Goal: Task Accomplishment & Management: Manage account settings

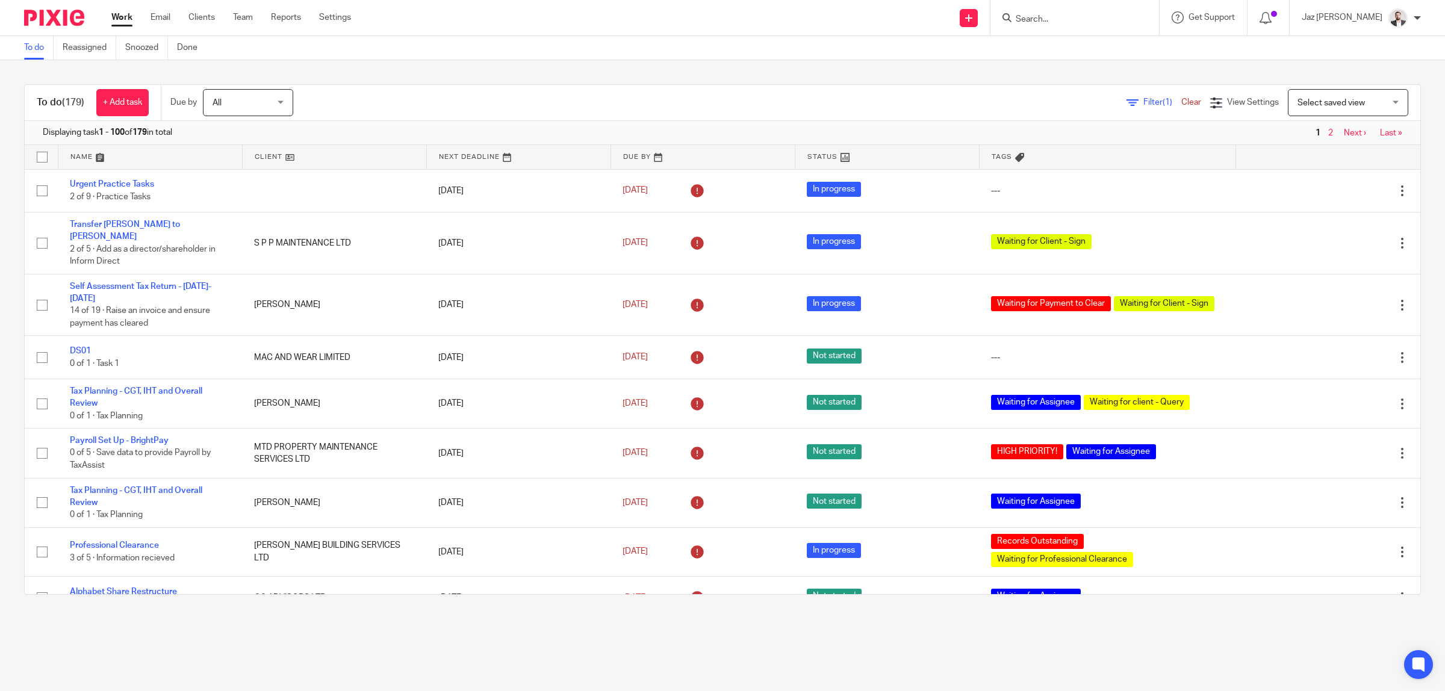
click at [435, 70] on div "To do (179) + Add task Due by All All Today Tomorrow This week Next week This m…" at bounding box center [722, 339] width 1445 height 559
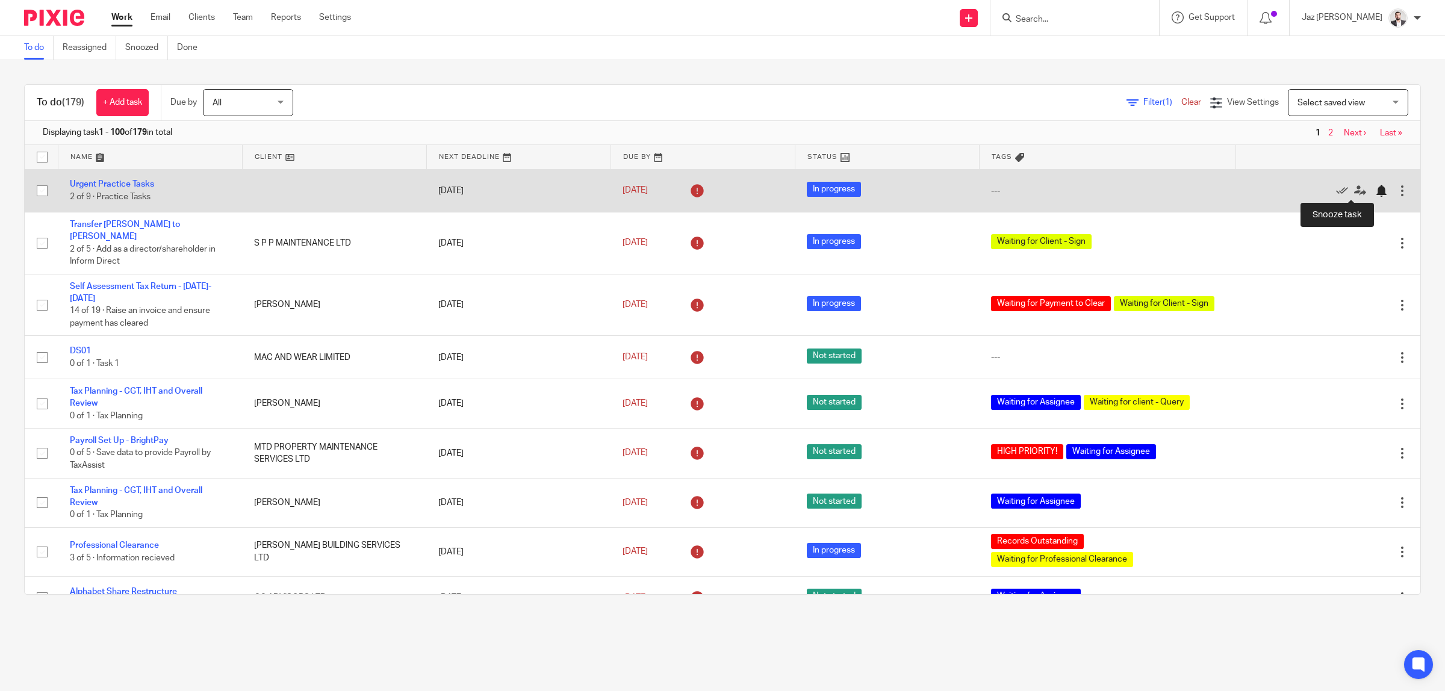
click at [1375, 193] on div at bounding box center [1381, 191] width 12 height 12
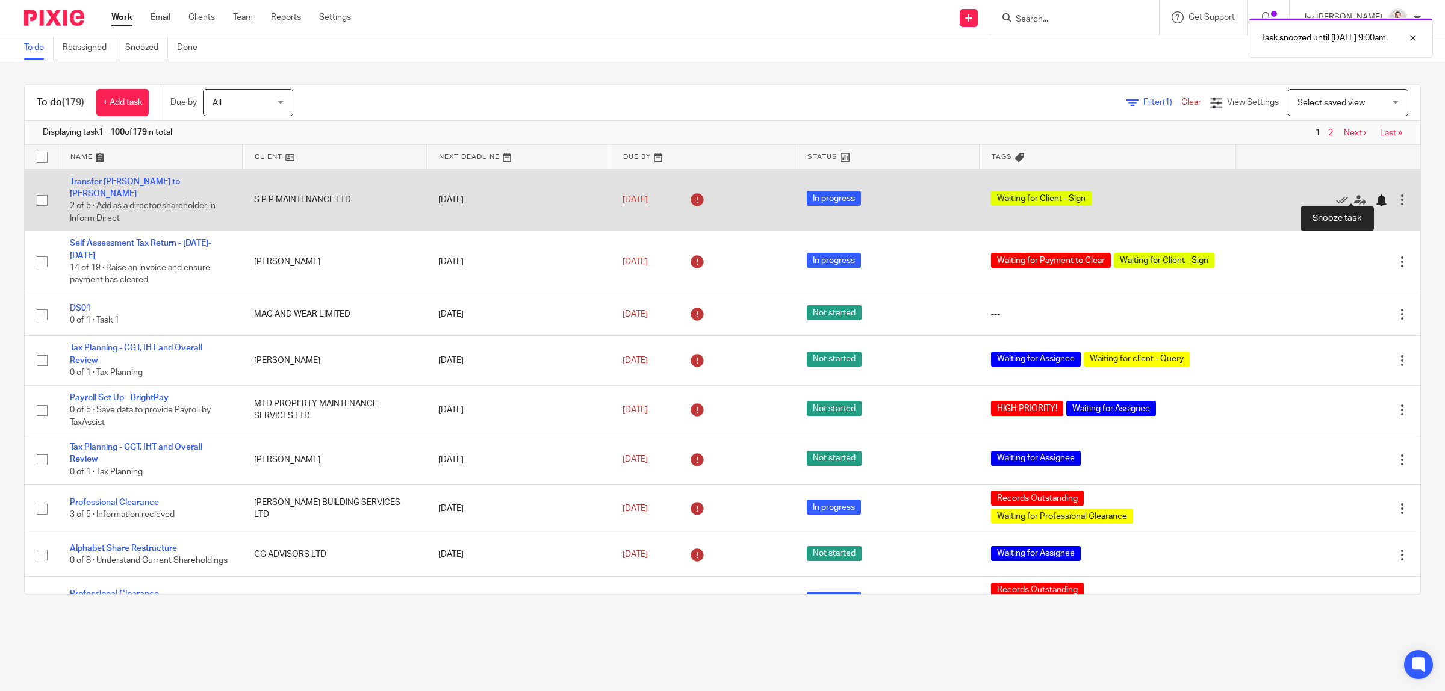
click at [1375, 196] on div at bounding box center [1381, 200] width 12 height 12
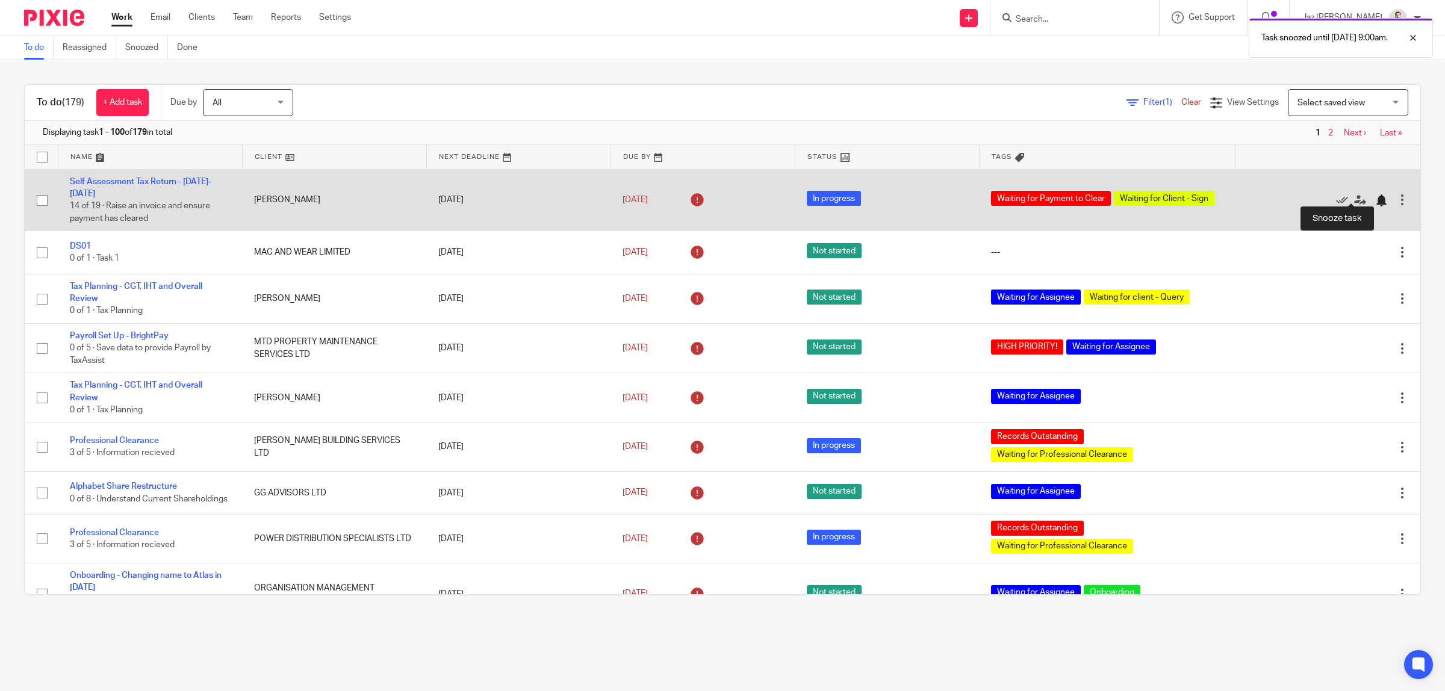
click at [1375, 194] on div at bounding box center [1381, 200] width 12 height 12
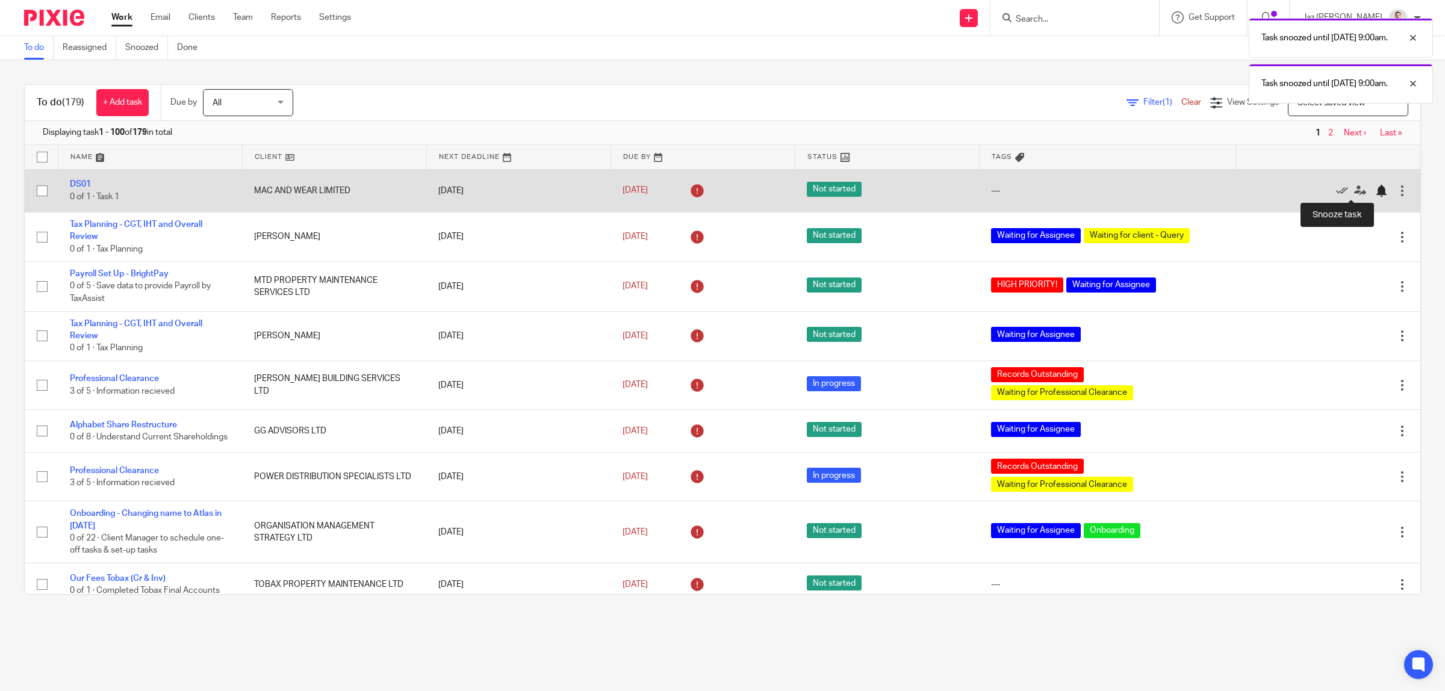
click at [1375, 191] on div at bounding box center [1381, 191] width 12 height 12
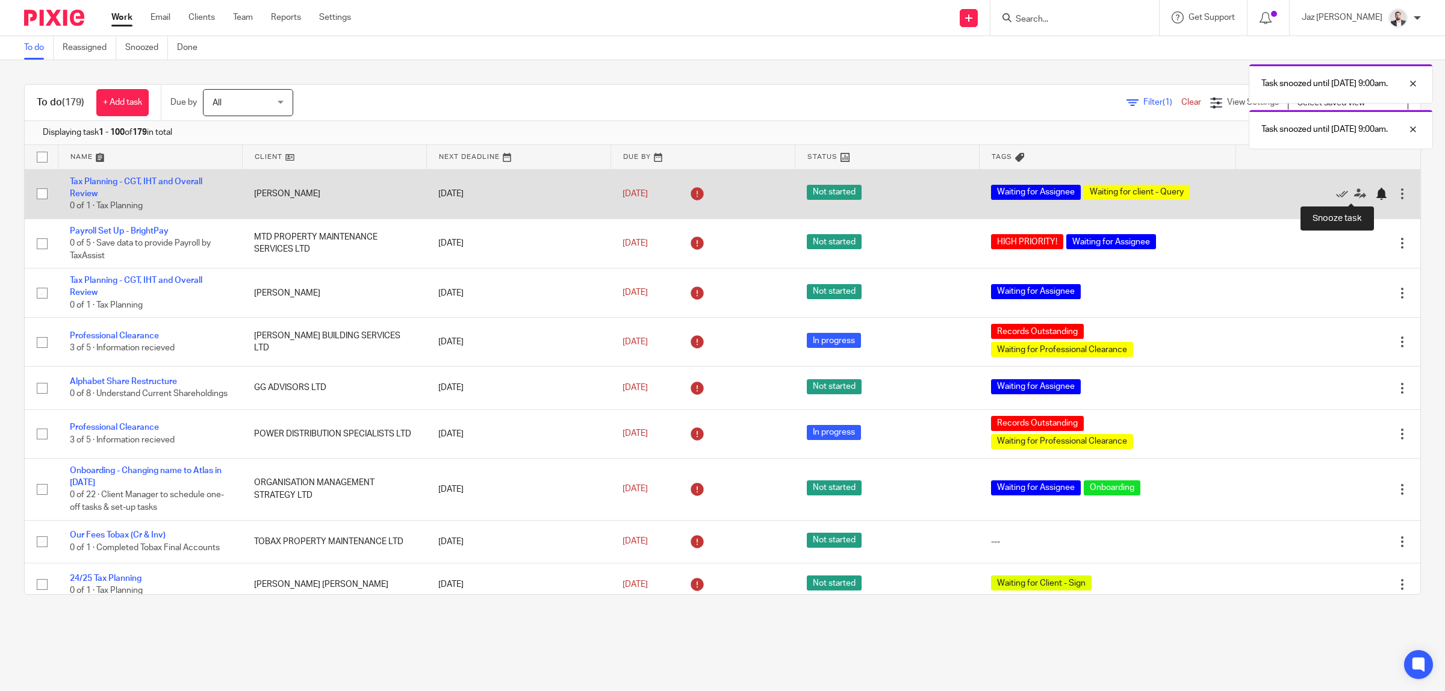
click at [1375, 191] on div at bounding box center [1381, 194] width 12 height 12
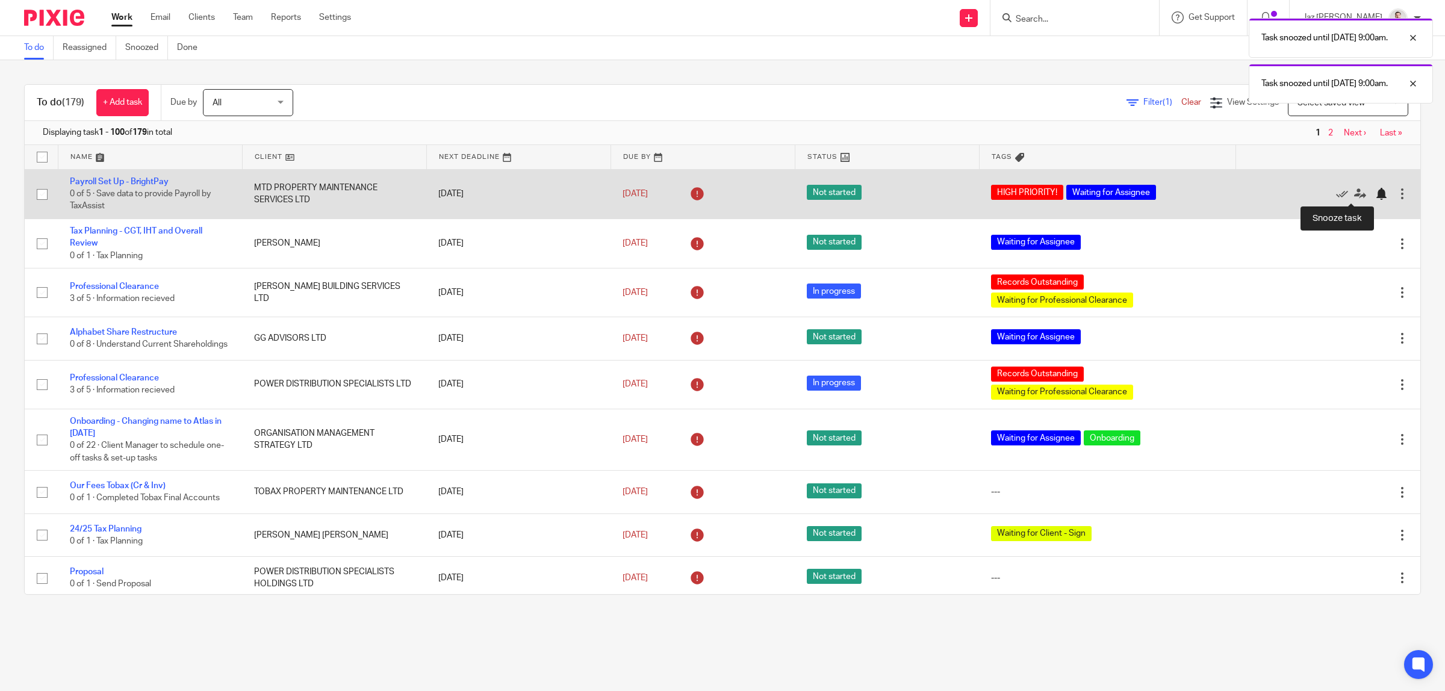
click at [1375, 193] on div at bounding box center [1381, 194] width 12 height 12
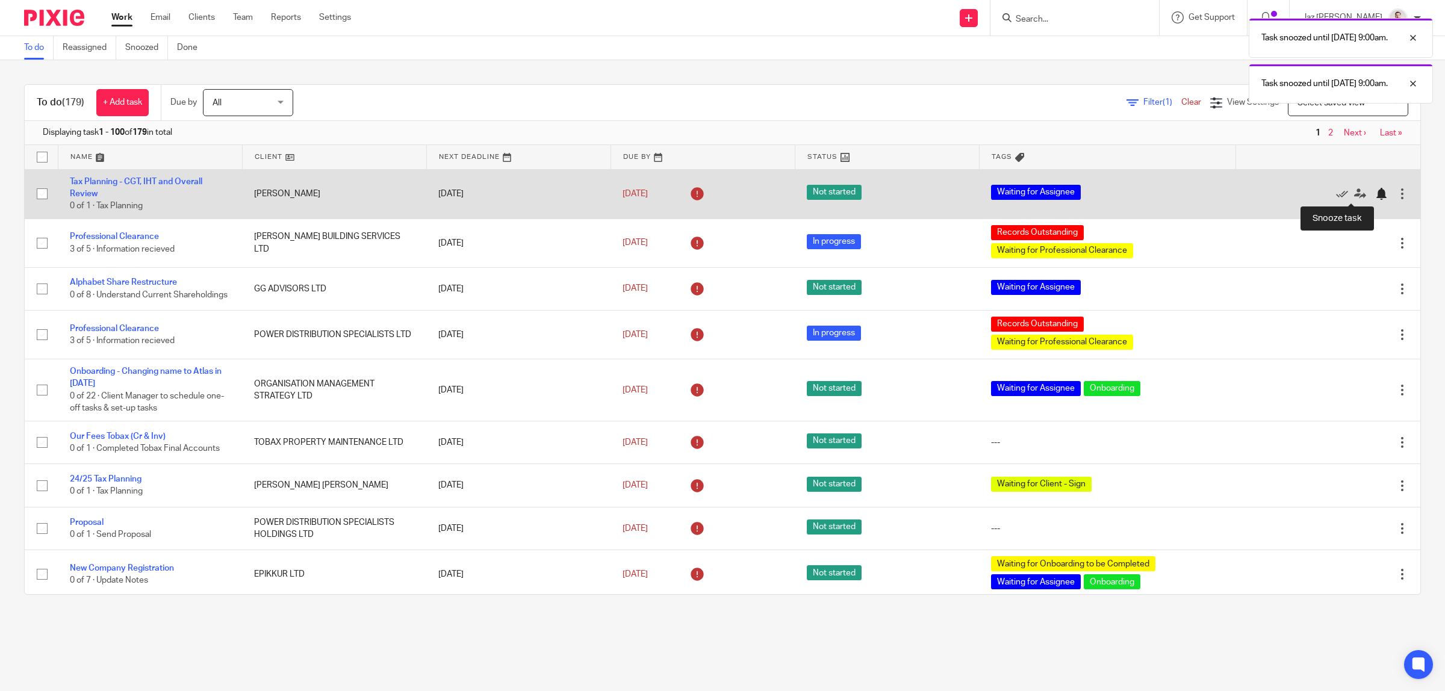
click at [1375, 193] on div at bounding box center [1381, 194] width 12 height 12
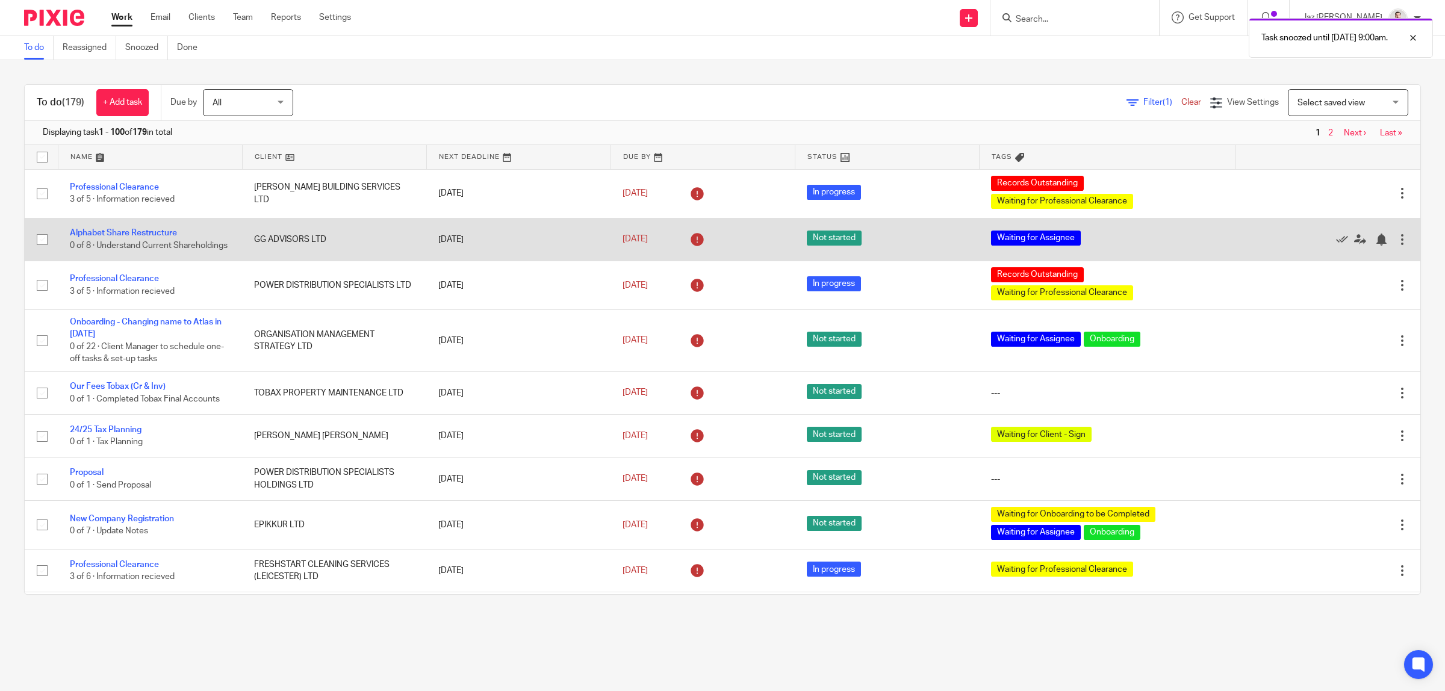
scroll to position [75, 0]
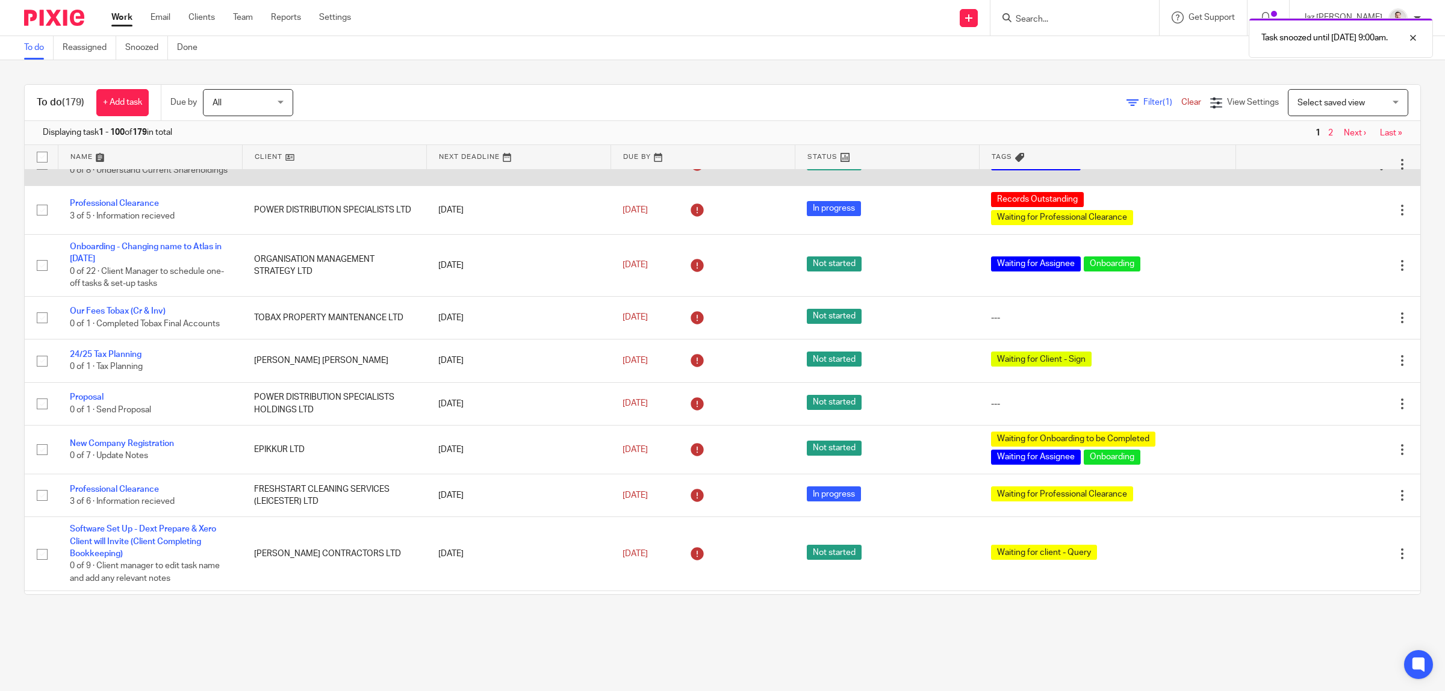
click at [1344, 185] on td "Edit task Delete" at bounding box center [1328, 164] width 184 height 43
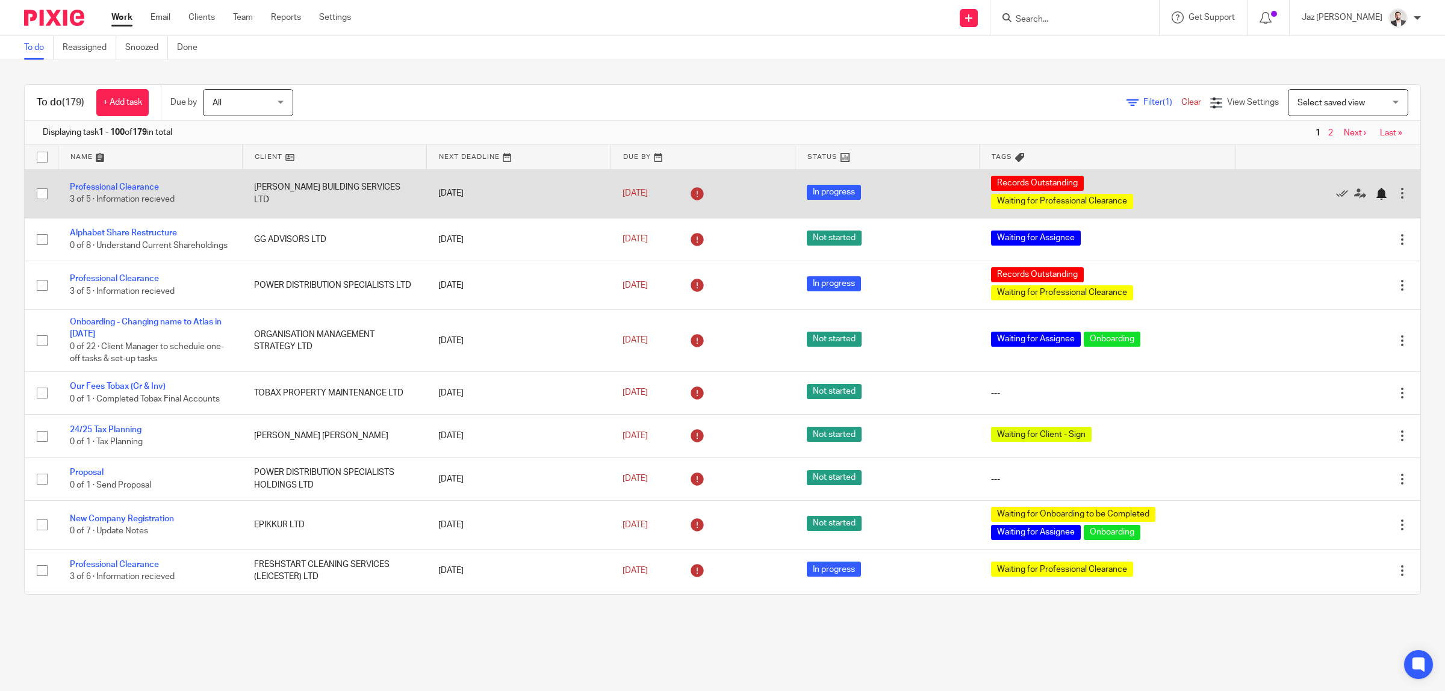
click at [1375, 191] on div at bounding box center [1381, 194] width 12 height 12
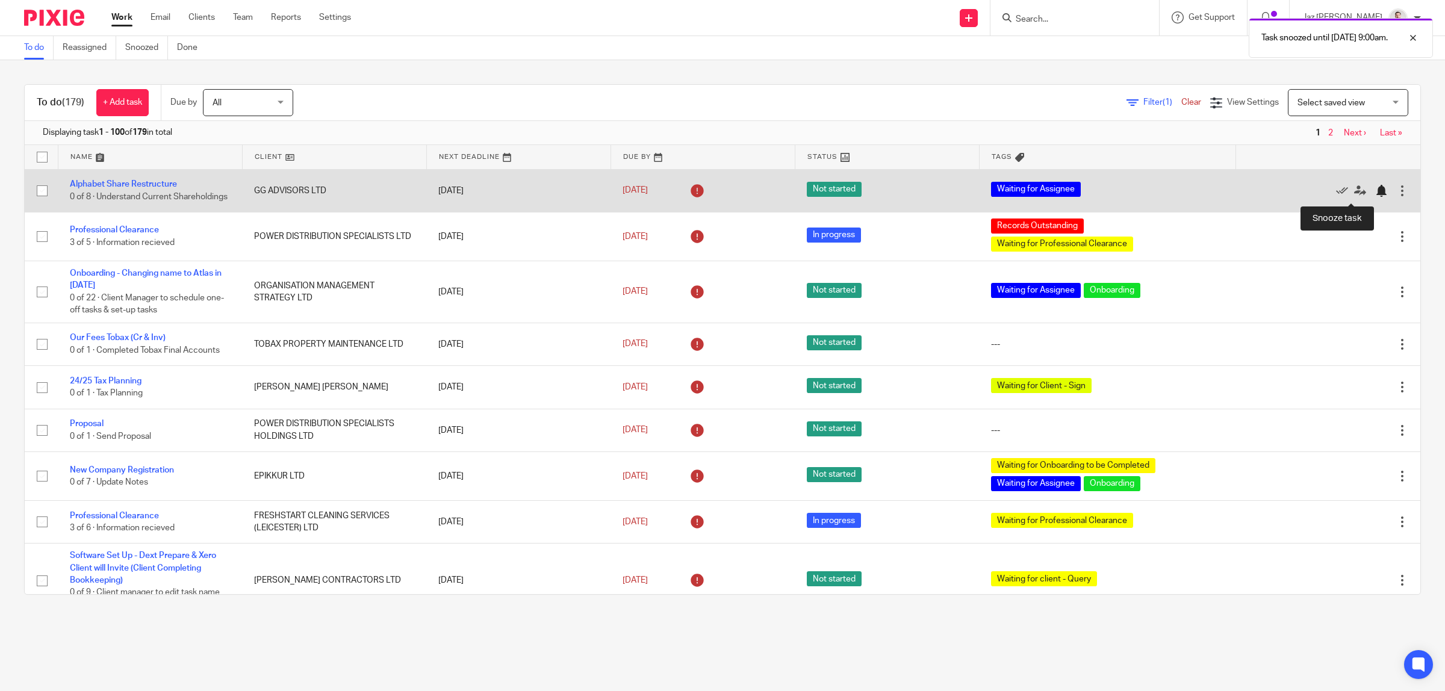
click at [1375, 196] on div at bounding box center [1381, 191] width 12 height 12
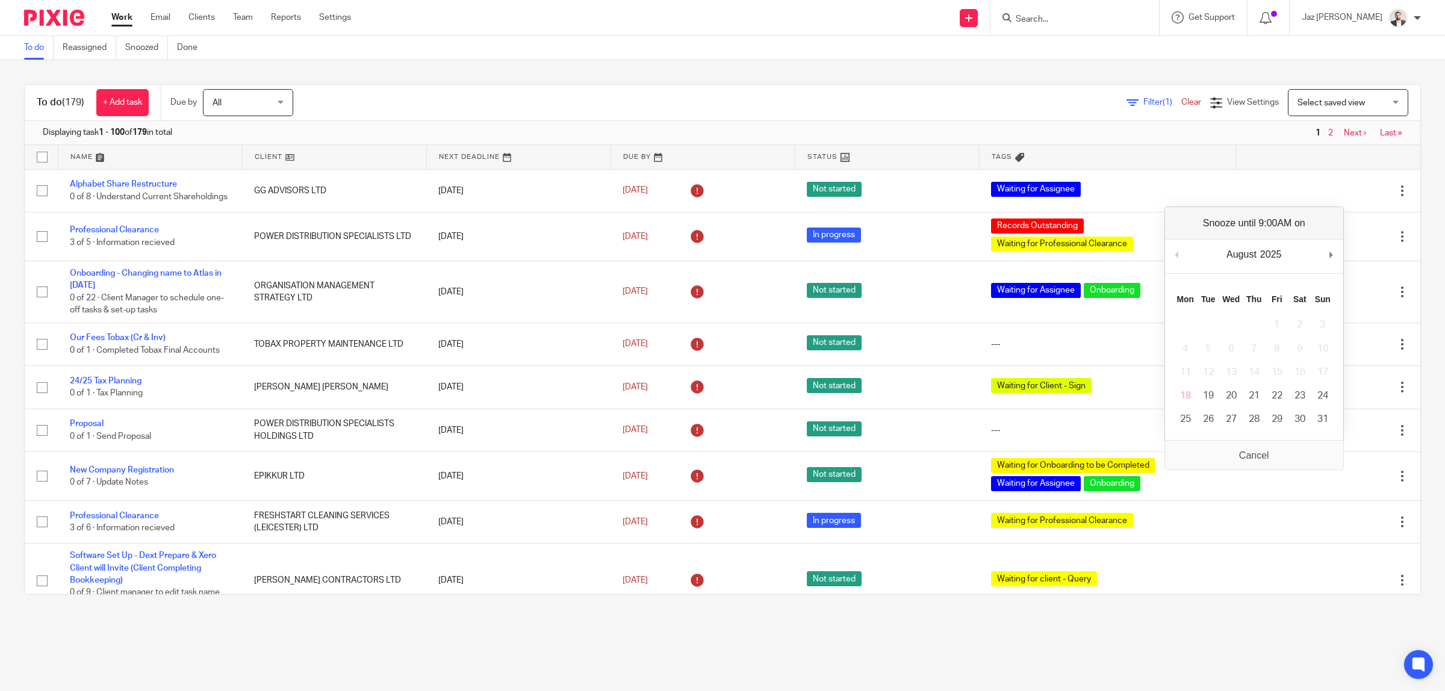
click at [1413, 200] on div "To do (179) + Add task Due by All All Today Tomorrow This week Next week This m…" at bounding box center [722, 339] width 1445 height 559
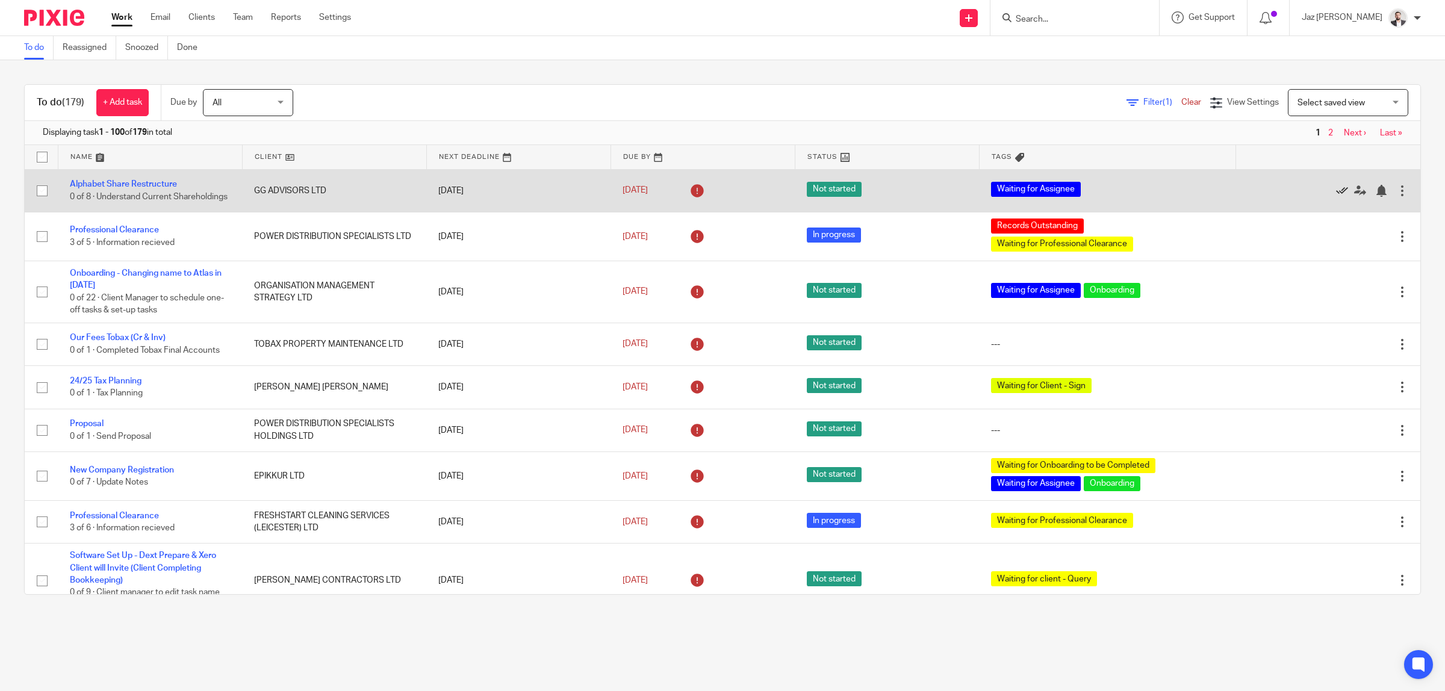
click at [1336, 194] on icon at bounding box center [1342, 191] width 12 height 12
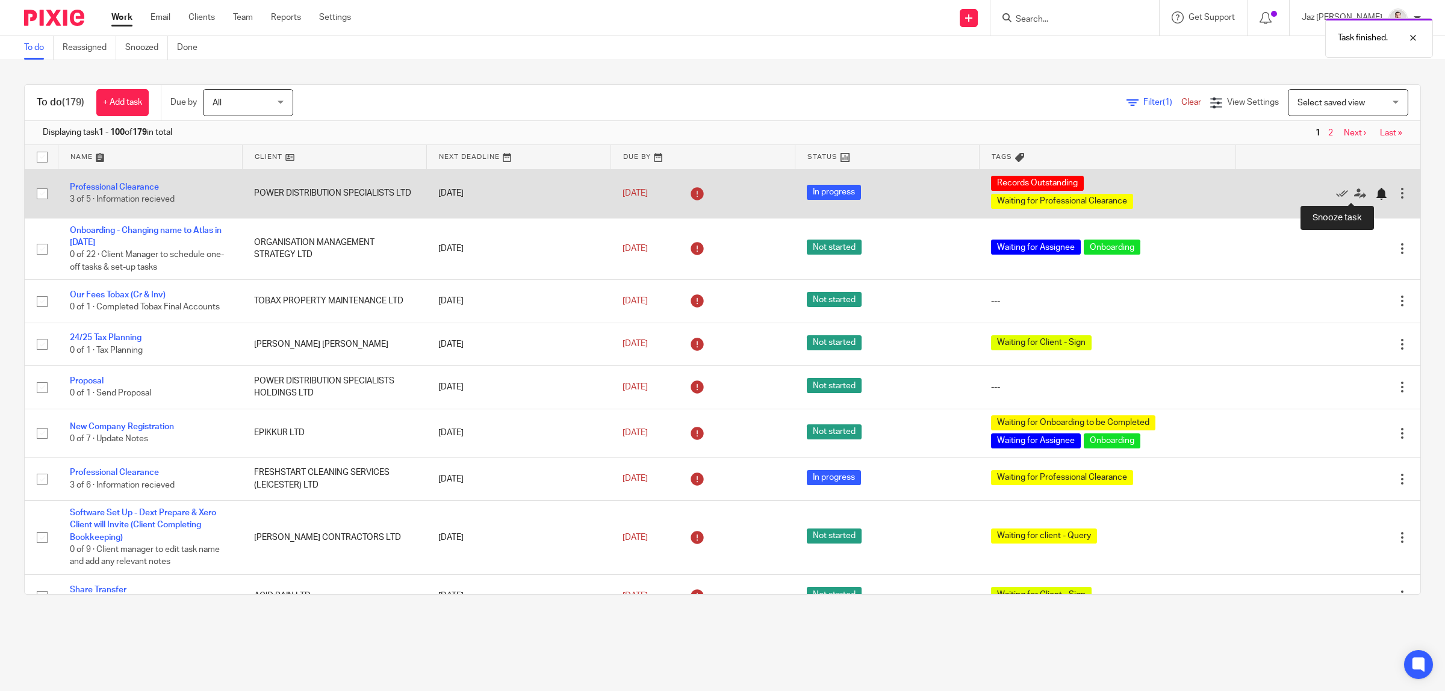
click at [1375, 194] on div at bounding box center [1381, 194] width 12 height 12
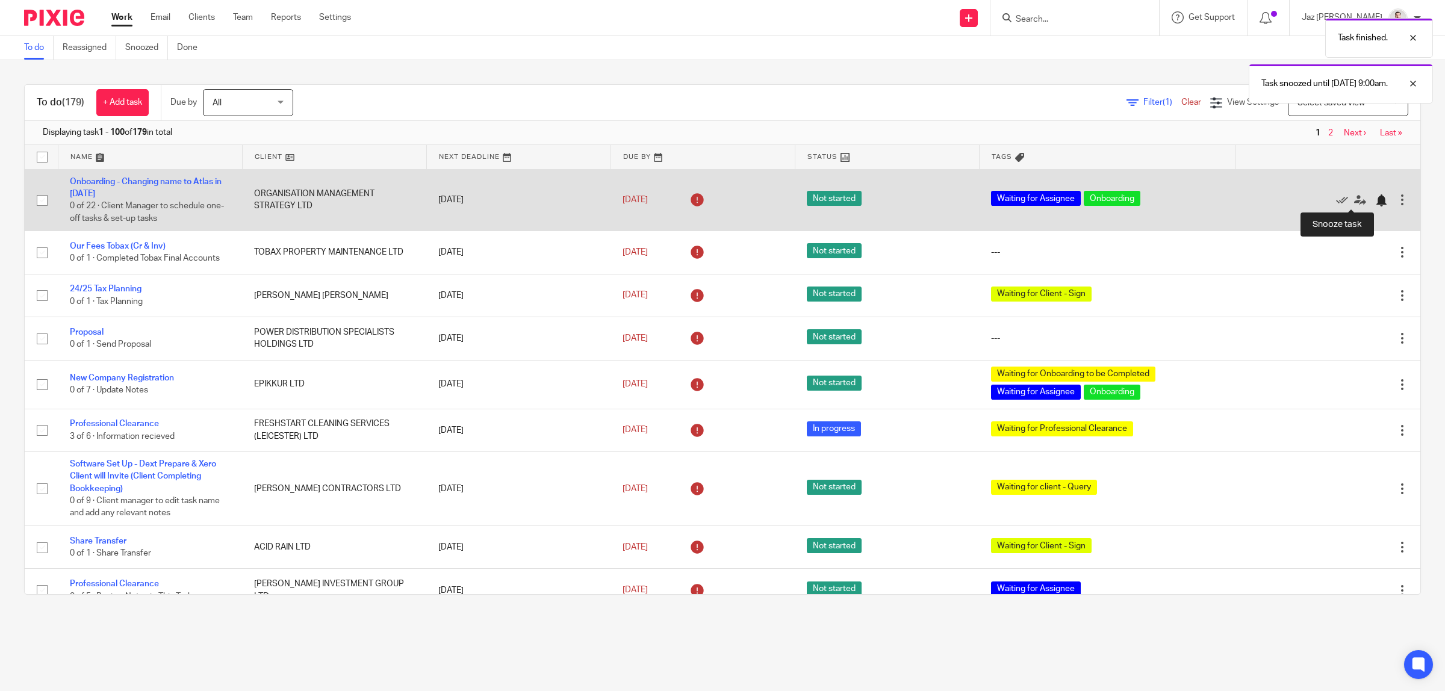
click at [1375, 200] on div at bounding box center [1381, 200] width 12 height 12
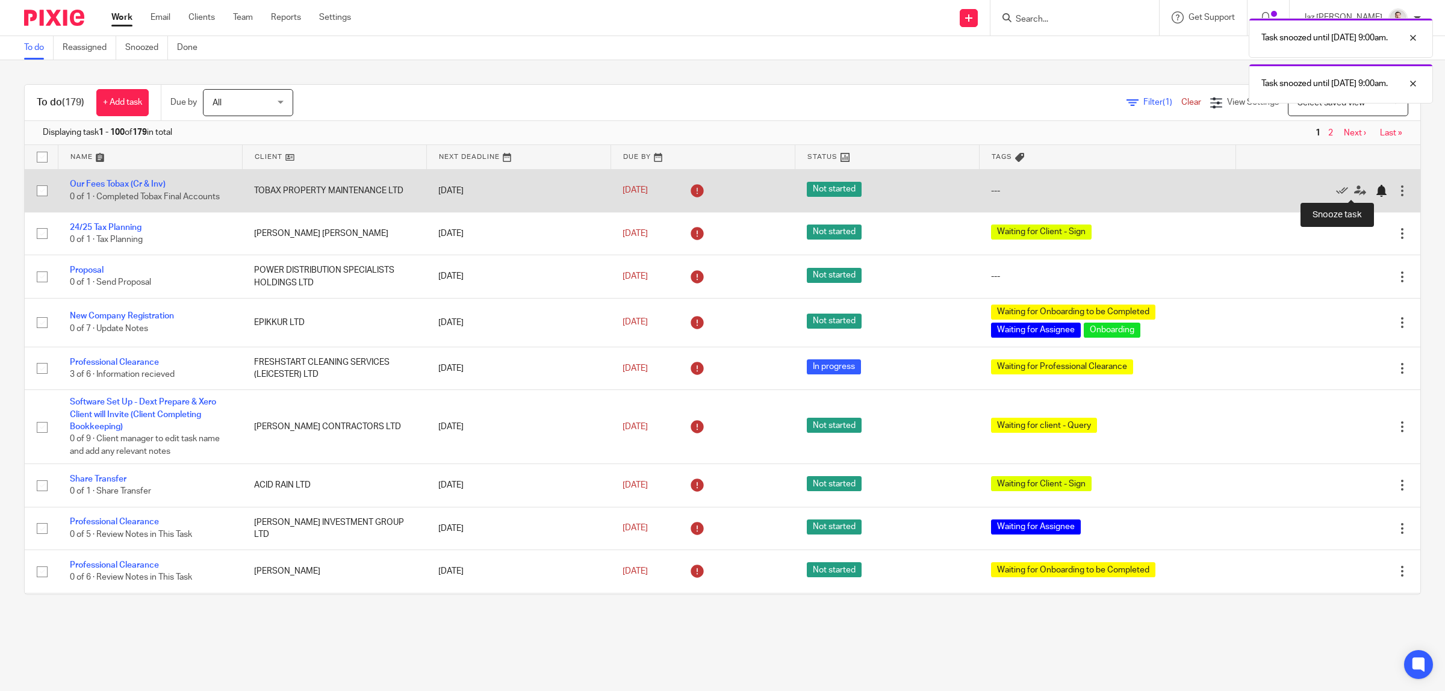
click at [1375, 193] on div at bounding box center [1381, 191] width 12 height 12
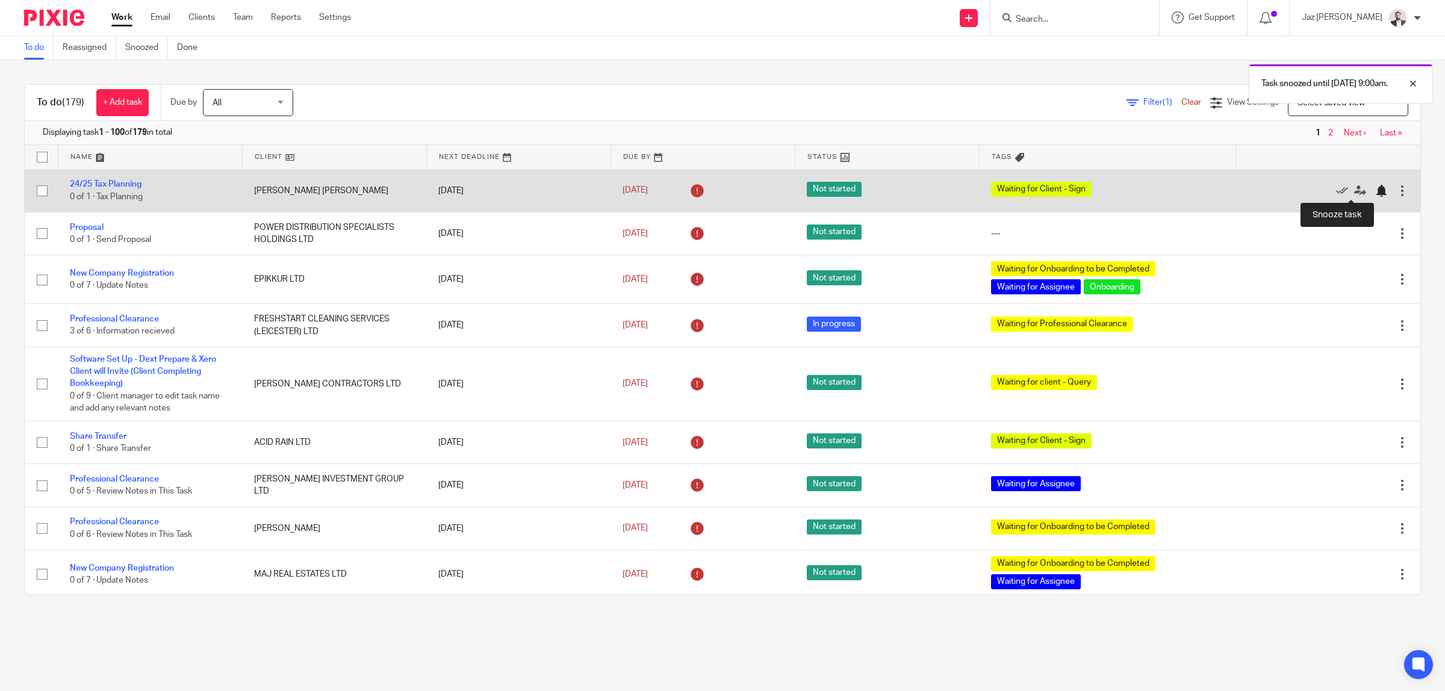
click at [1375, 191] on div at bounding box center [1381, 191] width 12 height 12
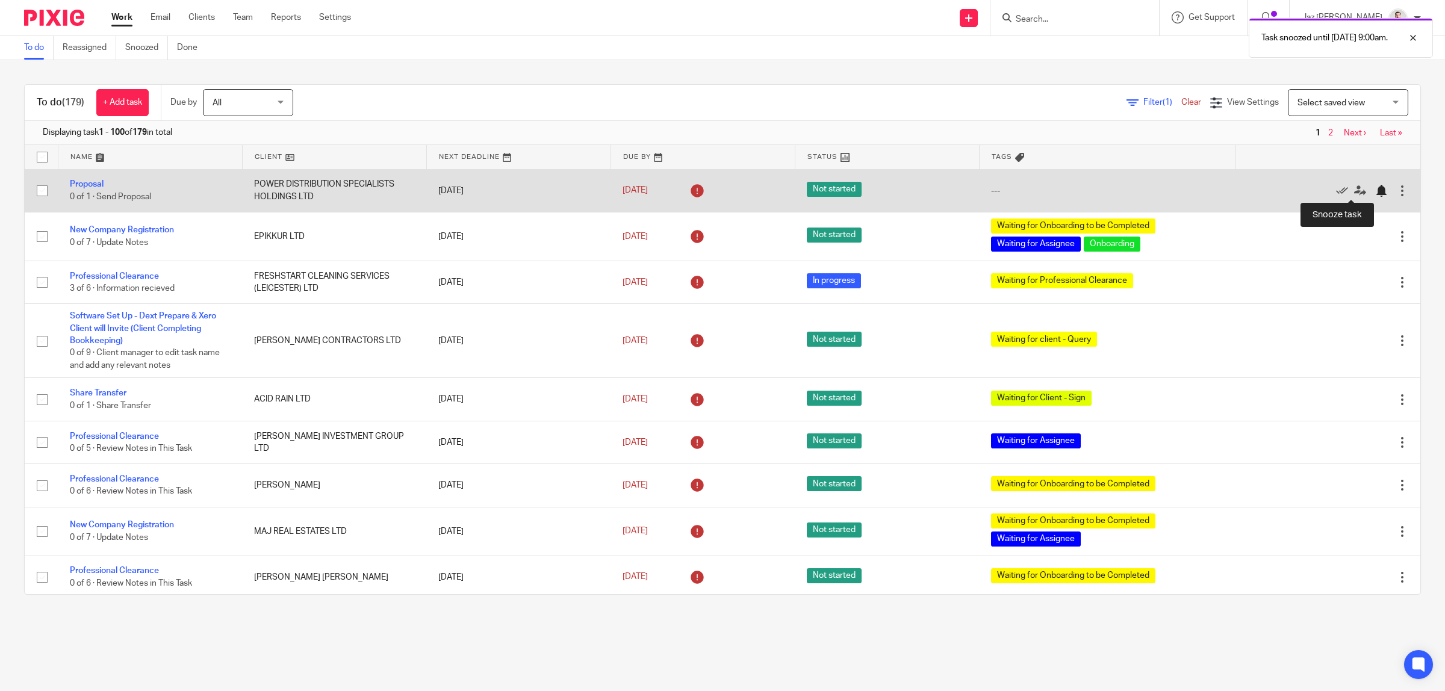
click at [1375, 191] on div at bounding box center [1381, 191] width 12 height 12
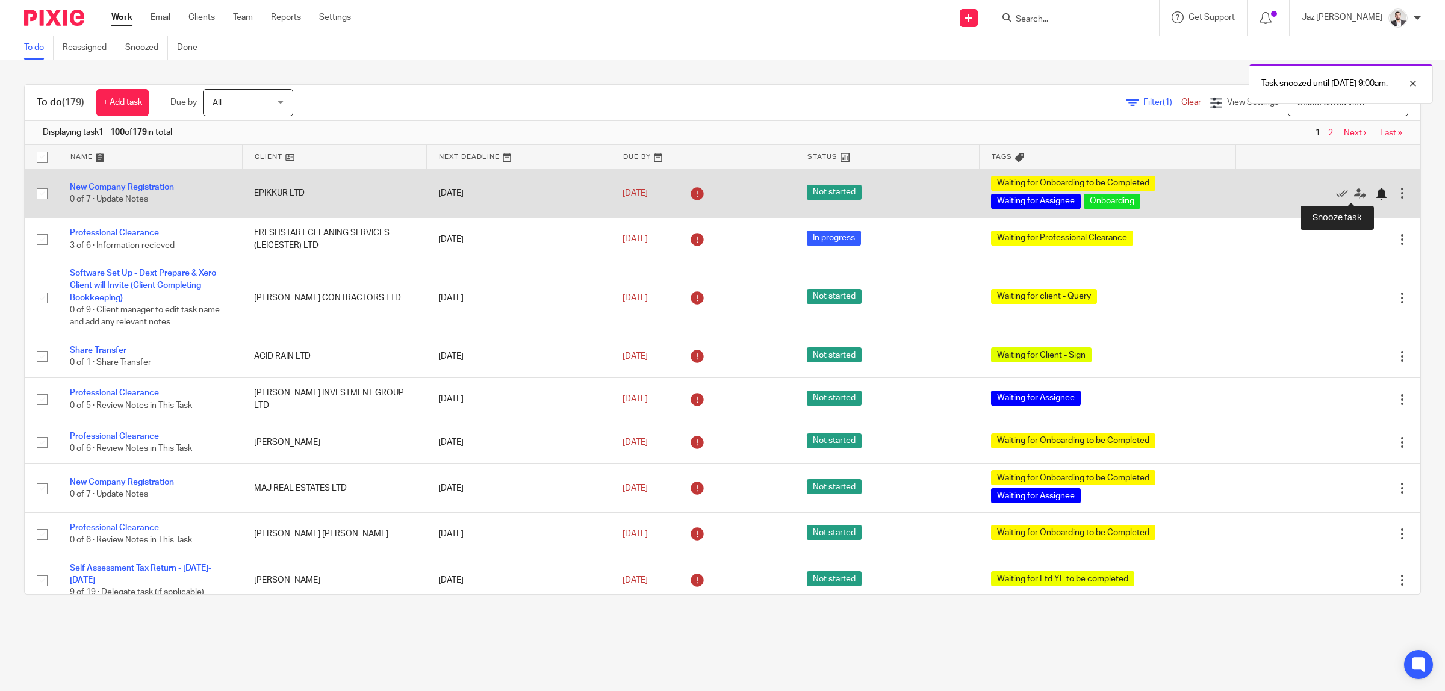
click at [1375, 193] on div at bounding box center [1381, 194] width 12 height 12
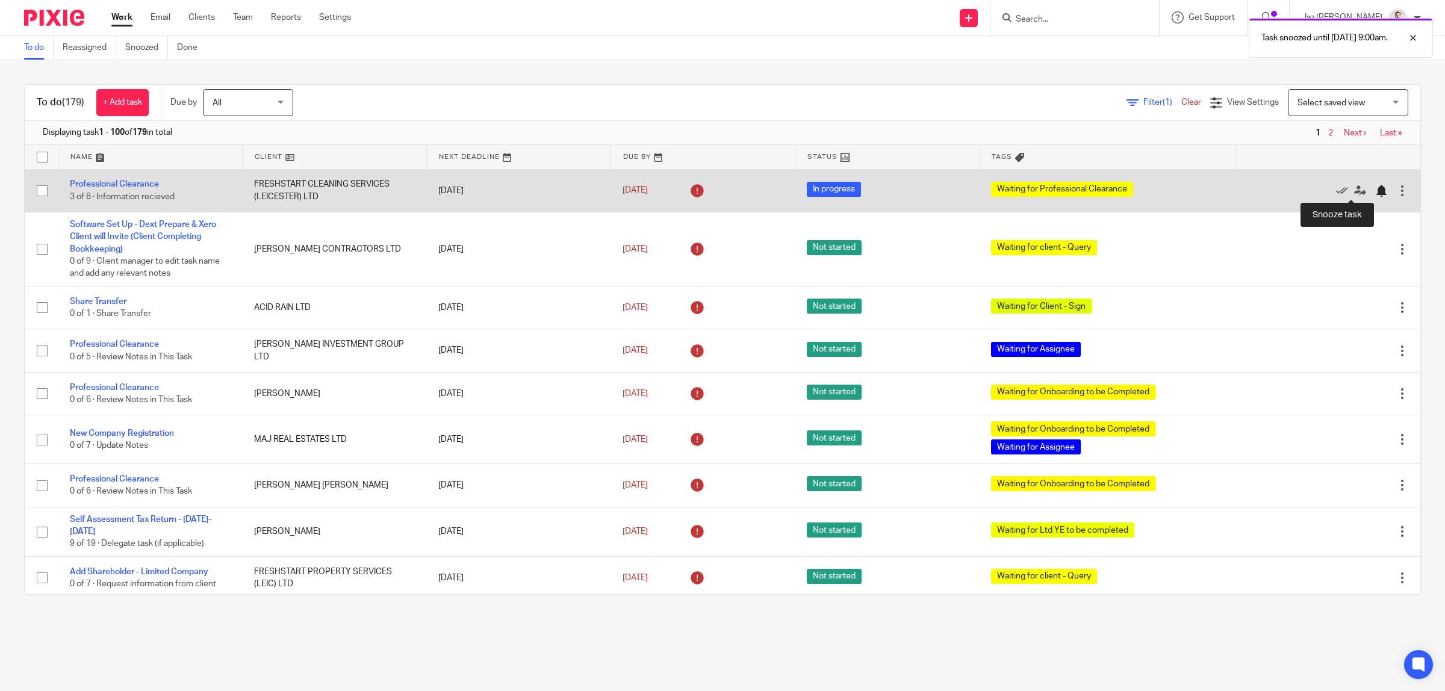
click at [1375, 191] on div at bounding box center [1381, 191] width 12 height 12
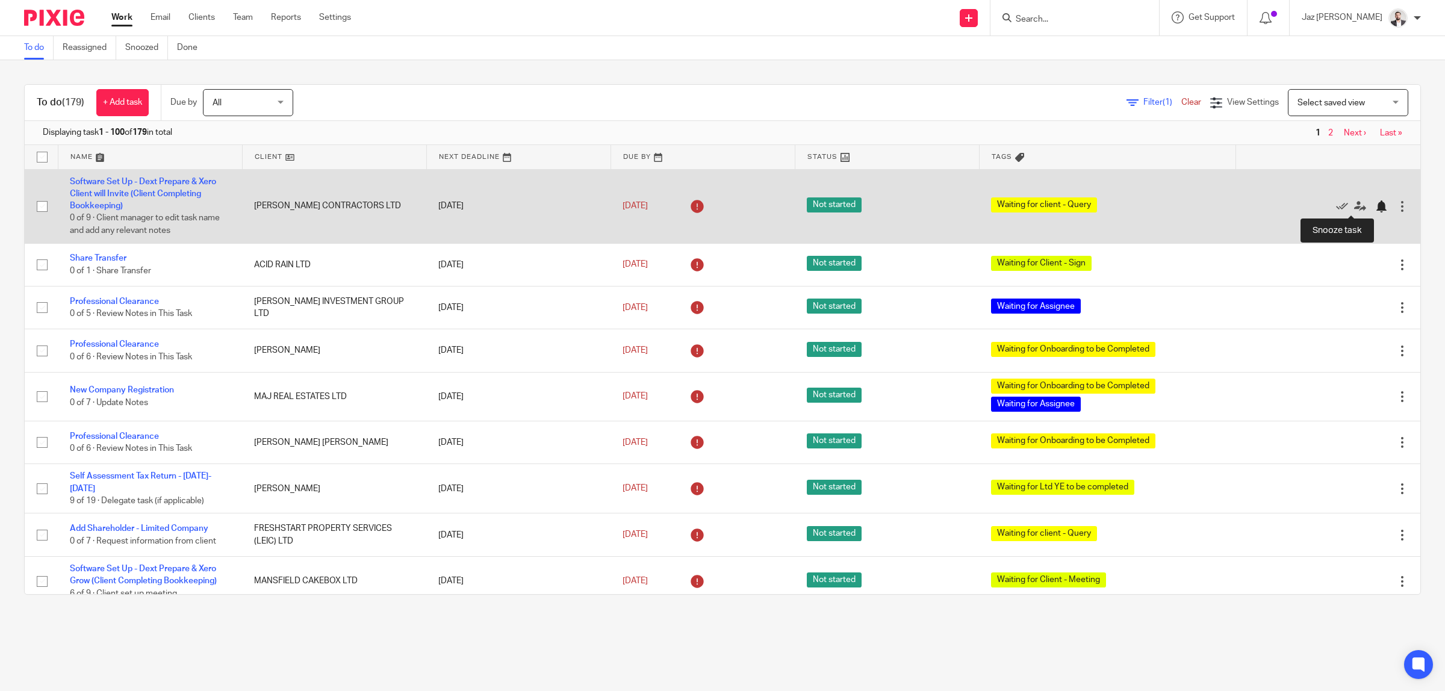
click at [1375, 206] on div at bounding box center [1381, 206] width 12 height 12
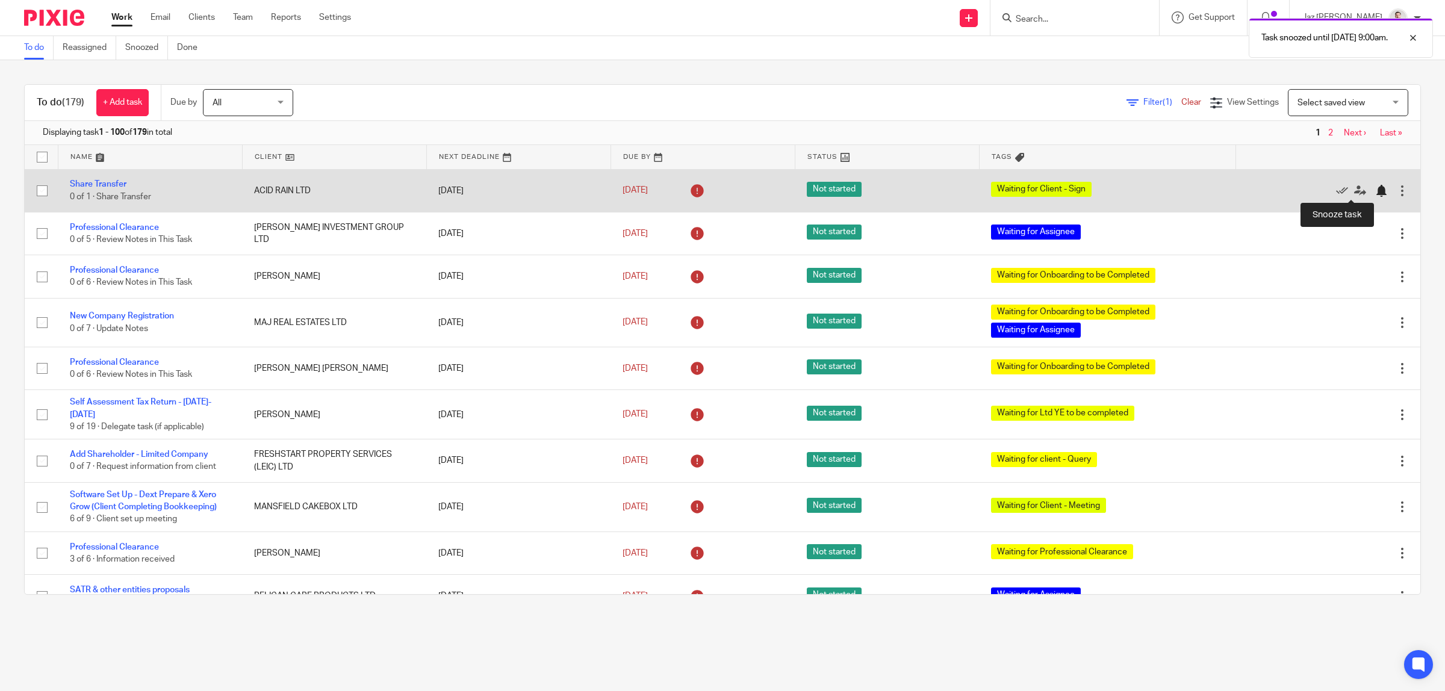
click at [1375, 193] on div at bounding box center [1381, 191] width 12 height 12
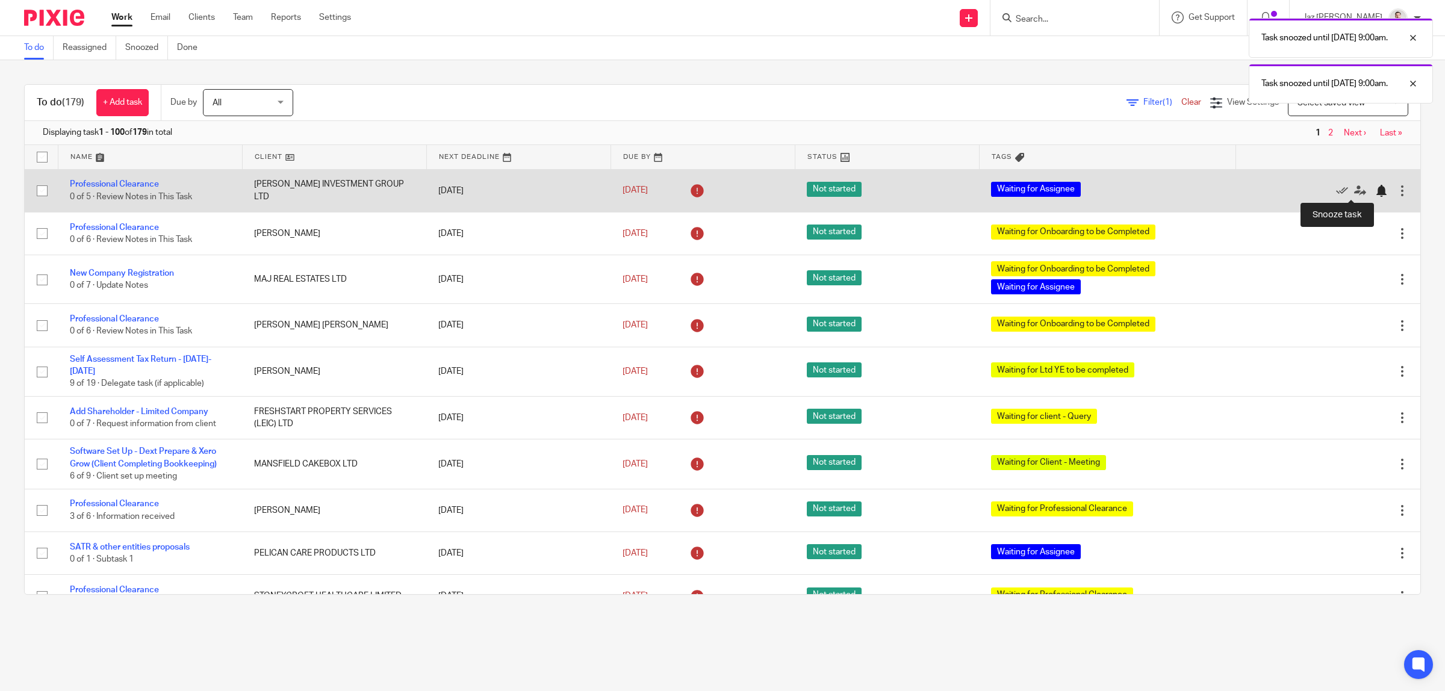
click at [1375, 191] on div at bounding box center [1381, 191] width 12 height 12
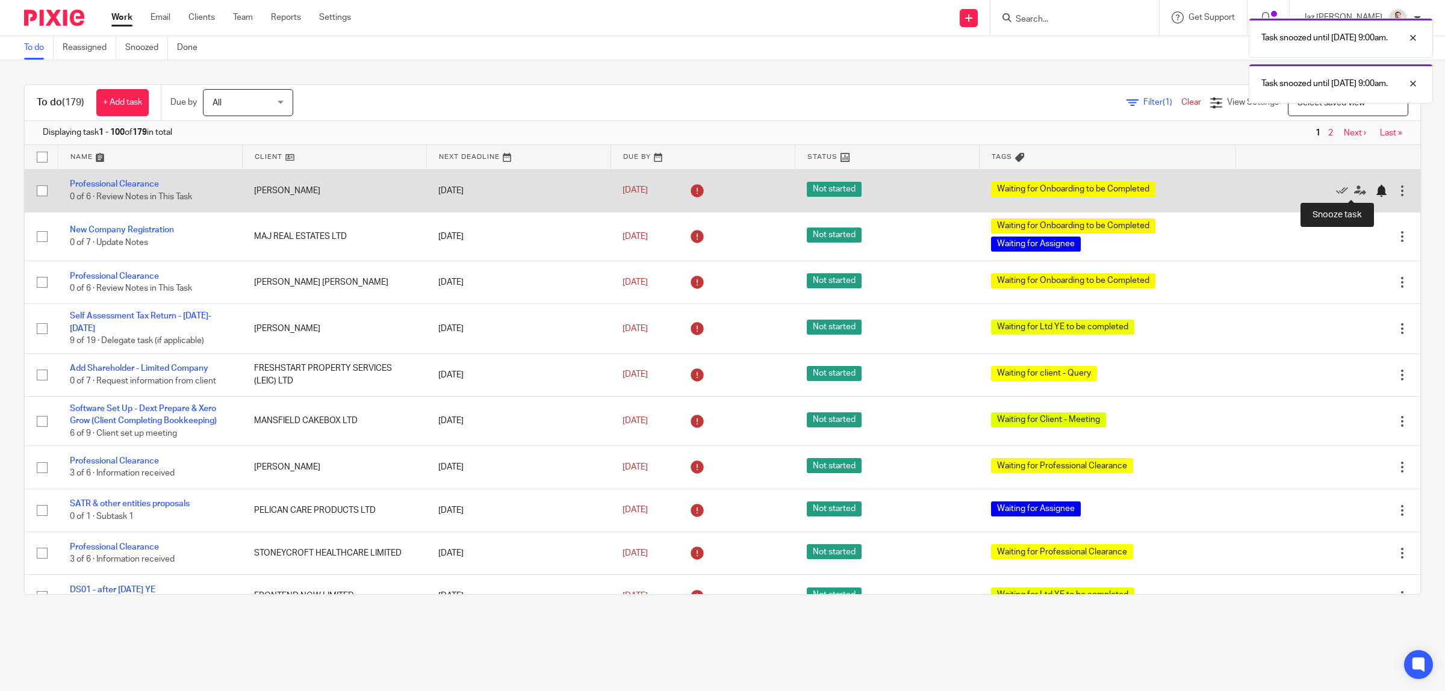
click at [1375, 191] on div at bounding box center [1381, 191] width 12 height 12
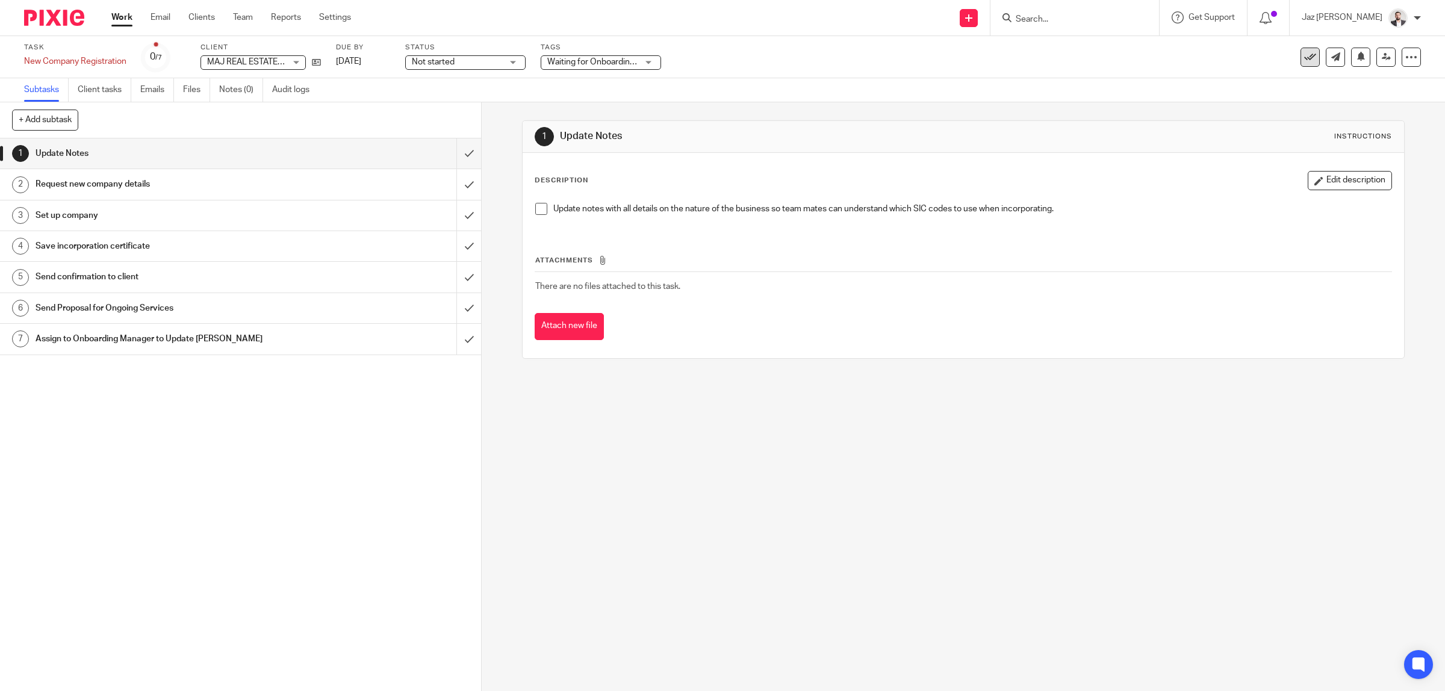
click at [1304, 58] on icon at bounding box center [1310, 57] width 12 height 12
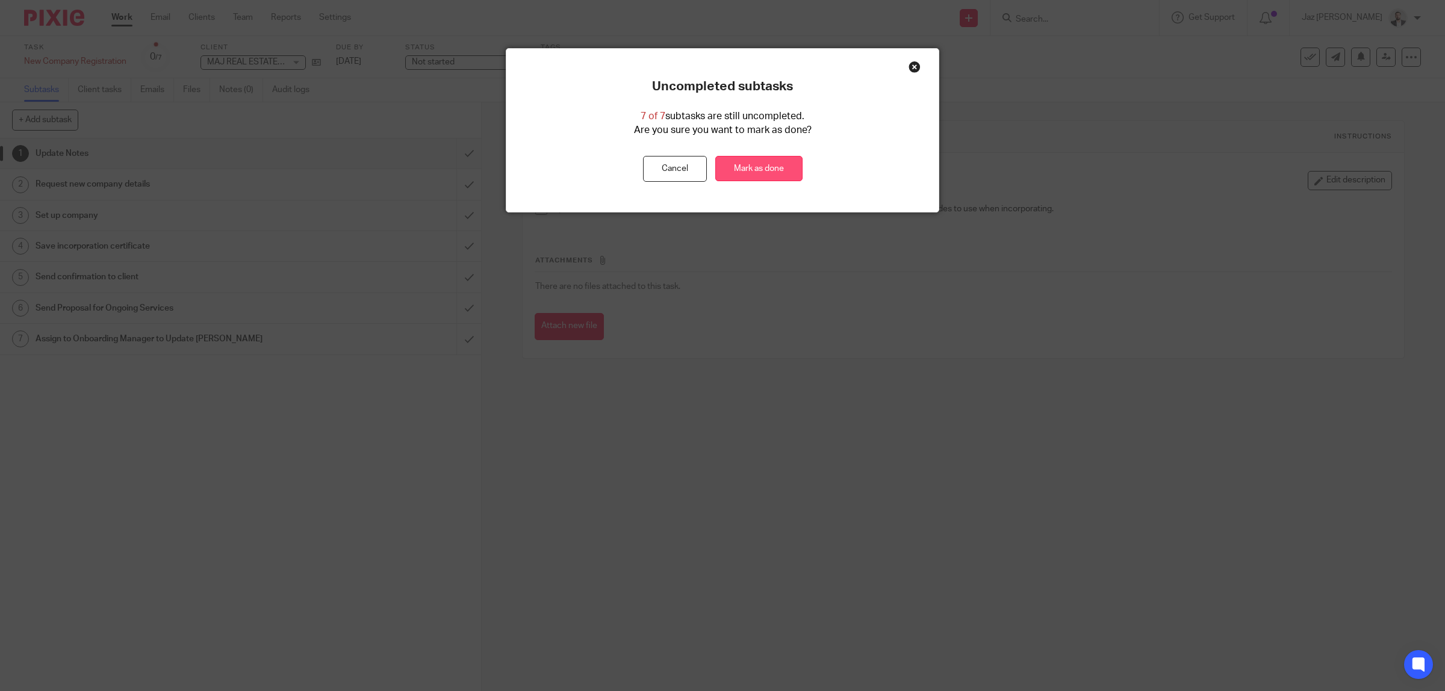
click at [742, 166] on link "Mark as done" at bounding box center [758, 169] width 87 height 26
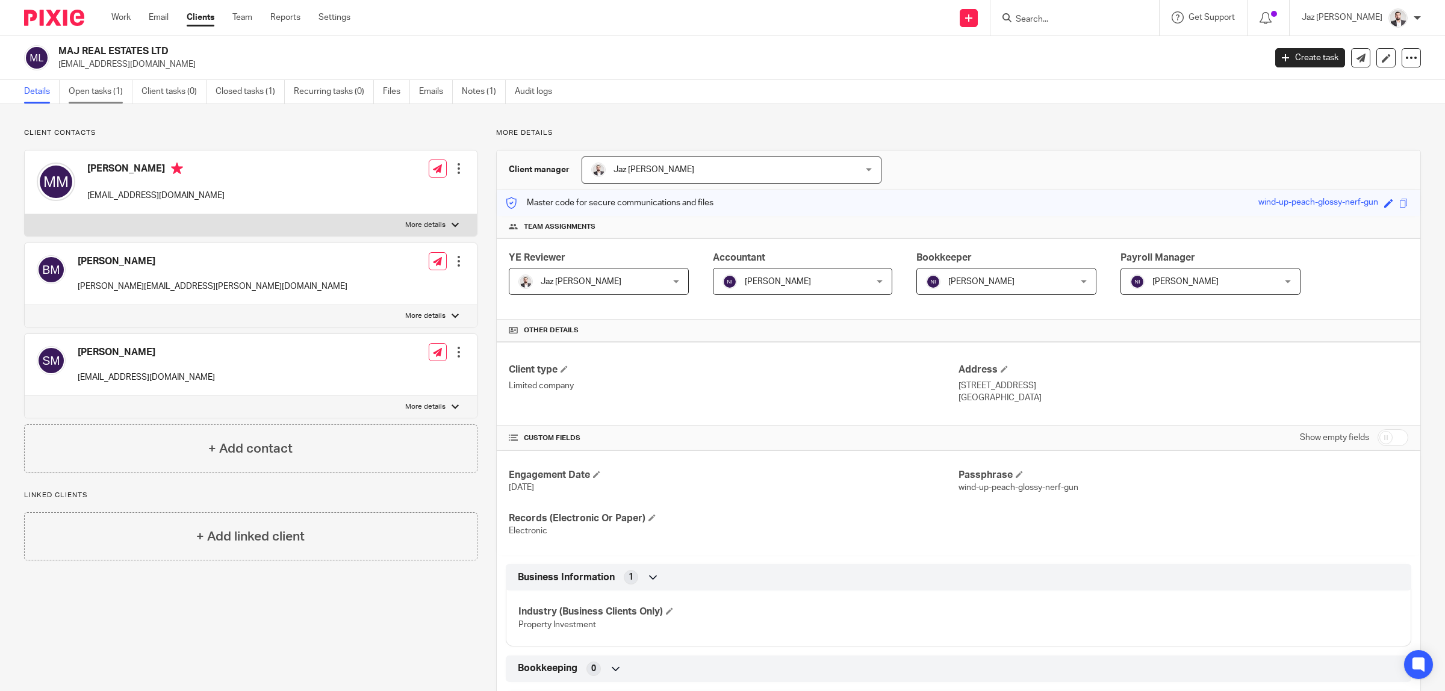
click at [89, 98] on link "Open tasks (1)" at bounding box center [101, 91] width 64 height 23
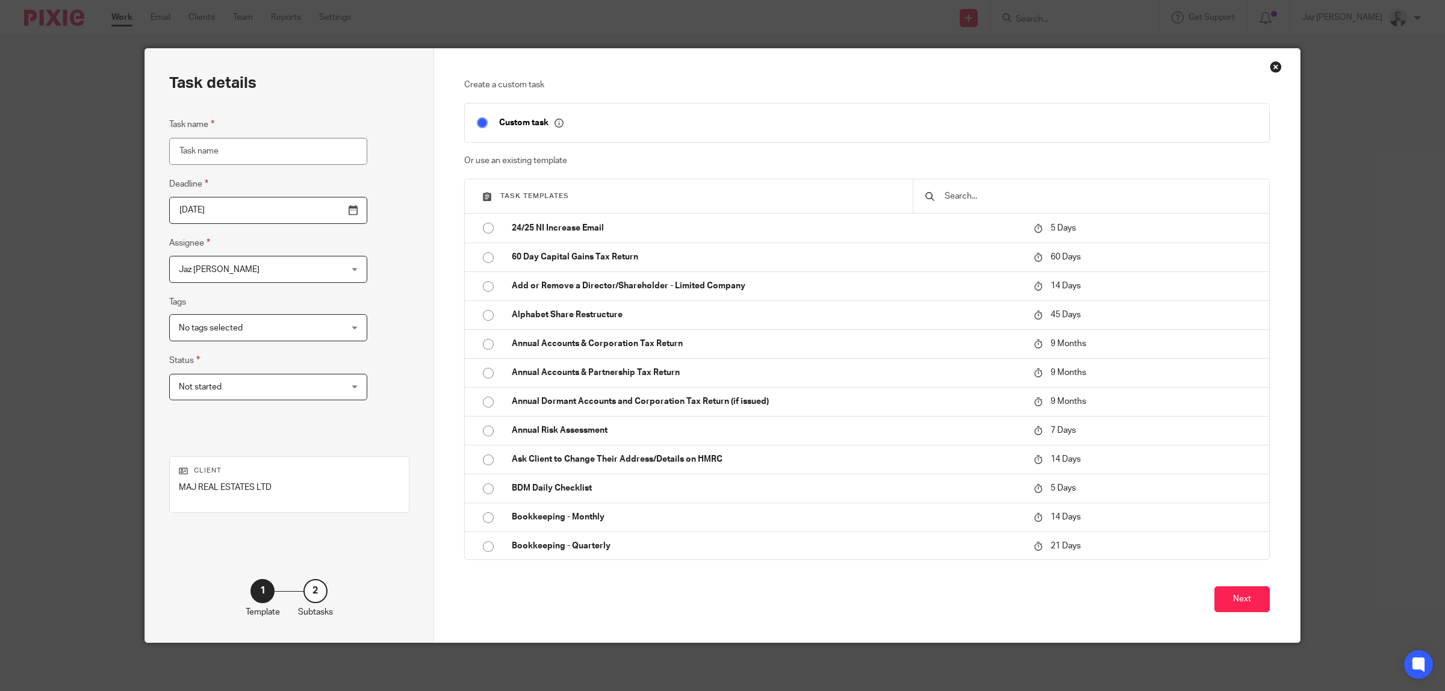
click at [989, 199] on input "text" at bounding box center [1100, 196] width 314 height 13
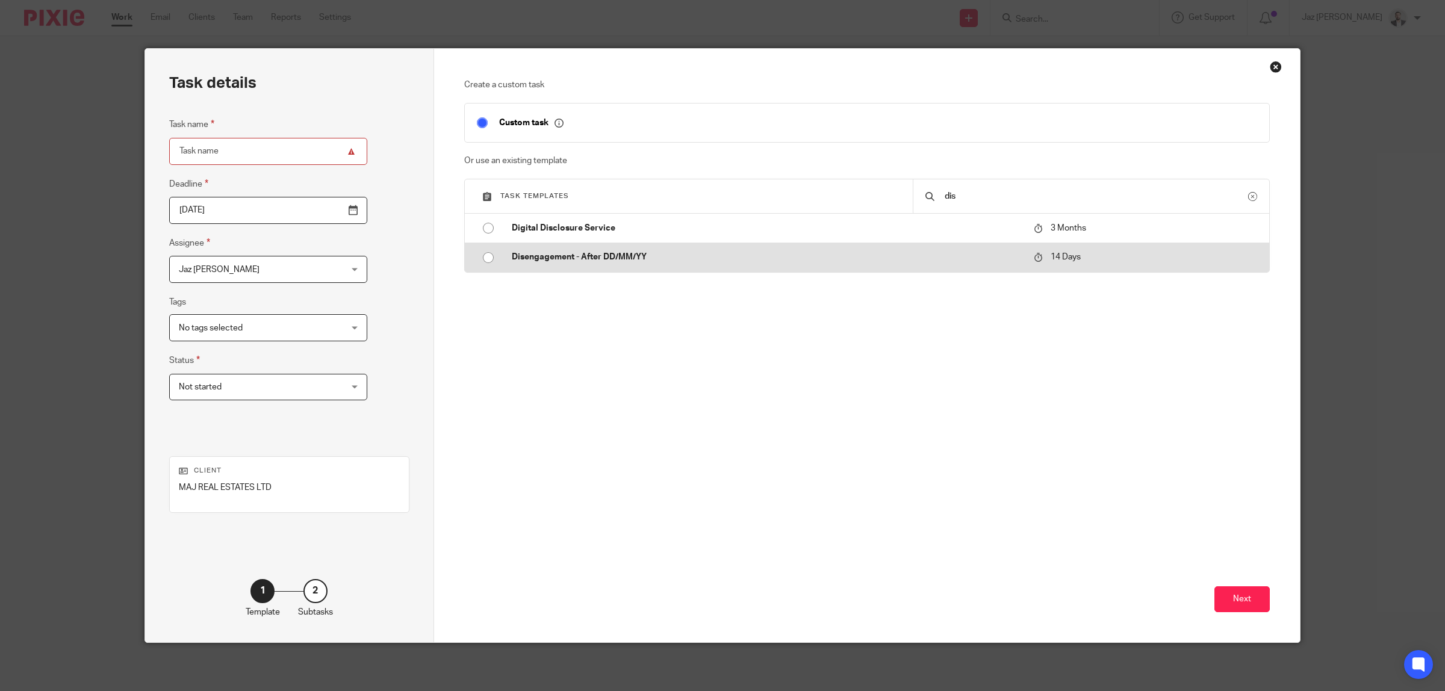
type input "dis"
click at [841, 259] on p "Disengagement - After DD/MM/YY" at bounding box center [767, 257] width 511 height 12
type input "[DATE]"
type input "Disengagement - After DD/MM/YY"
checkbox input "false"
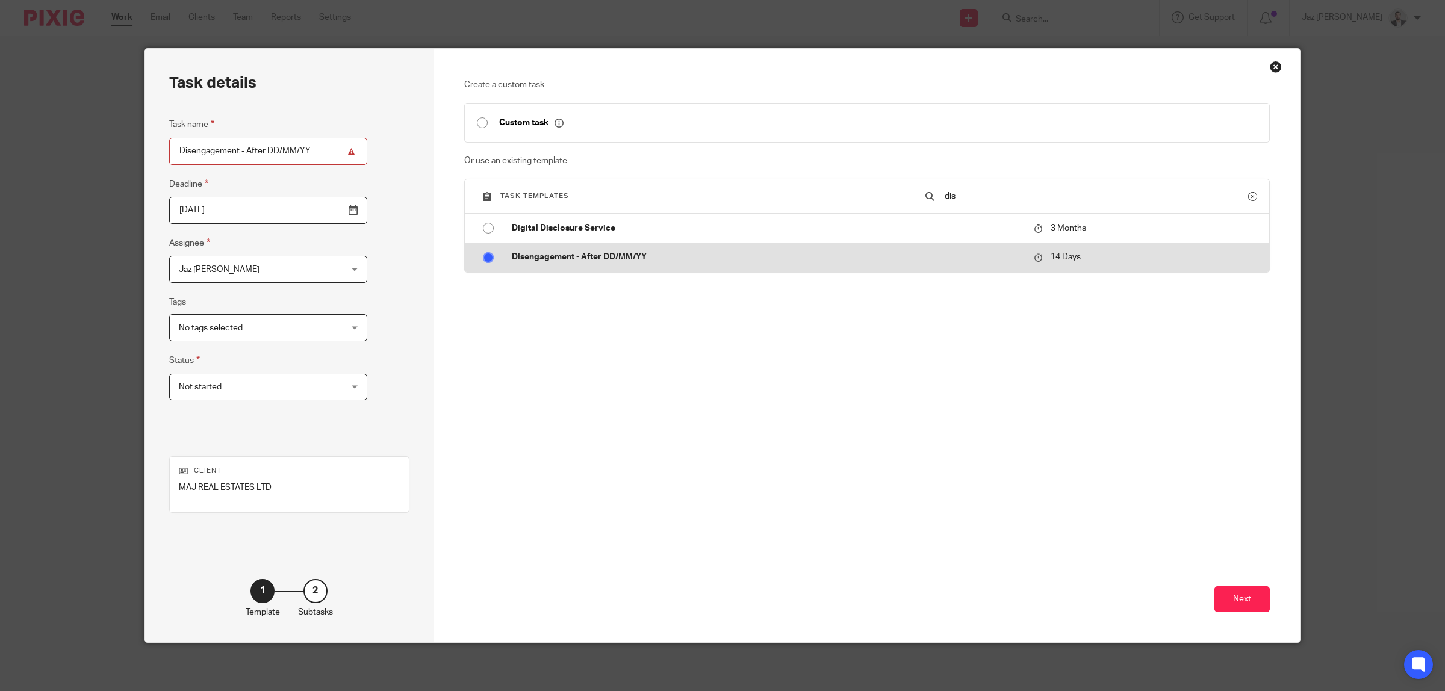
radio input "true"
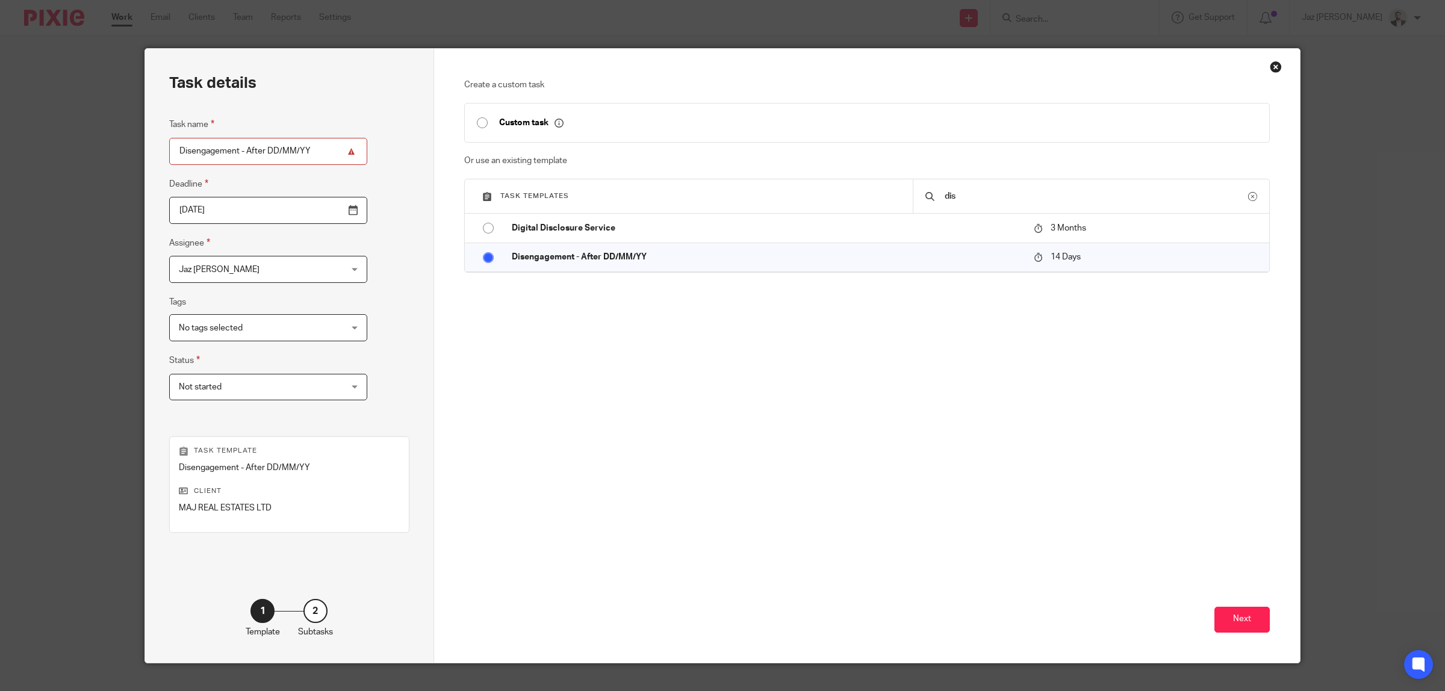
click at [275, 155] on input "Disengagement - After DD/MM/YY" at bounding box center [268, 151] width 198 height 27
drag, startPoint x: 308, startPoint y: 151, endPoint x: 264, endPoint y: 151, distance: 44.6
click at [264, 151] on input "Disengagement - After DD/MM/YY" at bounding box center [268, 151] width 198 height 27
type input "Disengagement - After [DATE]"
click at [667, 414] on div "Create a custom task Custom task Or use an existing template Task templates dis…" at bounding box center [867, 262] width 806 height 367
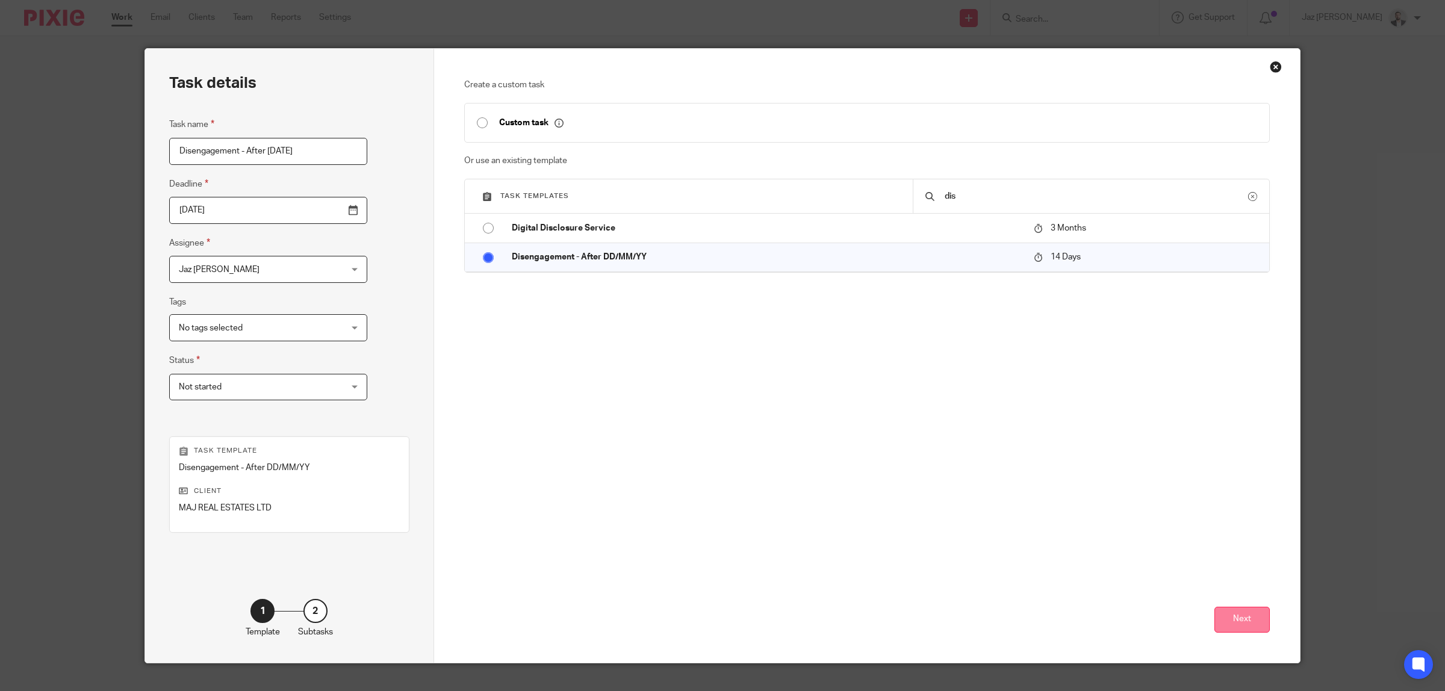
click at [1230, 617] on button "Next" at bounding box center [1241, 620] width 55 height 26
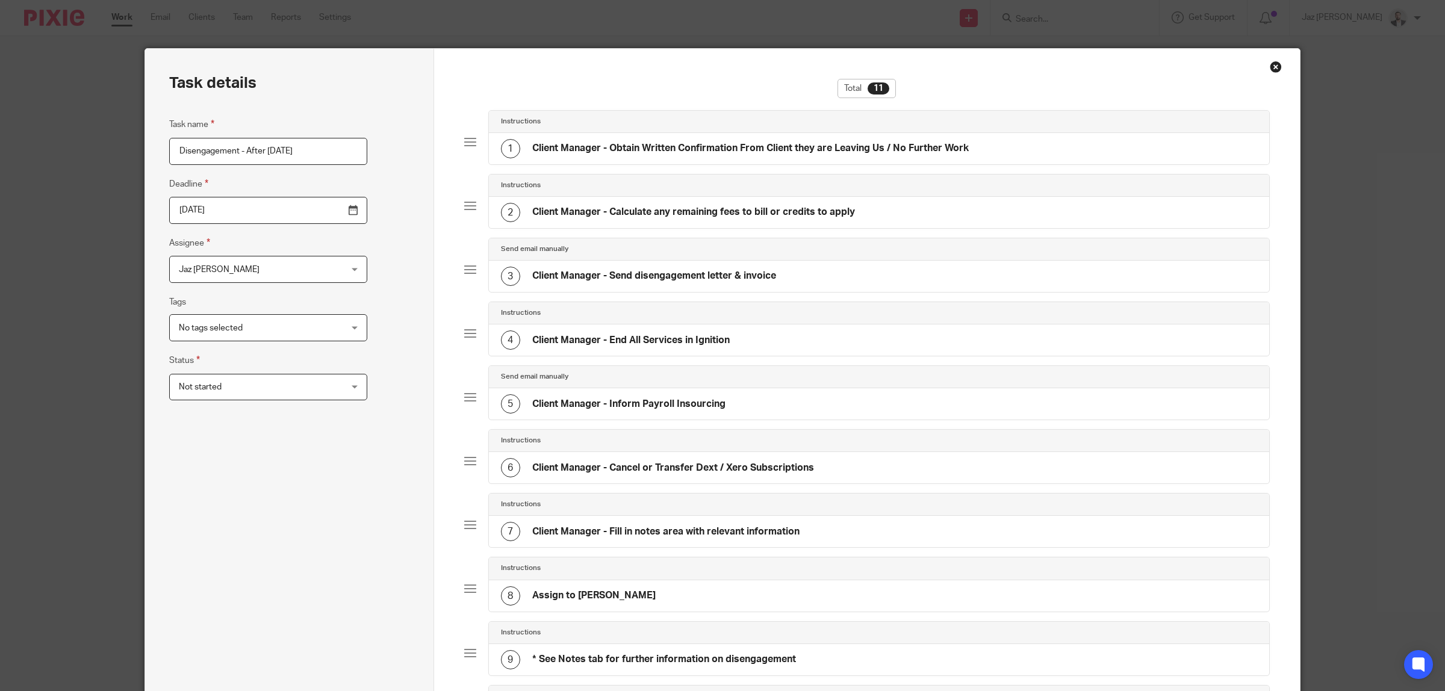
scroll to position [309, 0]
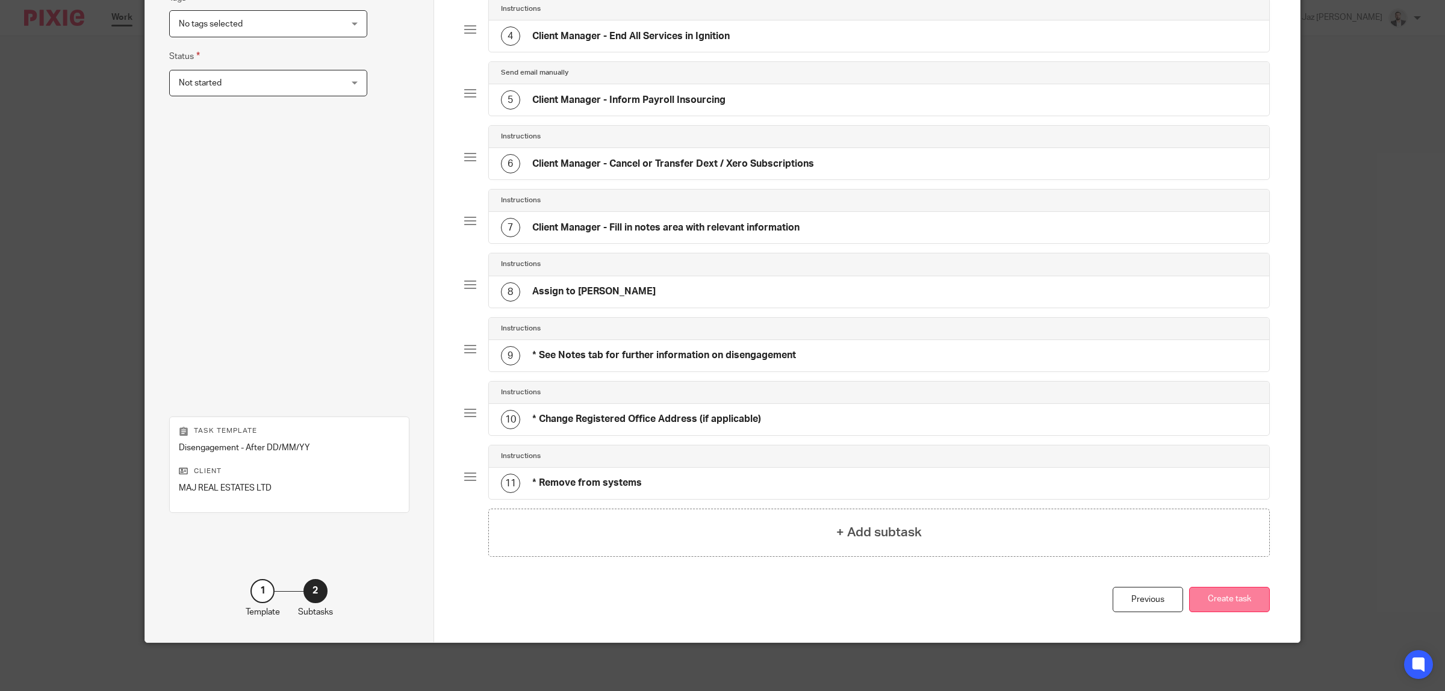
click at [1223, 603] on button "Create task" at bounding box center [1229, 600] width 81 height 26
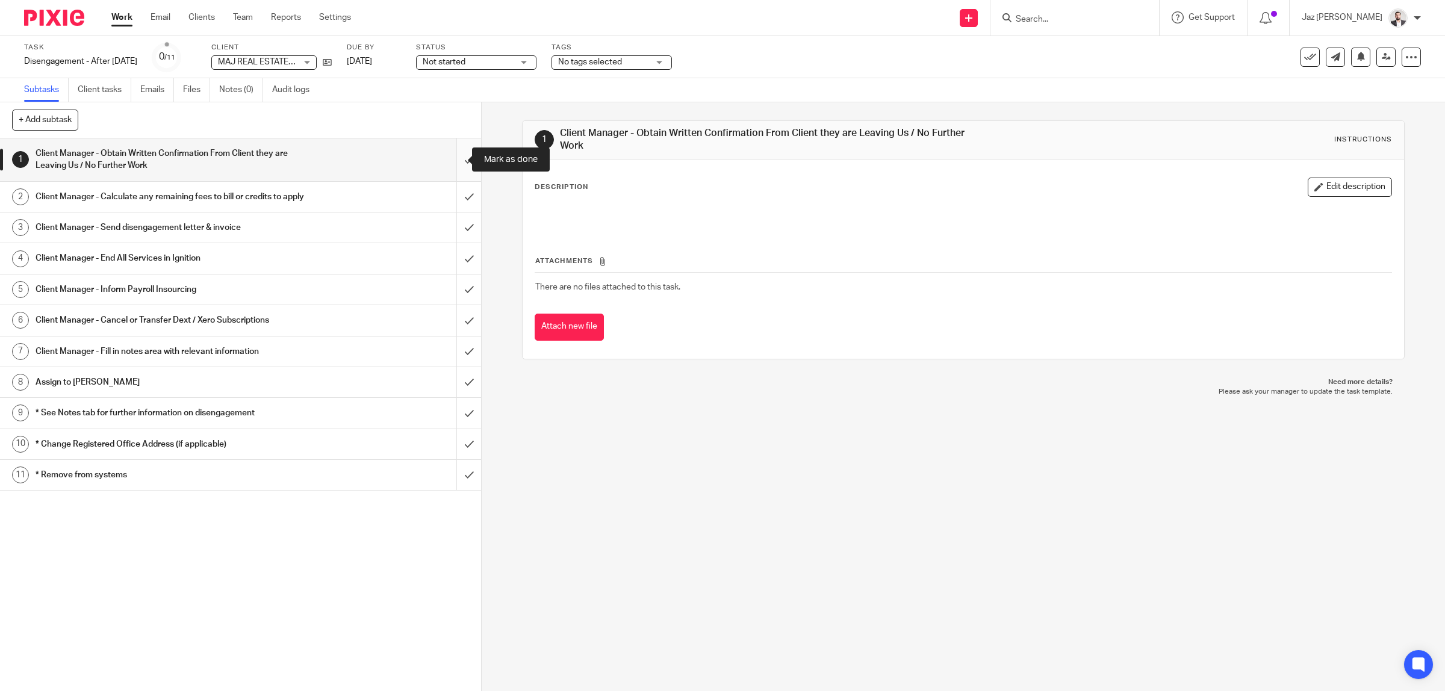
click at [446, 160] on input "submit" at bounding box center [240, 159] width 481 height 43
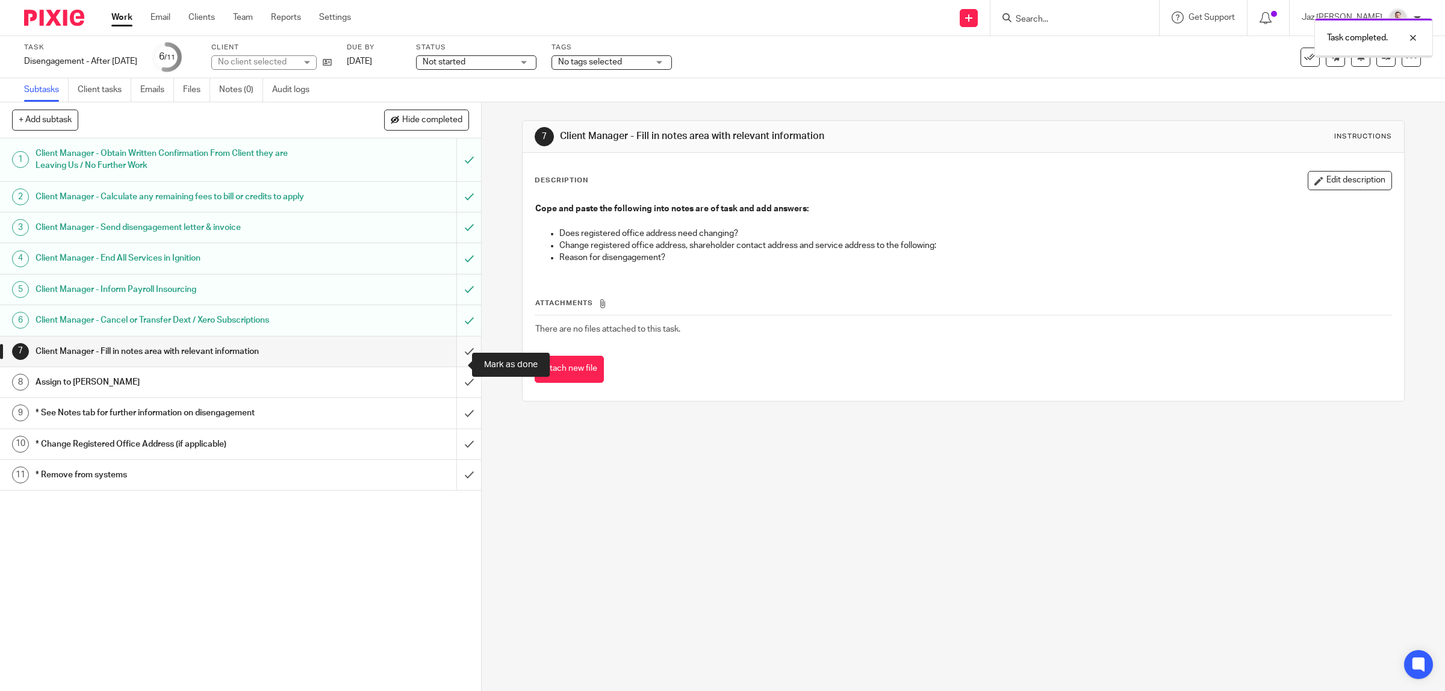
click at [453, 364] on input "submit" at bounding box center [240, 352] width 481 height 30
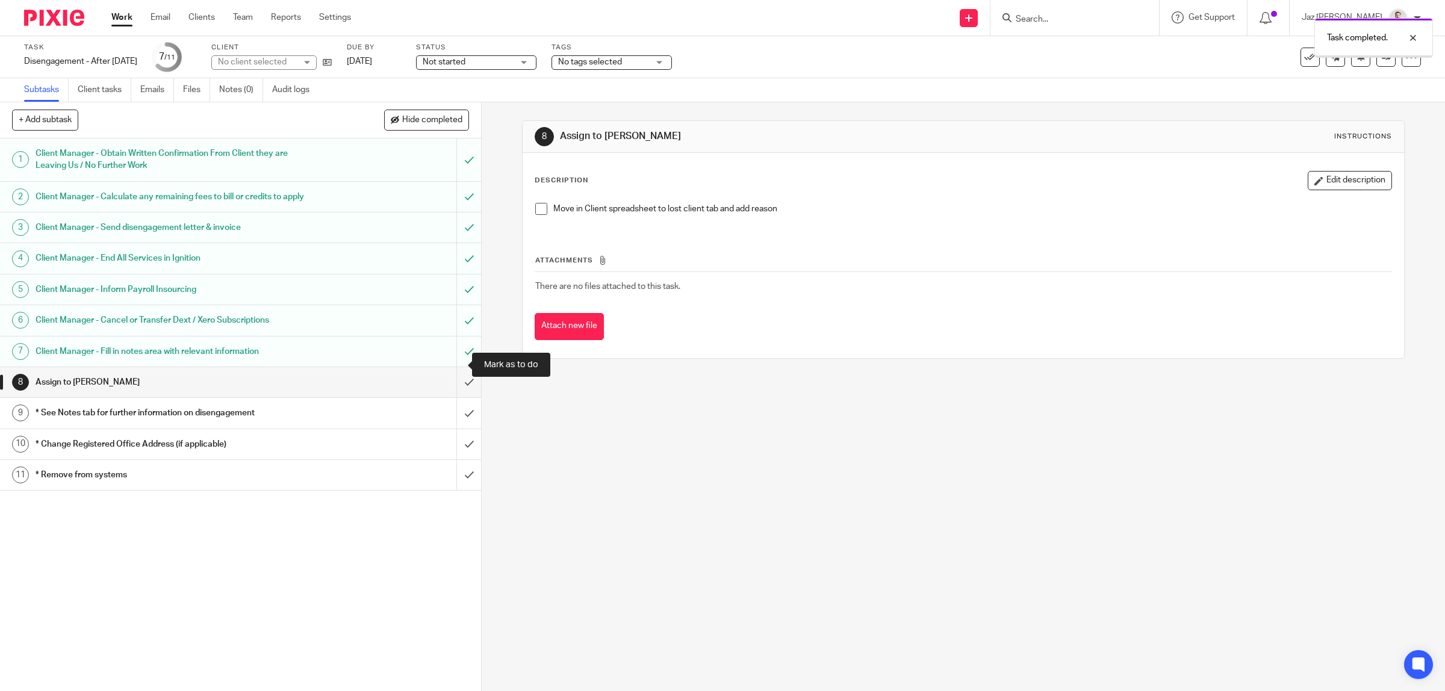
click at [452, 366] on input "submit" at bounding box center [240, 352] width 481 height 30
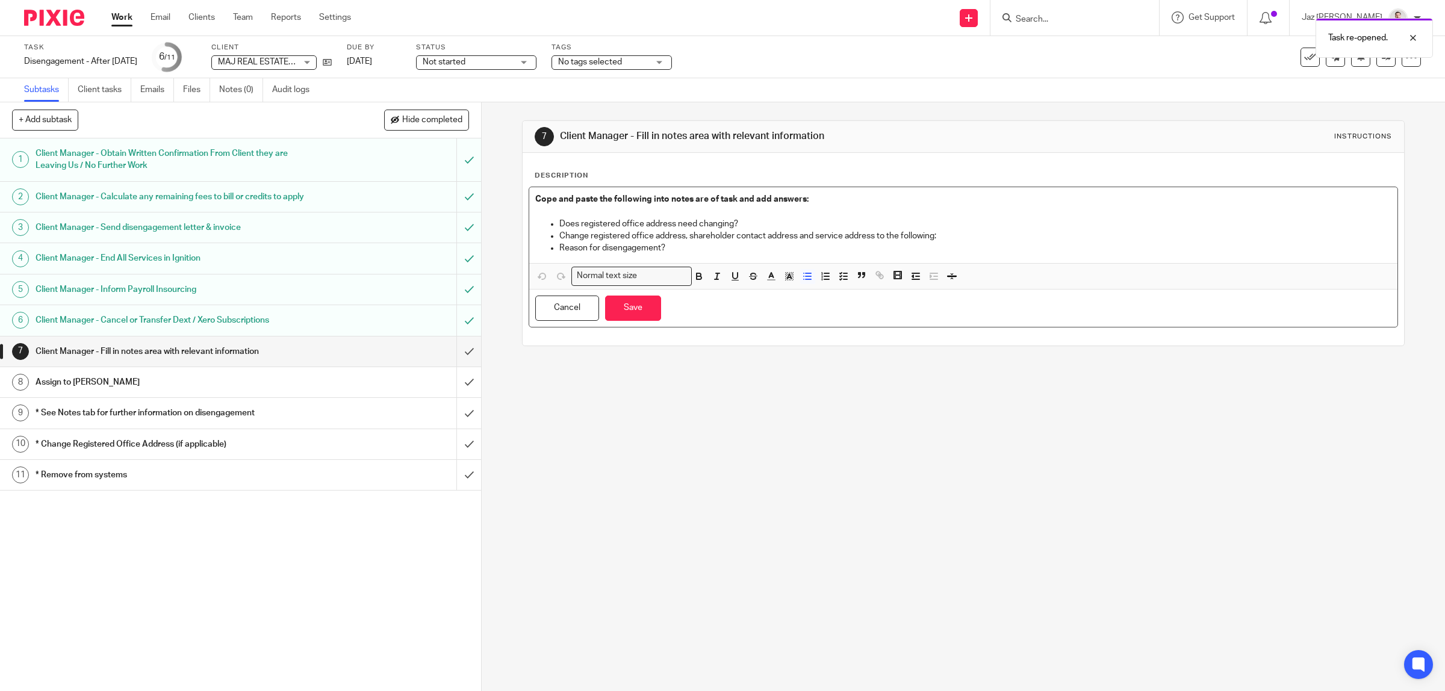
click at [768, 224] on p "Does registered office address need changing?" at bounding box center [975, 224] width 833 height 12
click at [753, 241] on p "Change registered office address, shareholder contact address and service addre…" at bounding box center [975, 236] width 833 height 12
click at [738, 250] on p "Reason for disengagement?" at bounding box center [975, 248] width 833 height 12
click at [636, 306] on button "Save" at bounding box center [633, 309] width 56 height 26
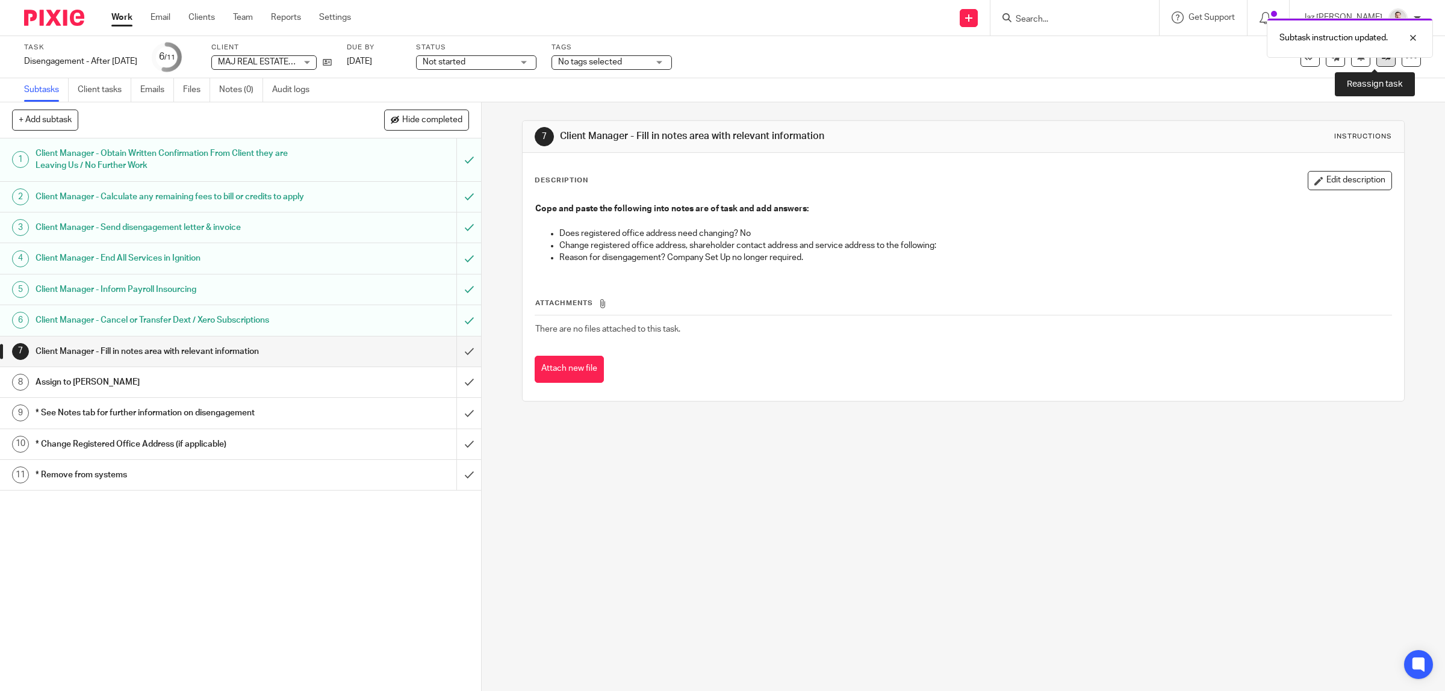
click at [1377, 64] on link at bounding box center [1385, 57] width 19 height 19
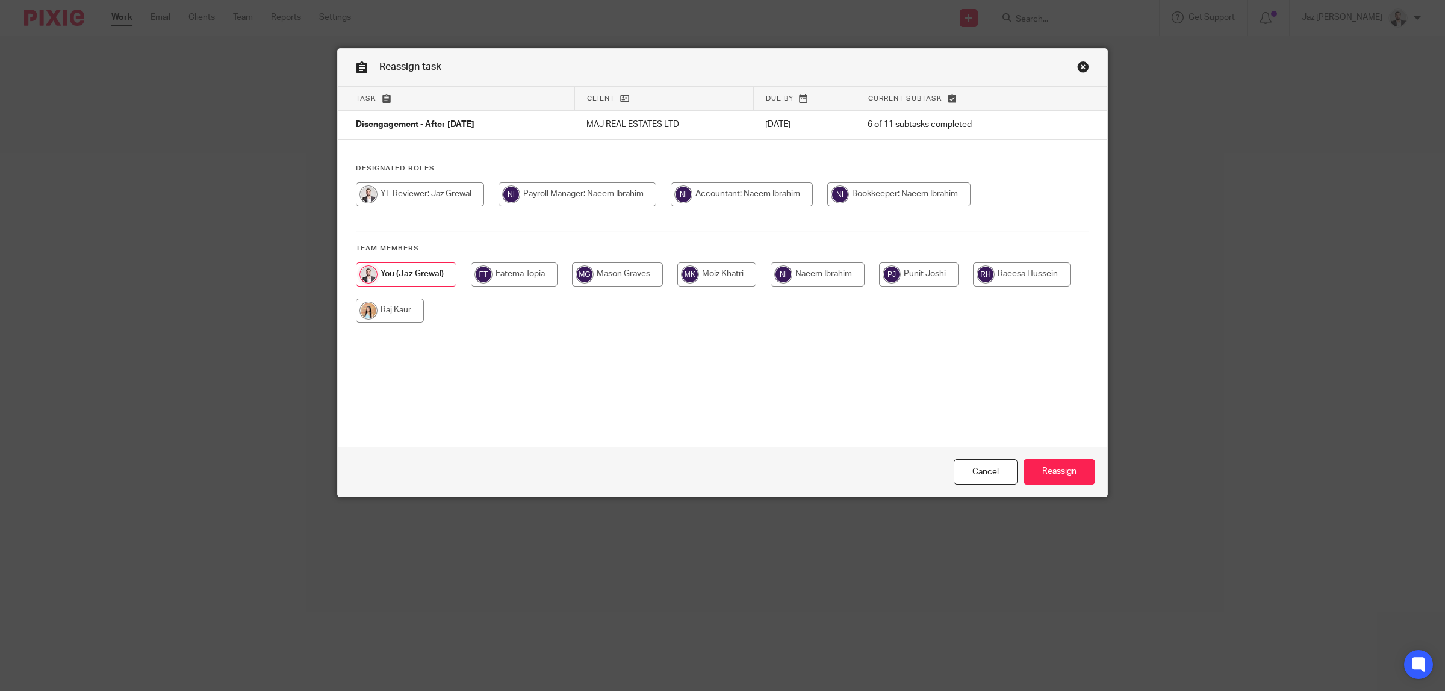
click at [386, 308] on input "radio" at bounding box center [390, 311] width 68 height 24
radio input "true"
click at [1037, 471] on input "Reassign" at bounding box center [1060, 472] width 72 height 26
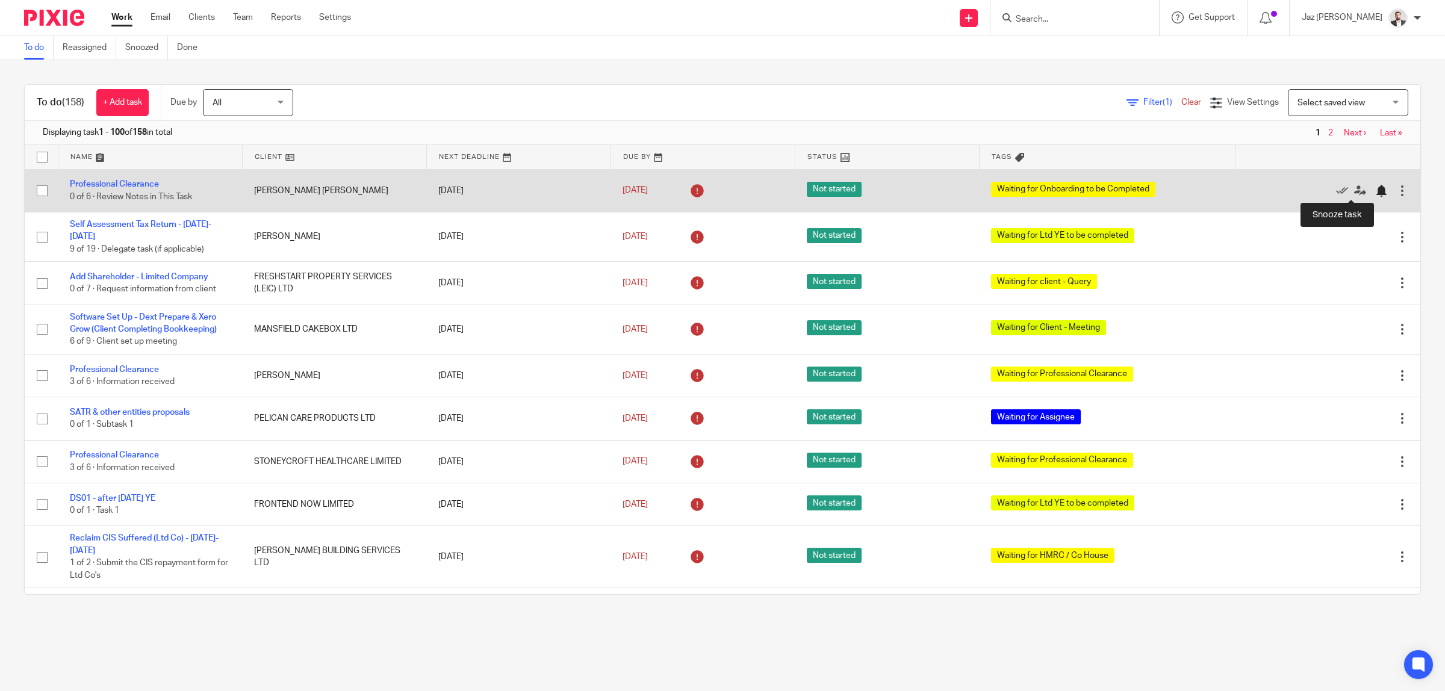
click at [1375, 193] on div at bounding box center [1381, 191] width 12 height 12
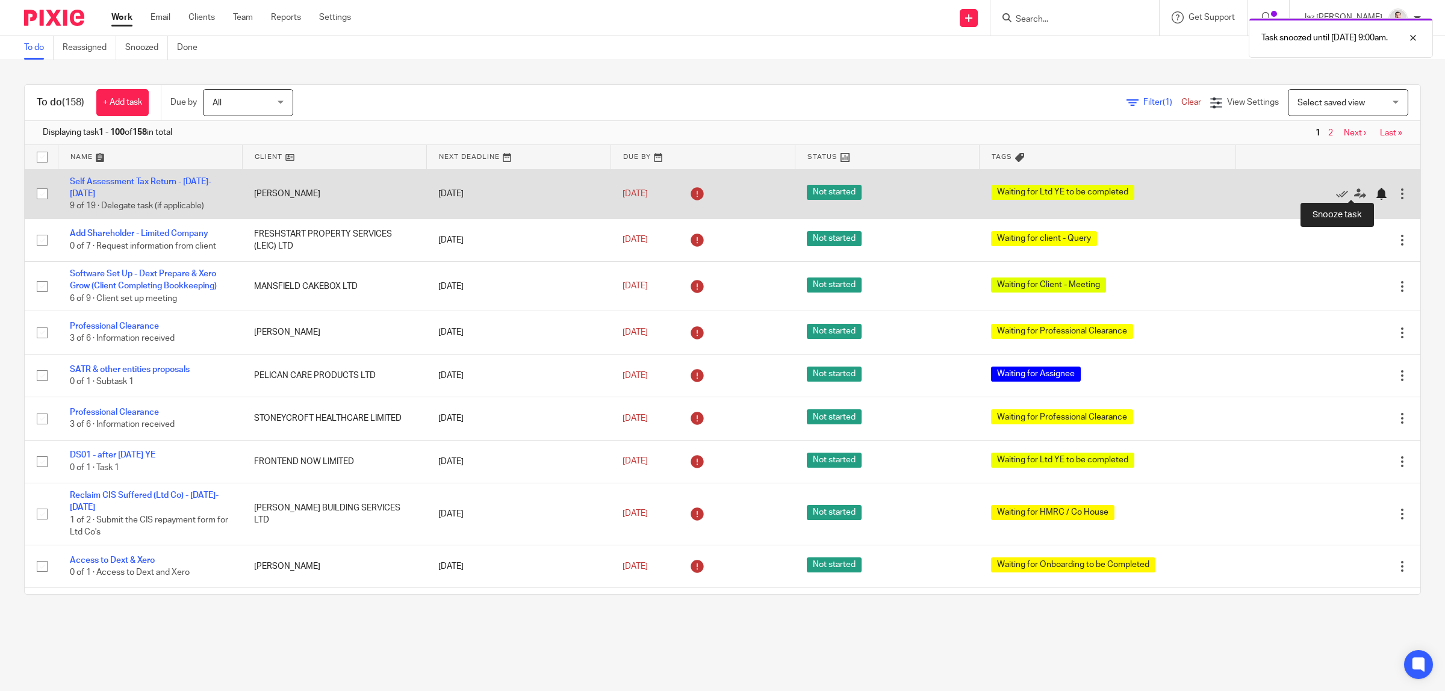
click at [1375, 191] on div at bounding box center [1381, 194] width 12 height 12
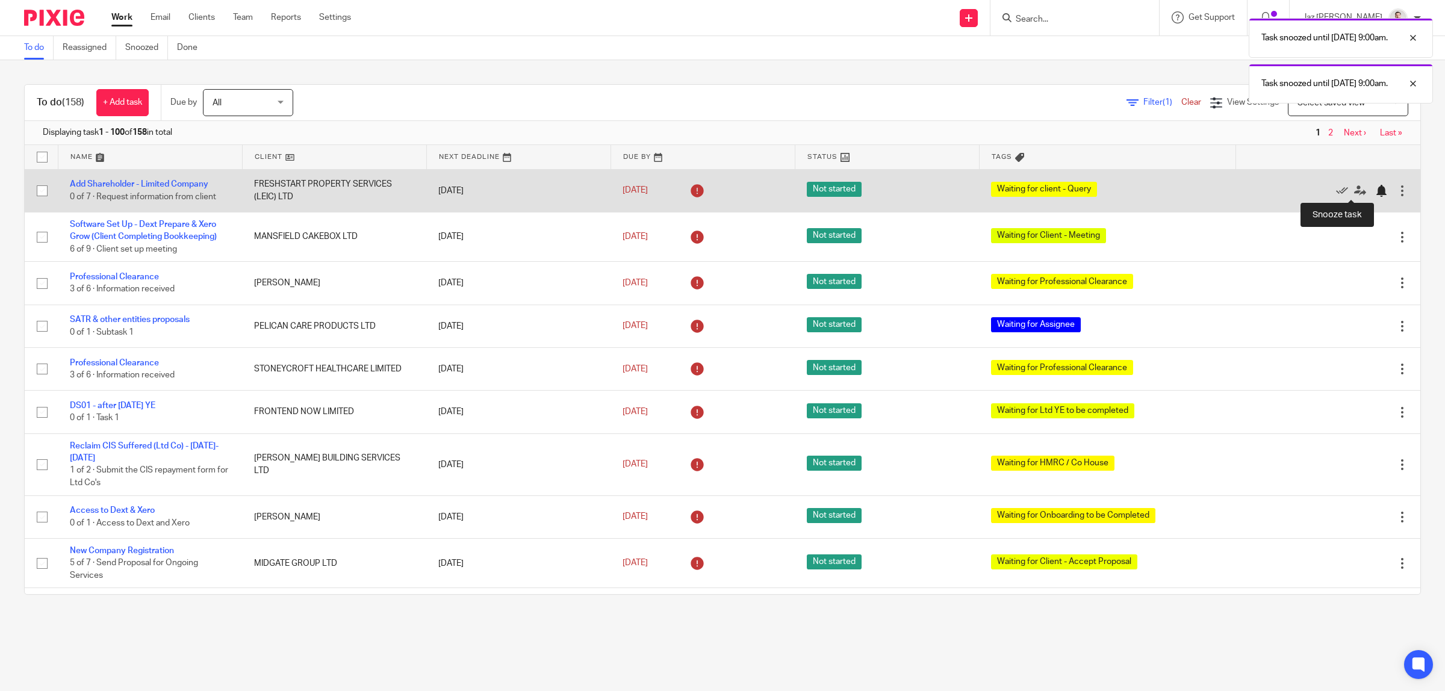
click at [1375, 188] on div at bounding box center [1381, 191] width 12 height 12
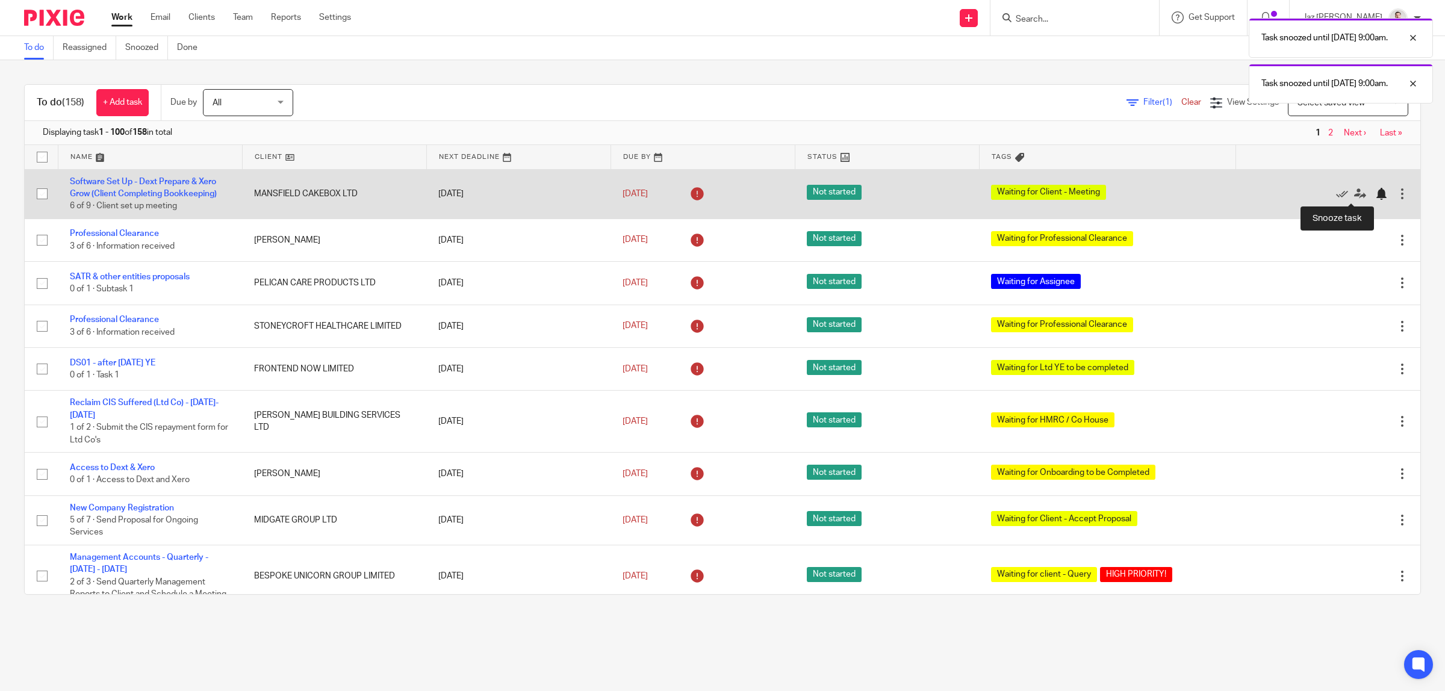
click at [1375, 196] on div at bounding box center [1381, 194] width 12 height 12
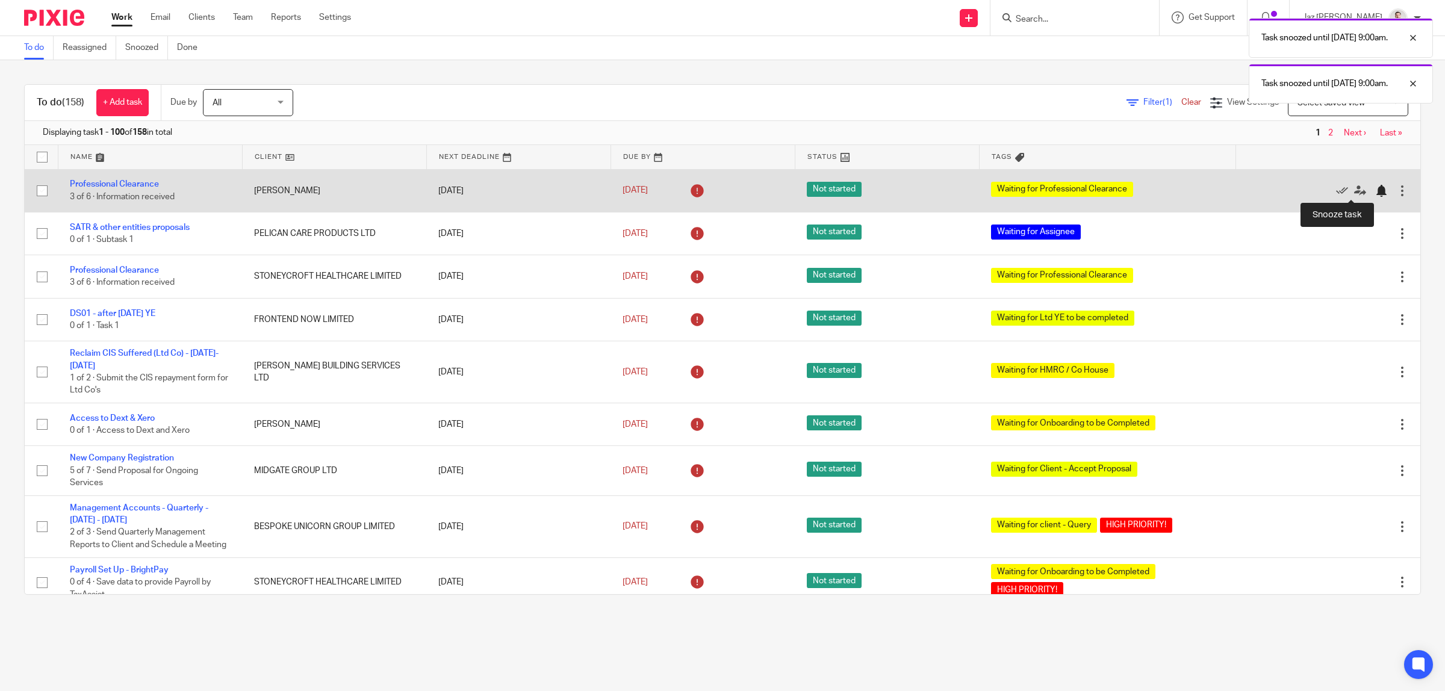
click at [1375, 193] on div at bounding box center [1381, 191] width 12 height 12
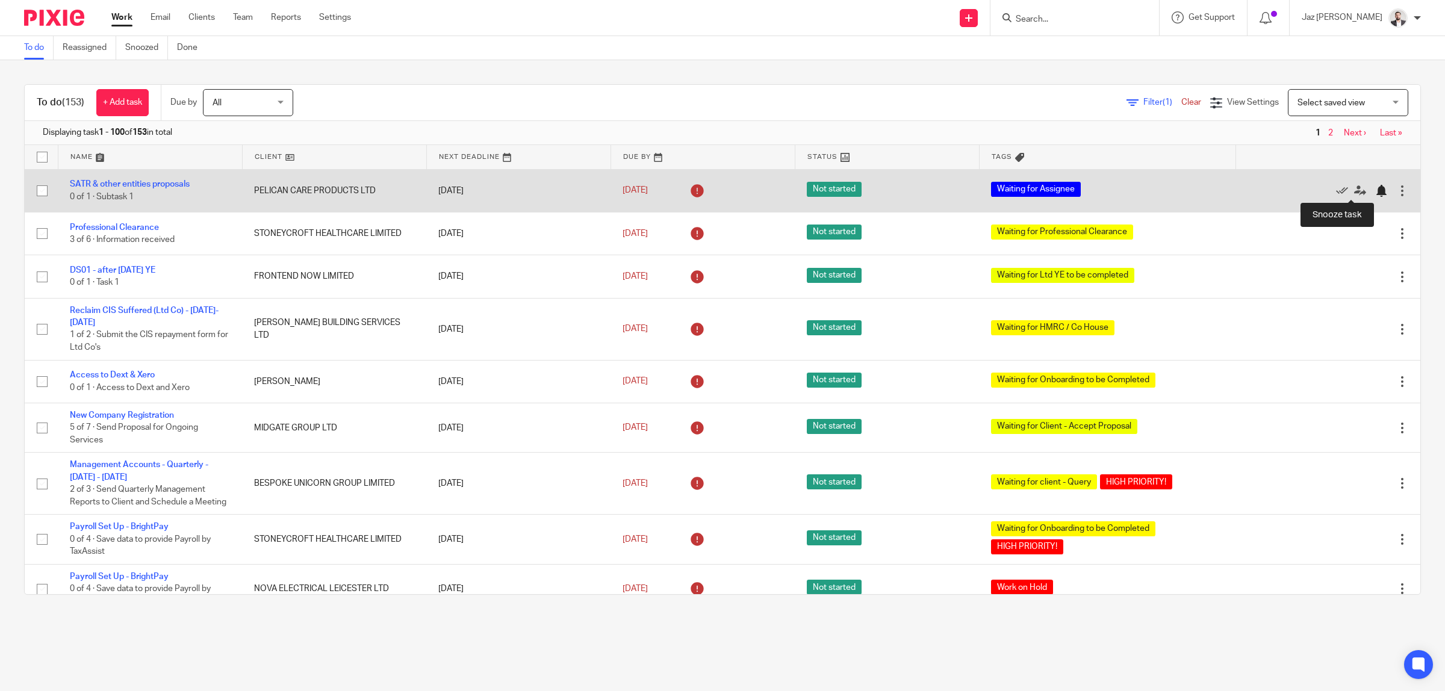
click at [1375, 193] on div at bounding box center [1381, 191] width 12 height 12
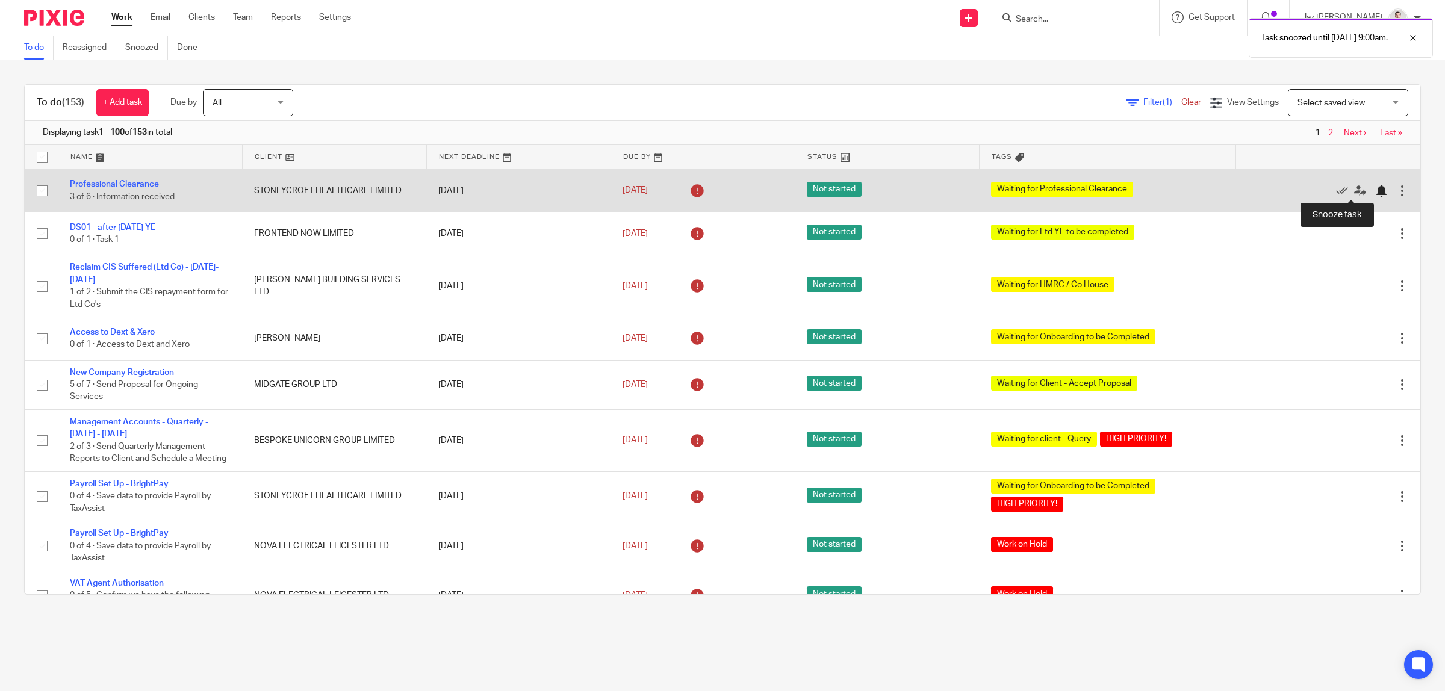
click at [1375, 193] on div at bounding box center [1381, 191] width 12 height 12
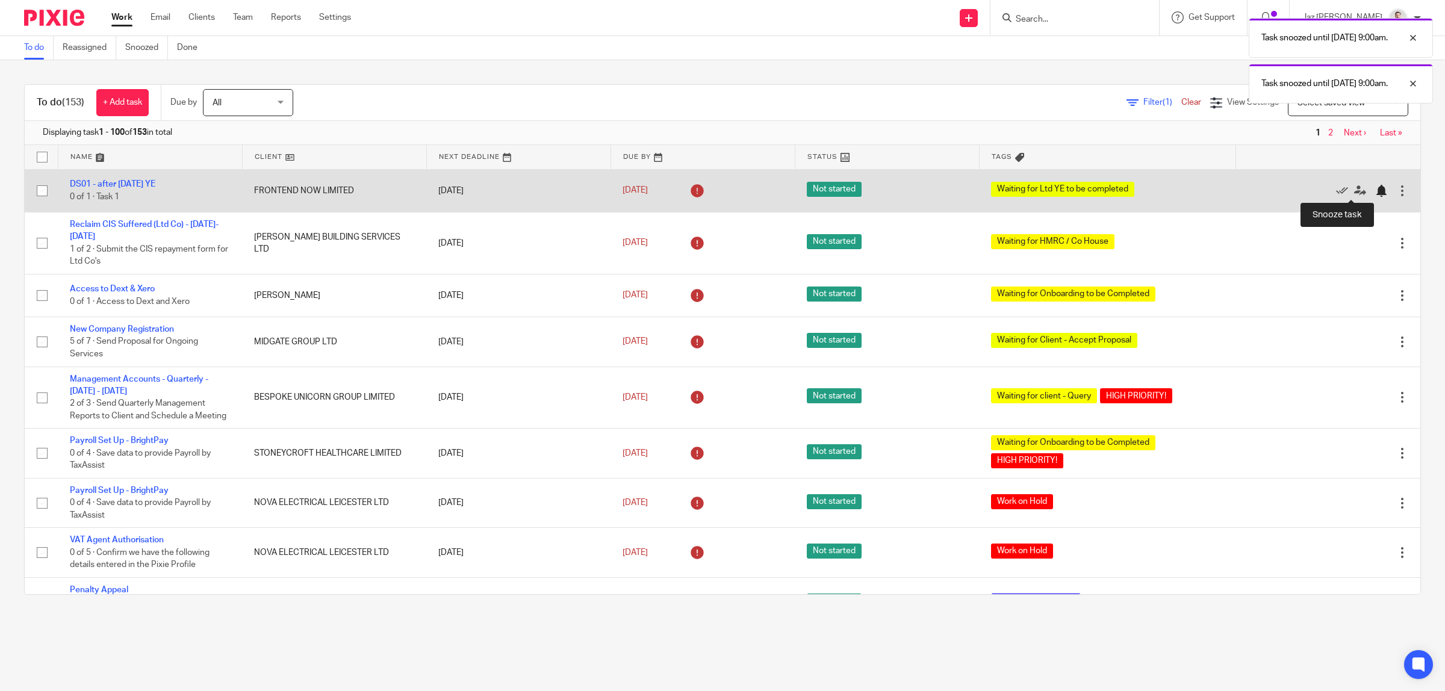
click at [1375, 191] on div at bounding box center [1381, 191] width 12 height 12
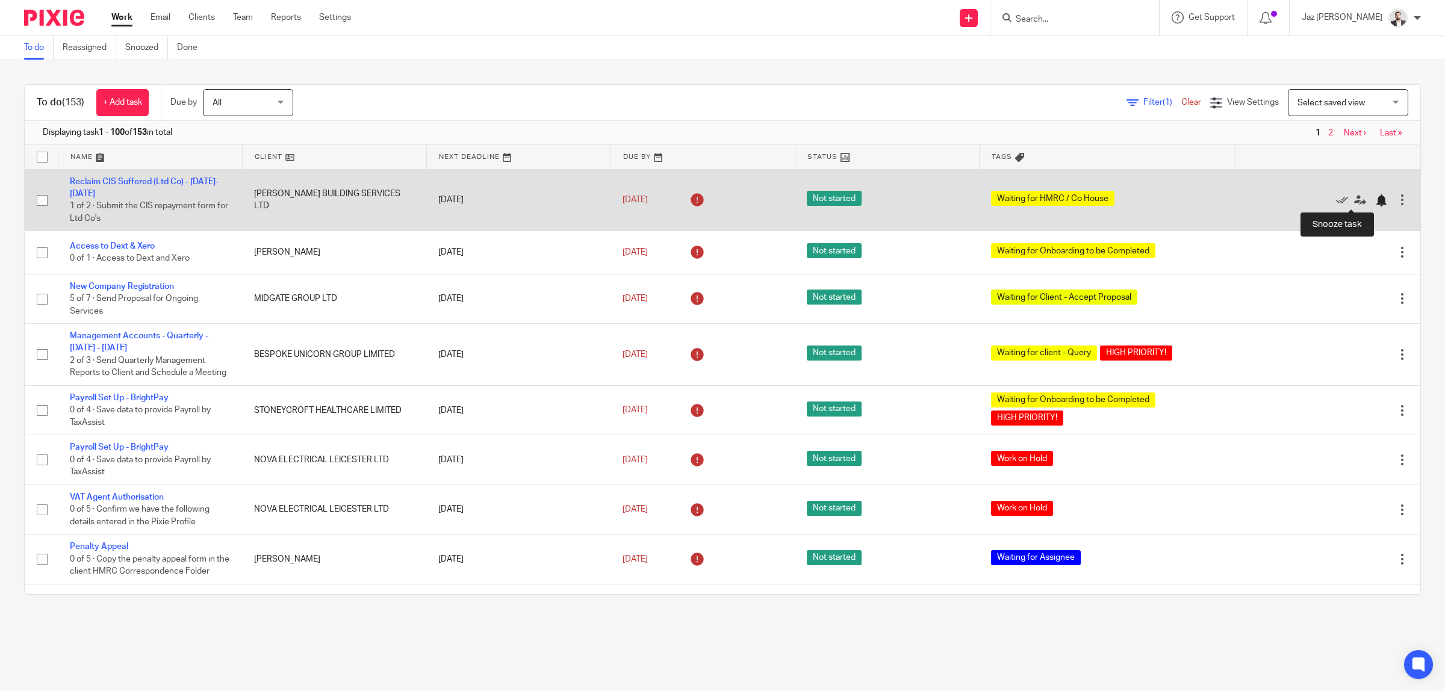
click at [1375, 200] on div at bounding box center [1381, 200] width 12 height 12
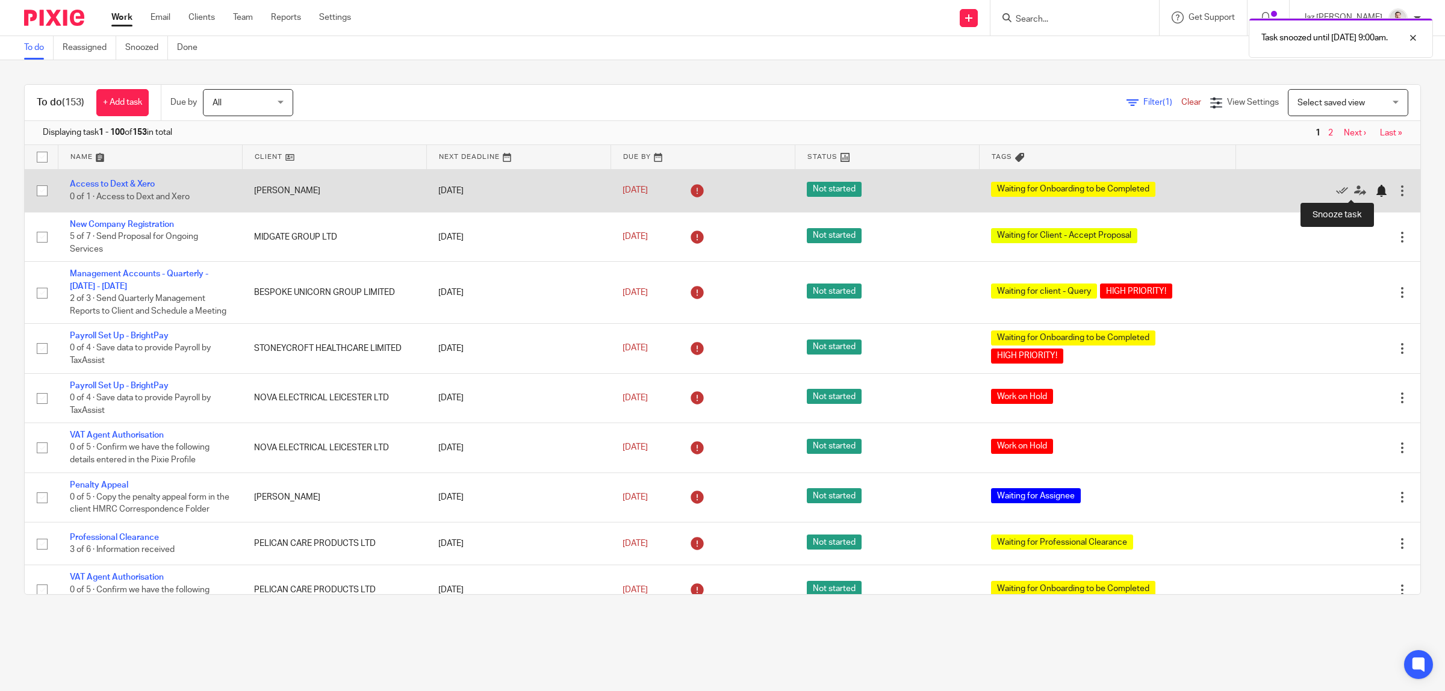
click at [1375, 193] on div at bounding box center [1381, 191] width 12 height 12
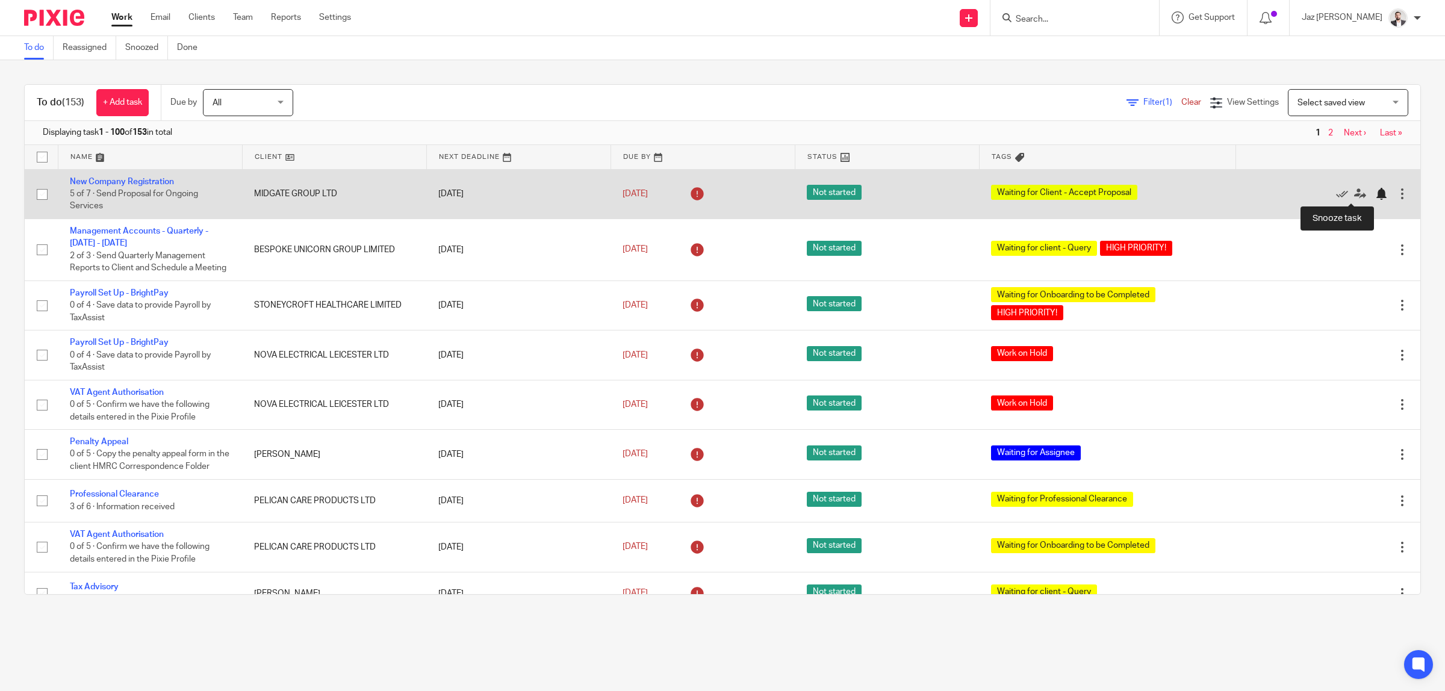
click at [1375, 194] on div at bounding box center [1381, 194] width 12 height 12
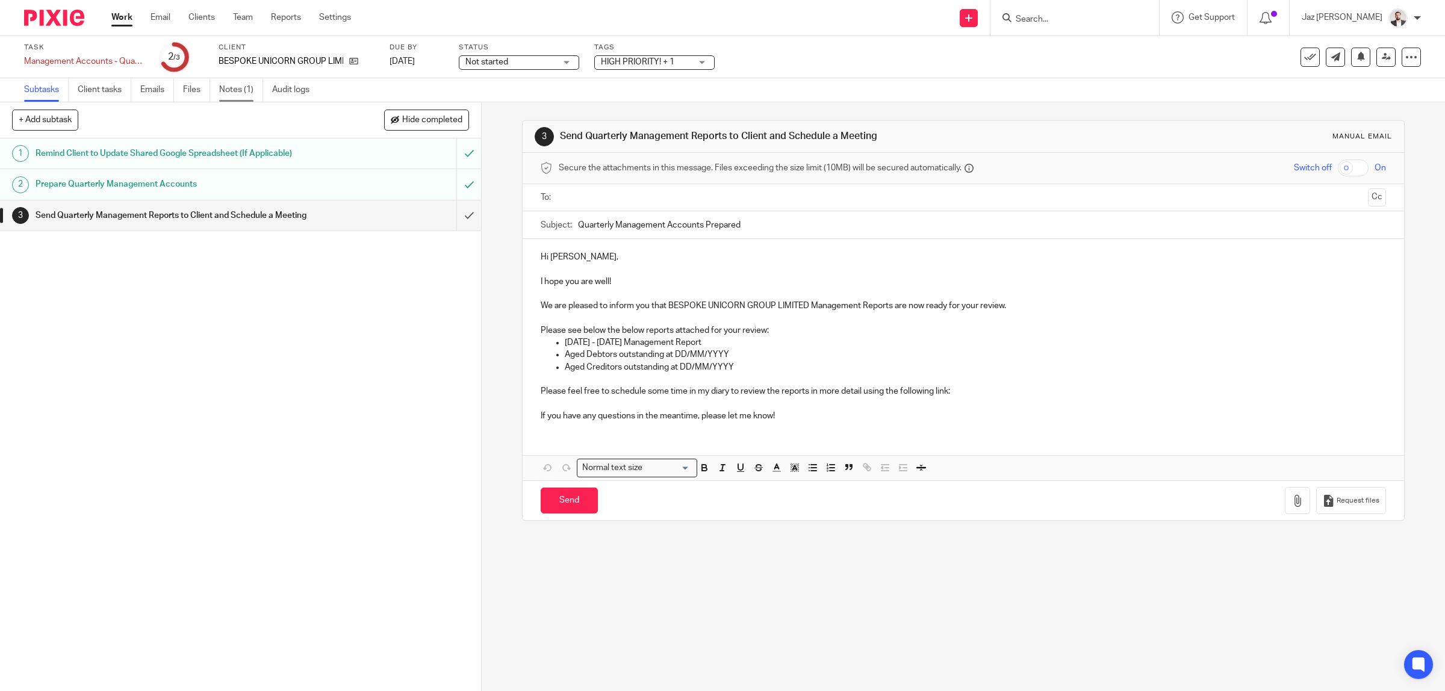
click at [245, 92] on link "Notes (1)" at bounding box center [241, 89] width 44 height 23
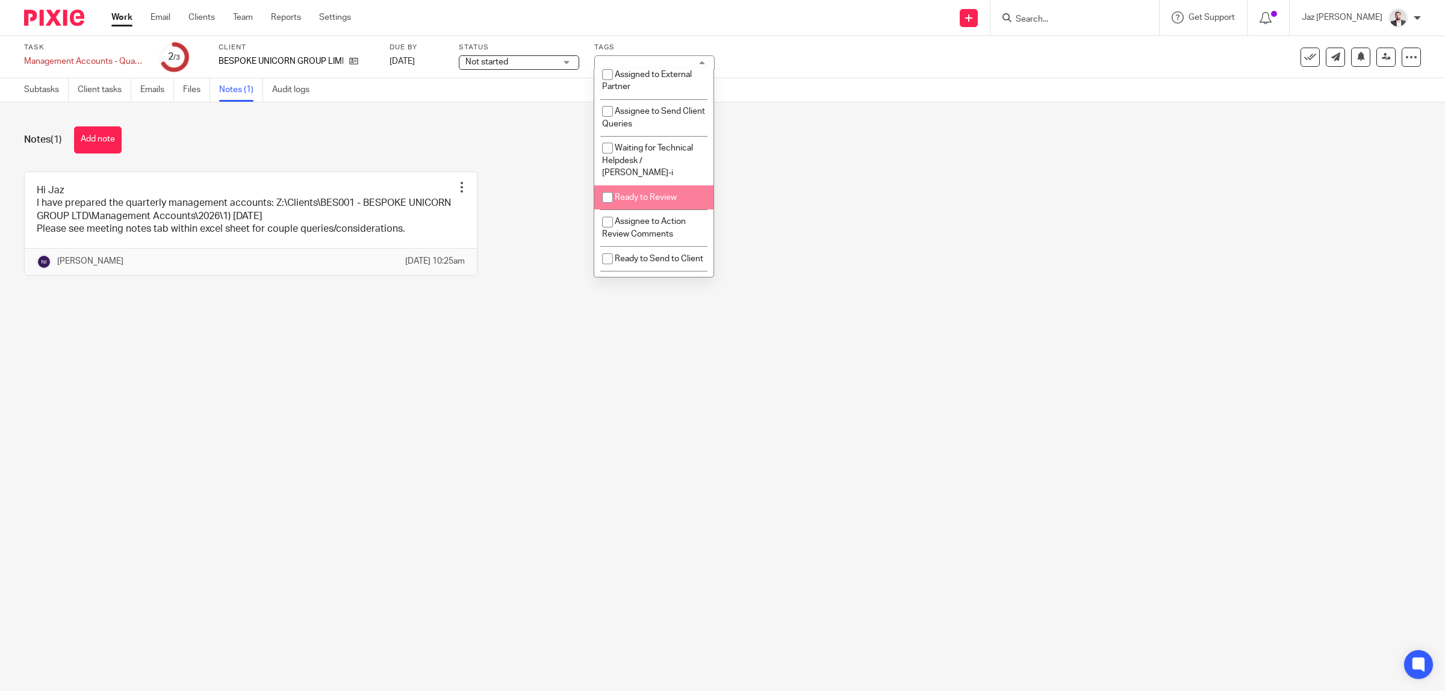
scroll to position [376, 0]
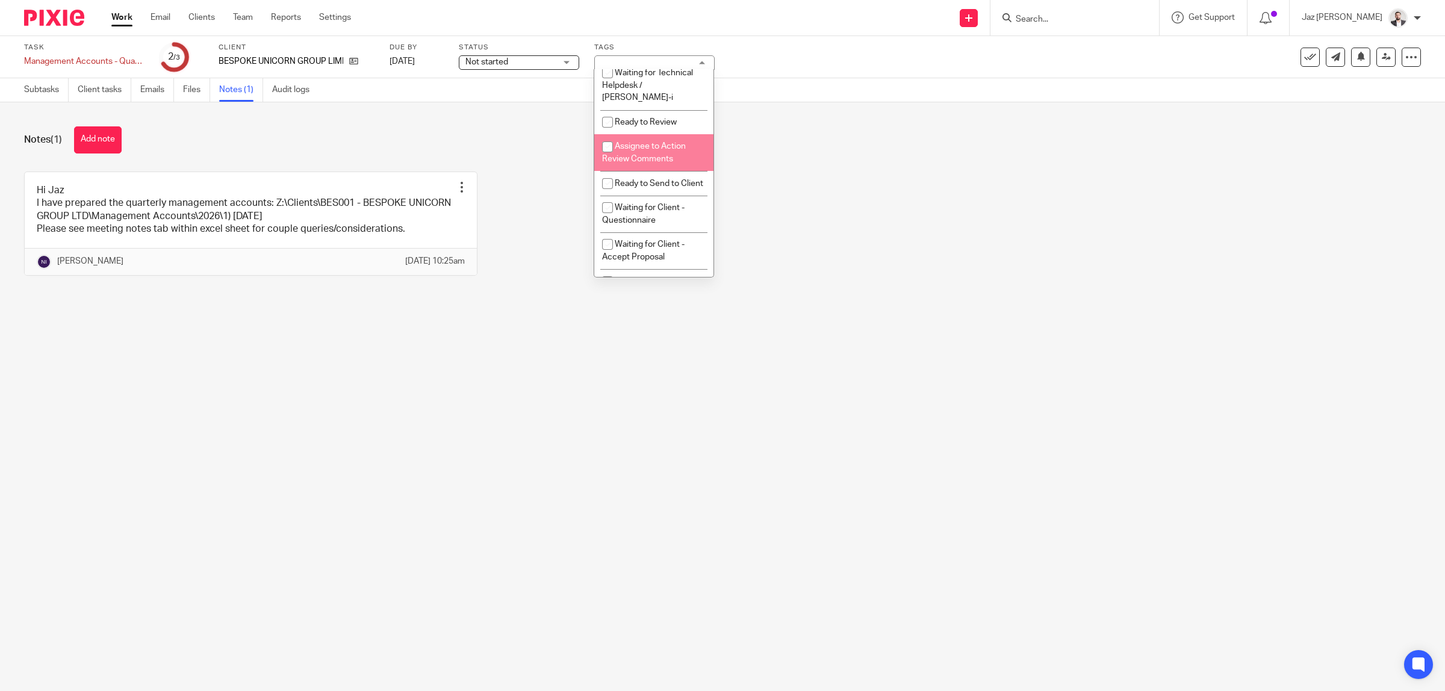
click at [665, 163] on span "Assignee to Action Review Comments" at bounding box center [644, 152] width 84 height 21
checkbox input "true"
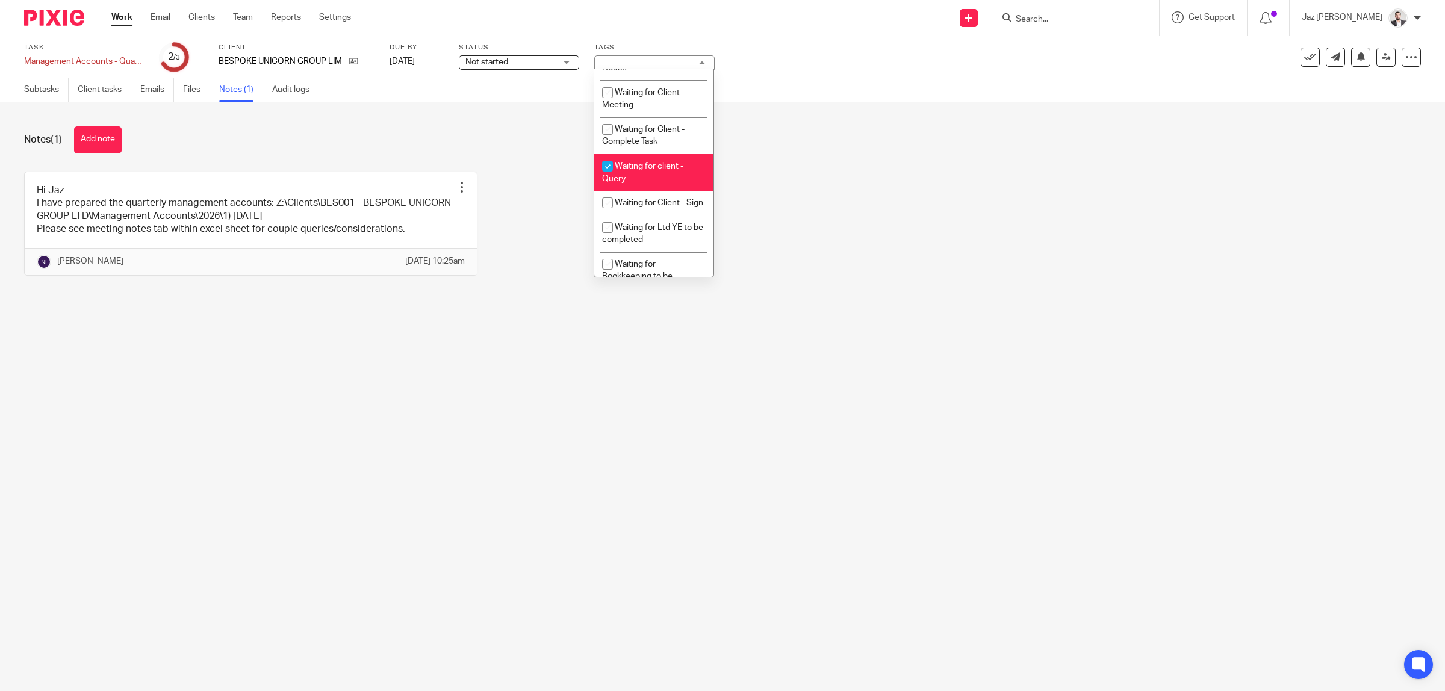
click at [676, 191] on li "Waiting for client - Query" at bounding box center [653, 172] width 119 height 37
checkbox input "false"
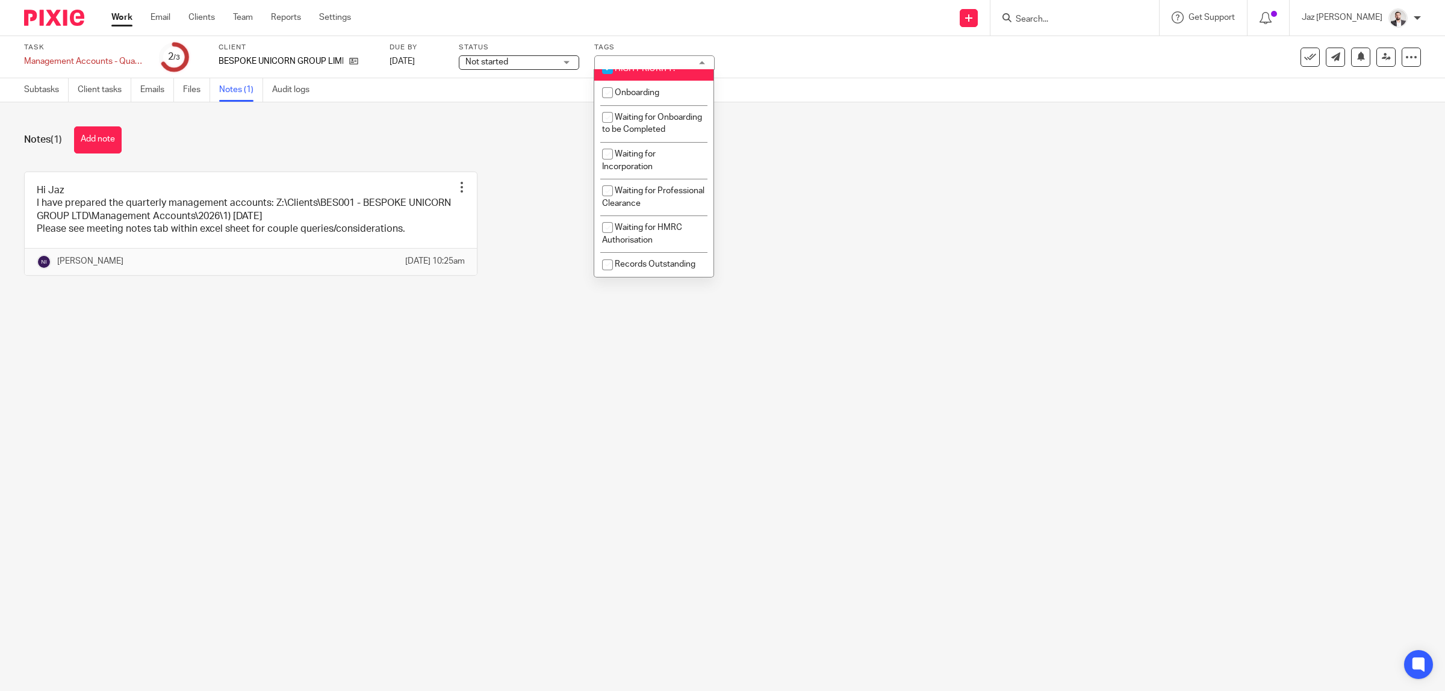
scroll to position [0, 0]
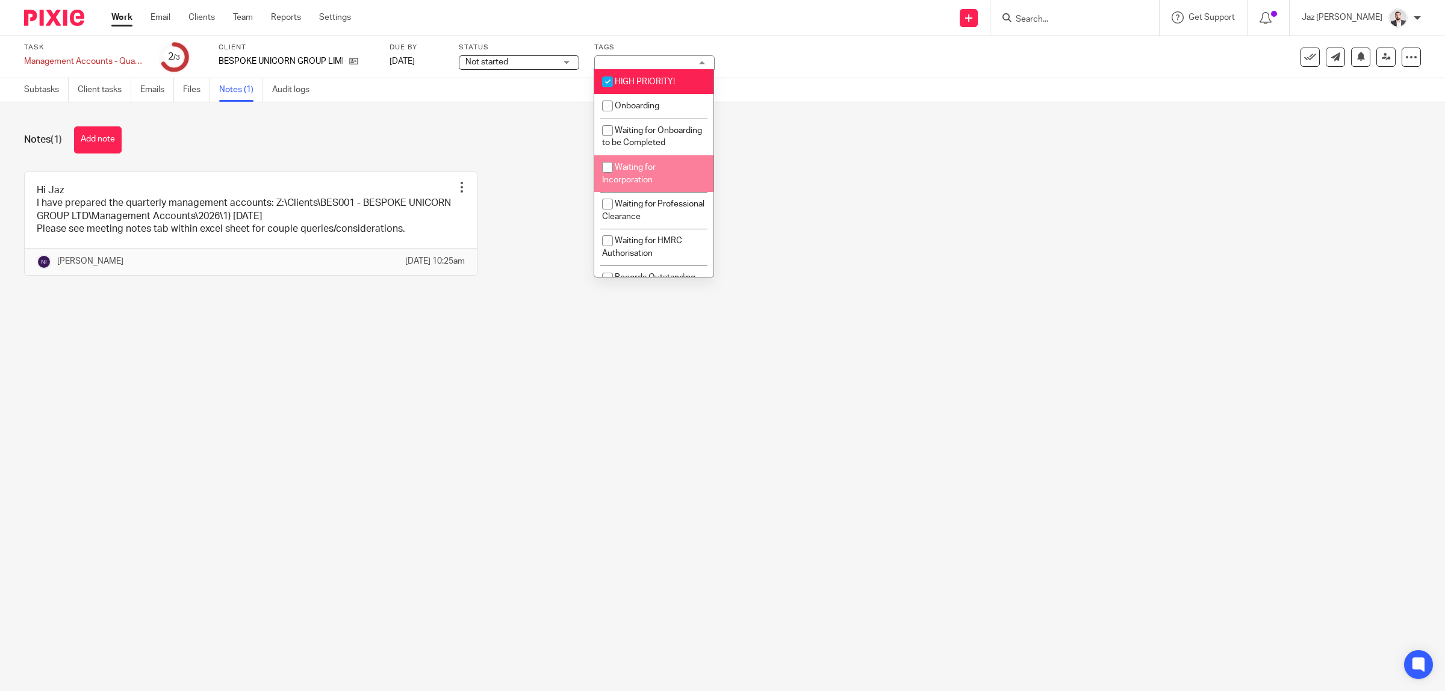
click at [835, 167] on div "Notes (1) Add note Hi Jaz I have prepared the quarterly management accounts: Z:…" at bounding box center [722, 210] width 1445 height 216
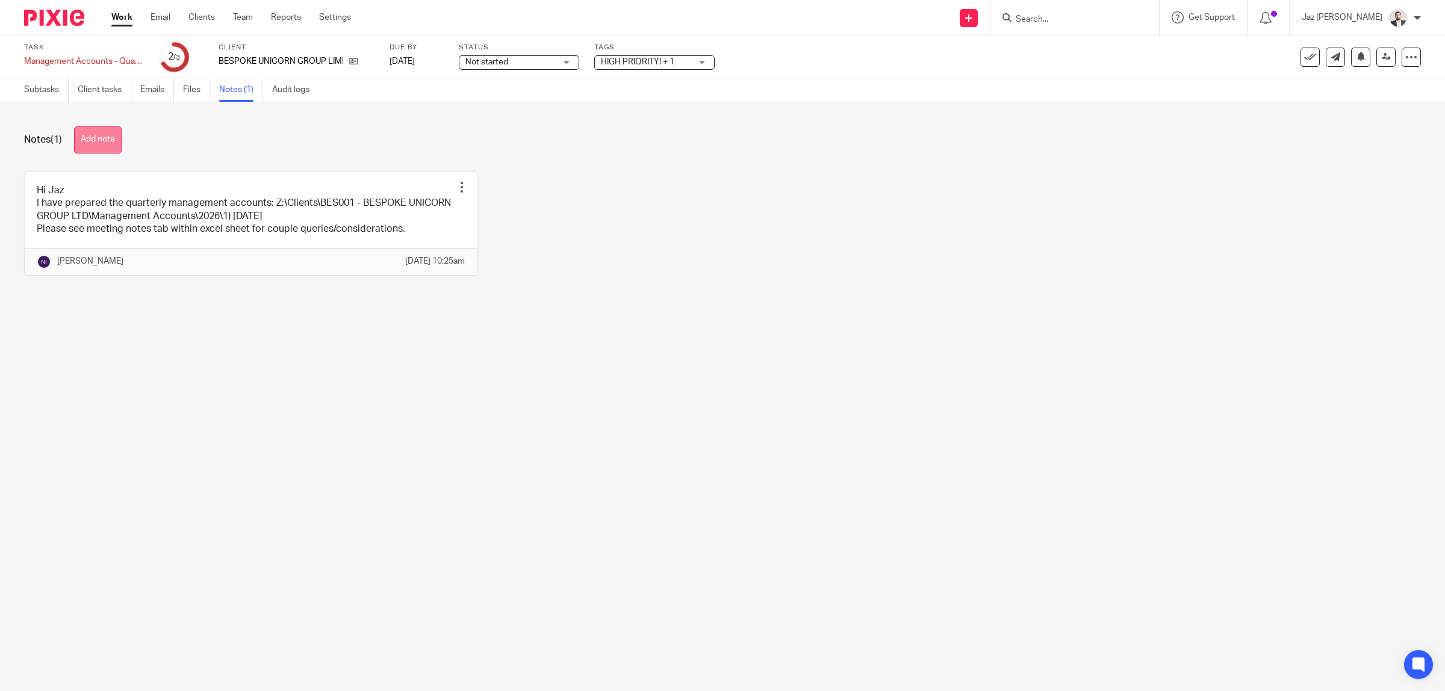
click at [107, 136] on button "Add note" at bounding box center [98, 139] width 48 height 27
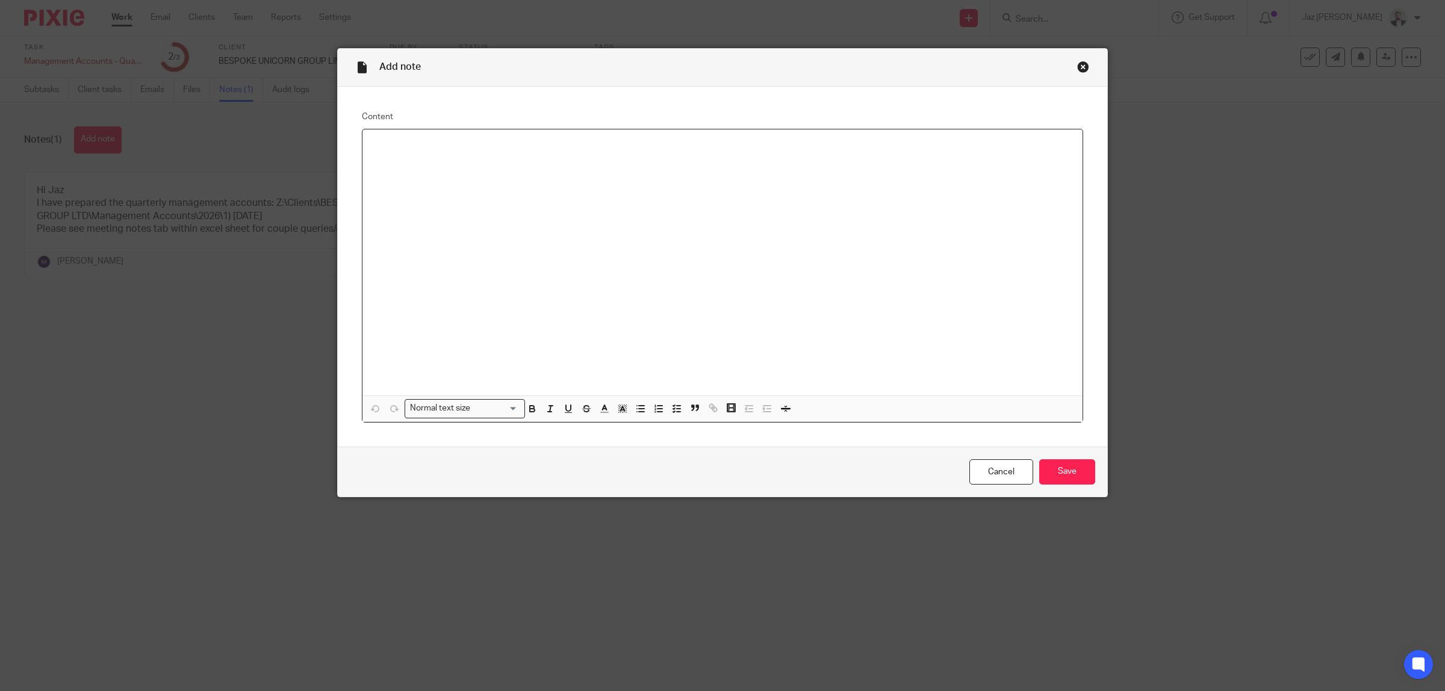
drag, startPoint x: 545, startPoint y: 238, endPoint x: 630, endPoint y: 237, distance: 84.9
click at [548, 238] on div at bounding box center [722, 262] width 720 height 266
click at [1055, 473] on input "Save" at bounding box center [1067, 472] width 56 height 26
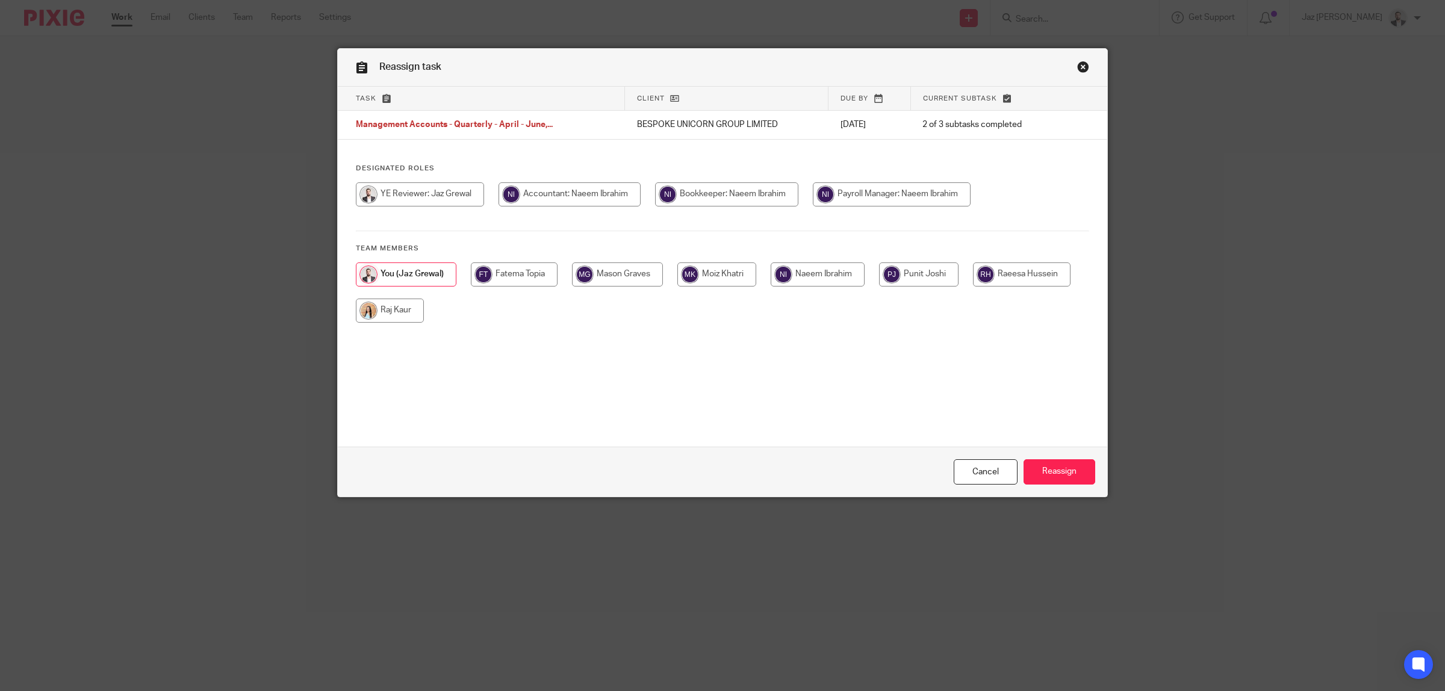
click at [834, 281] on input "radio" at bounding box center [818, 275] width 94 height 24
radio input "true"
click at [1048, 476] on input "Reassign" at bounding box center [1060, 472] width 72 height 26
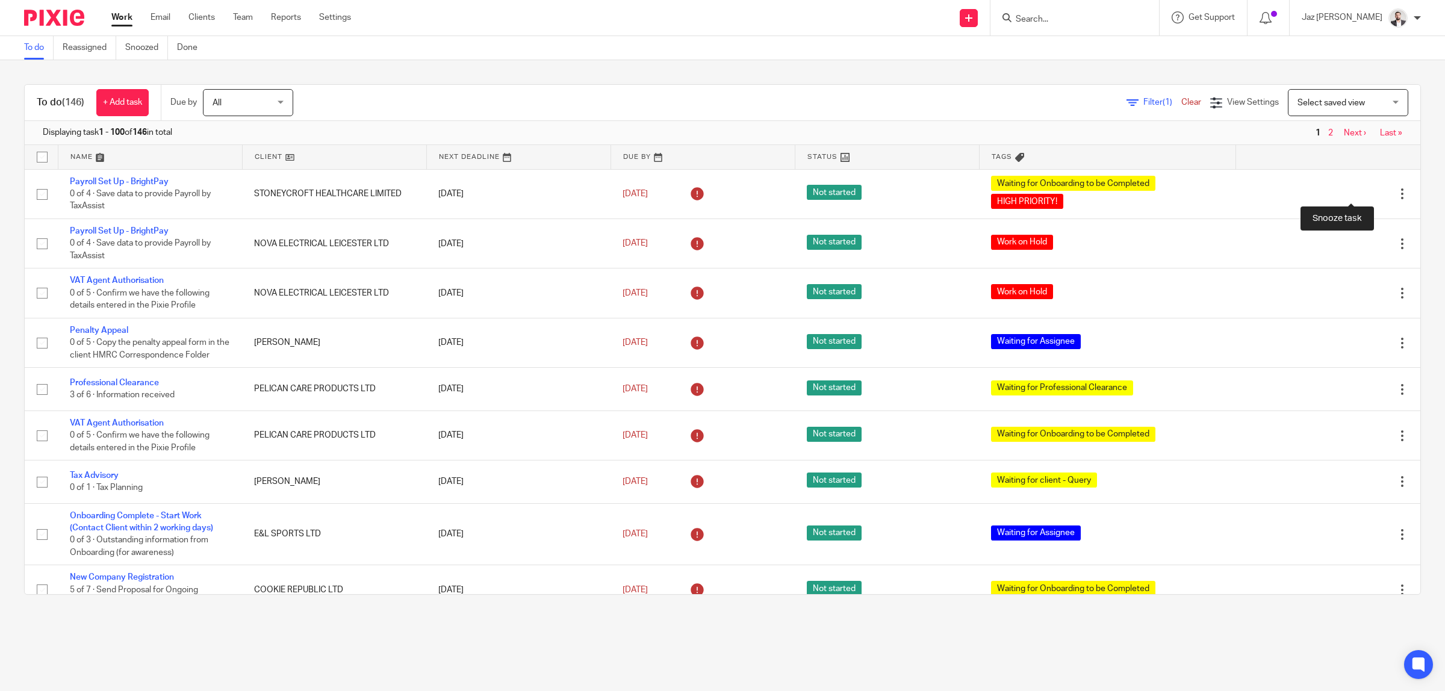
click at [1375, 194] on div at bounding box center [1381, 194] width 12 height 12
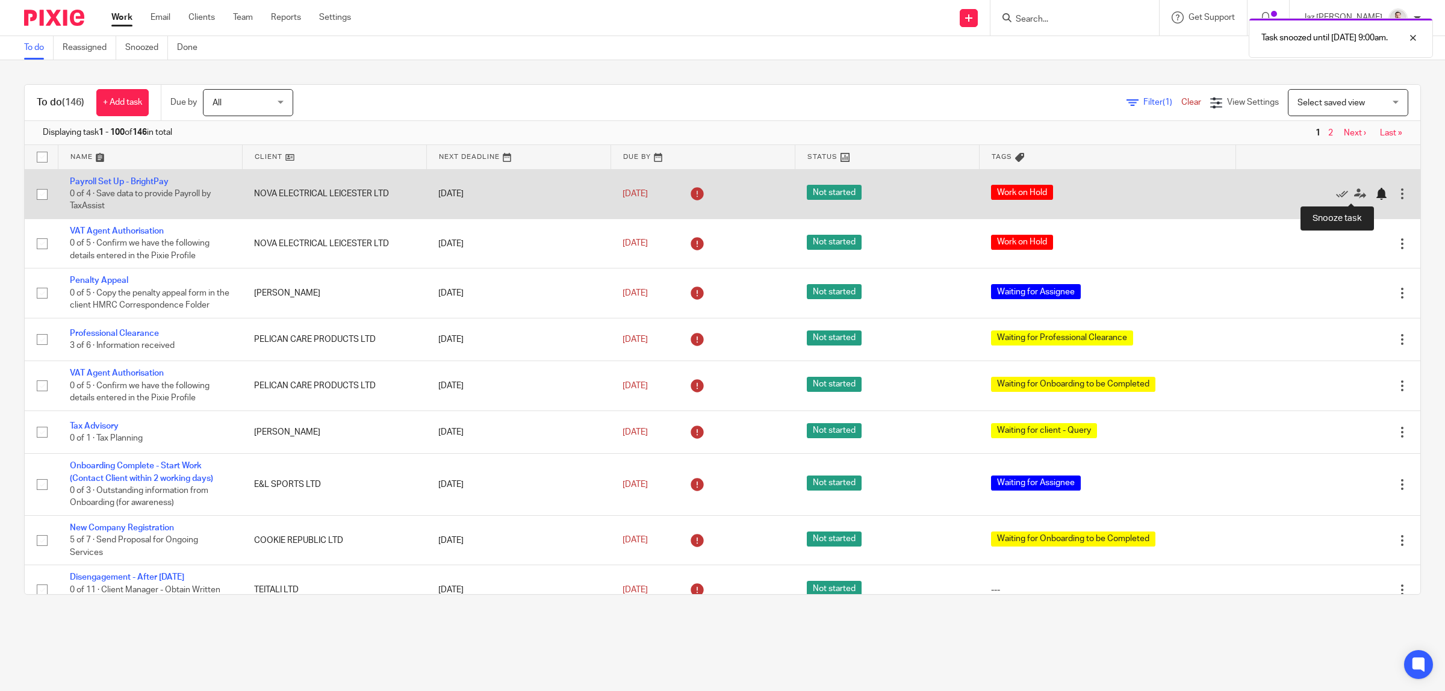
click at [1375, 197] on div at bounding box center [1381, 194] width 12 height 12
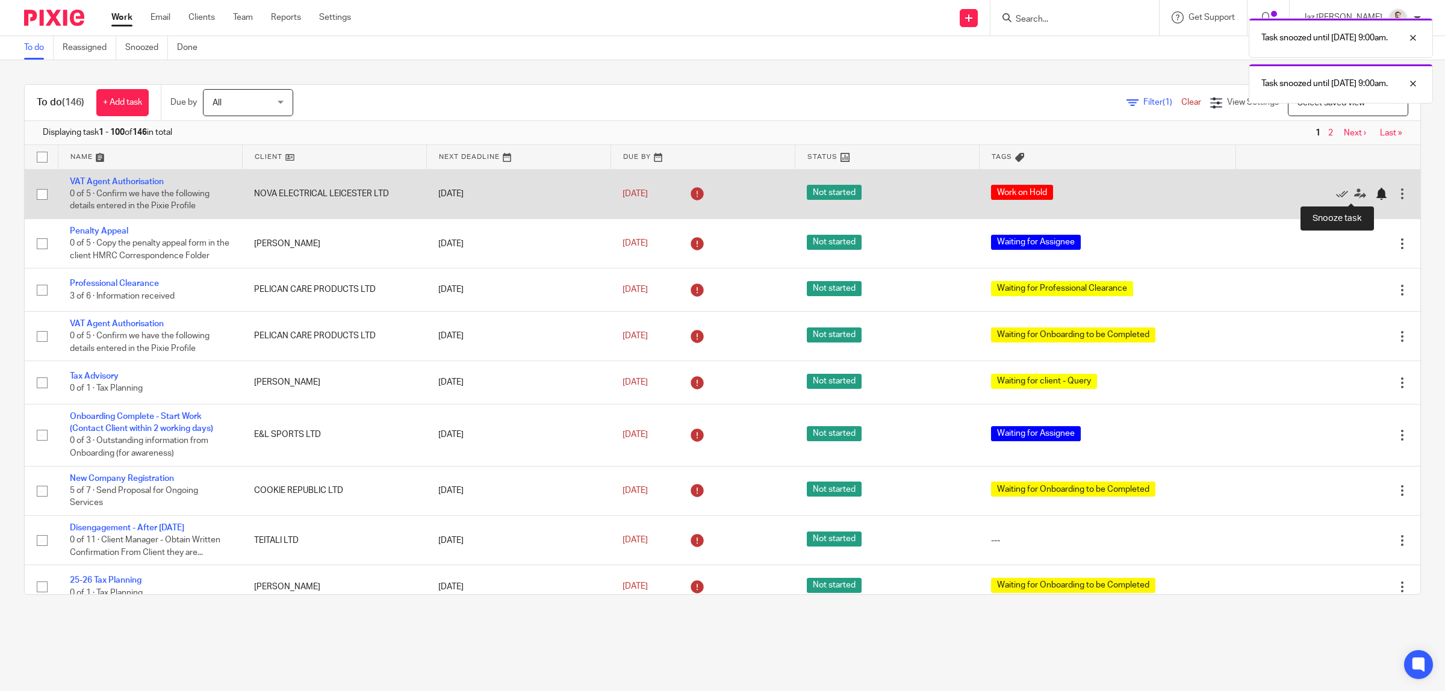
click at [1375, 190] on div at bounding box center [1381, 194] width 12 height 12
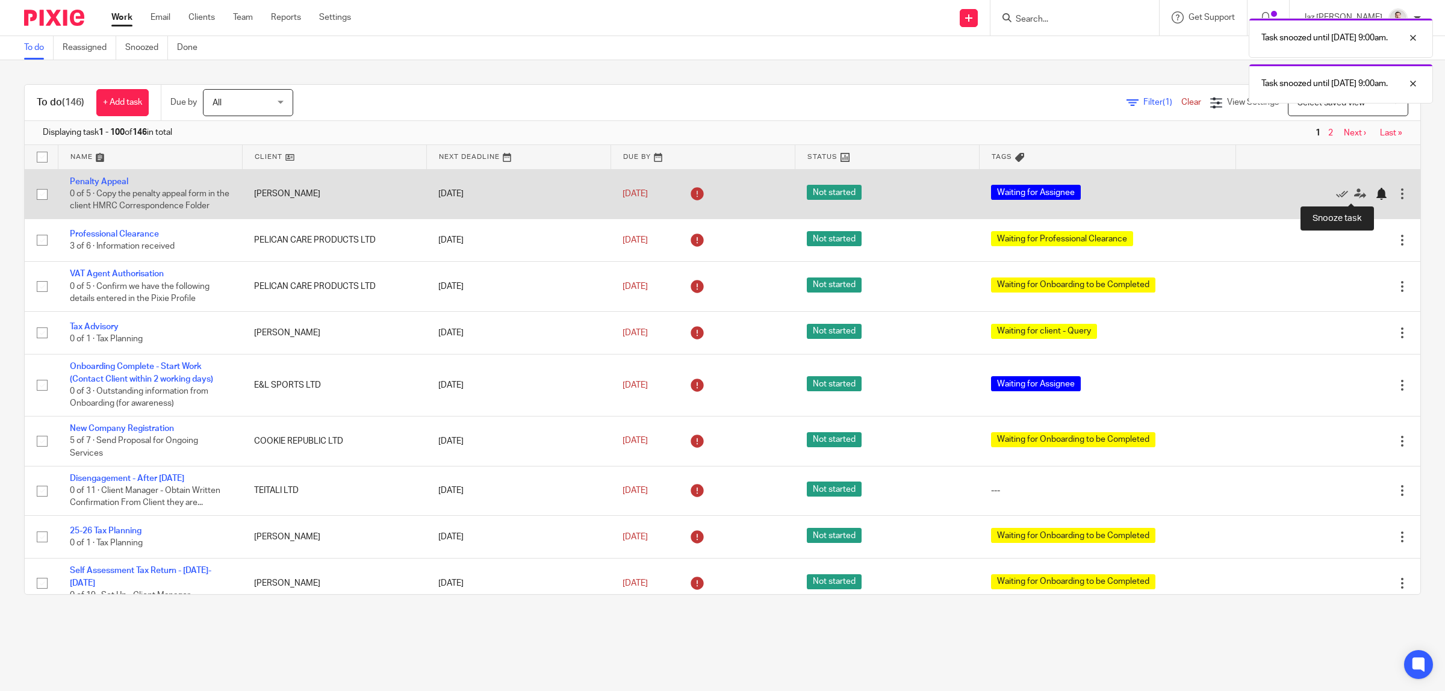
drag, startPoint x: 1347, startPoint y: 196, endPoint x: 1346, endPoint y: 210, distance: 13.9
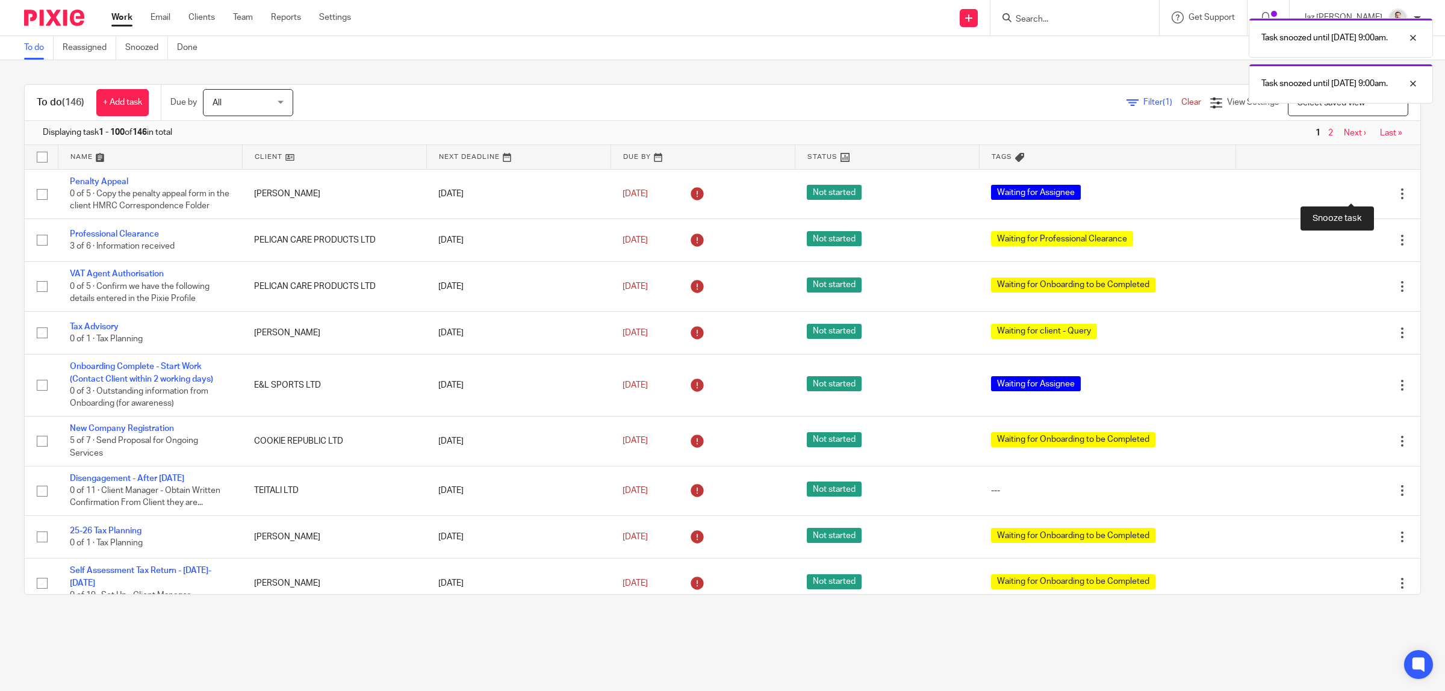
click at [1375, 196] on div at bounding box center [1381, 194] width 12 height 12
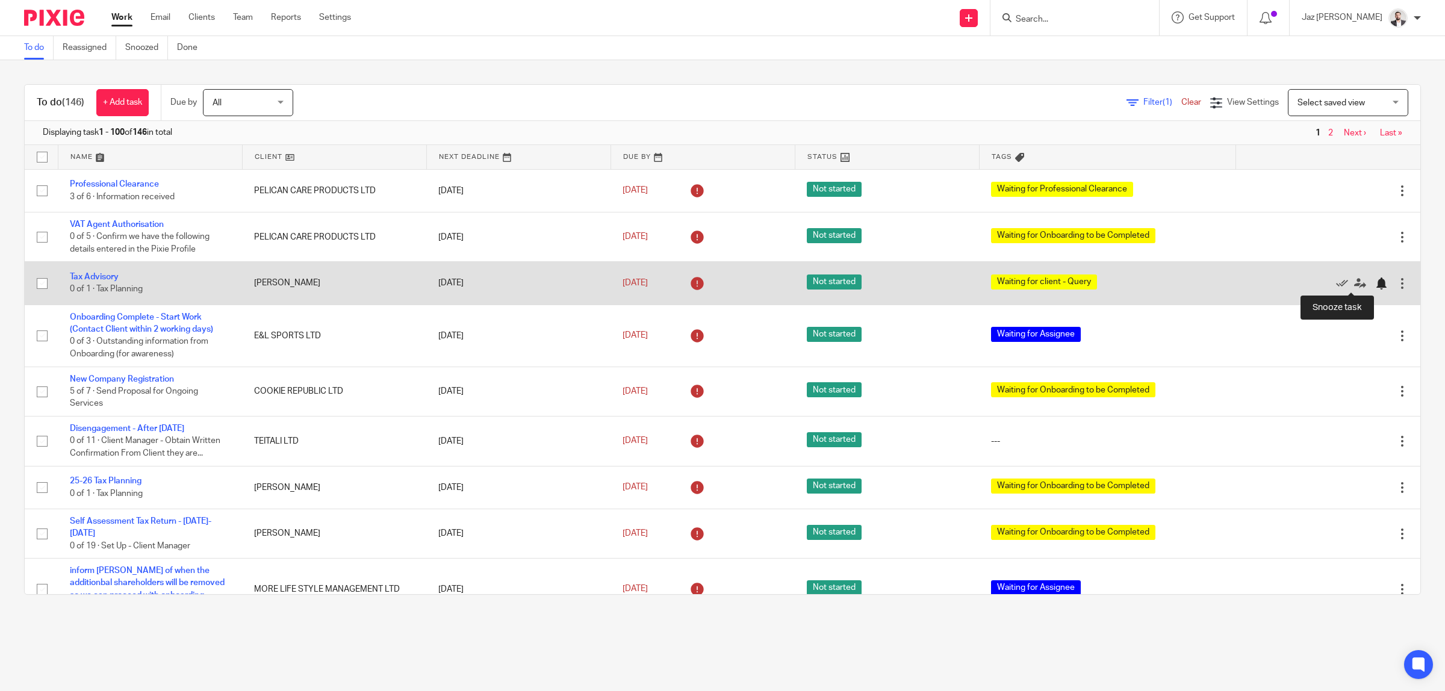
click at [1375, 283] on div at bounding box center [1381, 284] width 12 height 12
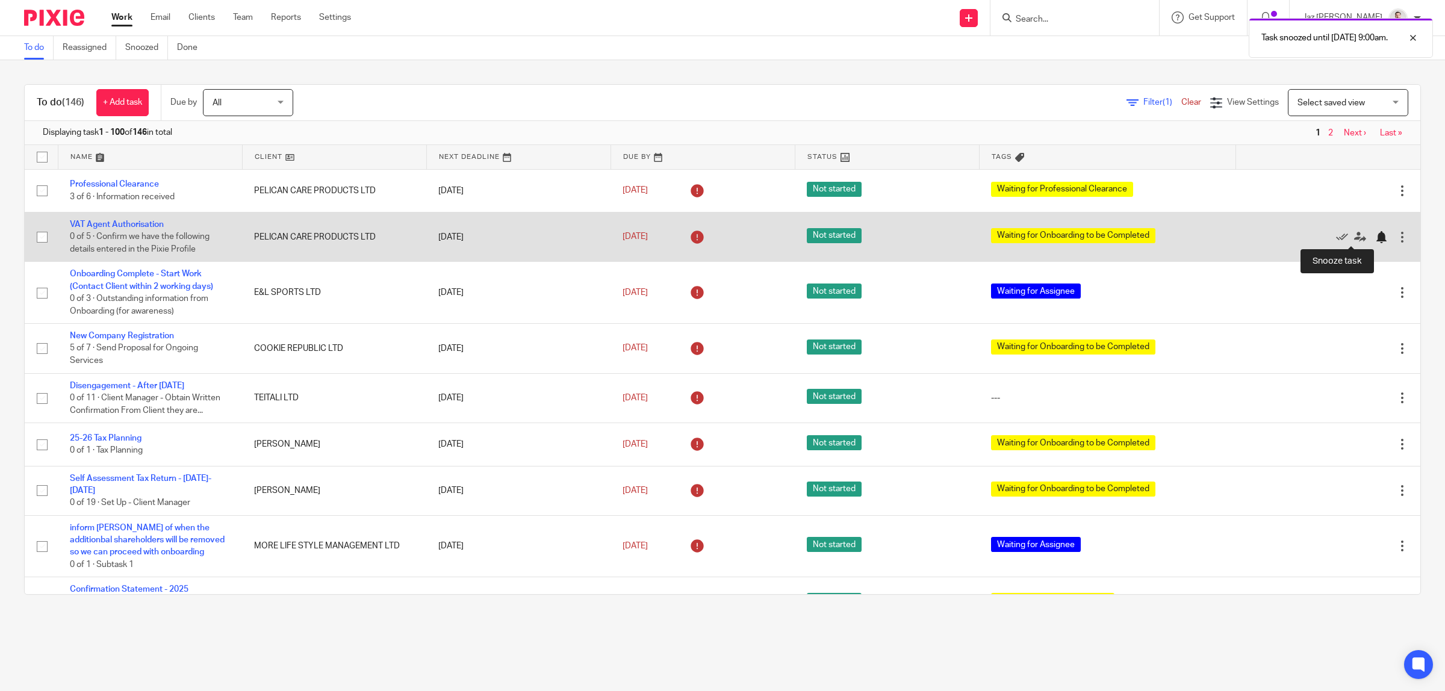
click at [1375, 236] on div at bounding box center [1381, 237] width 12 height 12
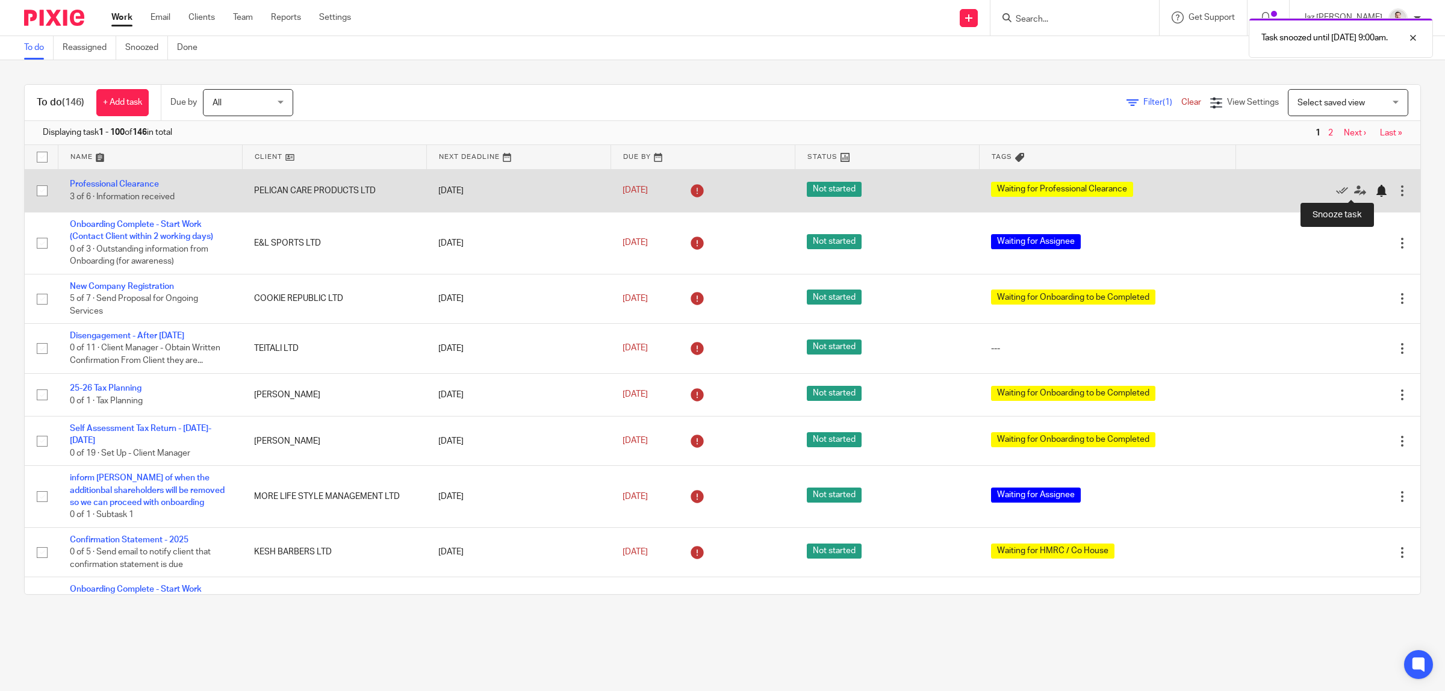
click at [1375, 191] on div at bounding box center [1381, 191] width 12 height 12
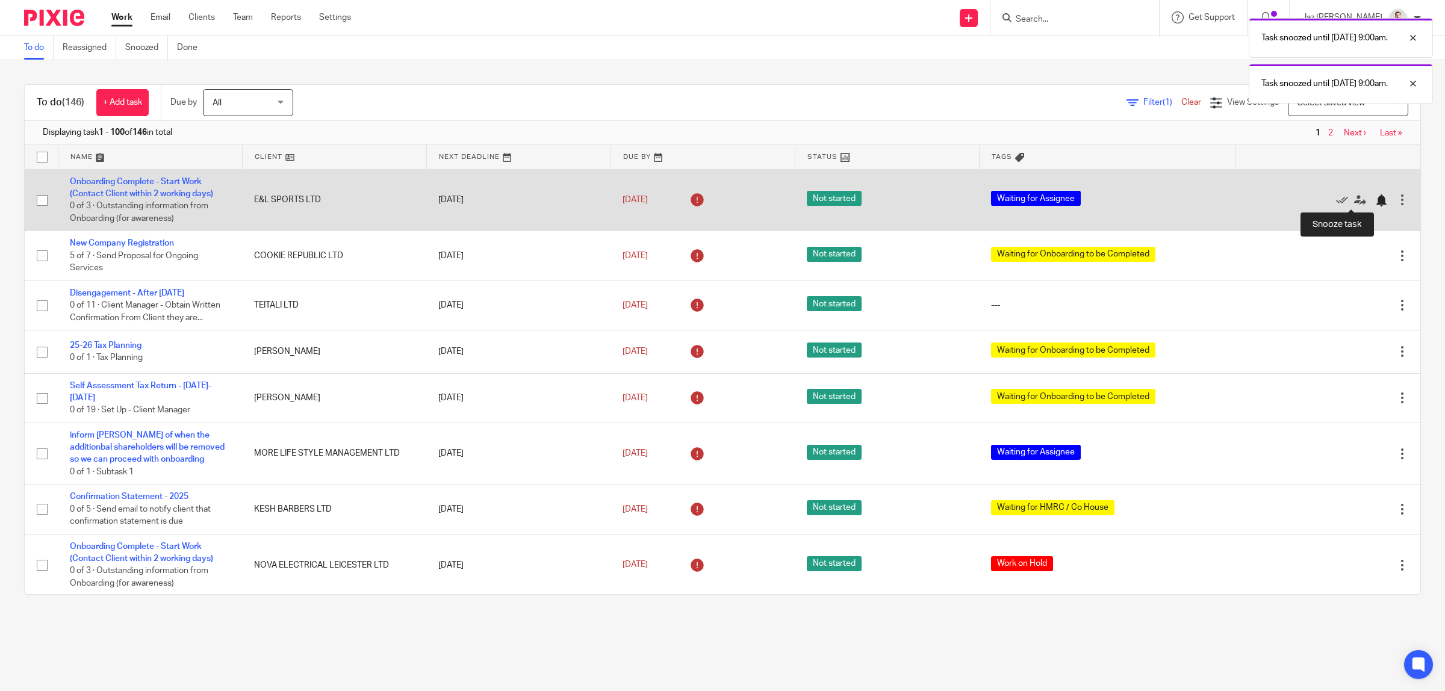
click at [1375, 200] on div at bounding box center [1381, 200] width 12 height 12
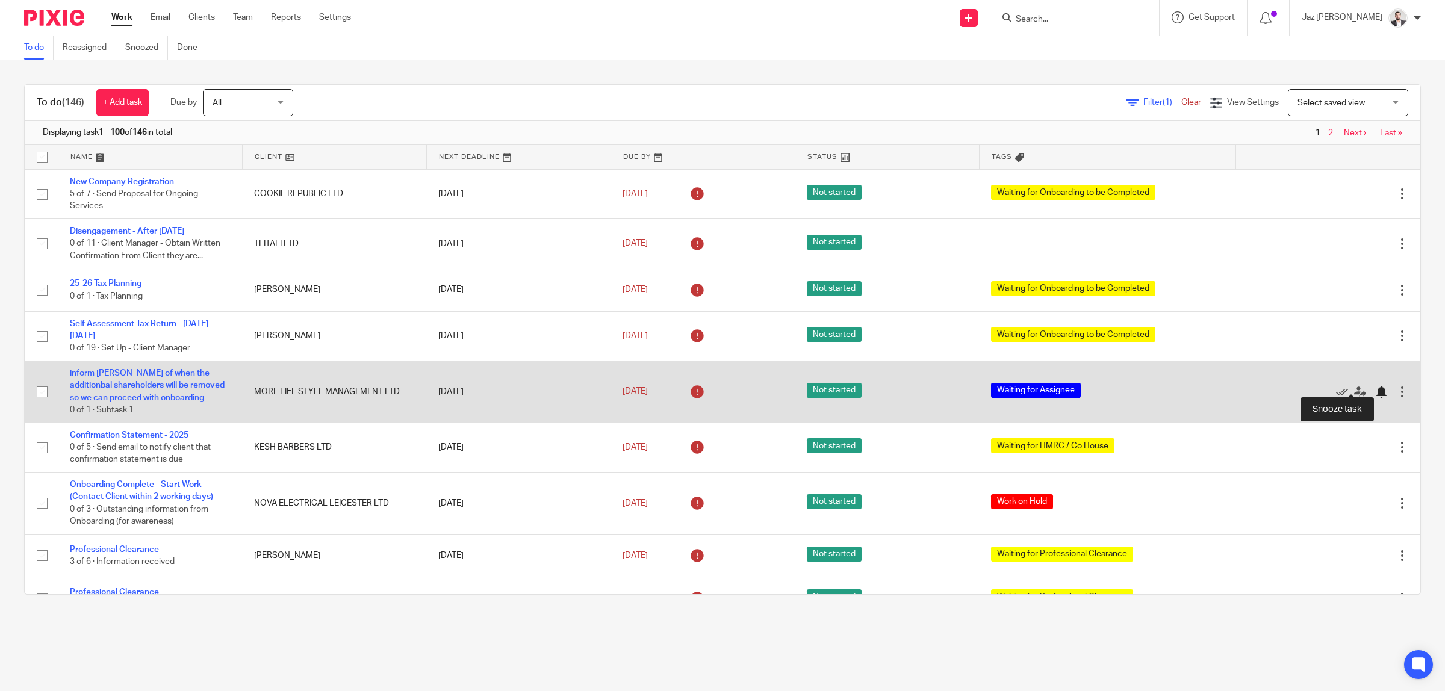
click at [1375, 386] on div at bounding box center [1381, 392] width 12 height 12
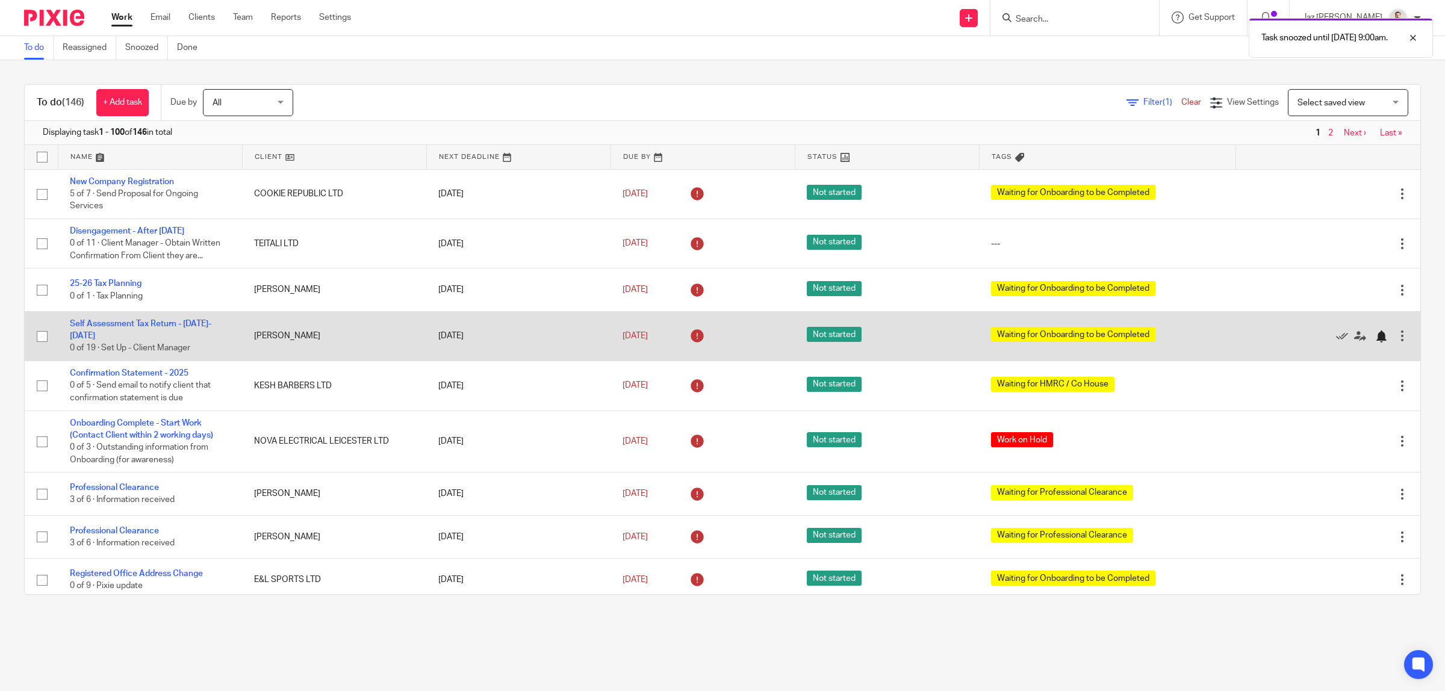
click at [1375, 333] on div at bounding box center [1381, 337] width 12 height 12
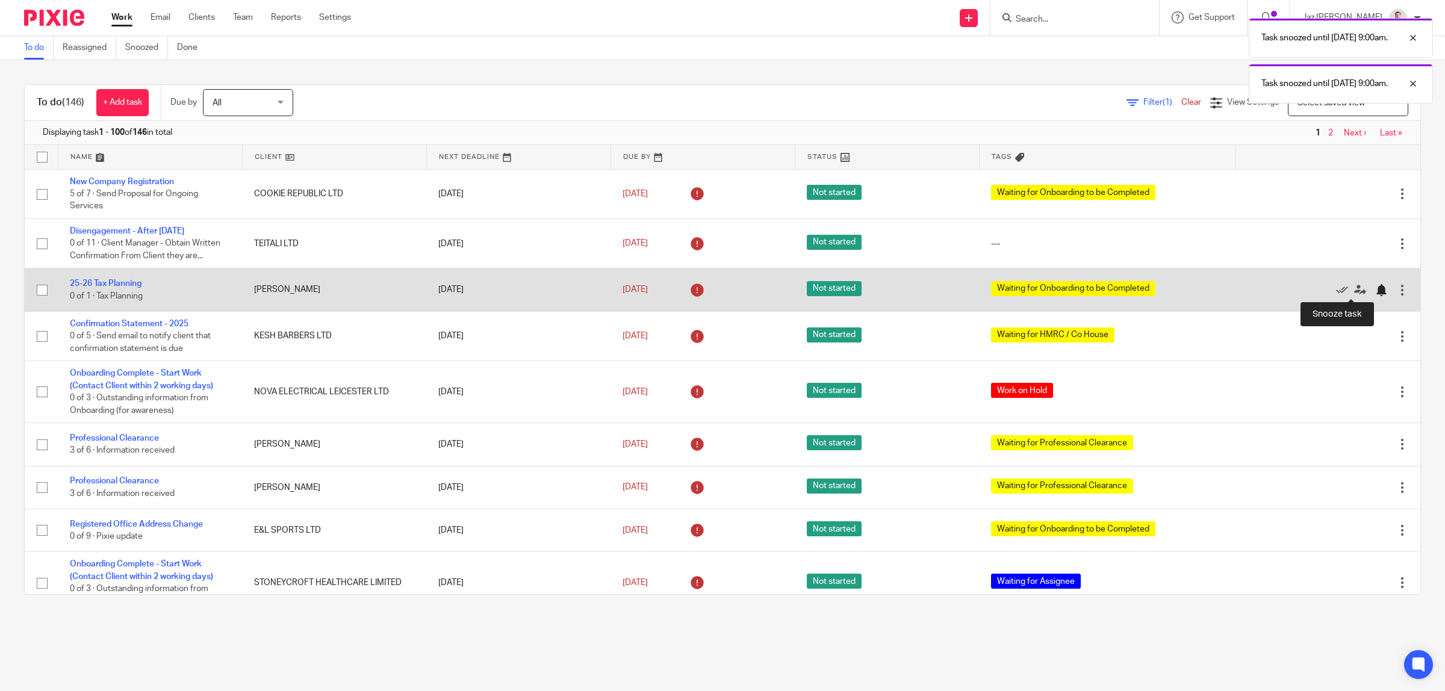
click at [1375, 289] on div at bounding box center [1381, 290] width 12 height 12
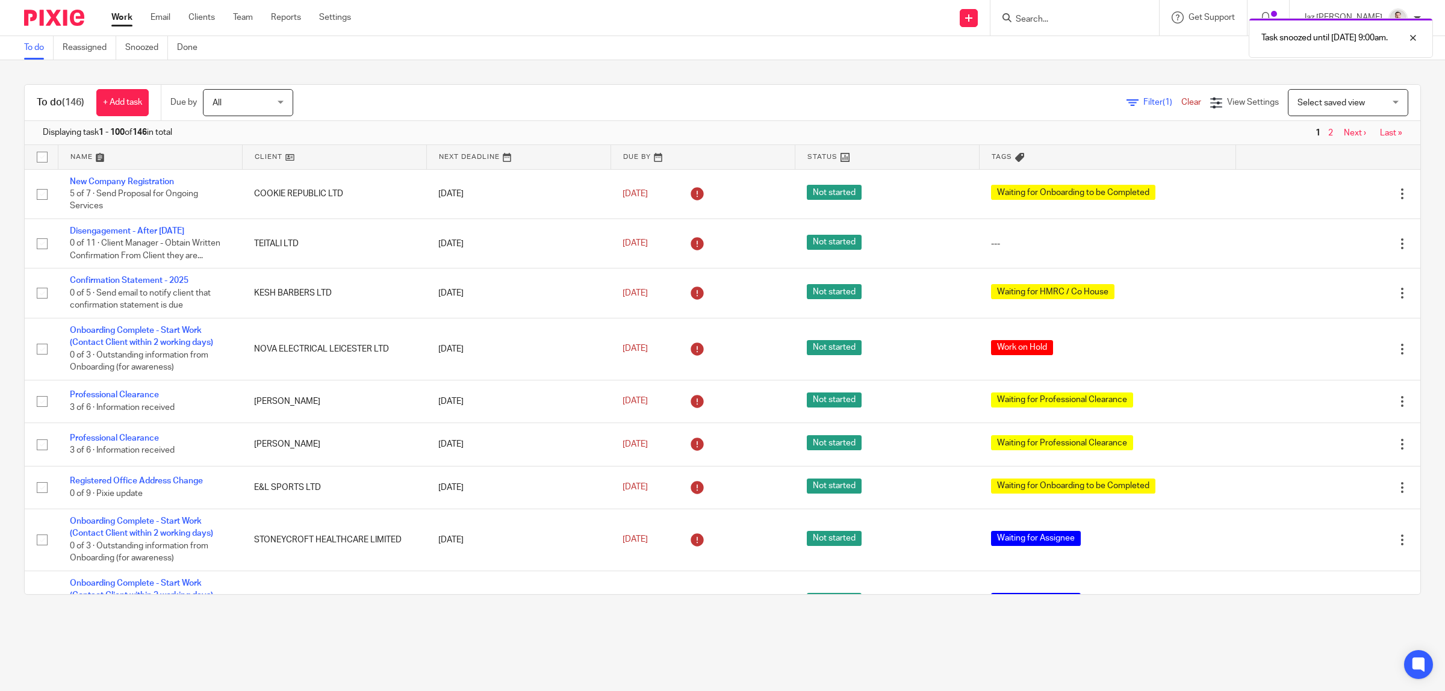
click at [1073, 19] on div "Task snoozed until [DATE] 9:00am." at bounding box center [1078, 35] width 710 height 46
click at [1027, 64] on div "To do (146) + Add task Due by All All Today Tomorrow This week Next week This m…" at bounding box center [722, 339] width 1445 height 559
click at [1072, 17] on input "Search" at bounding box center [1069, 19] width 108 height 11
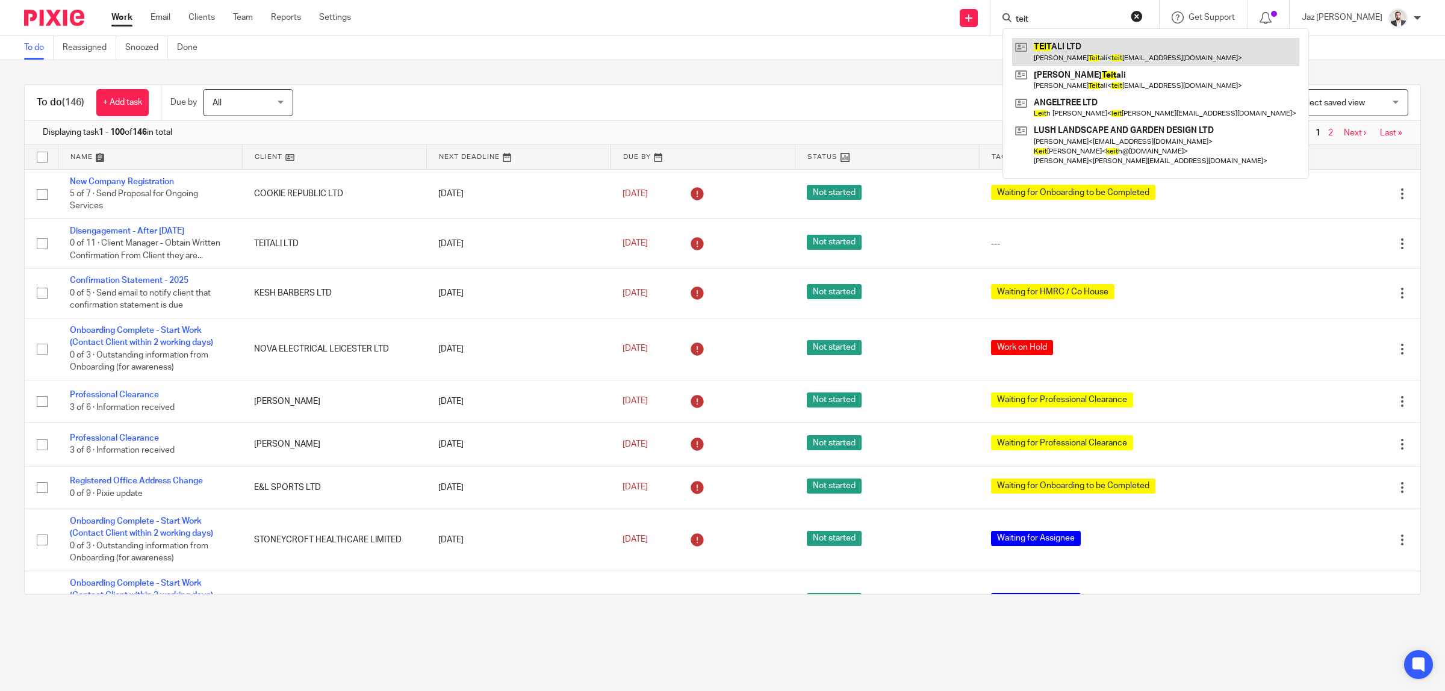
type input "teit"
click at [1117, 46] on link at bounding box center [1155, 52] width 287 height 28
click at [630, 45] on div "To do Reassigned Snoozed Done" at bounding box center [722, 48] width 1445 height 24
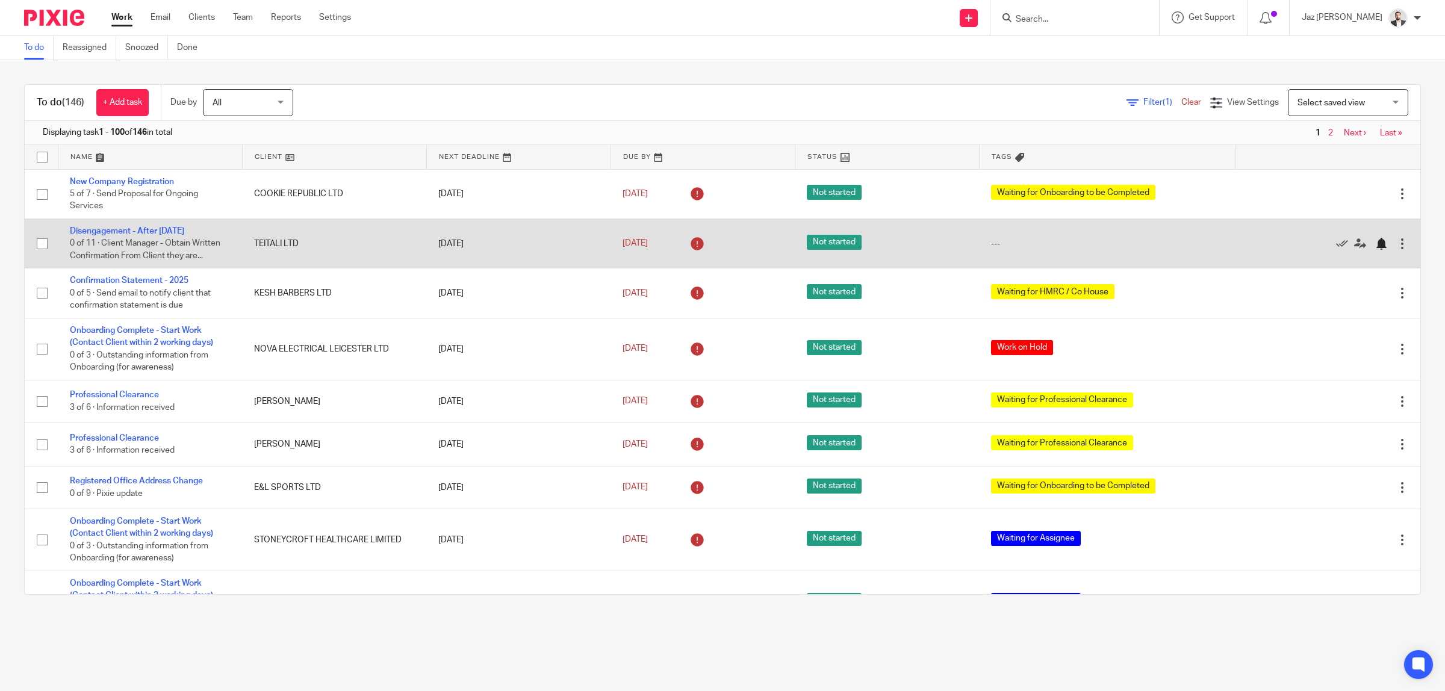
click at [1375, 244] on div at bounding box center [1381, 244] width 12 height 12
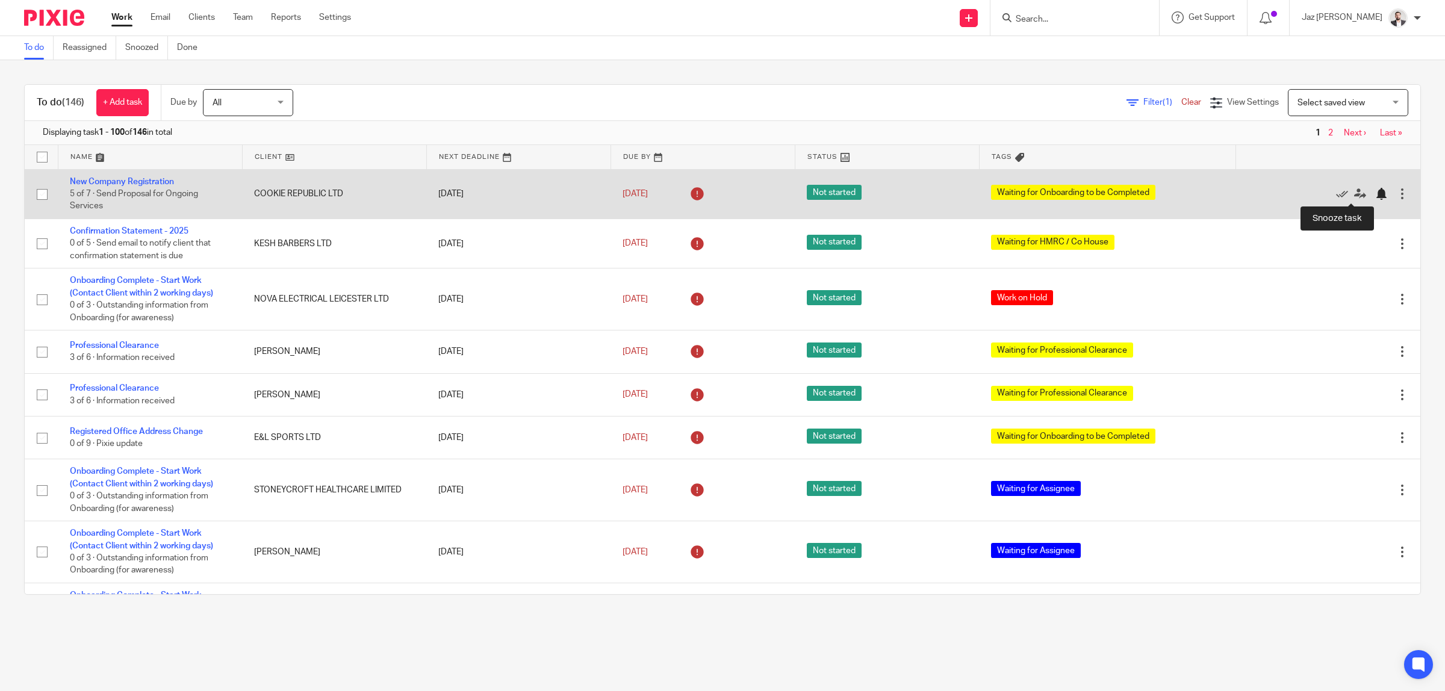
click at [1375, 194] on div at bounding box center [1381, 194] width 12 height 12
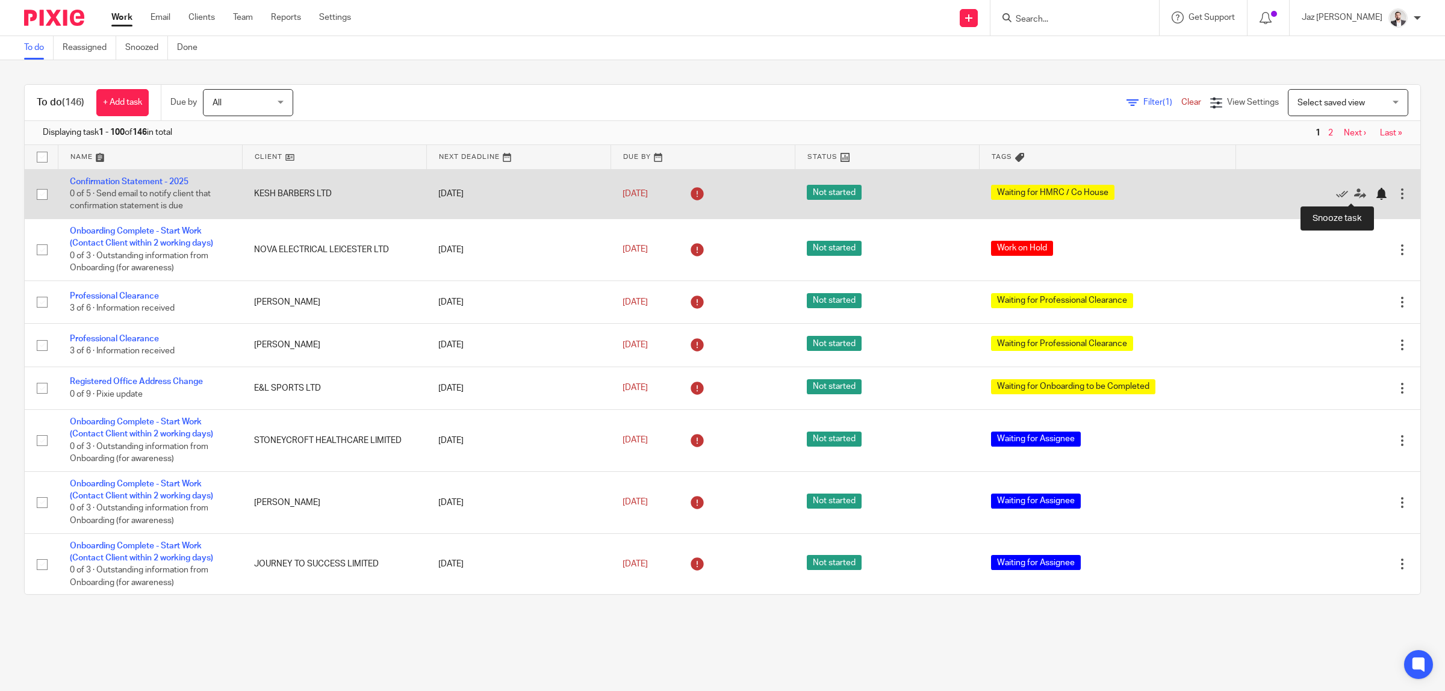
click at [1375, 193] on div at bounding box center [1381, 194] width 12 height 12
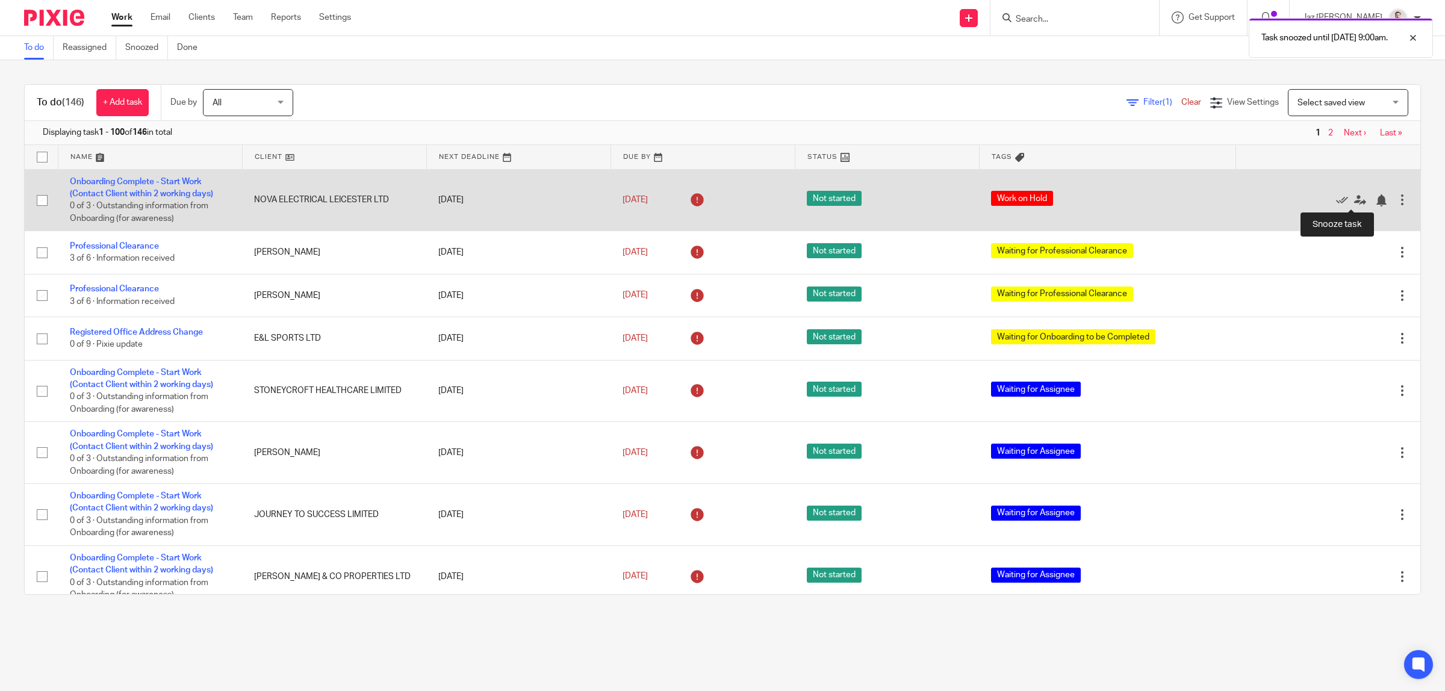
click at [1375, 199] on div at bounding box center [1381, 200] width 12 height 12
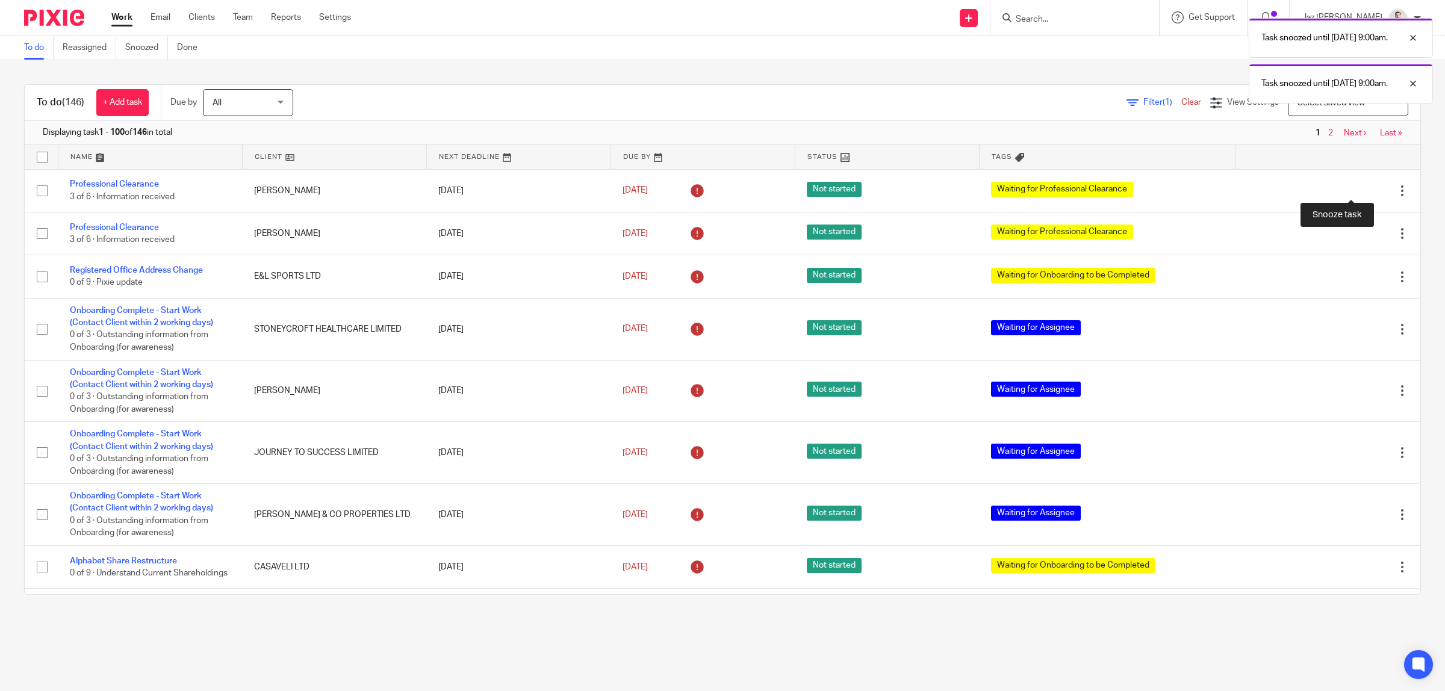
click at [1375, 191] on div at bounding box center [1381, 191] width 12 height 12
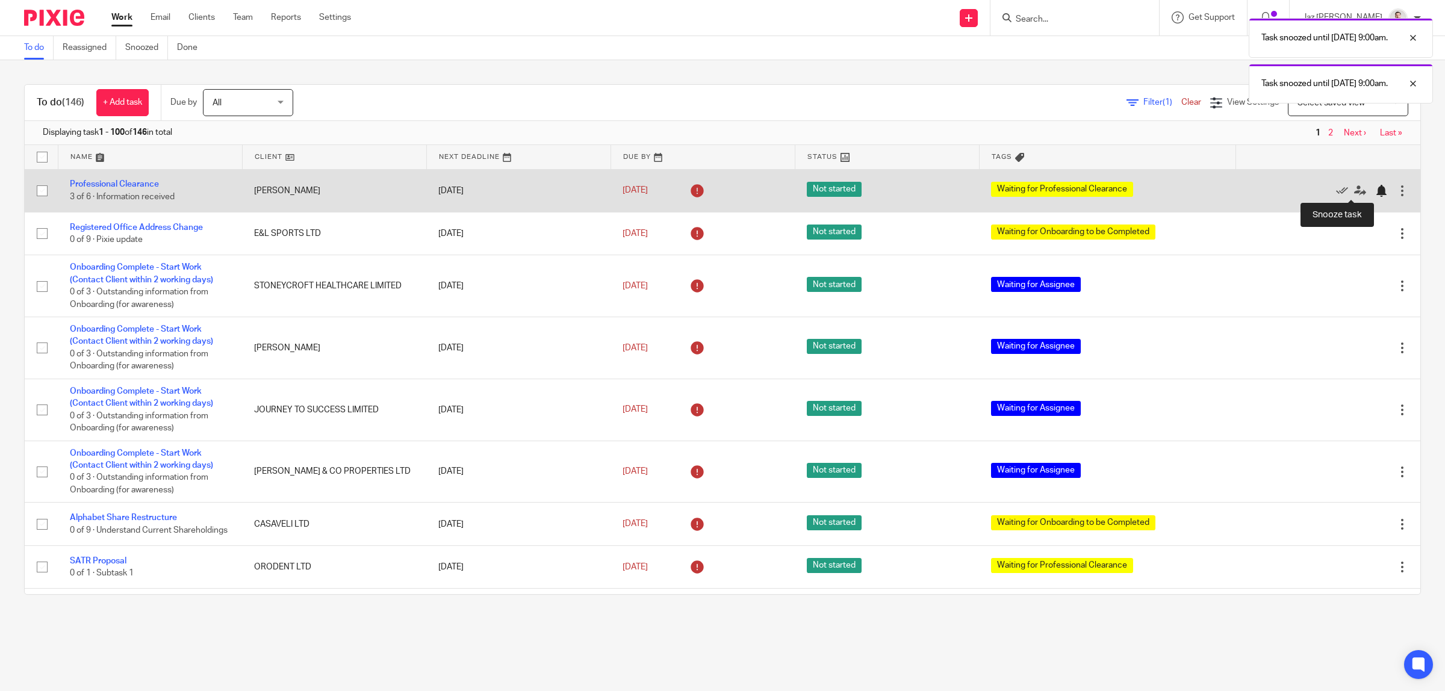
click at [1375, 193] on div at bounding box center [1381, 191] width 12 height 12
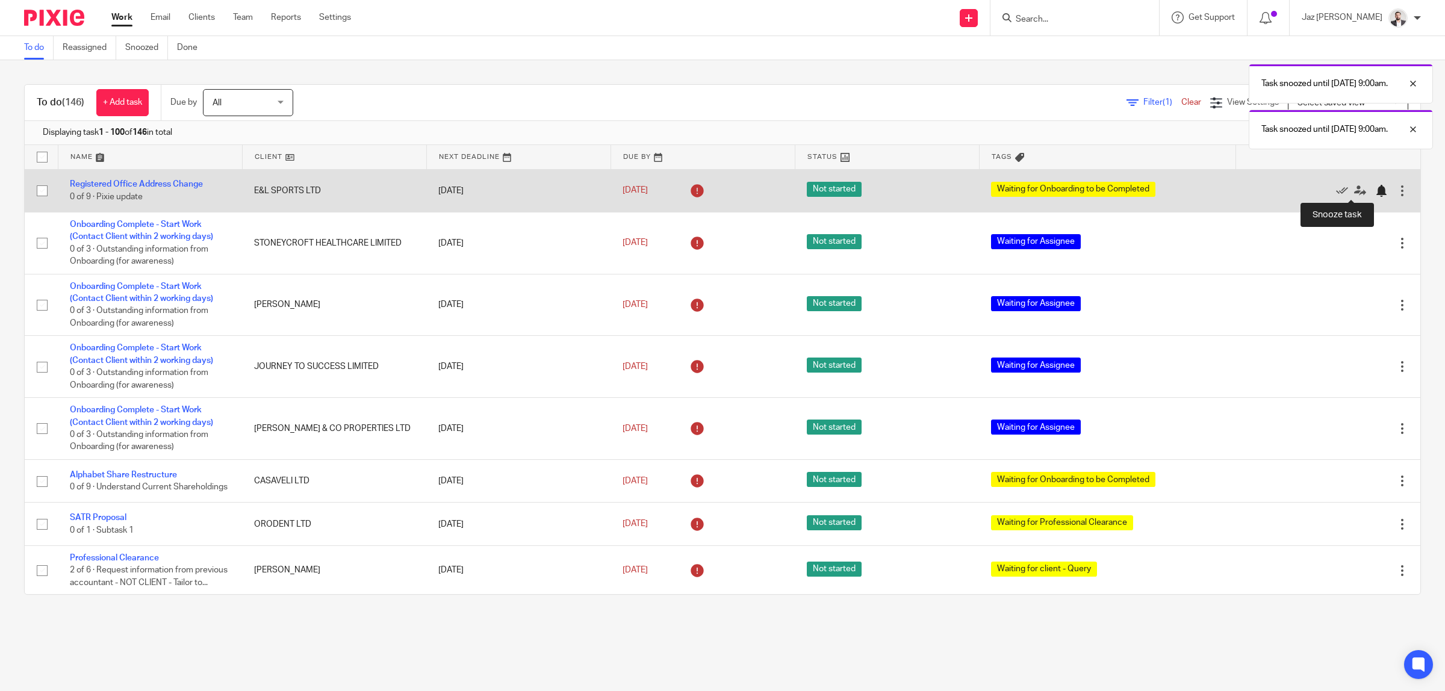
click at [1375, 191] on div at bounding box center [1381, 191] width 12 height 12
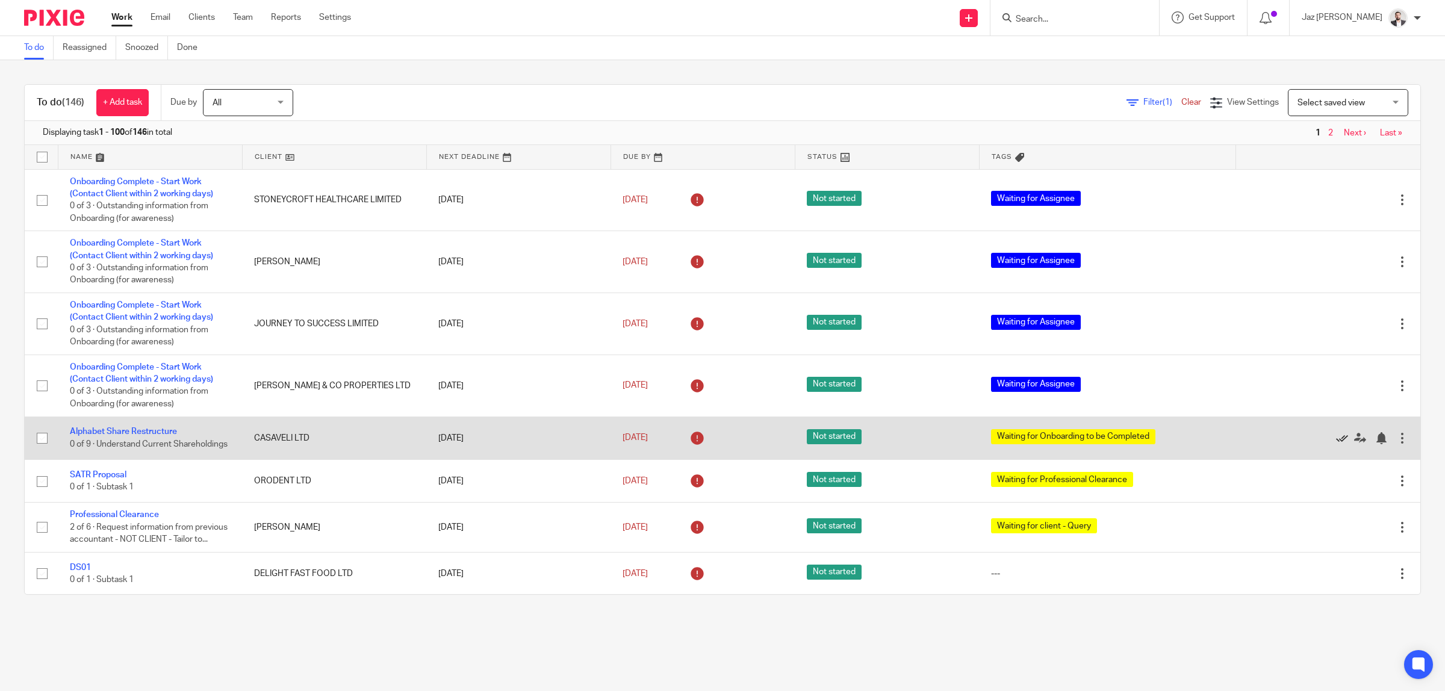
click at [1336, 441] on icon at bounding box center [1342, 438] width 12 height 12
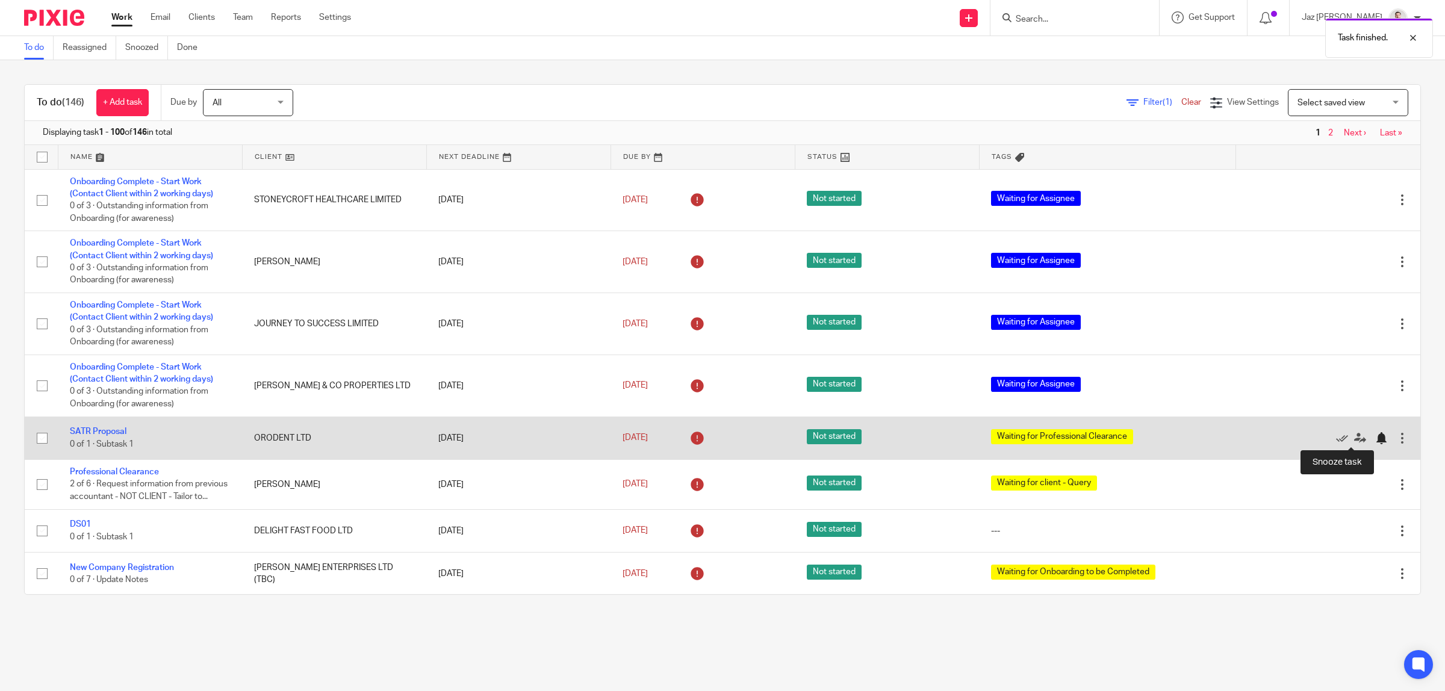
click at [1375, 441] on div at bounding box center [1381, 438] width 12 height 12
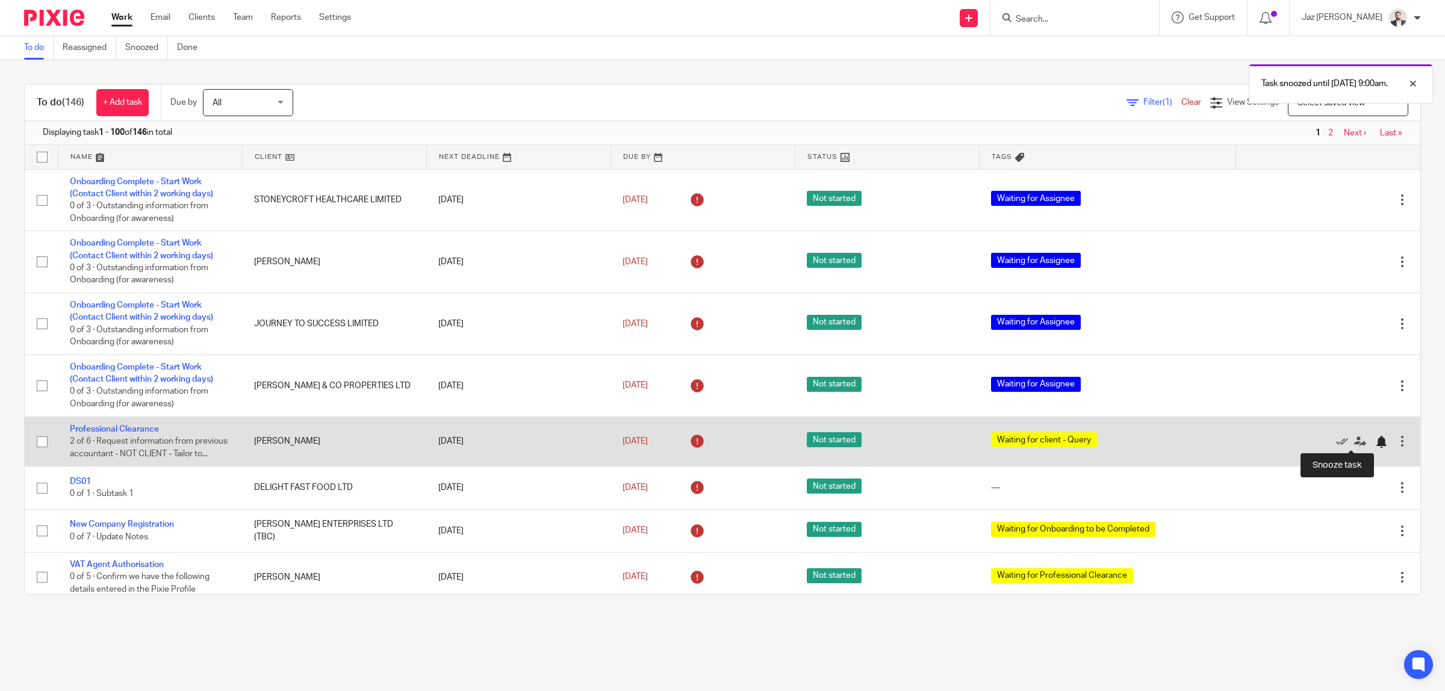
click at [1375, 440] on div at bounding box center [1381, 442] width 12 height 12
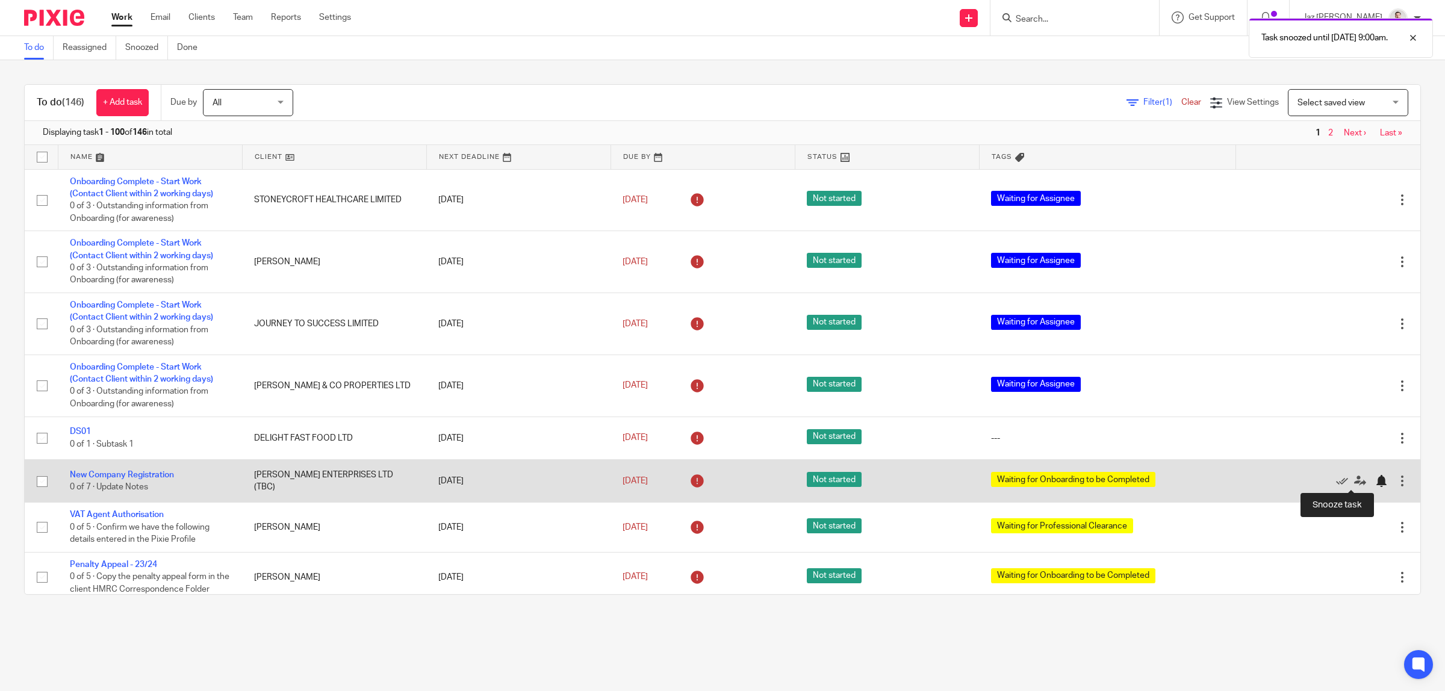
click at [1375, 482] on div at bounding box center [1381, 481] width 12 height 12
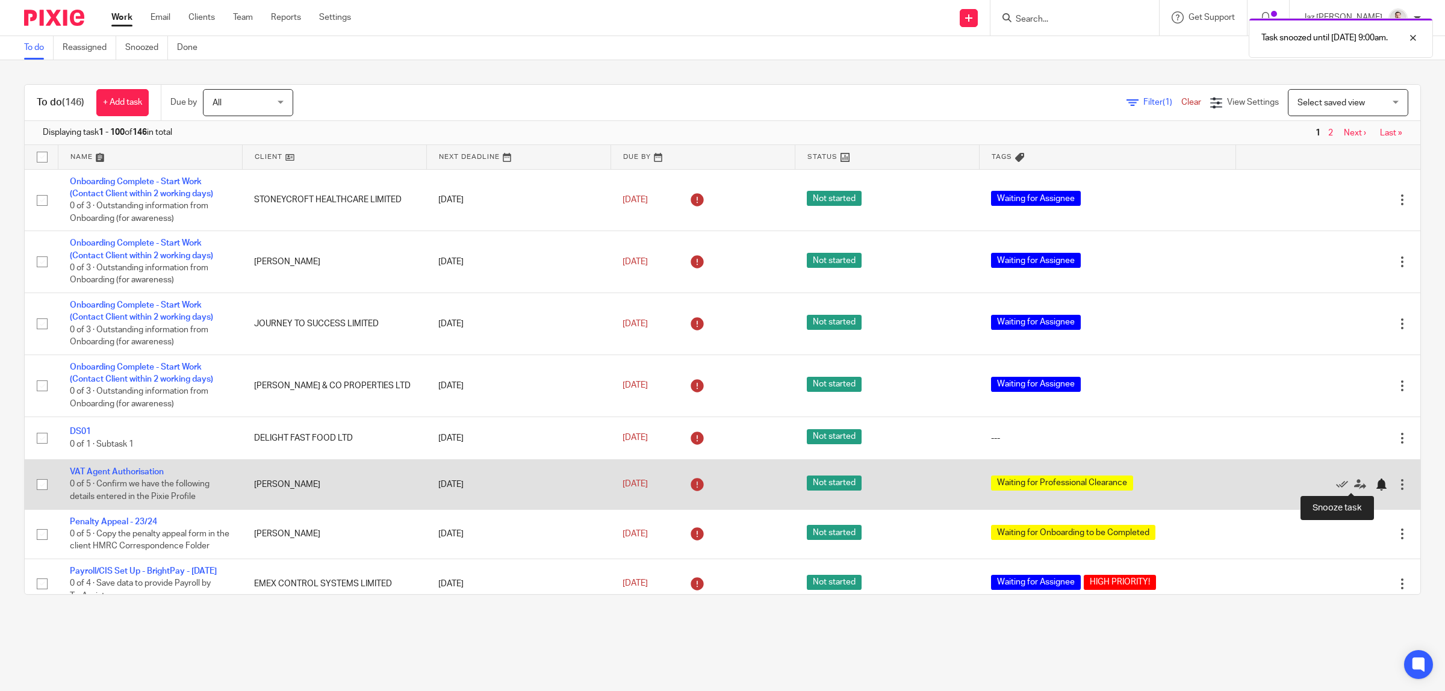
click at [1375, 480] on div at bounding box center [1381, 485] width 12 height 12
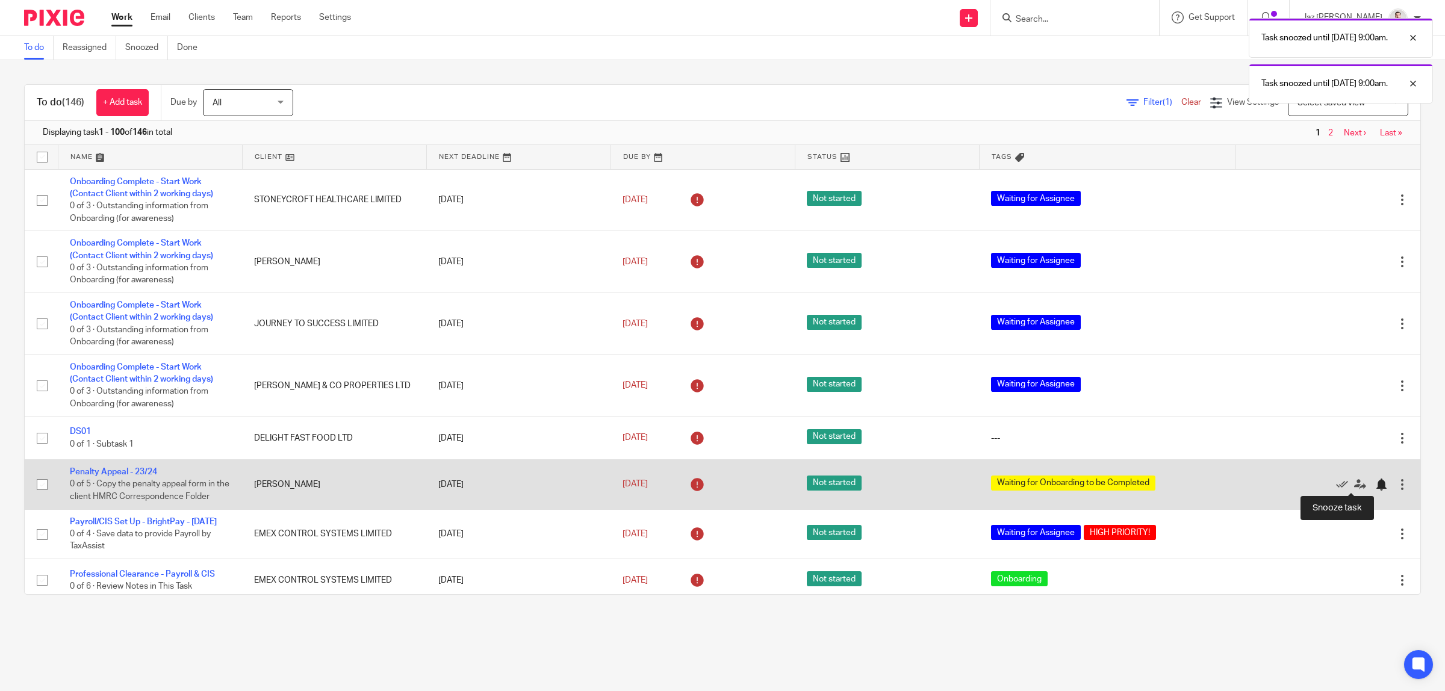
click at [1375, 486] on div at bounding box center [1381, 485] width 12 height 12
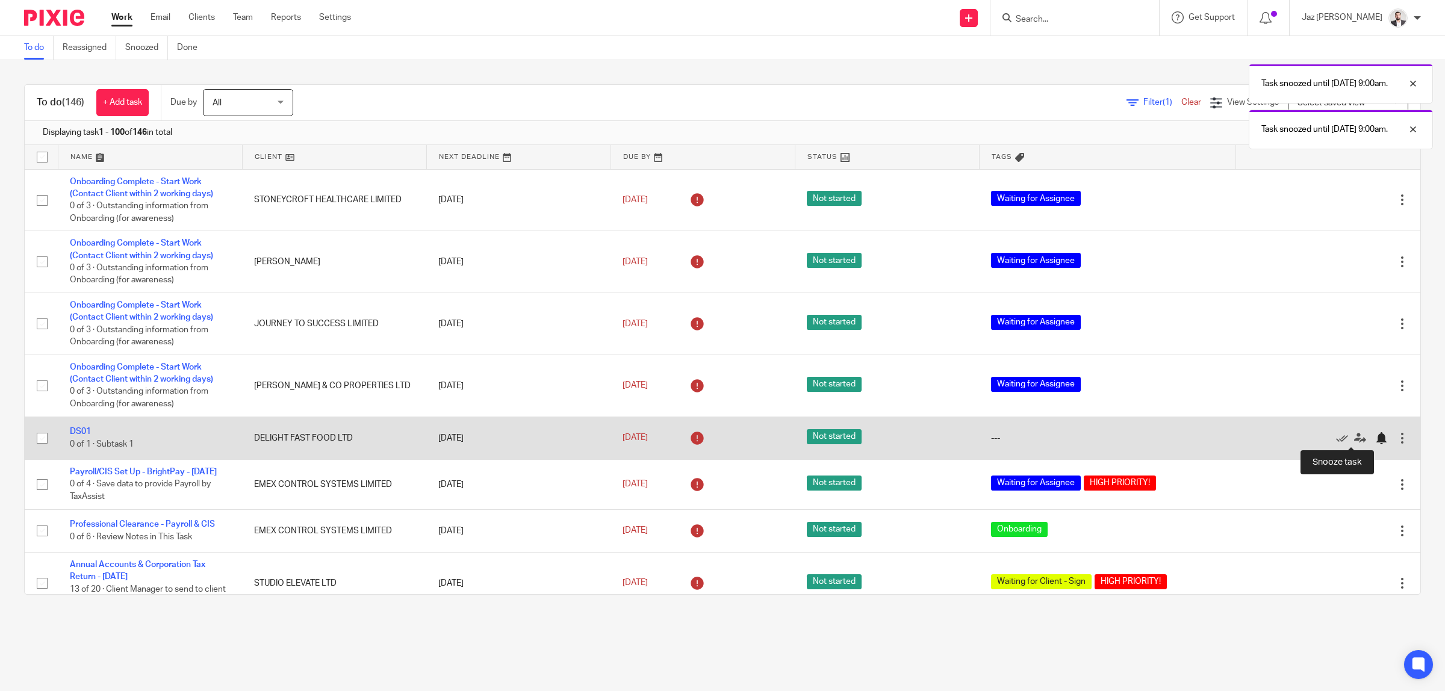
click at [1375, 440] on div at bounding box center [1381, 438] width 12 height 12
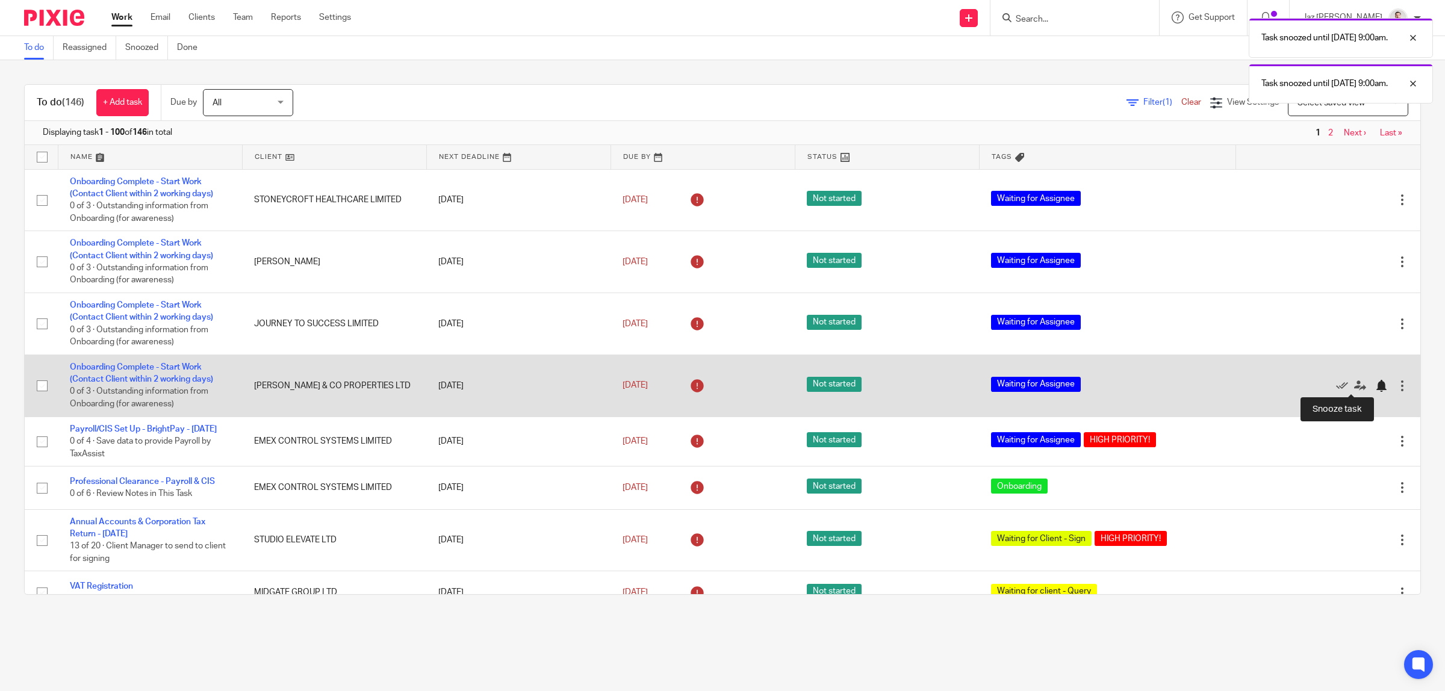
click at [1375, 386] on div at bounding box center [1381, 386] width 12 height 12
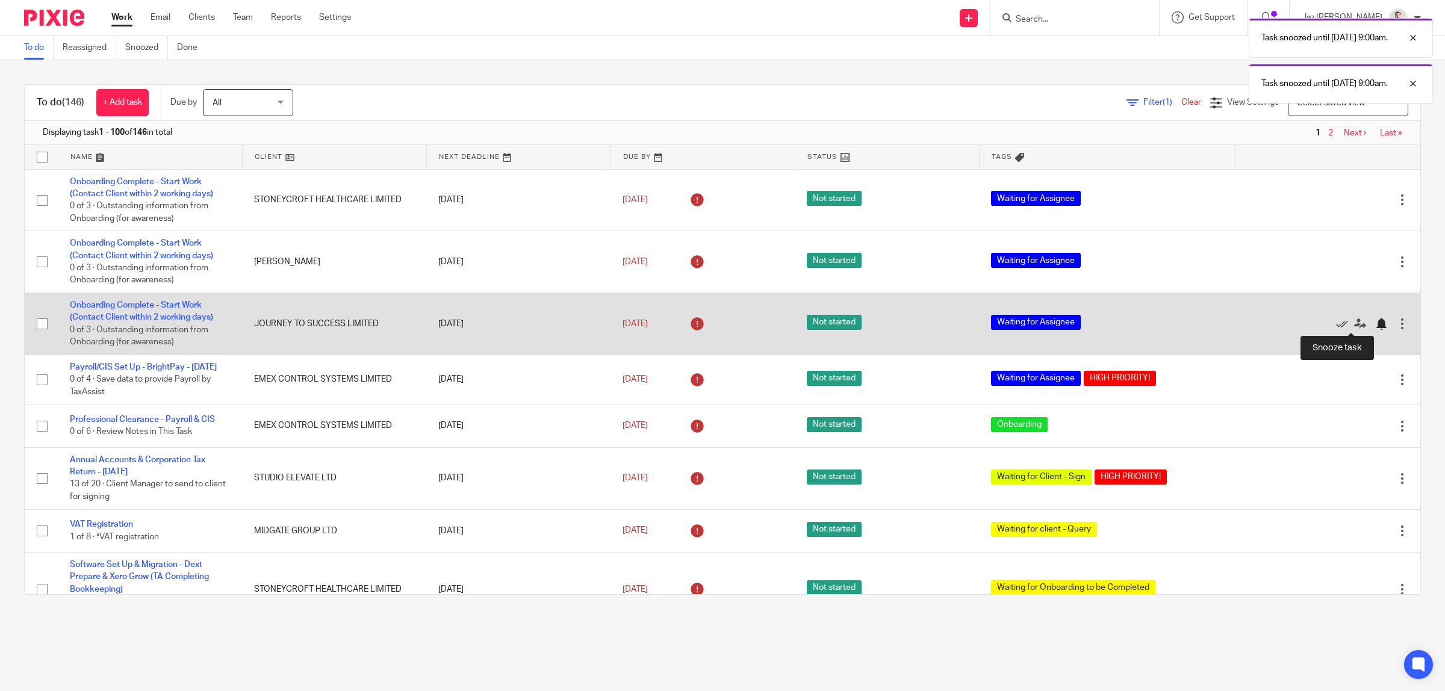
click at [1375, 322] on div at bounding box center [1381, 324] width 12 height 12
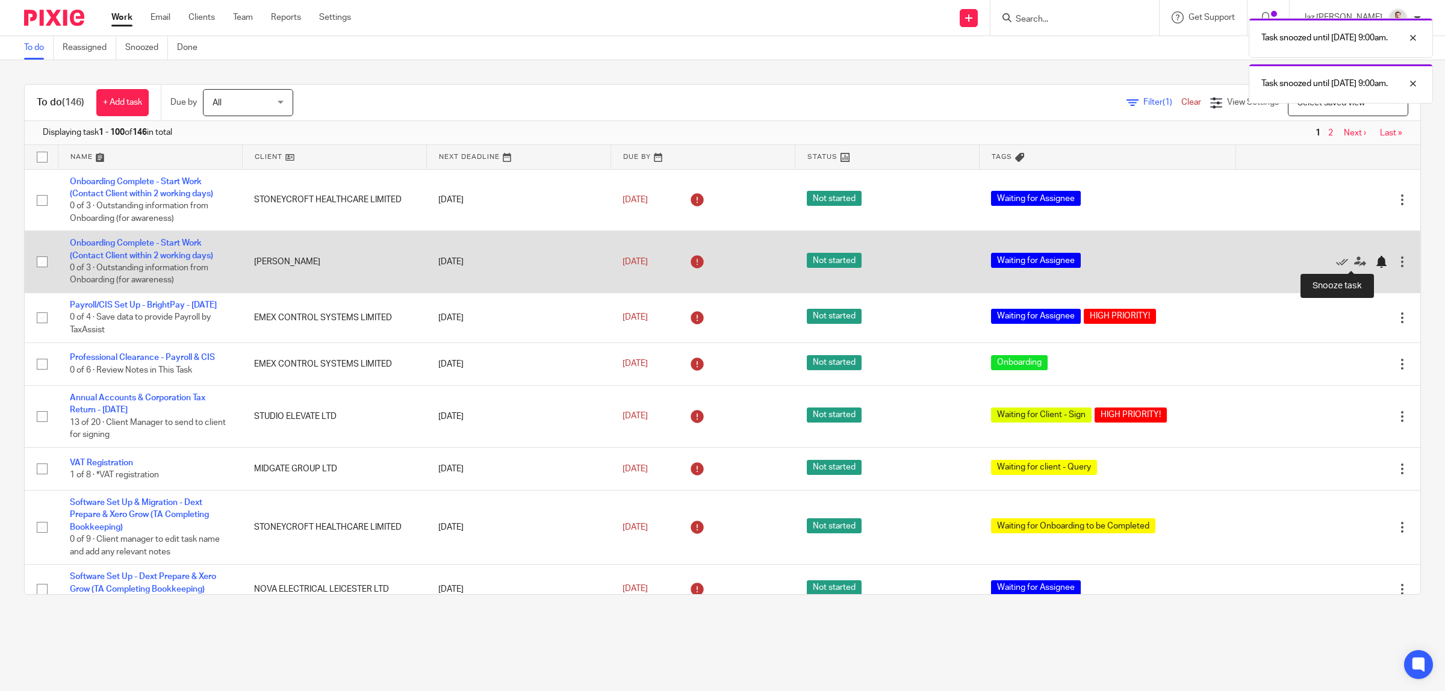
click at [1375, 263] on div at bounding box center [1381, 262] width 12 height 12
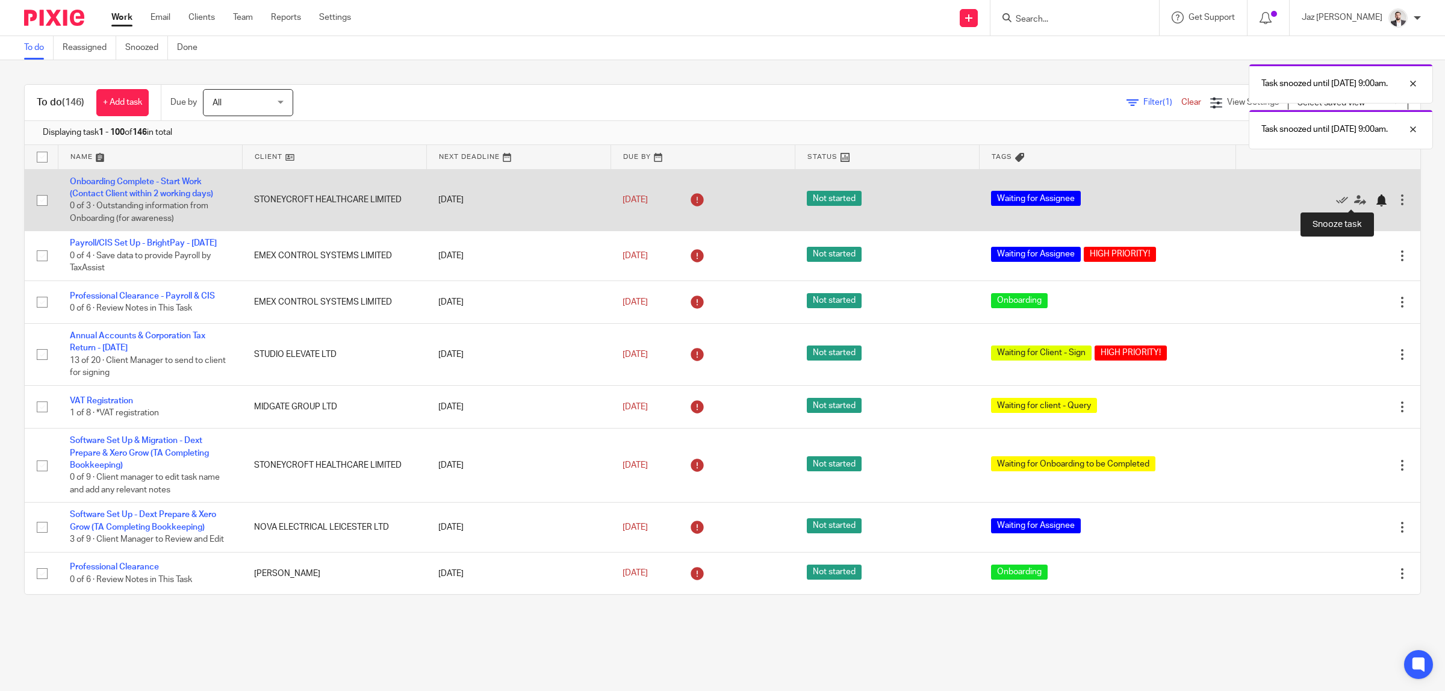
click at [1375, 202] on div at bounding box center [1381, 200] width 12 height 12
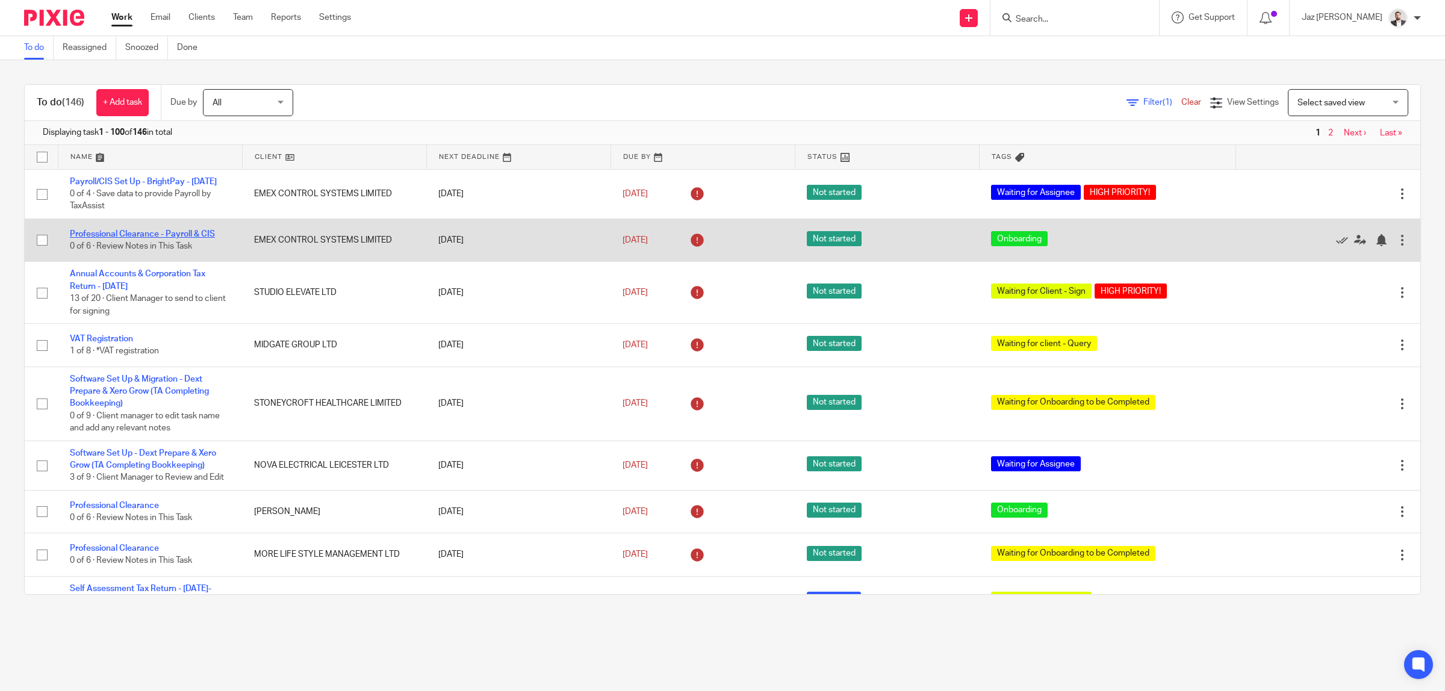
drag, startPoint x: 117, startPoint y: 190, endPoint x: 96, endPoint y: 243, distance: 56.5
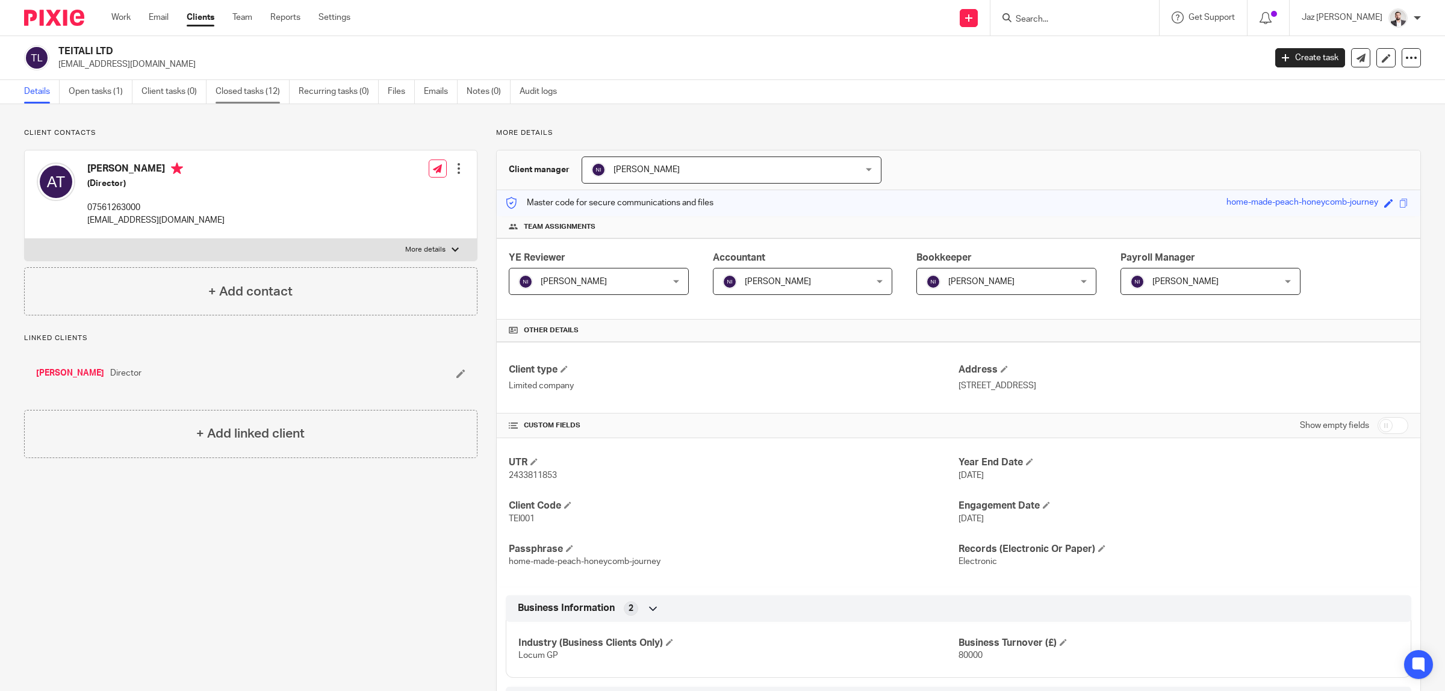
click at [253, 97] on link "Closed tasks (12)" at bounding box center [253, 91] width 74 height 23
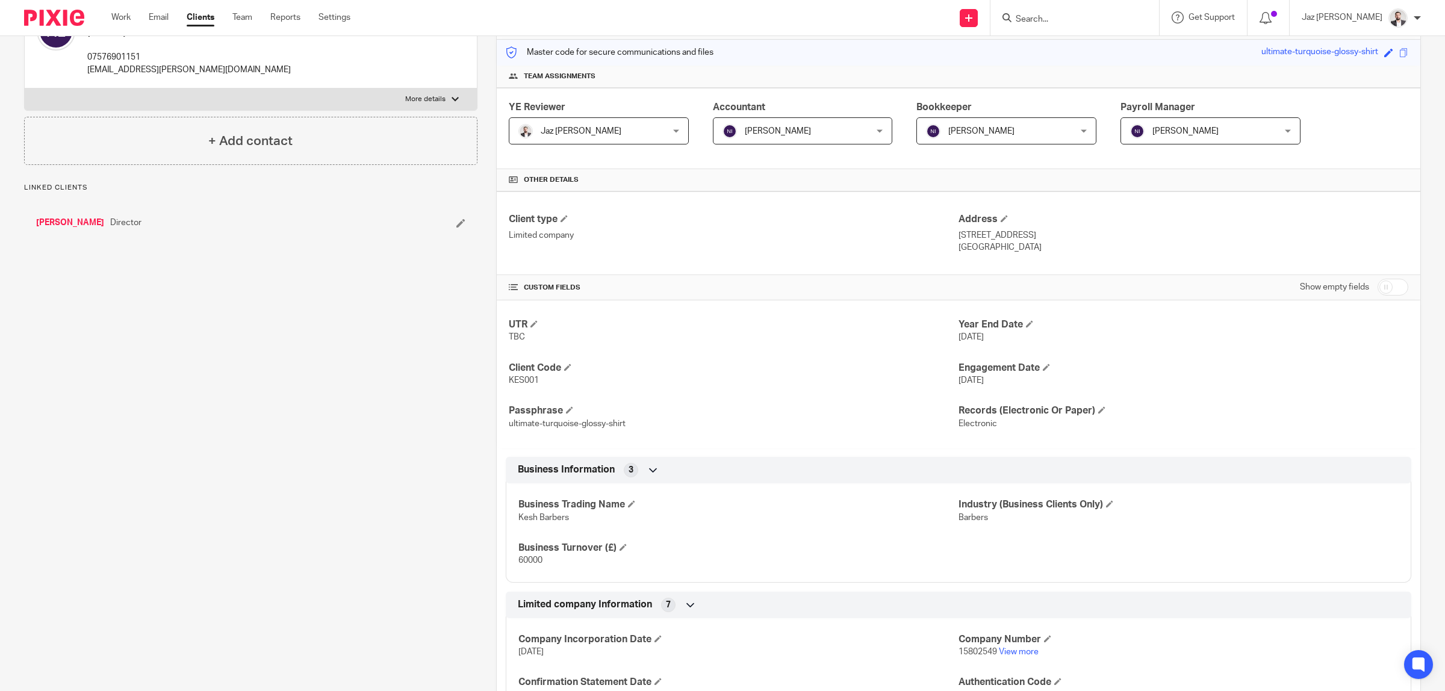
scroll to position [226, 0]
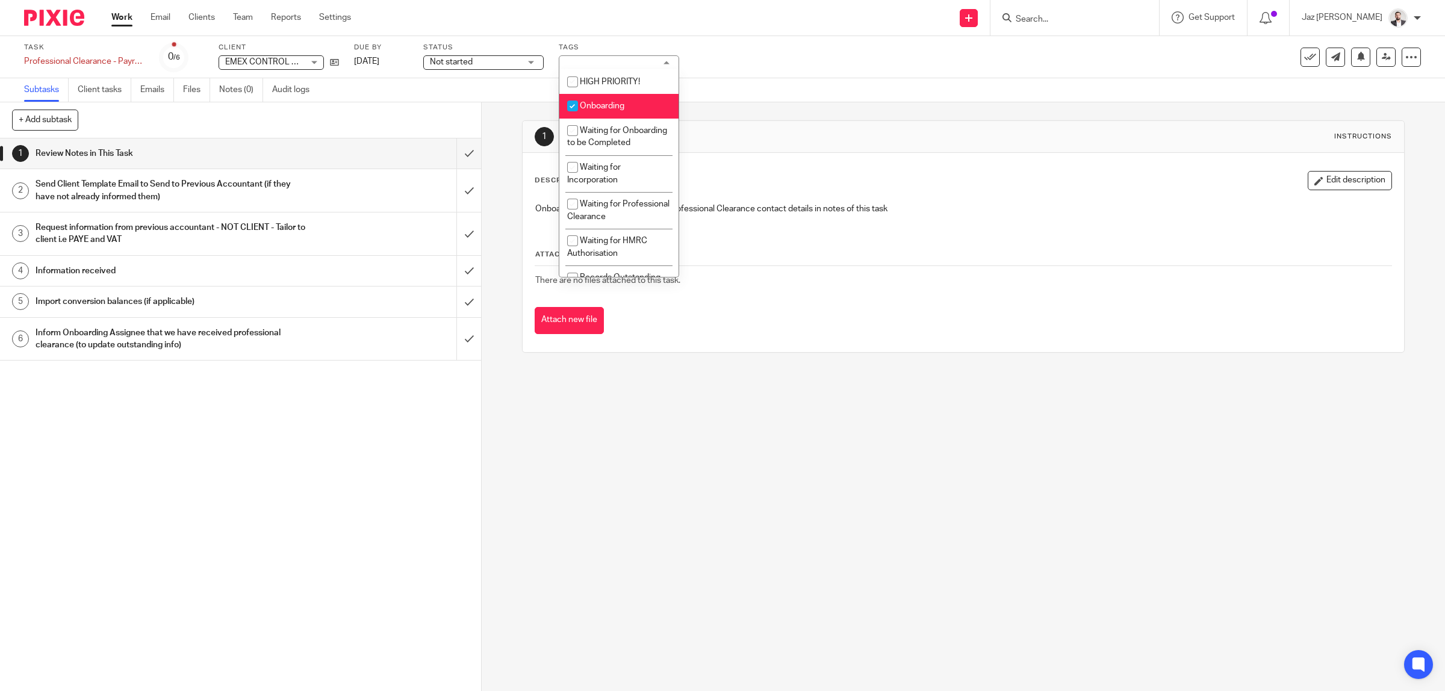
click at [620, 107] on span "Onboarding" at bounding box center [602, 106] width 45 height 8
checkbox input "false"
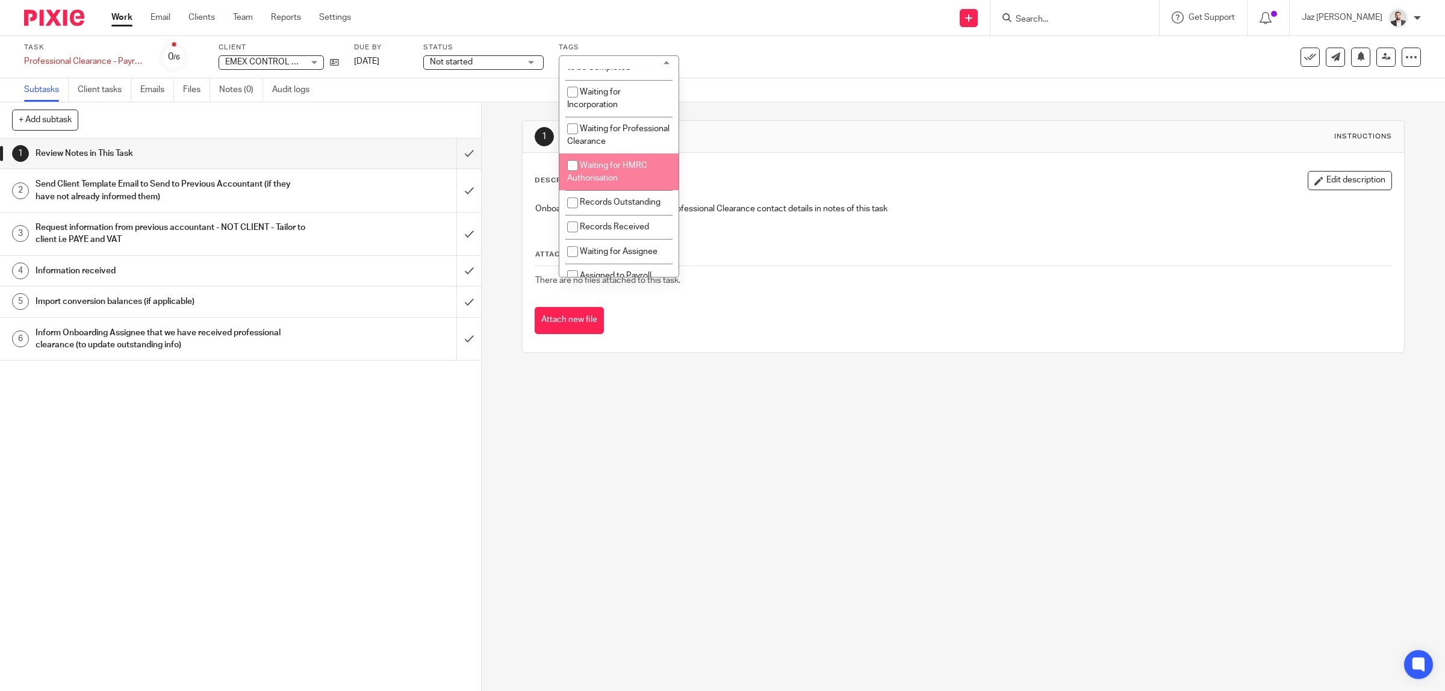
click at [630, 146] on span "Waiting for Professional Clearance" at bounding box center [618, 135] width 102 height 21
checkbox input "true"
click at [792, 54] on div "Task Professional Clearance - Payroll & CIS Save Professional Clearance - Payro…" at bounding box center [606, 57] width 1164 height 29
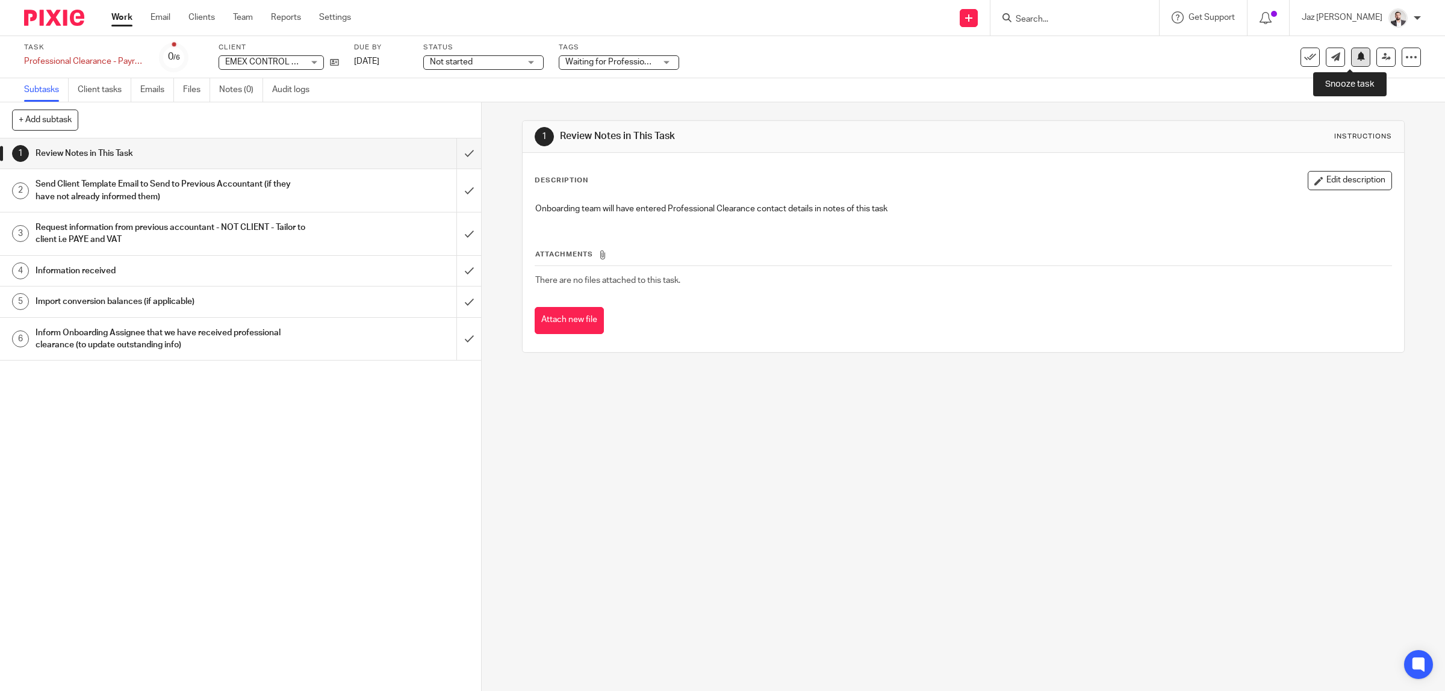
click at [1356, 61] on icon at bounding box center [1360, 56] width 9 height 9
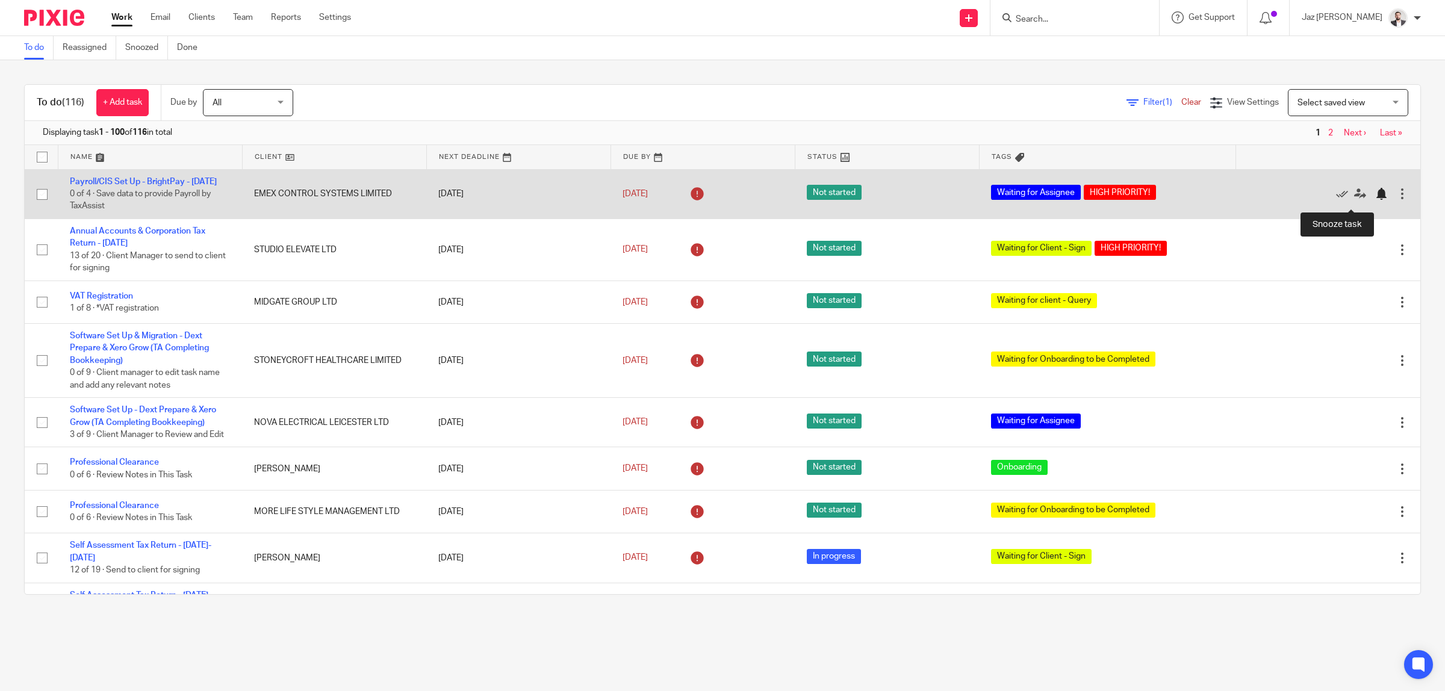
click at [1375, 200] on div at bounding box center [1381, 194] width 12 height 12
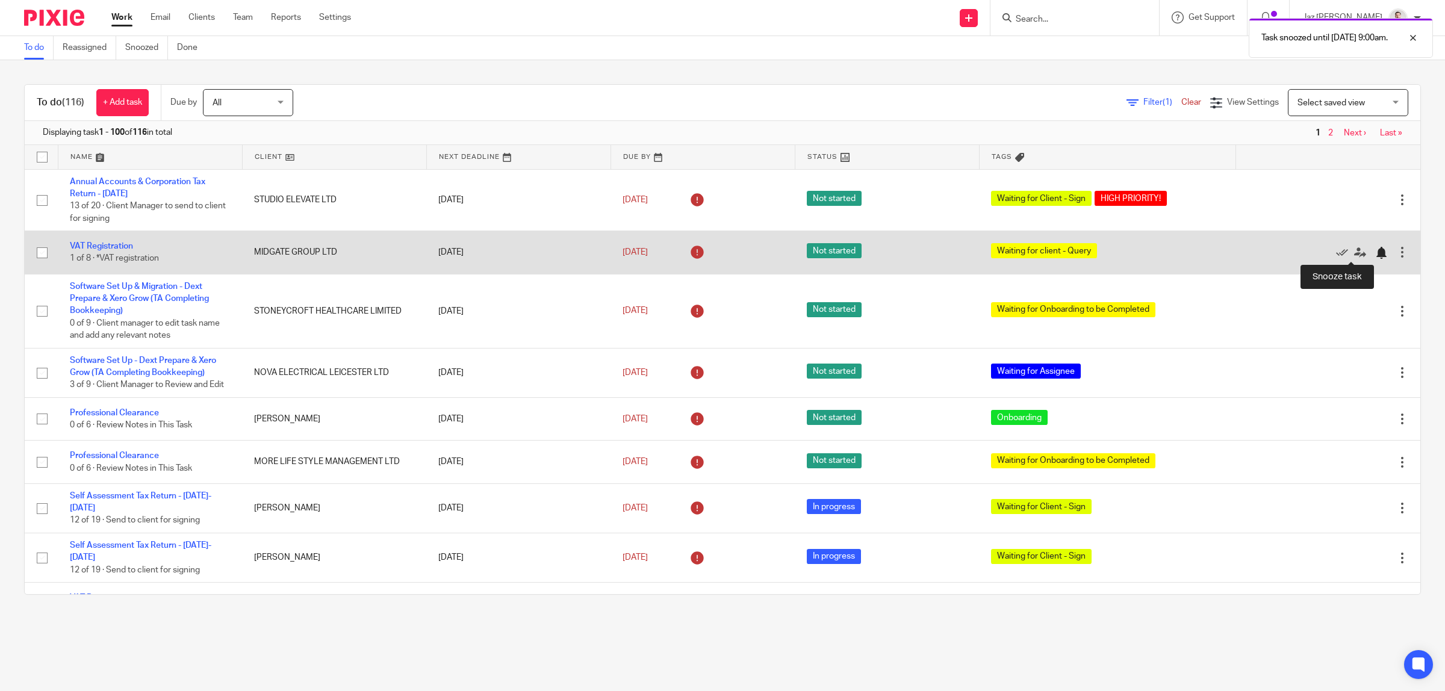
click at [1375, 253] on div at bounding box center [1381, 253] width 12 height 12
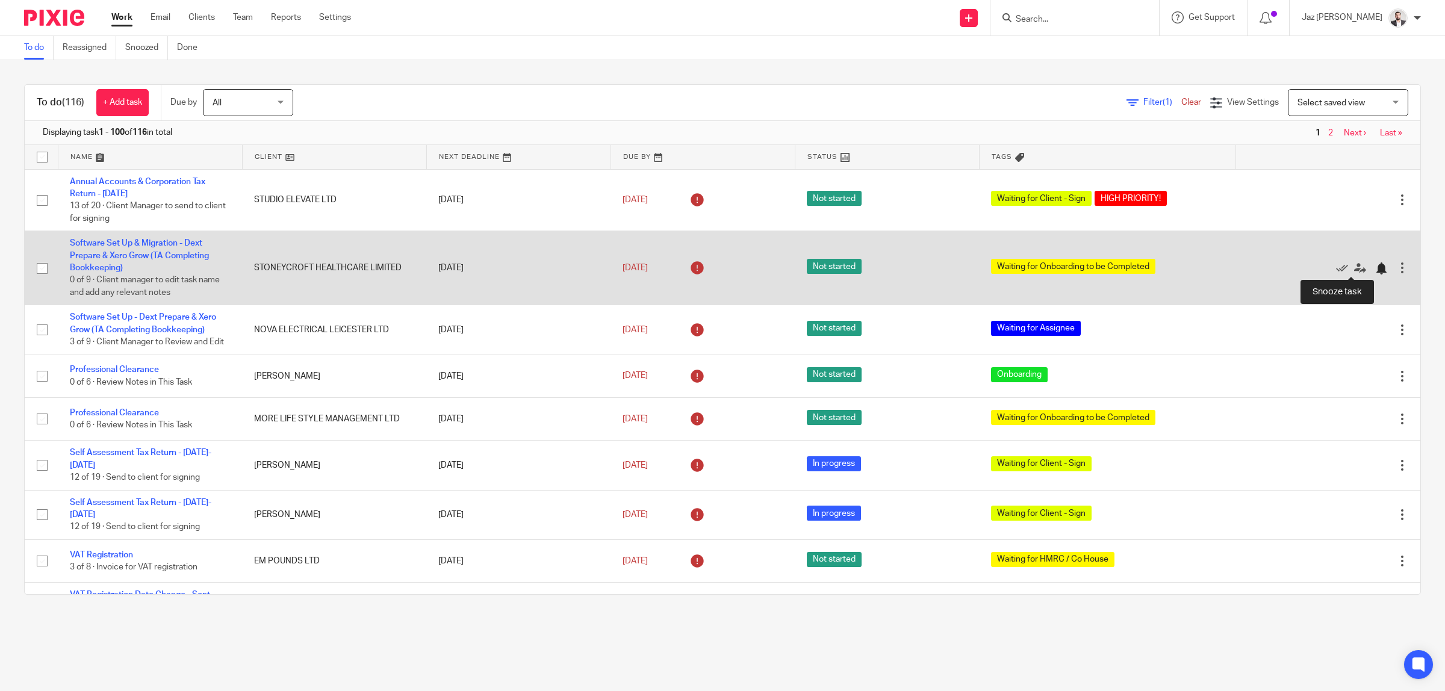
click at [1375, 265] on div at bounding box center [1381, 269] width 12 height 12
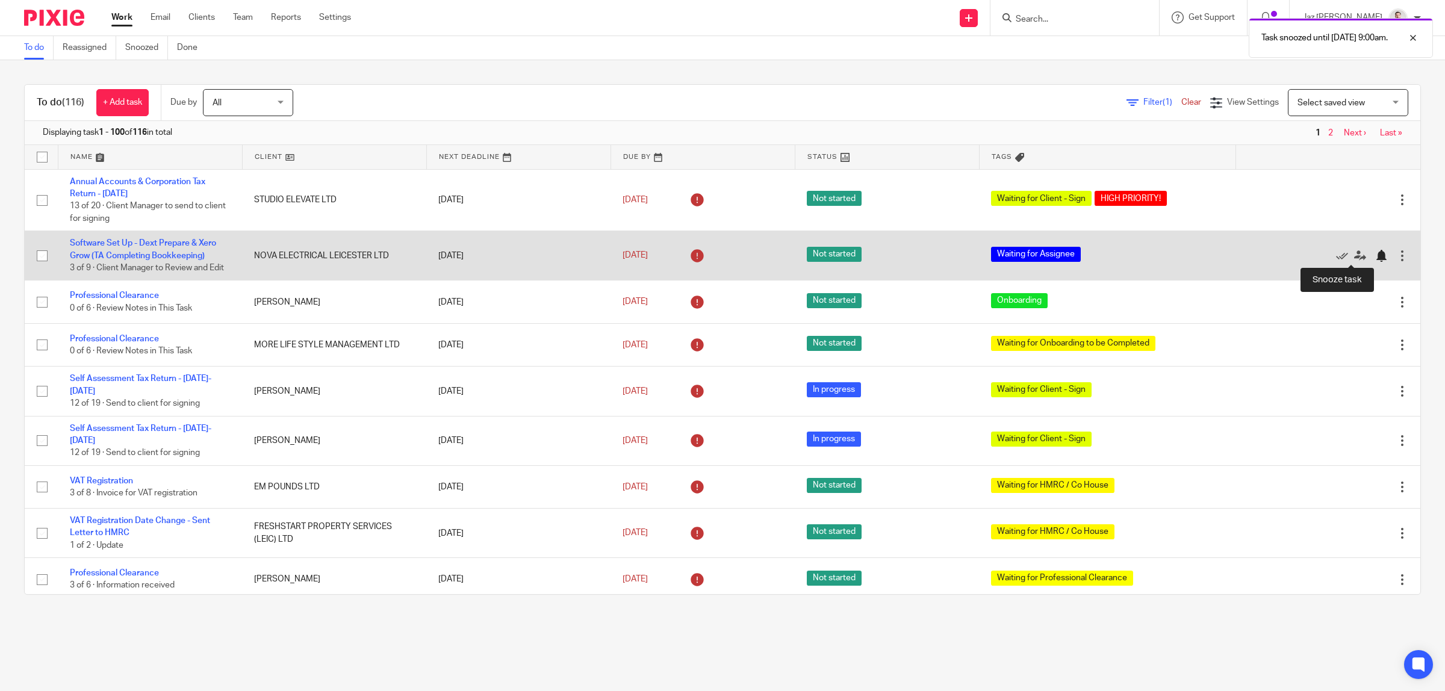
click at [1375, 257] on div at bounding box center [1381, 256] width 12 height 12
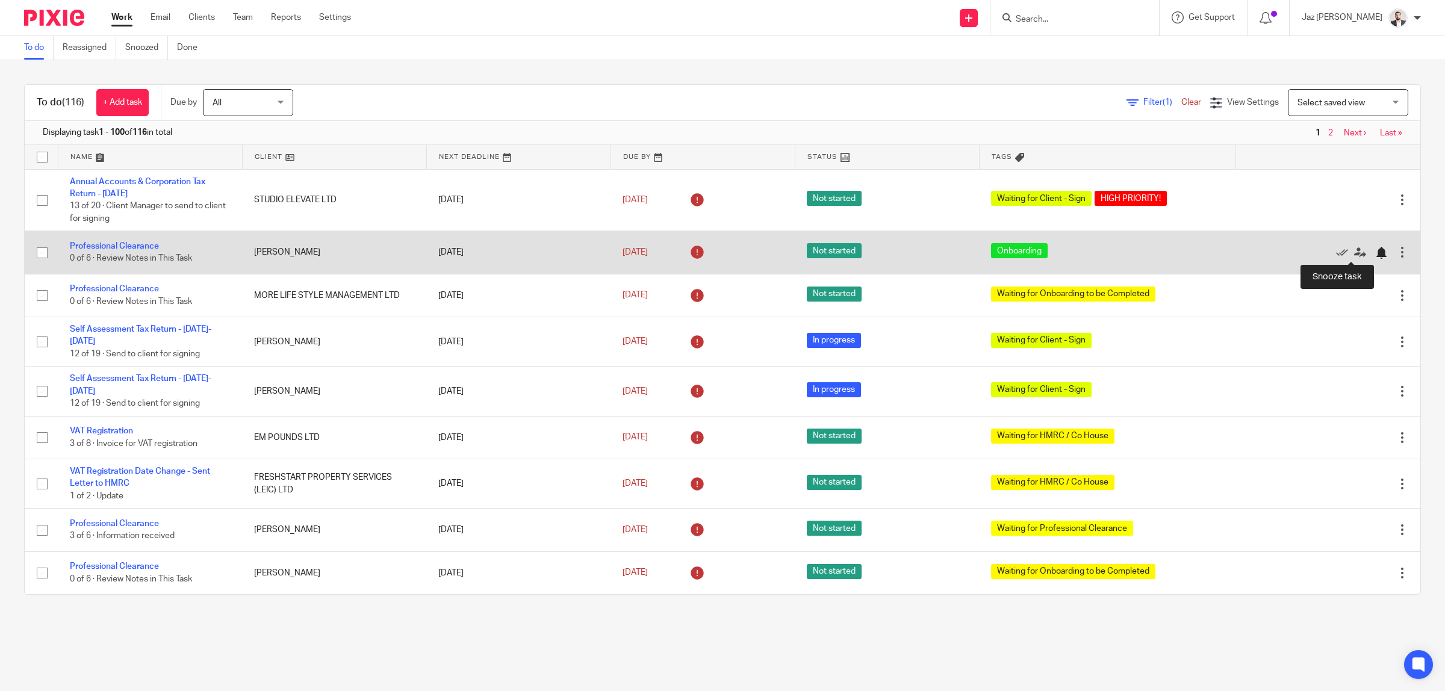
click at [1375, 252] on div at bounding box center [1381, 253] width 12 height 12
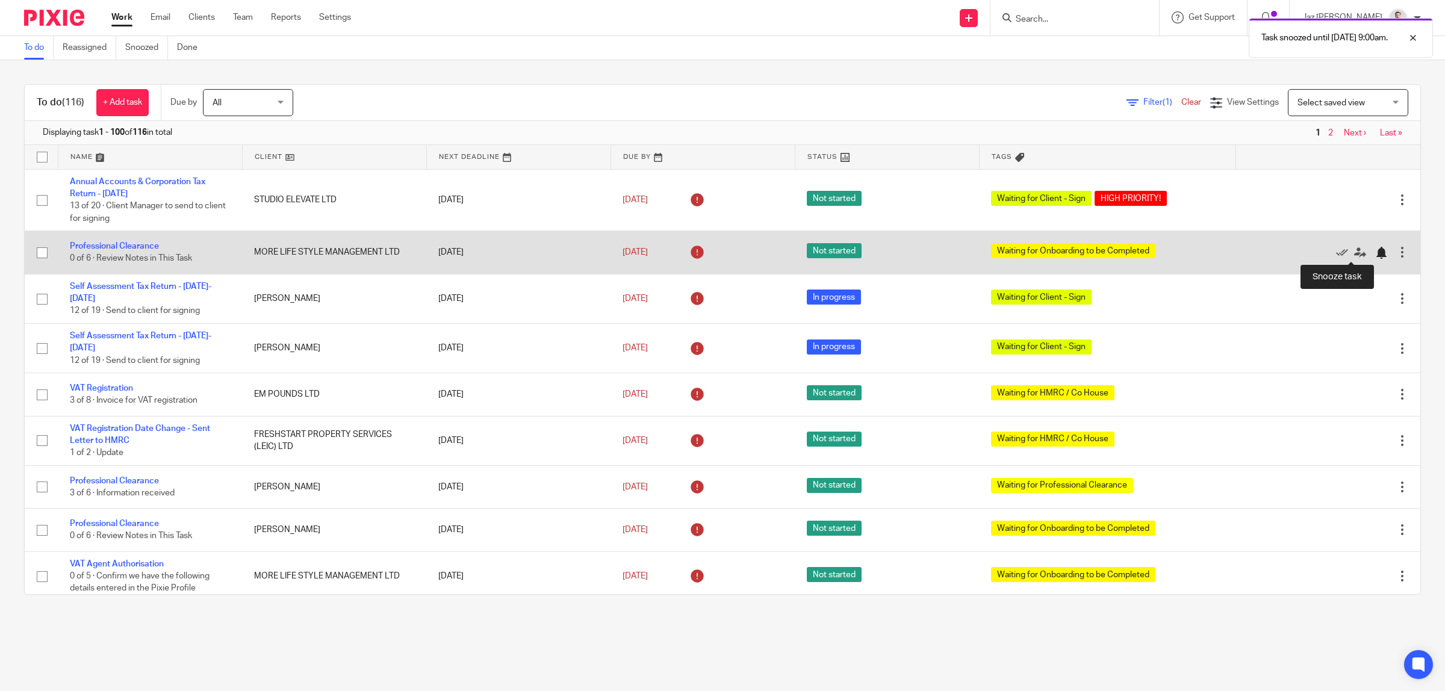
click at [1375, 250] on div at bounding box center [1381, 253] width 12 height 12
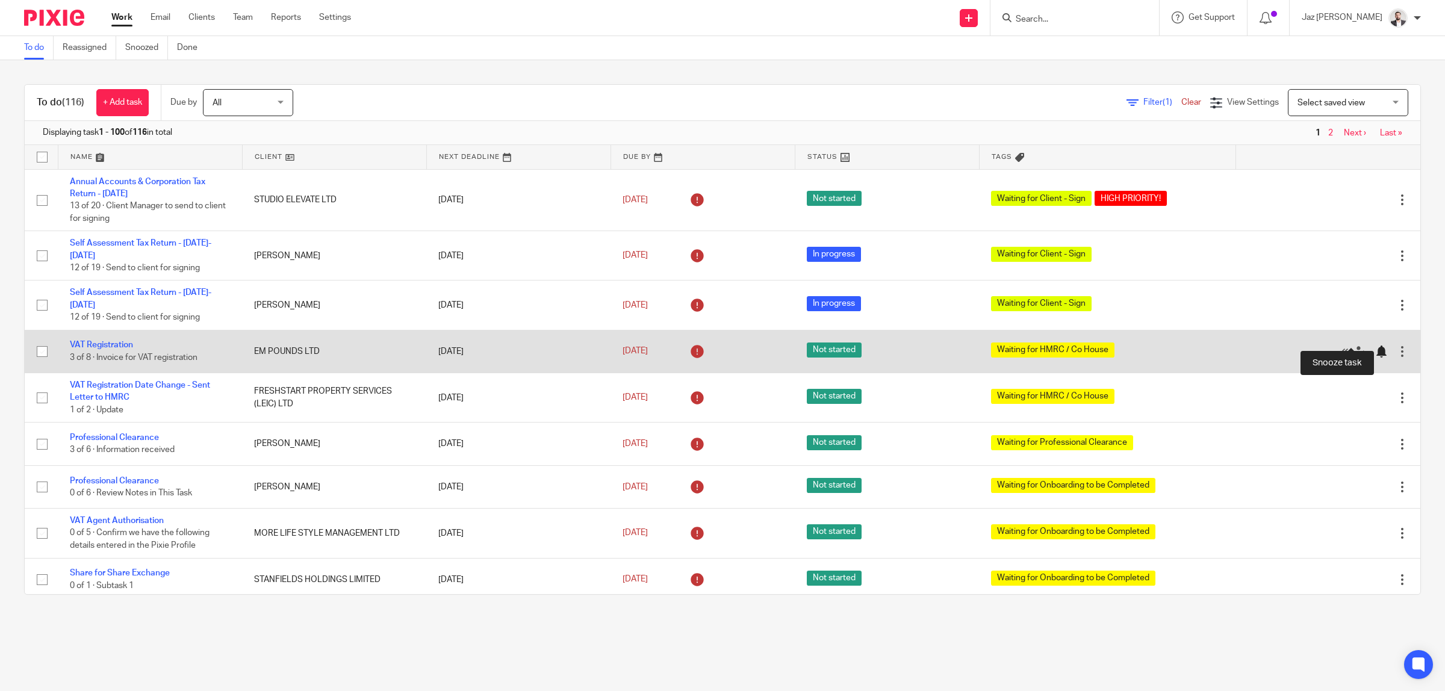
click at [1375, 346] on div at bounding box center [1381, 352] width 12 height 12
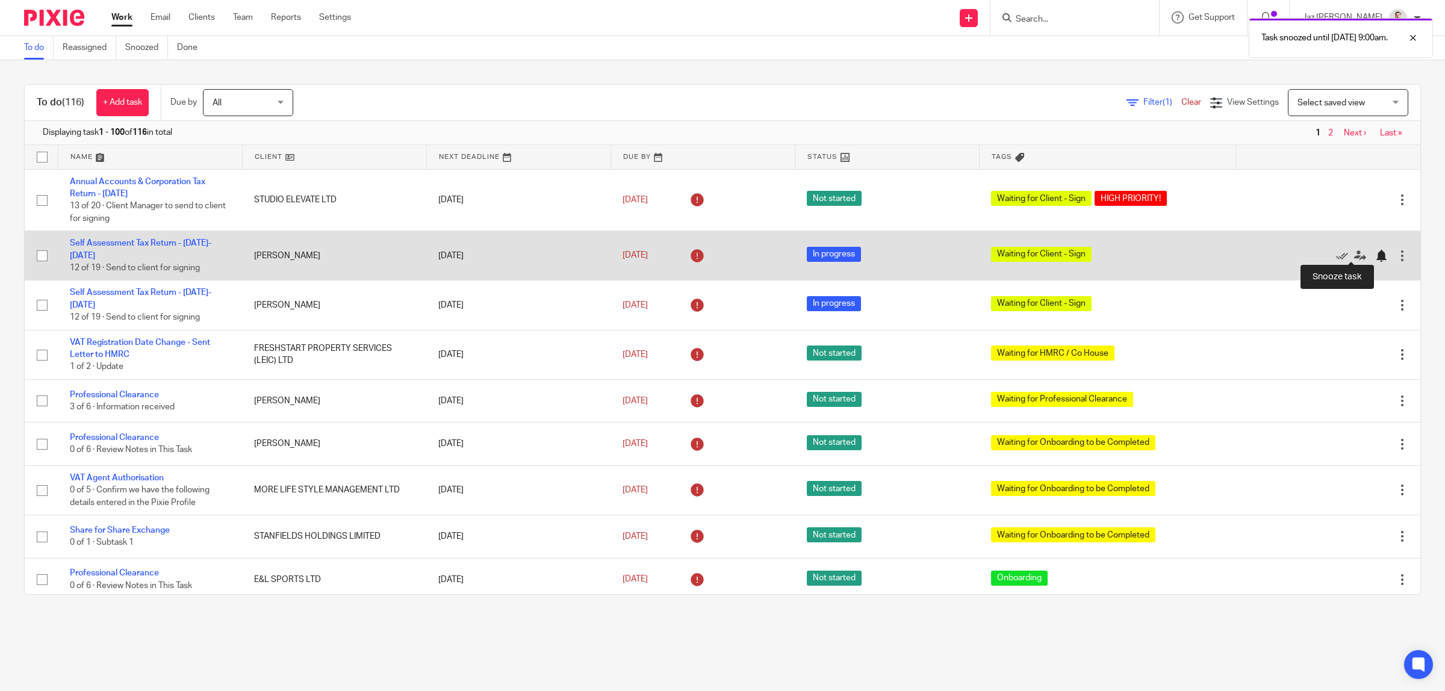
click at [1375, 251] on div at bounding box center [1381, 256] width 12 height 12
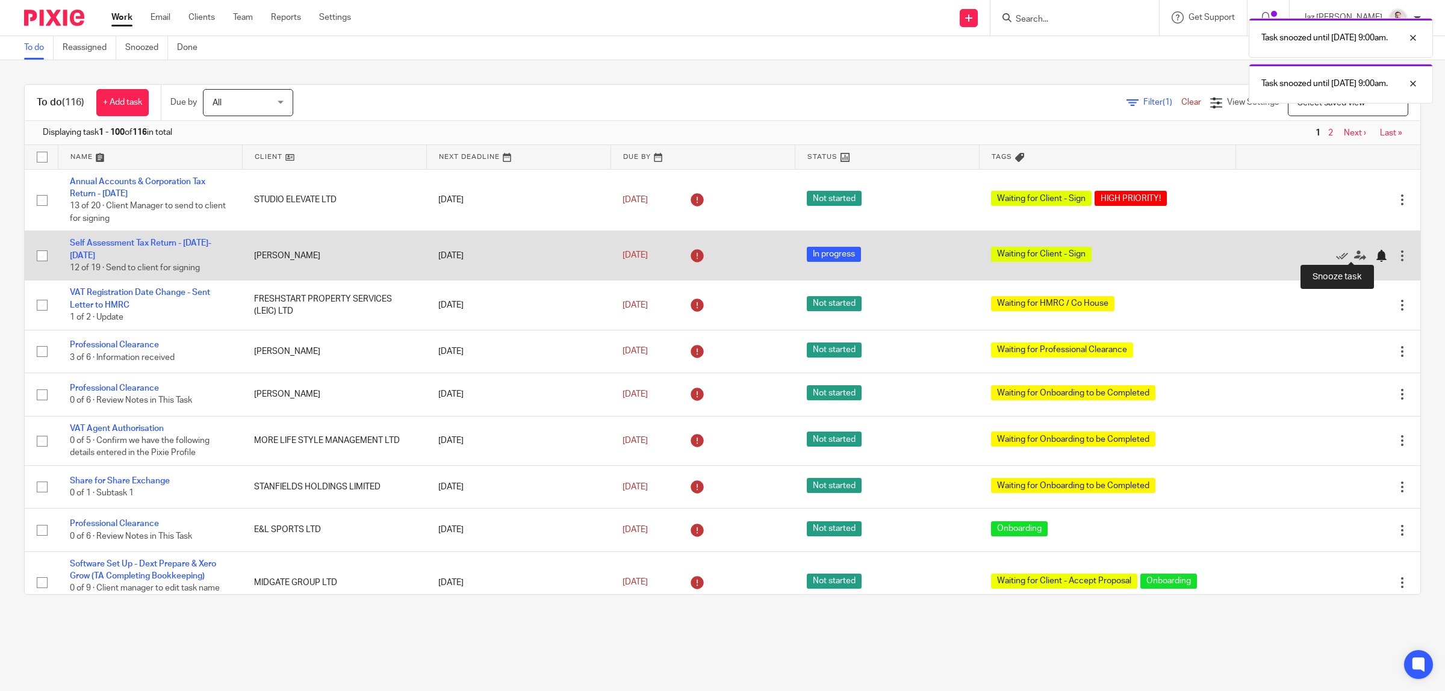
click at [1375, 253] on div at bounding box center [1381, 256] width 12 height 12
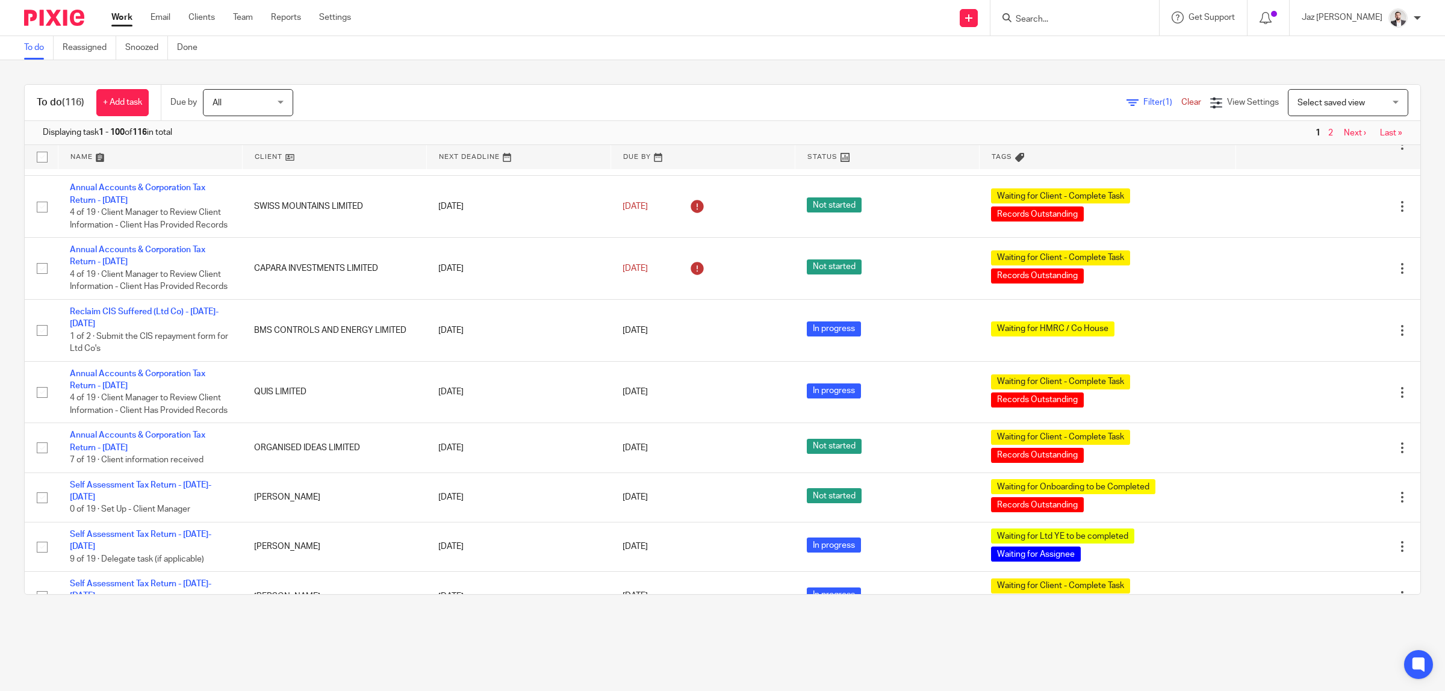
scroll to position [2190, 0]
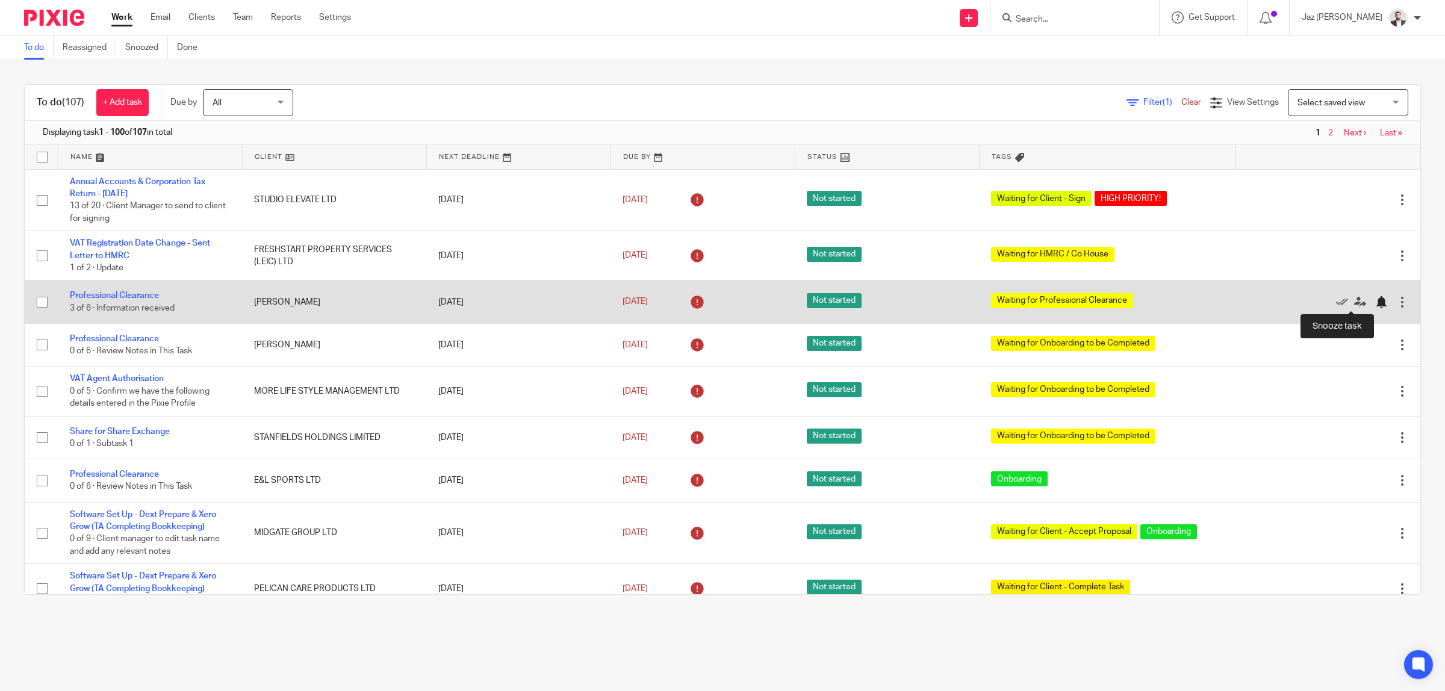
click at [1375, 302] on div at bounding box center [1381, 302] width 12 height 12
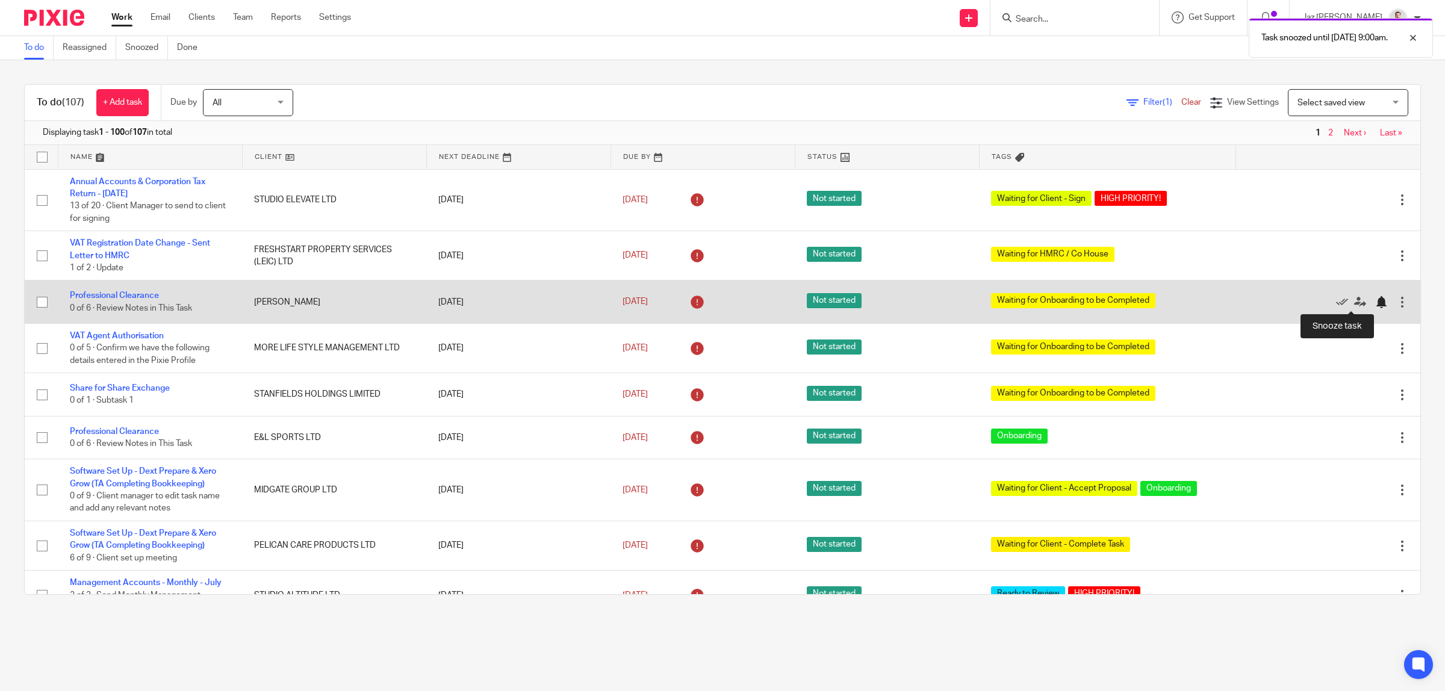
click at [1375, 303] on div at bounding box center [1381, 302] width 12 height 12
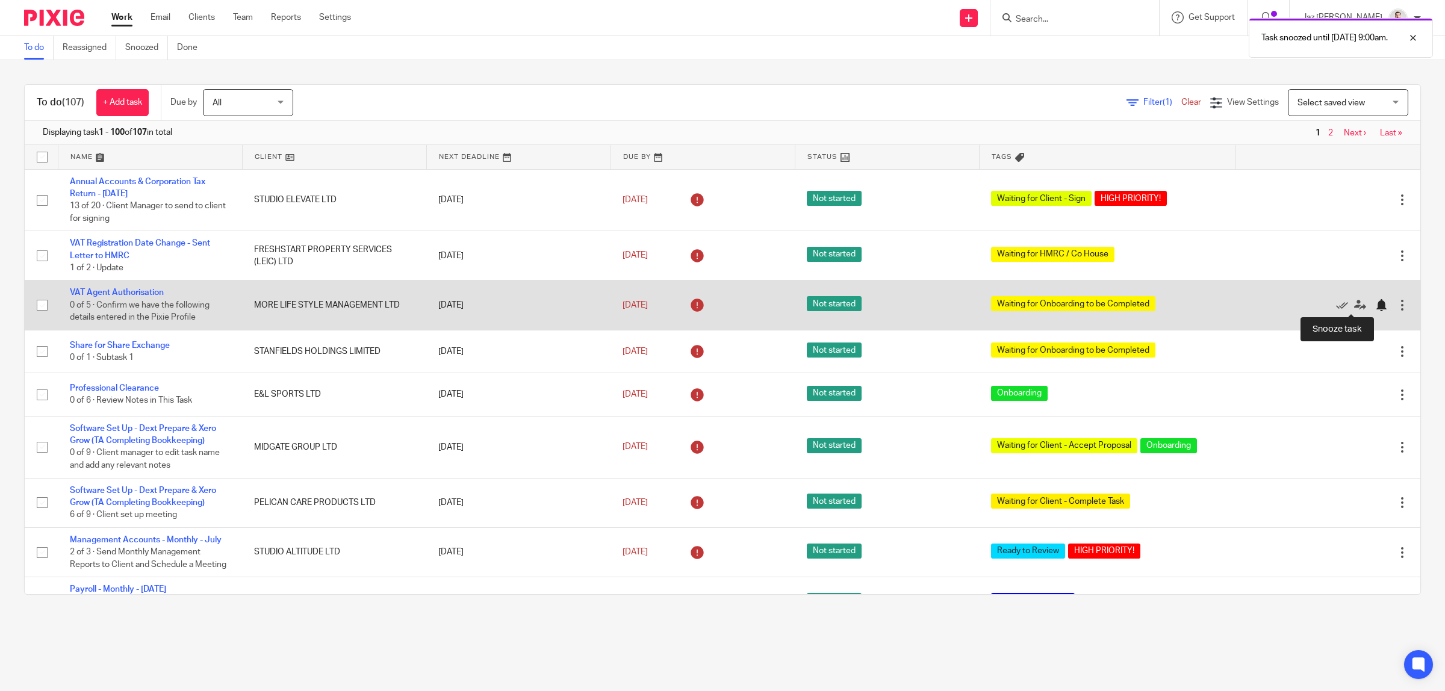
click at [1375, 307] on div at bounding box center [1381, 305] width 12 height 12
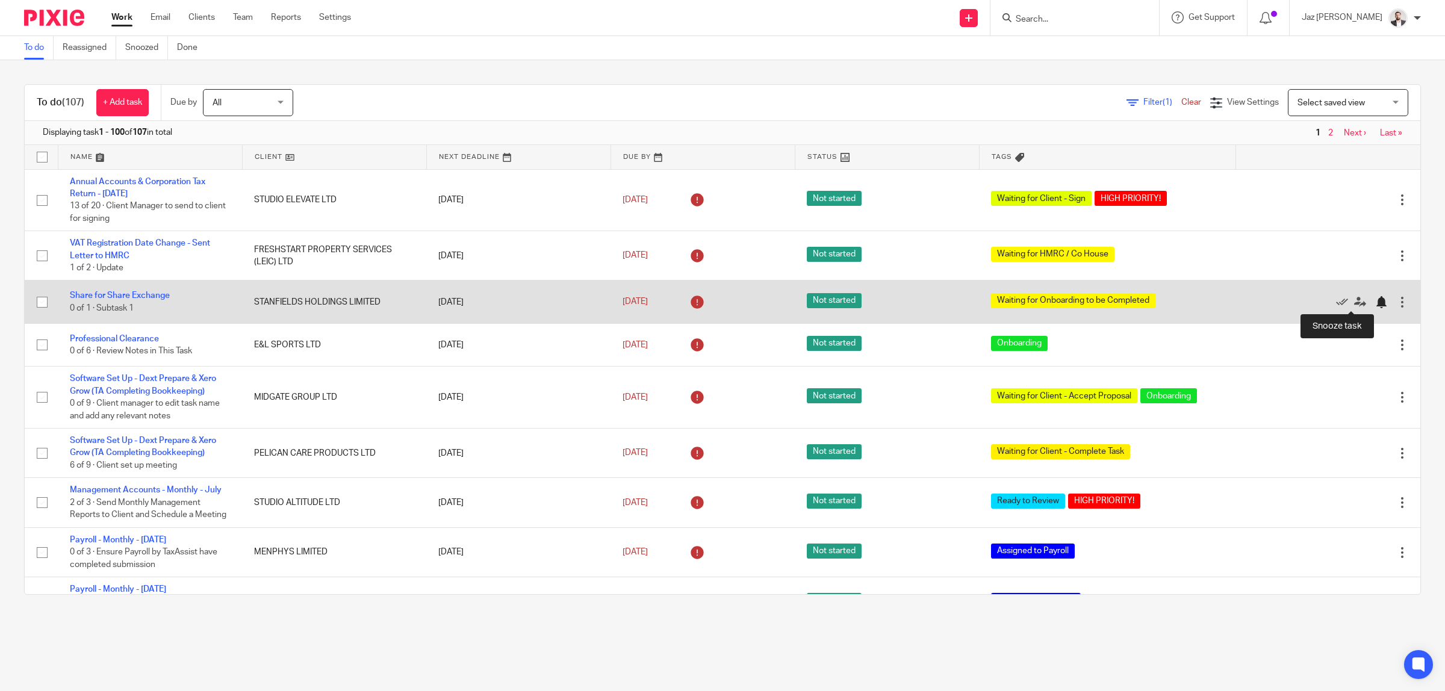
click at [1375, 299] on div at bounding box center [1381, 302] width 12 height 12
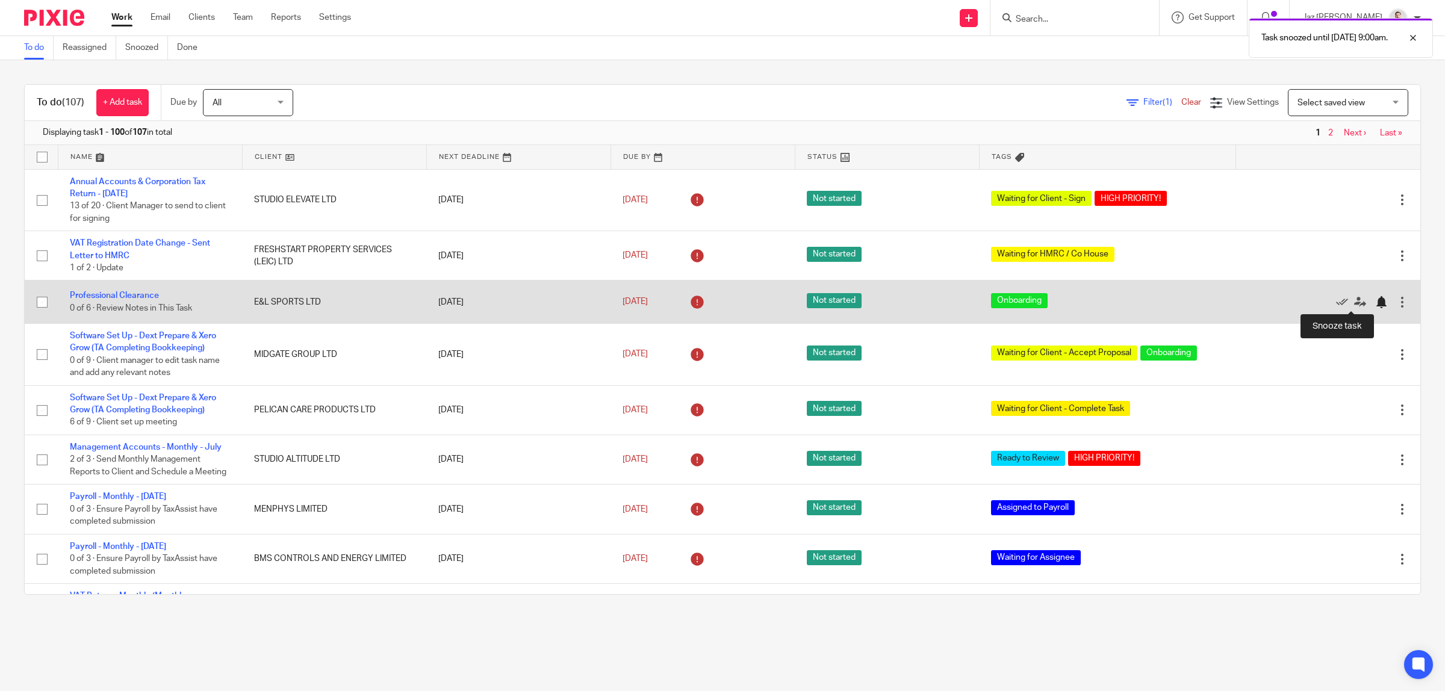
click at [1375, 301] on div at bounding box center [1381, 302] width 12 height 12
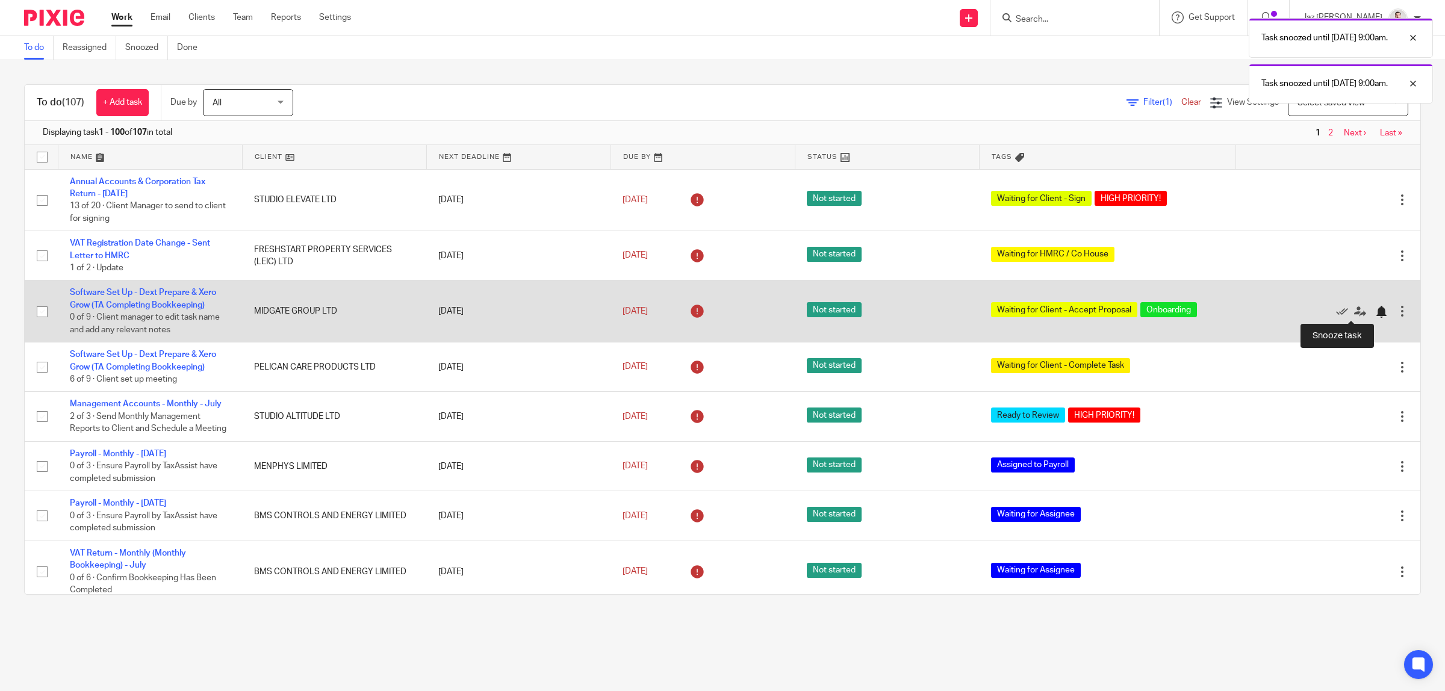
click at [1375, 311] on div at bounding box center [1381, 312] width 12 height 12
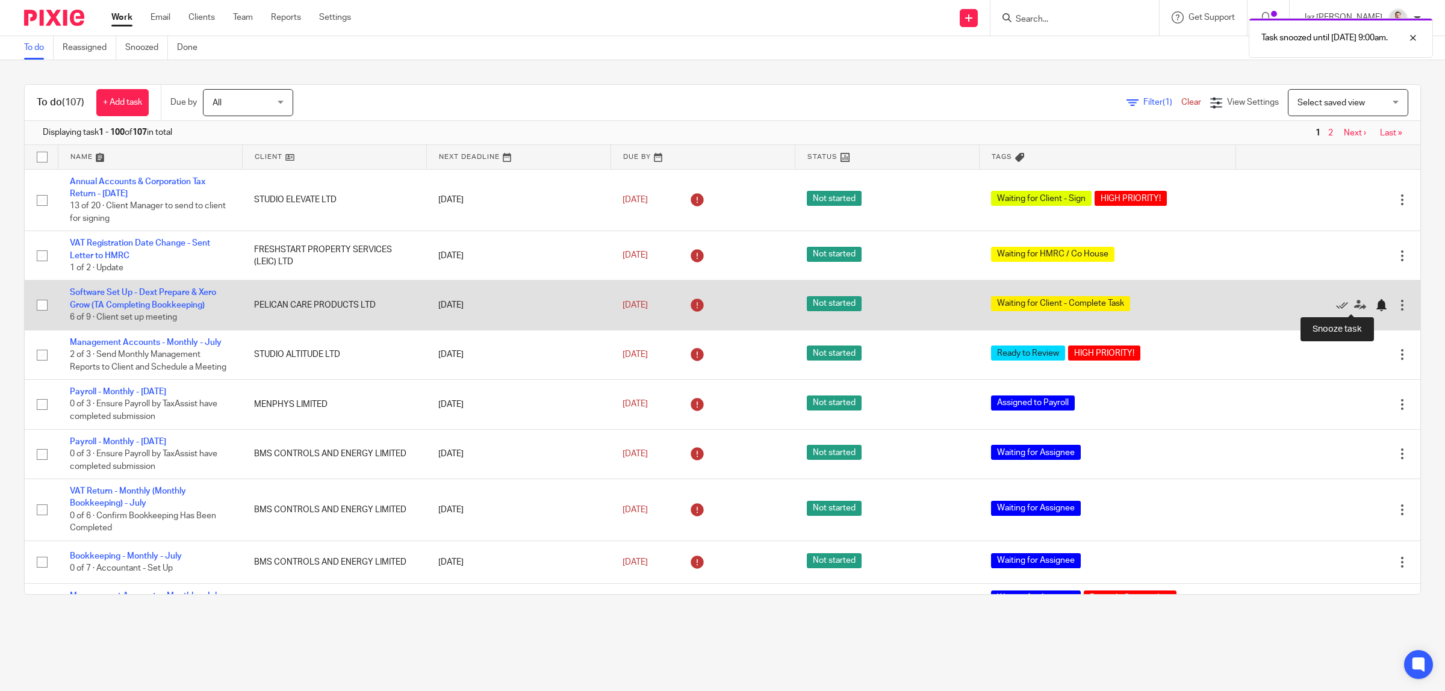
click at [1375, 305] on div at bounding box center [1381, 305] width 12 height 12
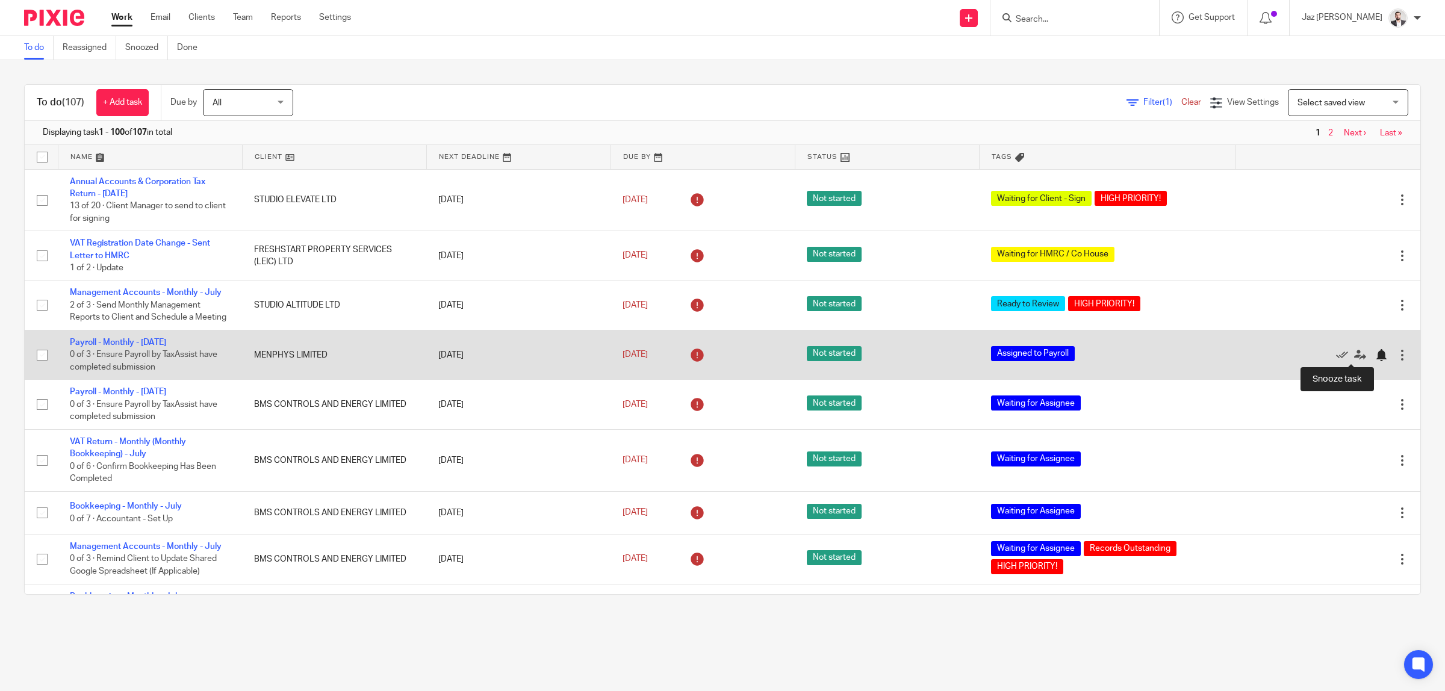
click at [1375, 353] on div at bounding box center [1381, 355] width 12 height 12
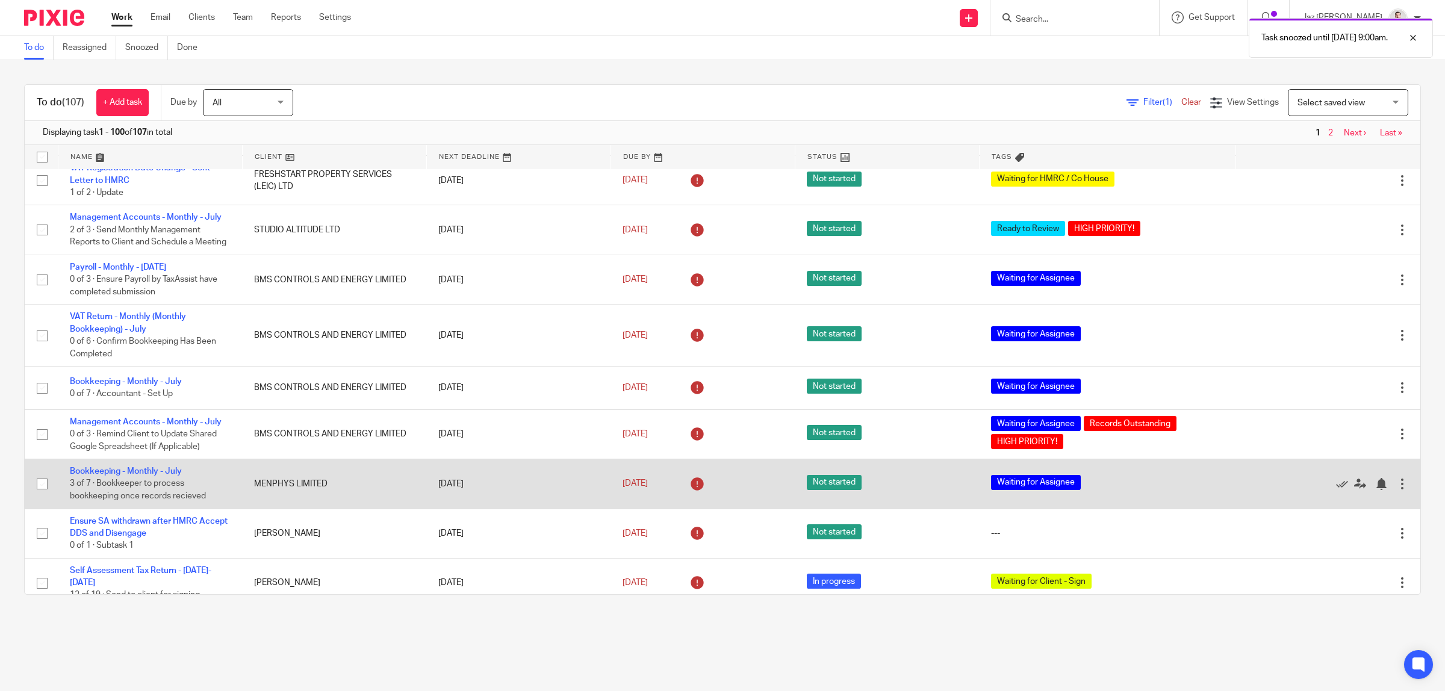
scroll to position [151, 0]
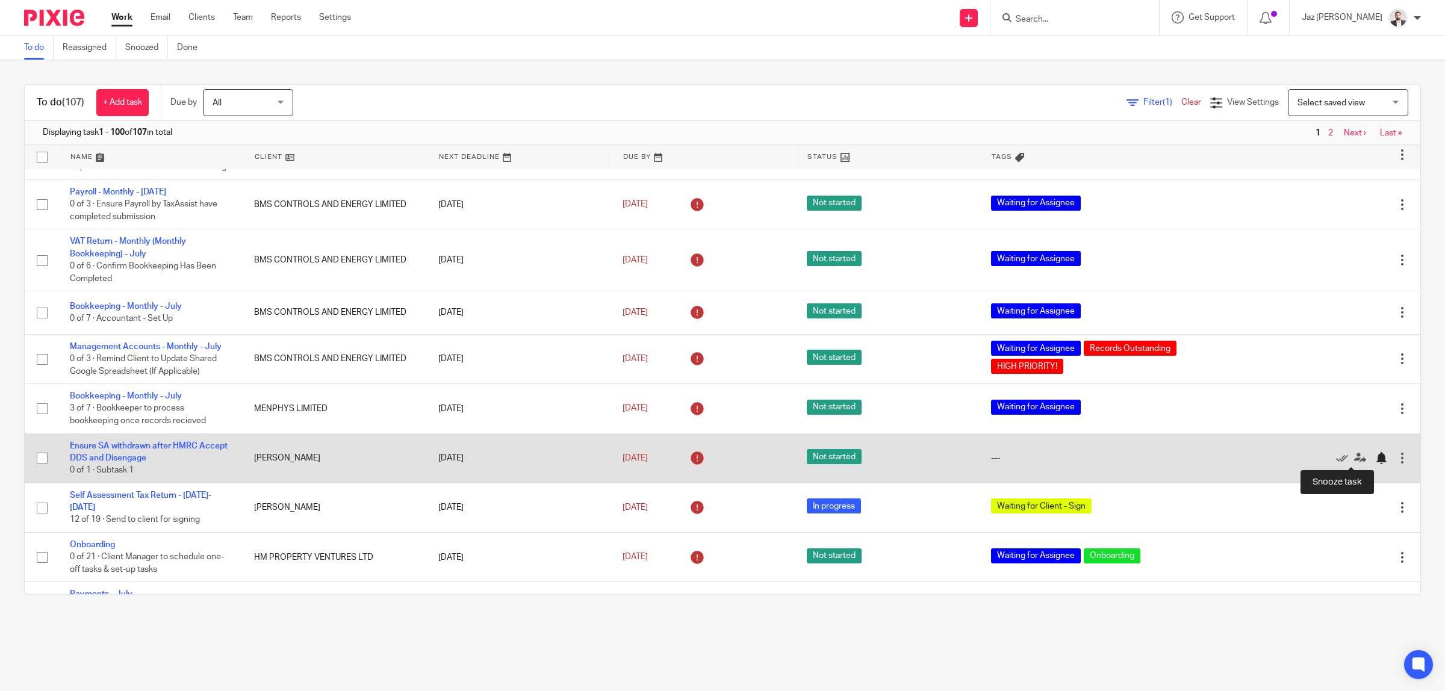
click at [1375, 456] on div at bounding box center [1381, 458] width 12 height 12
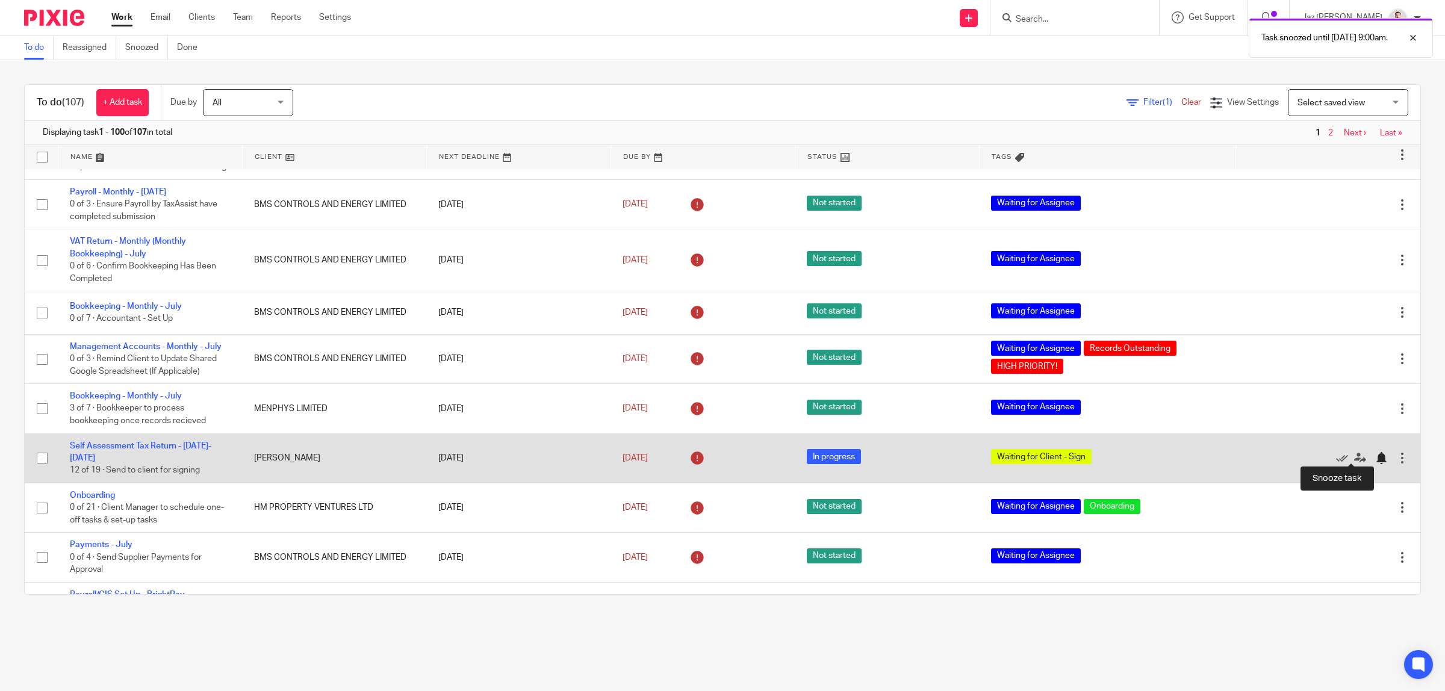
click at [1375, 455] on div at bounding box center [1381, 458] width 12 height 12
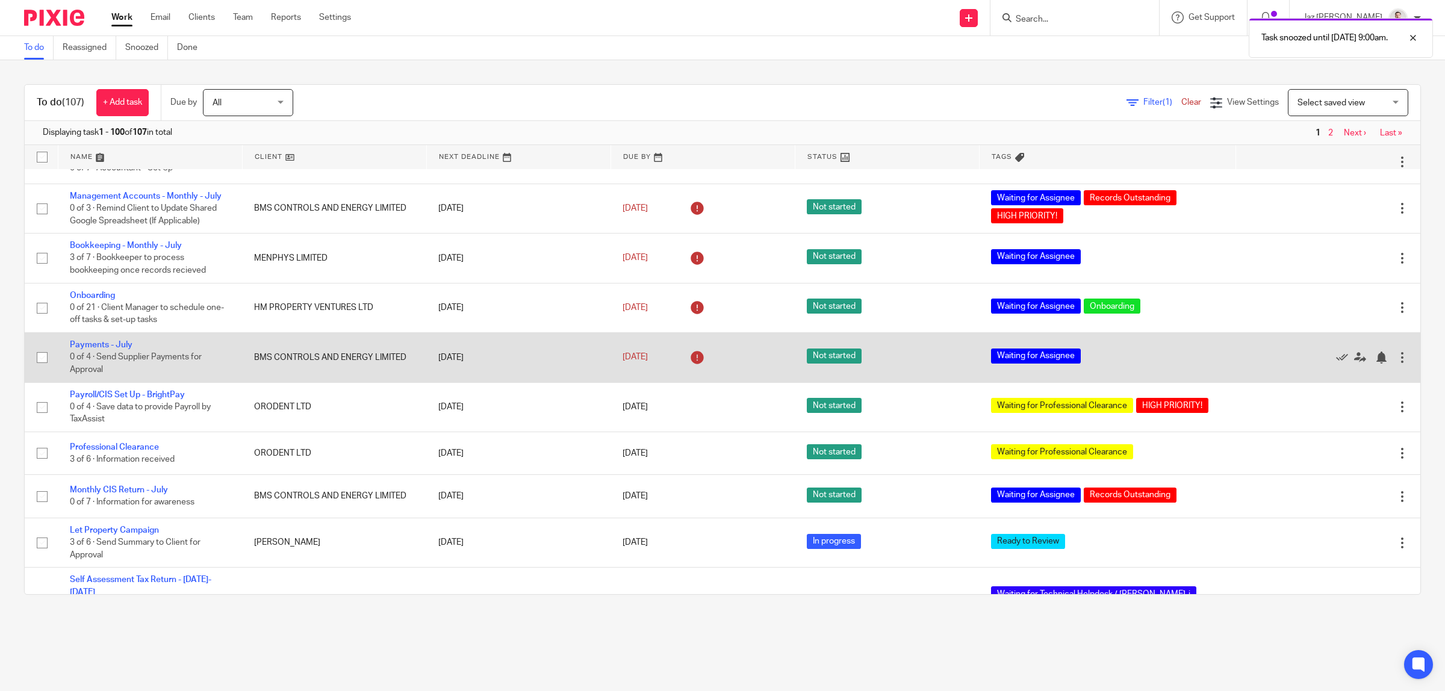
scroll to position [376, 0]
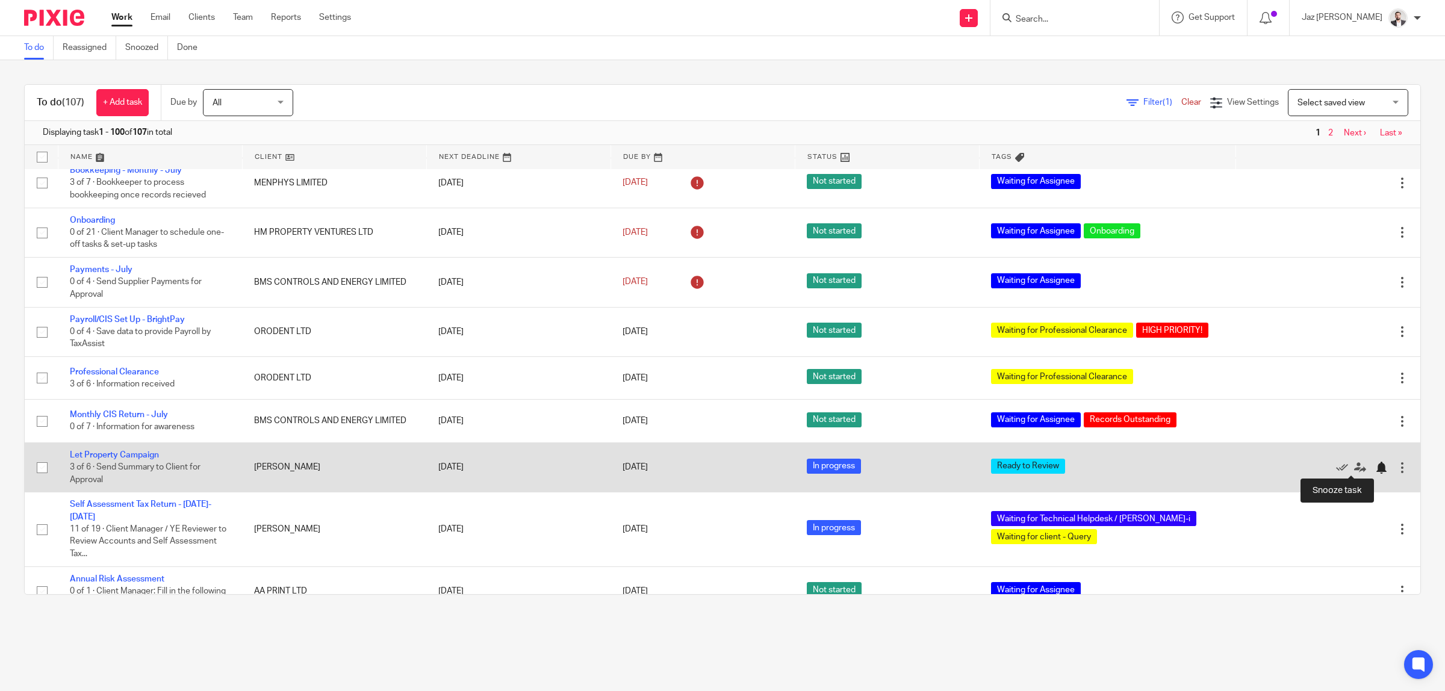
click at [1375, 468] on div at bounding box center [1381, 468] width 12 height 12
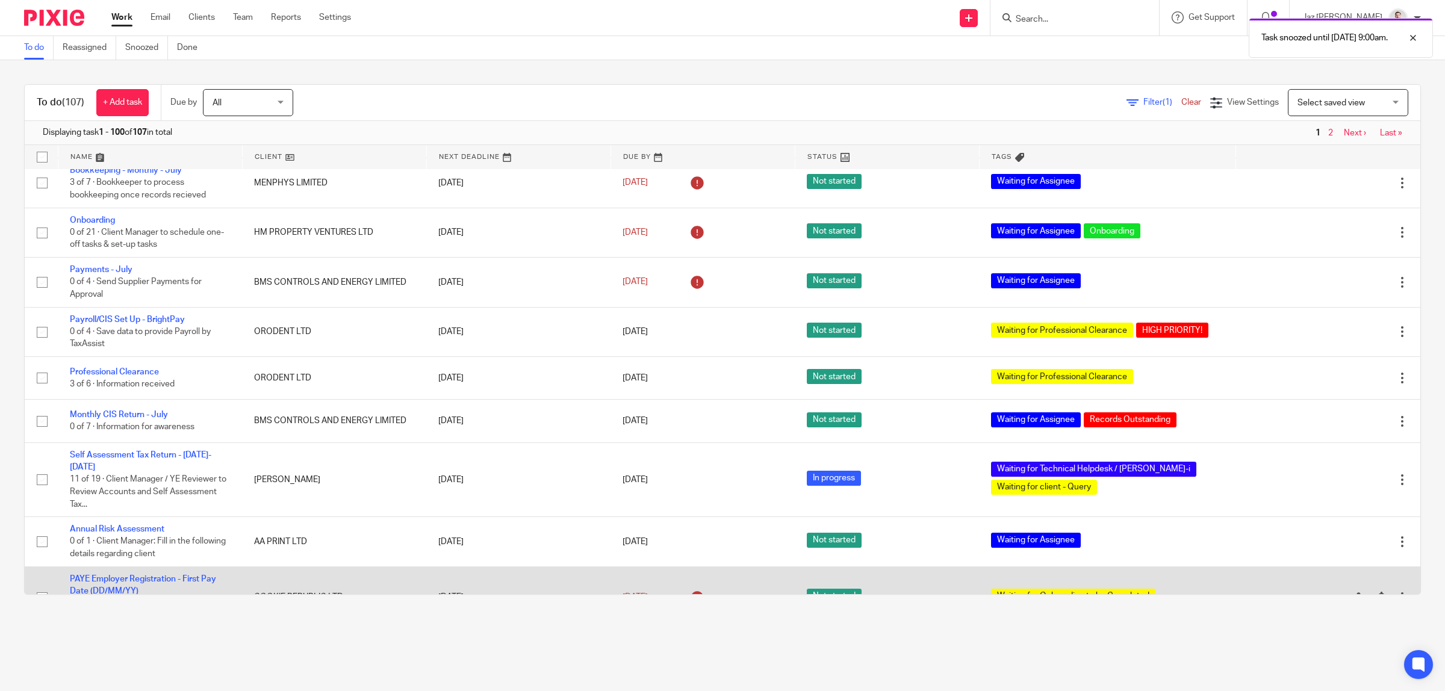
scroll to position [452, 0]
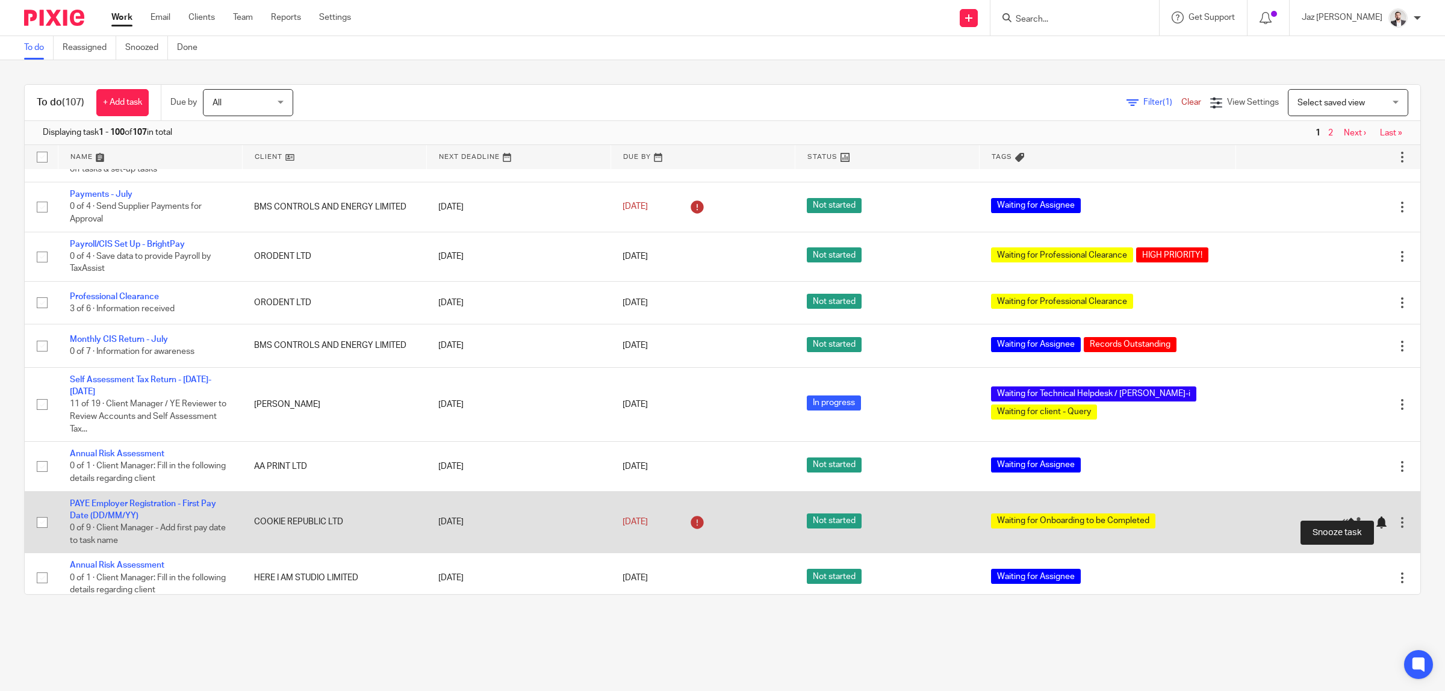
click at [1375, 517] on div at bounding box center [1381, 523] width 12 height 12
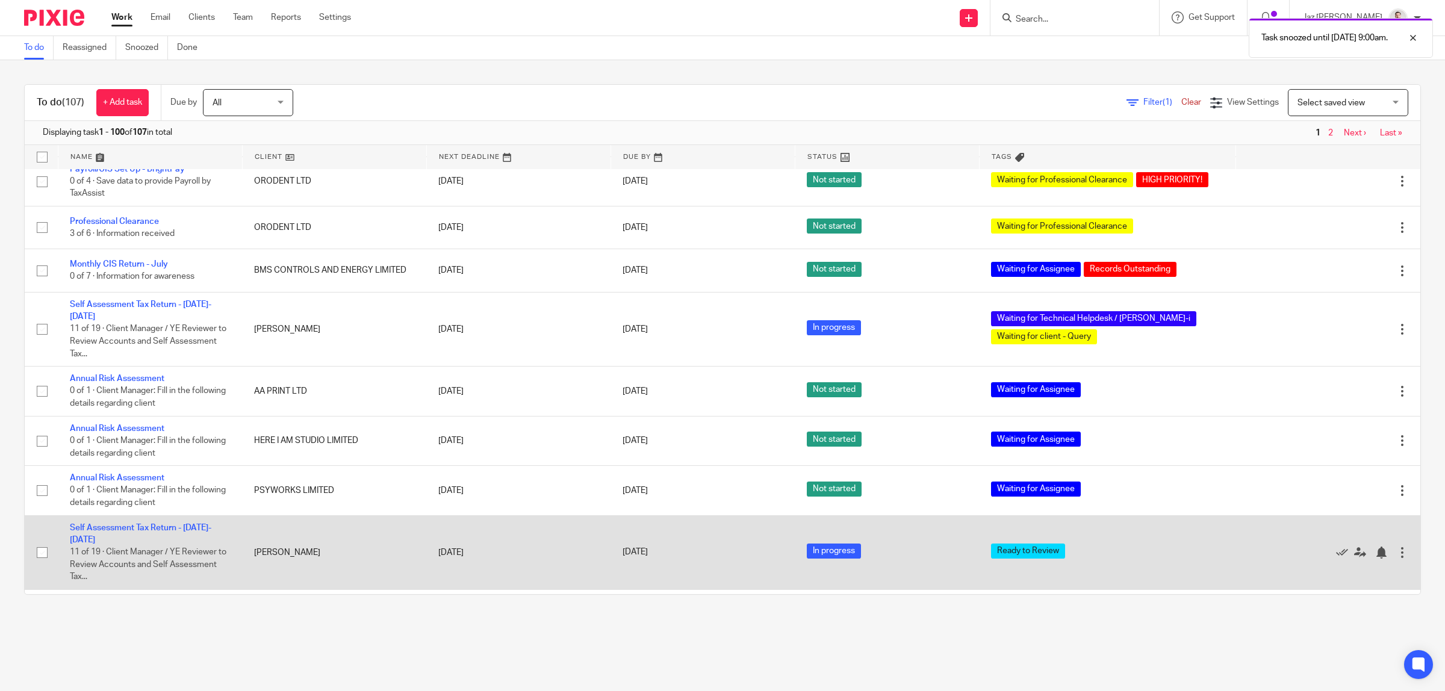
scroll to position [602, 0]
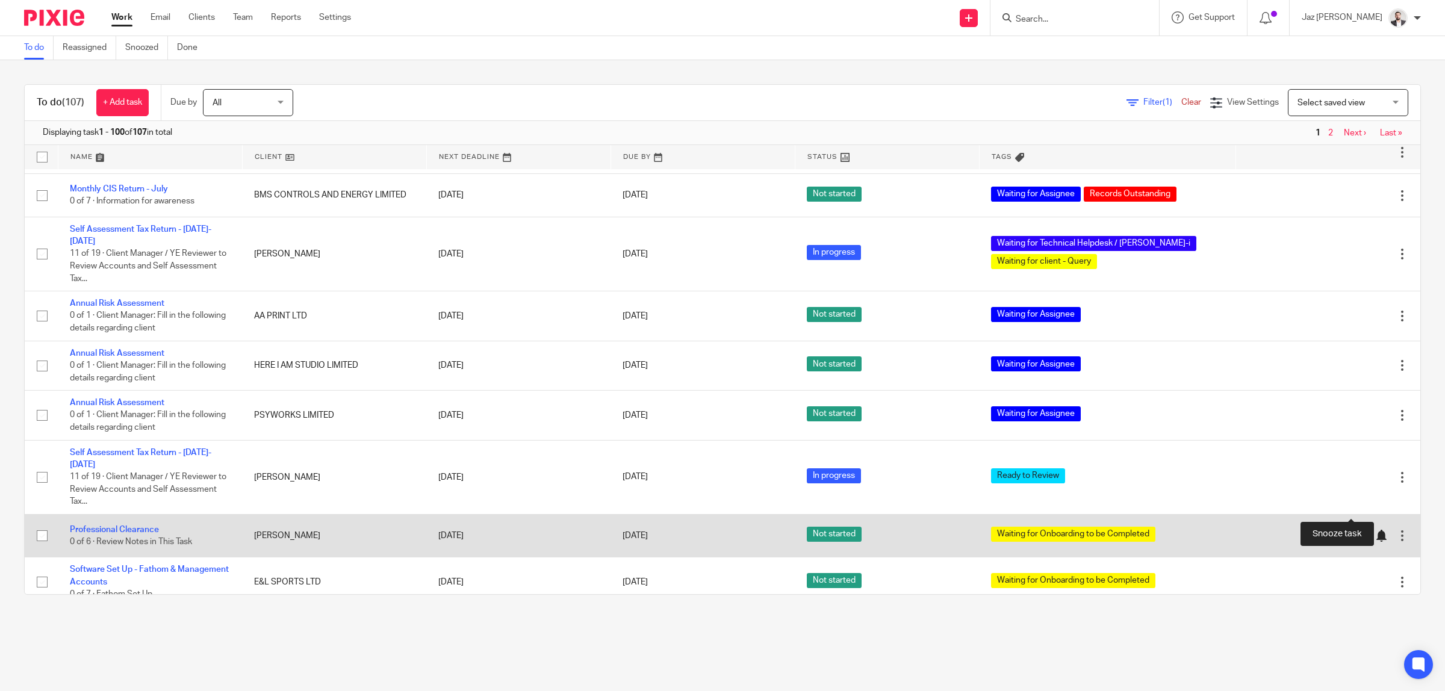
click at [1375, 530] on div at bounding box center [1381, 536] width 12 height 12
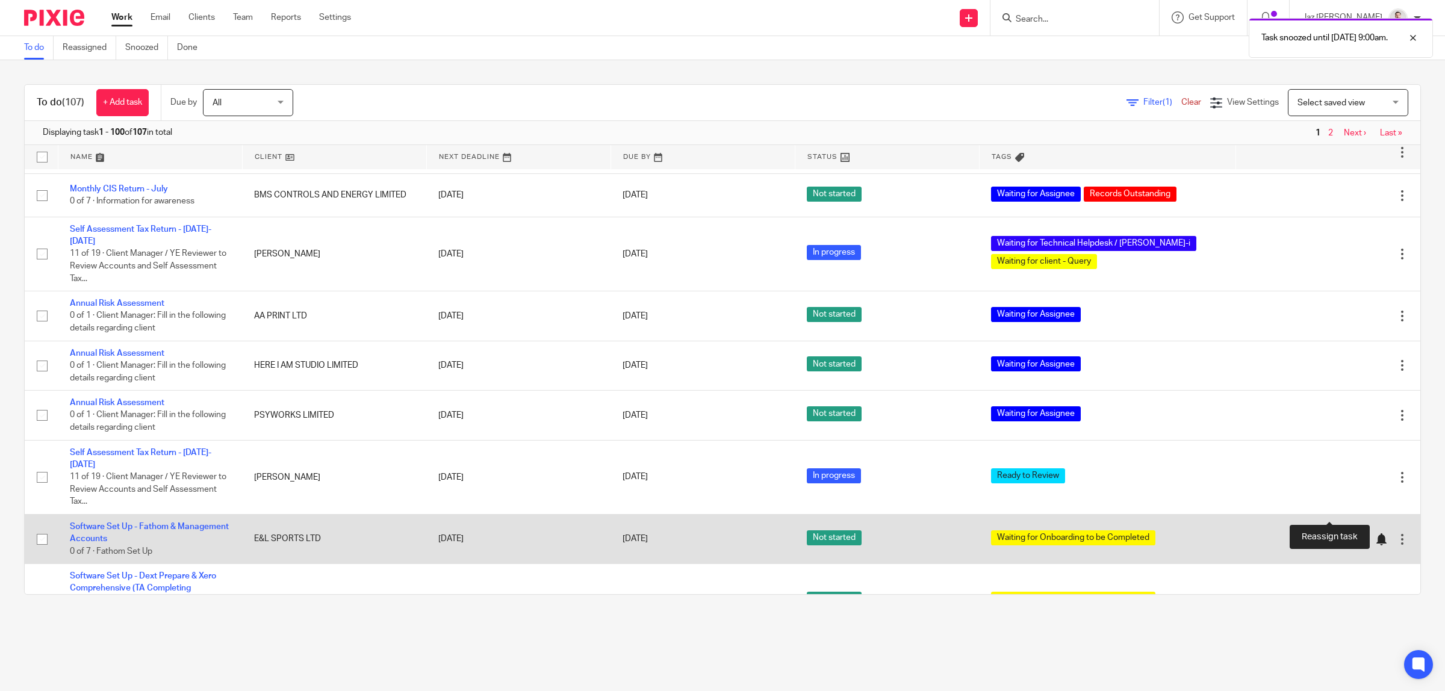
click at [1375, 533] on div at bounding box center [1381, 539] width 12 height 12
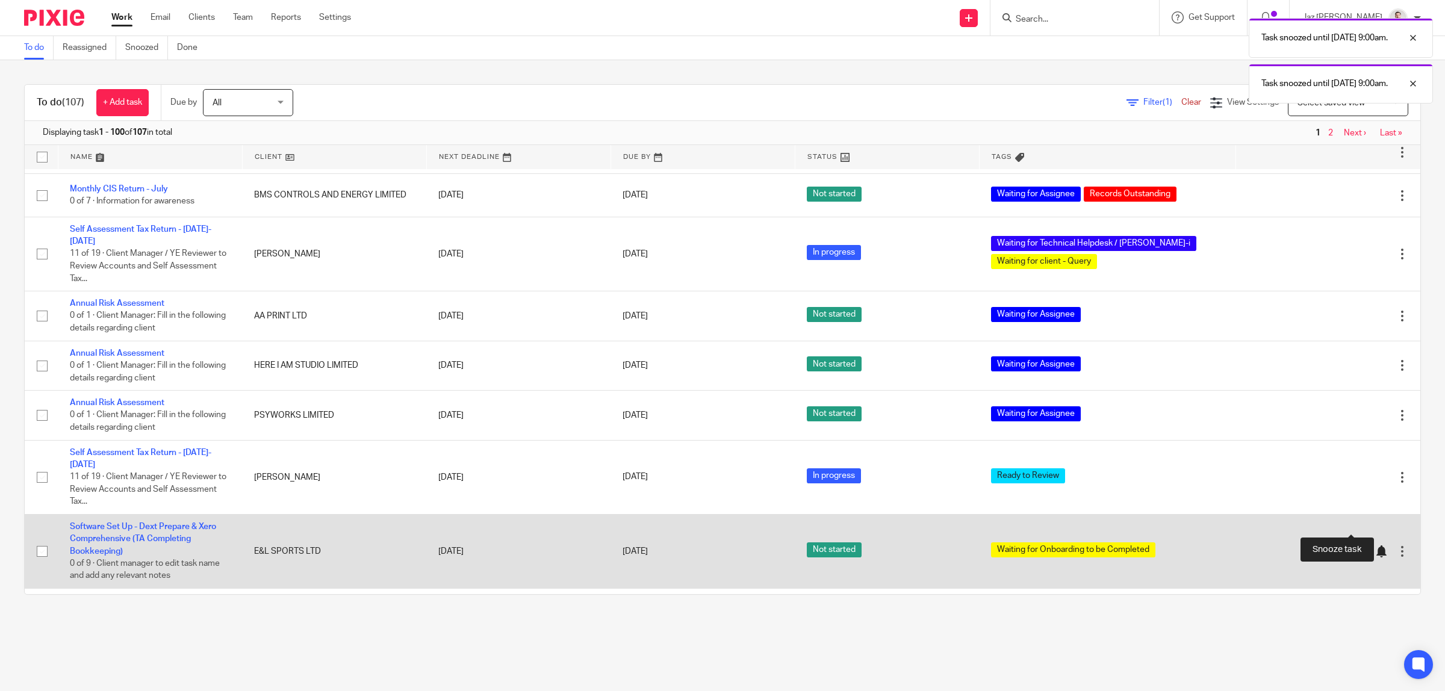
click at [1375, 545] on div at bounding box center [1381, 551] width 12 height 12
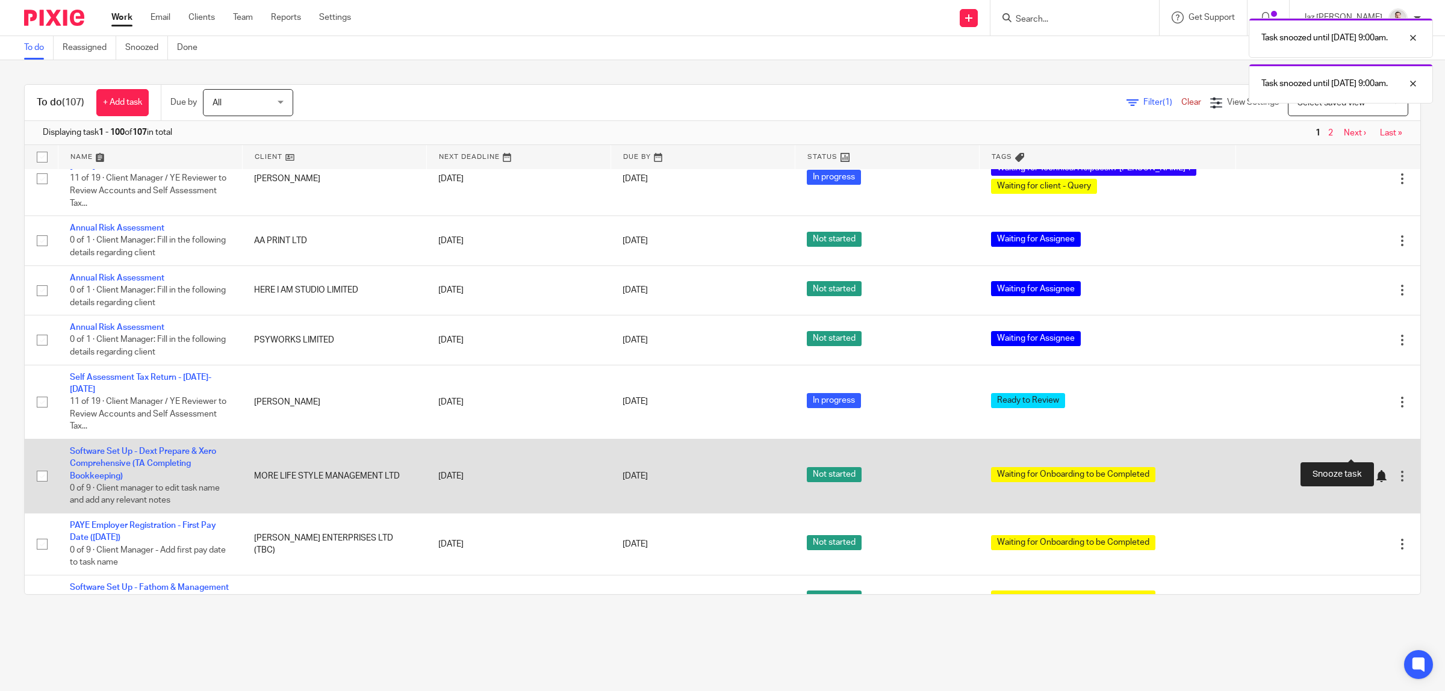
click at [1375, 470] on div at bounding box center [1381, 476] width 12 height 12
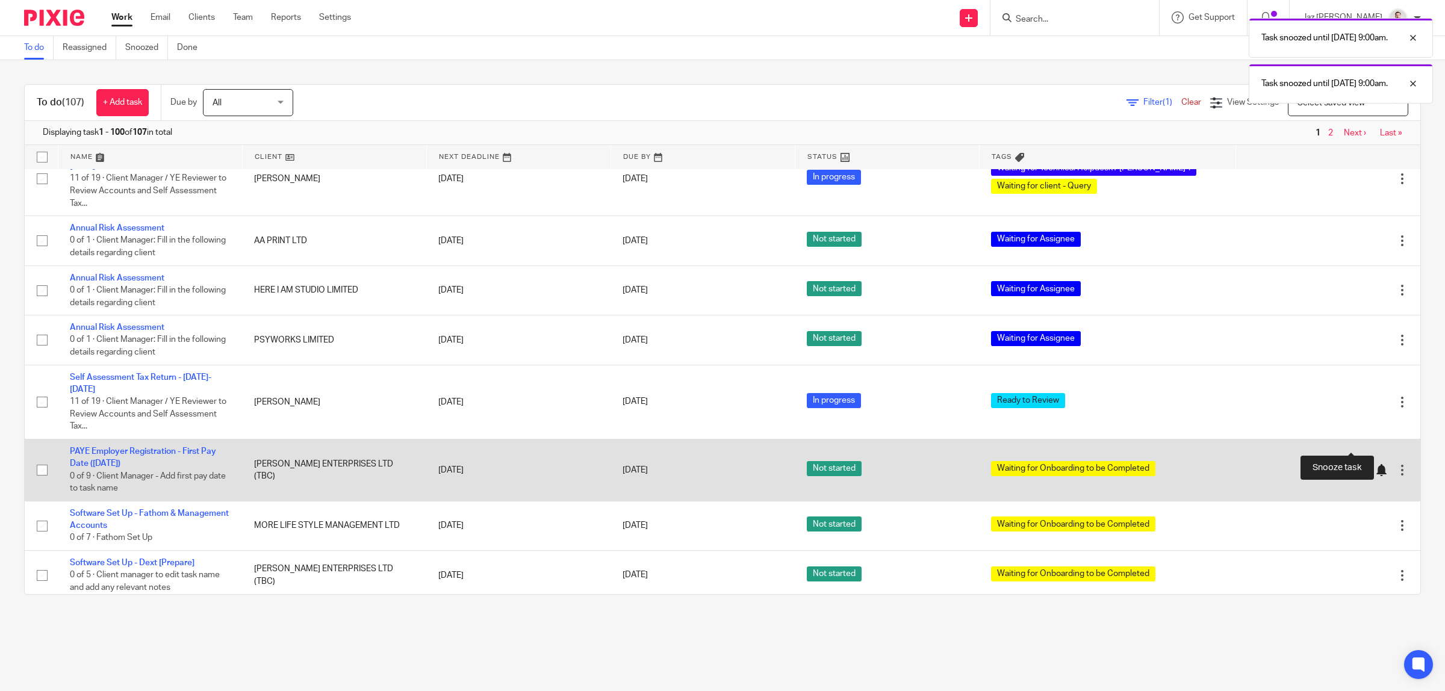
click at [1375, 464] on div at bounding box center [1381, 470] width 12 height 12
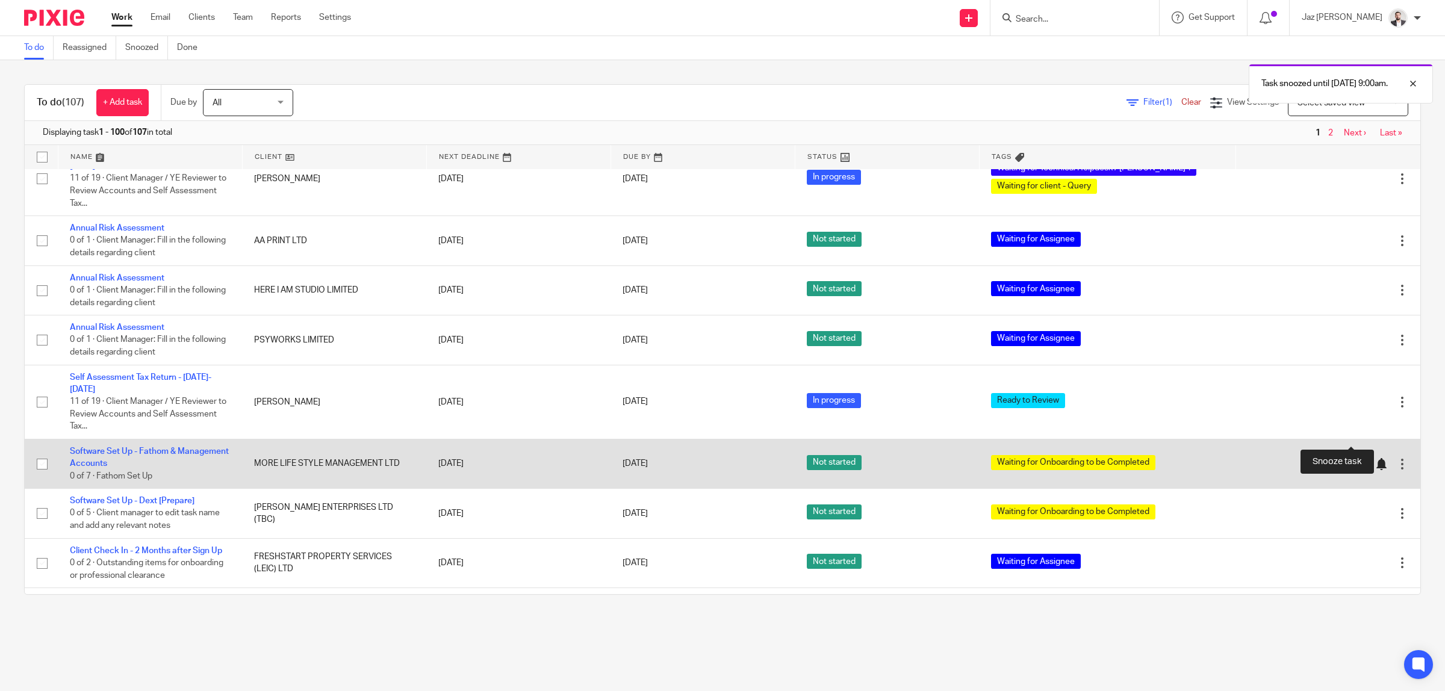
click at [1375, 458] on div at bounding box center [1381, 464] width 12 height 12
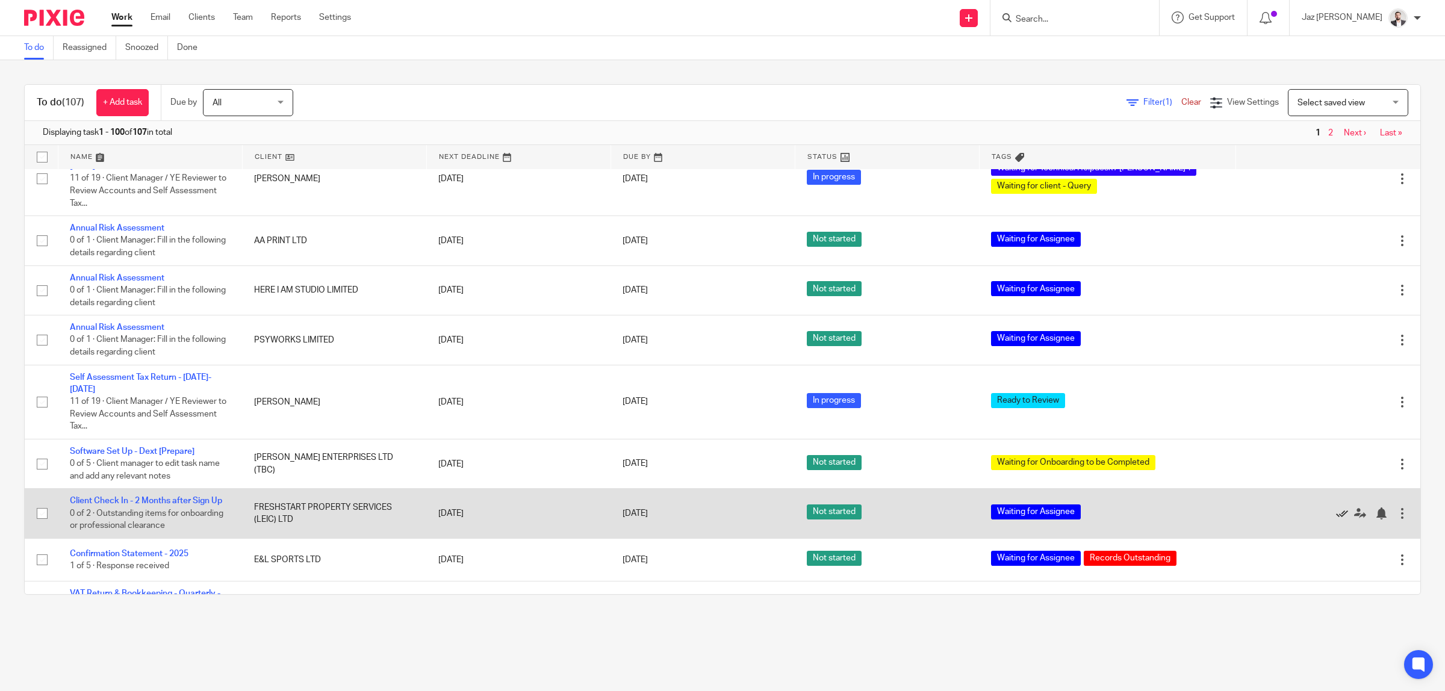
click at [1336, 508] on icon at bounding box center [1342, 514] width 12 height 12
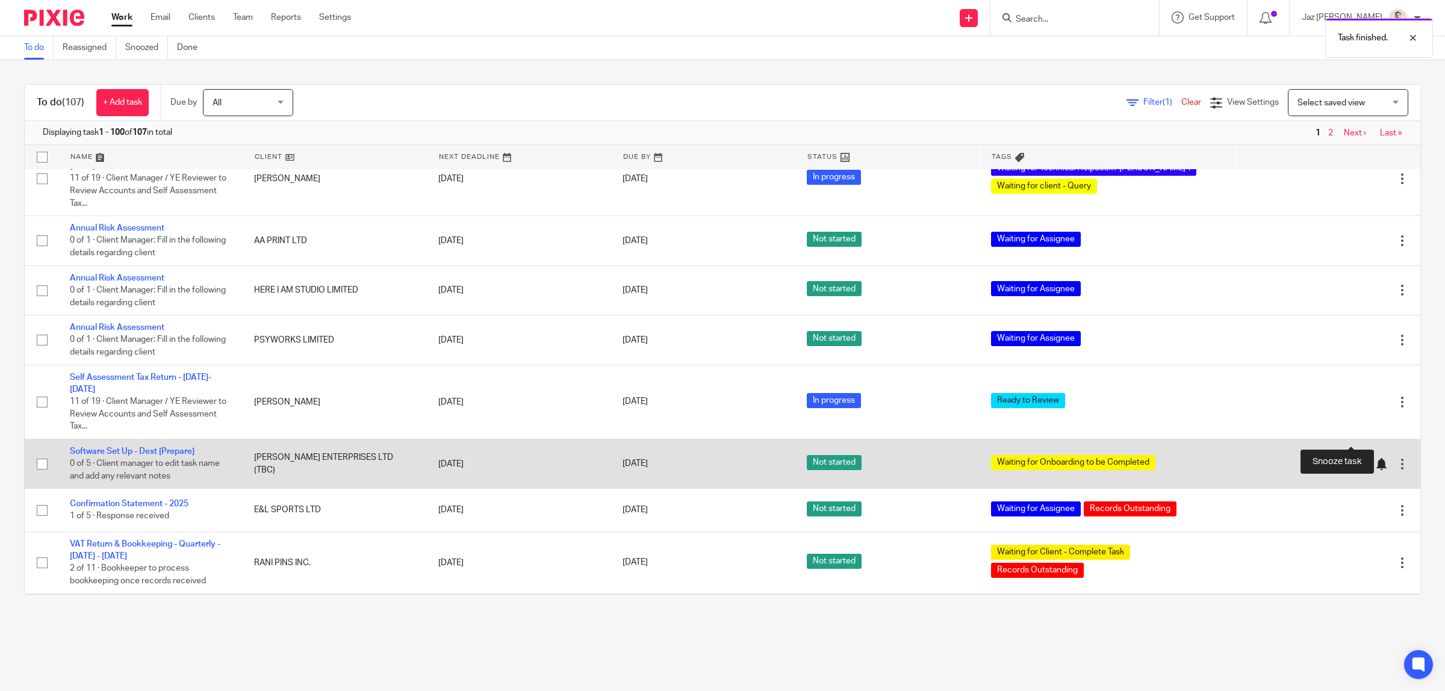
click at [1375, 458] on div at bounding box center [1381, 464] width 12 height 12
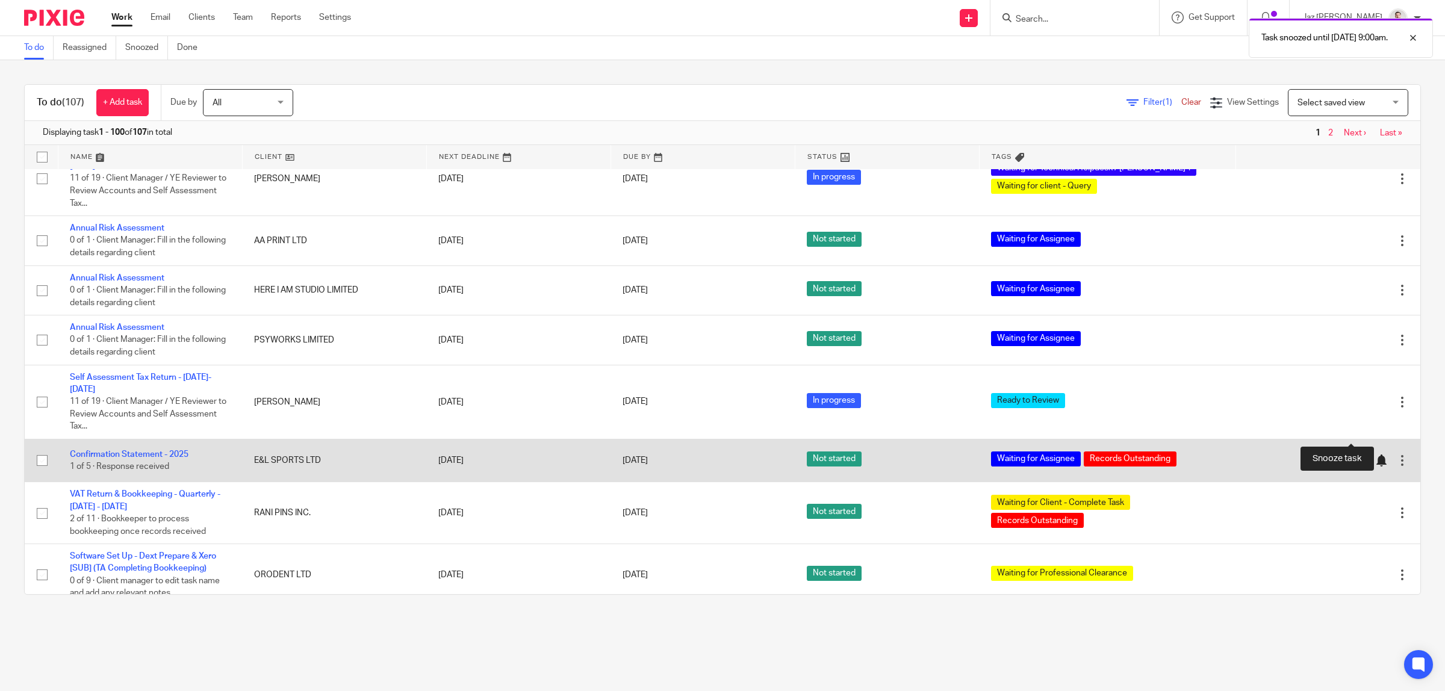
click at [1375, 455] on div at bounding box center [1381, 461] width 12 height 12
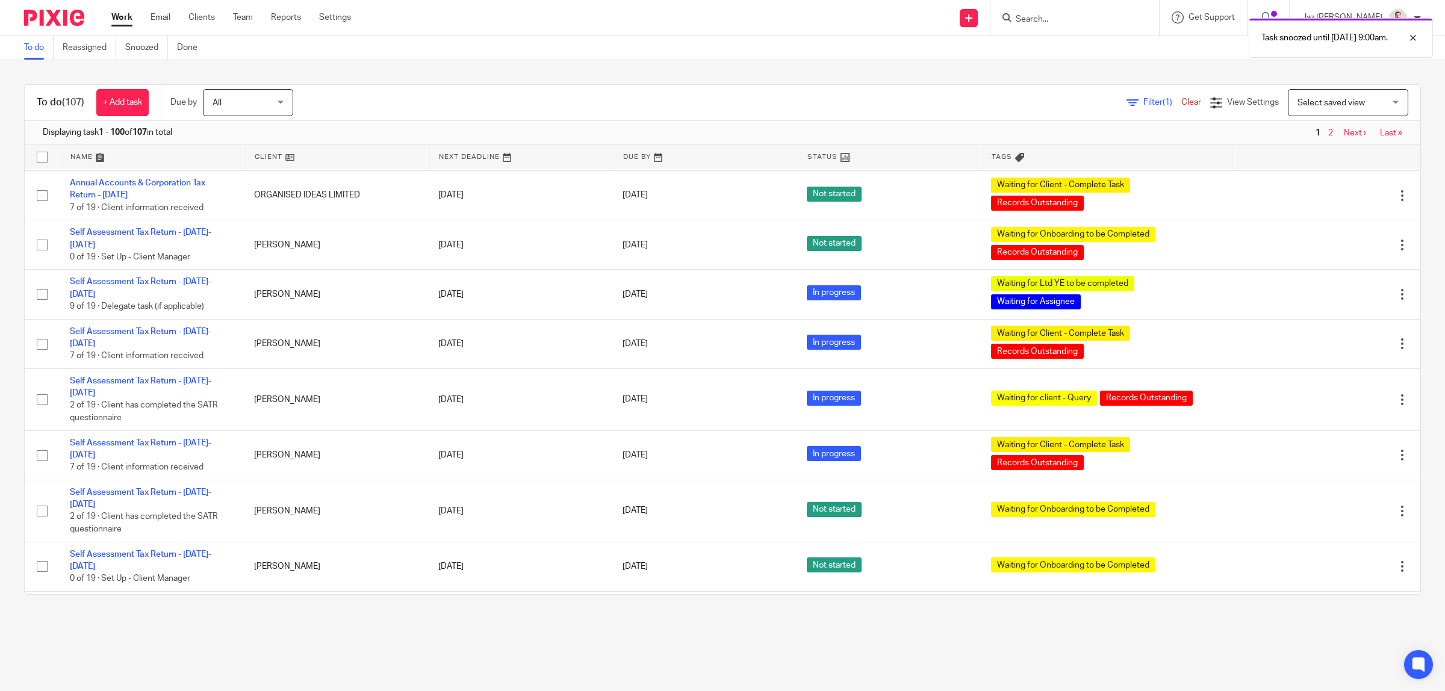
scroll to position [2408, 0]
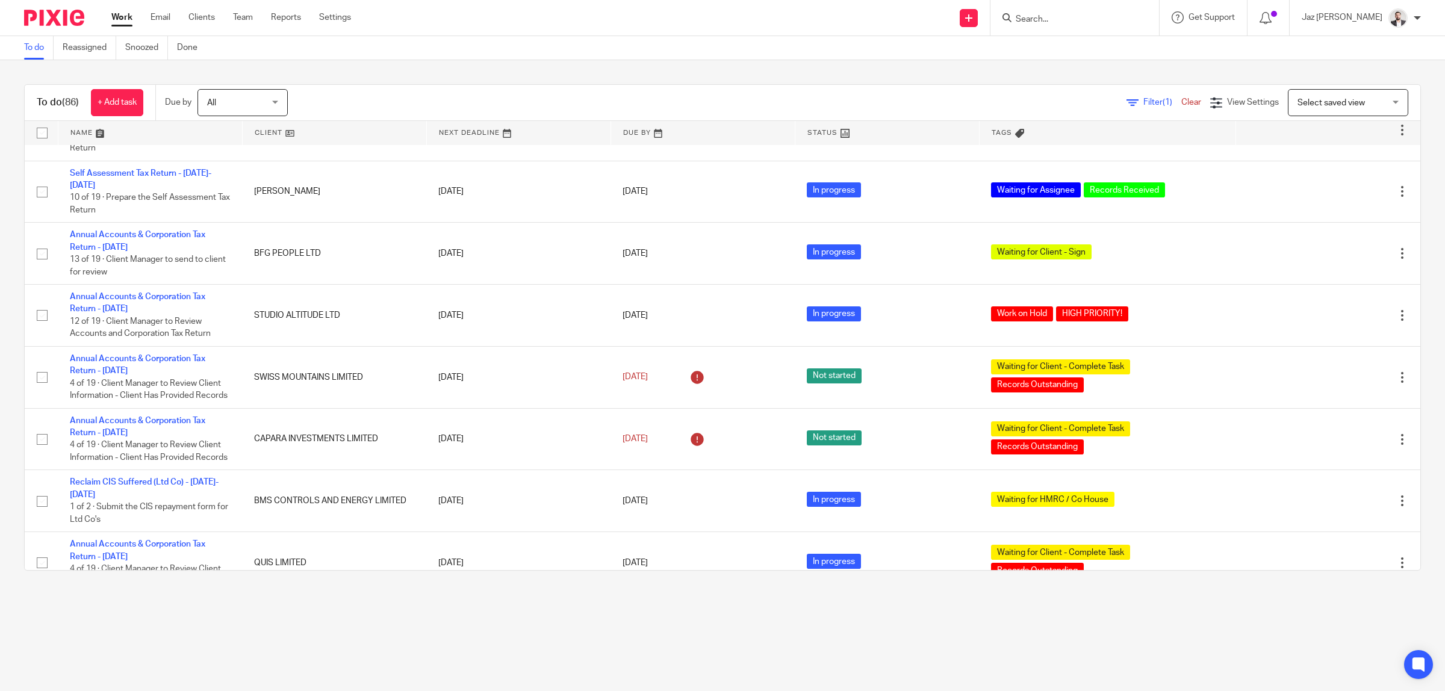
scroll to position [1660, 0]
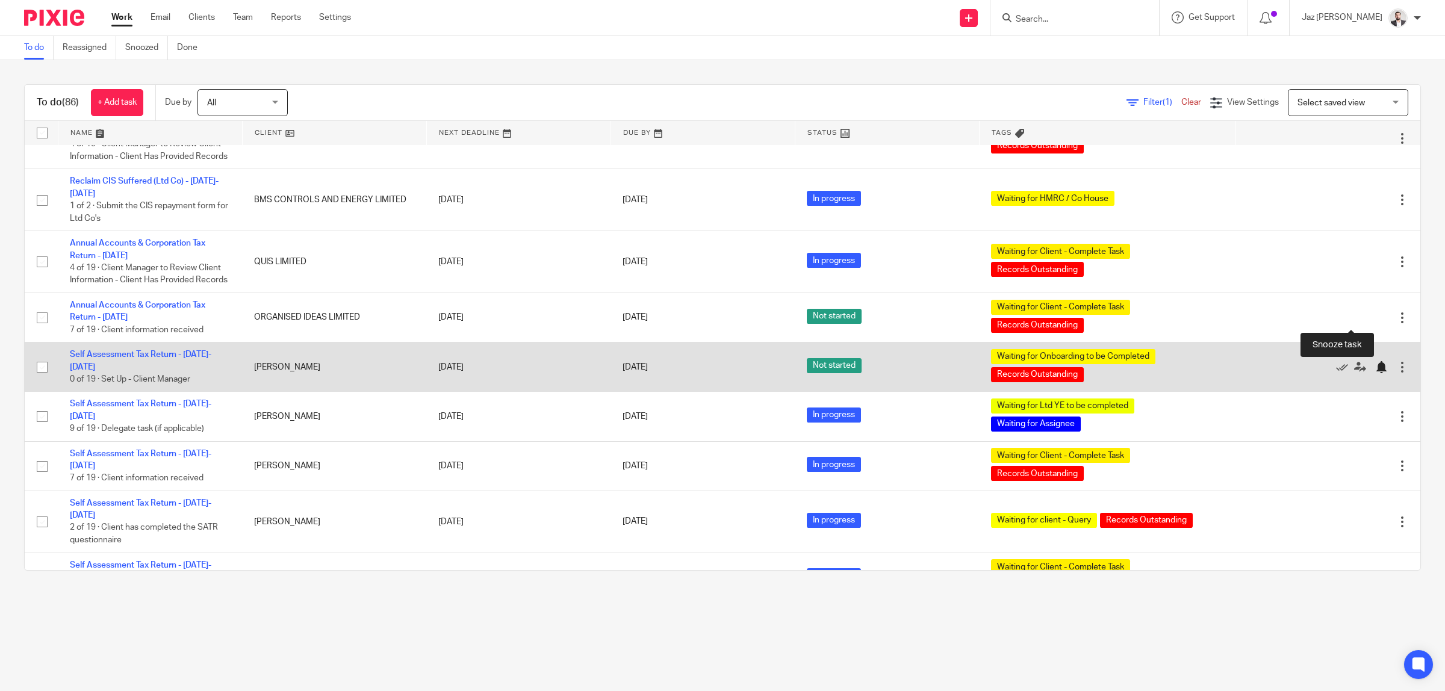
click at [1375, 361] on div at bounding box center [1381, 367] width 12 height 12
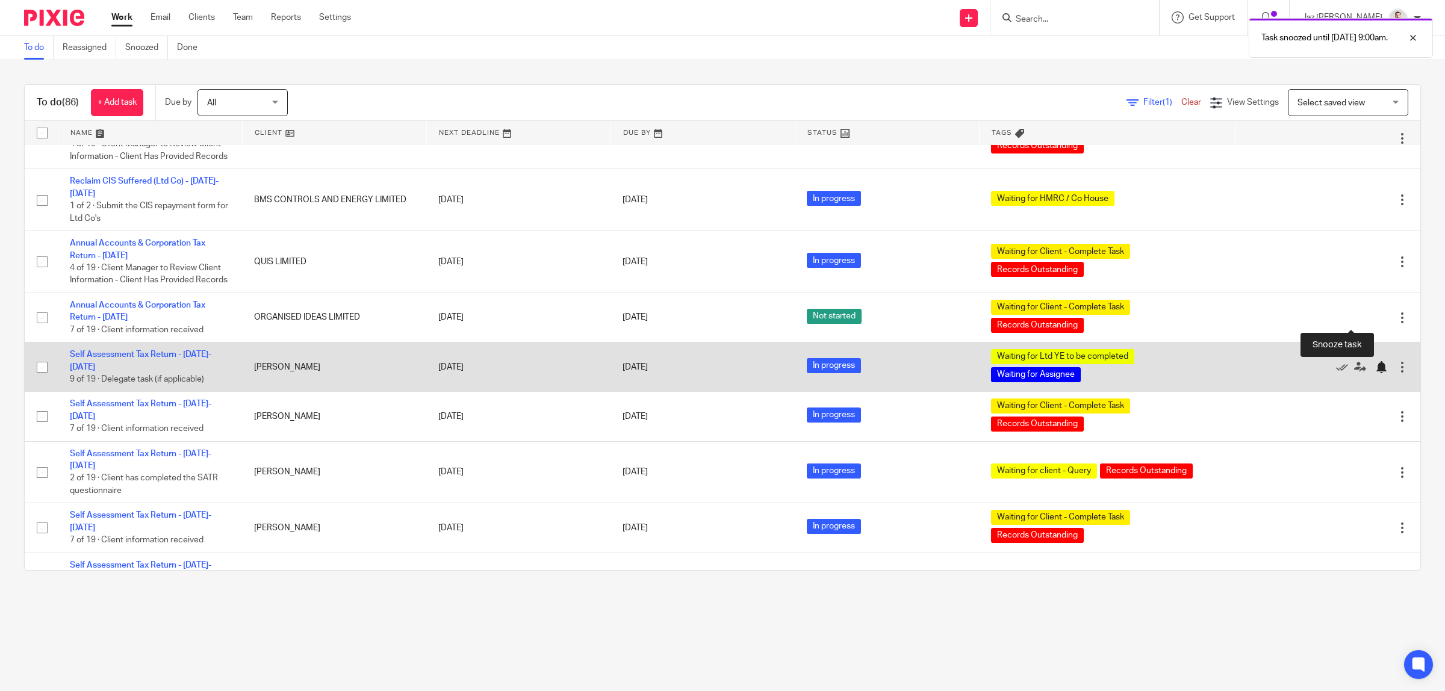
click at [1375, 361] on div at bounding box center [1381, 367] width 12 height 12
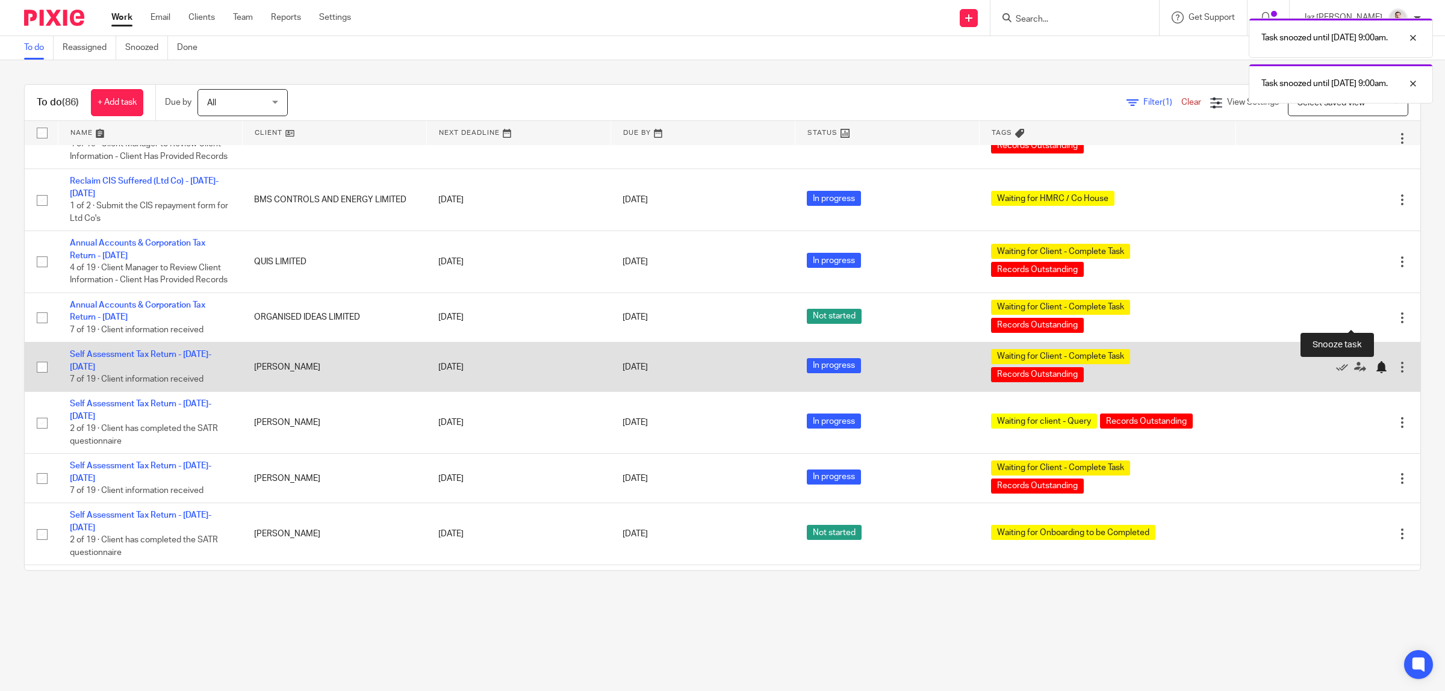
click at [1375, 361] on div at bounding box center [1381, 367] width 12 height 12
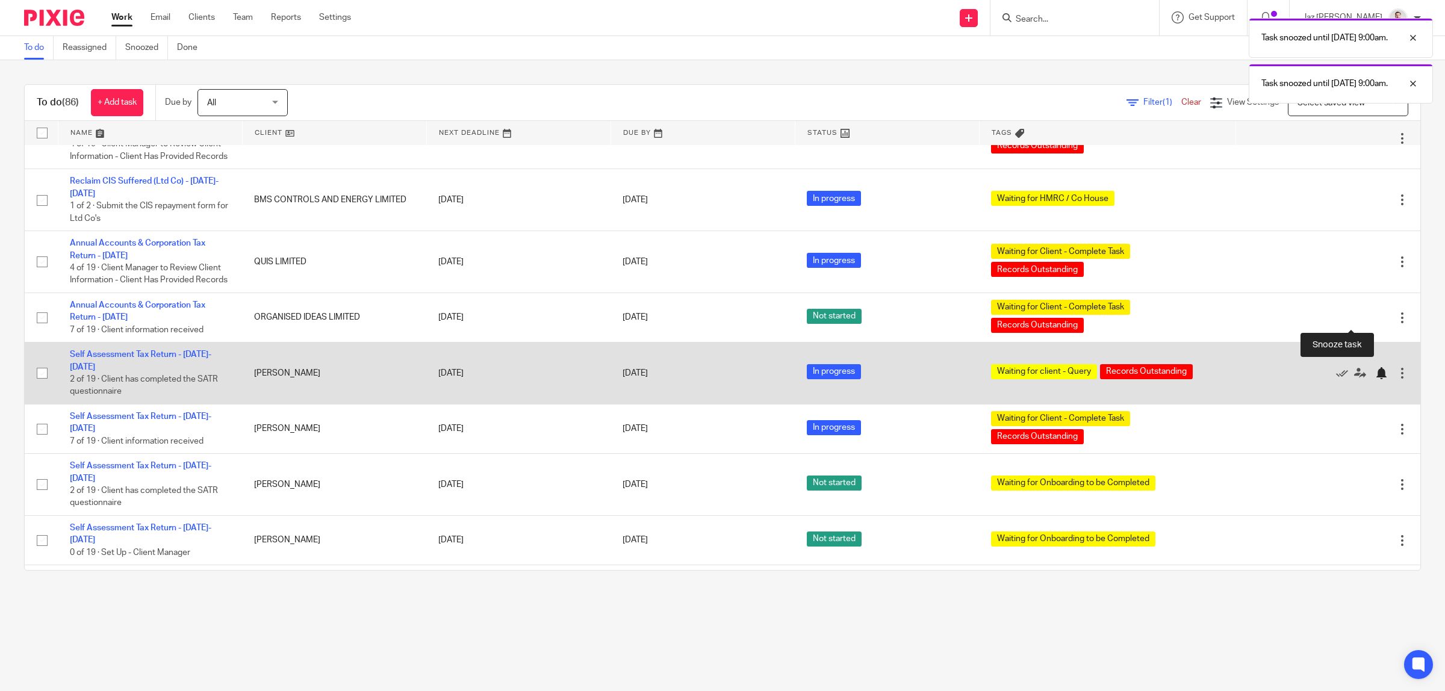
click at [1375, 367] on div at bounding box center [1381, 373] width 12 height 12
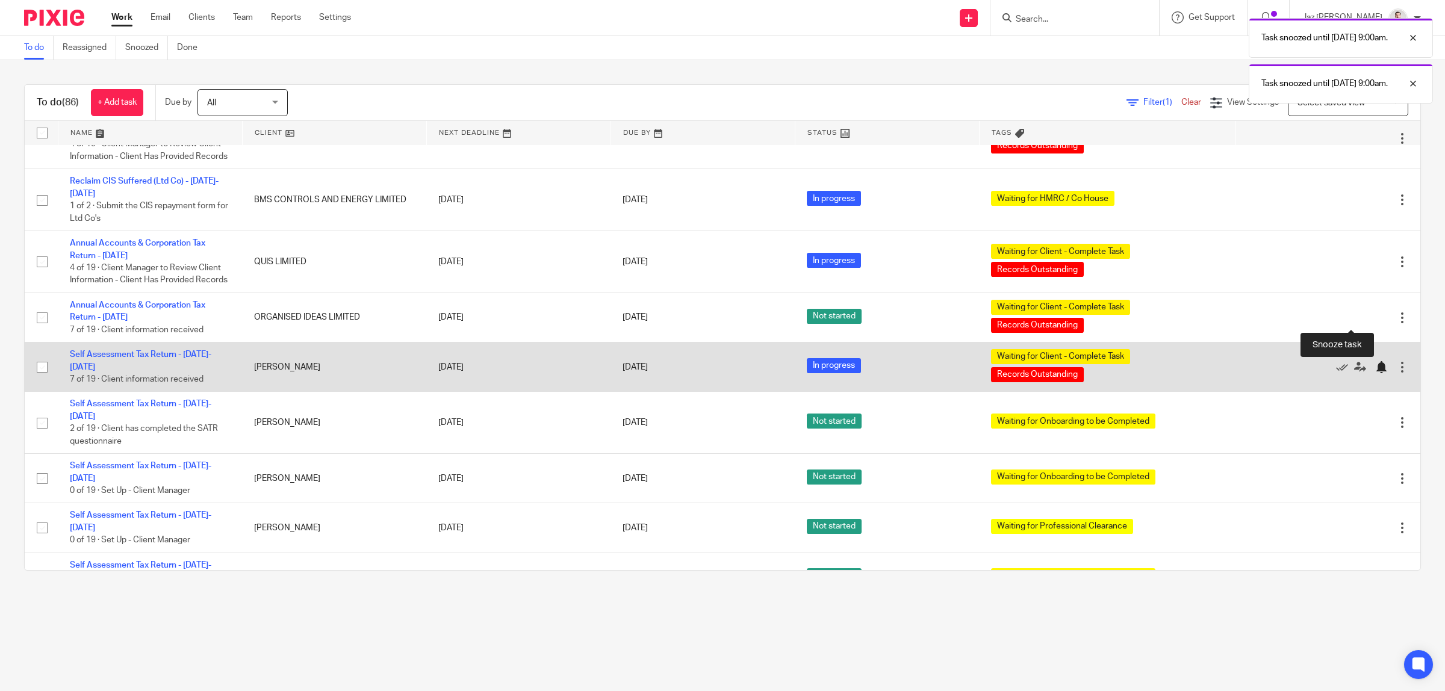
click at [1375, 361] on div at bounding box center [1381, 367] width 12 height 12
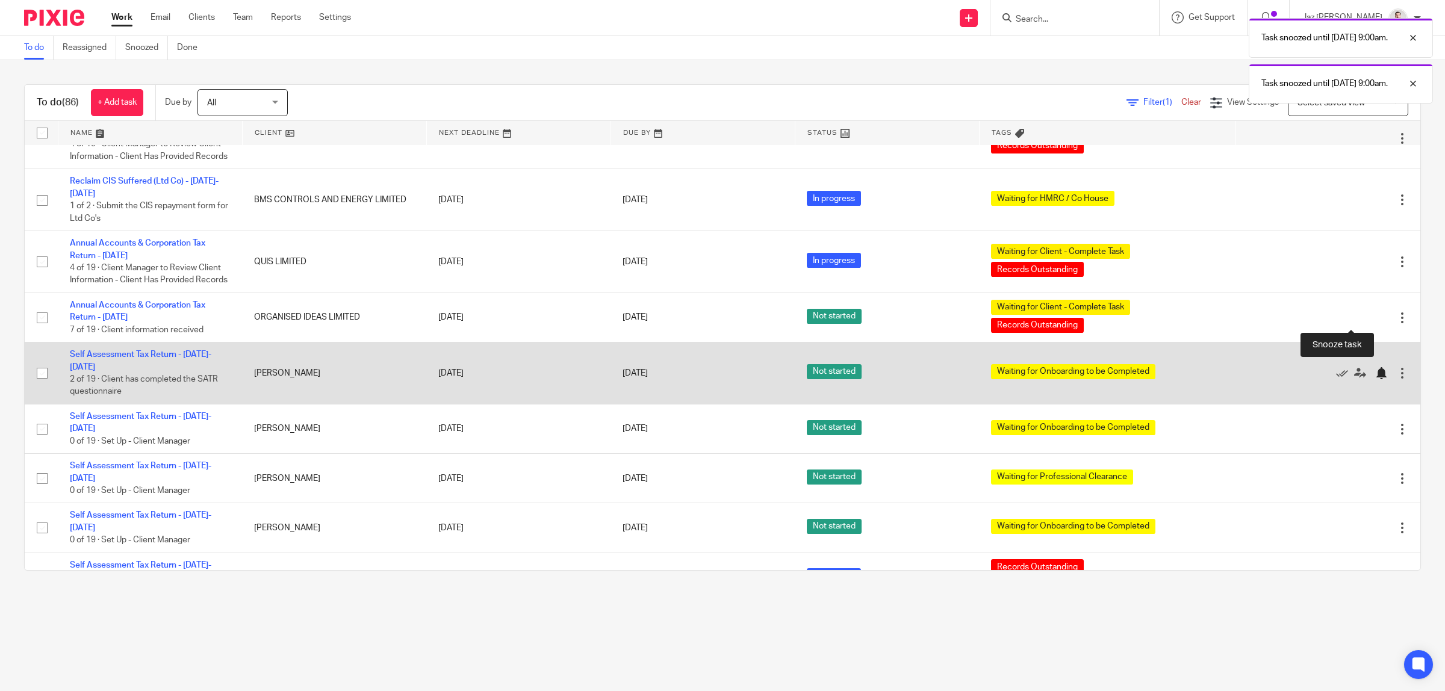
click at [1375, 367] on div at bounding box center [1381, 373] width 12 height 12
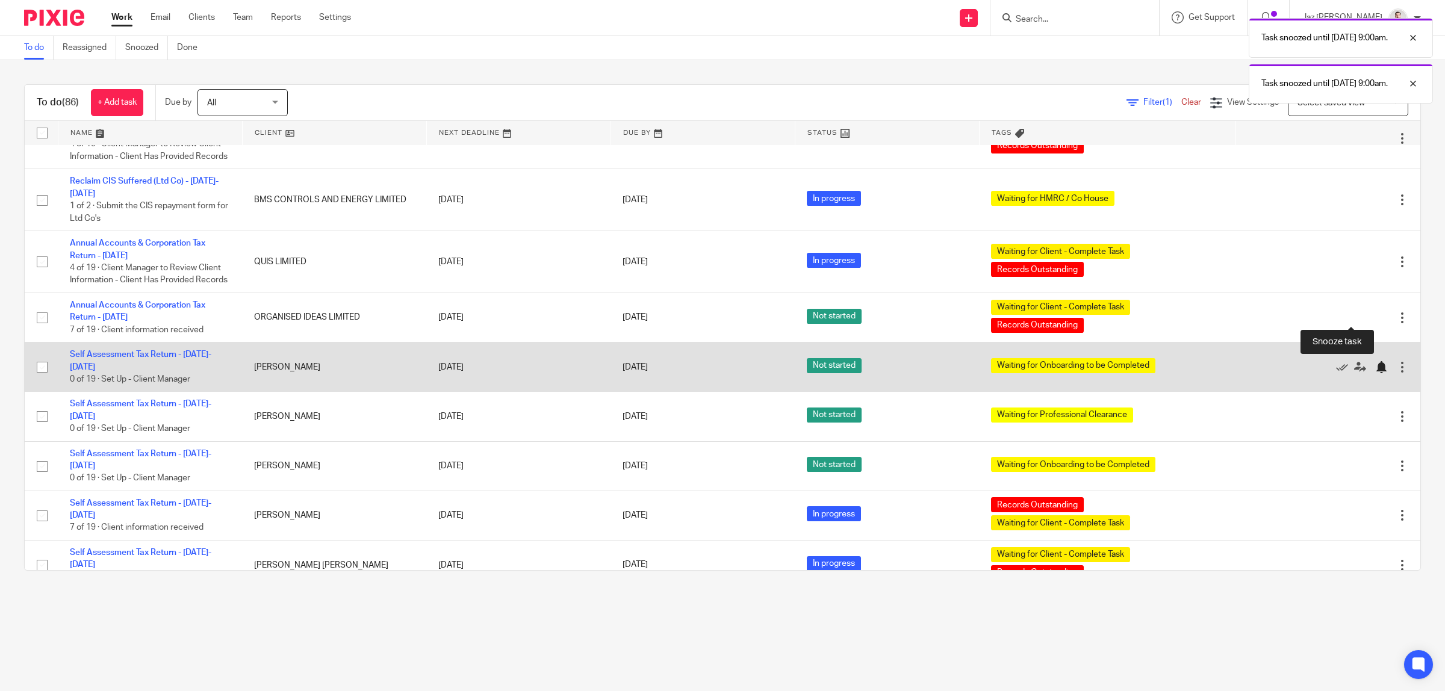
click at [1375, 361] on div at bounding box center [1381, 367] width 12 height 12
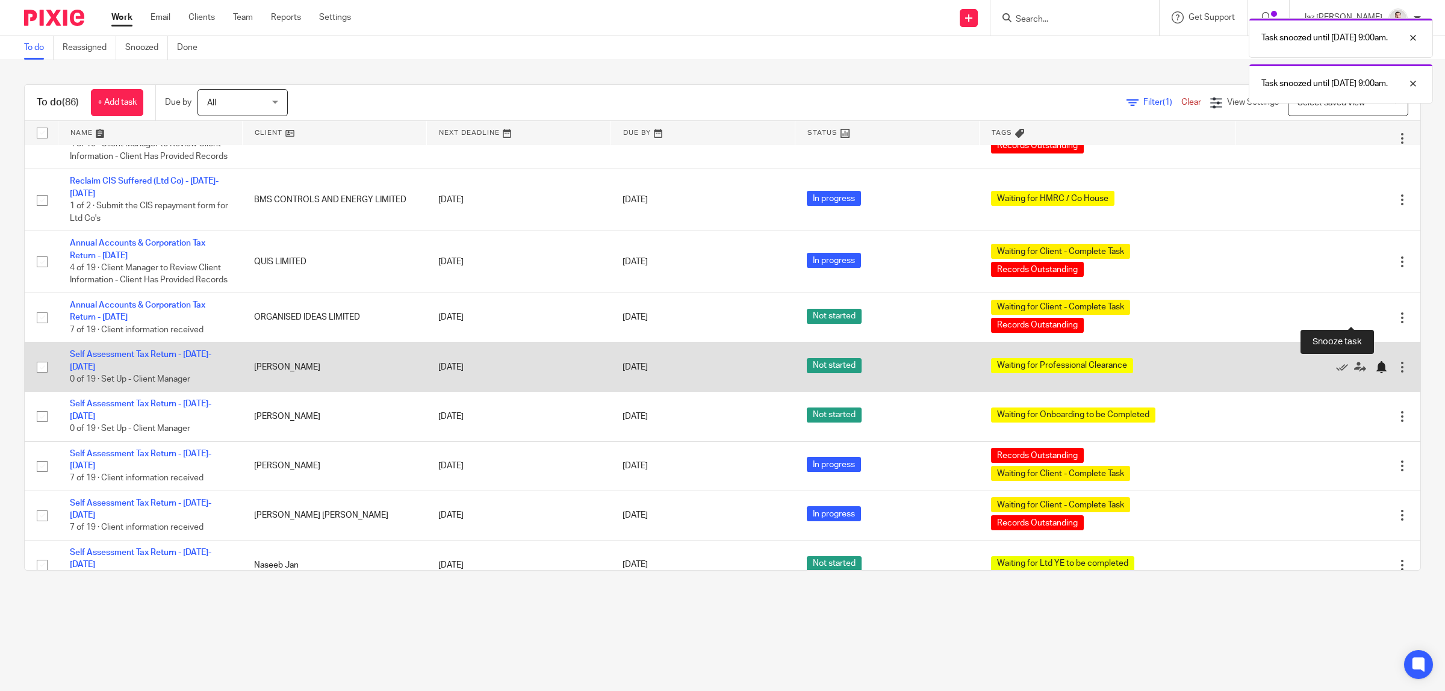
click at [1375, 361] on div at bounding box center [1381, 367] width 12 height 12
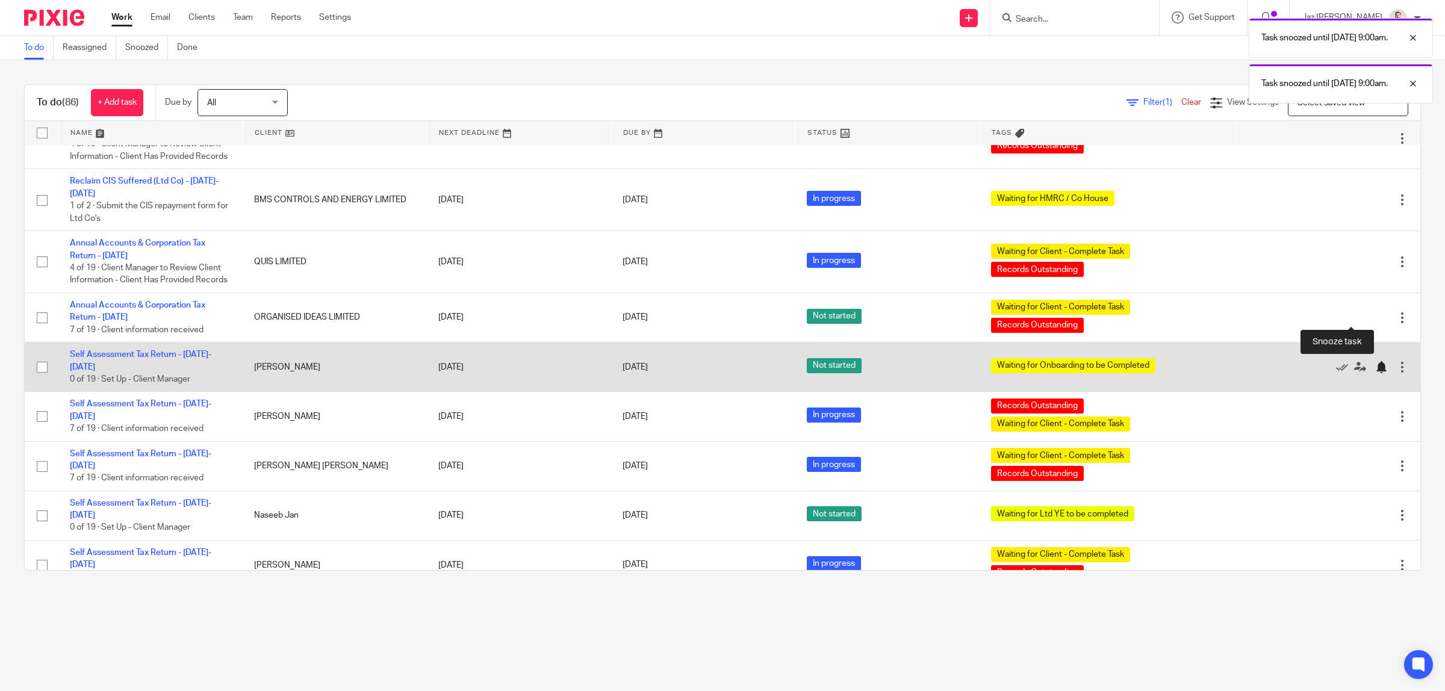
click at [1375, 361] on div at bounding box center [1381, 367] width 12 height 12
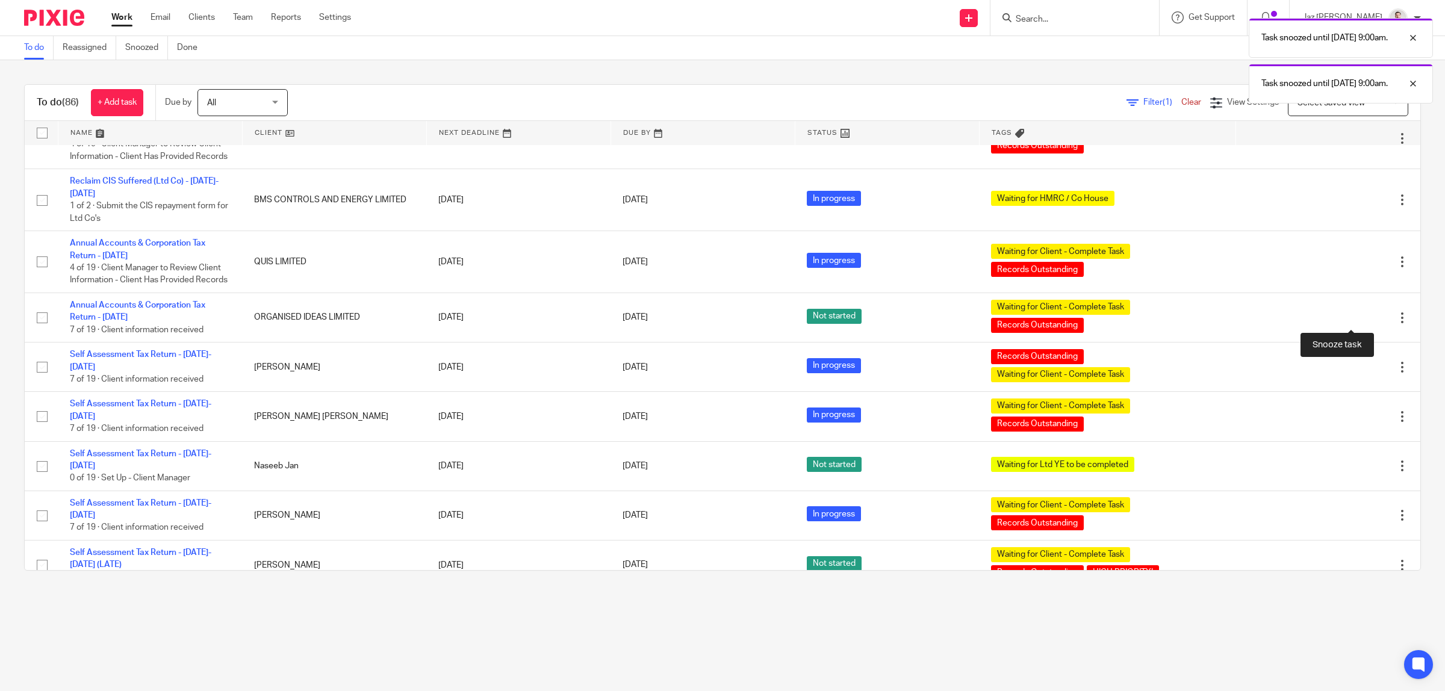
click at [1375, 361] on div at bounding box center [1381, 367] width 12 height 12
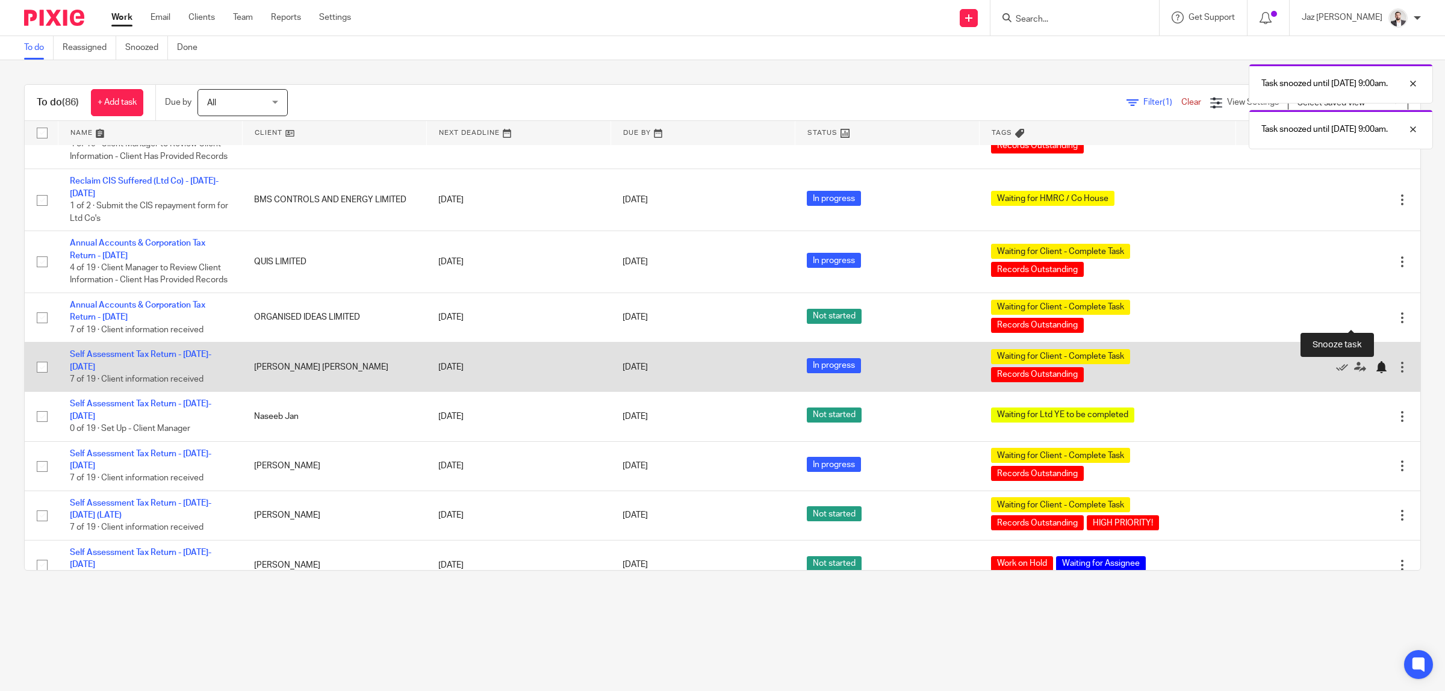
click at [1375, 361] on div at bounding box center [1381, 367] width 12 height 12
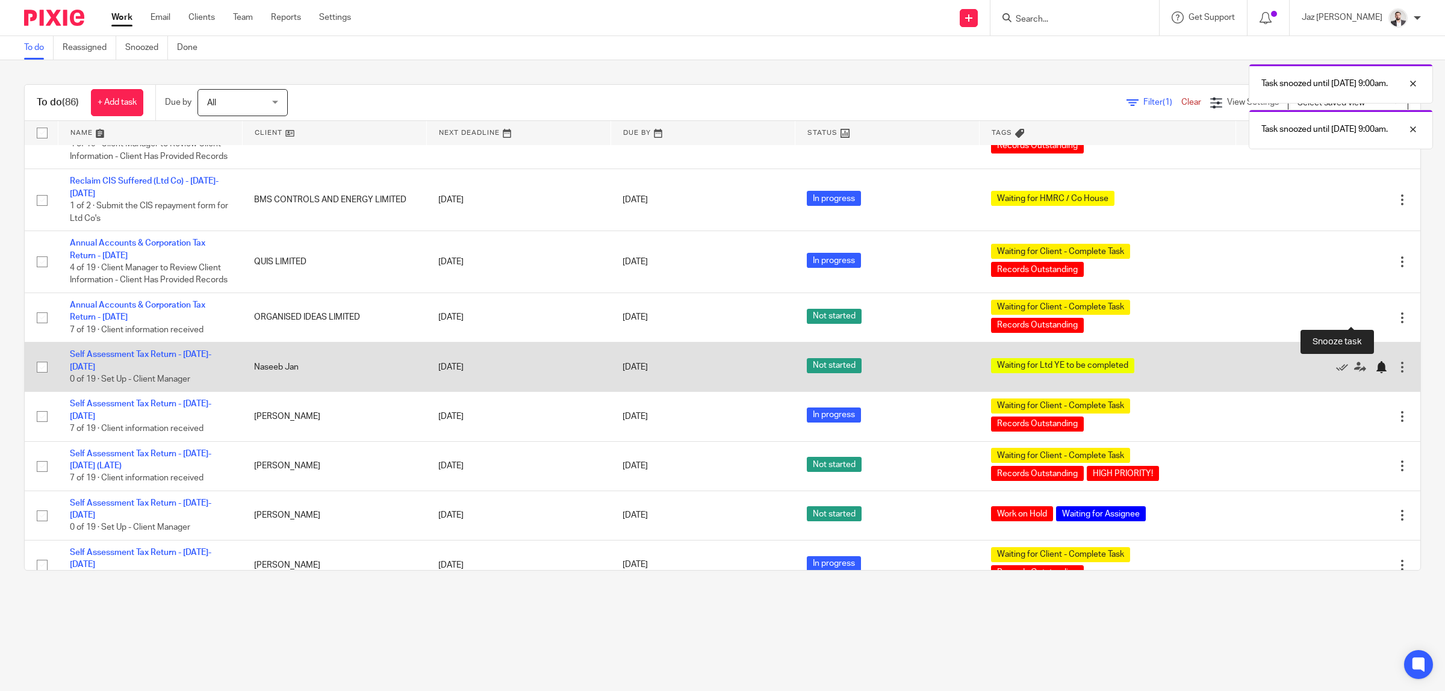
click at [1375, 361] on div at bounding box center [1381, 367] width 12 height 12
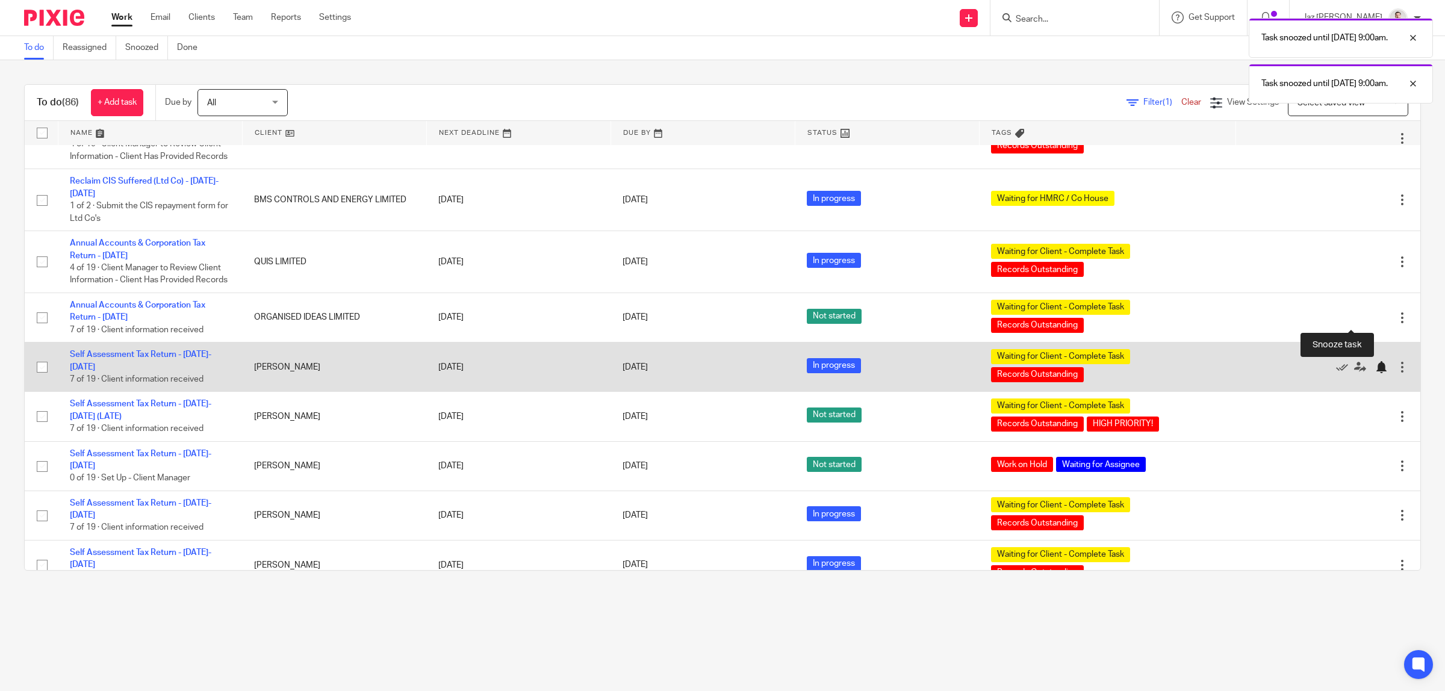
click at [1375, 361] on div at bounding box center [1381, 367] width 12 height 12
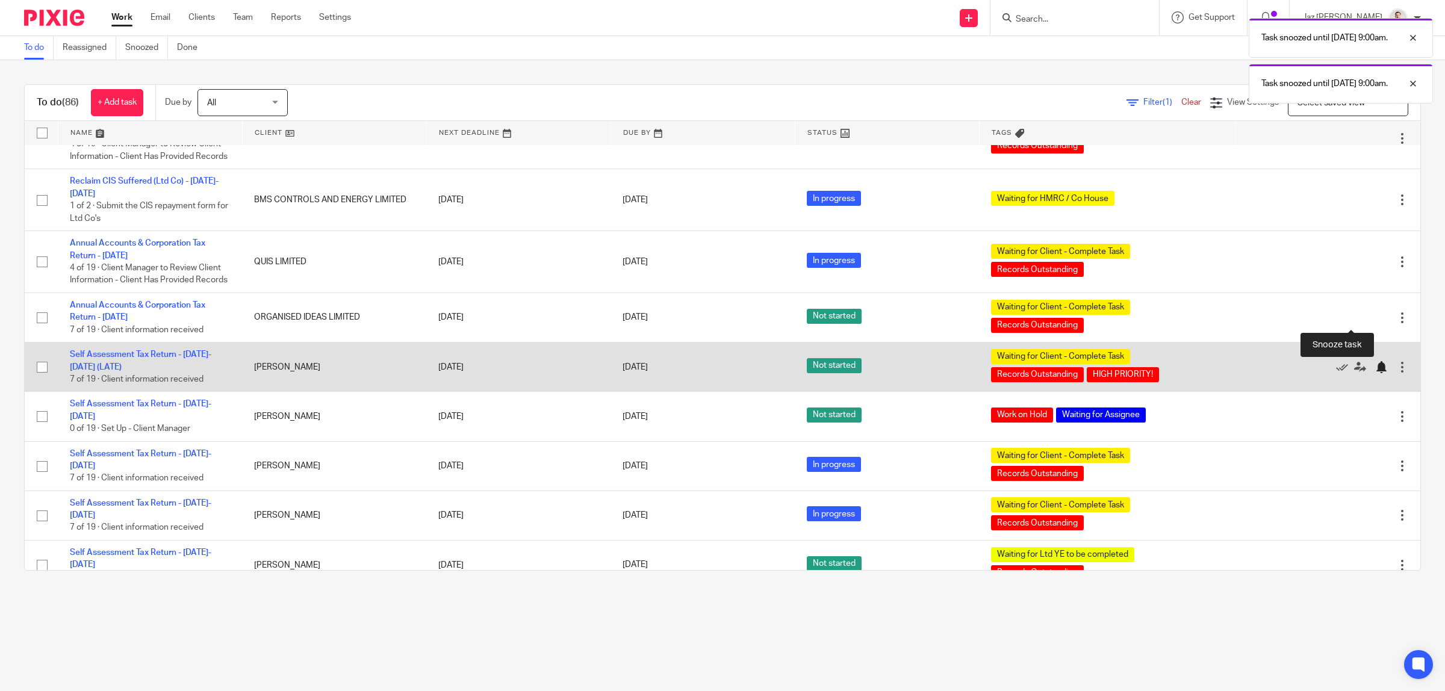
click at [1375, 361] on div at bounding box center [1381, 367] width 12 height 12
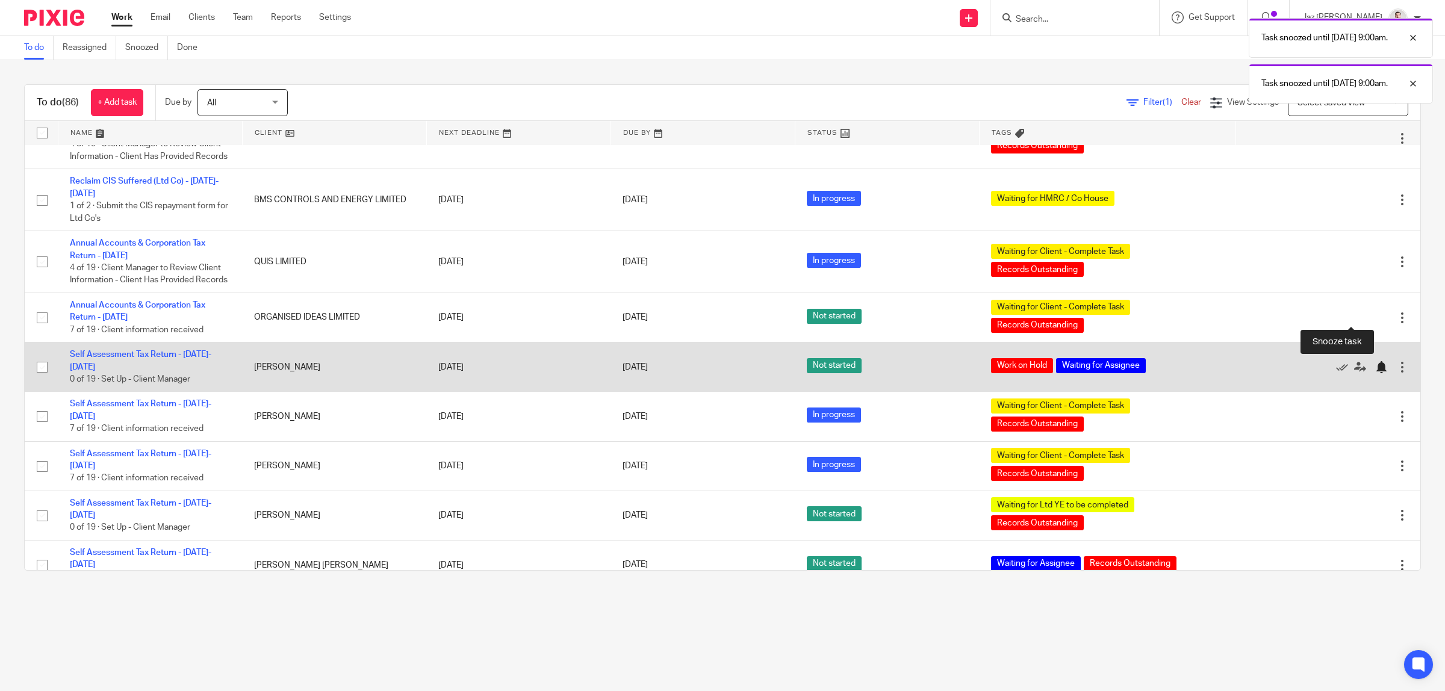
click at [1375, 361] on div at bounding box center [1381, 367] width 12 height 12
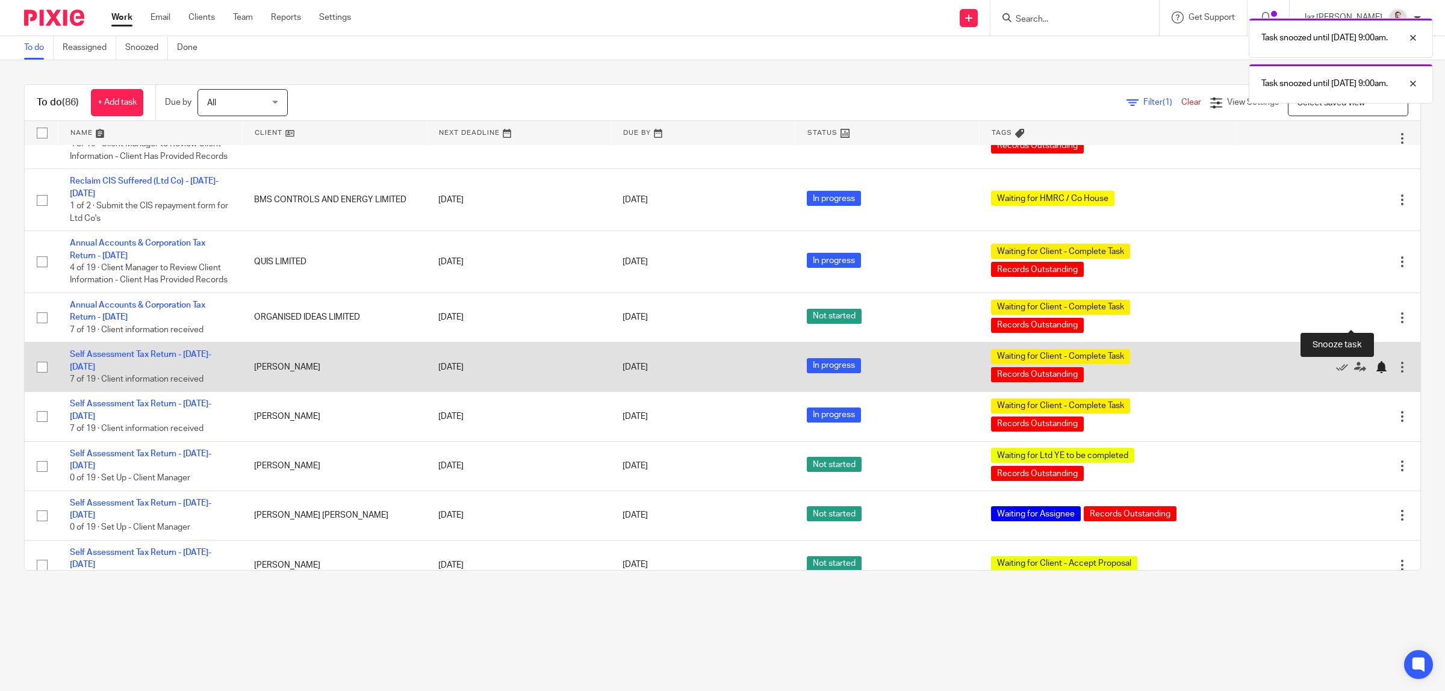
click at [1375, 361] on div at bounding box center [1381, 367] width 12 height 12
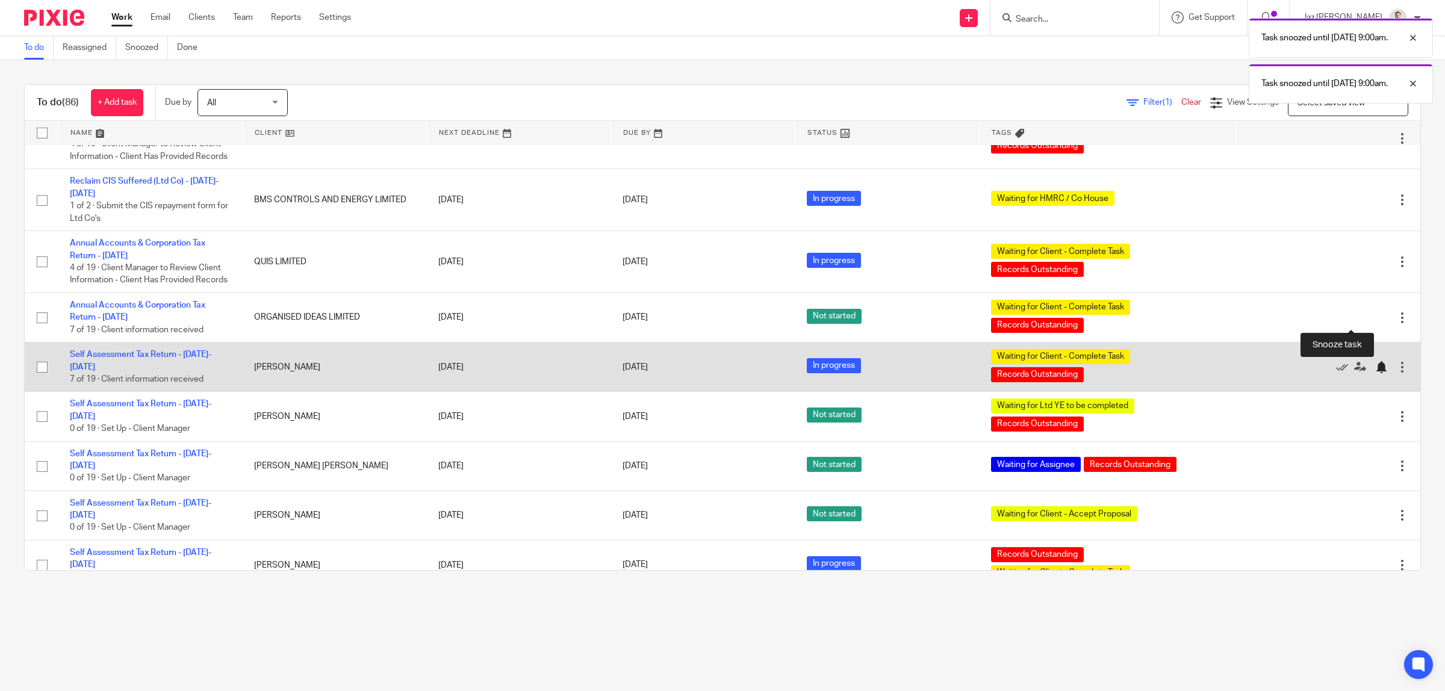
click at [1375, 361] on div at bounding box center [1381, 367] width 12 height 12
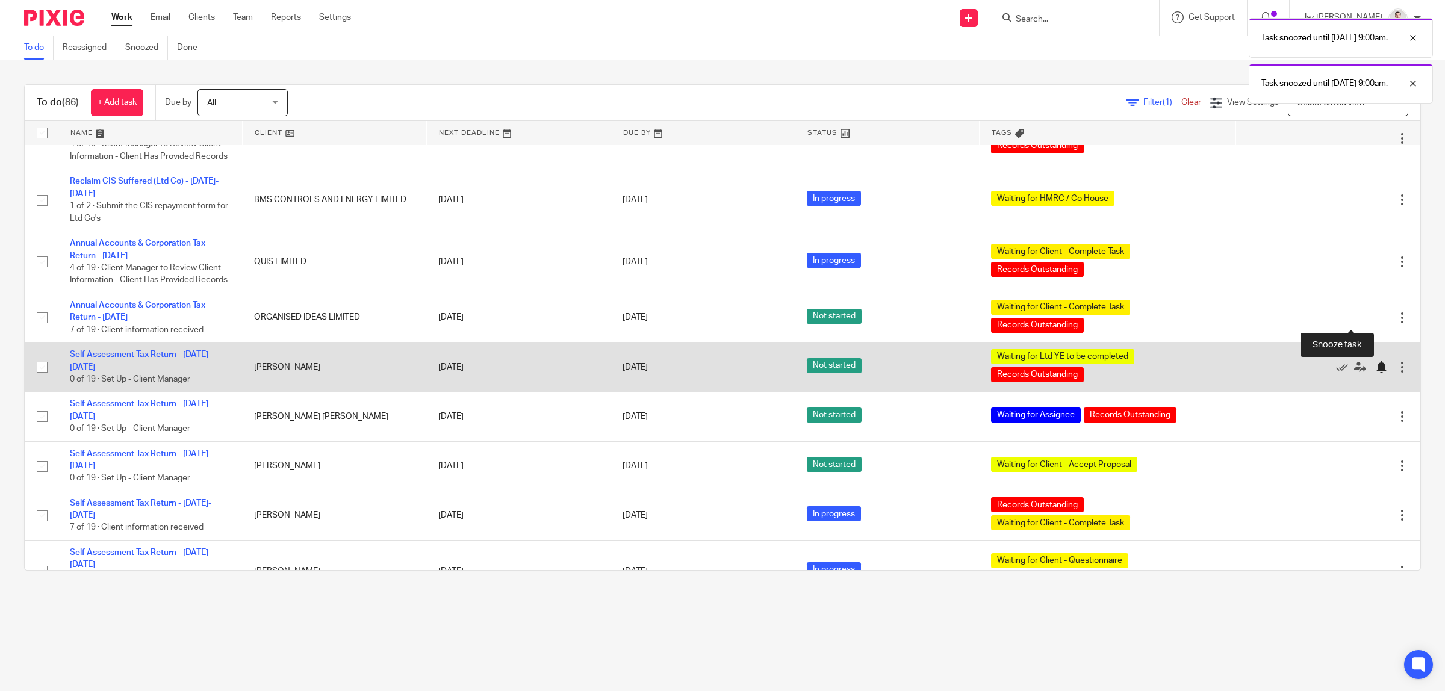
click at [1375, 361] on div at bounding box center [1381, 367] width 12 height 12
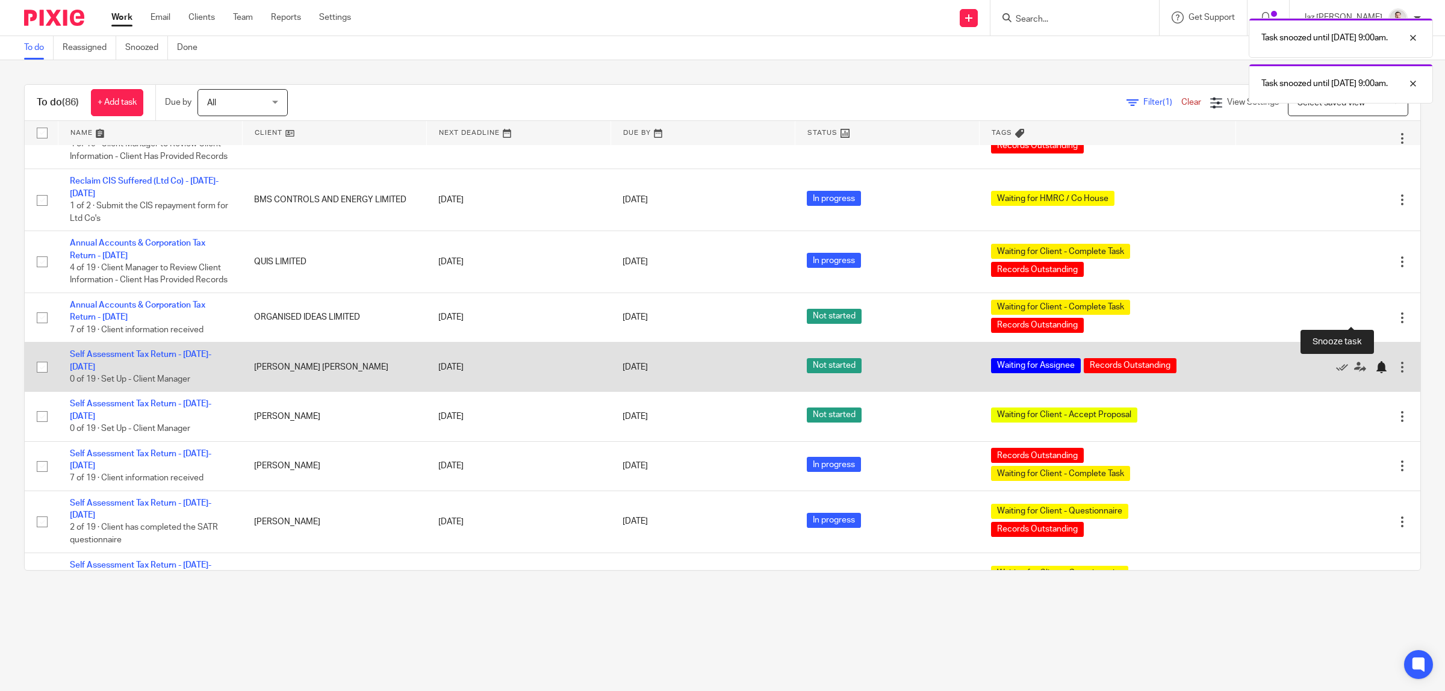
click at [1375, 361] on div at bounding box center [1381, 367] width 12 height 12
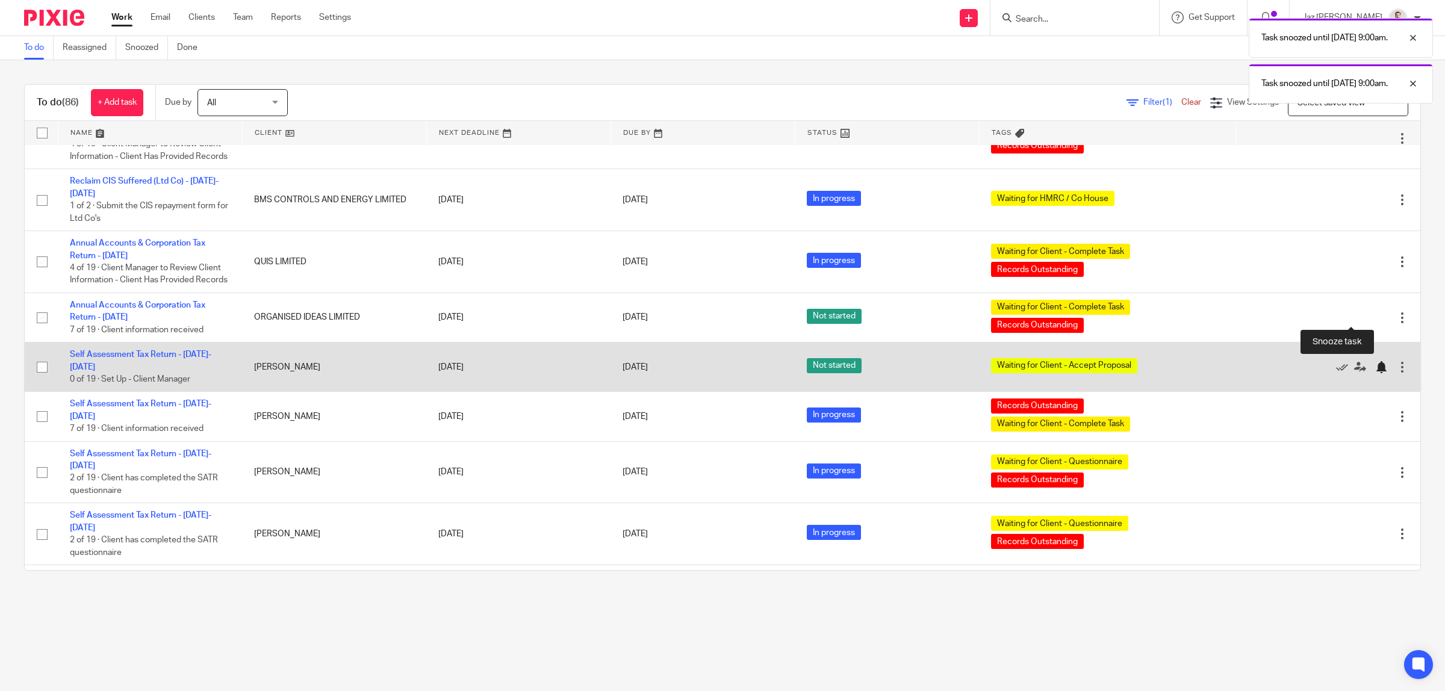
click at [1375, 361] on div at bounding box center [1381, 367] width 12 height 12
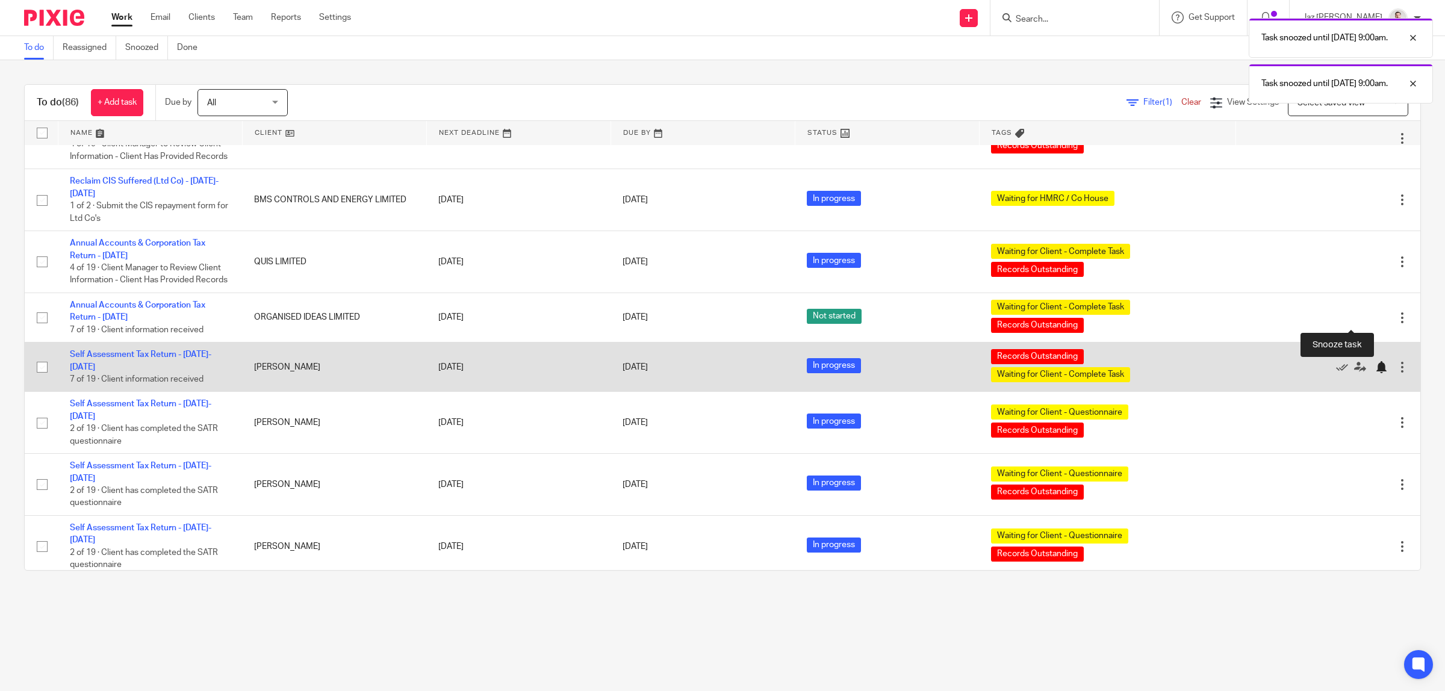
click at [1375, 361] on div at bounding box center [1381, 367] width 12 height 12
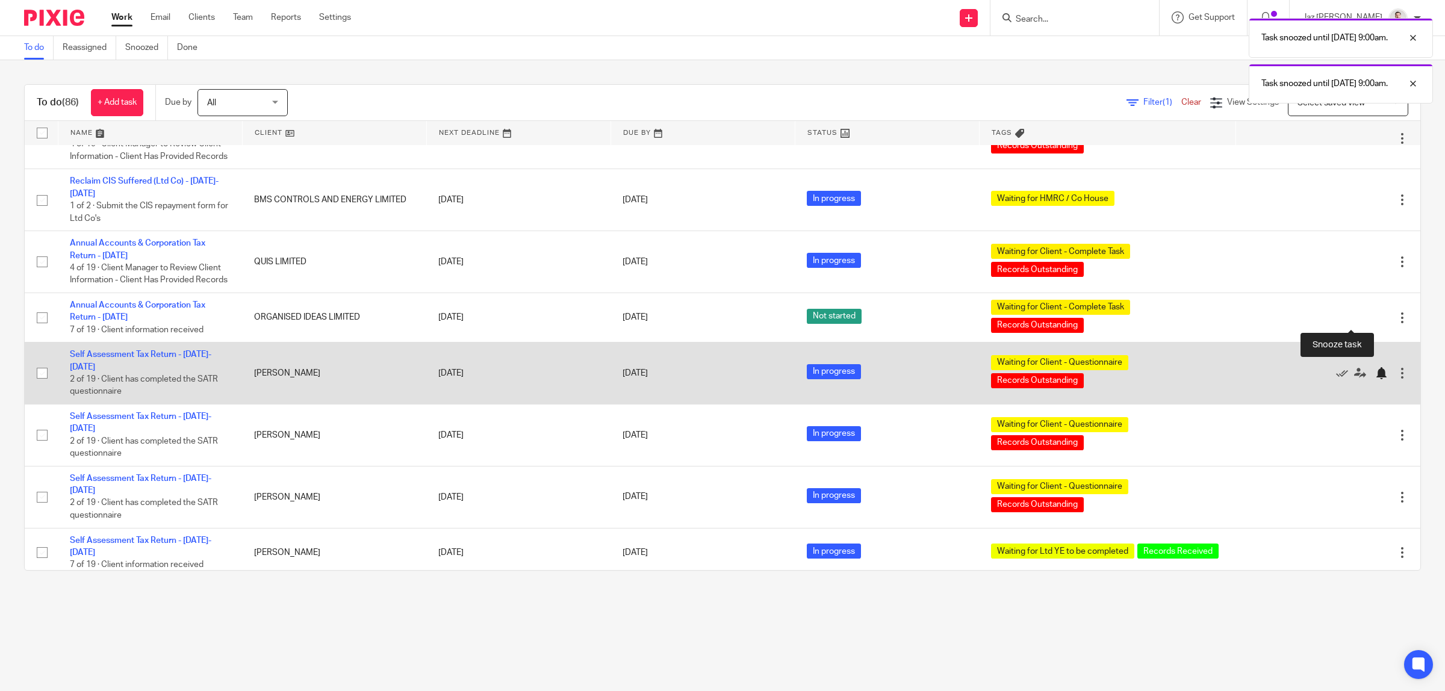
click at [1375, 367] on div at bounding box center [1381, 373] width 12 height 12
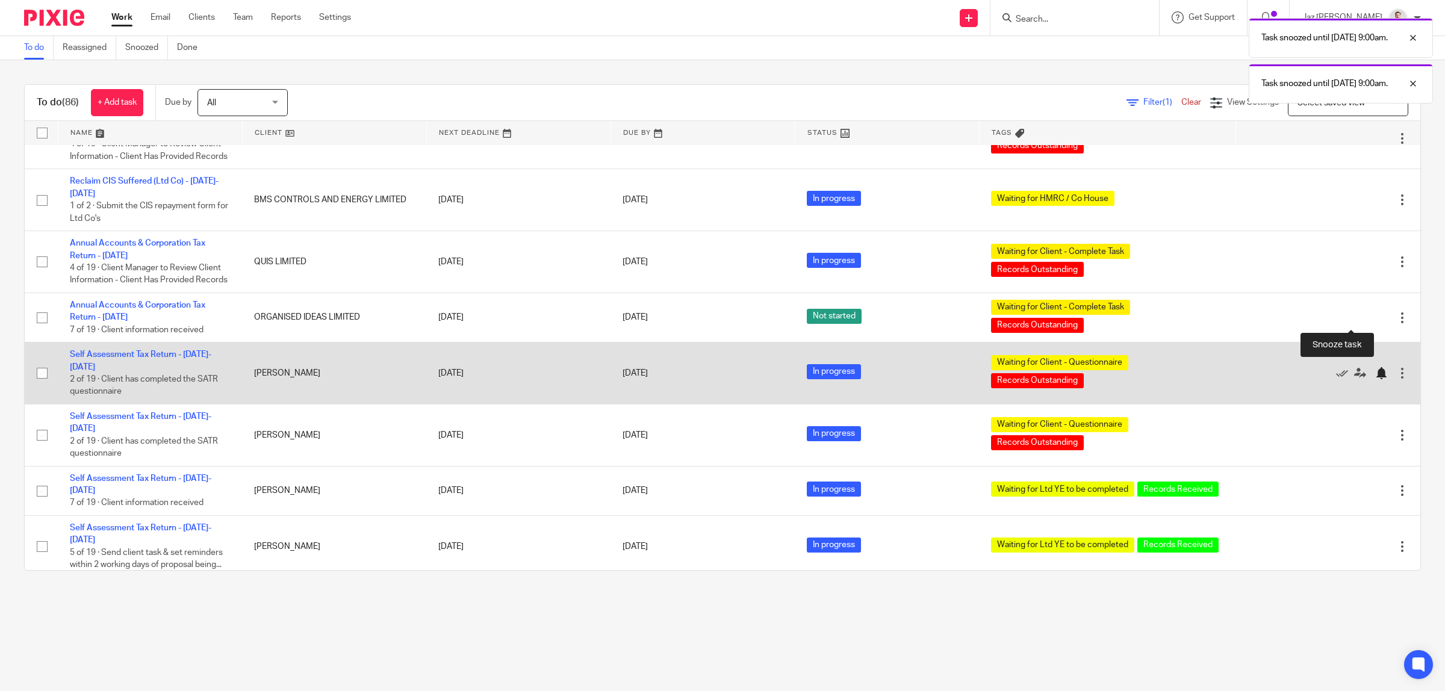
click at [1375, 367] on div at bounding box center [1381, 373] width 12 height 12
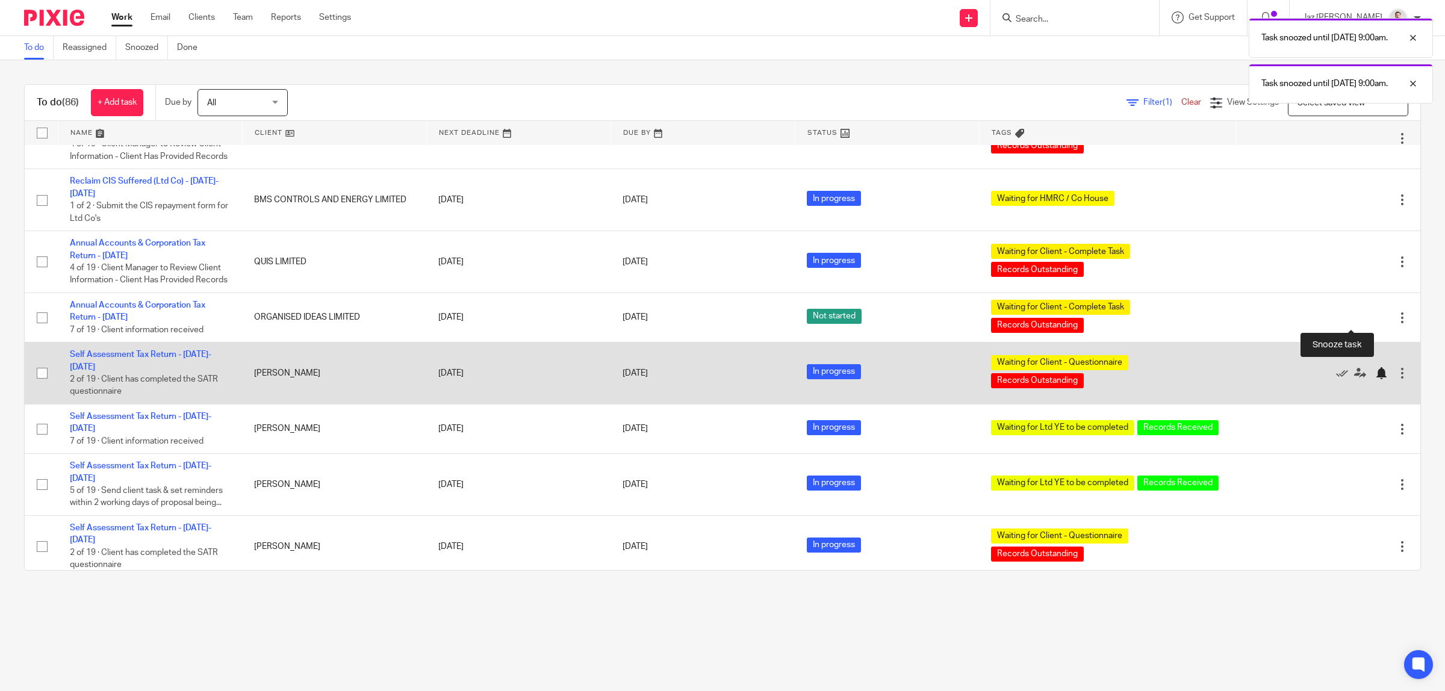
click at [1375, 367] on div at bounding box center [1381, 373] width 12 height 12
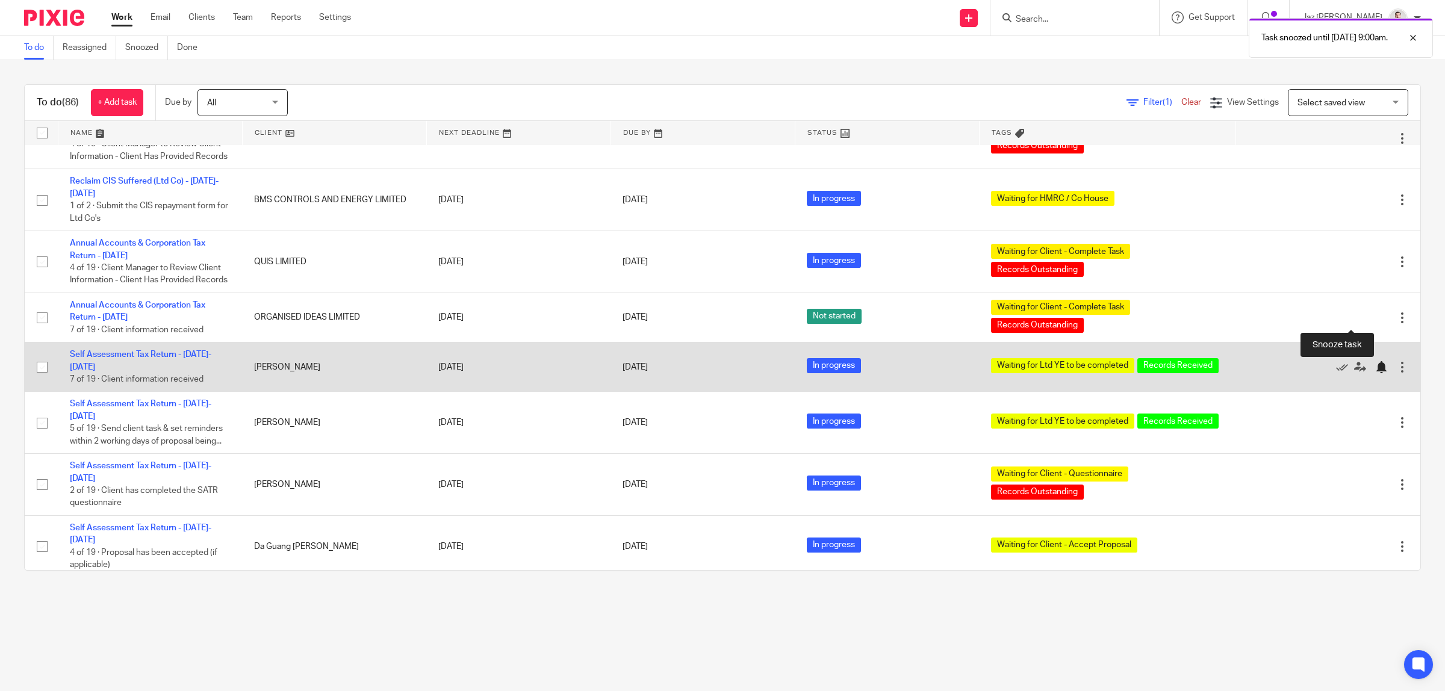
click at [1375, 361] on div at bounding box center [1381, 367] width 12 height 12
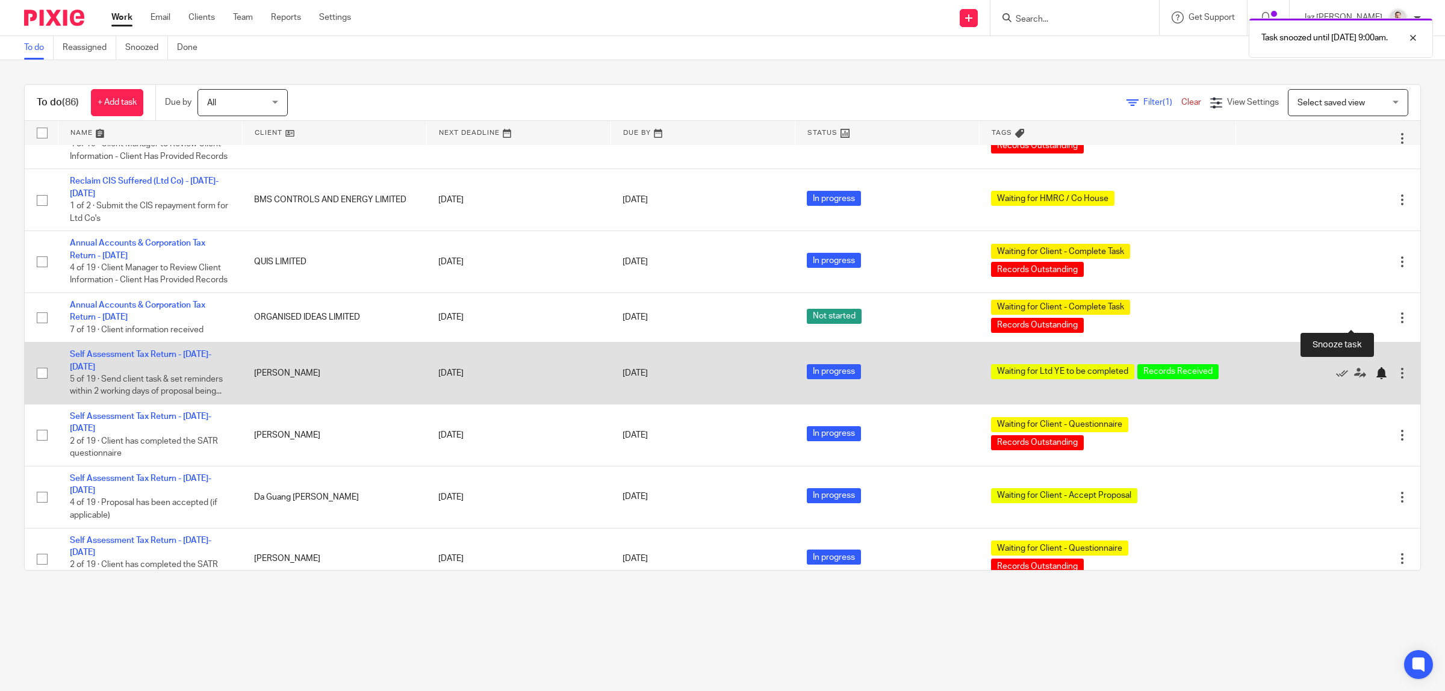
click at [1375, 367] on div at bounding box center [1381, 373] width 12 height 12
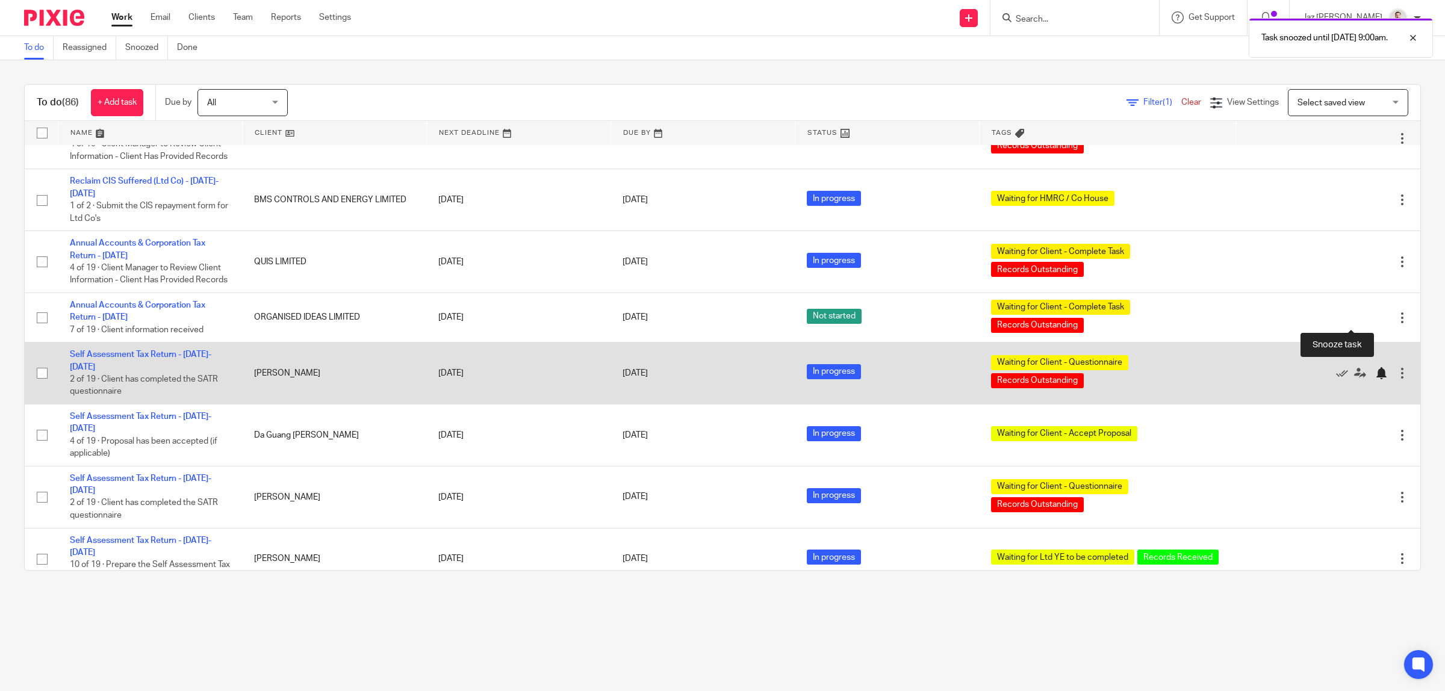
click at [1375, 367] on div at bounding box center [1381, 373] width 12 height 12
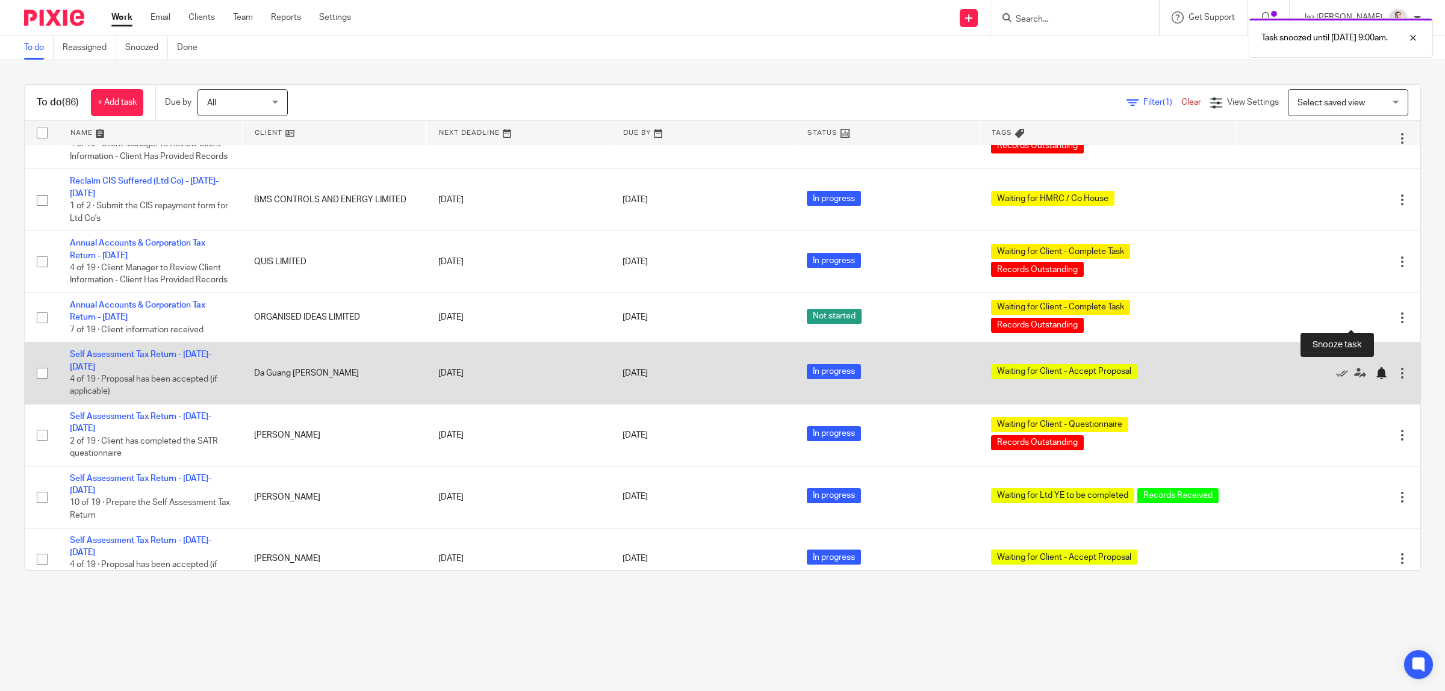
click at [1375, 367] on div at bounding box center [1381, 373] width 12 height 12
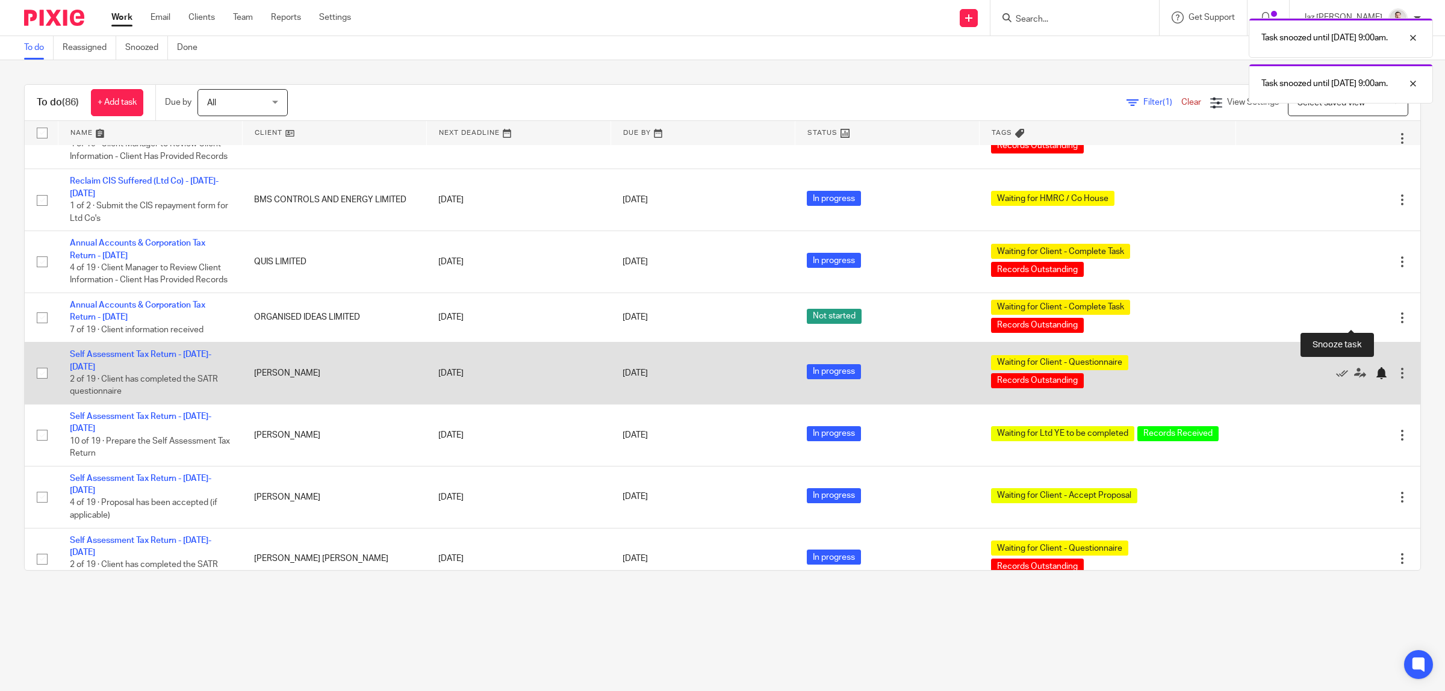
click at [1375, 367] on div at bounding box center [1381, 373] width 12 height 12
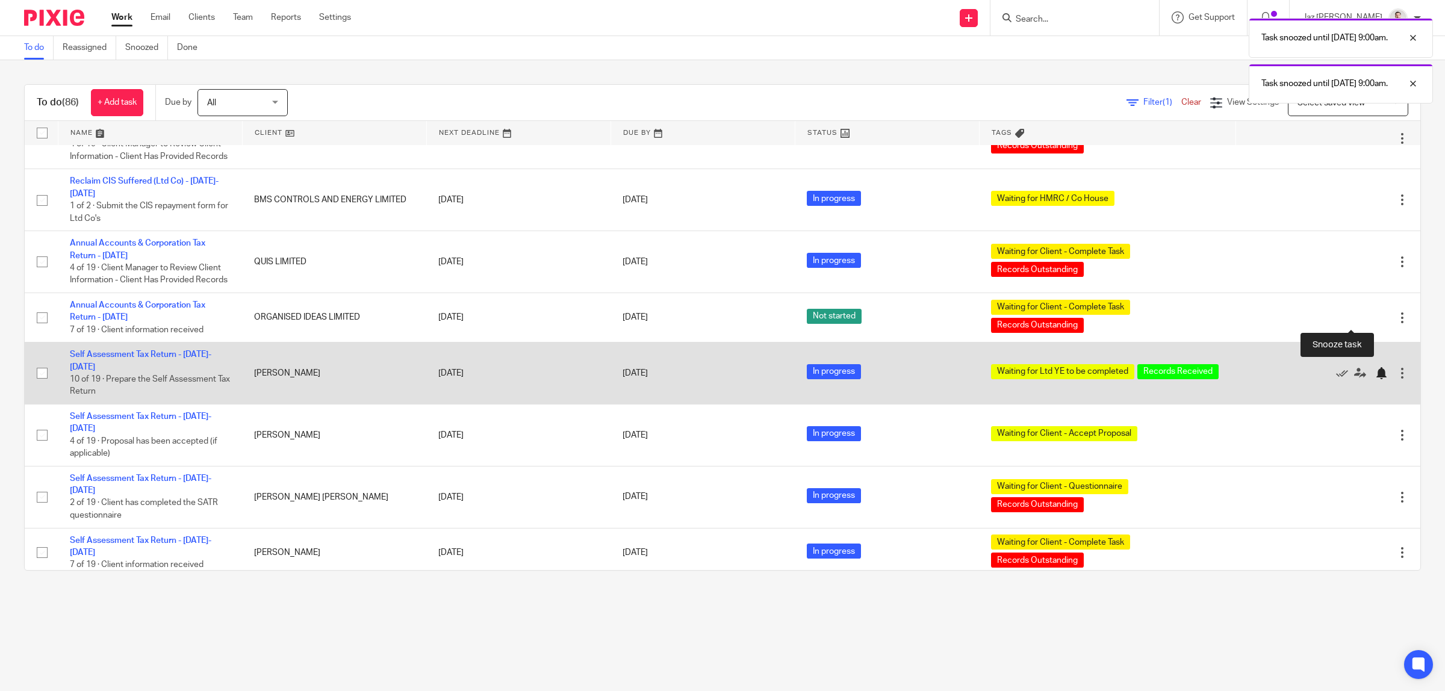
click at [1375, 367] on div at bounding box center [1381, 373] width 12 height 12
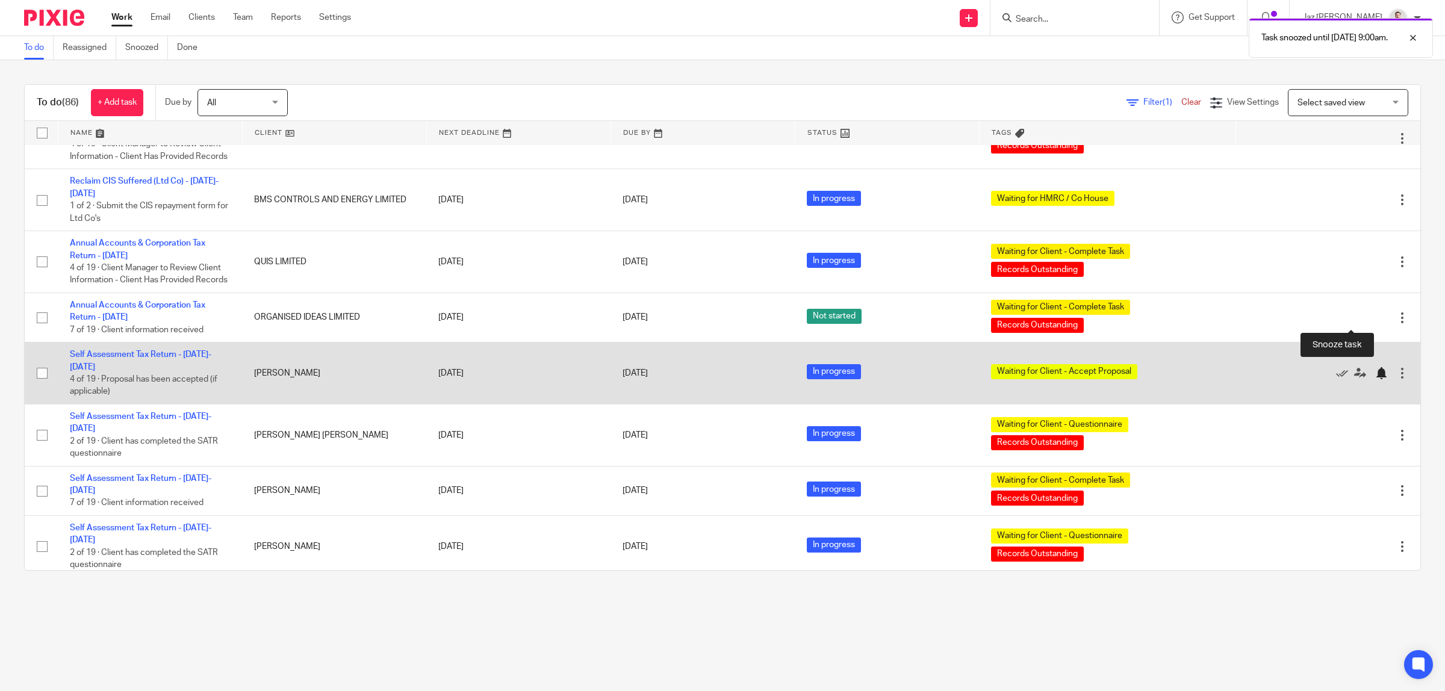
click at [1375, 367] on div at bounding box center [1381, 373] width 12 height 12
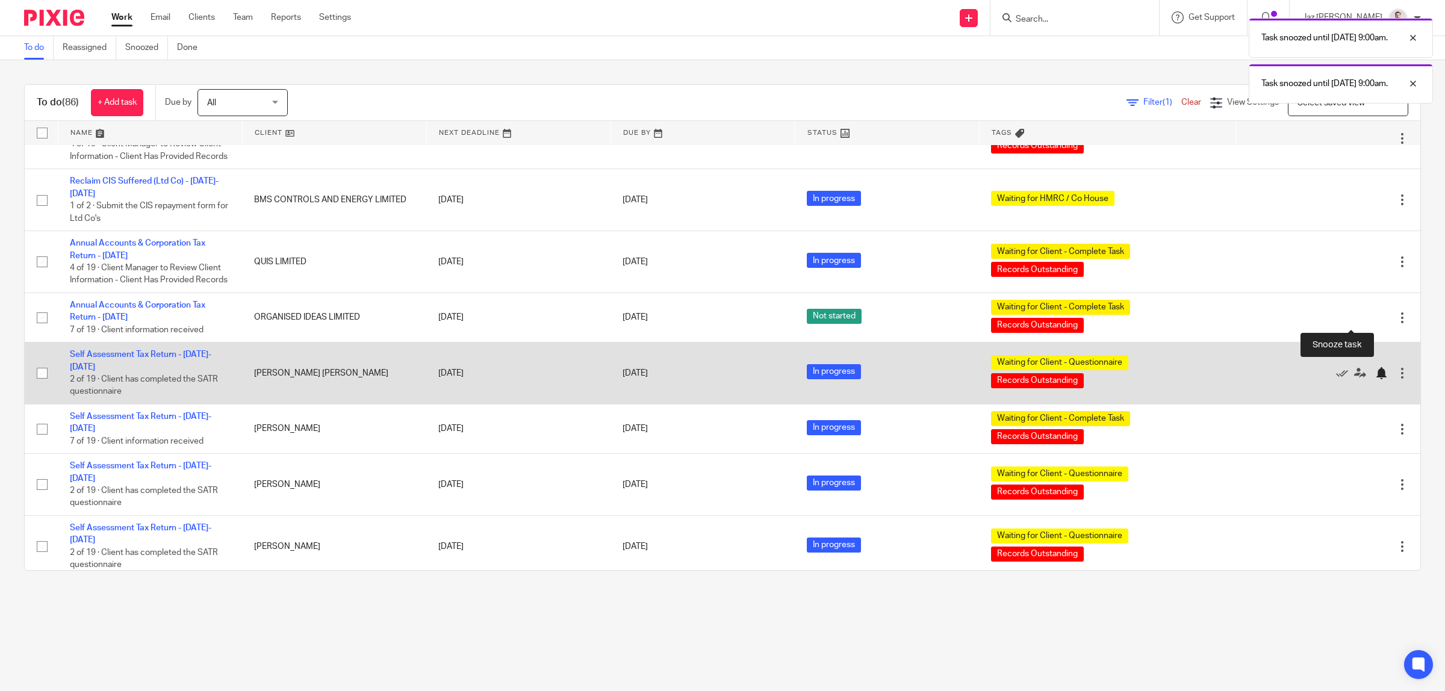
click at [1375, 367] on div at bounding box center [1381, 373] width 12 height 12
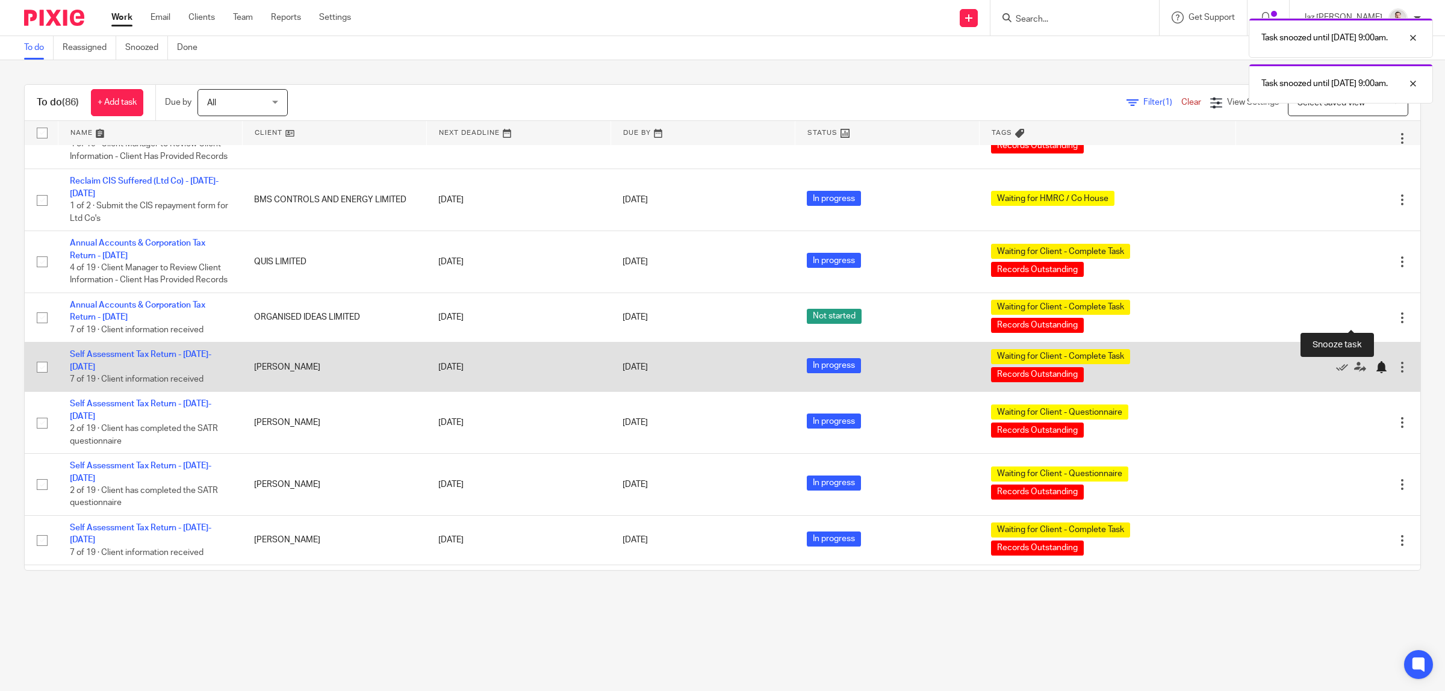
click at [1375, 361] on div at bounding box center [1381, 367] width 12 height 12
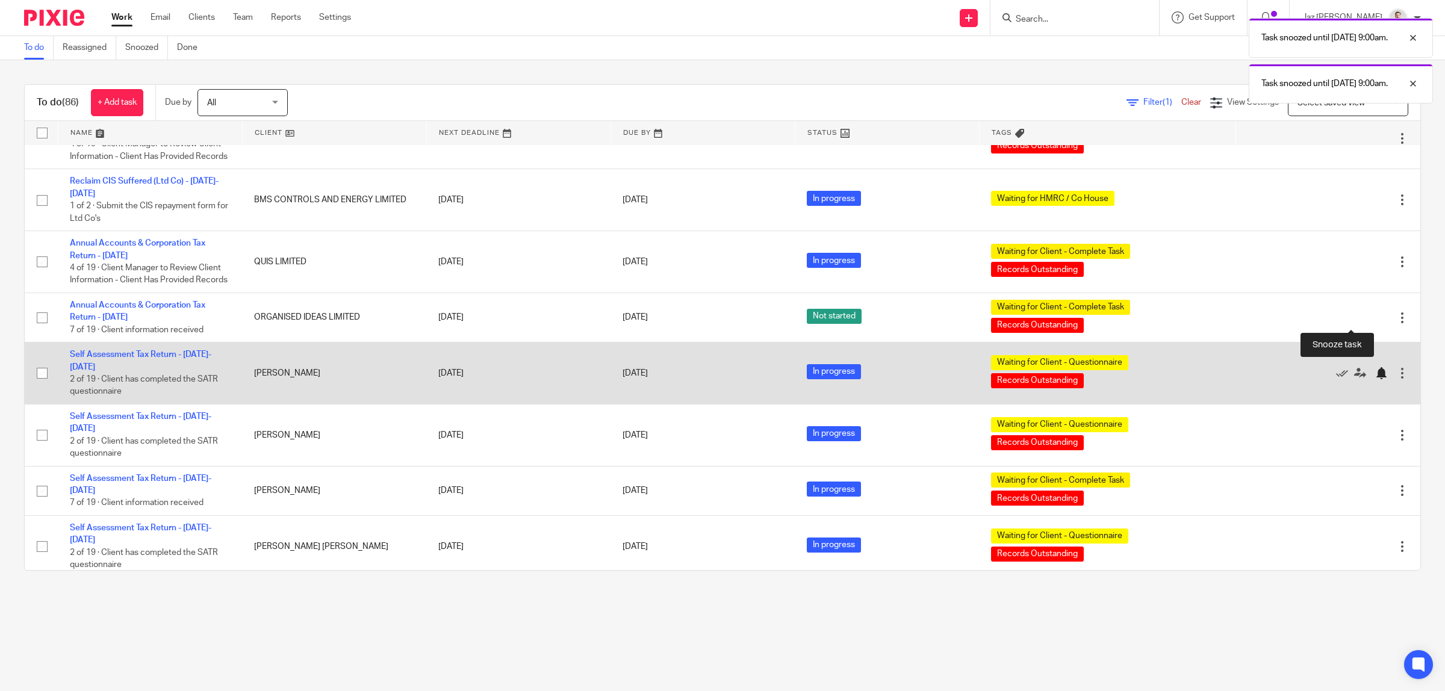
click at [1375, 367] on div at bounding box center [1381, 373] width 12 height 12
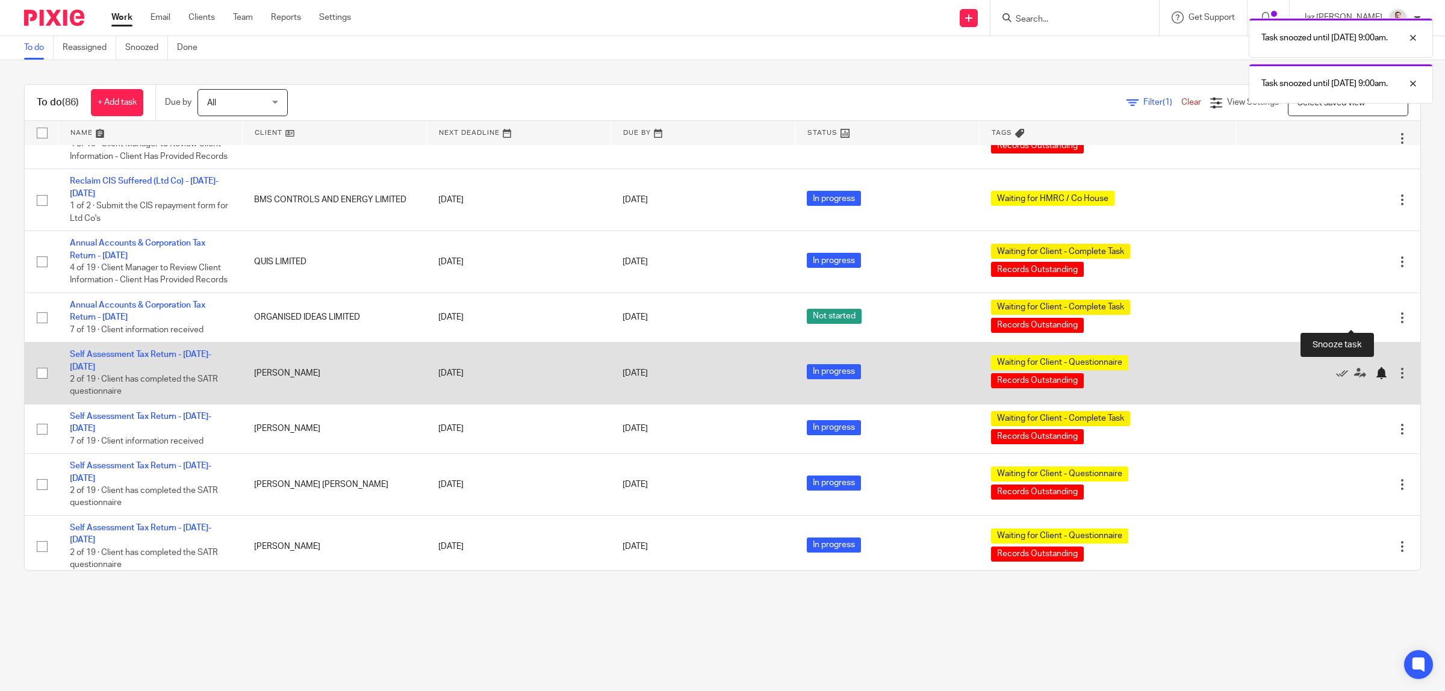
click at [1375, 367] on div at bounding box center [1381, 373] width 12 height 12
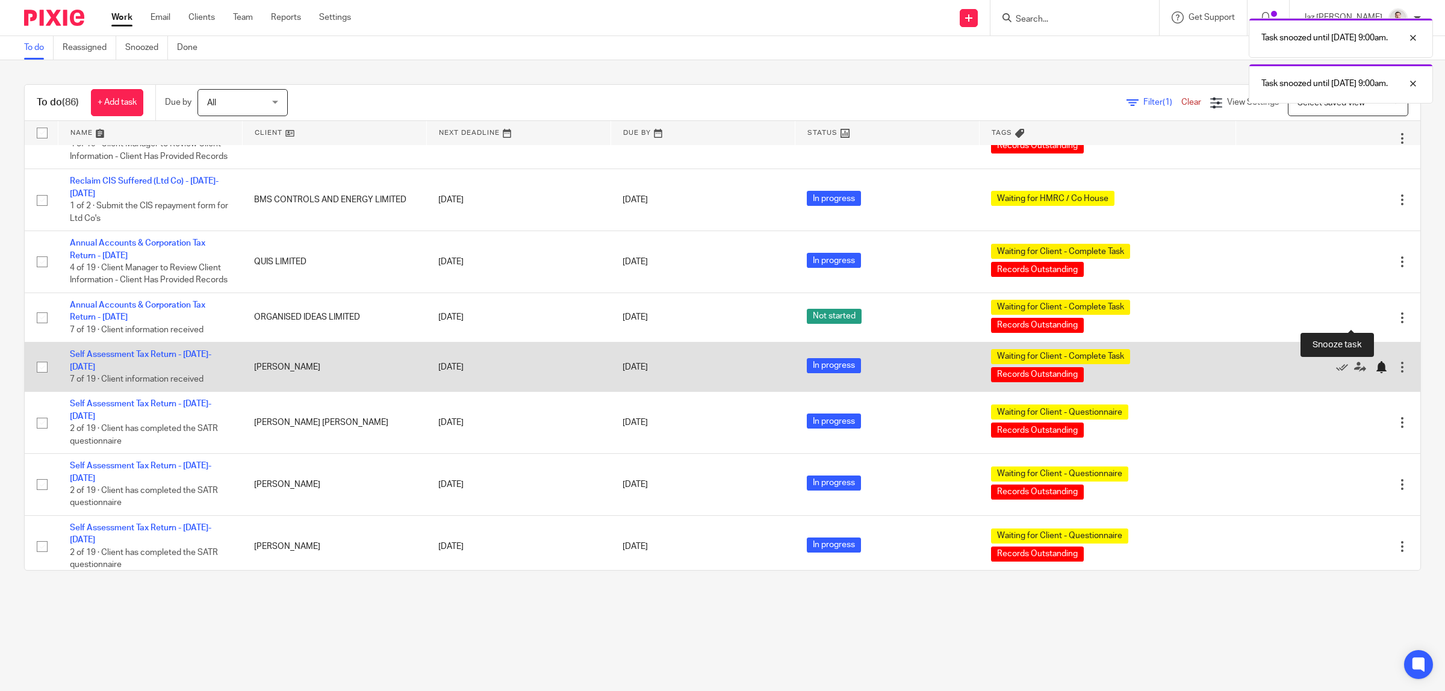
click at [1375, 361] on div at bounding box center [1381, 367] width 12 height 12
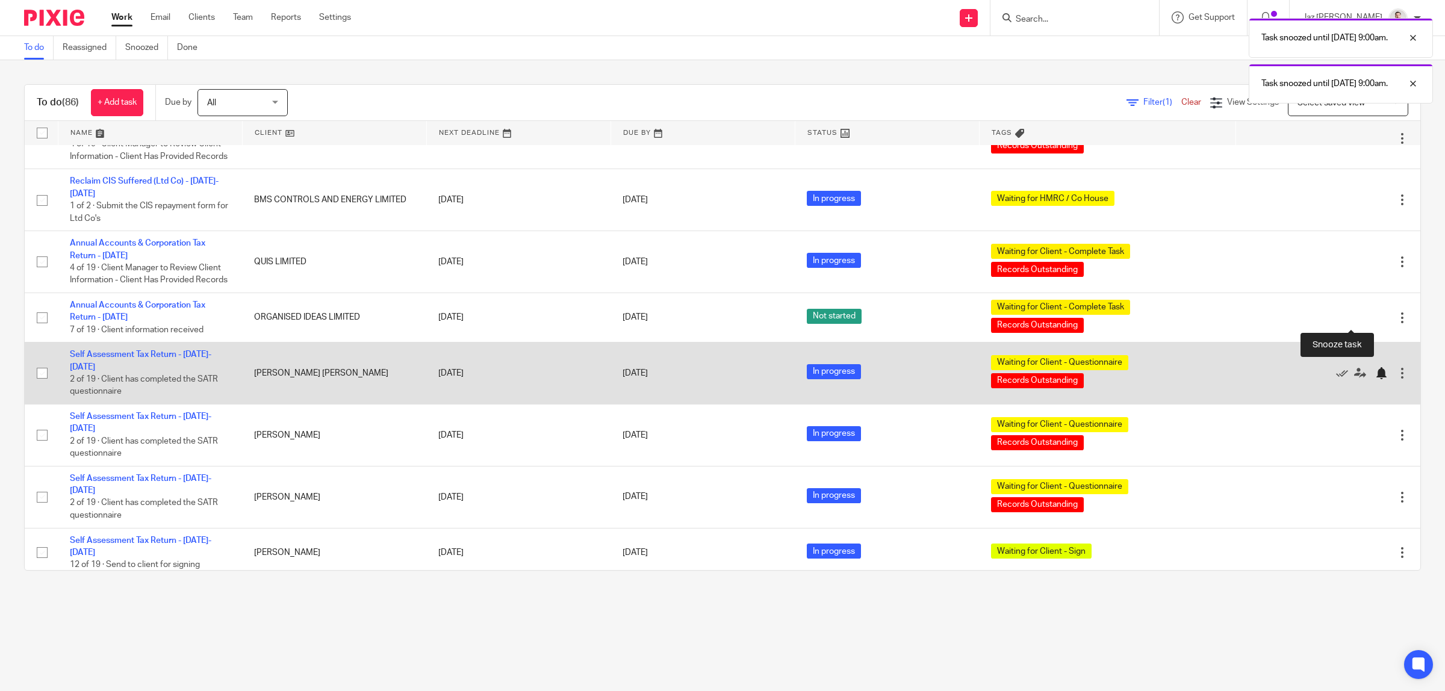
click at [1375, 367] on div at bounding box center [1381, 373] width 12 height 12
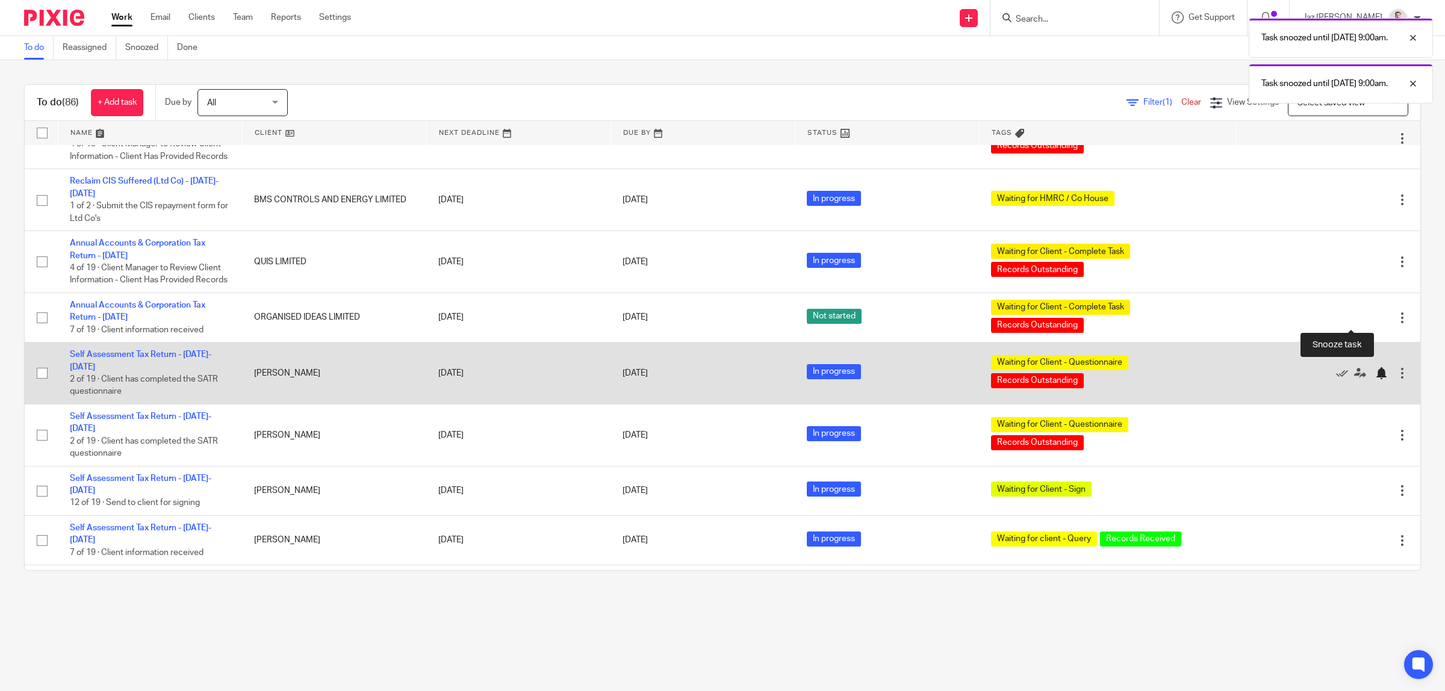
click at [1375, 367] on div at bounding box center [1381, 373] width 12 height 12
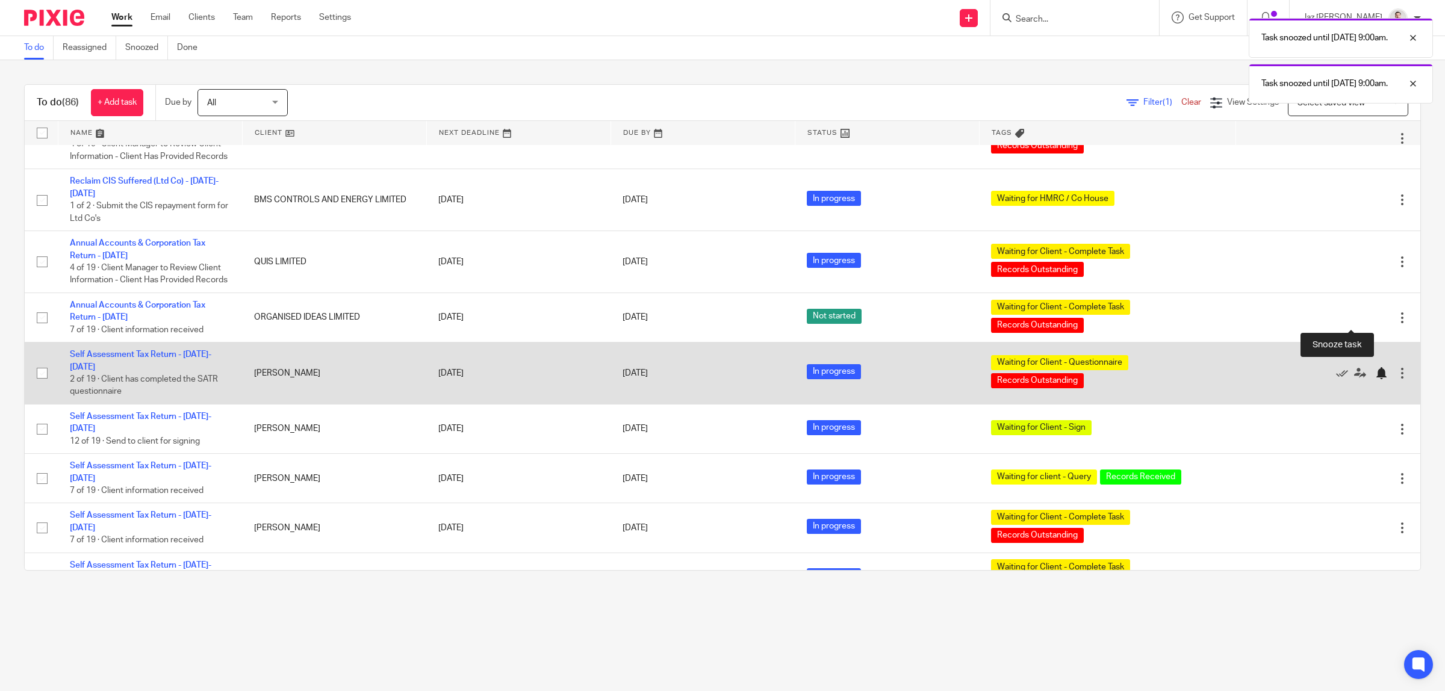
click at [1375, 367] on div at bounding box center [1381, 373] width 12 height 12
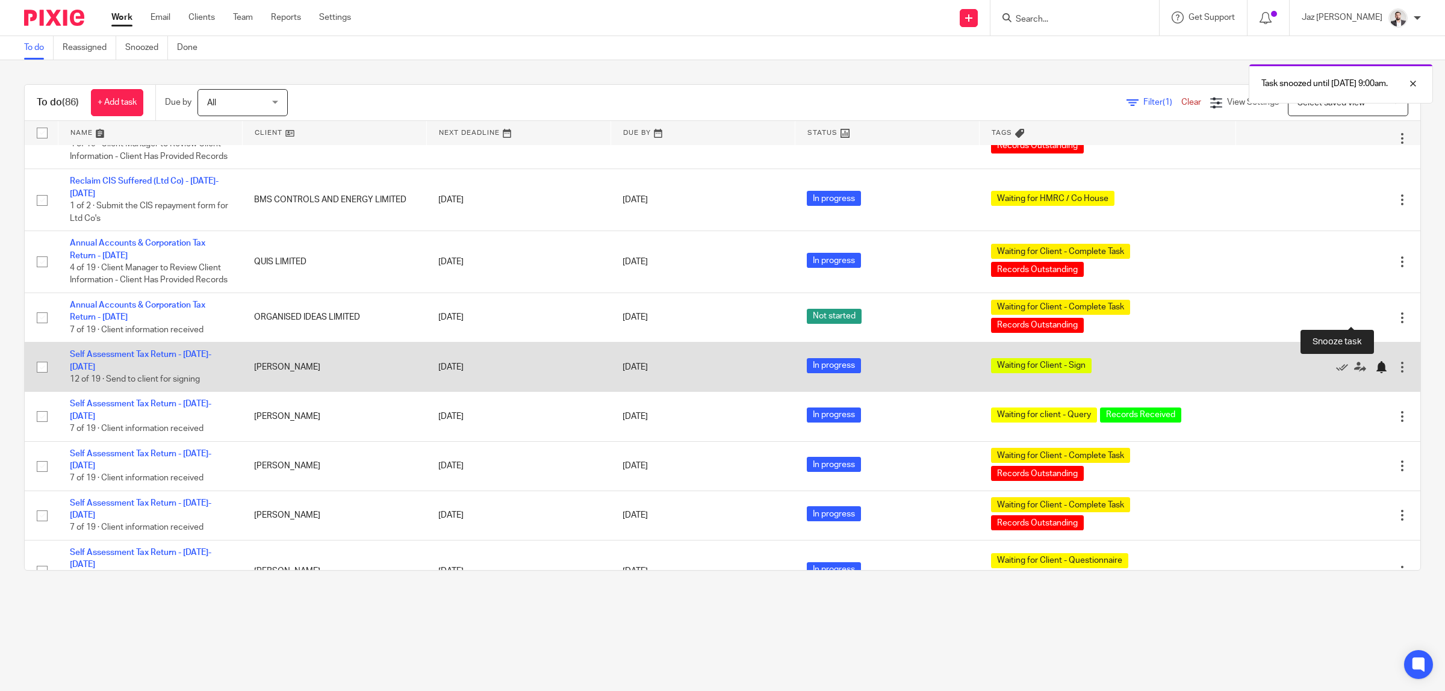
click at [1375, 361] on div at bounding box center [1381, 367] width 12 height 12
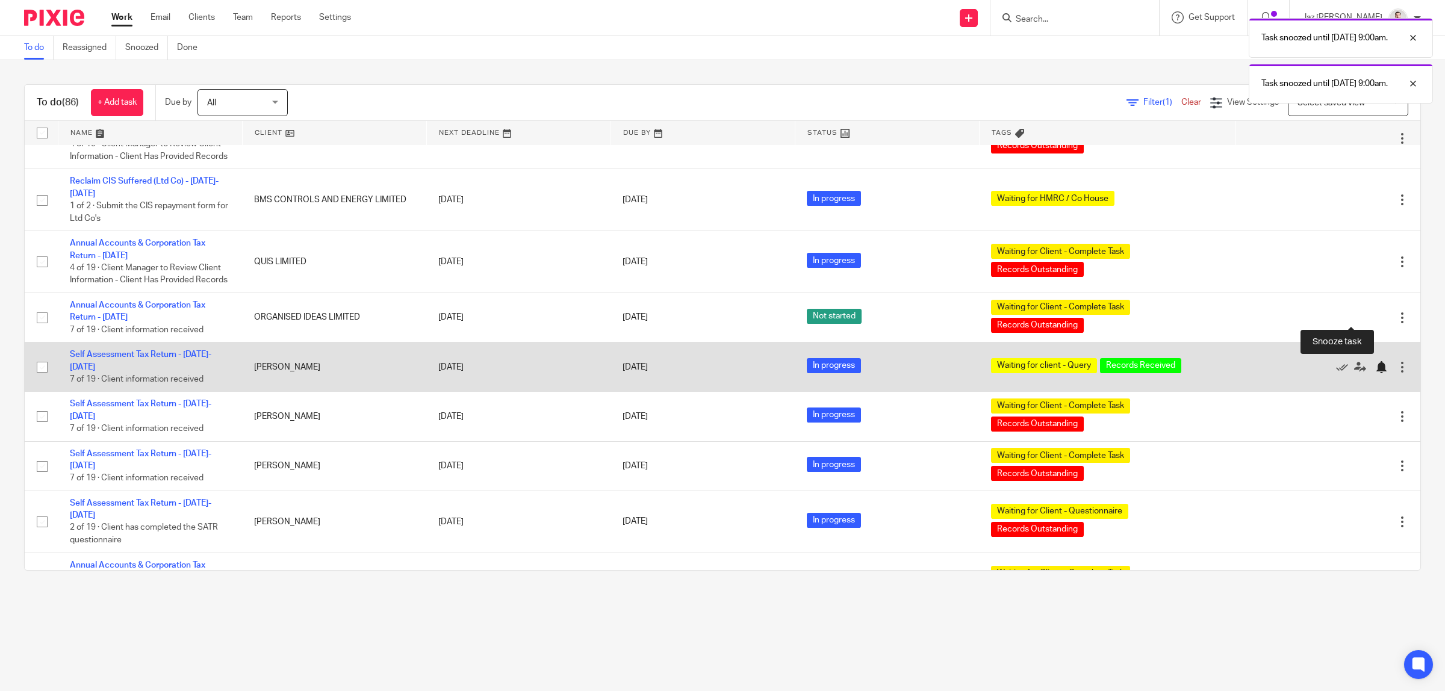
click at [1375, 361] on div at bounding box center [1381, 367] width 12 height 12
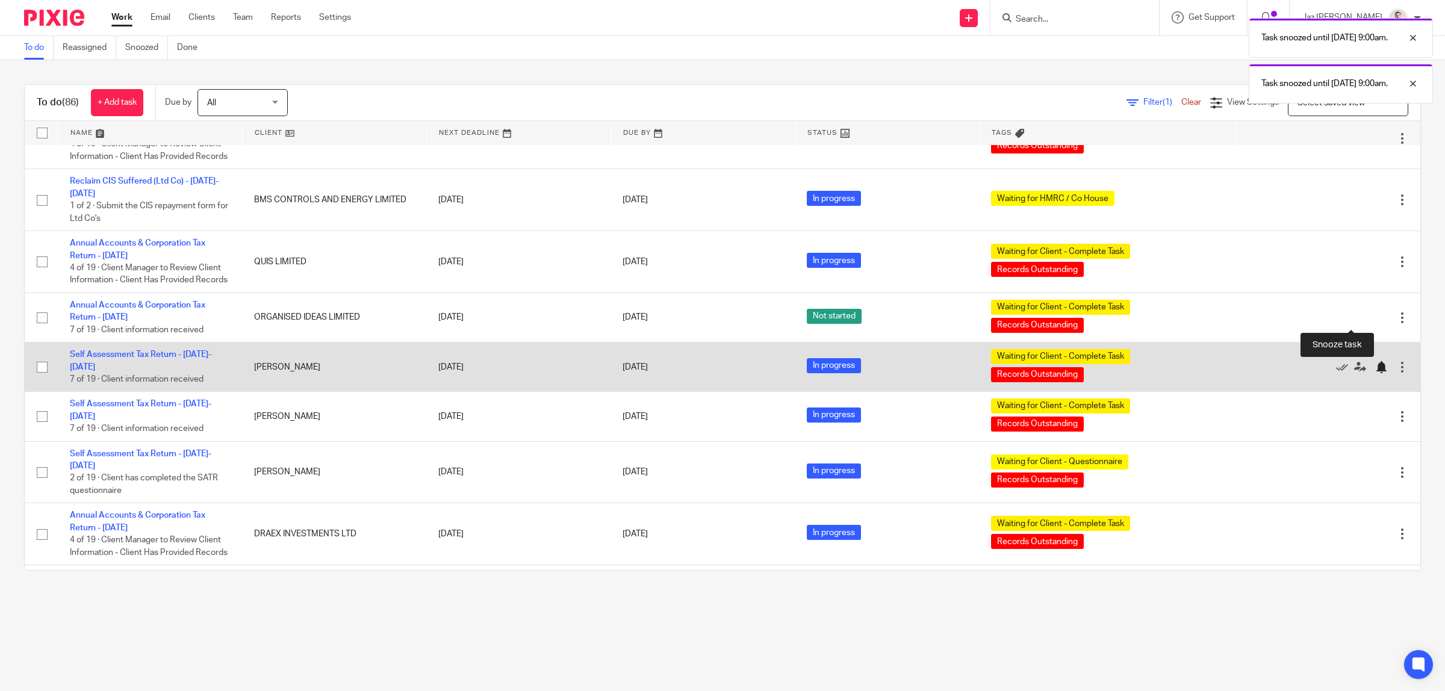
click at [1375, 361] on div at bounding box center [1381, 367] width 12 height 12
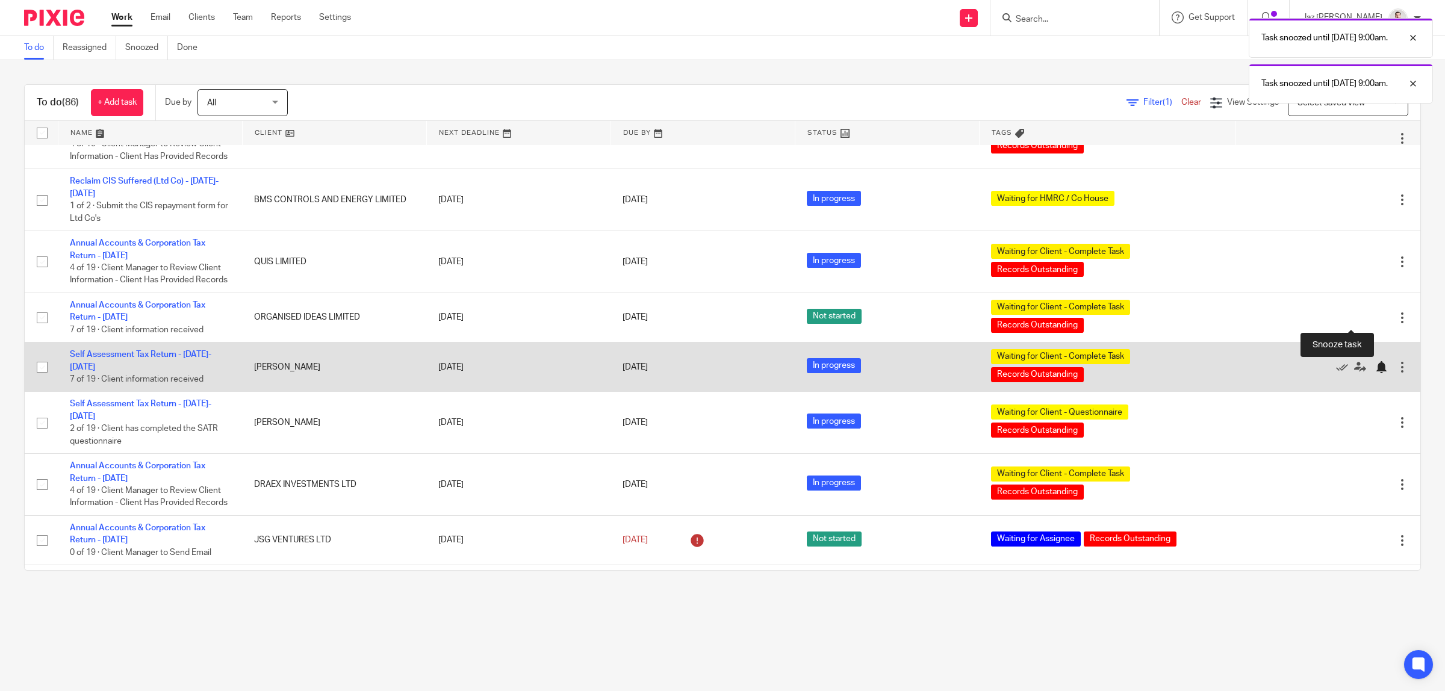
click at [1375, 361] on div at bounding box center [1381, 367] width 12 height 12
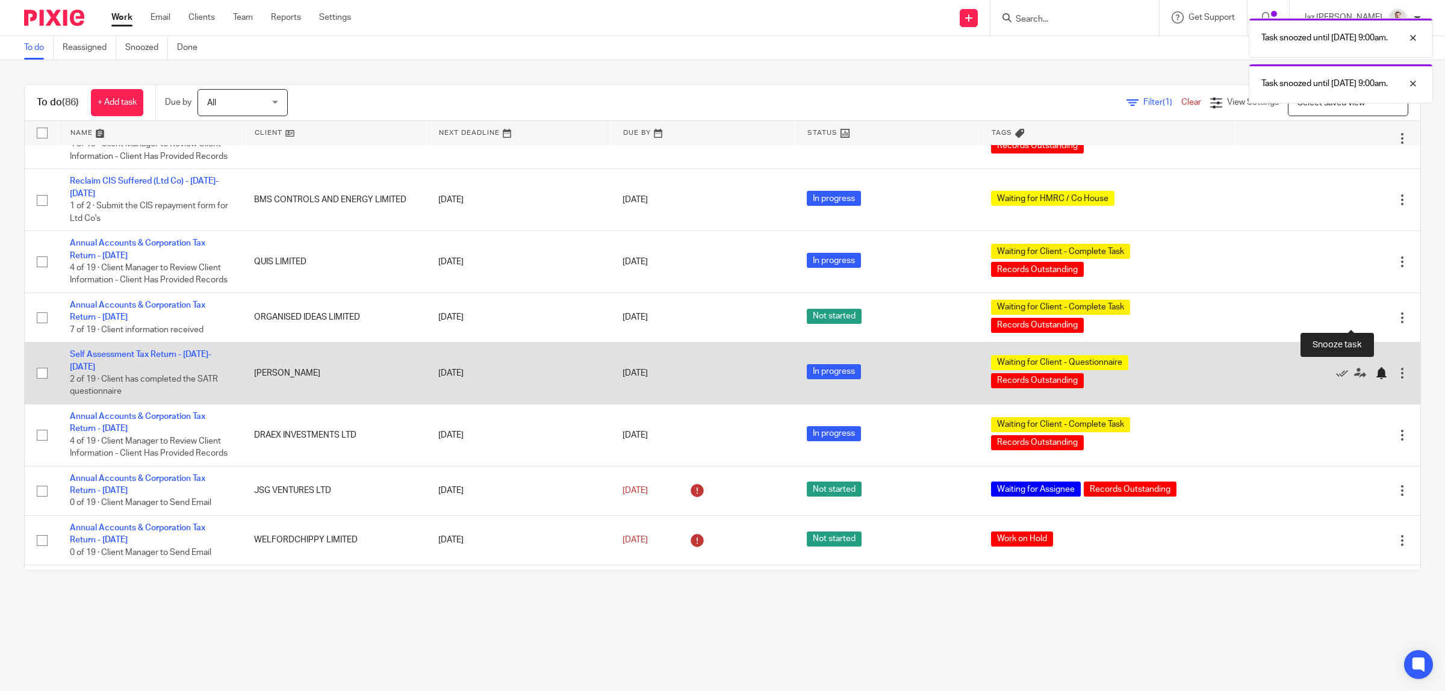
click at [1375, 367] on div at bounding box center [1381, 373] width 12 height 12
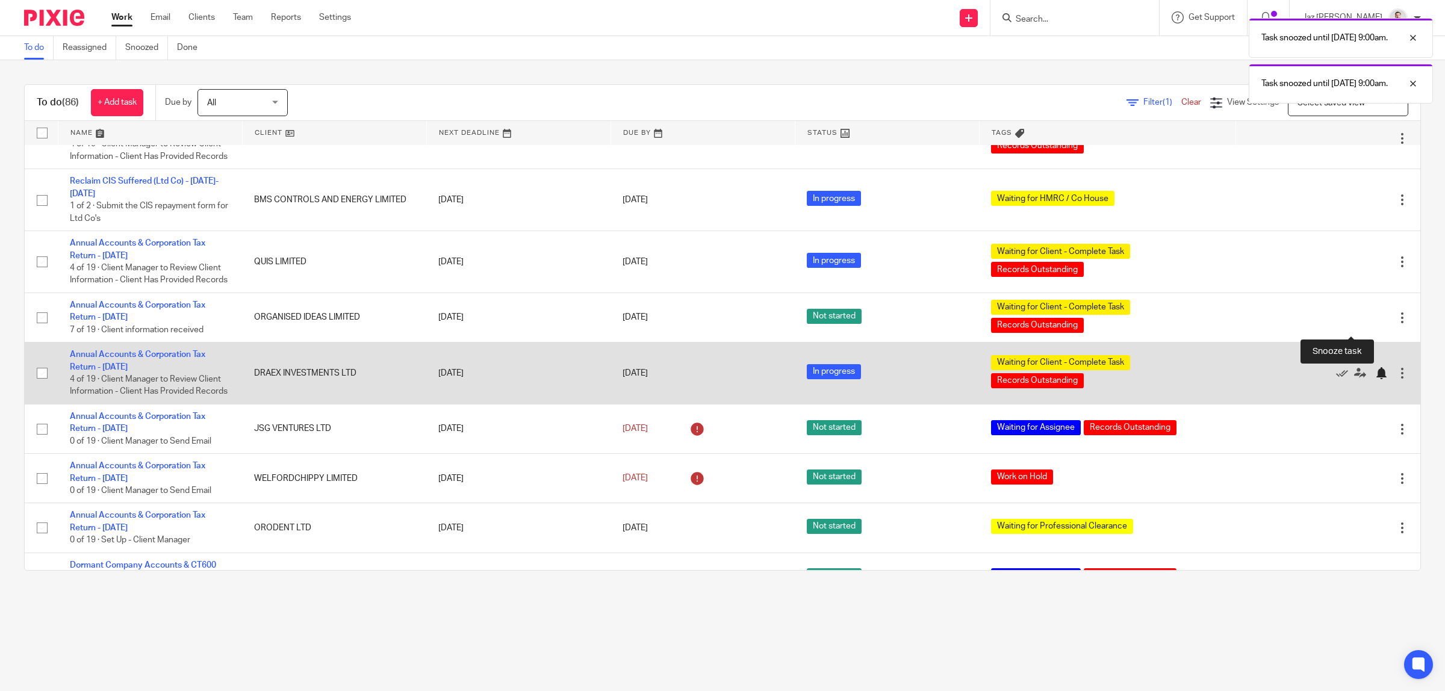
click at [1375, 367] on div at bounding box center [1381, 373] width 12 height 12
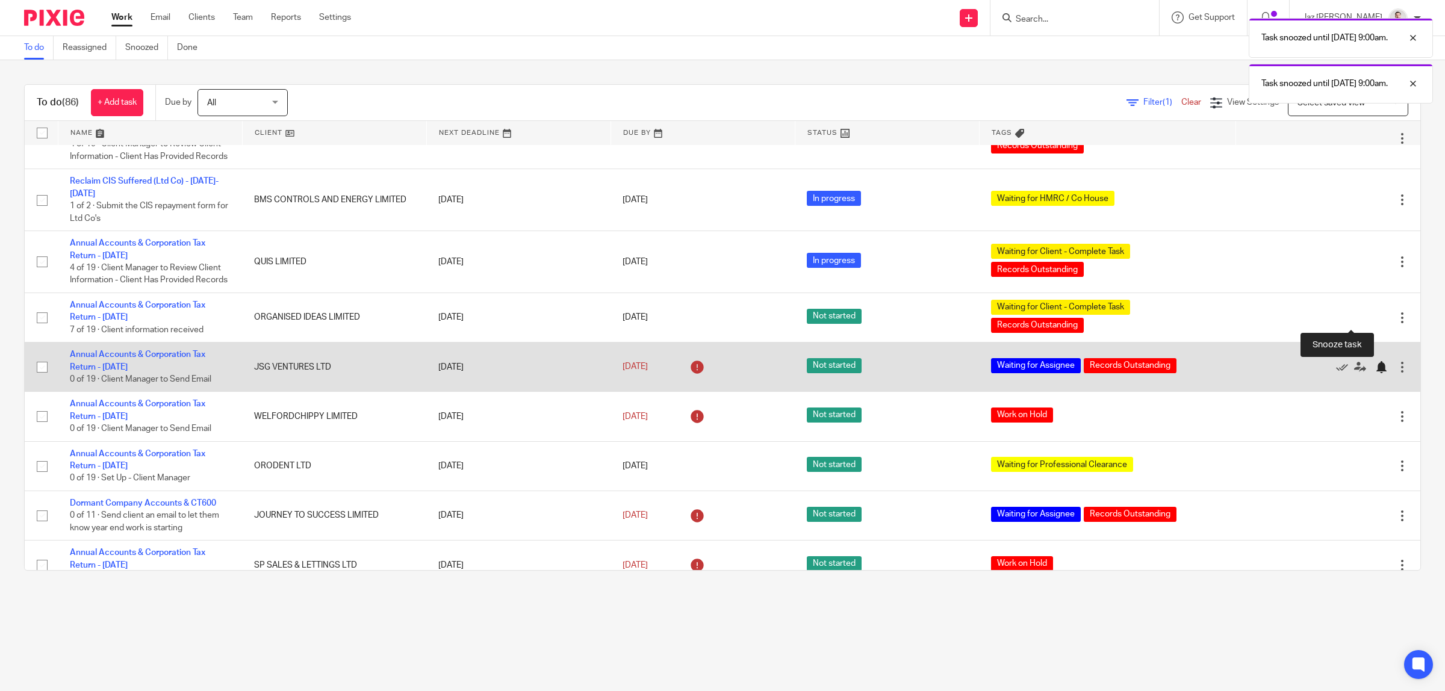
click at [1375, 361] on div at bounding box center [1381, 367] width 12 height 12
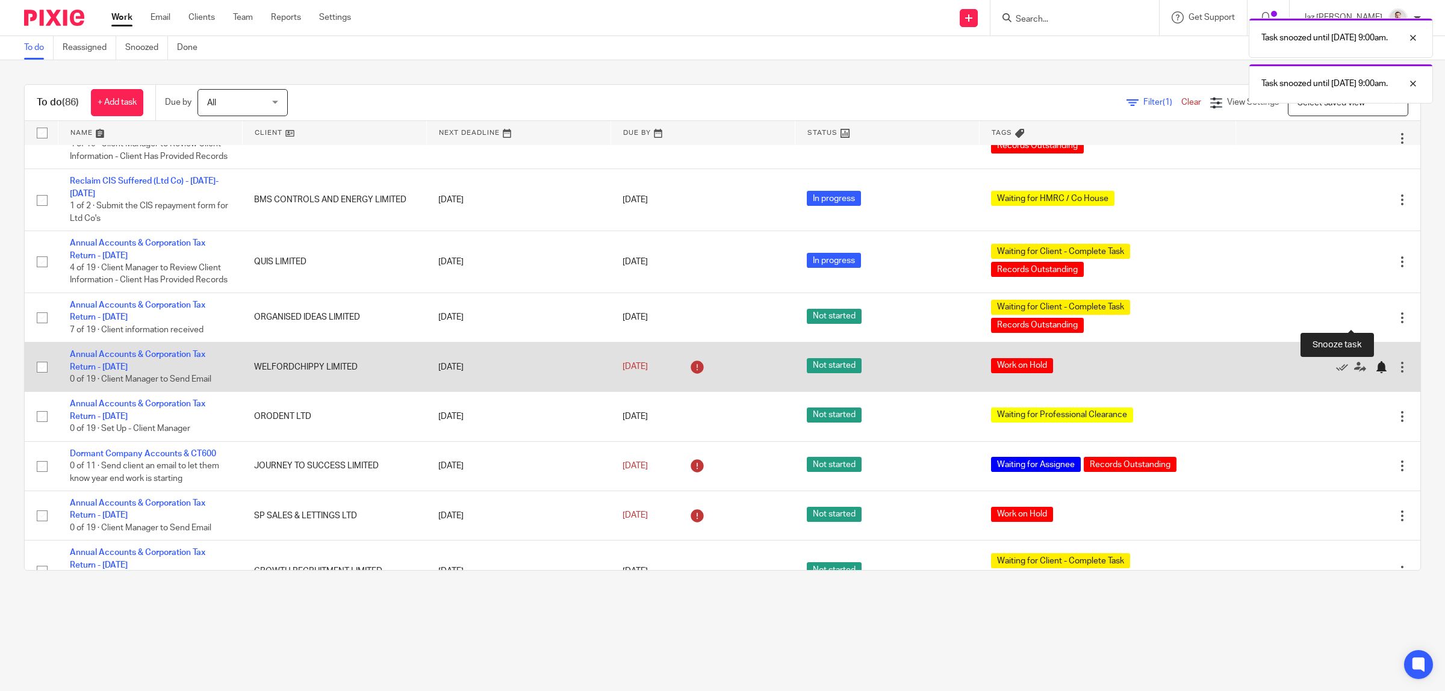
click at [1375, 361] on div at bounding box center [1381, 367] width 12 height 12
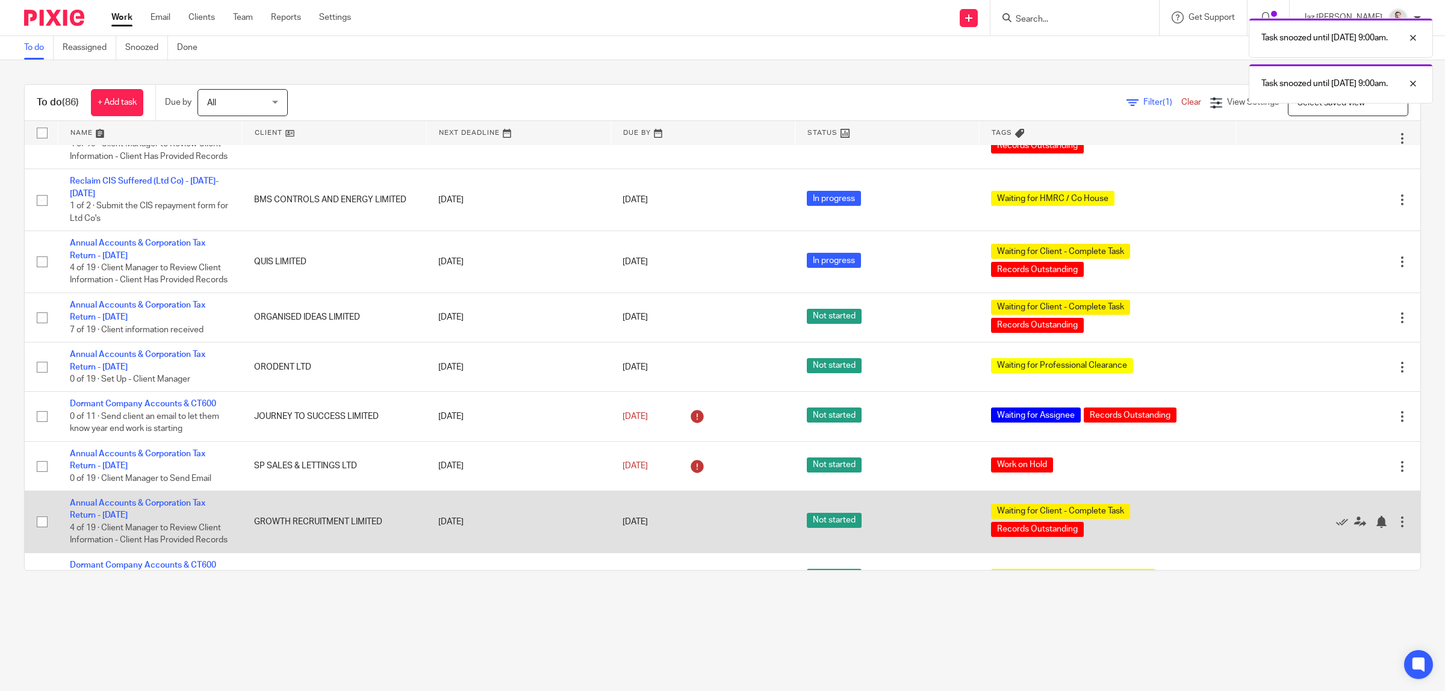
scroll to position [1645, 0]
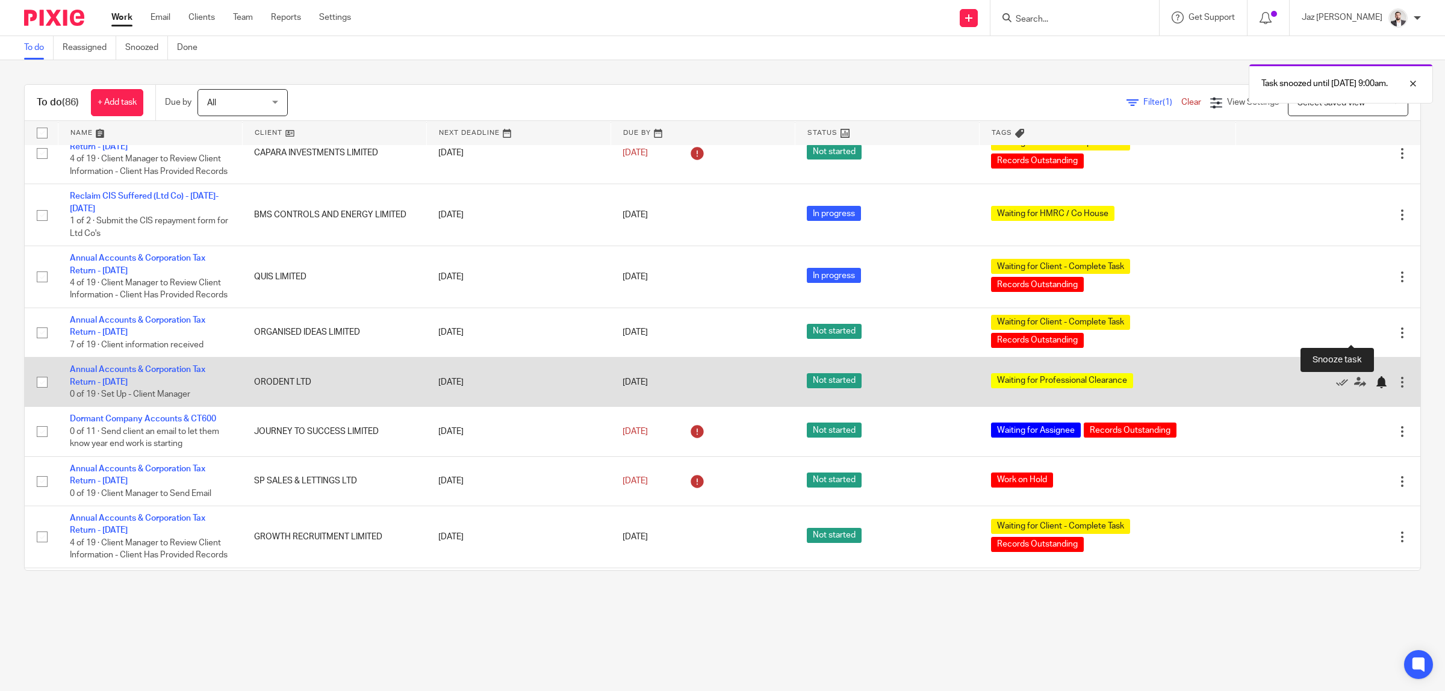
click at [1375, 376] on div at bounding box center [1381, 382] width 12 height 12
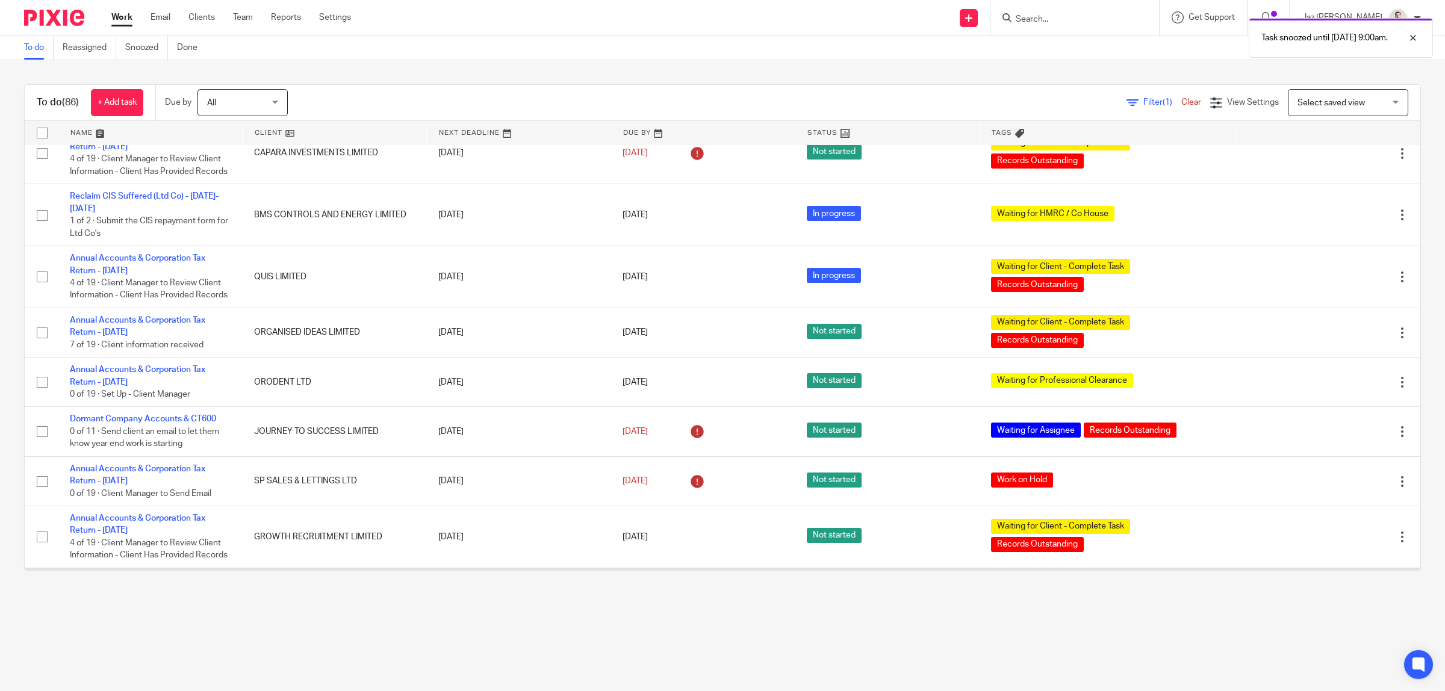
scroll to position [1596, 0]
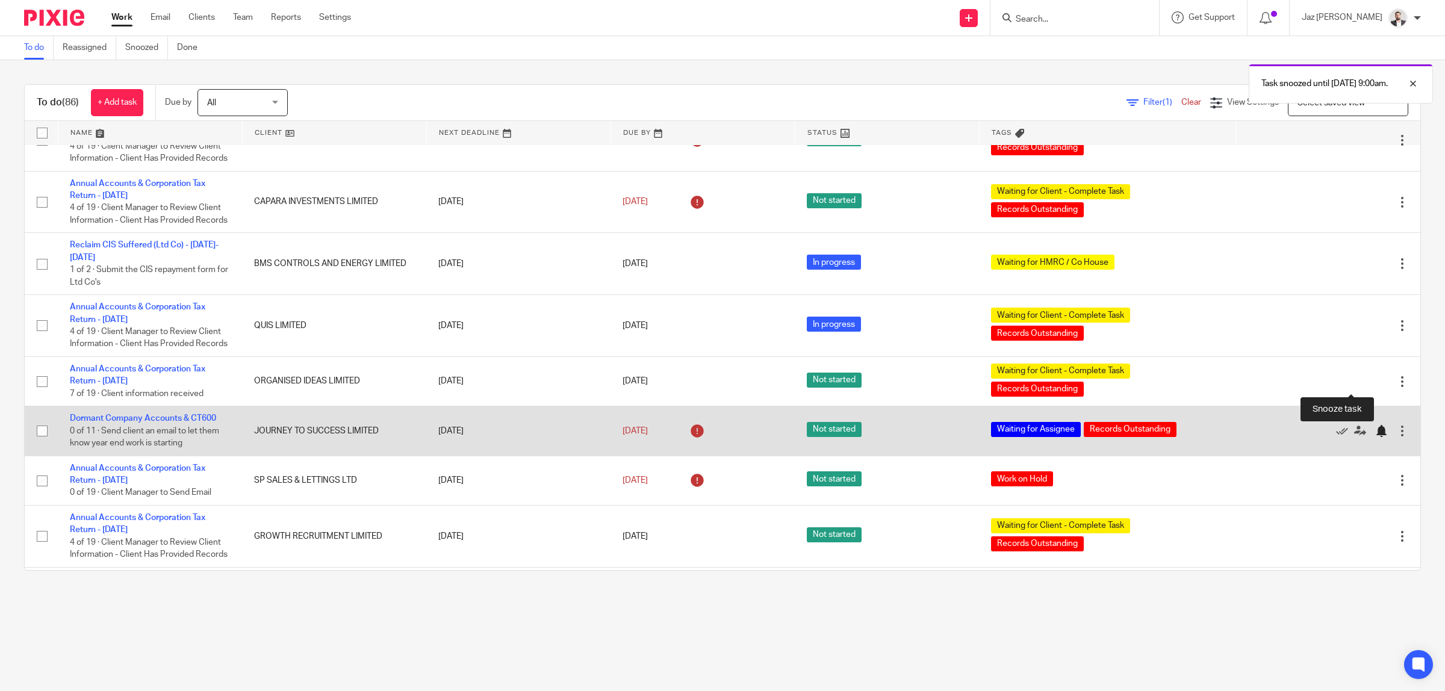
click at [1375, 425] on div at bounding box center [1381, 431] width 12 height 12
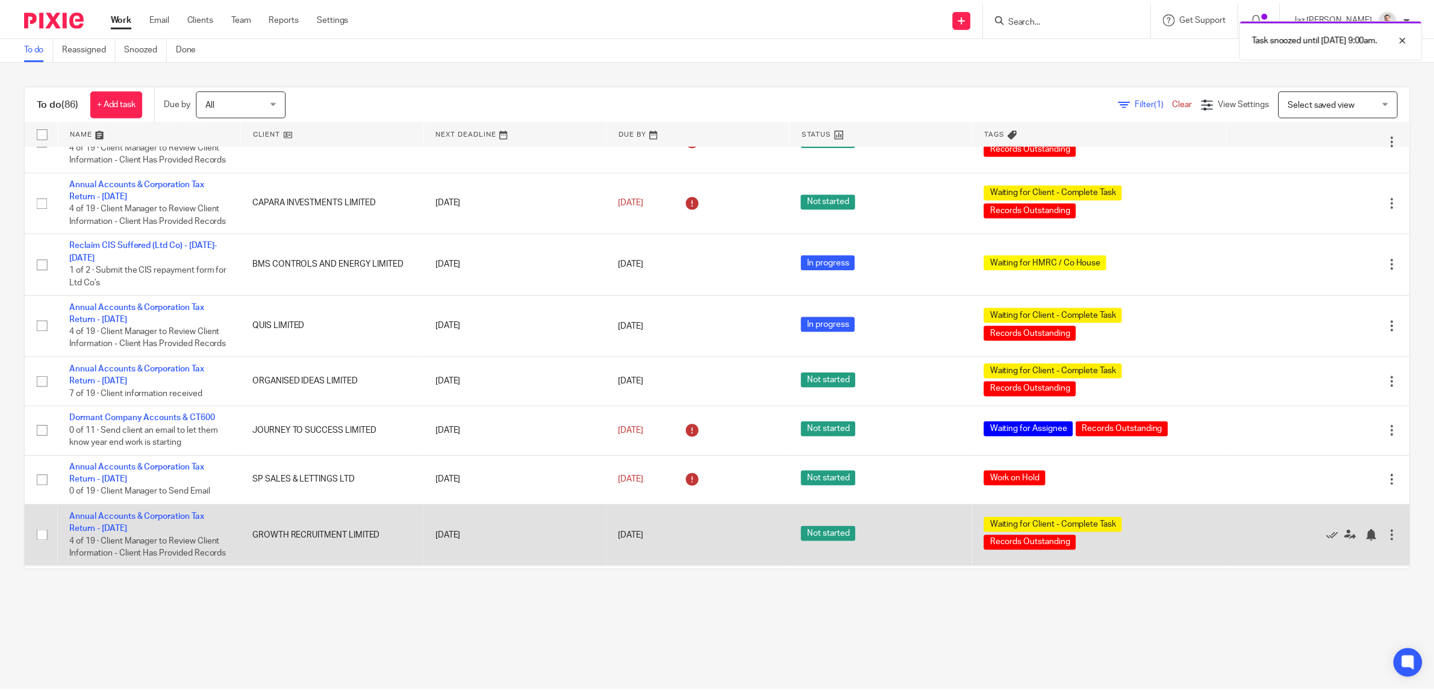
scroll to position [1546, 0]
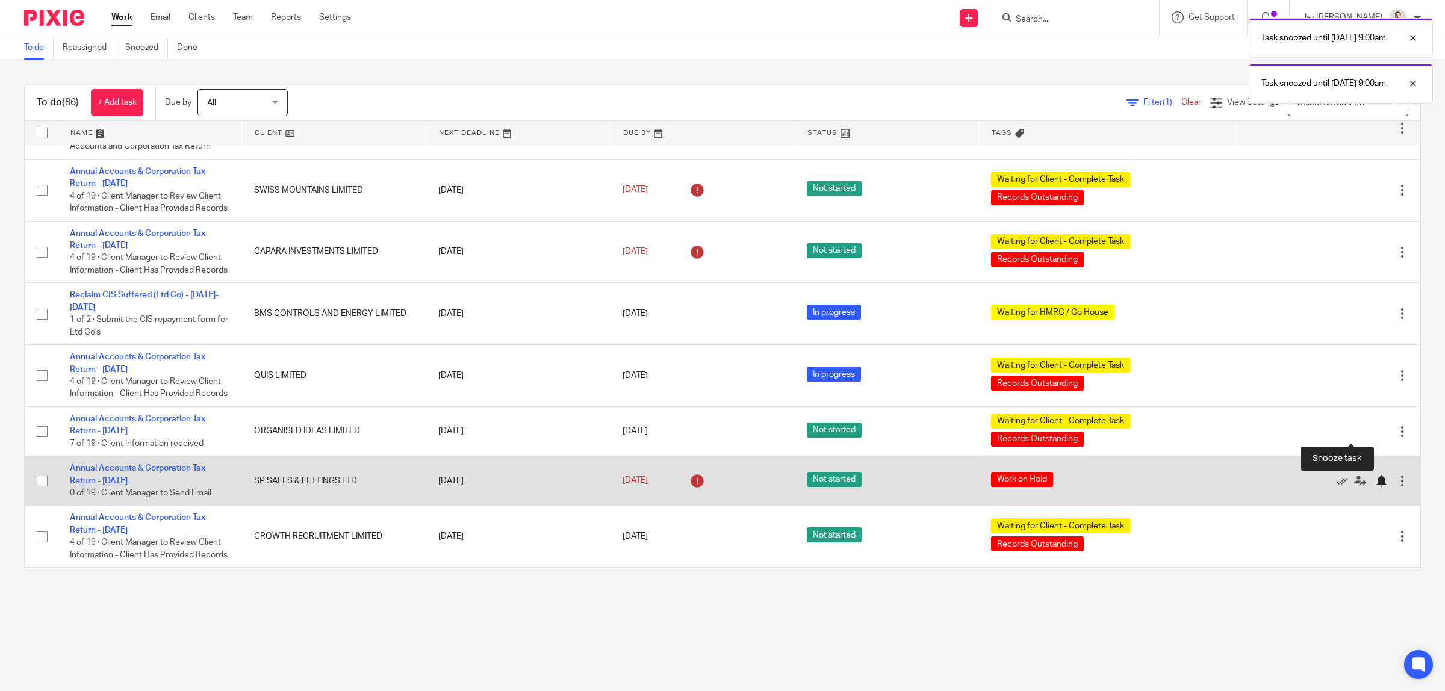
click at [1375, 475] on div at bounding box center [1381, 481] width 12 height 12
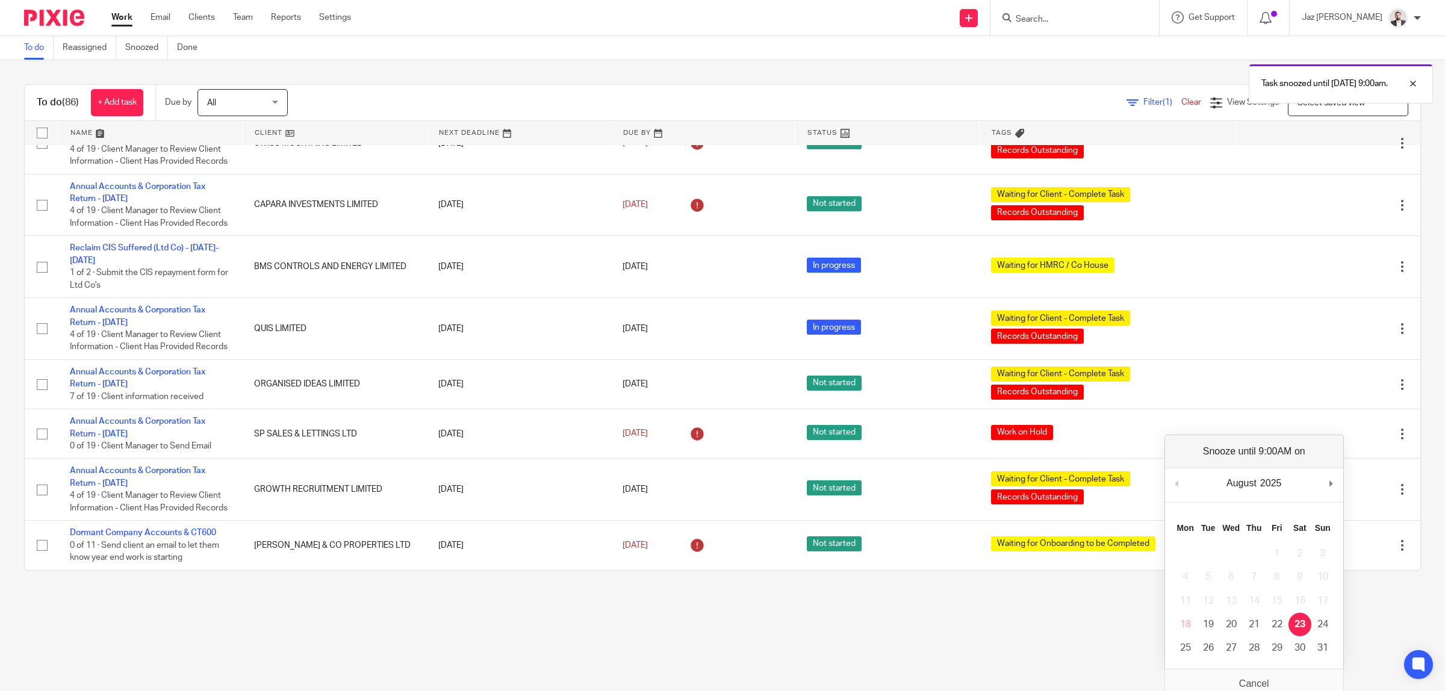
scroll to position [1497, 0]
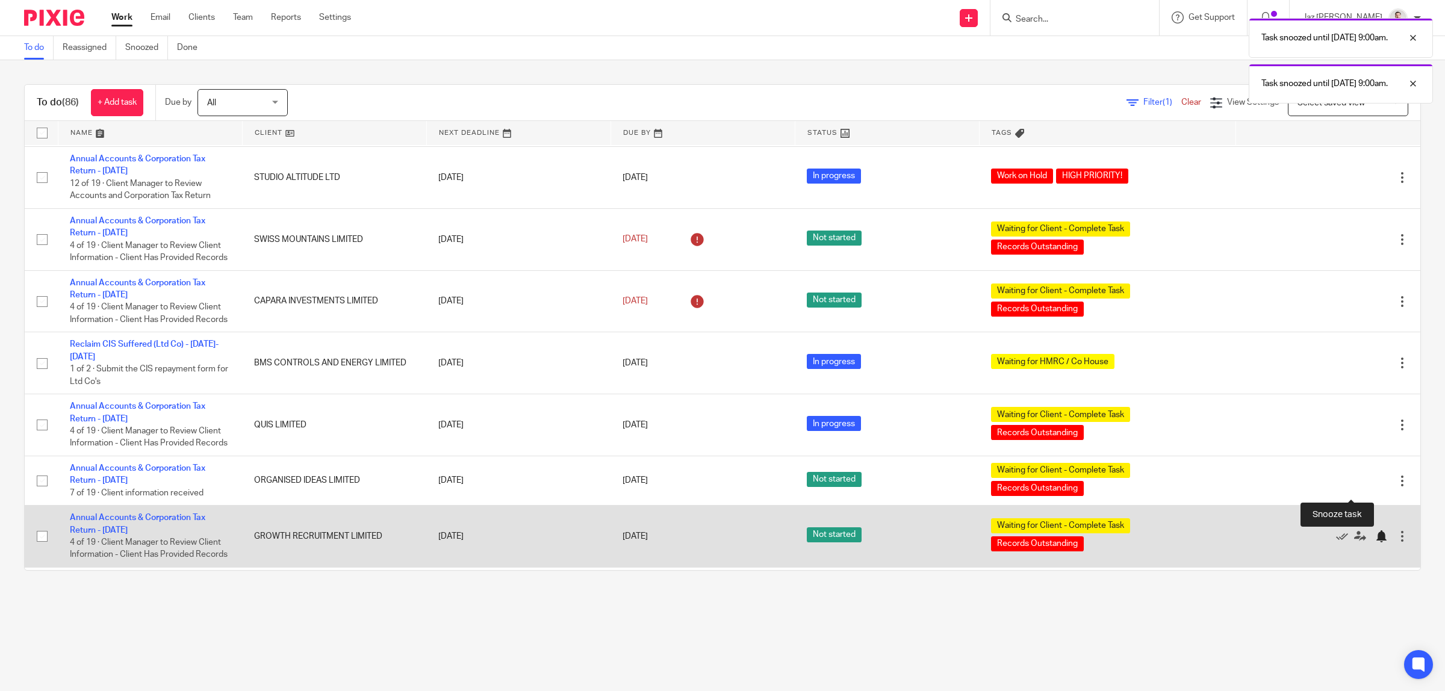
click at [1375, 530] on div at bounding box center [1381, 536] width 12 height 12
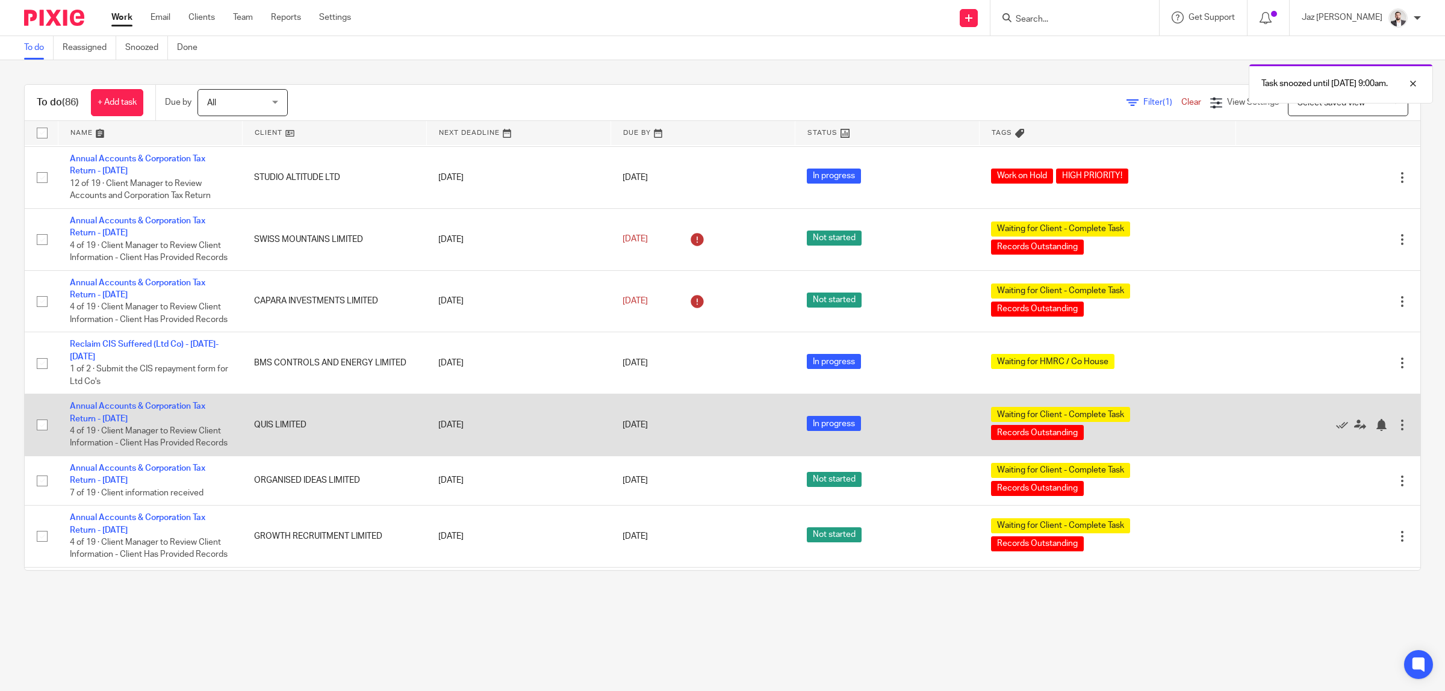
scroll to position [1435, 0]
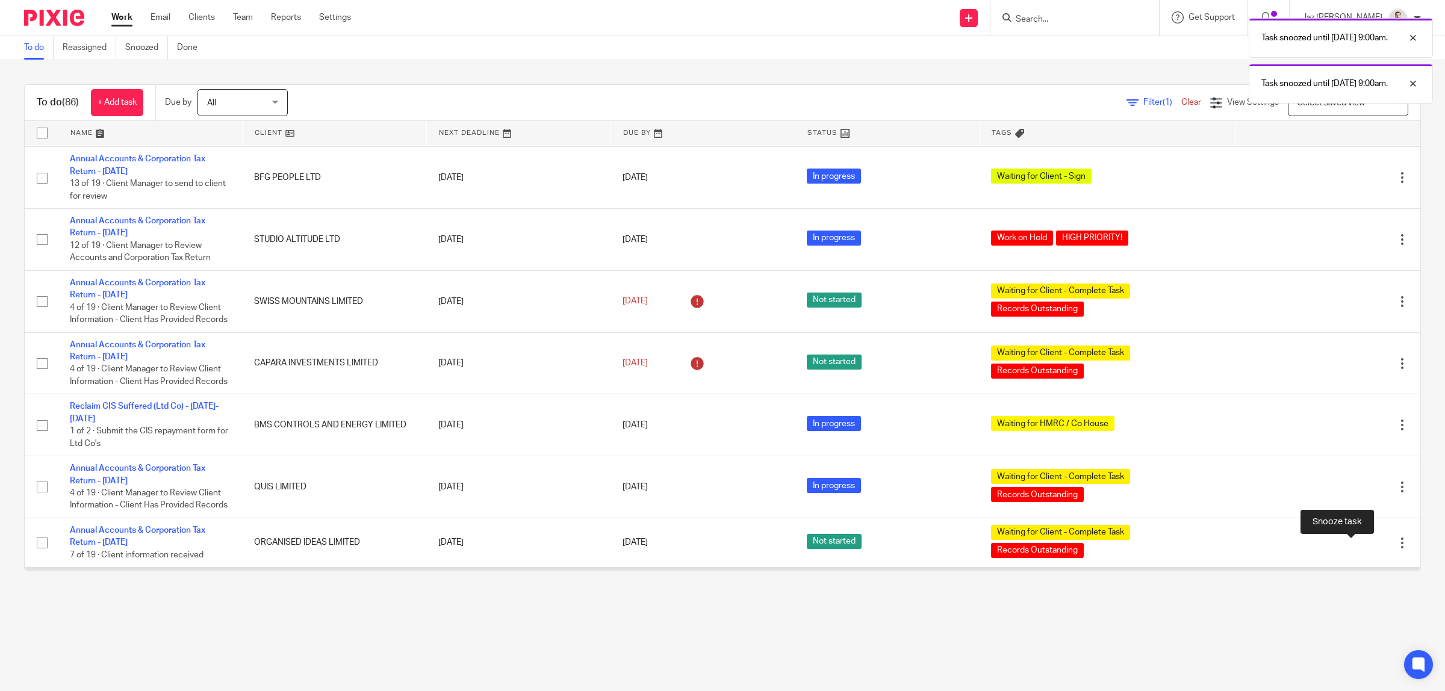
click at [1375, 586] on div at bounding box center [1381, 592] width 12 height 12
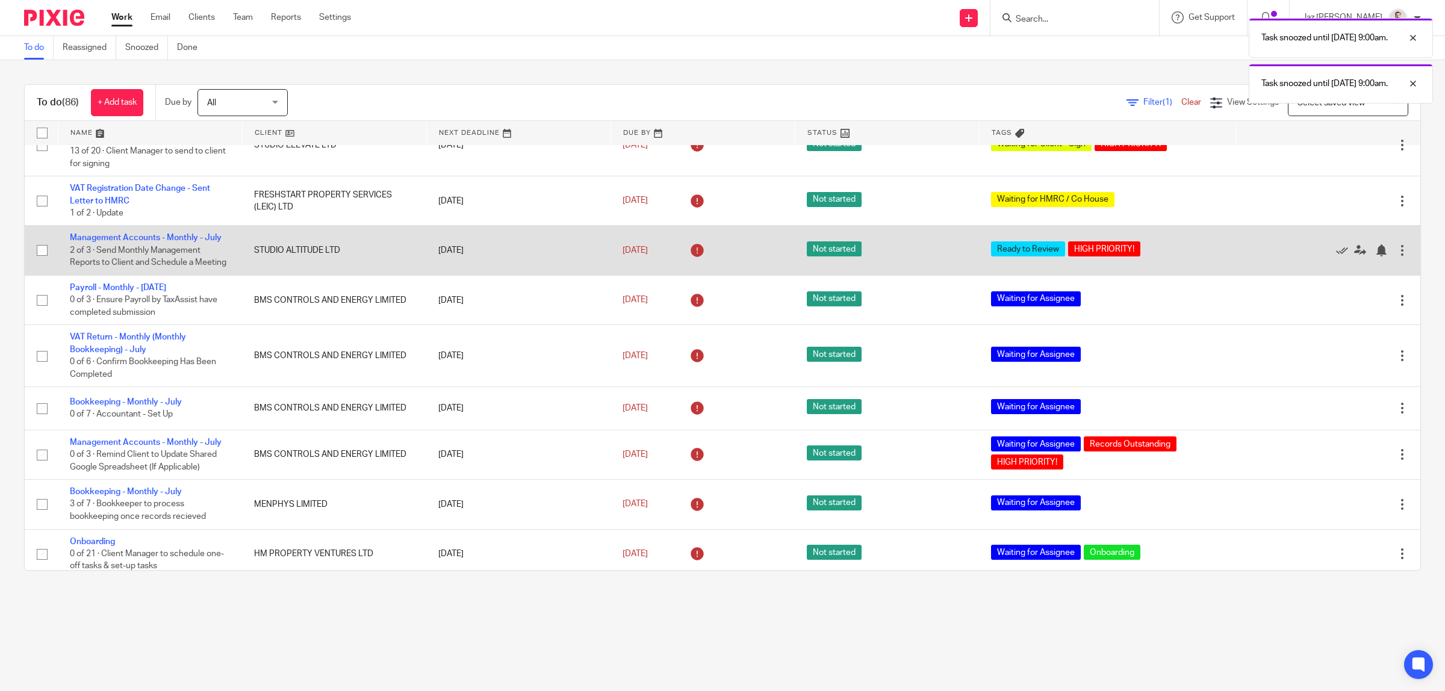
scroll to position [0, 0]
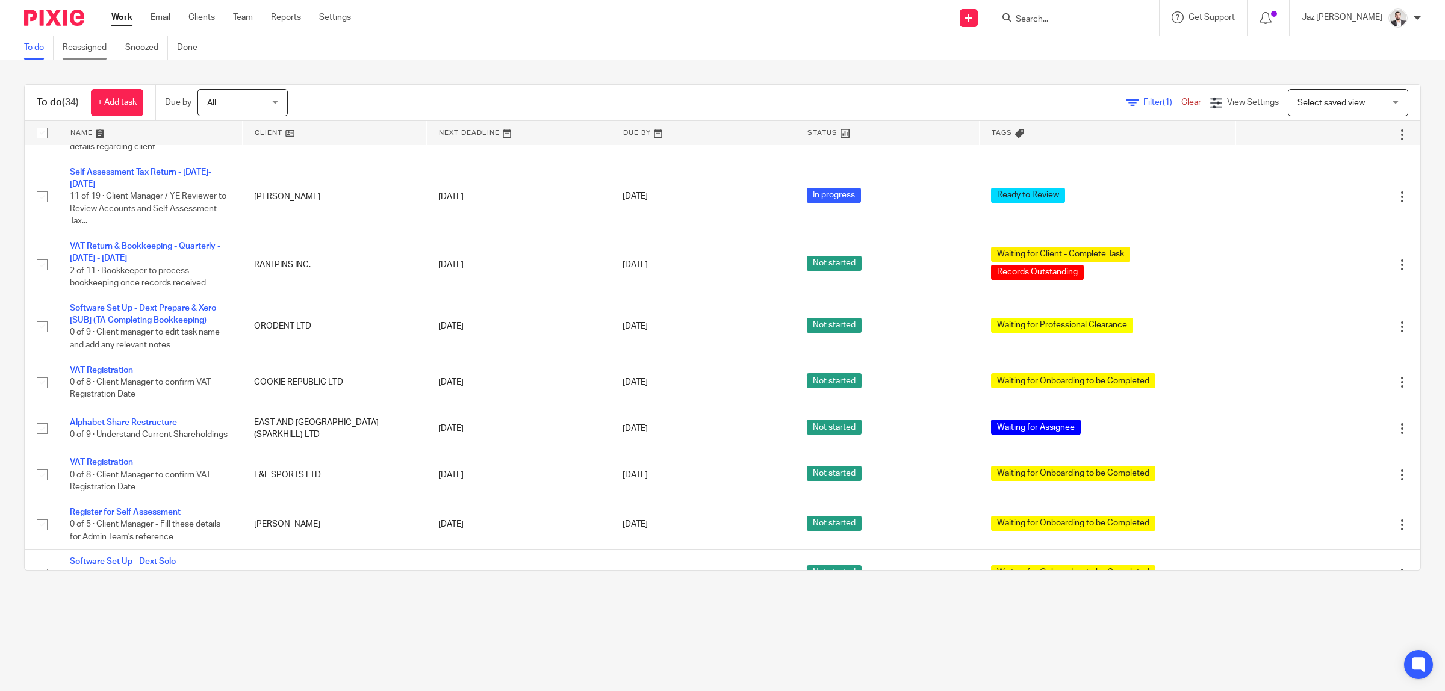
scroll to position [407, 0]
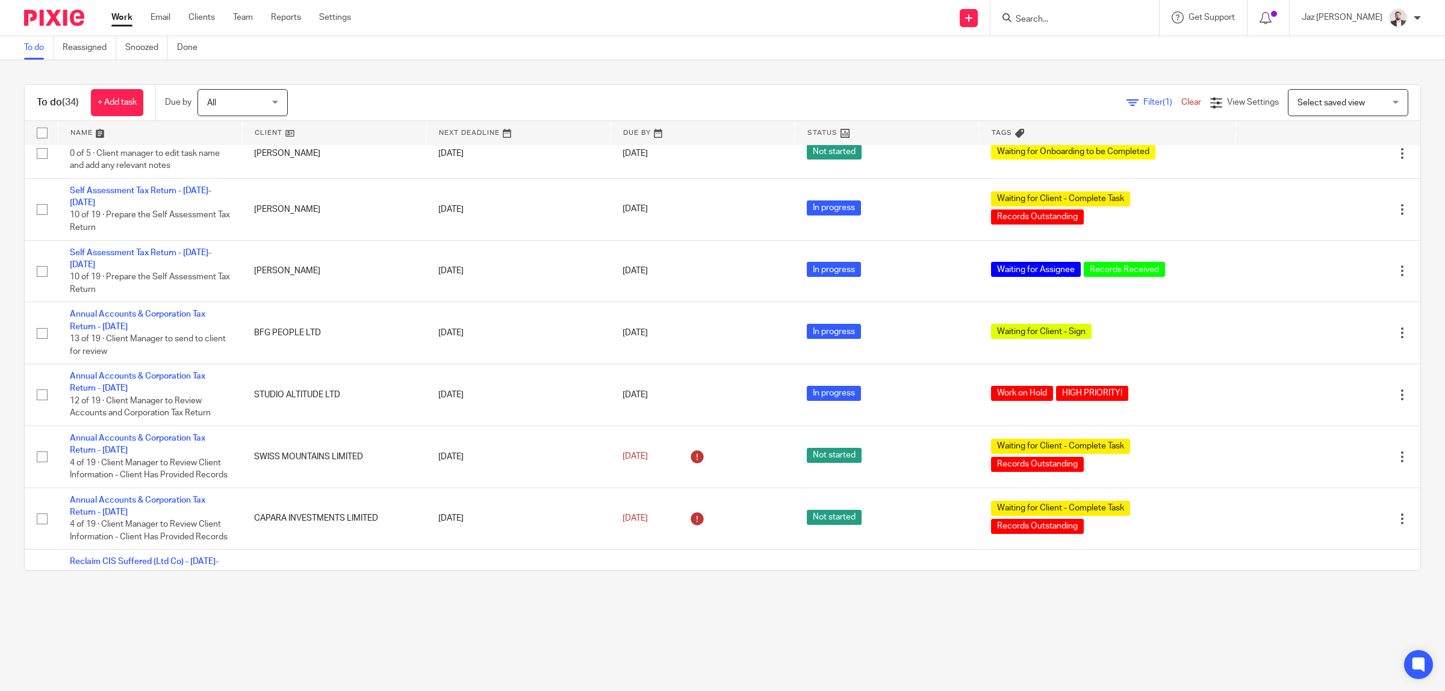
scroll to position [1385, 0]
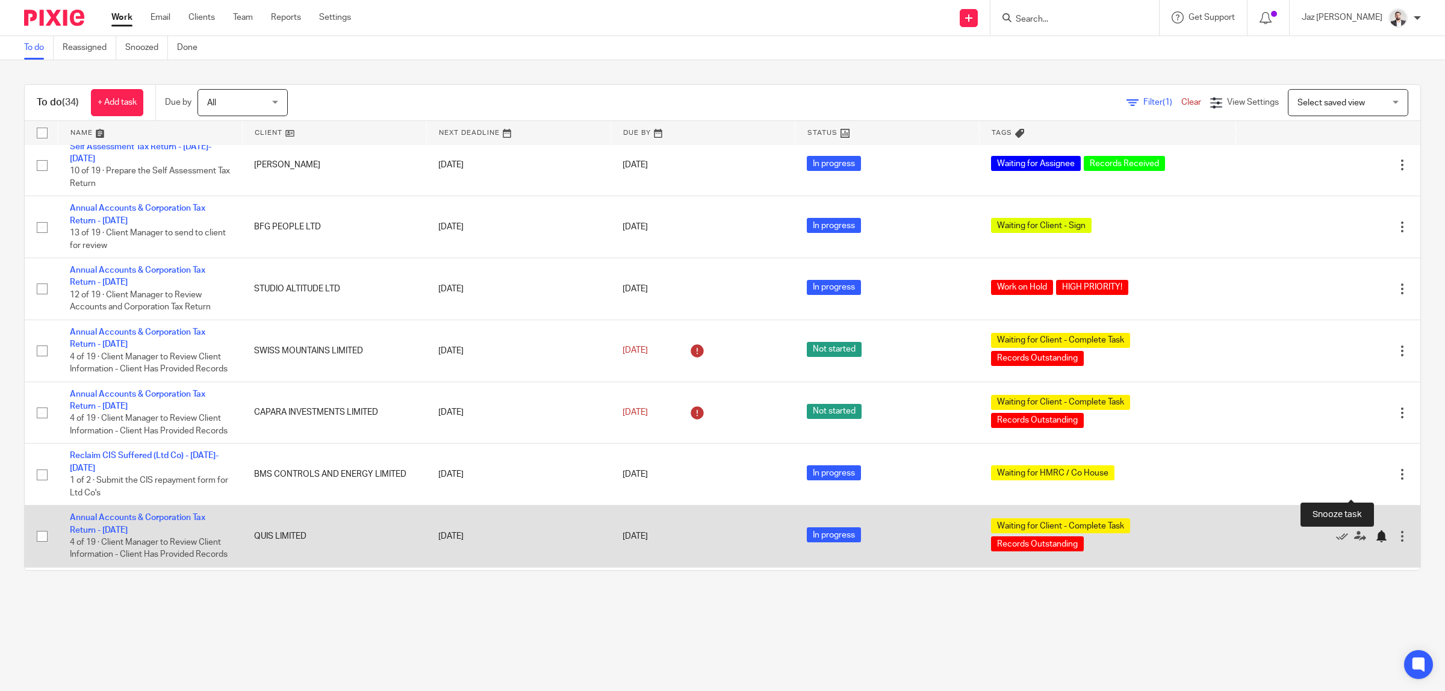
click at [1375, 530] on div at bounding box center [1381, 536] width 12 height 12
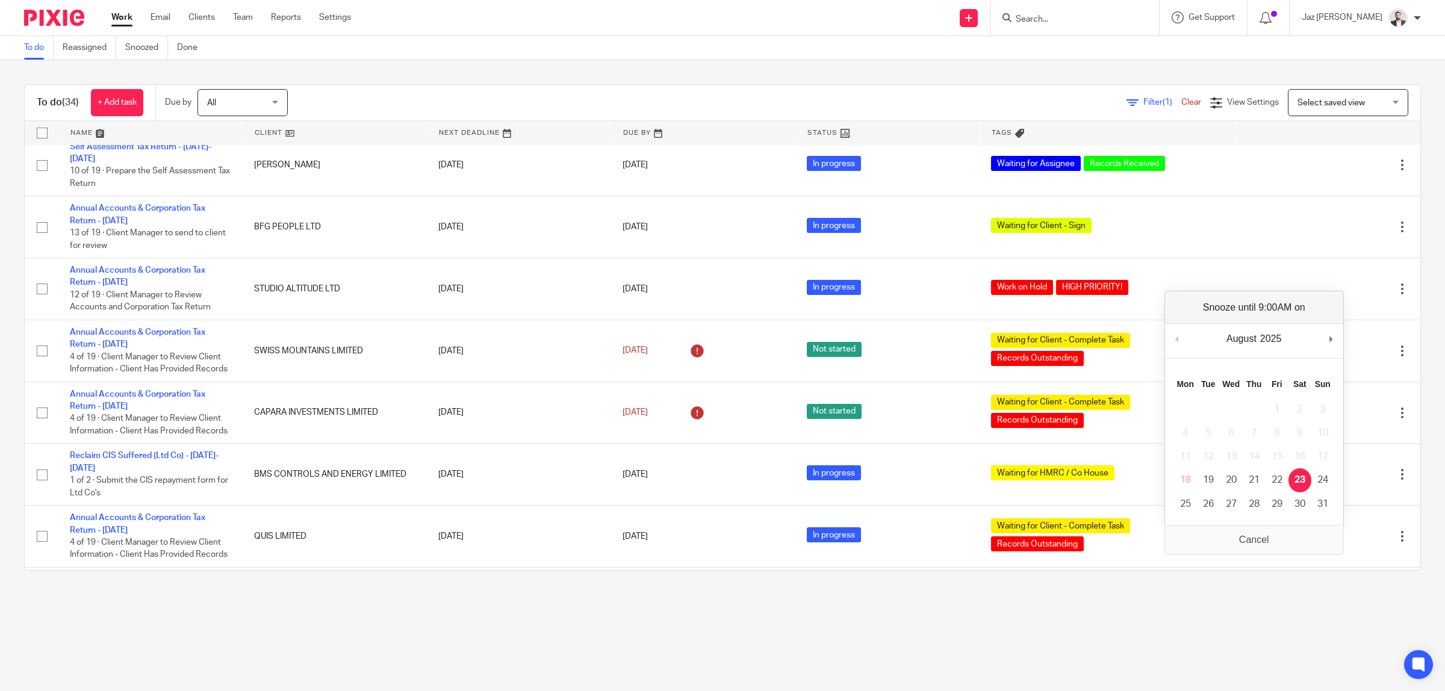
scroll to position [1323, 0]
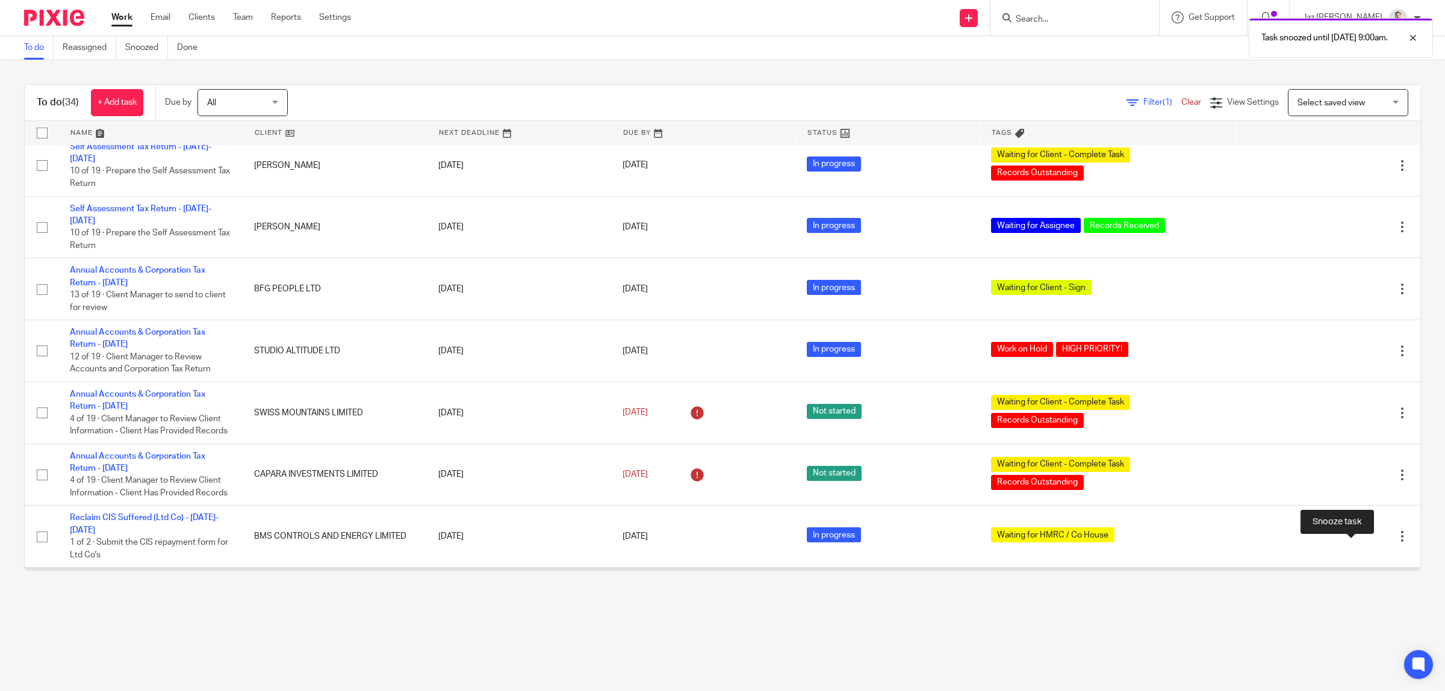
click at [1375, 586] on div at bounding box center [1381, 592] width 12 height 12
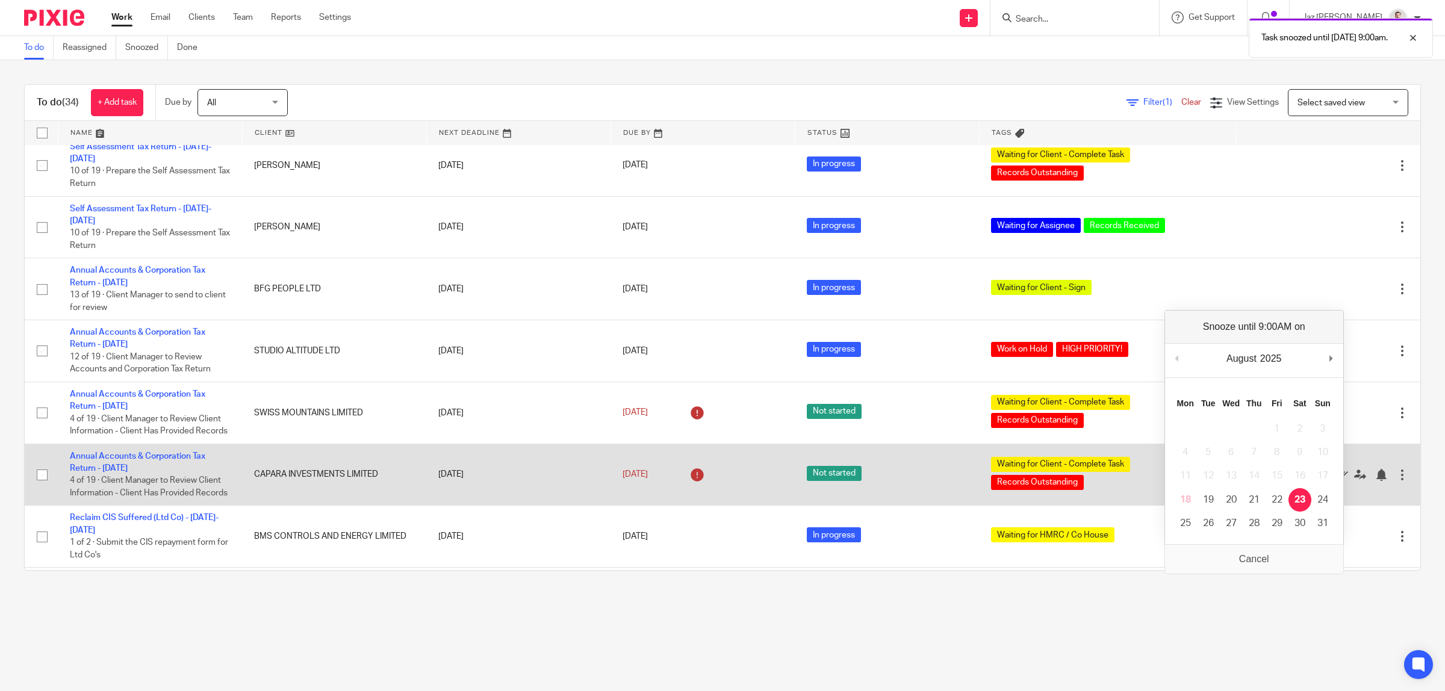
scroll to position [1274, 0]
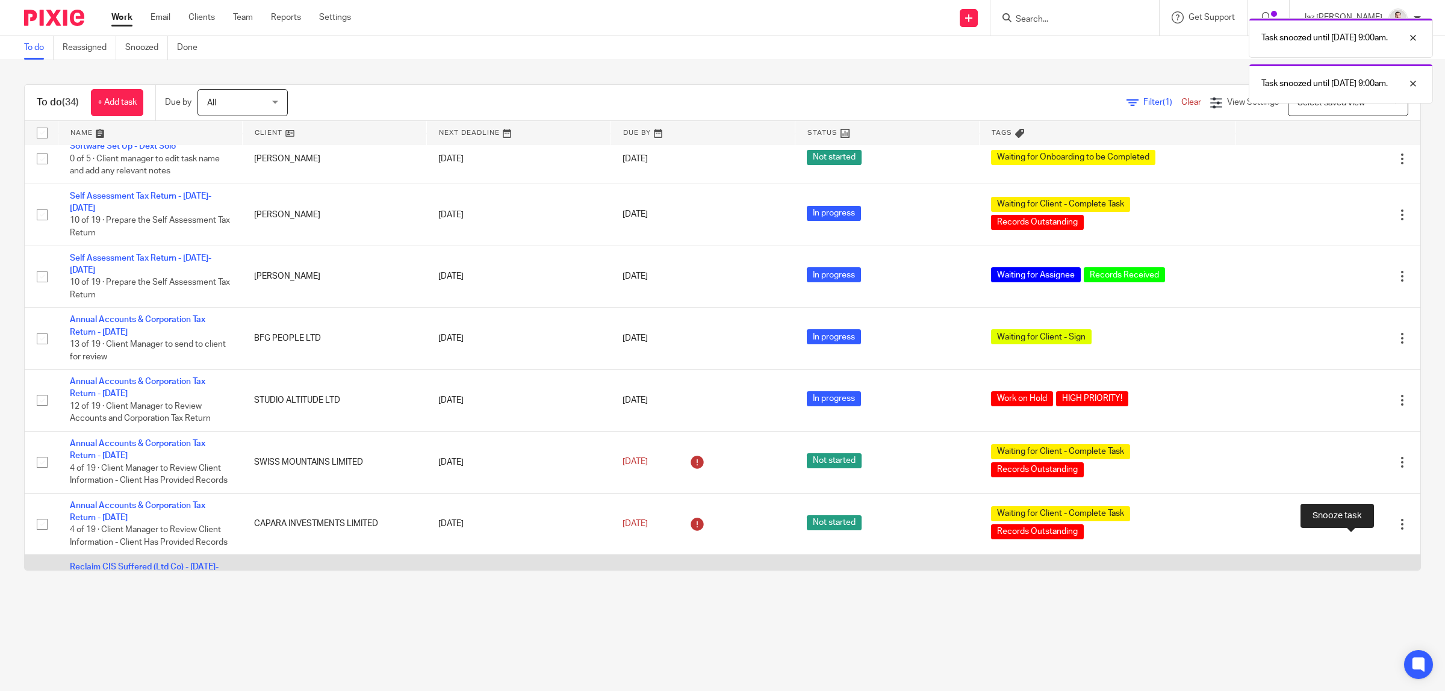
click at [1375, 580] on div at bounding box center [1381, 586] width 12 height 12
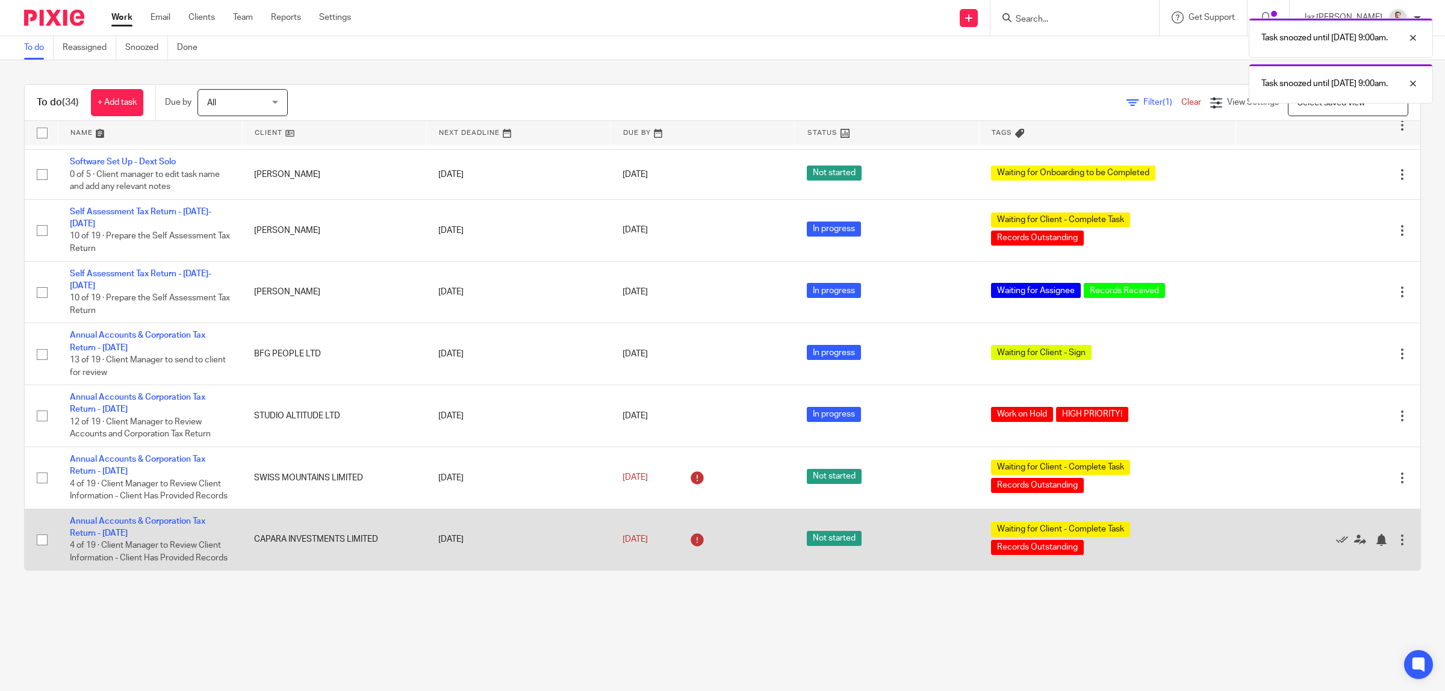
scroll to position [1212, 0]
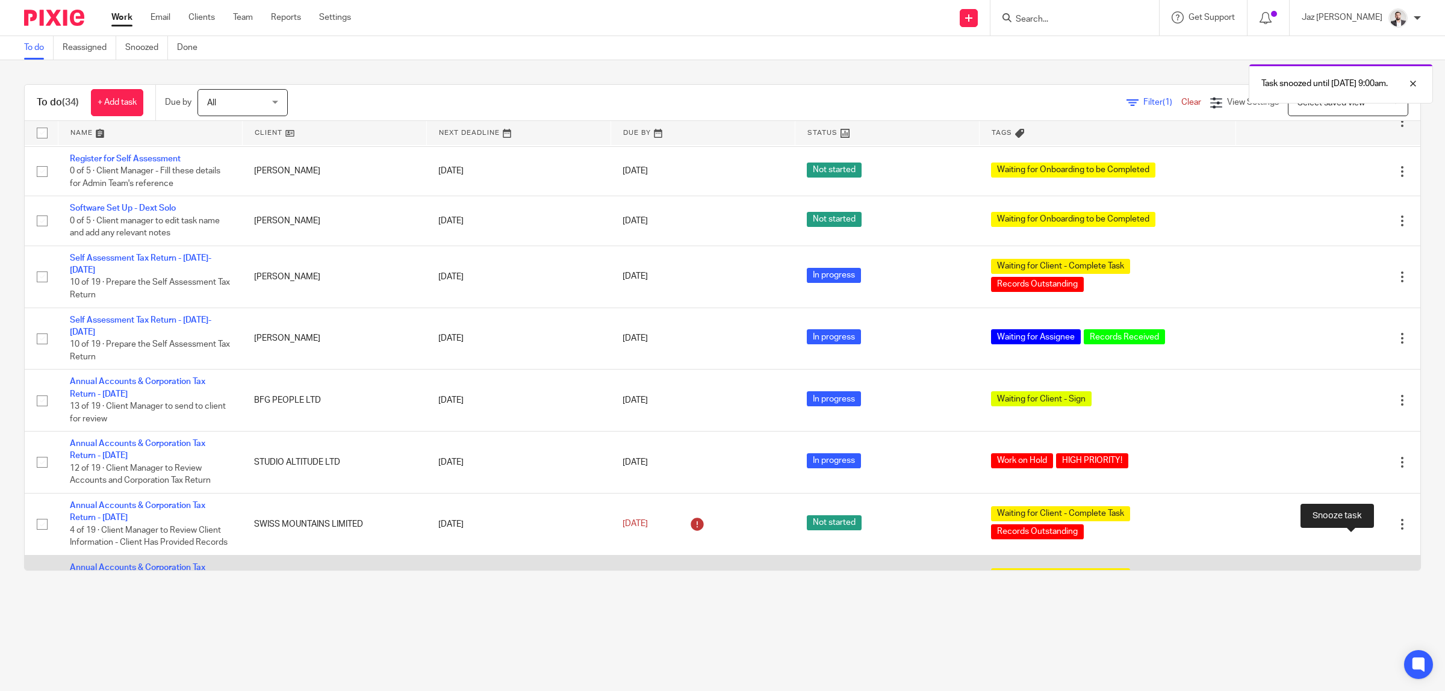
click at [1375, 580] on div at bounding box center [1381, 586] width 12 height 12
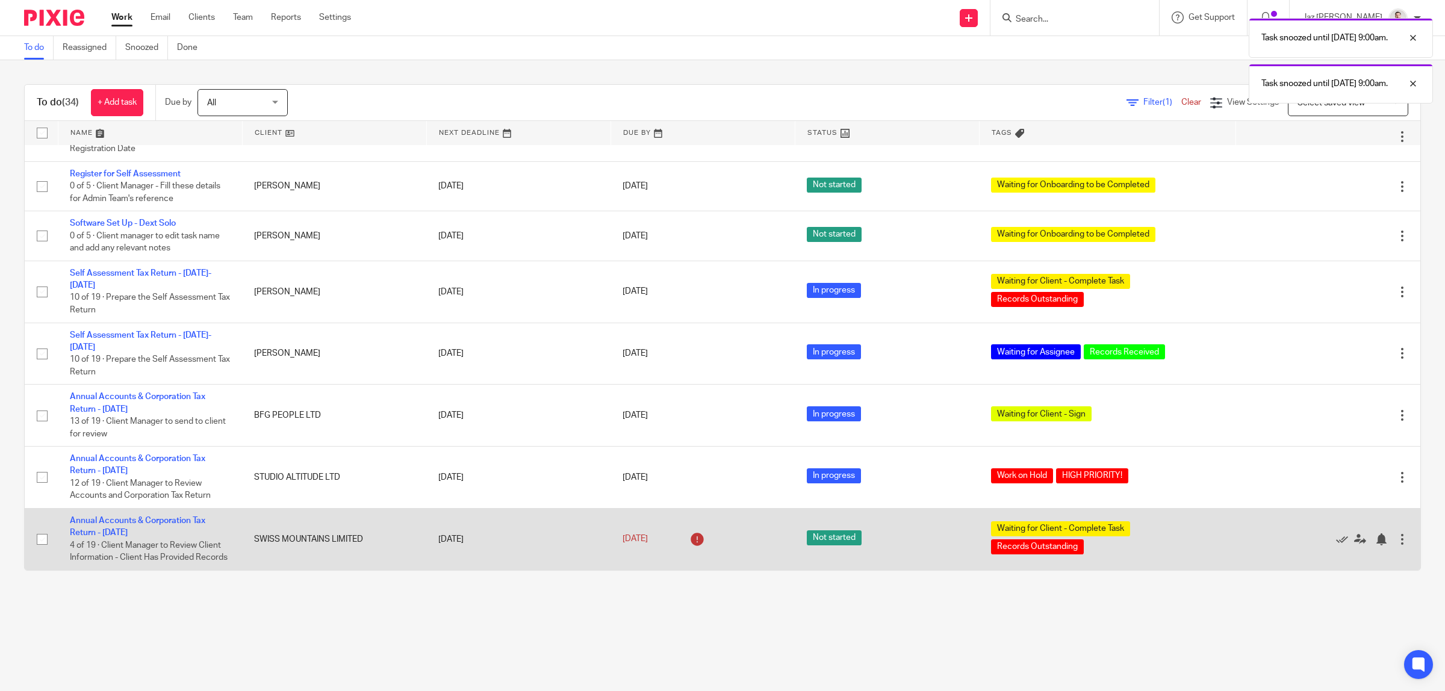
scroll to position [1151, 0]
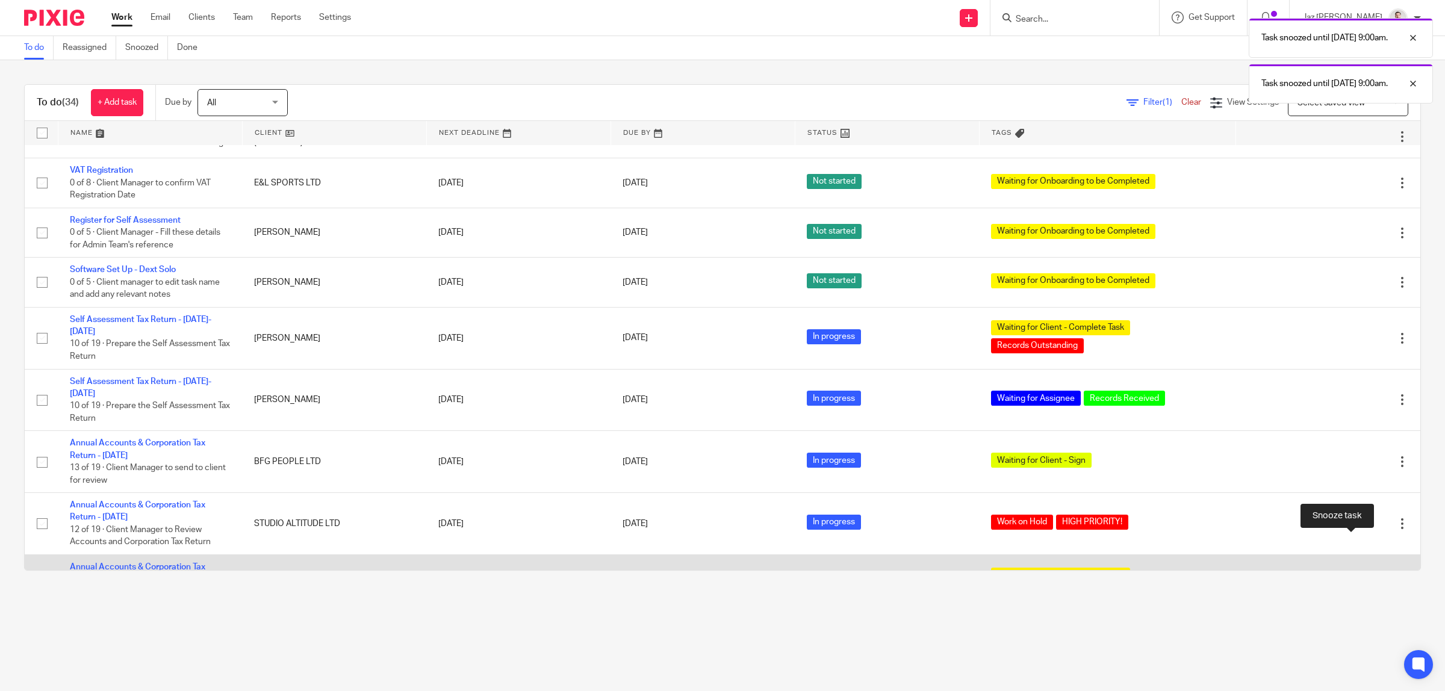
click at [1375, 580] on div at bounding box center [1381, 586] width 12 height 12
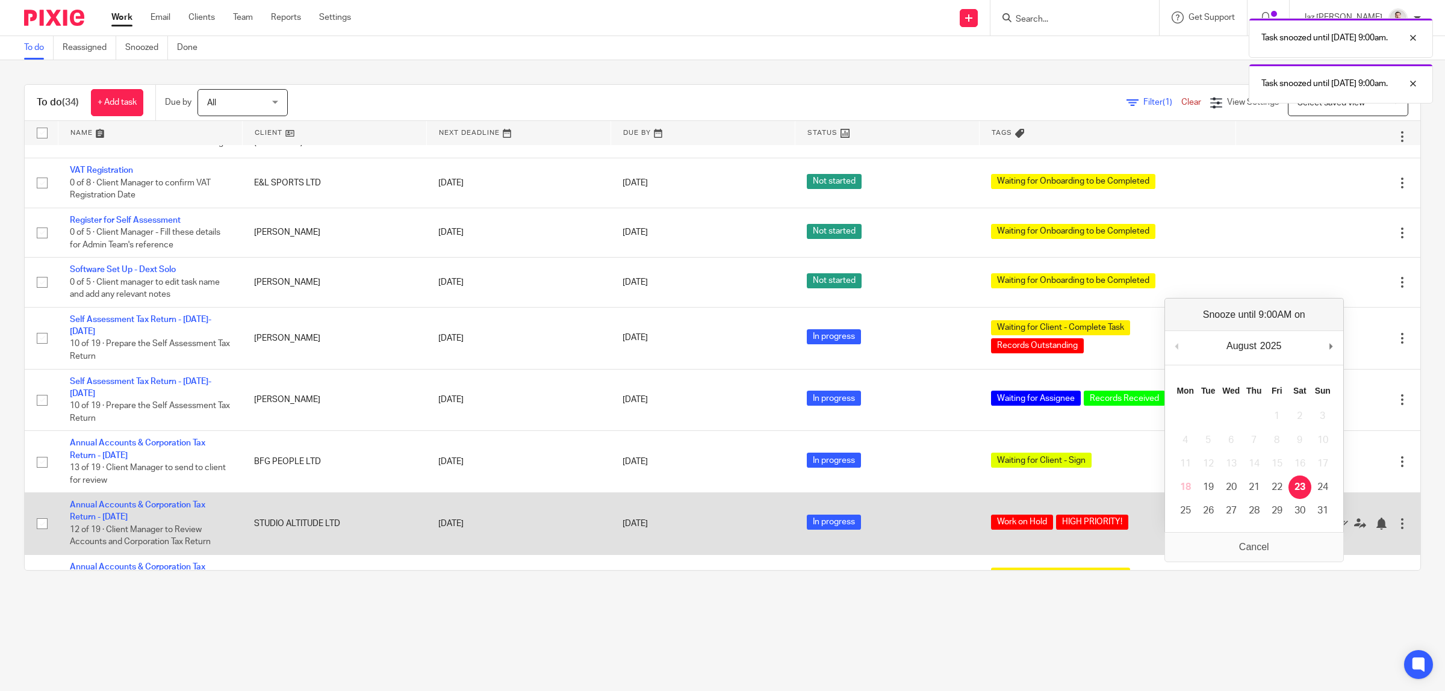
scroll to position [1089, 0]
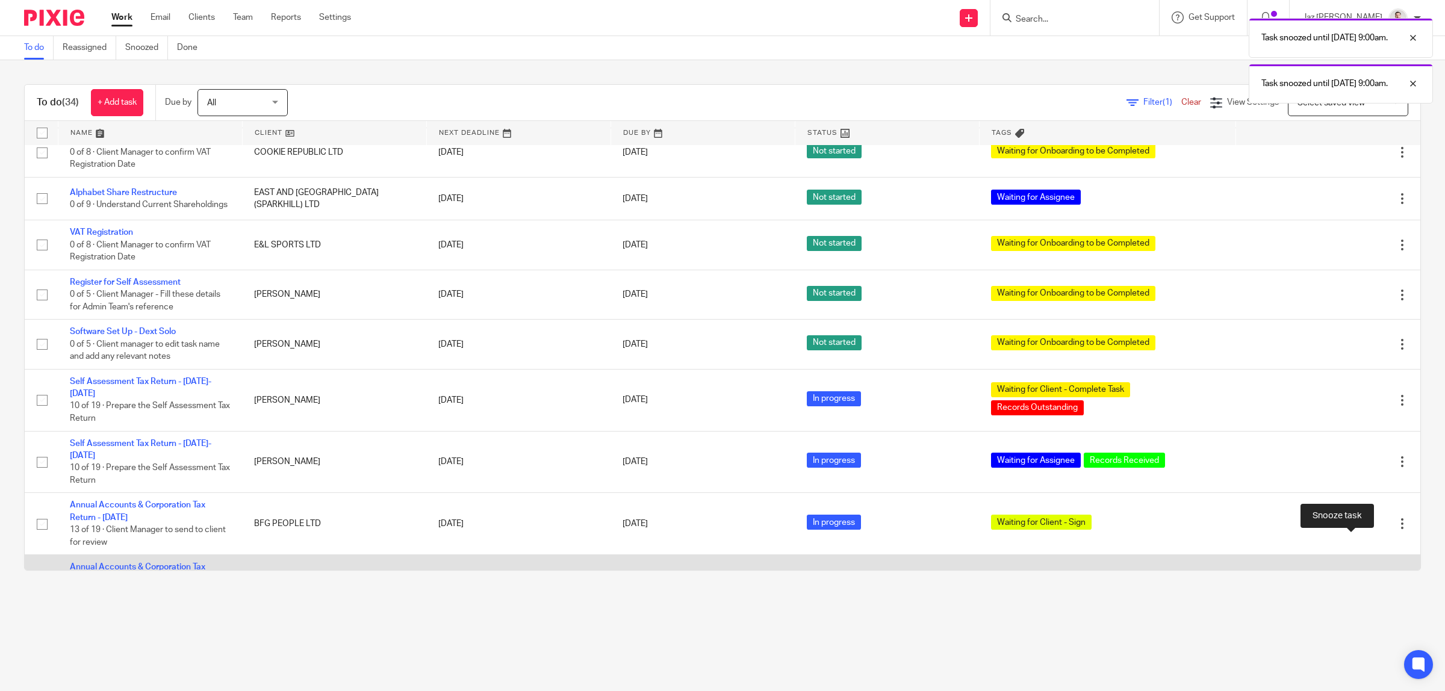
click at [1375, 580] on div at bounding box center [1381, 586] width 12 height 12
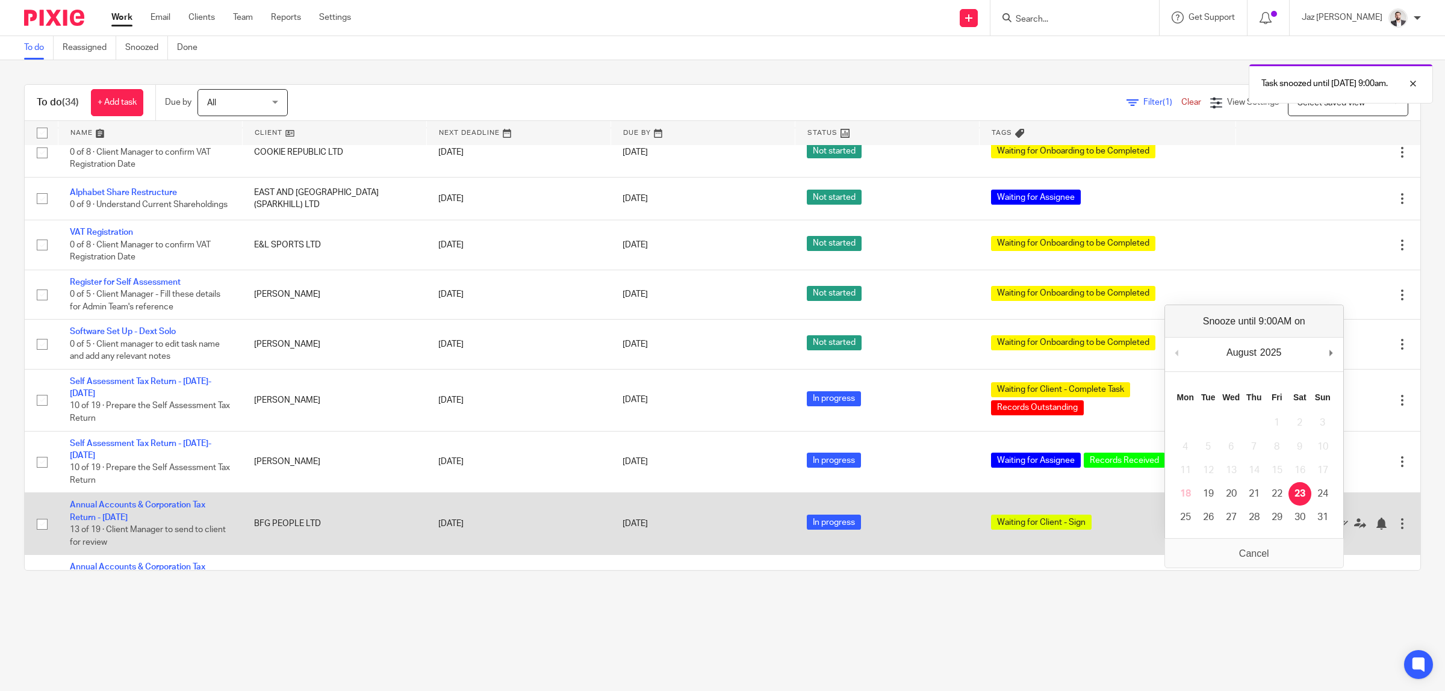
scroll to position [1027, 0]
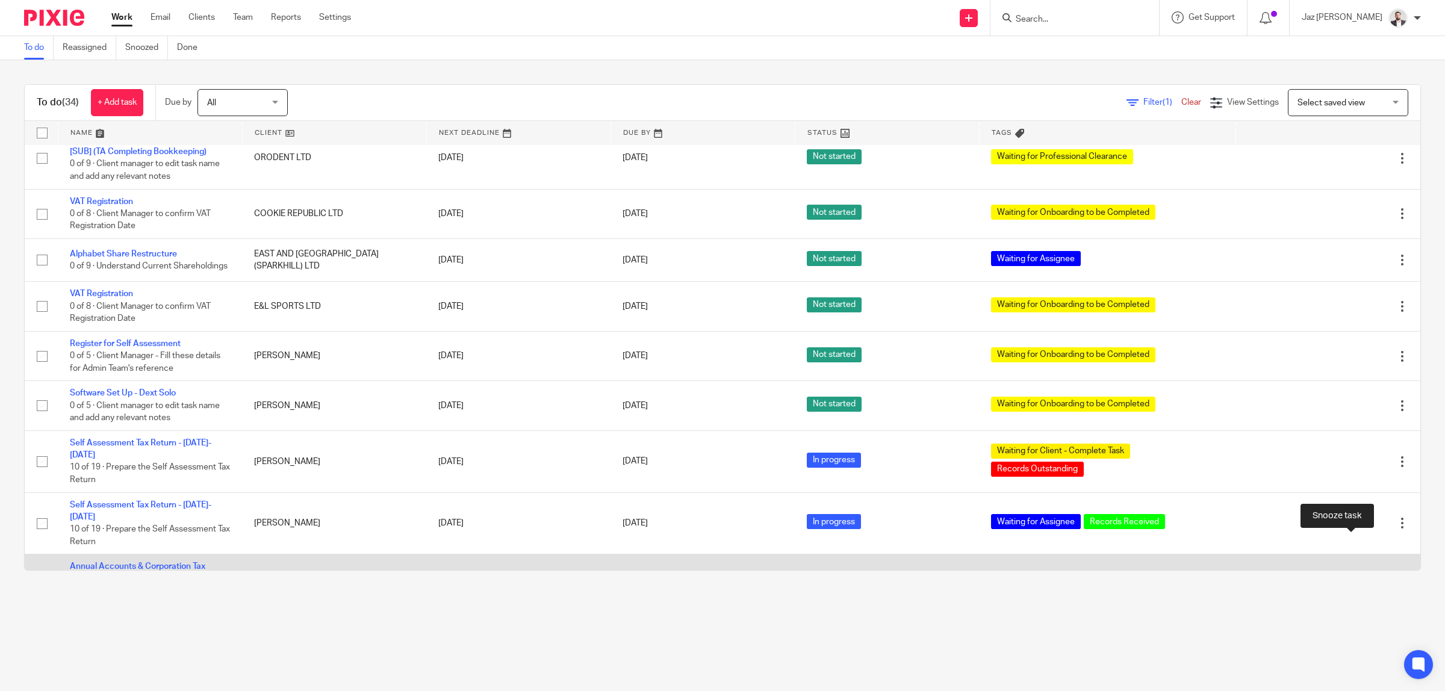
click at [1375, 579] on div at bounding box center [1381, 585] width 12 height 12
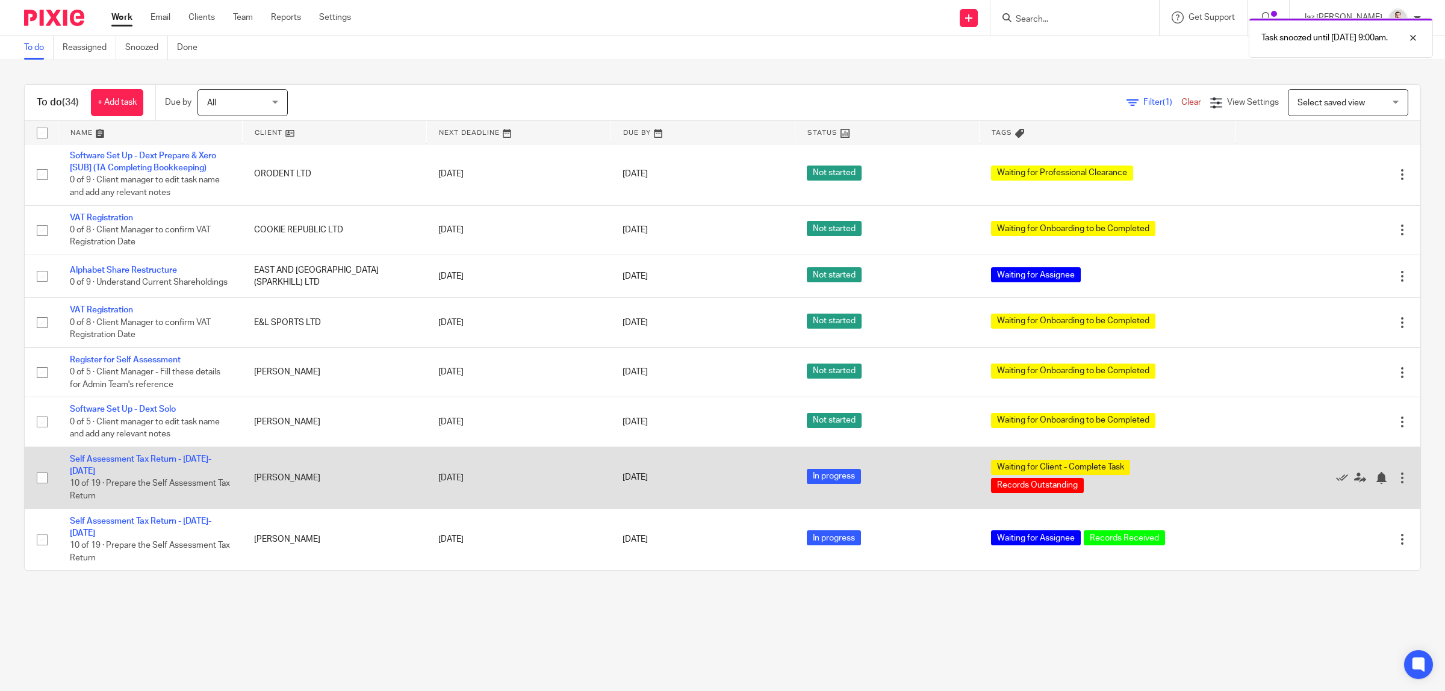
scroll to position [965, 0]
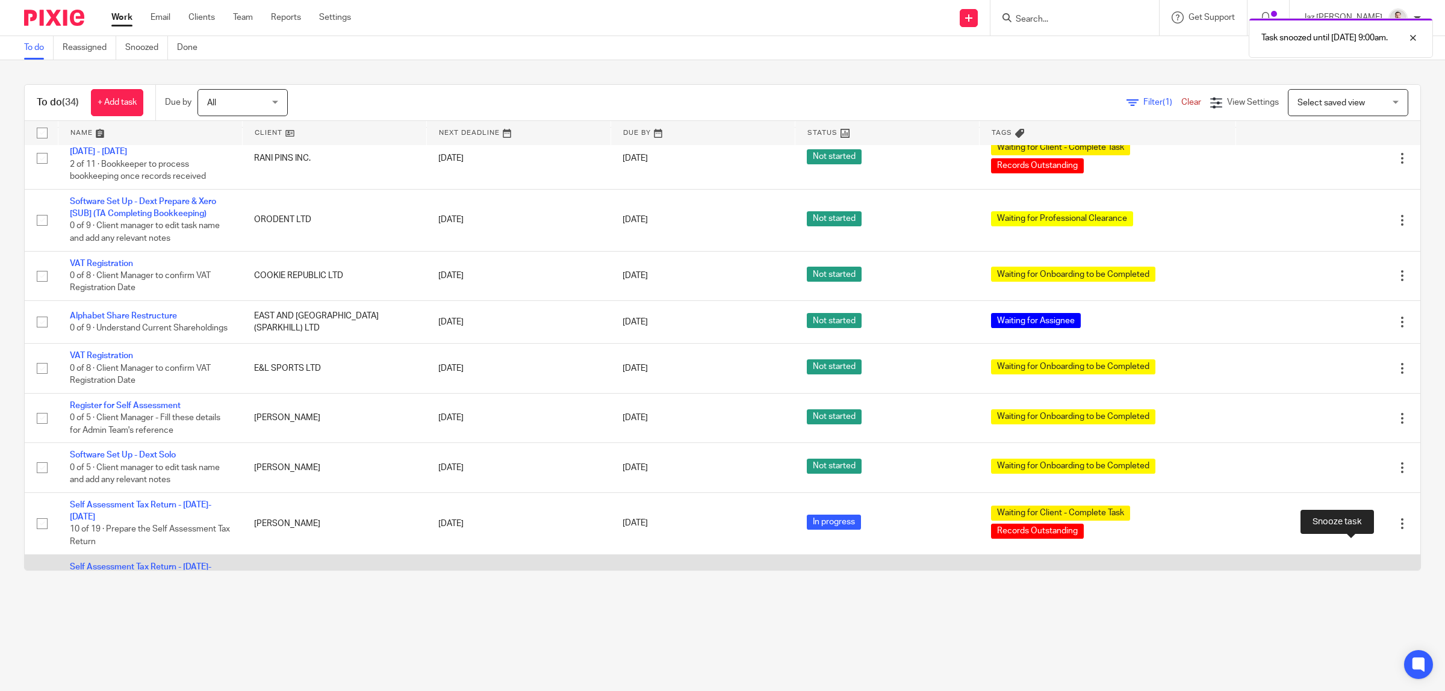
click at [1375, 580] on div at bounding box center [1381, 586] width 12 height 12
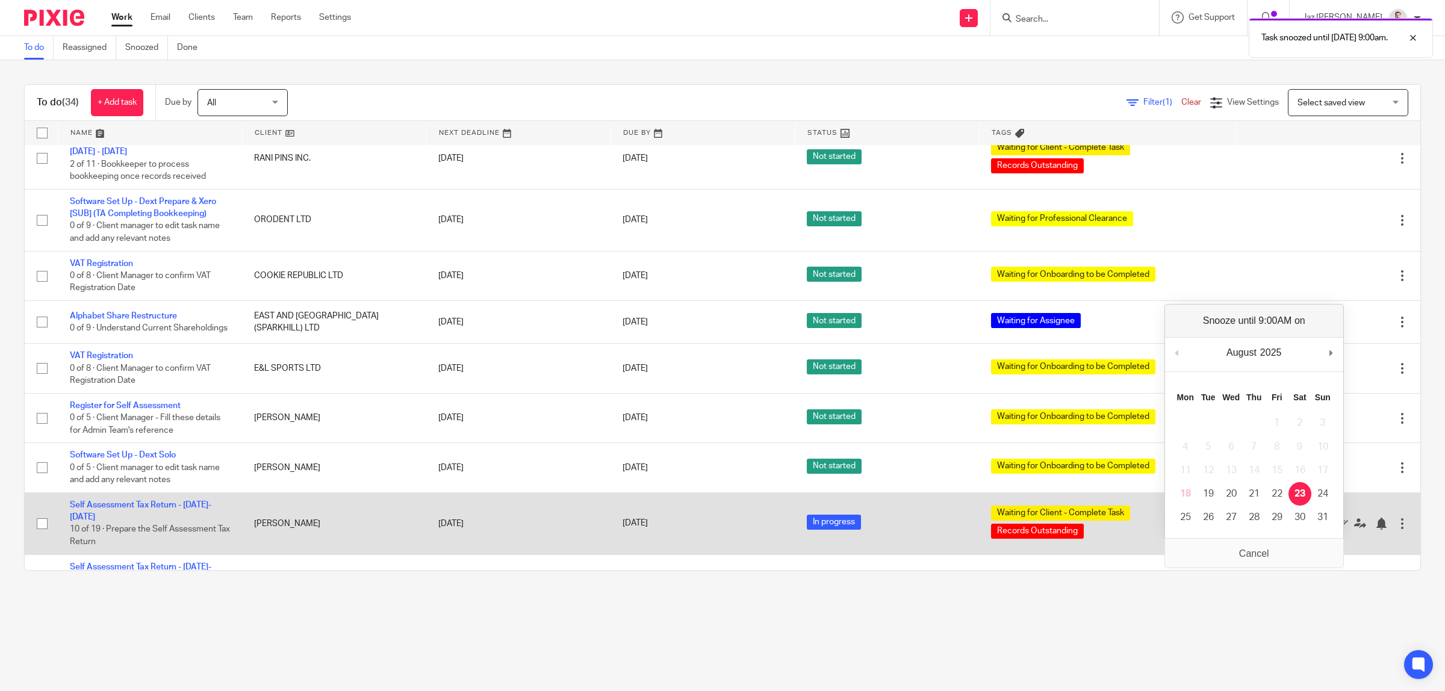
scroll to position [916, 0]
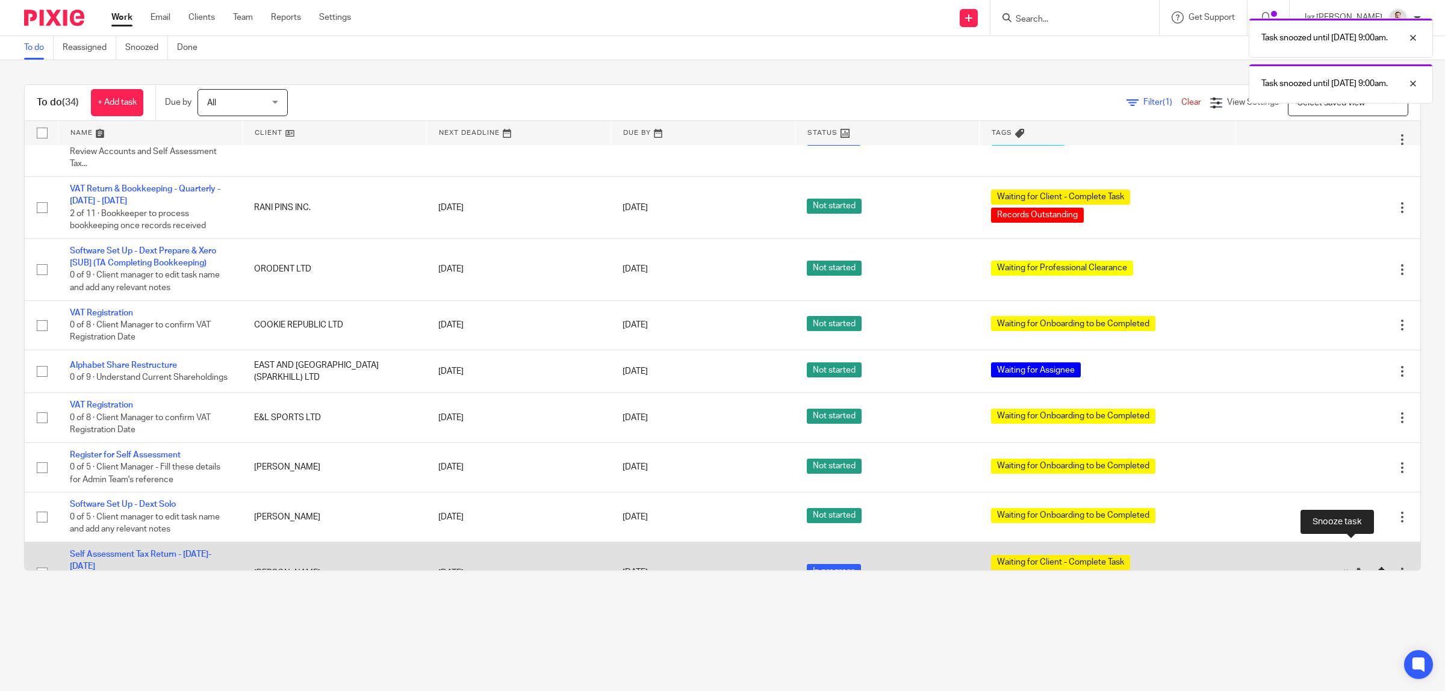
click at [1375, 567] on div at bounding box center [1381, 573] width 12 height 12
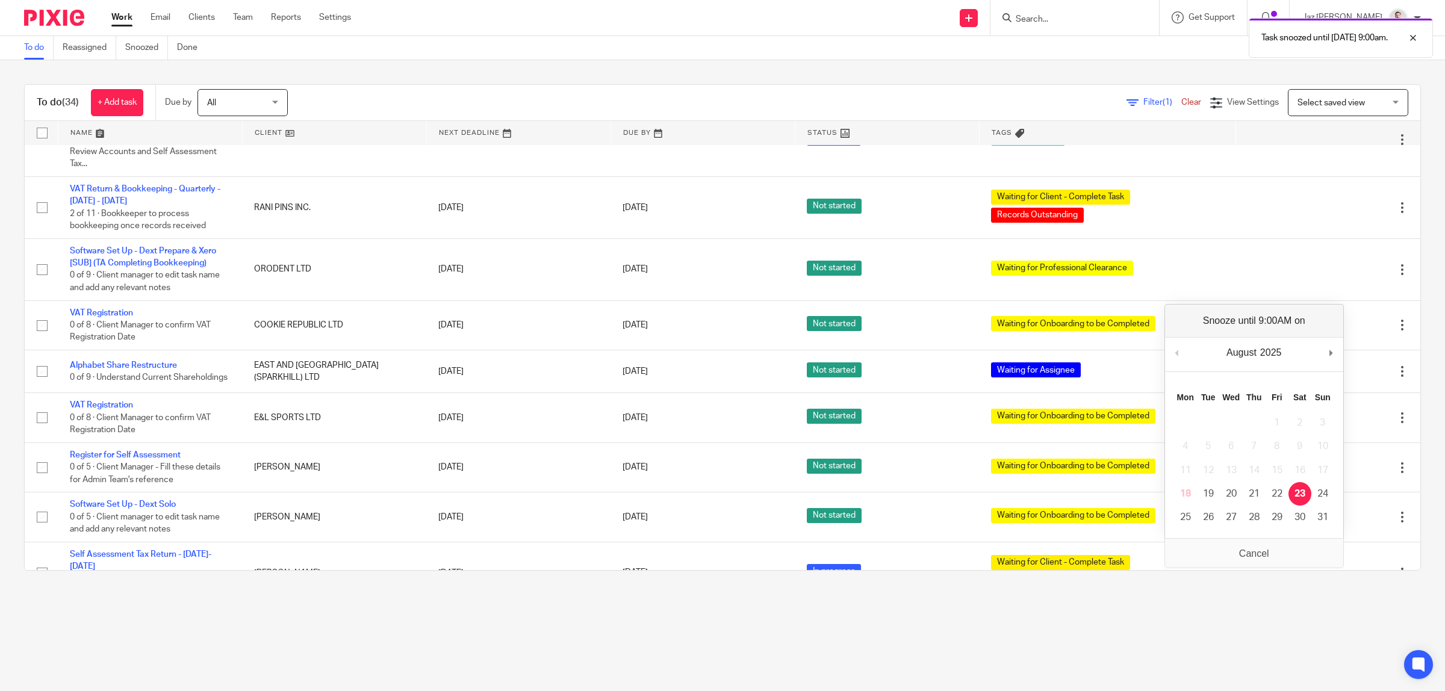
scroll to position [866, 0]
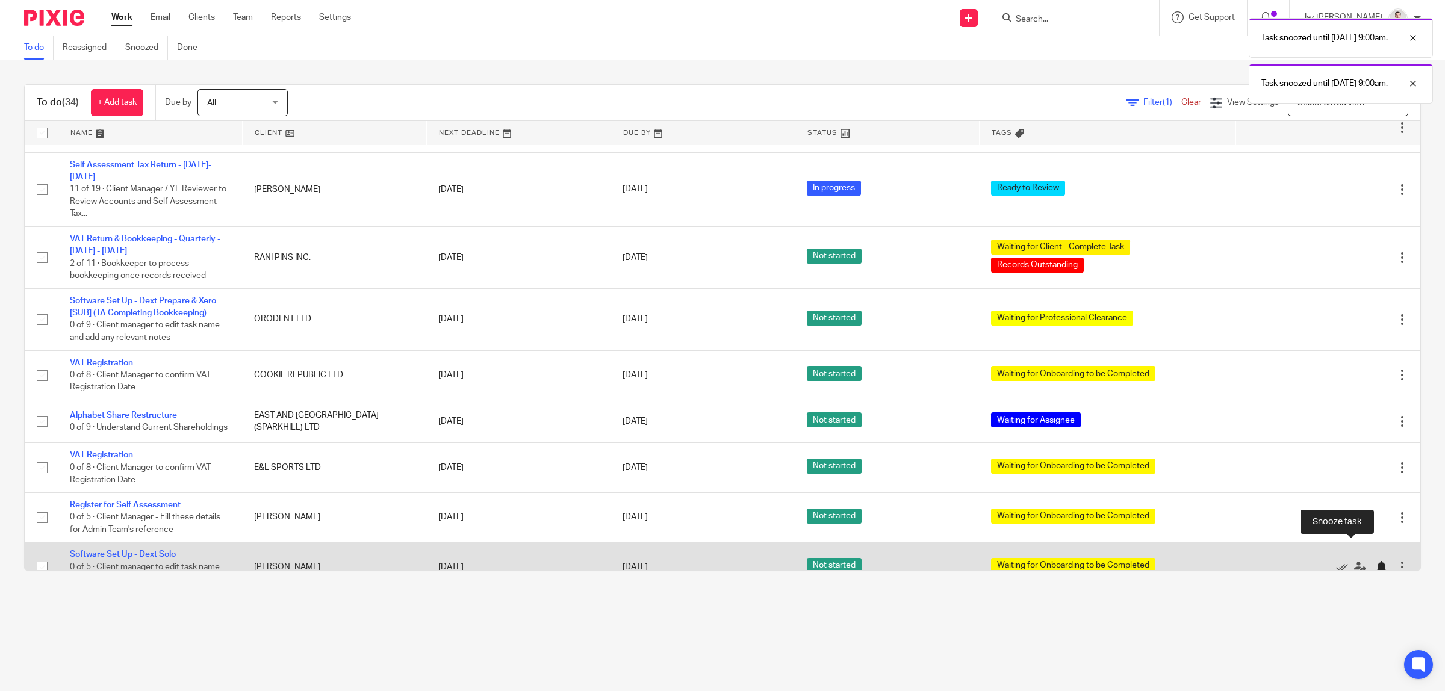
click at [1375, 561] on div at bounding box center [1381, 567] width 12 height 12
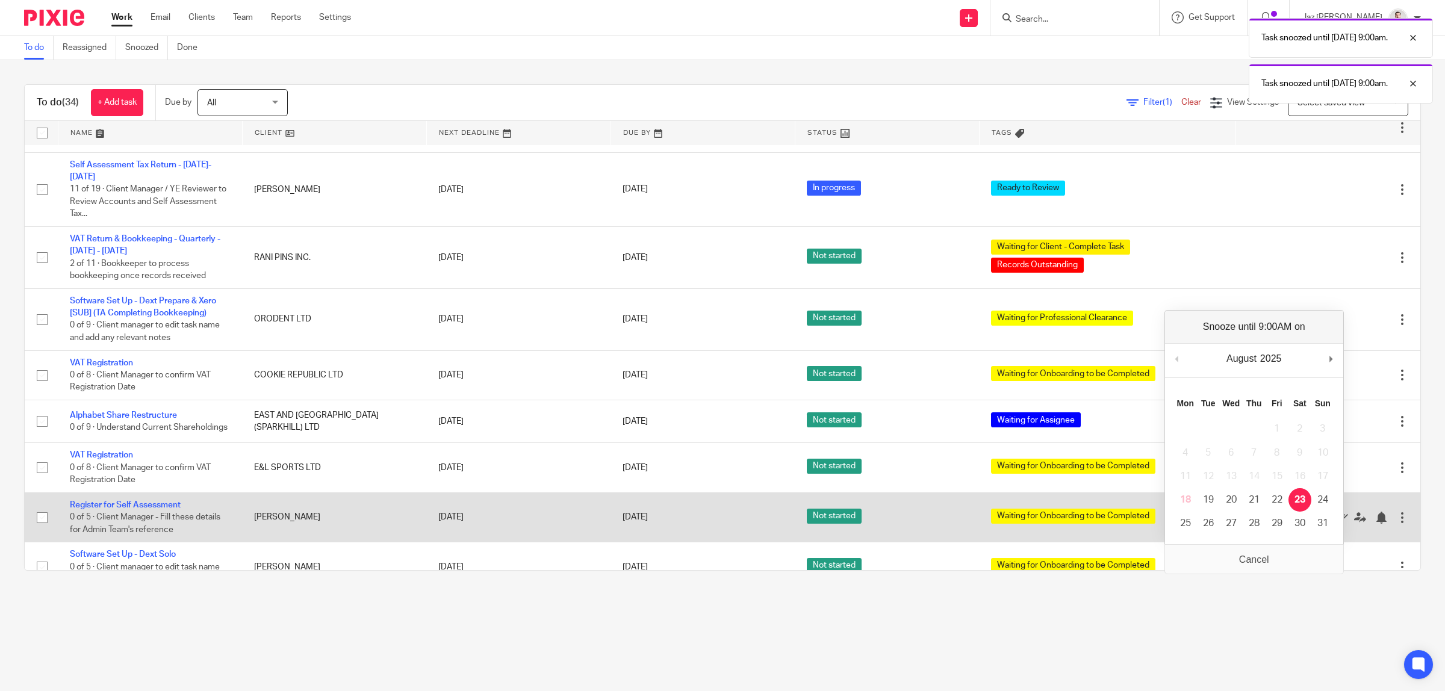
scroll to position [817, 0]
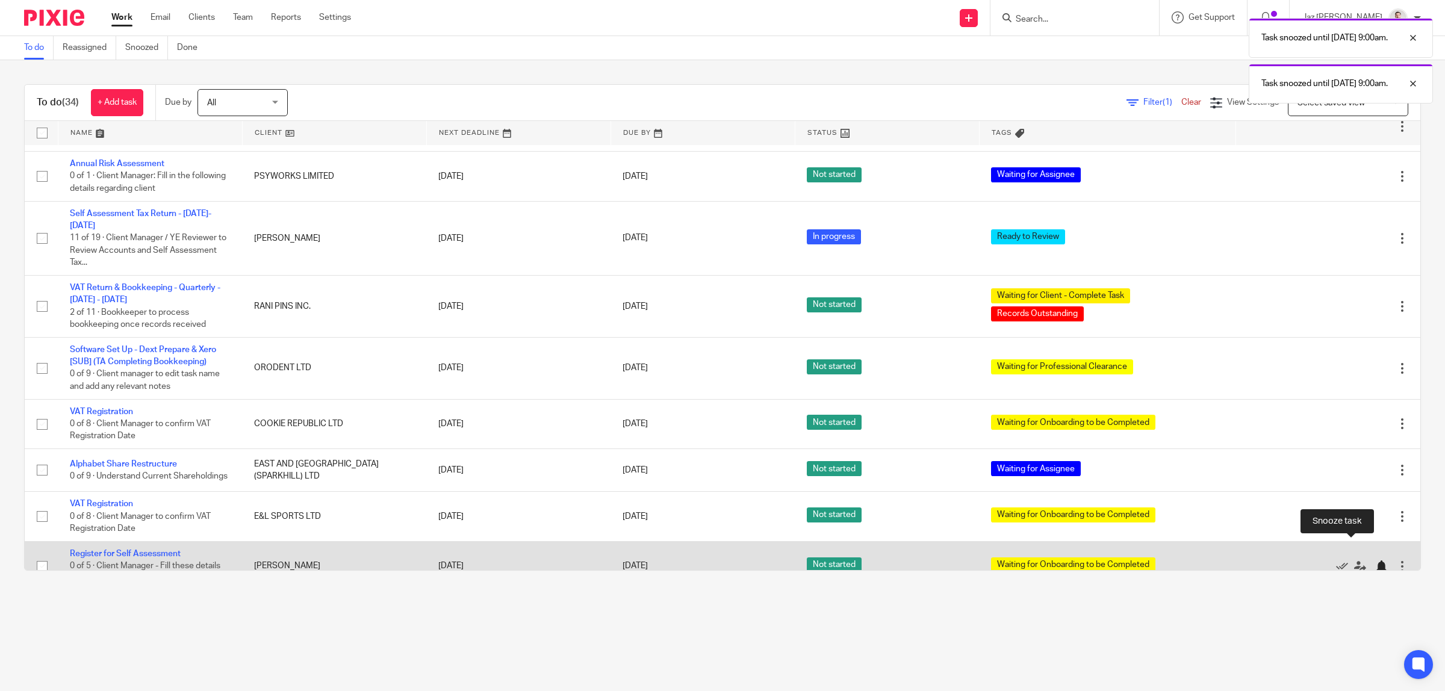
click at [1375, 561] on div at bounding box center [1381, 567] width 12 height 12
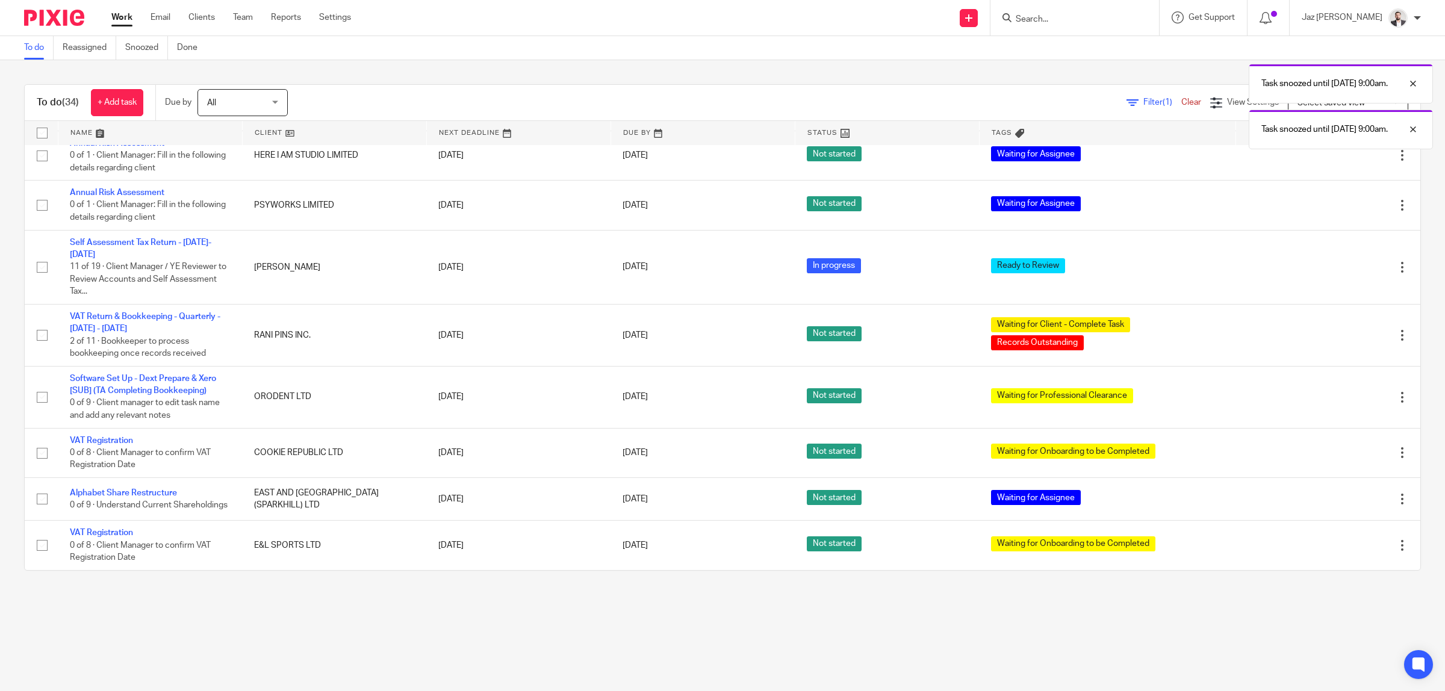
scroll to position [768, 0]
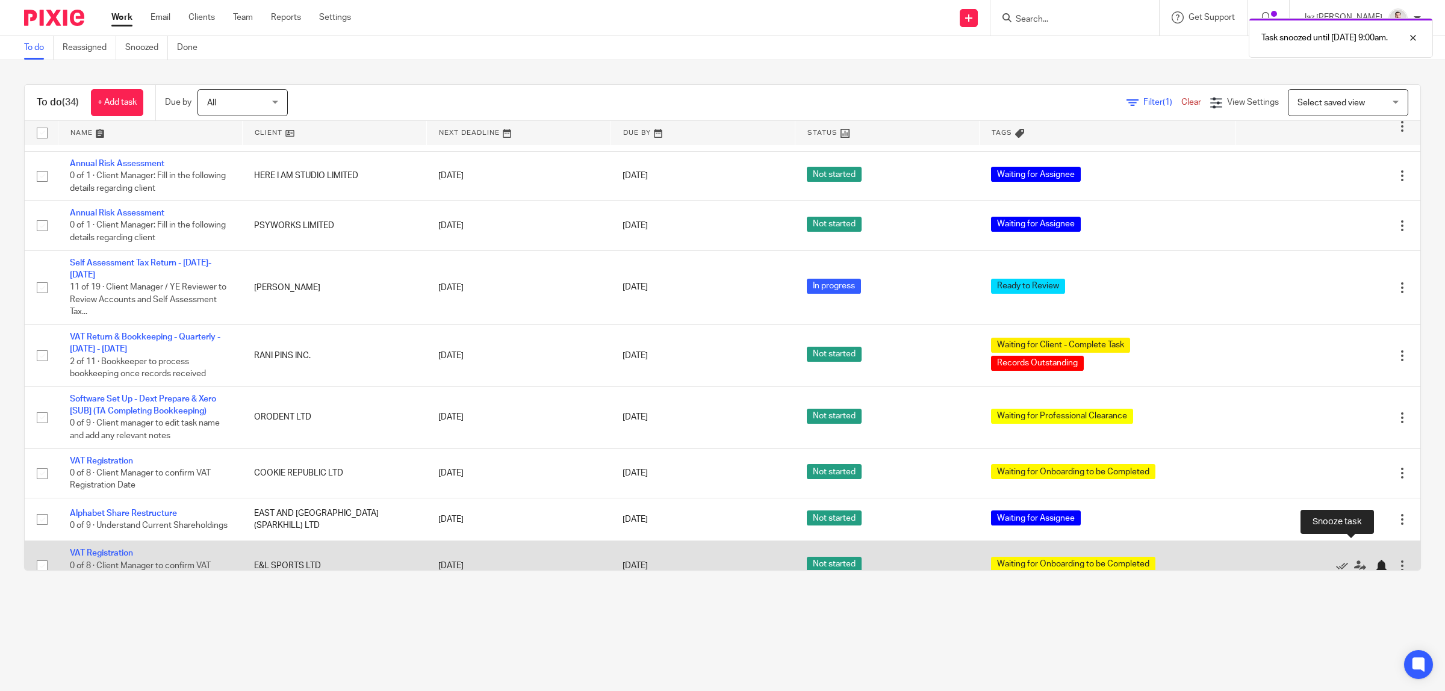
click at [1375, 560] on div at bounding box center [1381, 566] width 12 height 12
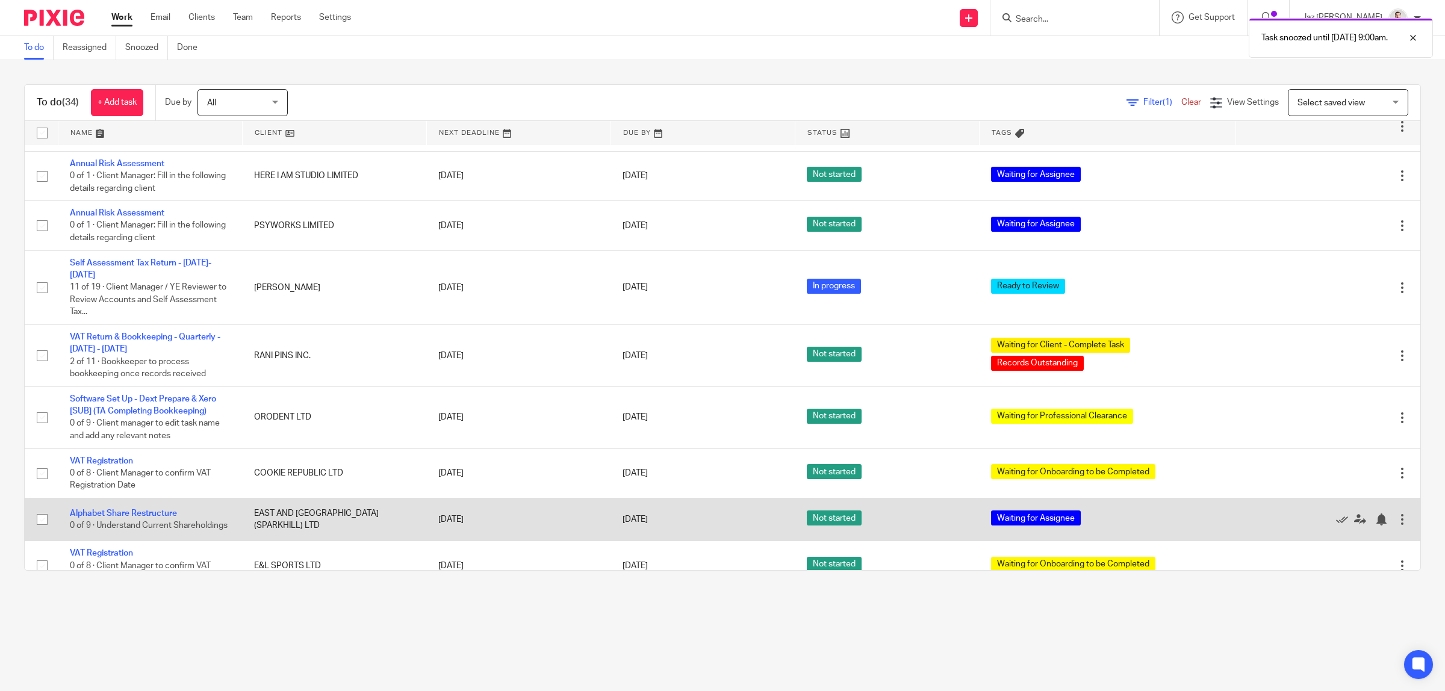
scroll to position [718, 0]
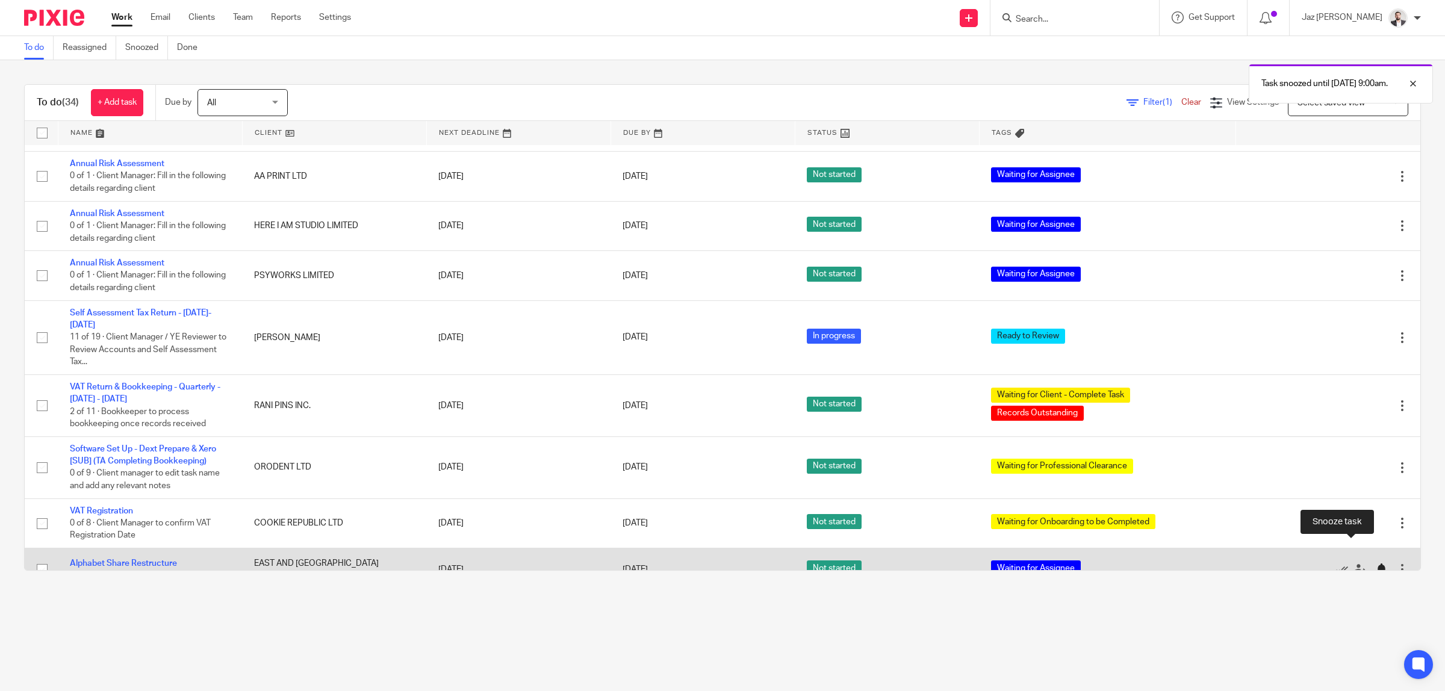
click at [1375, 564] on div at bounding box center [1381, 570] width 12 height 12
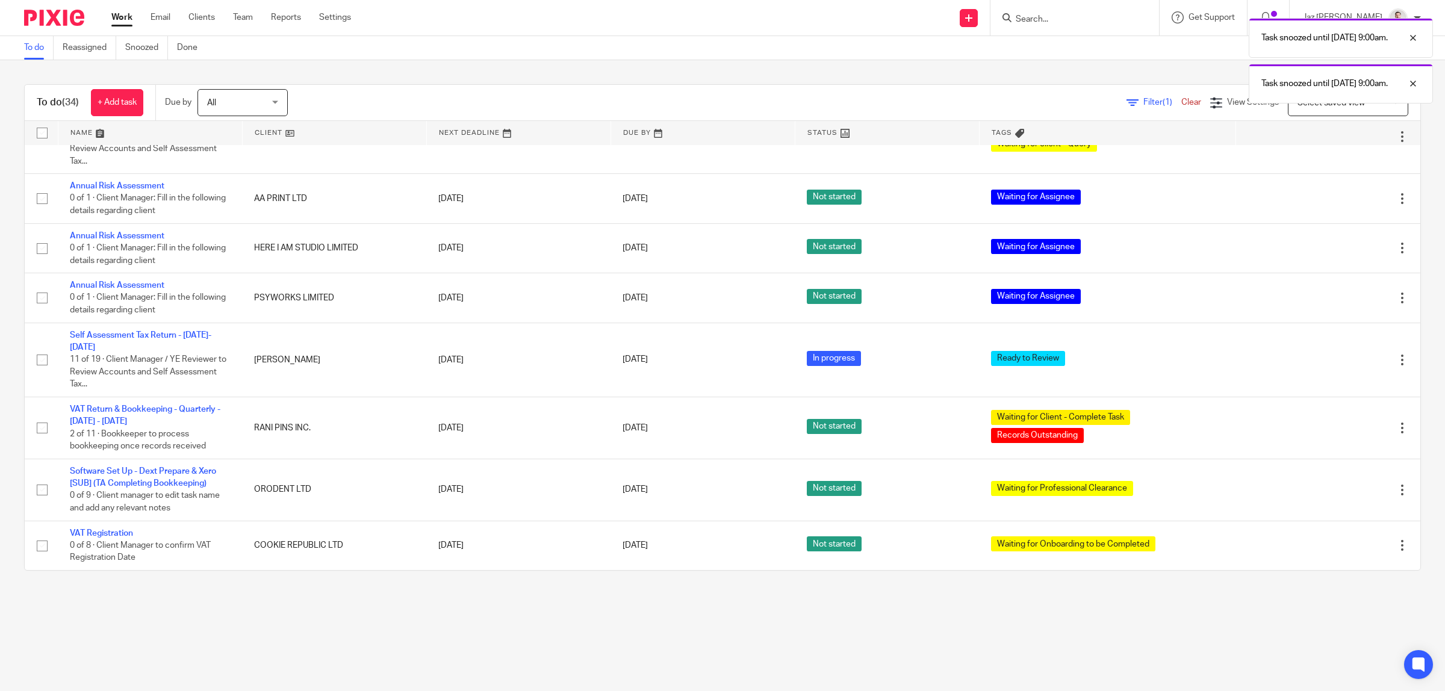
scroll to position [668, 0]
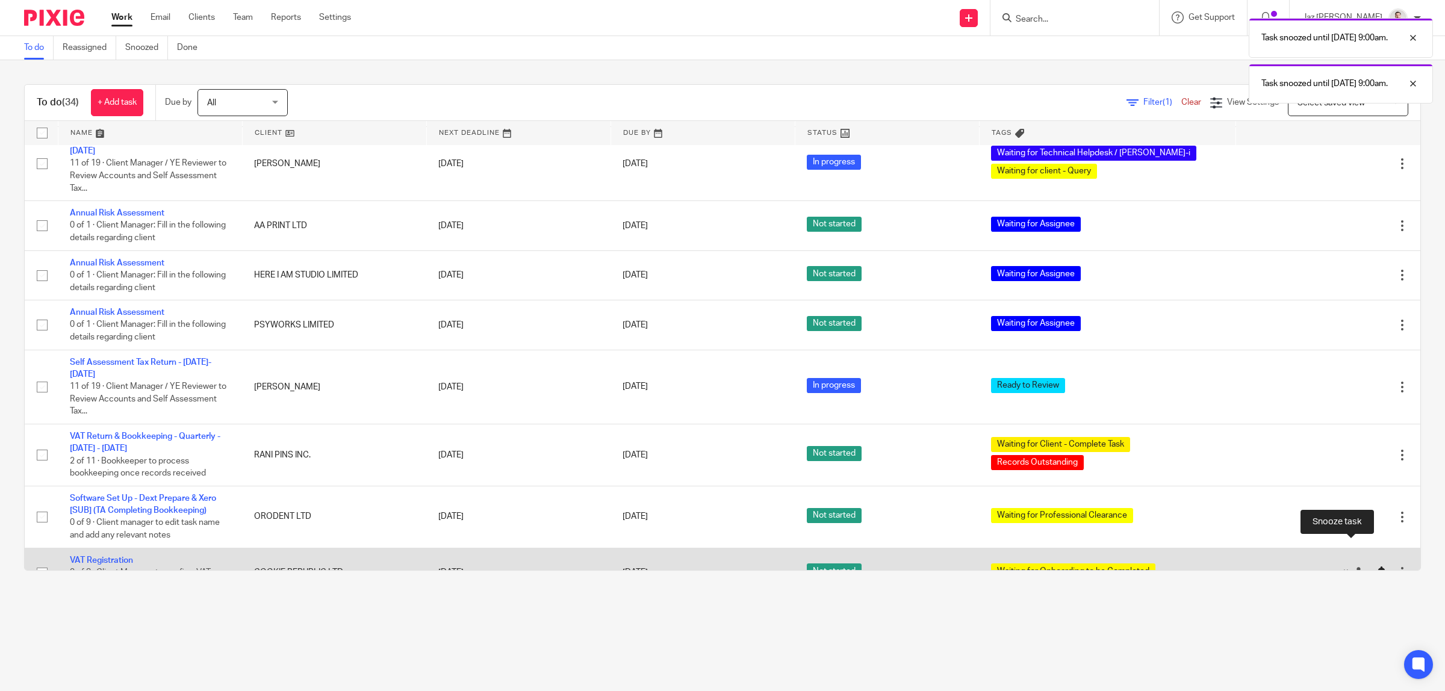
click at [1375, 567] on div at bounding box center [1381, 573] width 12 height 12
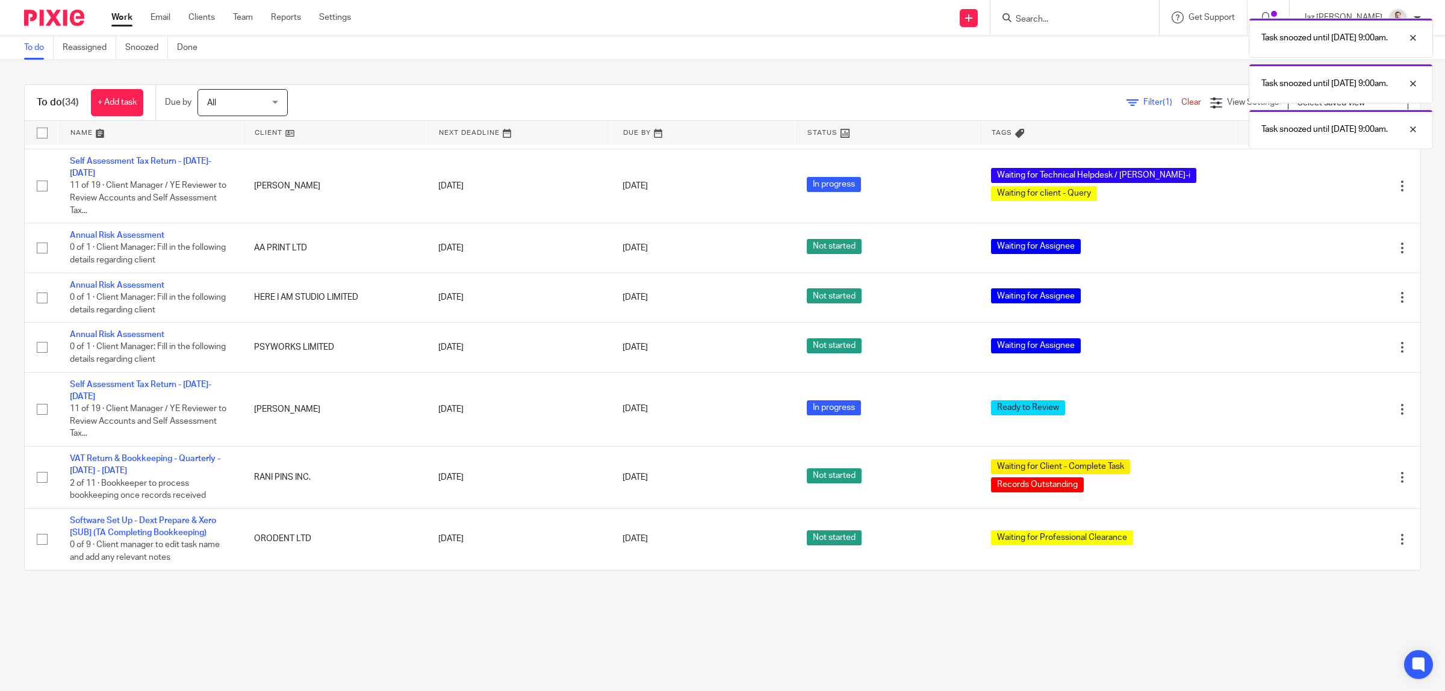
scroll to position [618, 0]
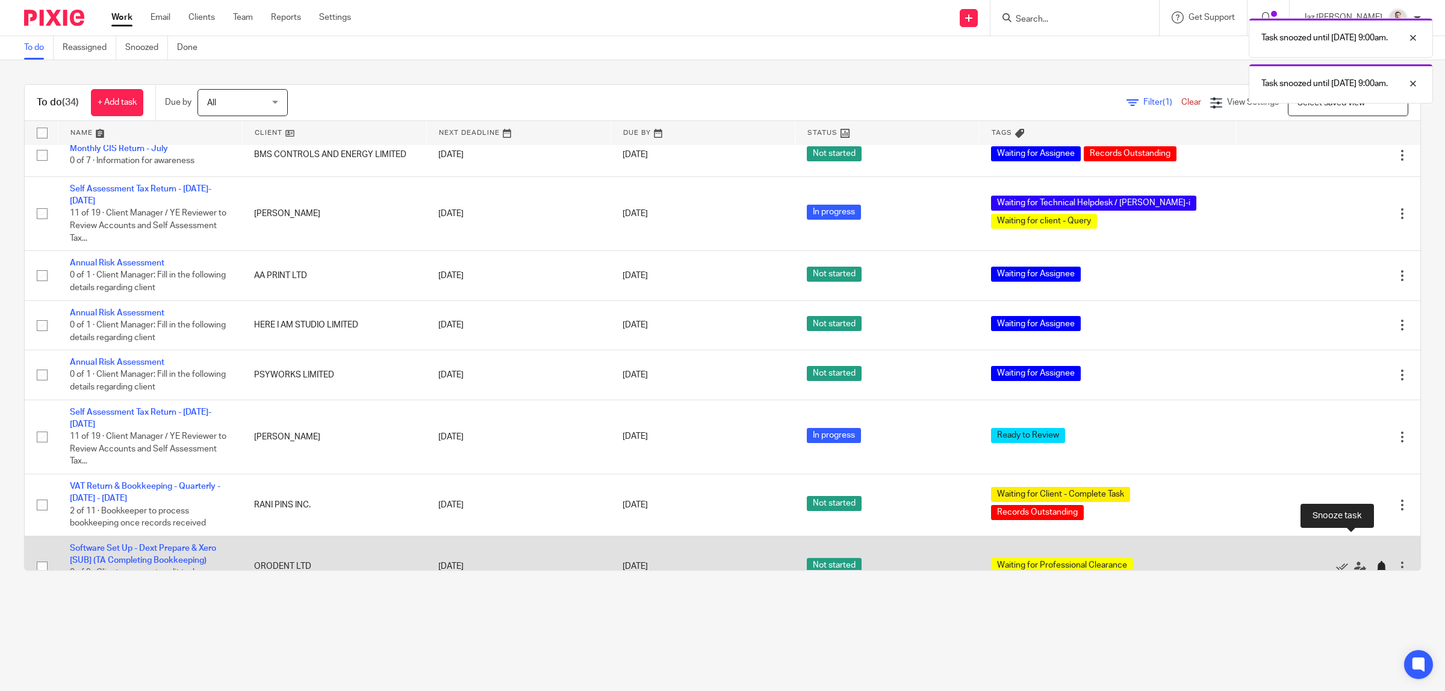
click at [1375, 561] on div at bounding box center [1381, 567] width 12 height 12
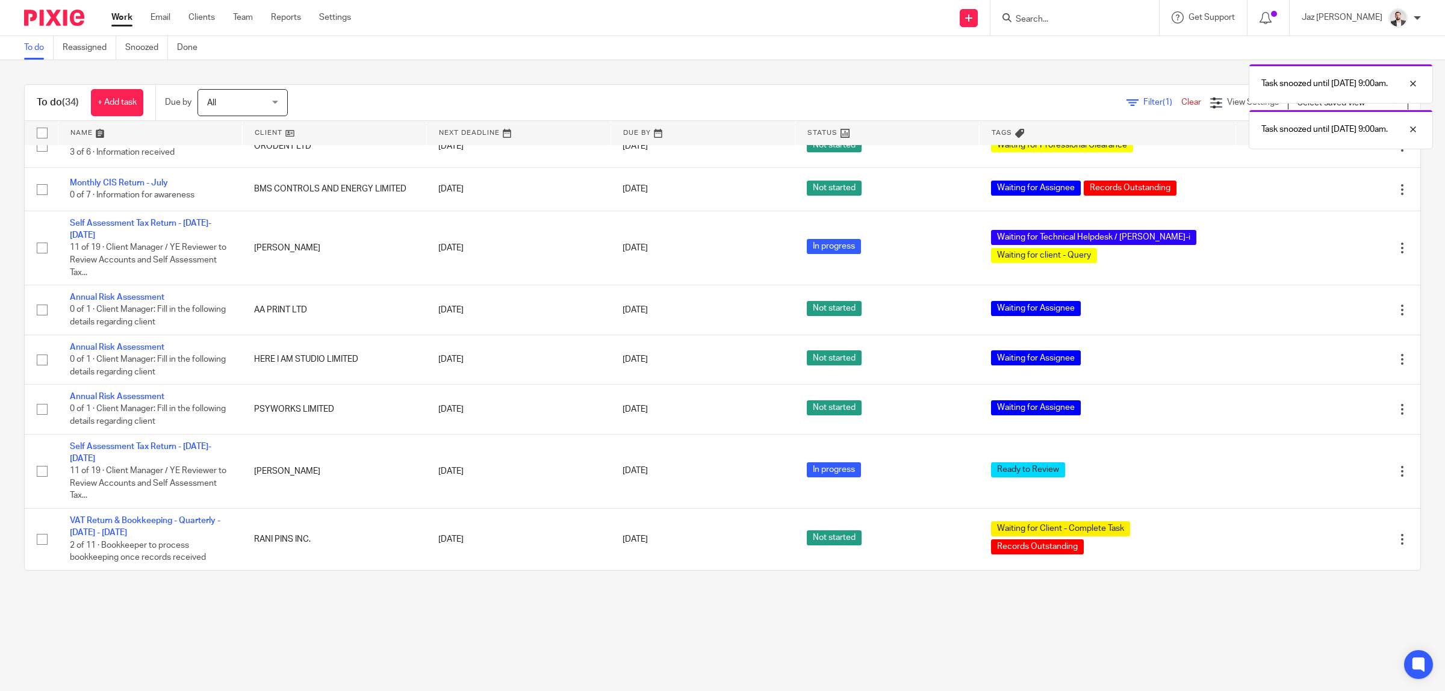
scroll to position [557, 0]
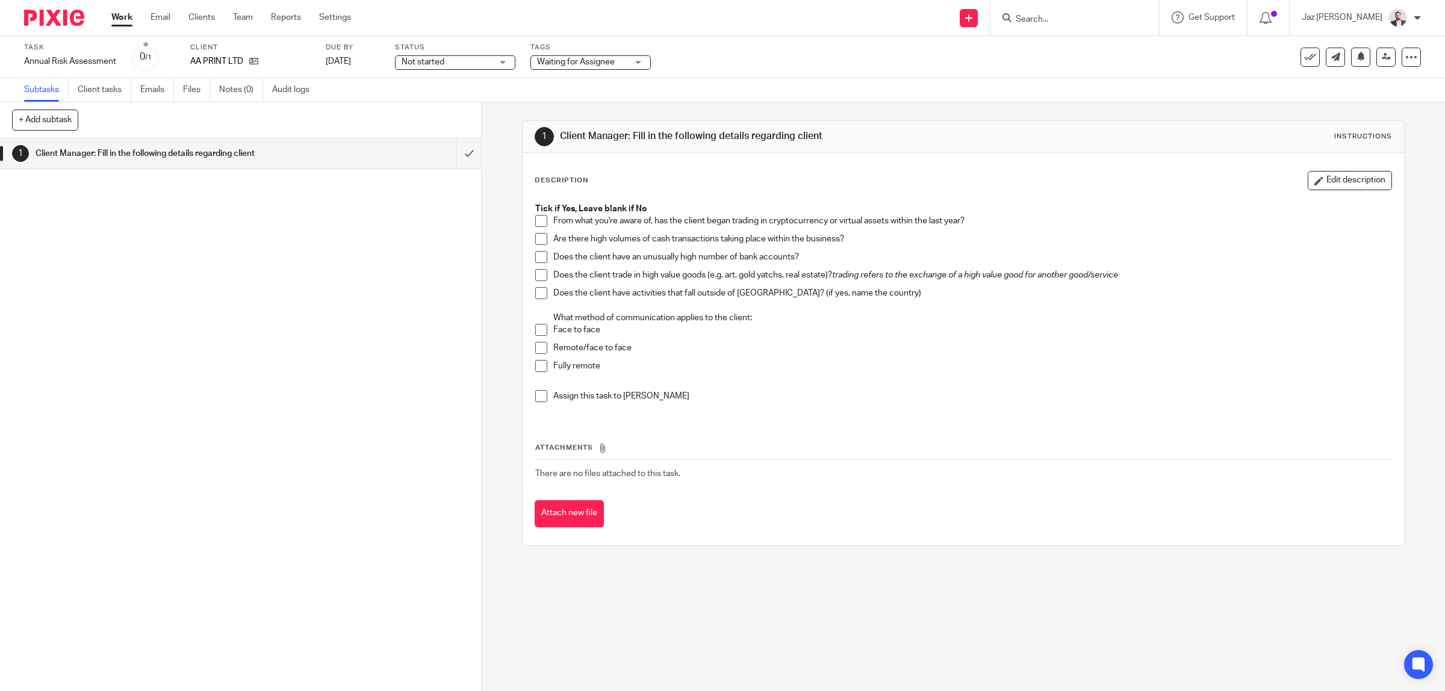
click at [536, 345] on span at bounding box center [541, 348] width 12 height 12
click at [1376, 64] on link at bounding box center [1385, 57] width 19 height 19
click at [535, 346] on span at bounding box center [541, 348] width 12 height 12
click at [1412, 38] on div at bounding box center [1404, 38] width 33 height 14
click at [1382, 61] on icon at bounding box center [1386, 56] width 9 height 9
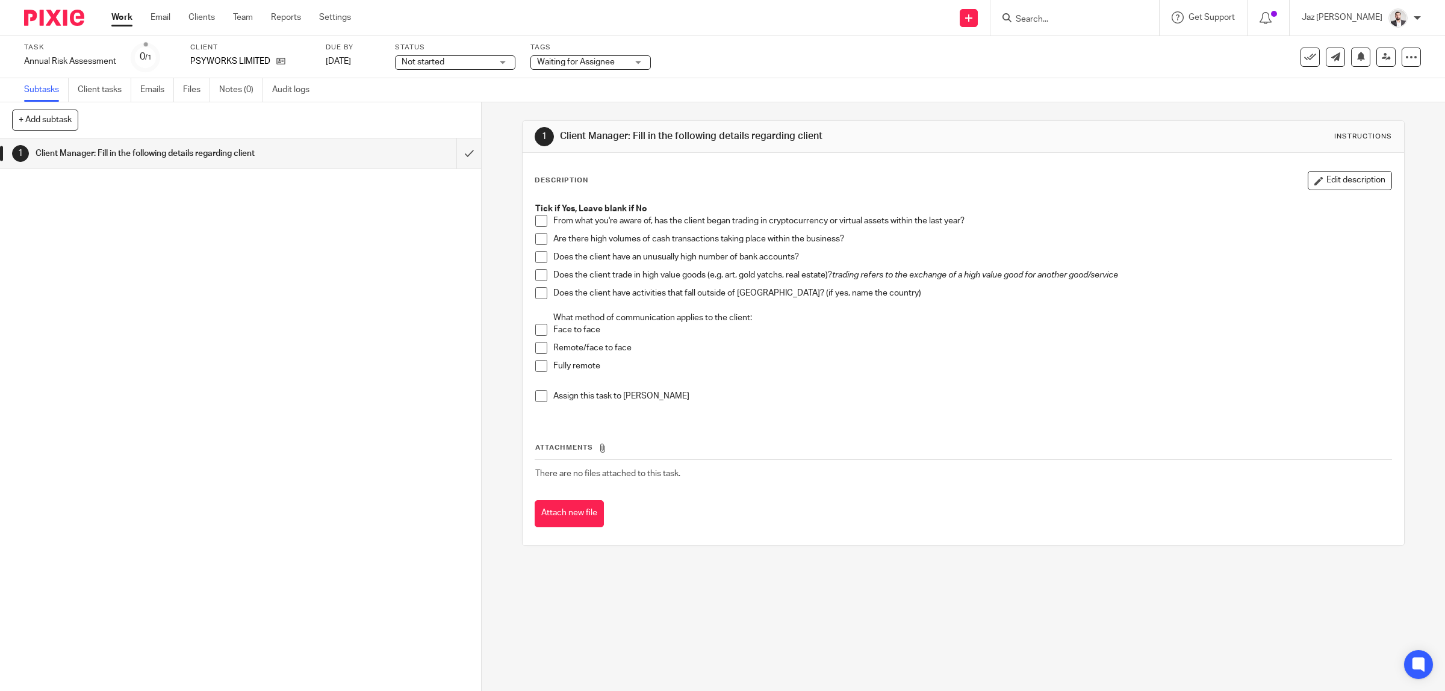
click at [536, 347] on span at bounding box center [541, 348] width 12 height 12
click at [1415, 31] on div at bounding box center [1404, 38] width 33 height 14
click at [1382, 58] on icon at bounding box center [1386, 56] width 9 height 9
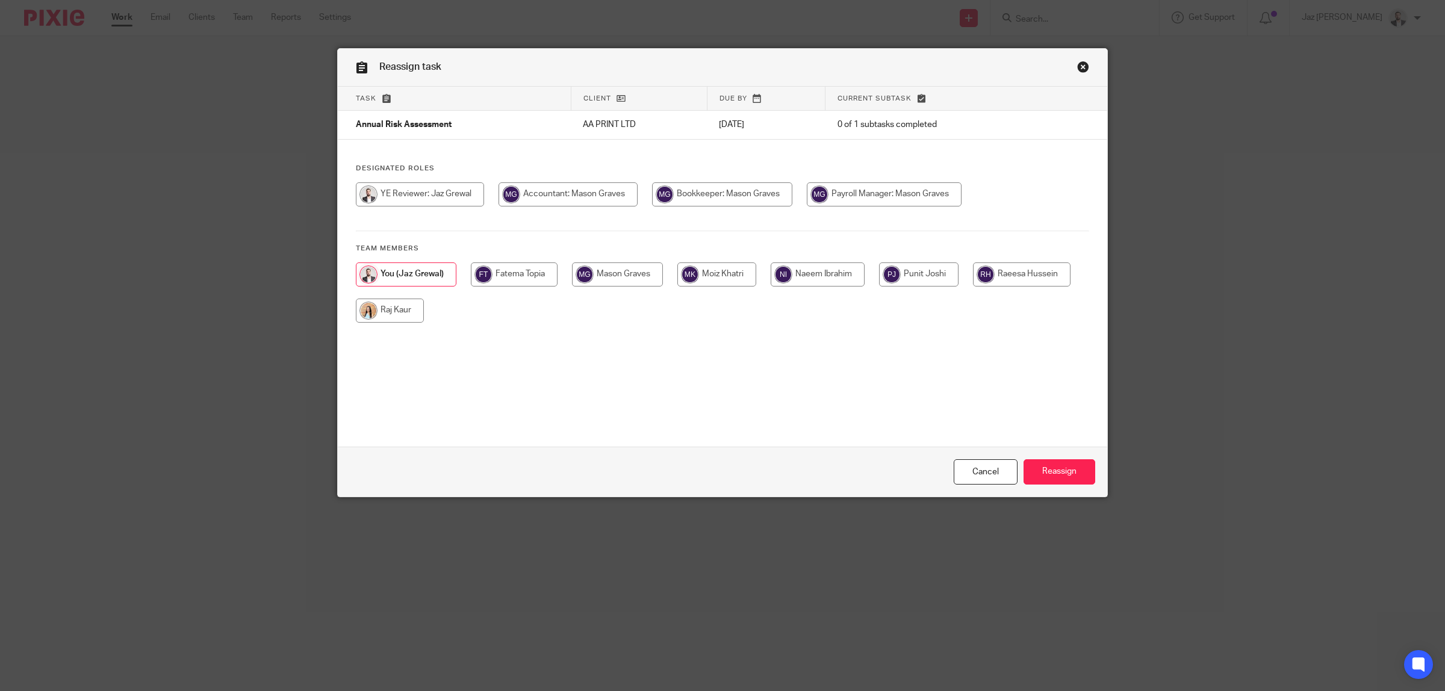
click at [399, 306] on input "radio" at bounding box center [390, 311] width 68 height 24
radio input "true"
click at [1048, 474] on input "Reassign" at bounding box center [1060, 472] width 72 height 26
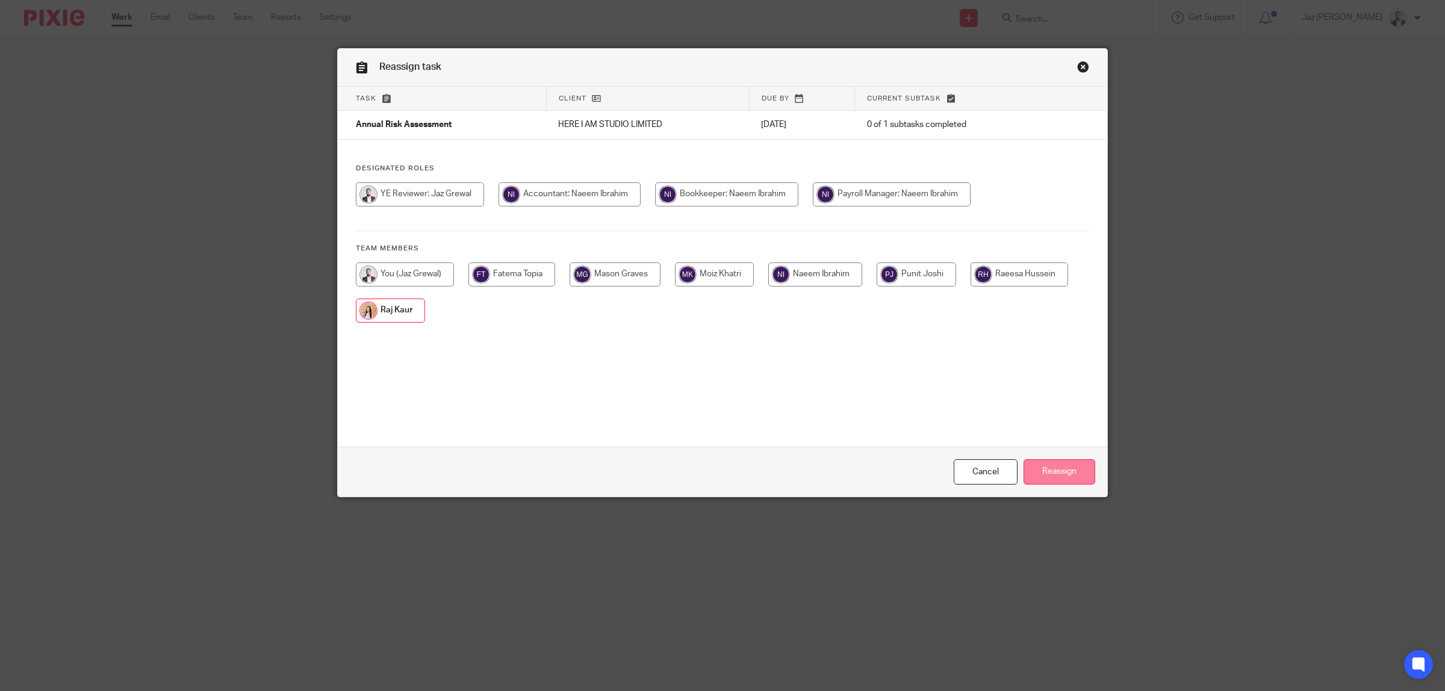
click at [1040, 470] on input "Reassign" at bounding box center [1060, 472] width 72 height 26
click at [1048, 470] on input "Reassign" at bounding box center [1060, 472] width 72 height 26
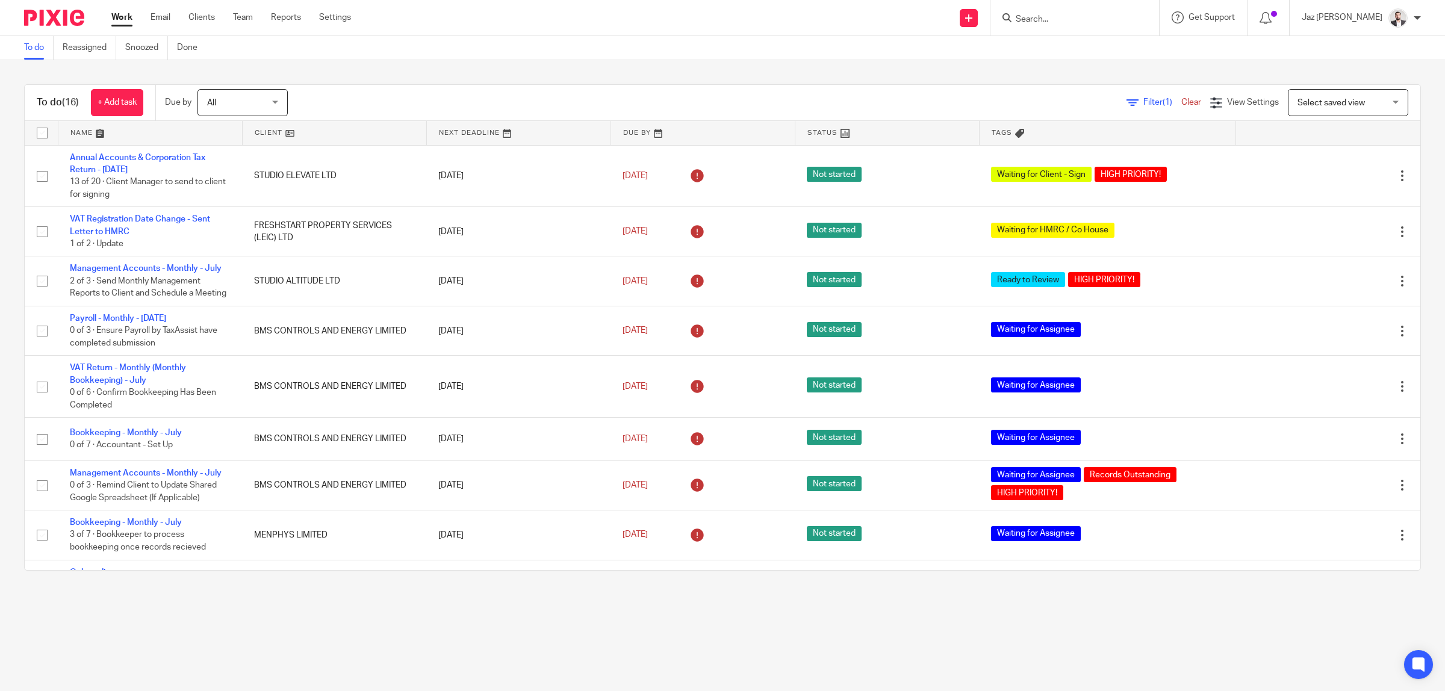
scroll to position [408, 0]
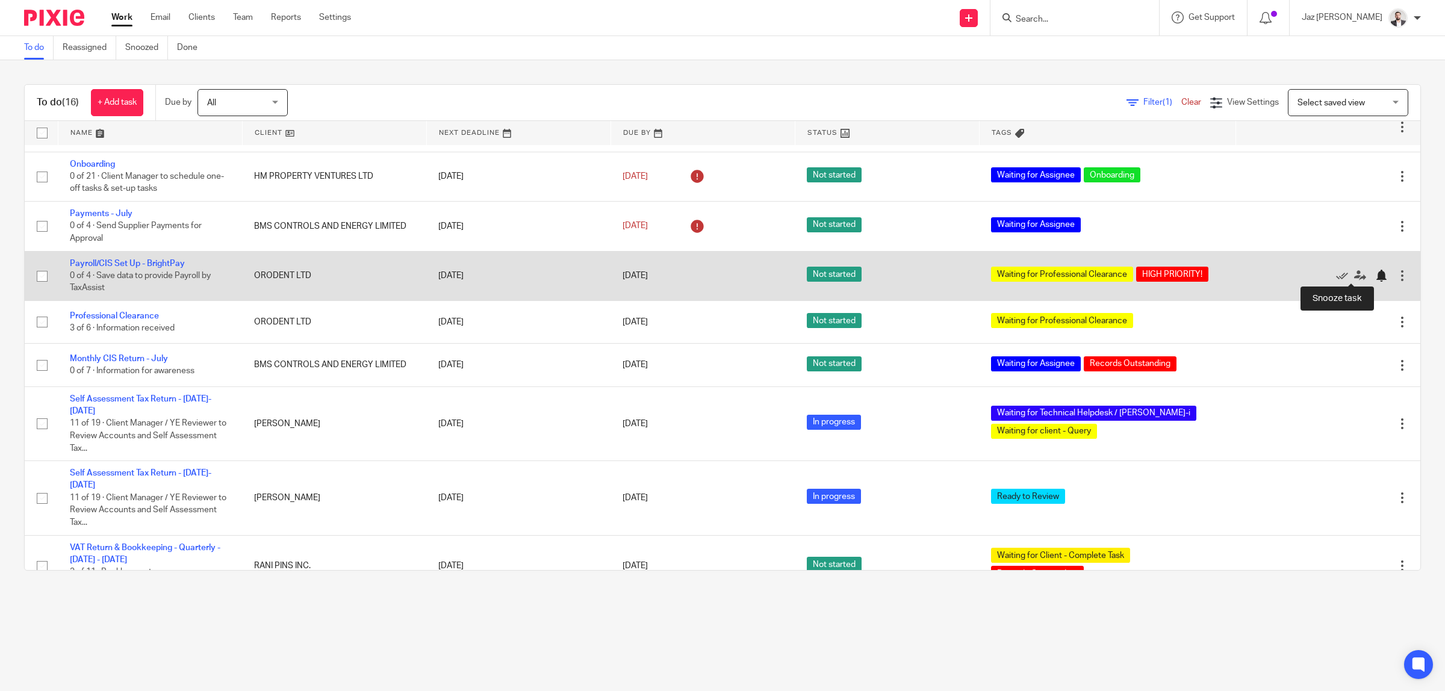
click at [1375, 275] on div at bounding box center [1381, 276] width 12 height 12
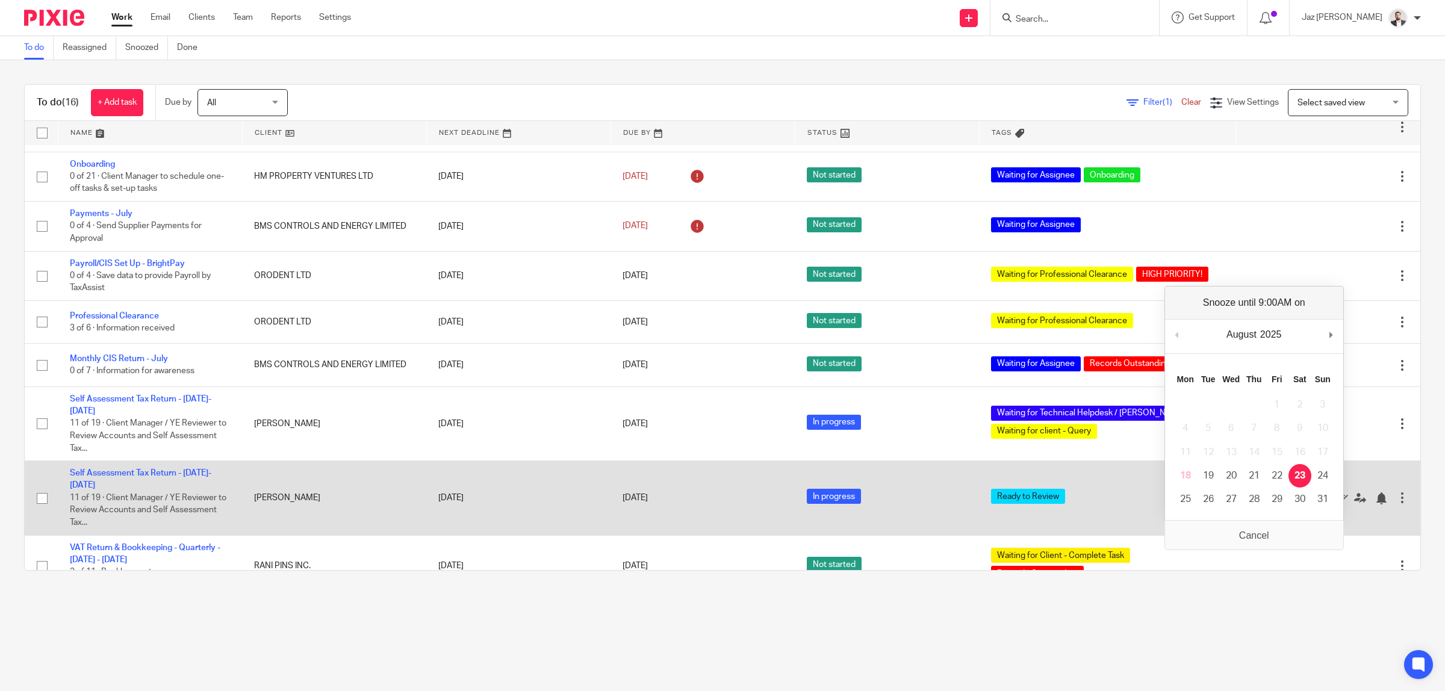
scroll to position [359, 0]
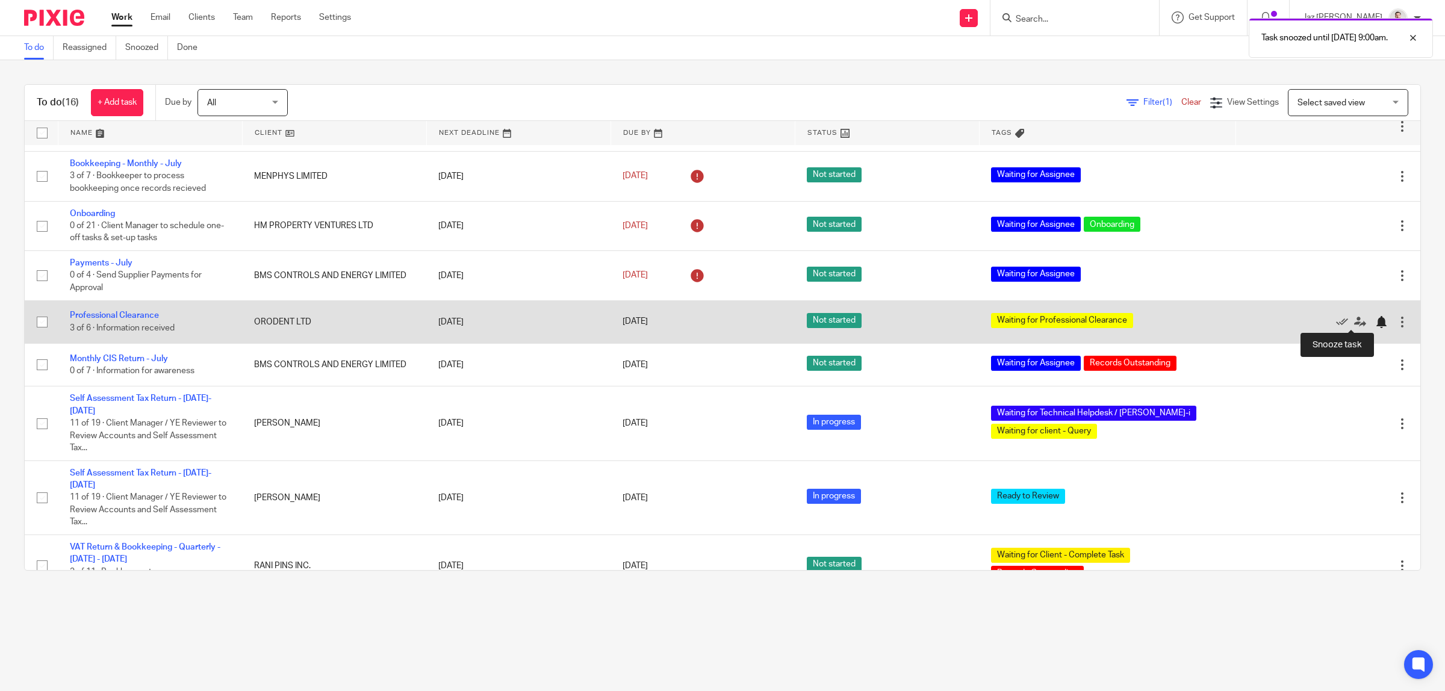
click at [1375, 323] on div at bounding box center [1381, 322] width 12 height 12
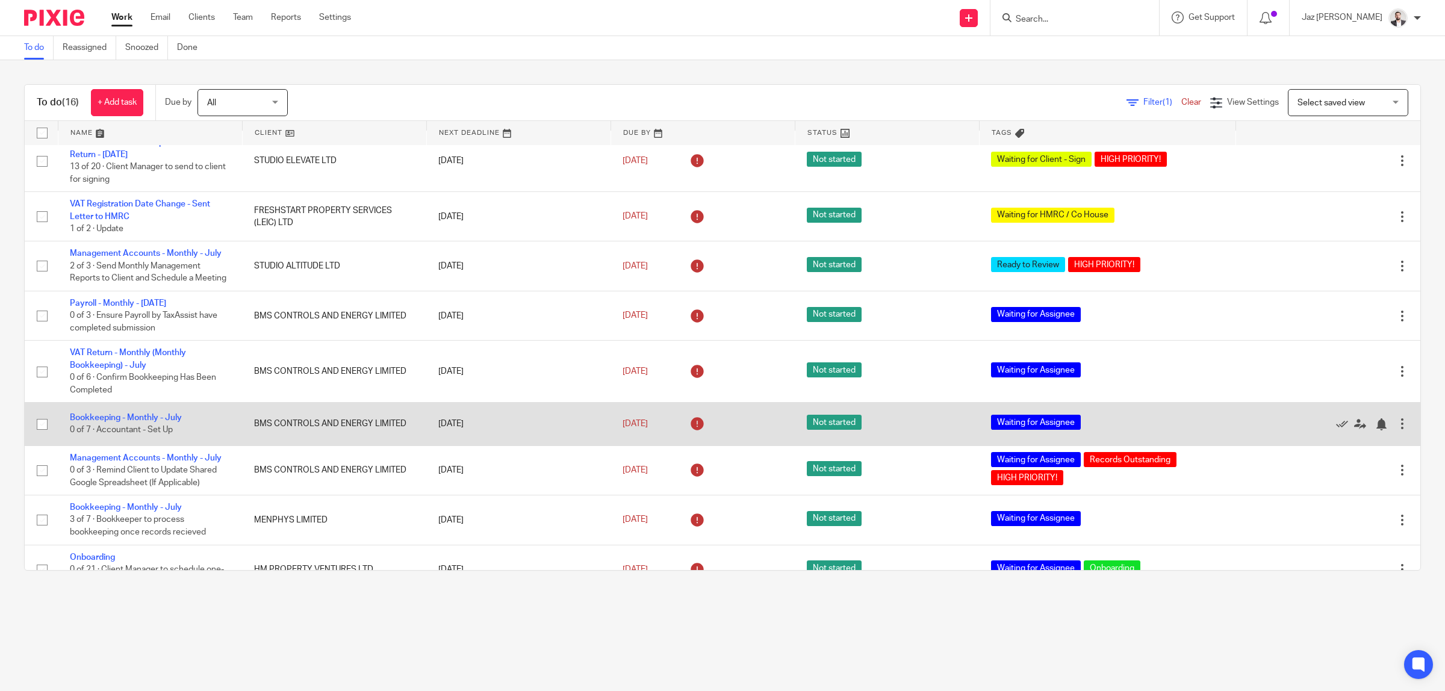
scroll to position [0, 0]
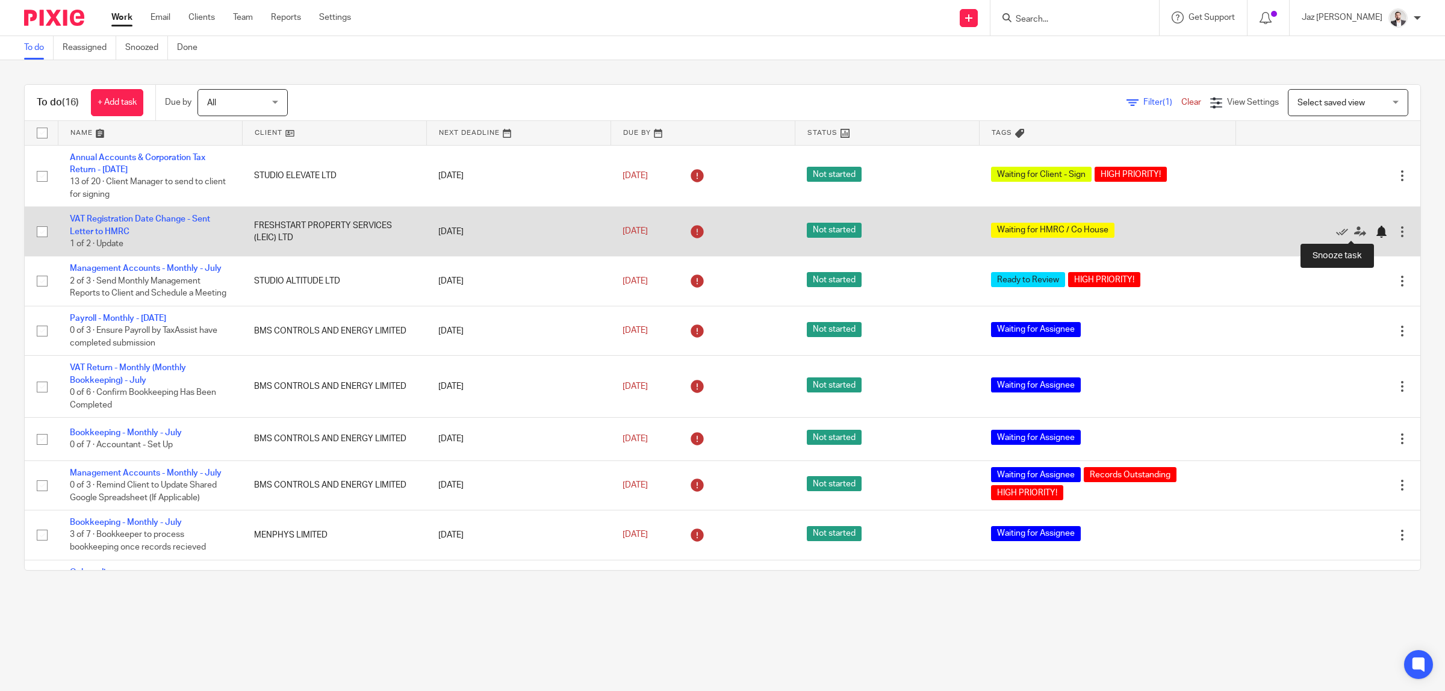
click at [1375, 231] on div at bounding box center [1381, 232] width 12 height 12
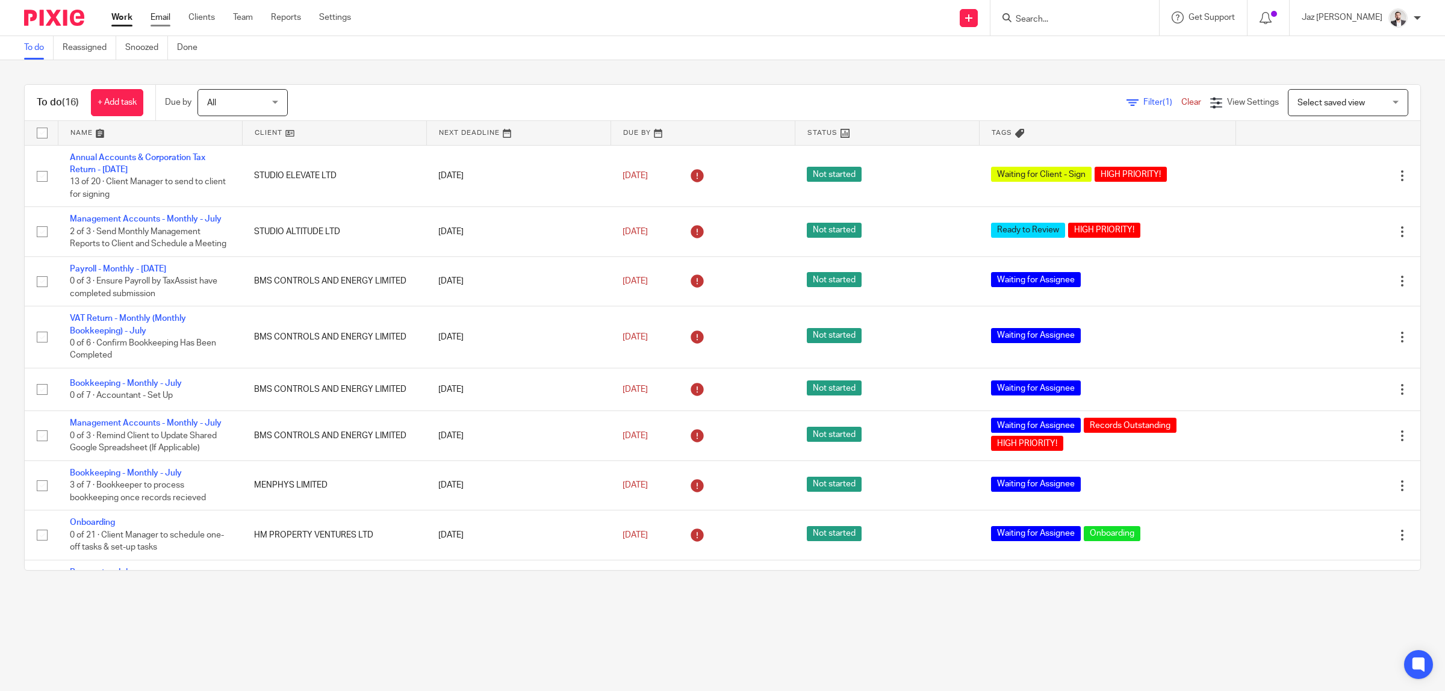
click at [152, 20] on link "Email" at bounding box center [161, 17] width 20 height 12
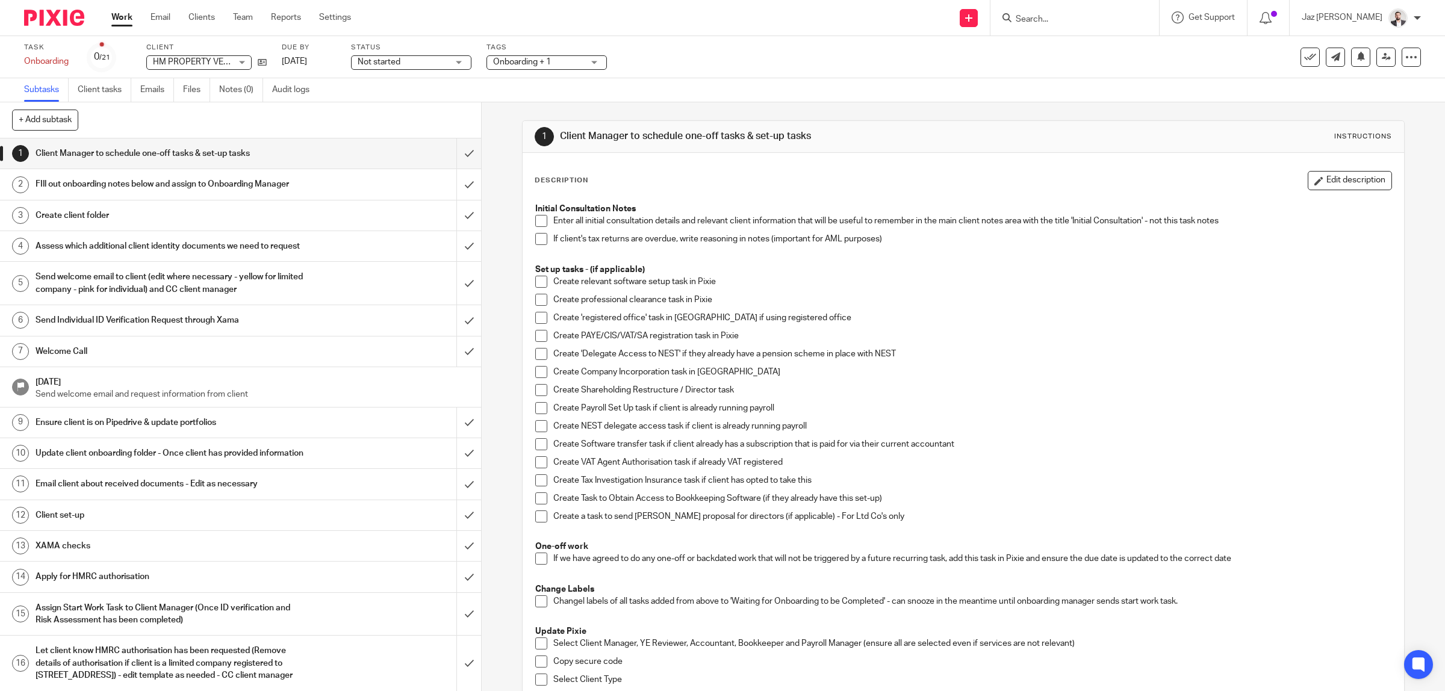
click at [536, 215] on span at bounding box center [541, 221] width 12 height 12
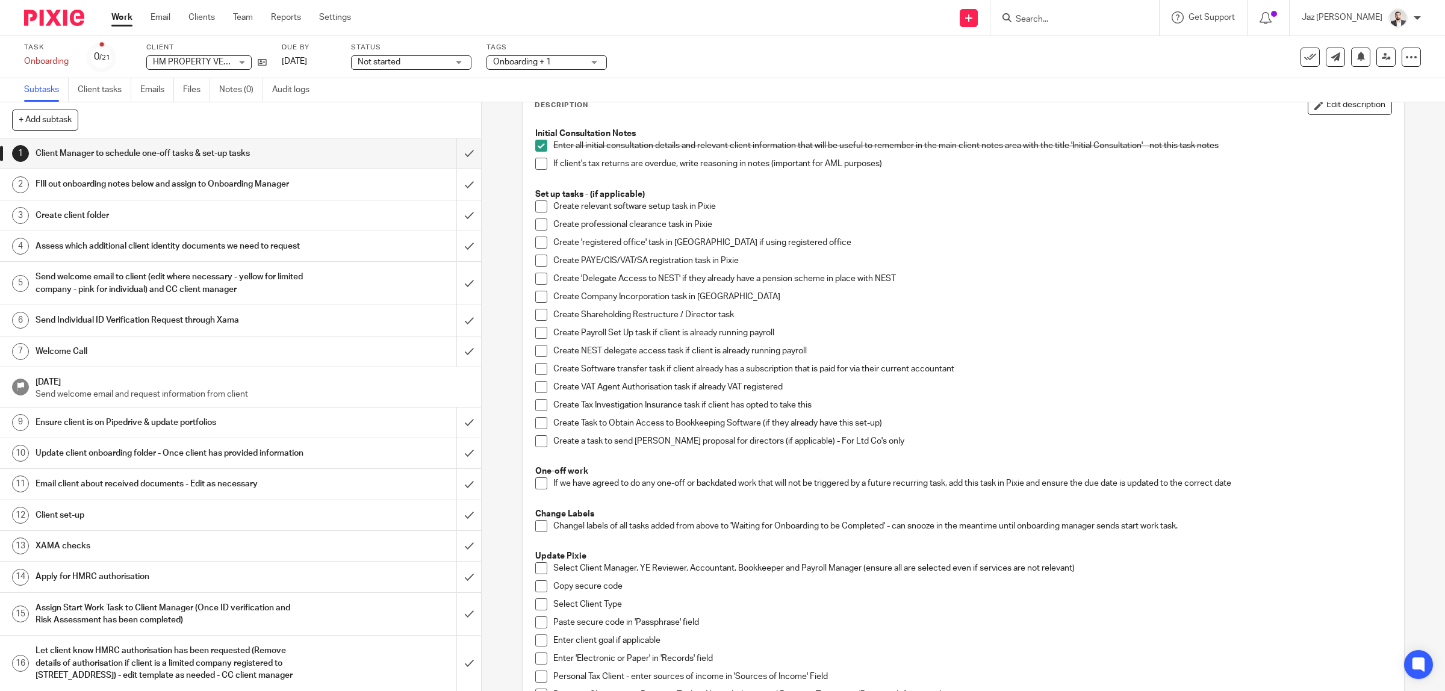
click at [535, 211] on span at bounding box center [541, 206] width 12 height 12
click at [535, 228] on span at bounding box center [541, 225] width 12 height 12
click at [537, 240] on span at bounding box center [541, 243] width 12 height 12
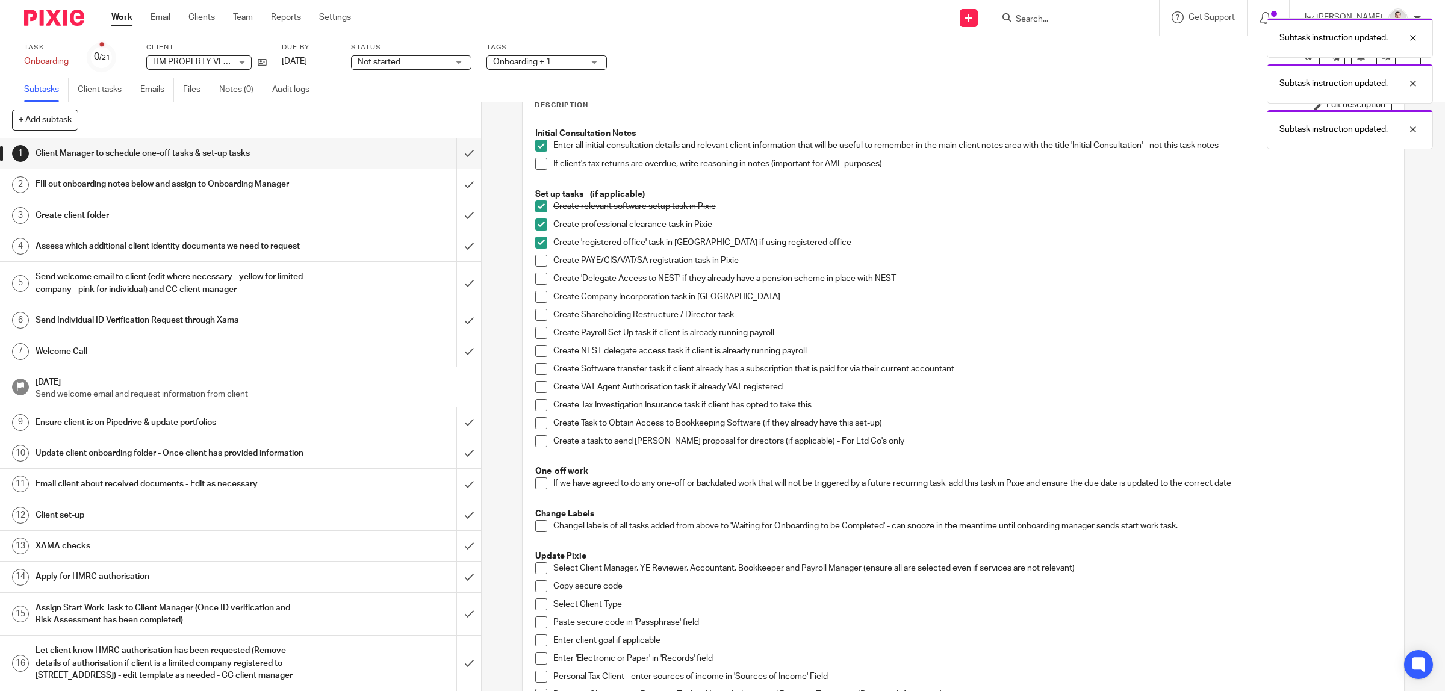
click at [535, 259] on span at bounding box center [541, 261] width 12 height 12
click at [535, 277] on span at bounding box center [541, 279] width 12 height 12
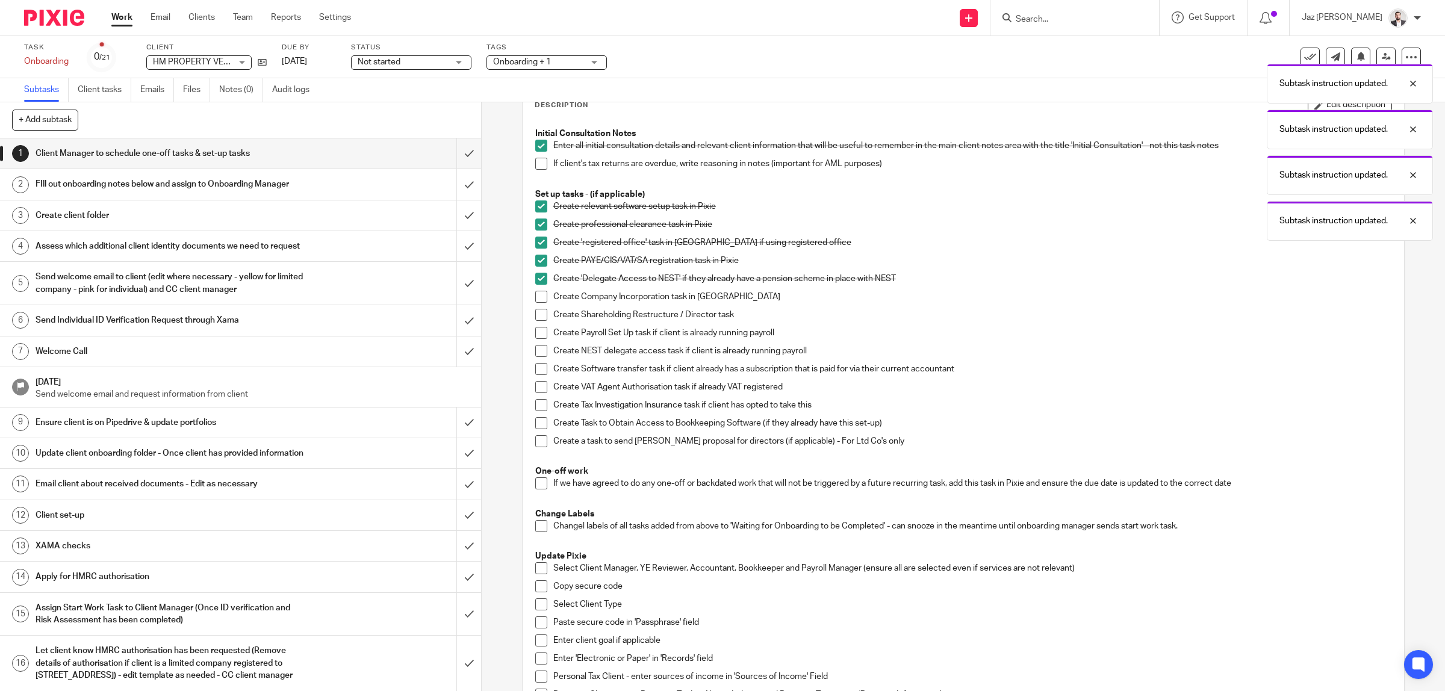
click at [535, 293] on span at bounding box center [541, 297] width 12 height 12
click at [535, 313] on span at bounding box center [541, 315] width 12 height 12
click at [535, 334] on span at bounding box center [541, 333] width 12 height 12
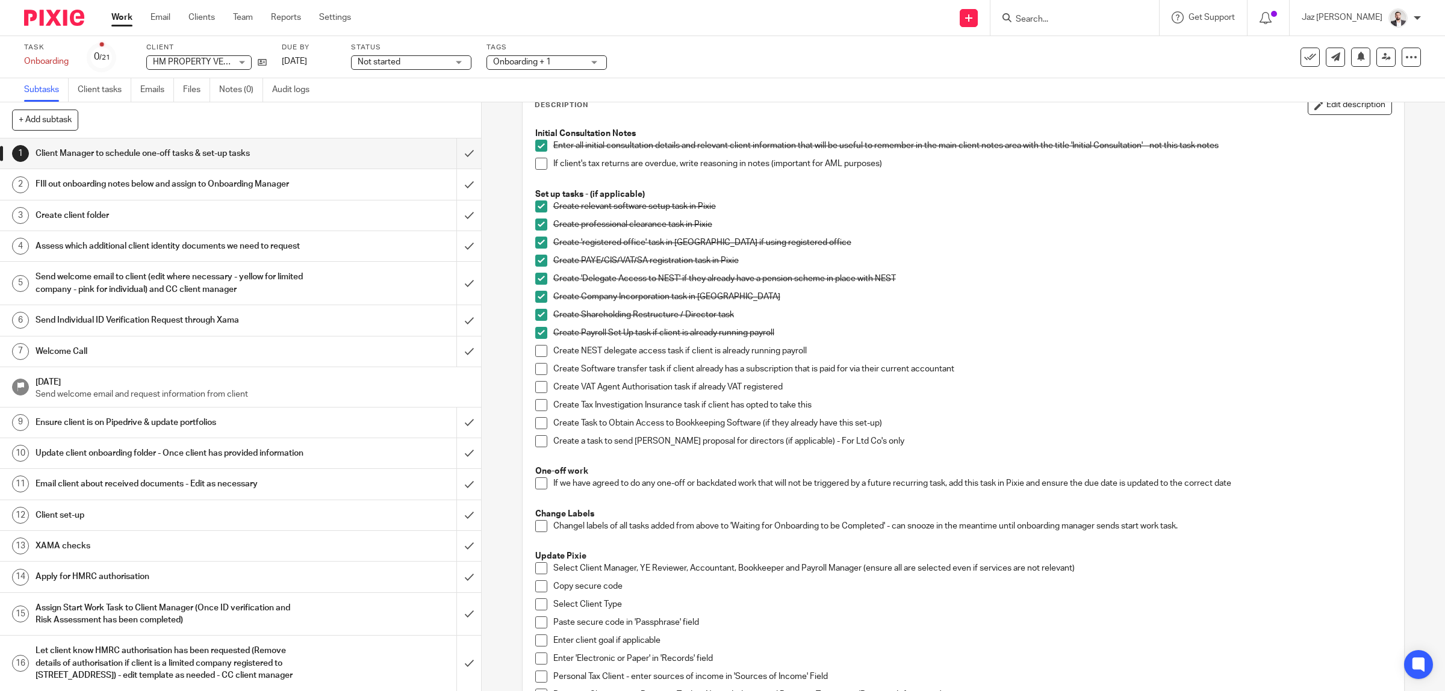
drag, startPoint x: 536, startPoint y: 351, endPoint x: 535, endPoint y: 369, distance: 18.1
click at [535, 353] on span at bounding box center [541, 351] width 12 height 12
click at [536, 371] on span at bounding box center [541, 369] width 12 height 12
click at [537, 383] on span at bounding box center [541, 387] width 12 height 12
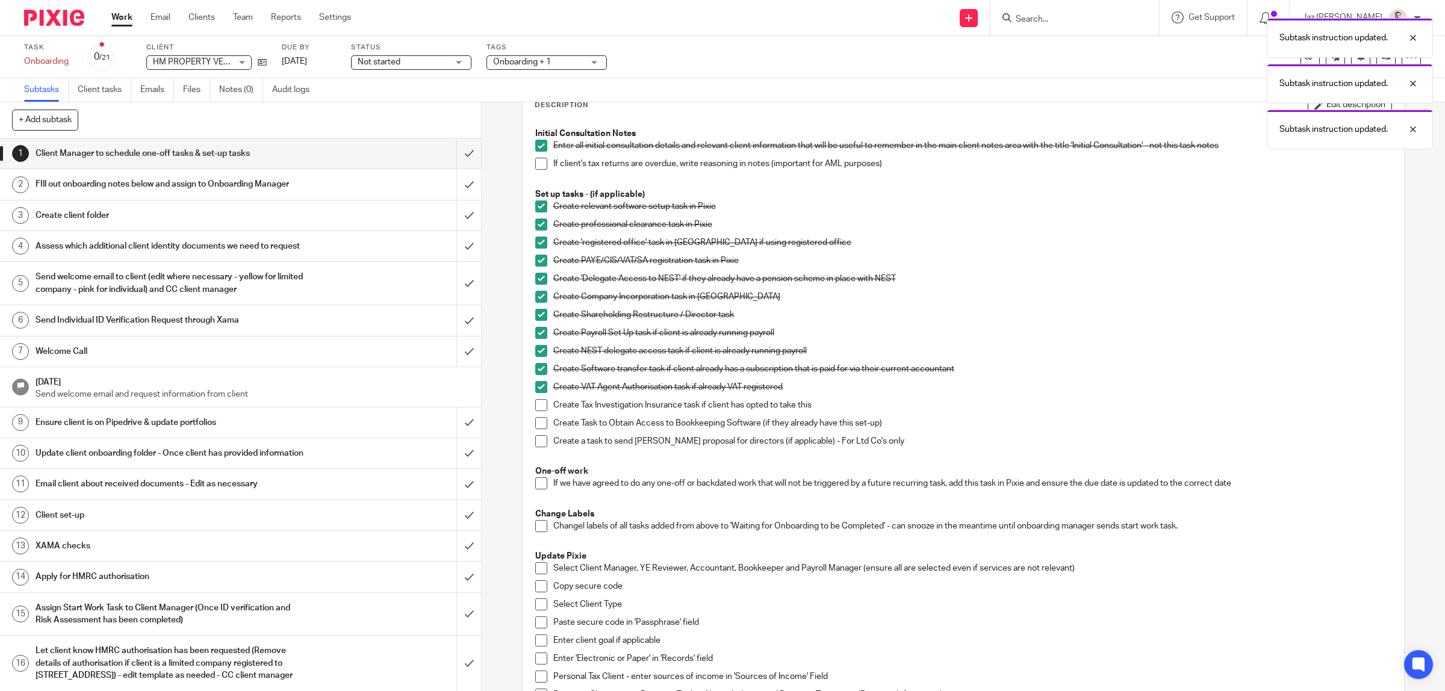
click at [537, 403] on span at bounding box center [541, 405] width 12 height 12
click at [536, 420] on span at bounding box center [541, 423] width 12 height 12
click at [536, 440] on span at bounding box center [541, 441] width 12 height 12
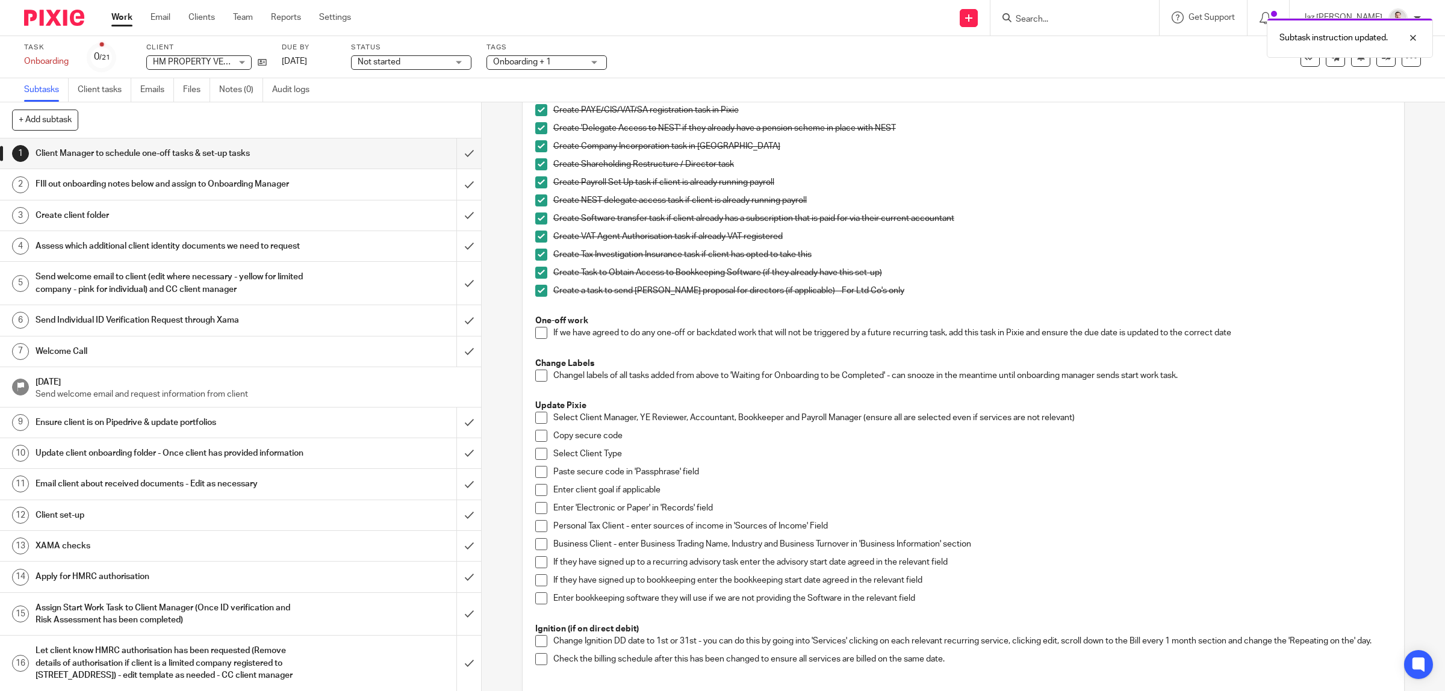
scroll to position [301, 0]
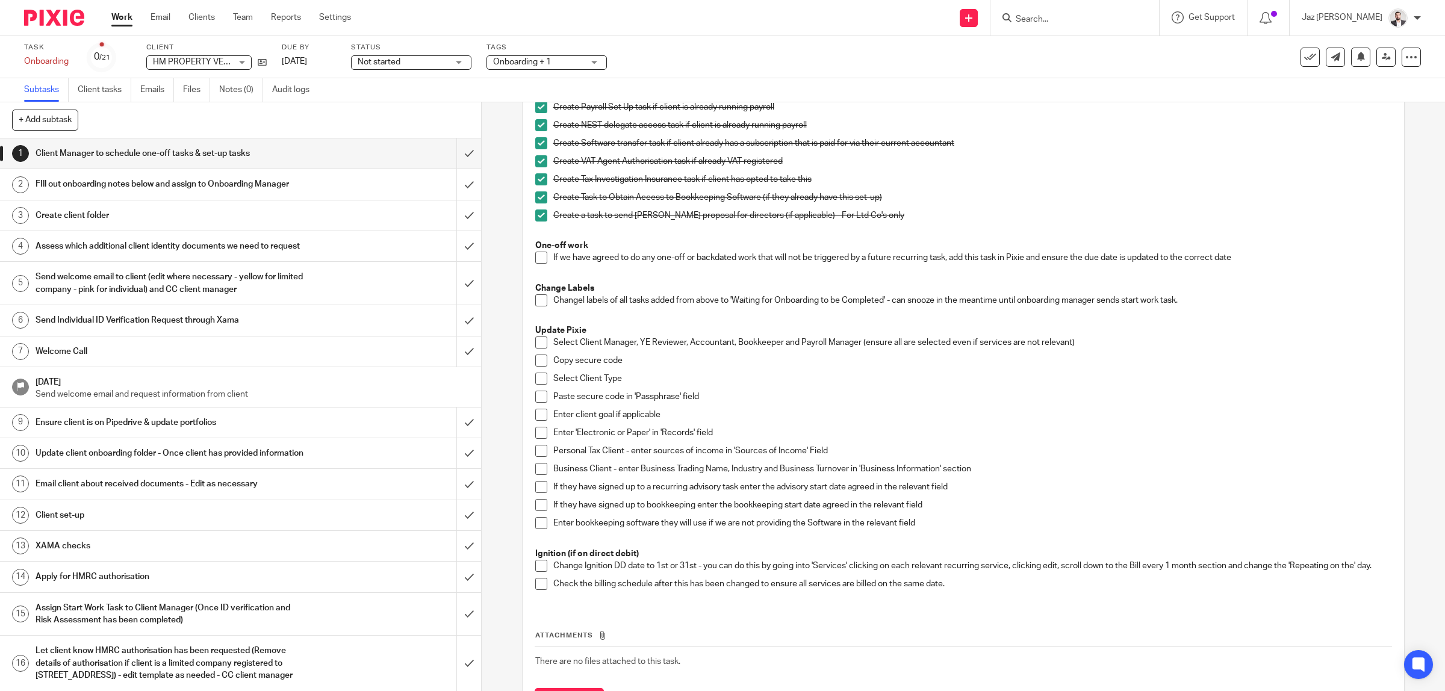
click at [536, 256] on span at bounding box center [541, 258] width 12 height 12
click at [536, 301] on span at bounding box center [541, 300] width 12 height 12
click at [535, 343] on span at bounding box center [541, 343] width 12 height 12
click at [536, 360] on span at bounding box center [541, 361] width 12 height 12
click at [535, 380] on span at bounding box center [541, 379] width 12 height 12
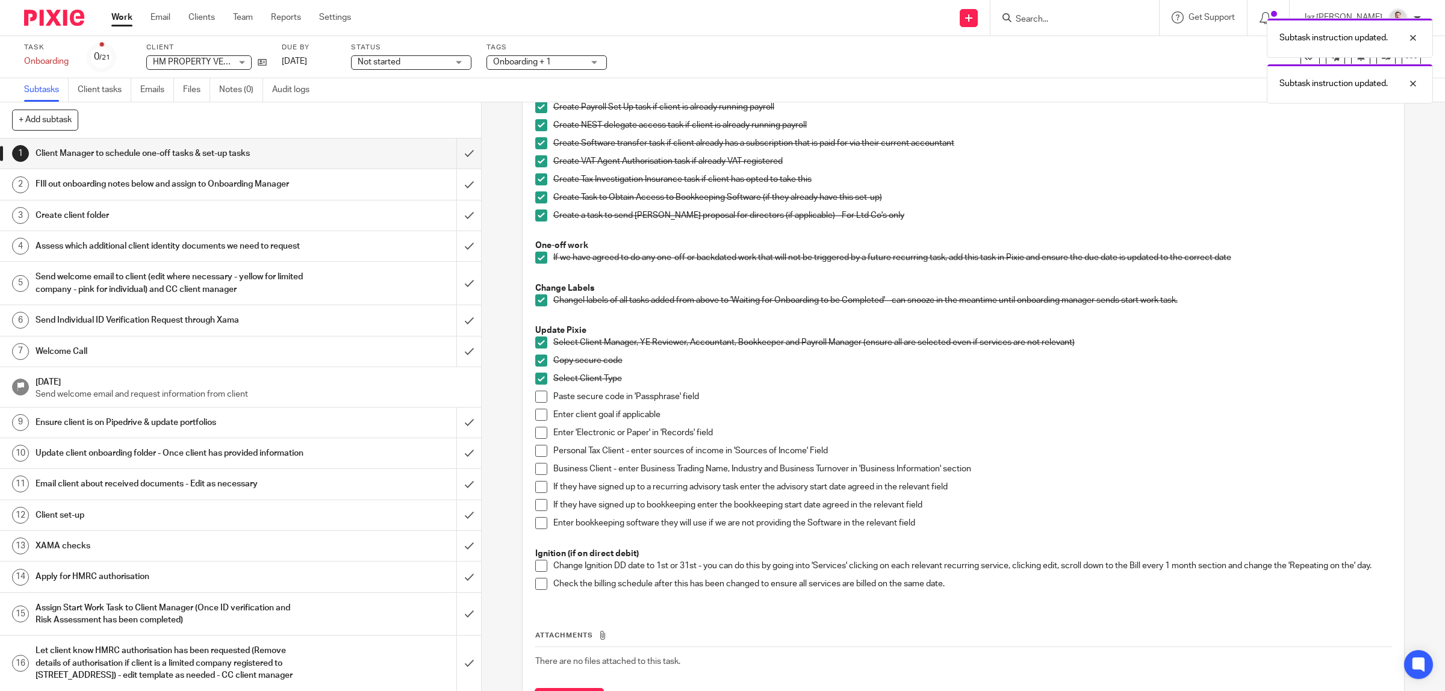
click at [535, 398] on span at bounding box center [541, 397] width 12 height 12
click at [536, 418] on span at bounding box center [541, 415] width 12 height 12
click at [535, 435] on span at bounding box center [541, 433] width 12 height 12
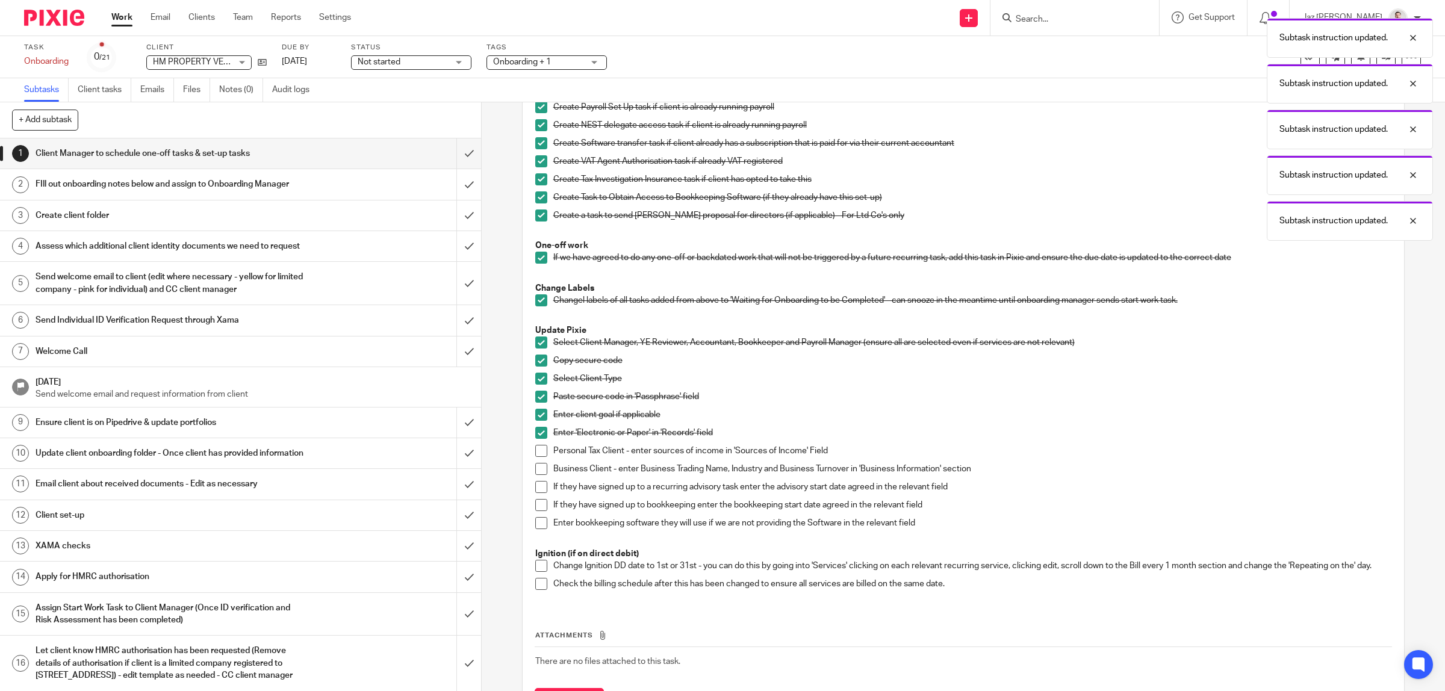
click at [535, 452] on span at bounding box center [541, 451] width 12 height 12
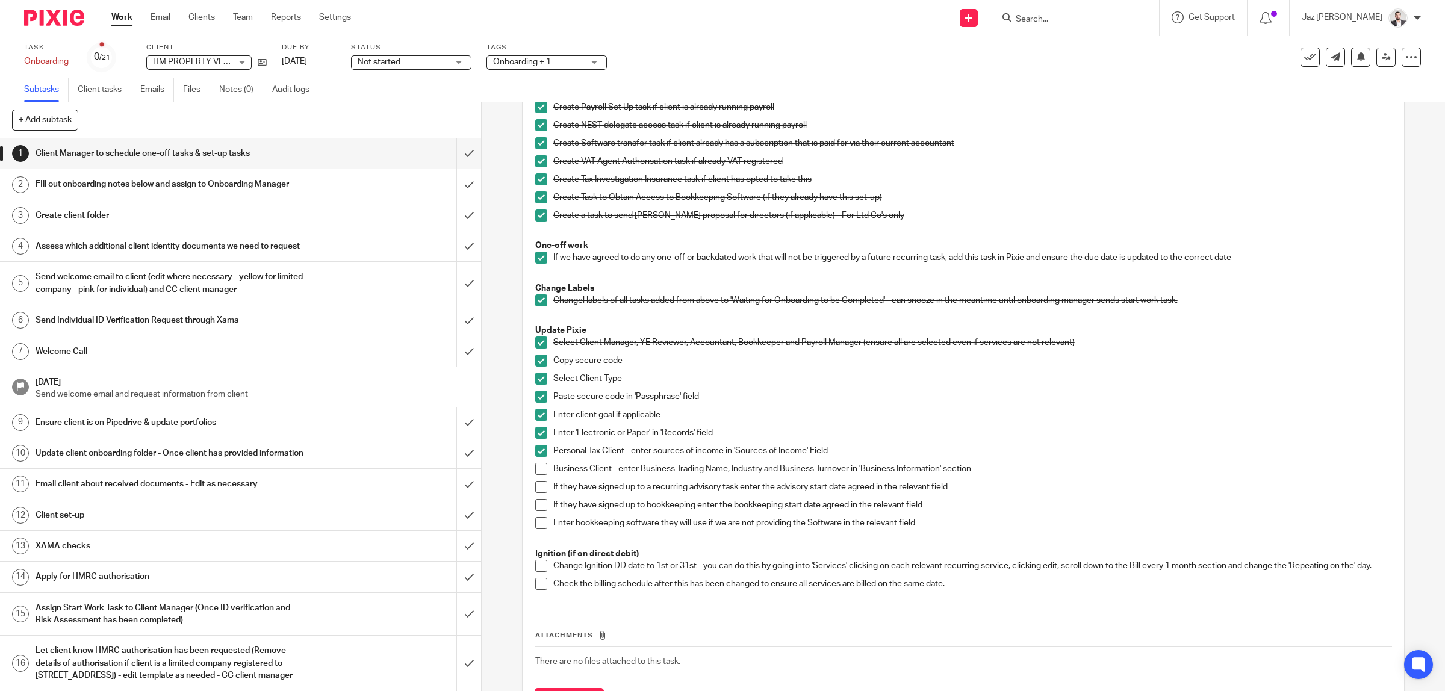
click at [535, 468] on span at bounding box center [541, 469] width 12 height 12
drag, startPoint x: 533, startPoint y: 488, endPoint x: 533, endPoint y: 496, distance: 7.9
click at [535, 486] on span at bounding box center [541, 487] width 12 height 12
click at [535, 503] on span at bounding box center [541, 505] width 12 height 12
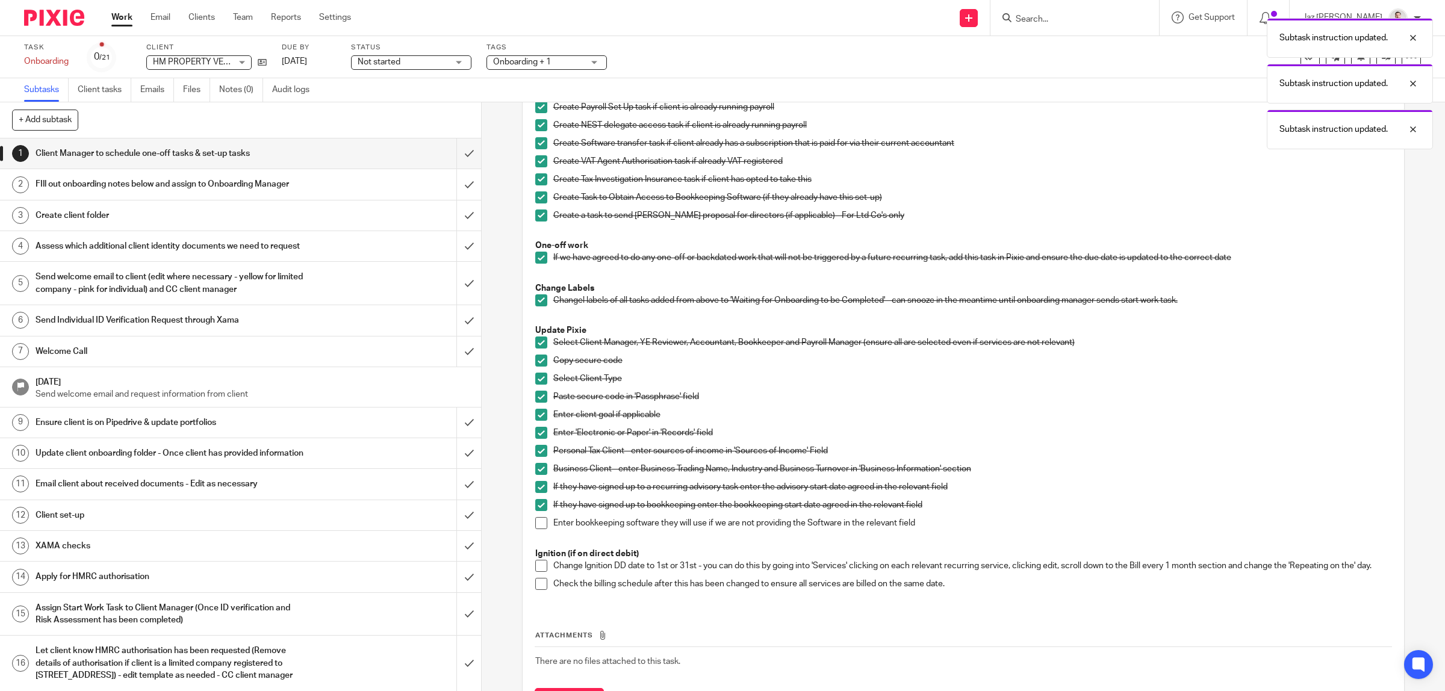
click at [535, 521] on span at bounding box center [541, 523] width 12 height 12
click at [535, 566] on span at bounding box center [541, 566] width 12 height 12
click at [535, 590] on span at bounding box center [541, 584] width 12 height 12
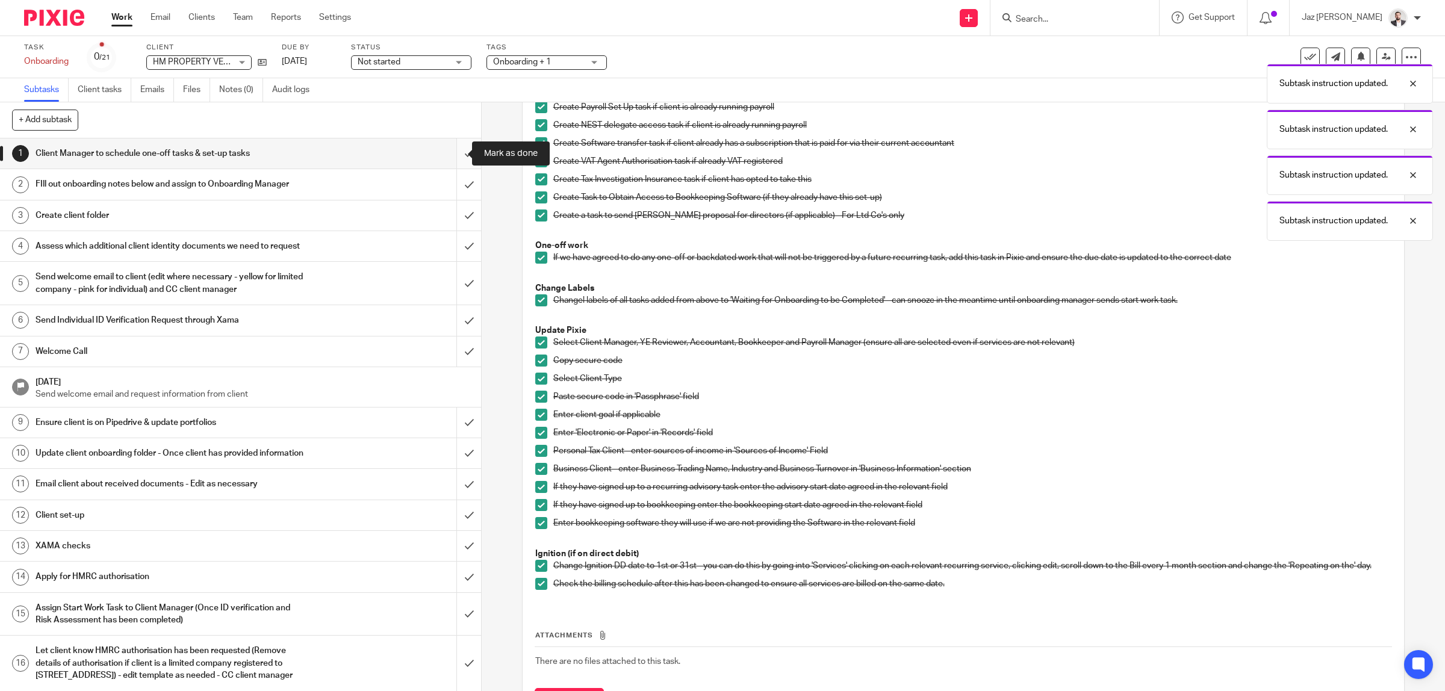
click at [455, 152] on input "submit" at bounding box center [240, 153] width 481 height 30
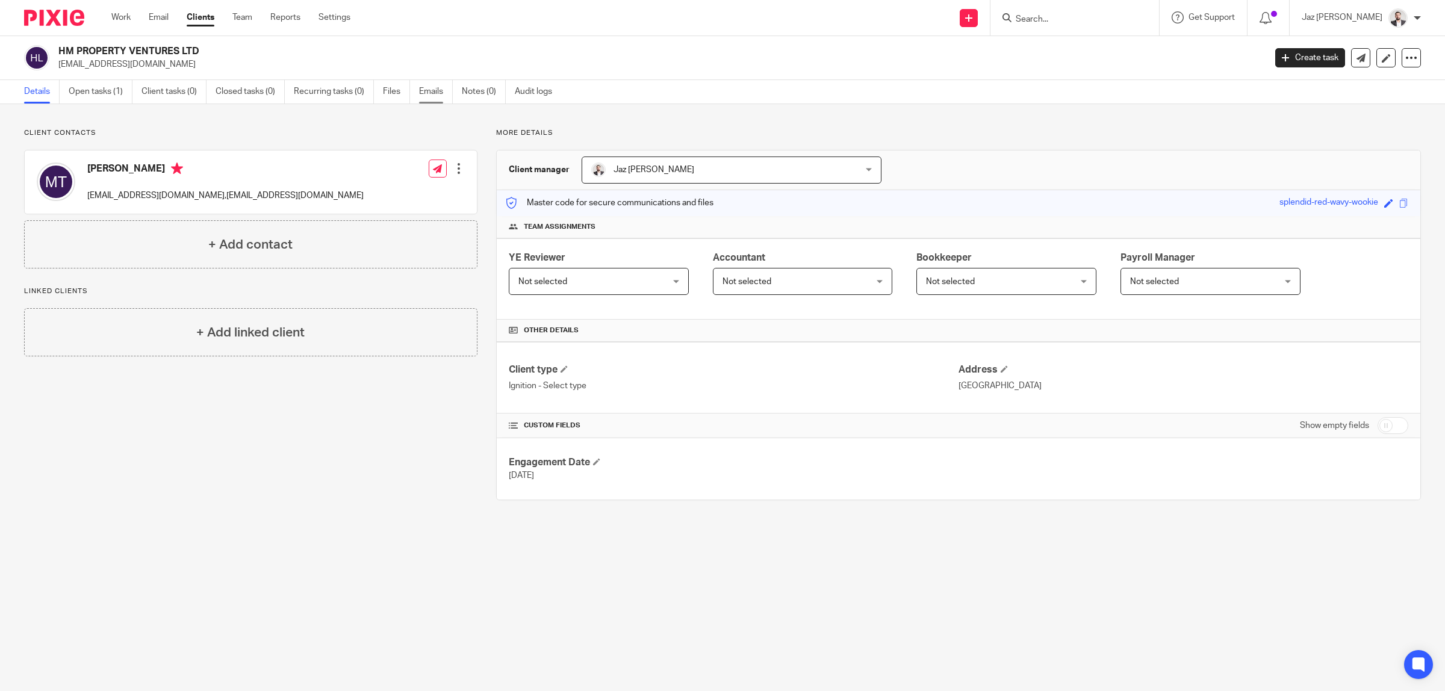
click at [435, 94] on link "Emails" at bounding box center [436, 91] width 34 height 23
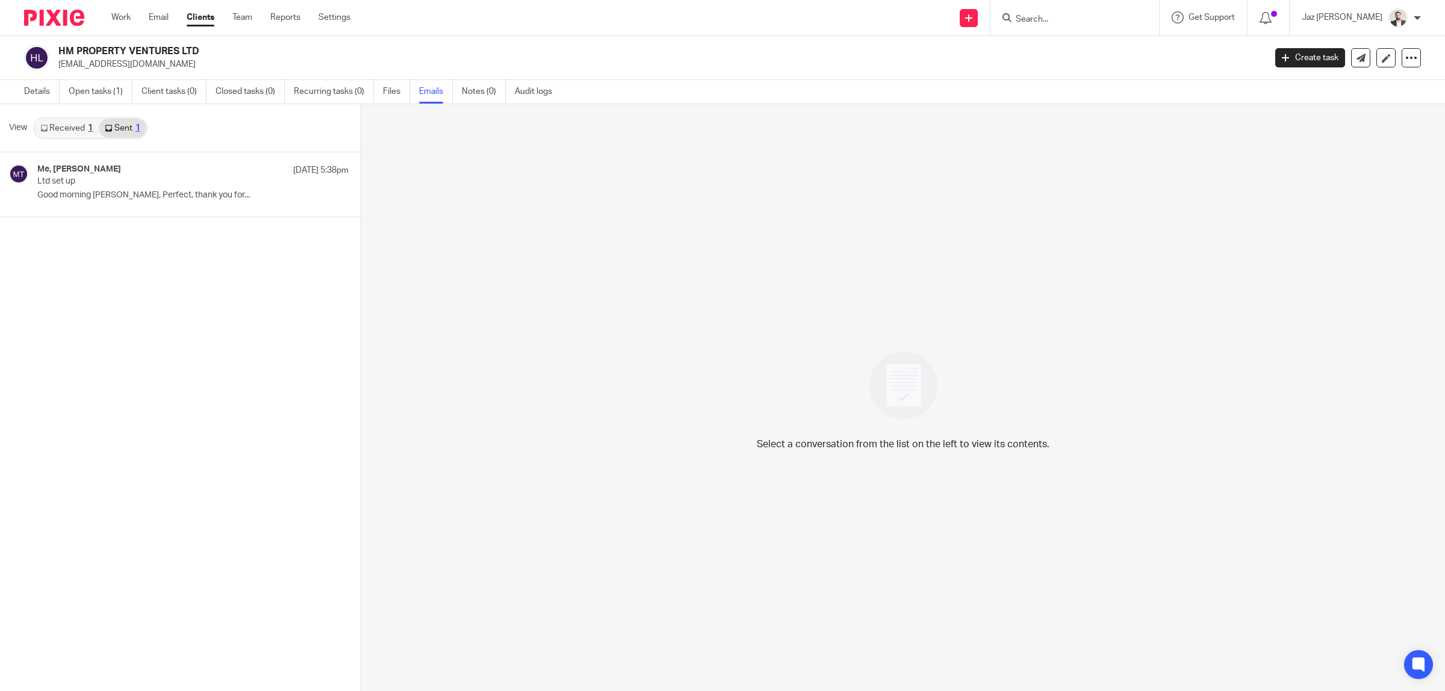
click at [124, 176] on p "Ltd set up" at bounding box center [161, 181] width 249 height 10
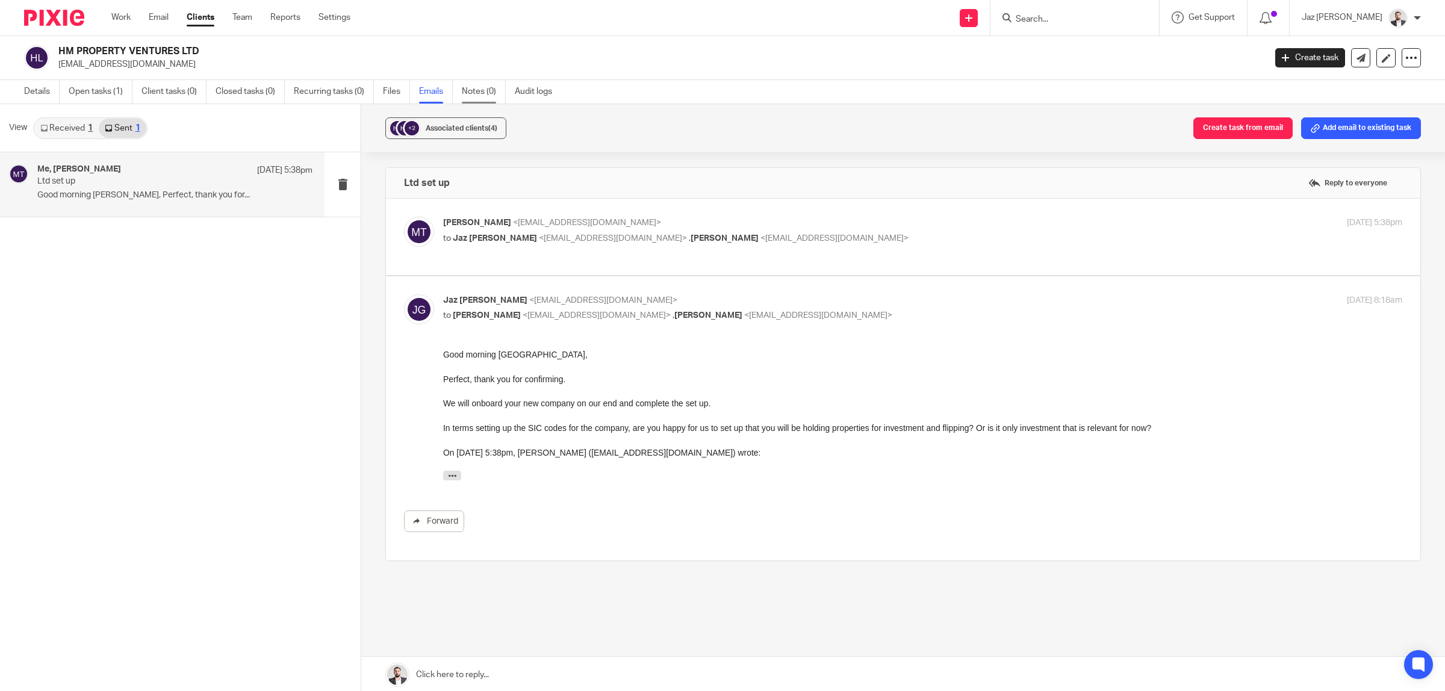
click at [491, 93] on link "Notes (0)" at bounding box center [484, 91] width 44 height 23
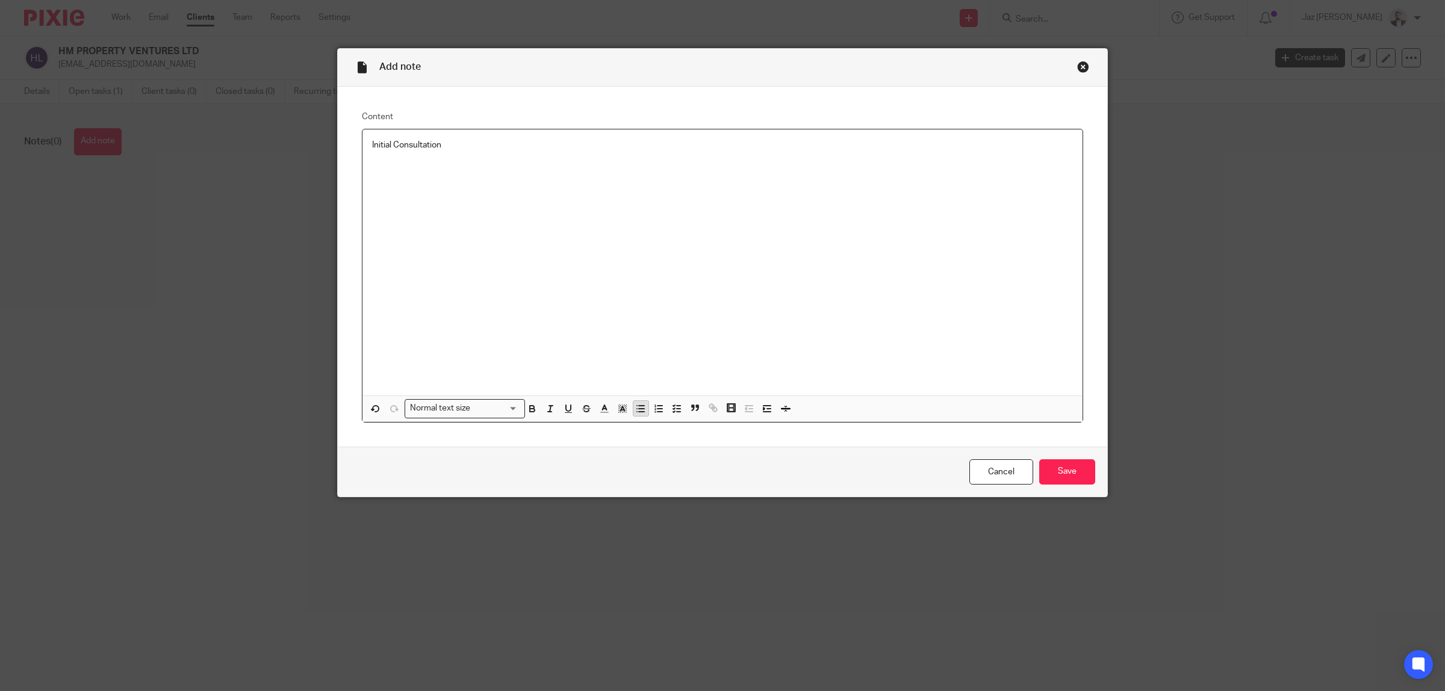
click at [635, 407] on icon "button" at bounding box center [640, 408] width 11 height 11
click at [1069, 474] on input "Save" at bounding box center [1067, 472] width 56 height 26
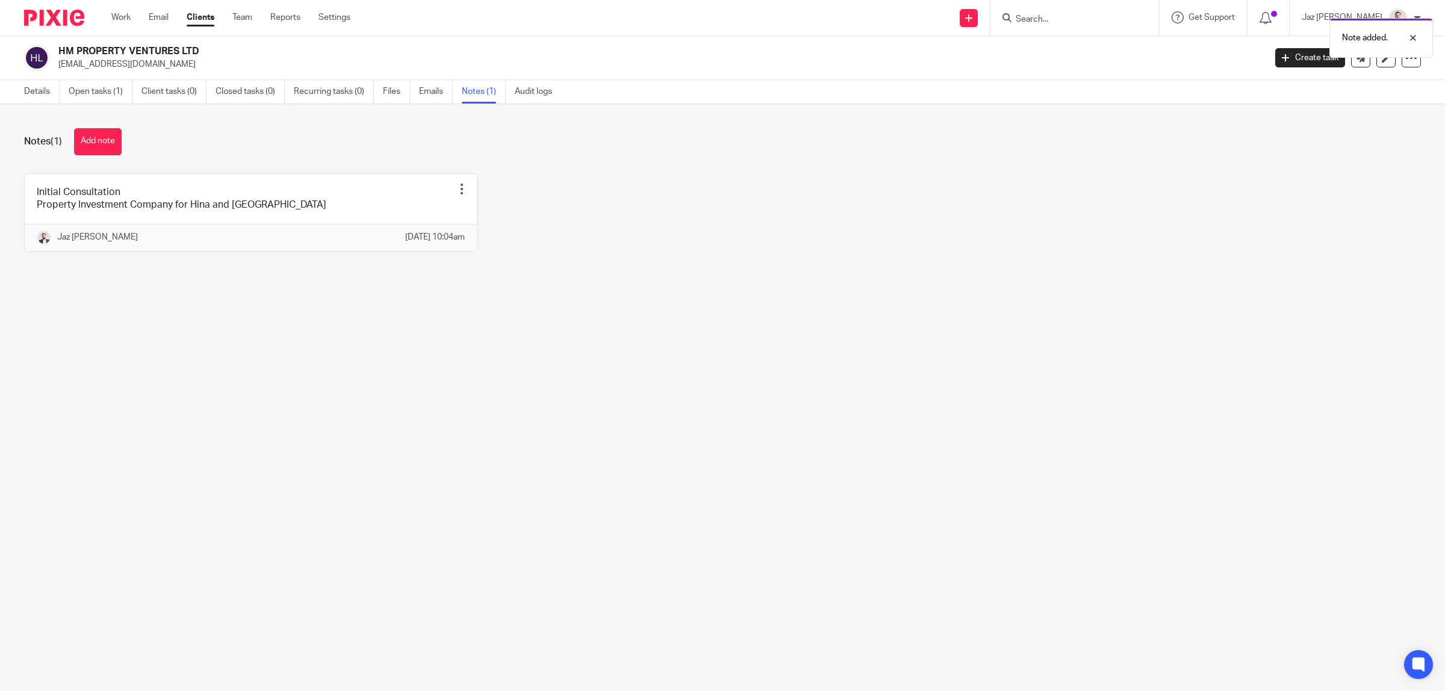
click at [1290, 56] on div "Note added." at bounding box center [1078, 35] width 710 height 46
click at [1290, 64] on link "Create task" at bounding box center [1310, 57] width 70 height 19
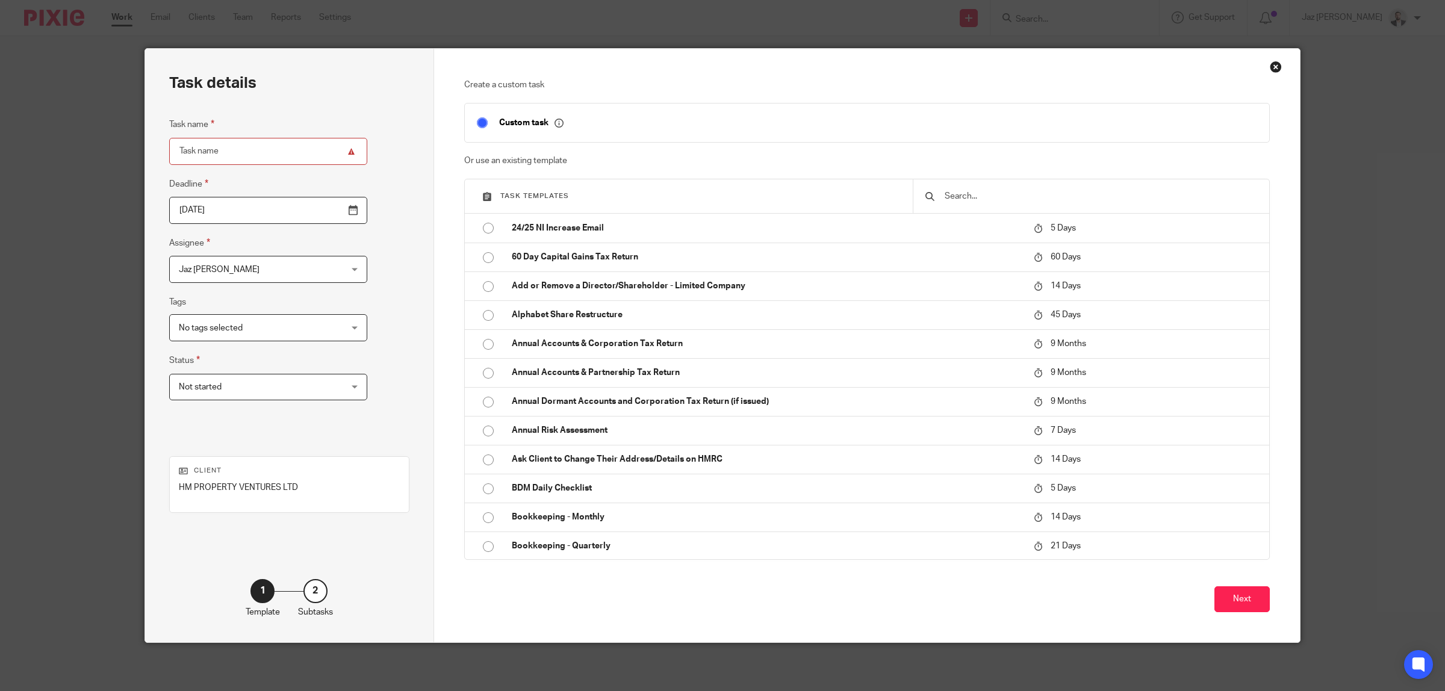
click at [982, 194] on input "text" at bounding box center [1100, 196] width 314 height 13
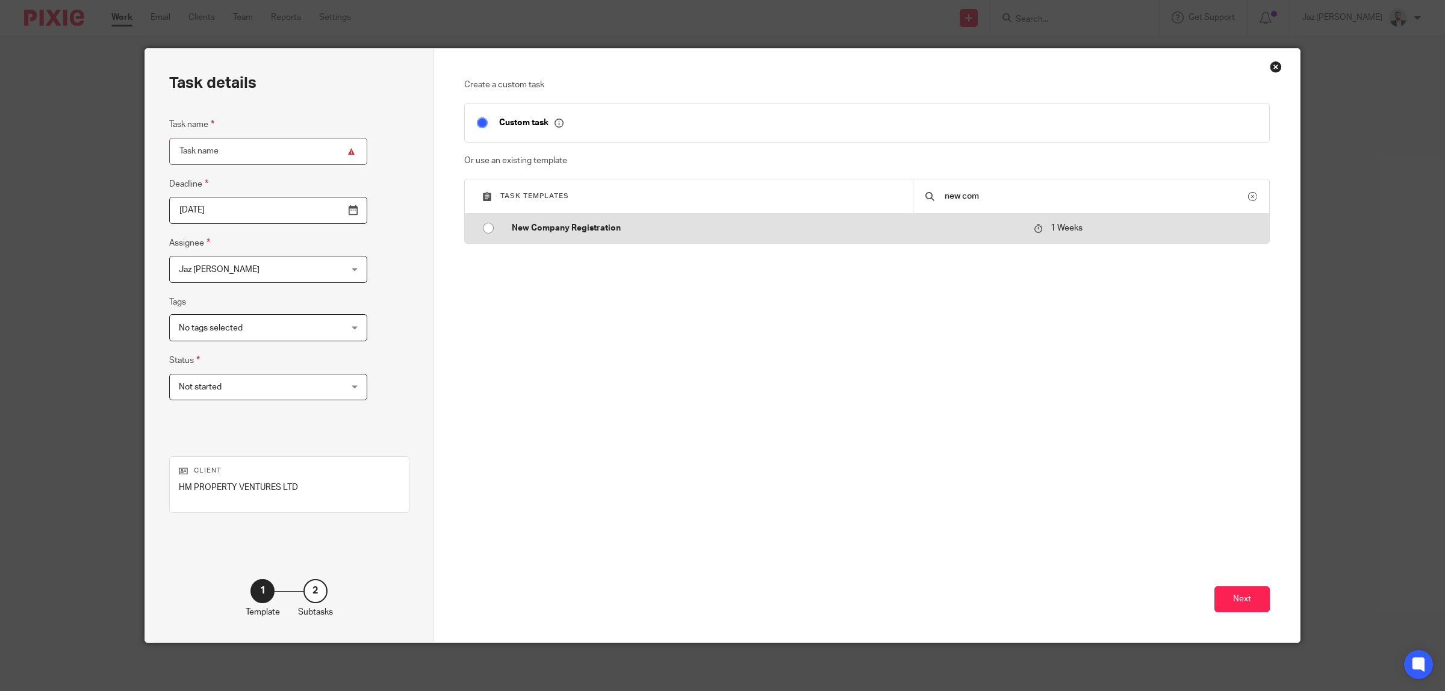
type input "new com"
click at [582, 224] on p "New Company Registration" at bounding box center [767, 228] width 511 height 12
type input "2025-08-25"
type input "New Company Registration"
checkbox input "false"
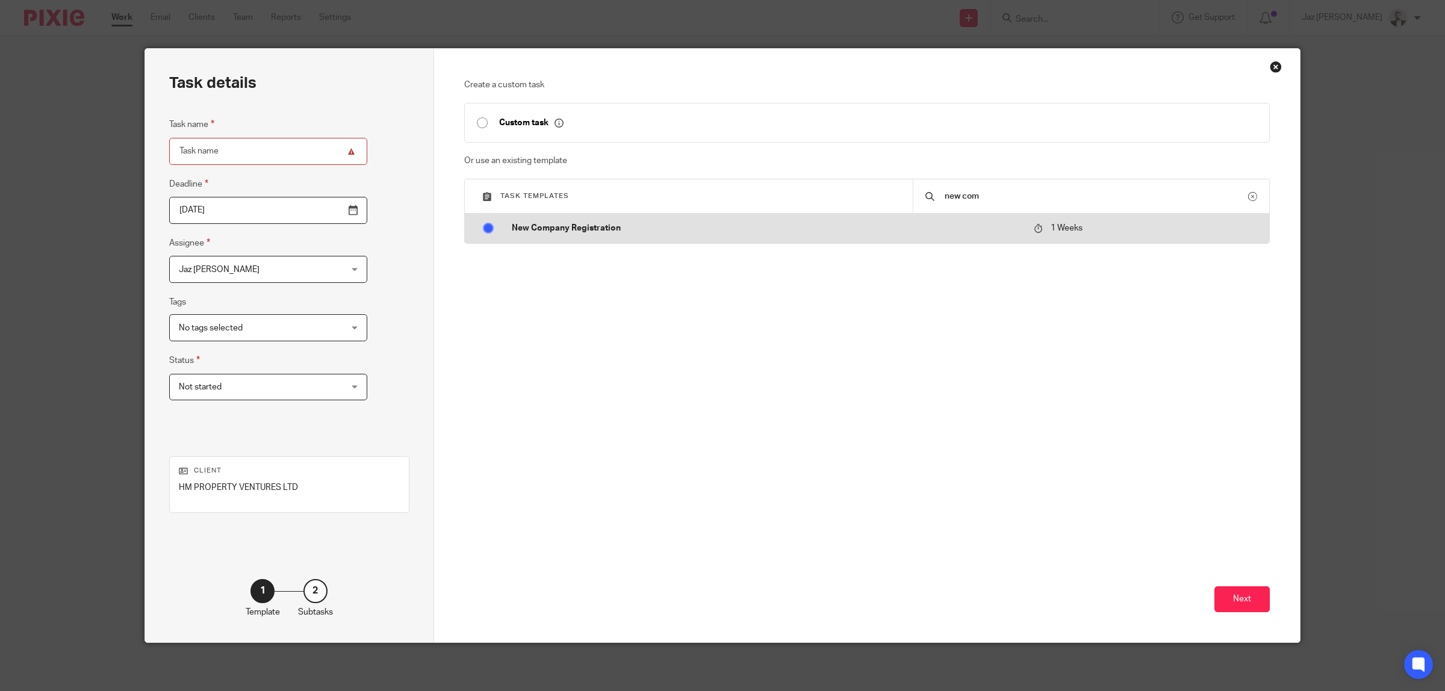
radio input "true"
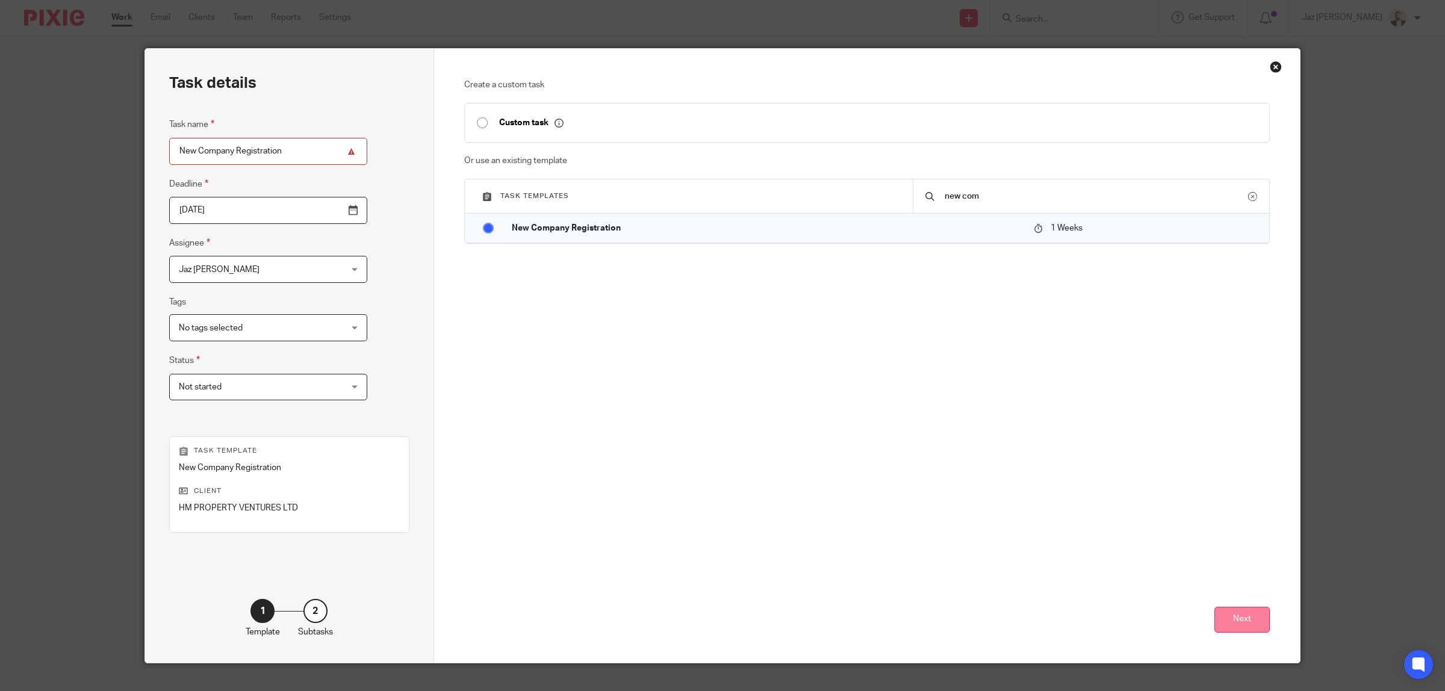
click at [1225, 618] on button "Next" at bounding box center [1241, 620] width 55 height 26
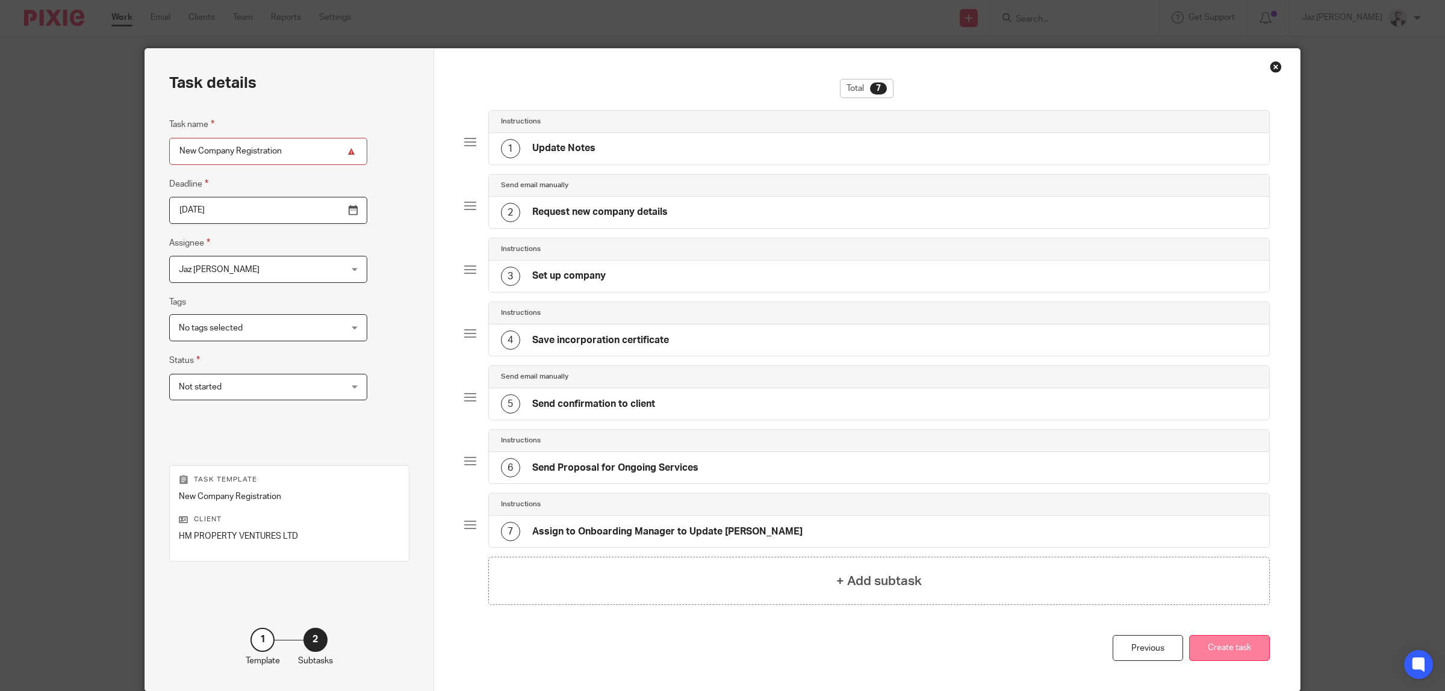
click at [1227, 658] on button "Create task" at bounding box center [1229, 648] width 81 height 26
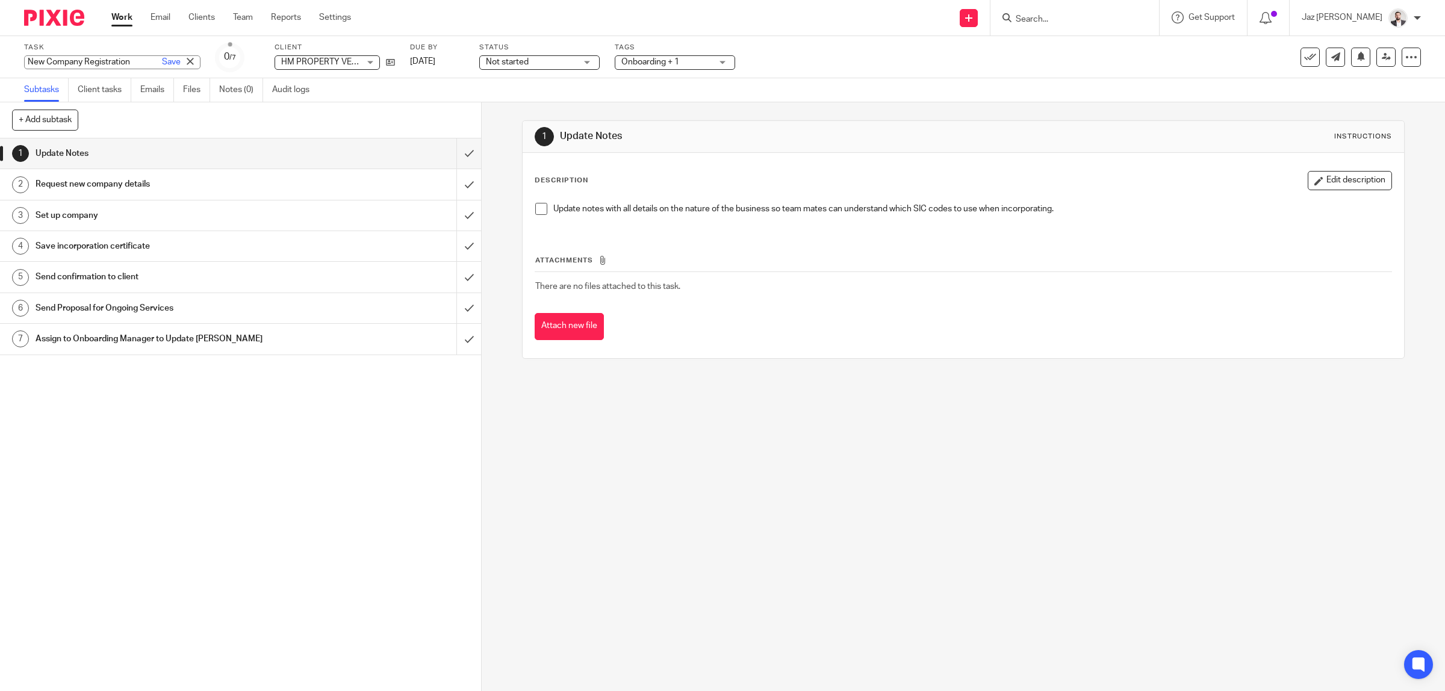
click at [37, 61] on div "New Company Registration Save New Company Registration" at bounding box center [112, 62] width 176 height 14
drag, startPoint x: 40, startPoint y: 61, endPoint x: 89, endPoint y: 60, distance: 48.8
click at [40, 60] on input "New Company Registration" at bounding box center [112, 62] width 176 height 14
click at [129, 61] on input "New Company Registration" at bounding box center [112, 62] width 176 height 14
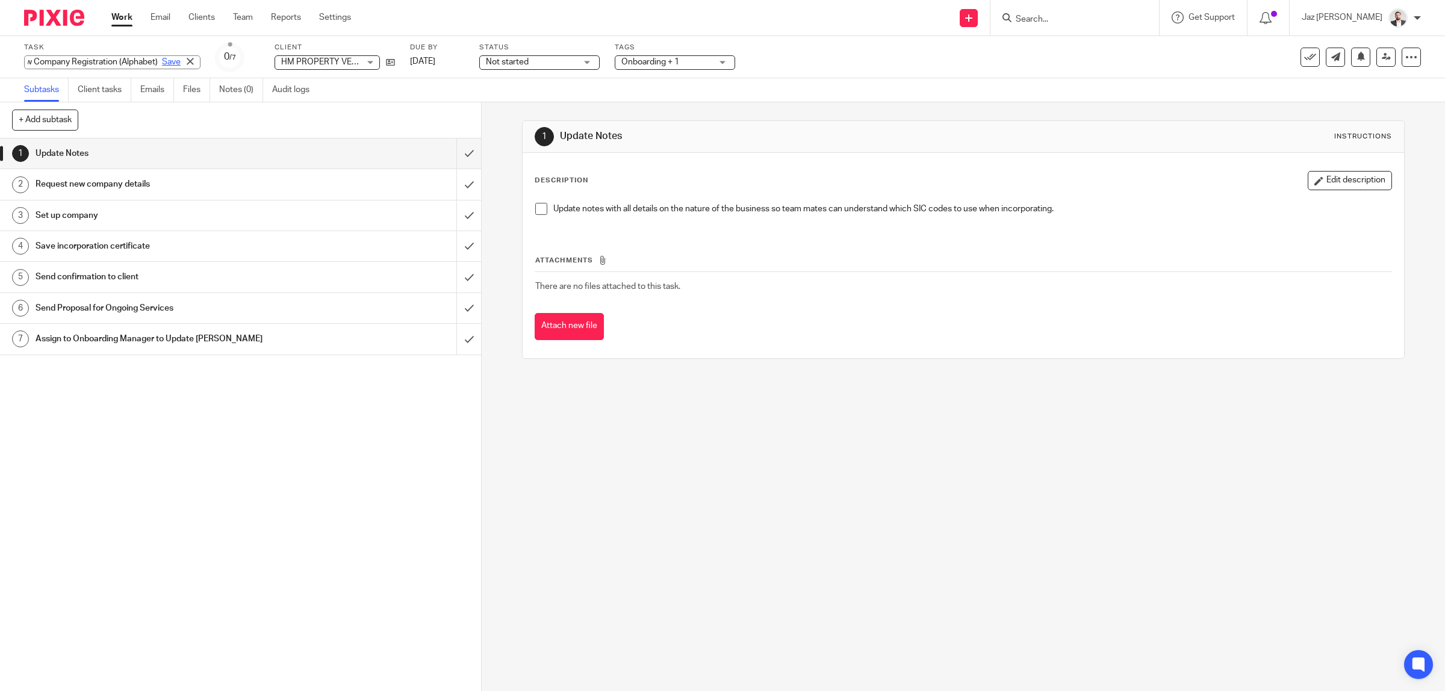
type input "New Company Registration (Alphabet)"
click at [162, 62] on link "Save" at bounding box center [171, 62] width 19 height 12
click at [616, 64] on span "Onboarding + 1" at bounding box center [594, 62] width 58 height 8
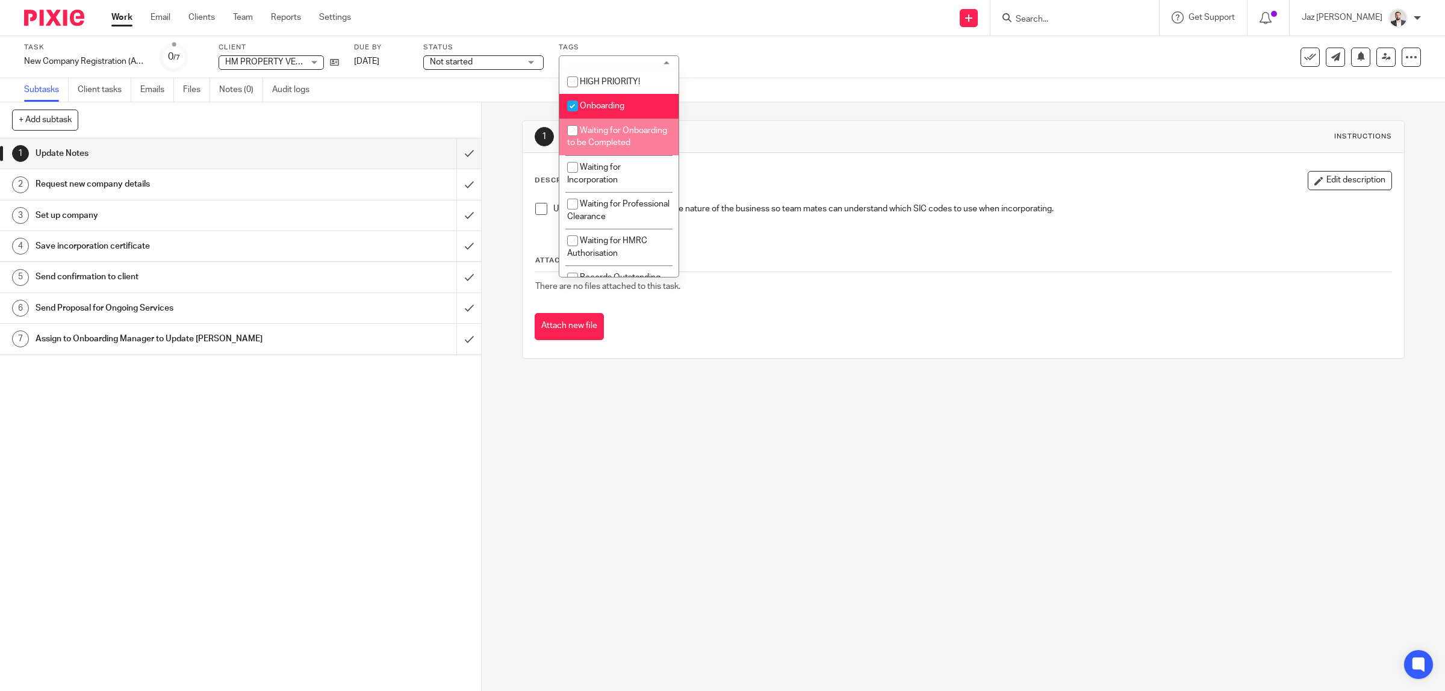
click at [630, 151] on li "Waiting for Onboarding to be Completed" at bounding box center [618, 137] width 119 height 37
checkbox input "true"
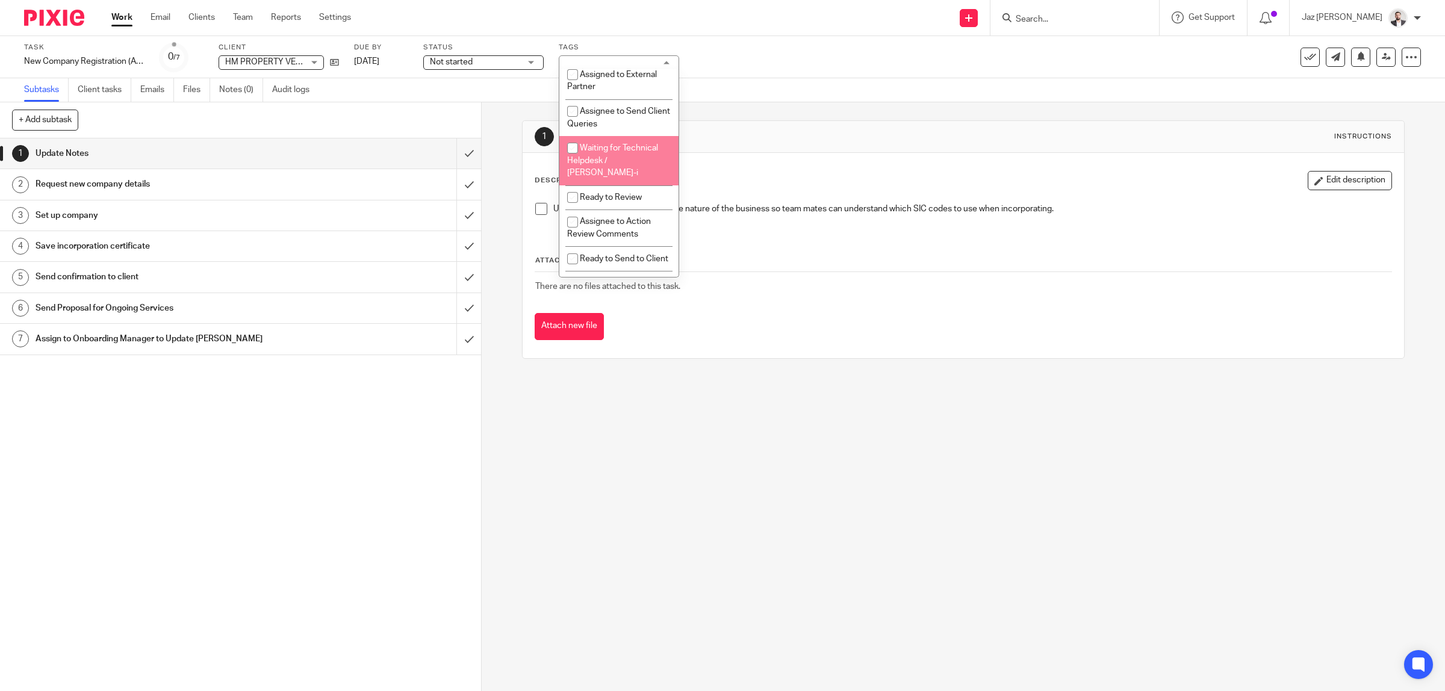
scroll to position [226, 0]
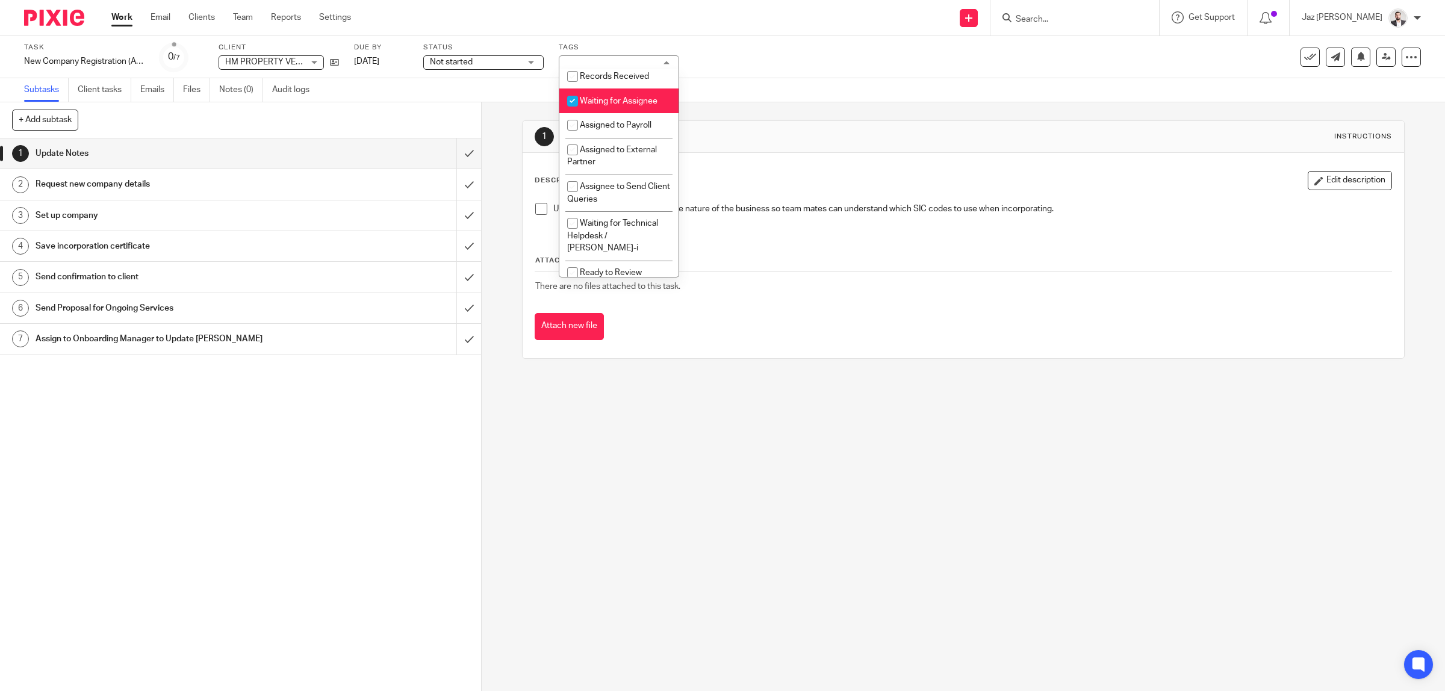
click at [617, 105] on span "Waiting for Assignee" at bounding box center [619, 101] width 78 height 8
checkbox input "false"
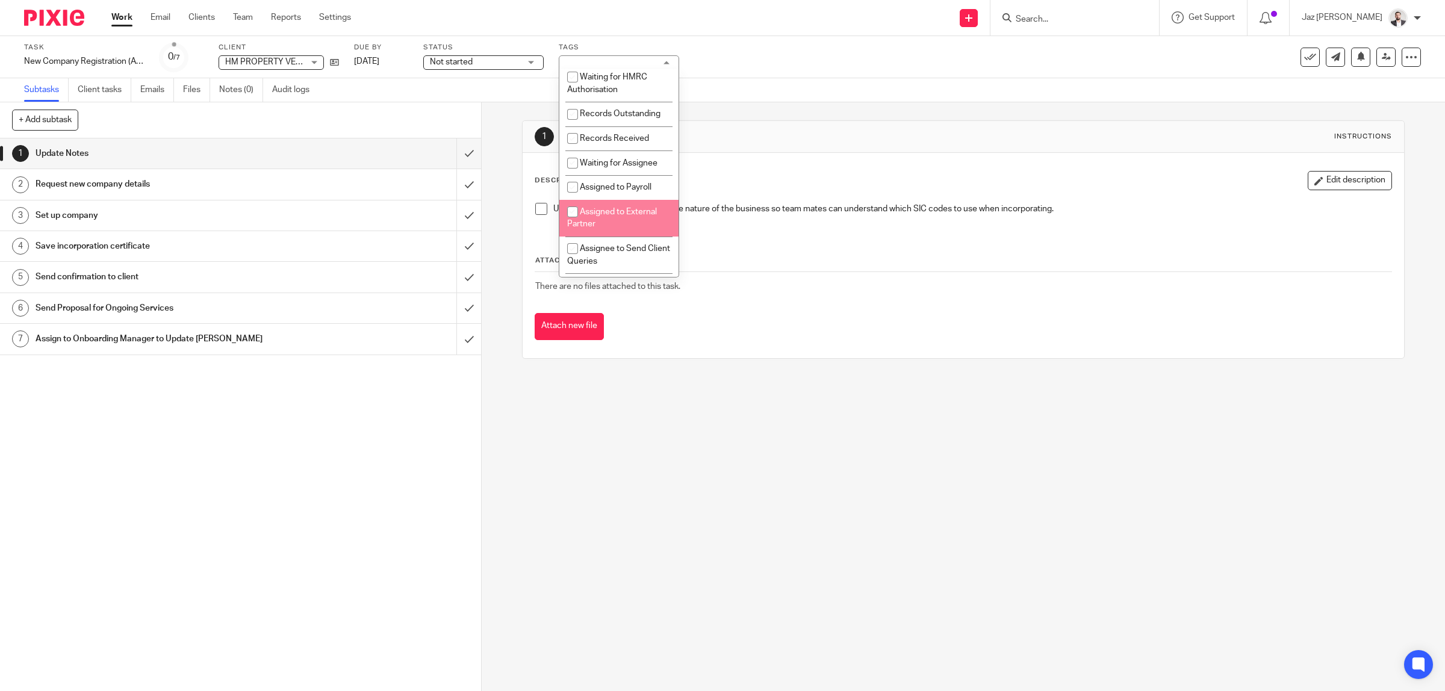
scroll to position [0, 0]
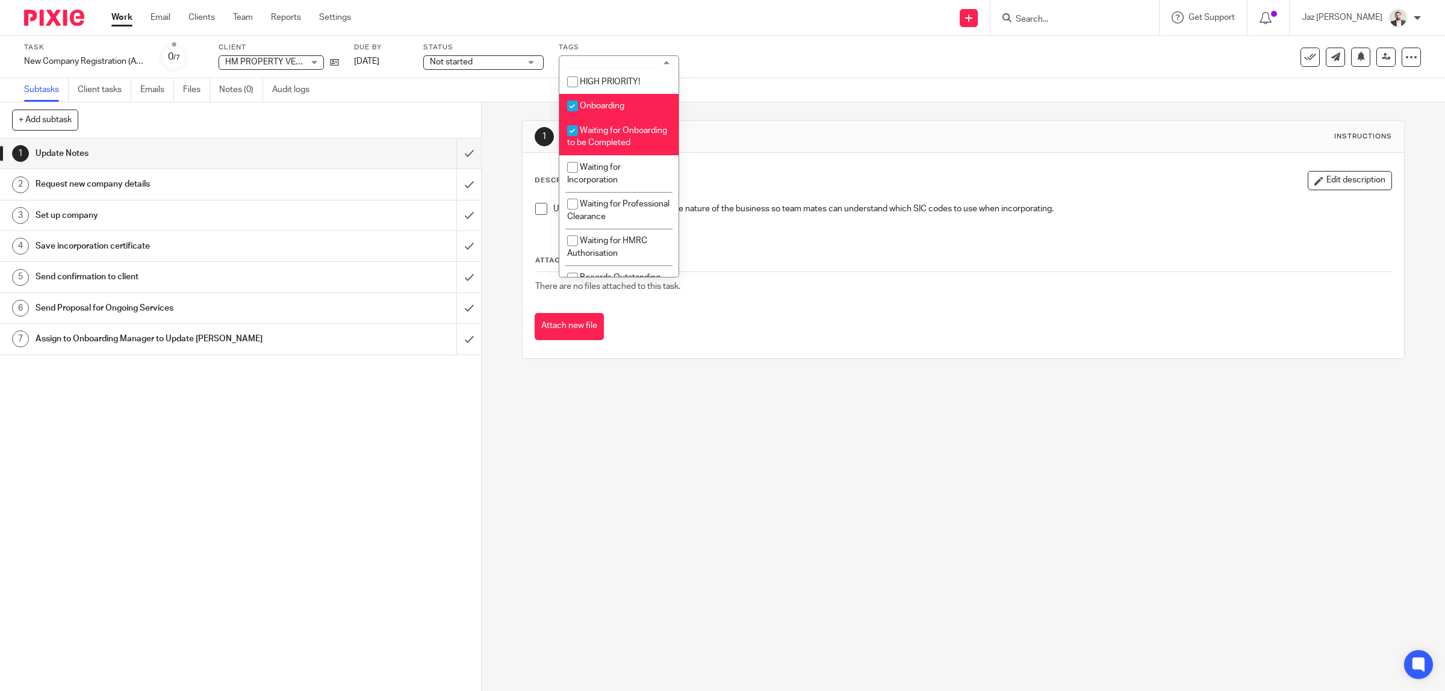
click at [695, 79] on div "Subtasks Client tasks Emails Files Notes (0) Audit logs" at bounding box center [722, 90] width 1445 height 24
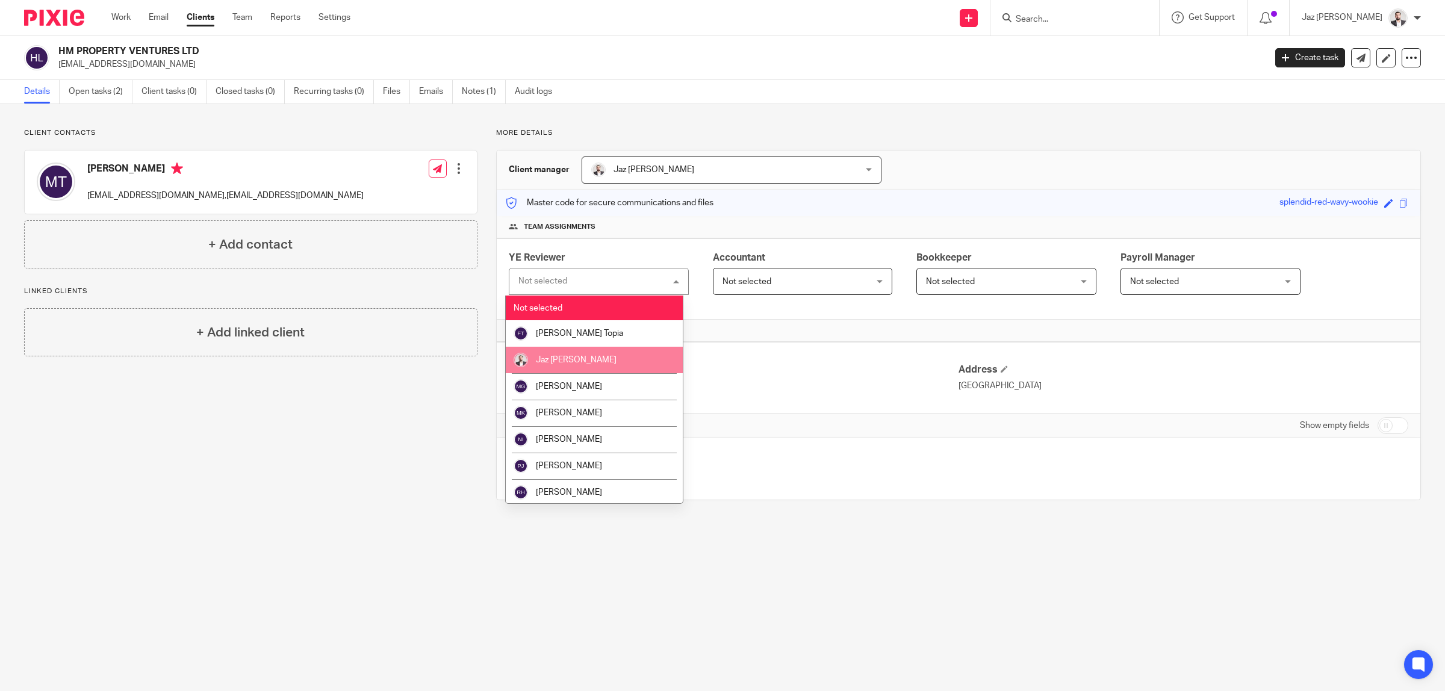
click at [591, 365] on li "Jaz [PERSON_NAME]" at bounding box center [594, 360] width 177 height 26
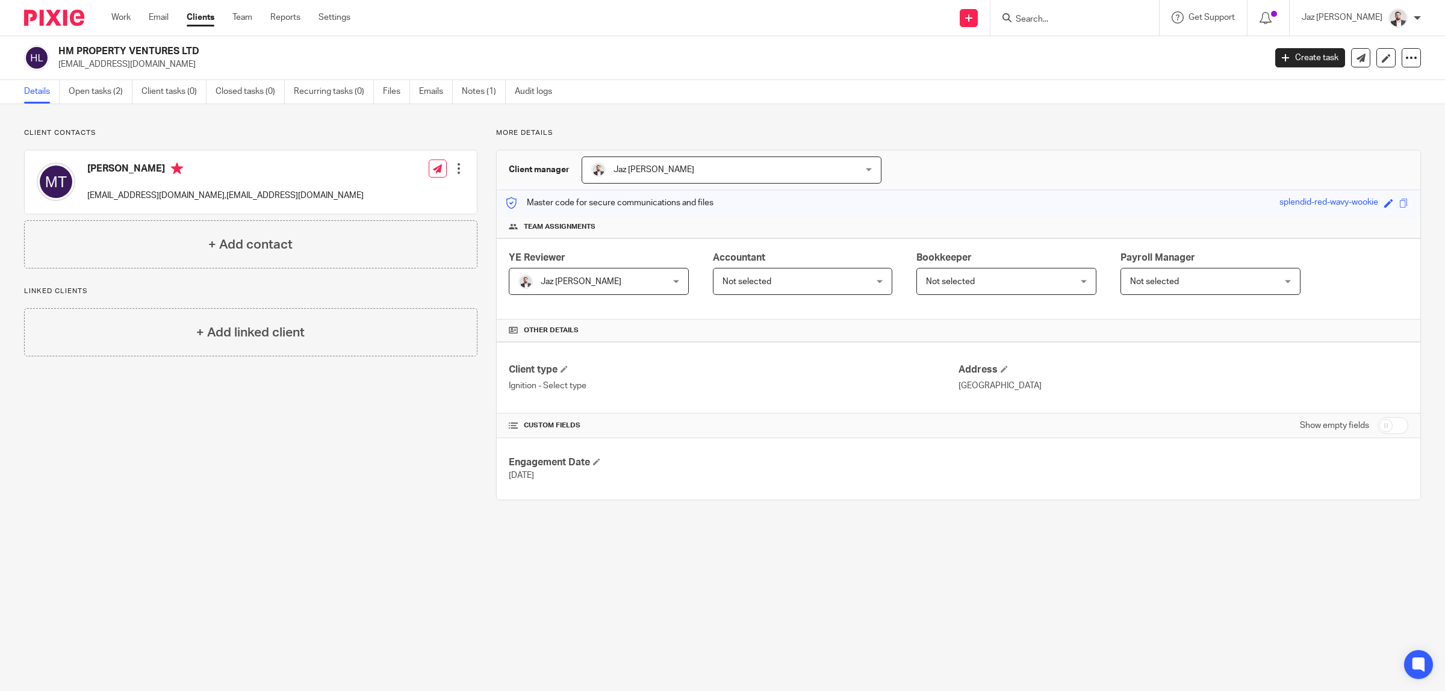
click at [654, 283] on span "Not selected" at bounding box center [585, 281] width 135 height 25
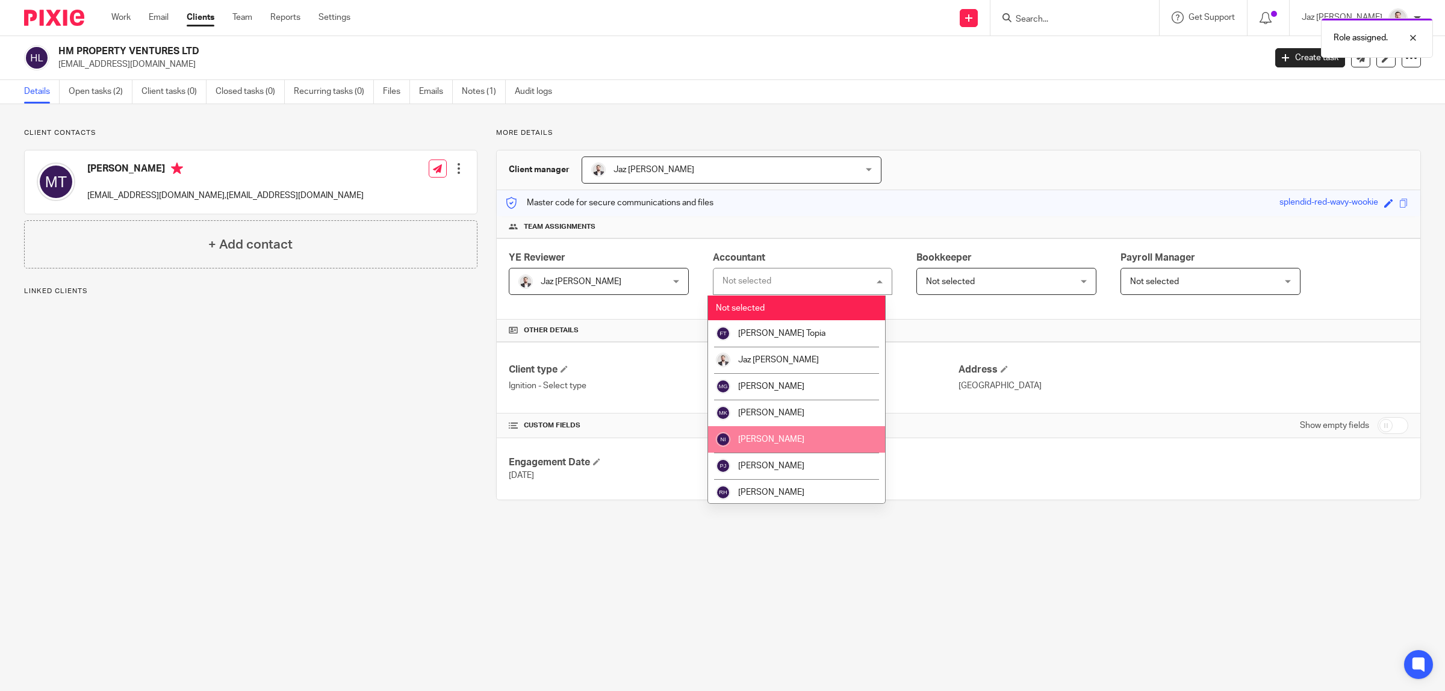
click at [785, 440] on span "[PERSON_NAME]" at bounding box center [771, 439] width 66 height 8
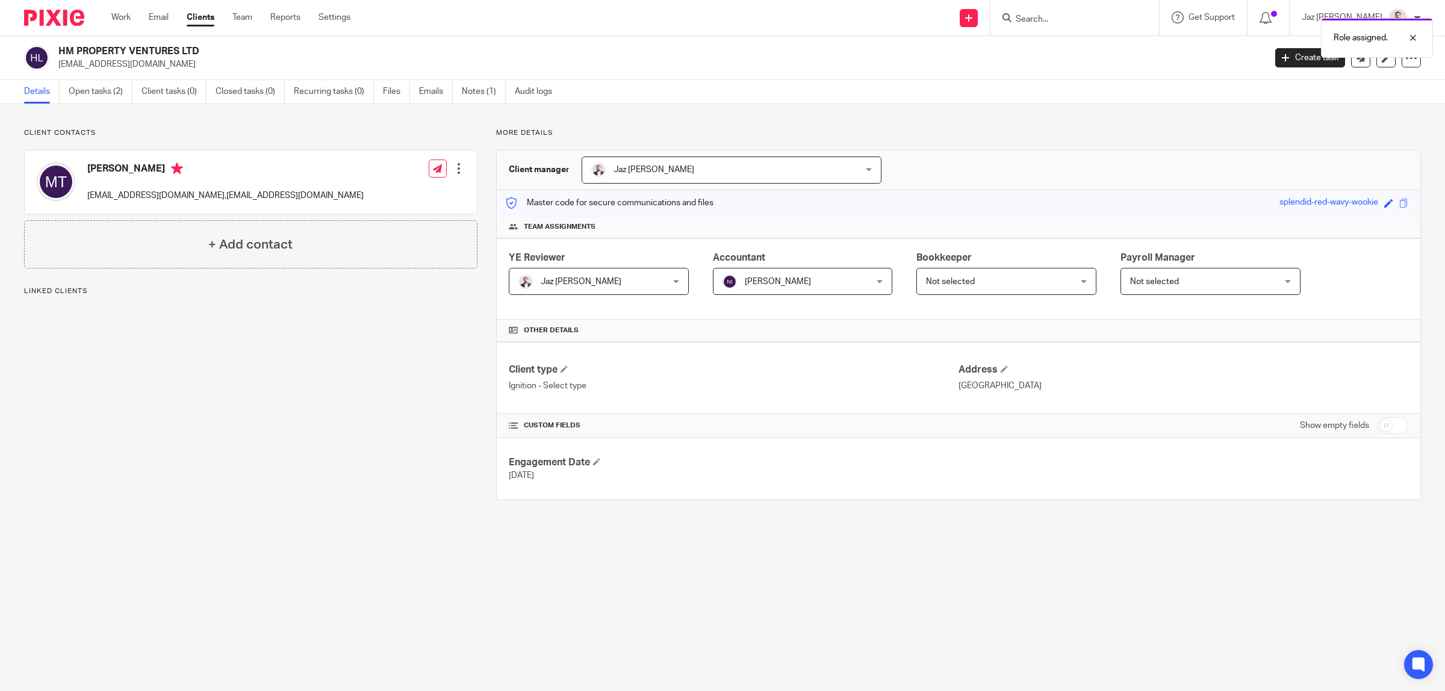
click at [939, 283] on span "Not selected" at bounding box center [950, 282] width 49 height 8
drag, startPoint x: 0, startPoint y: 0, endPoint x: 959, endPoint y: 286, distance: 1000.9
click at [959, 286] on span "Not selected" at bounding box center [950, 282] width 49 height 8
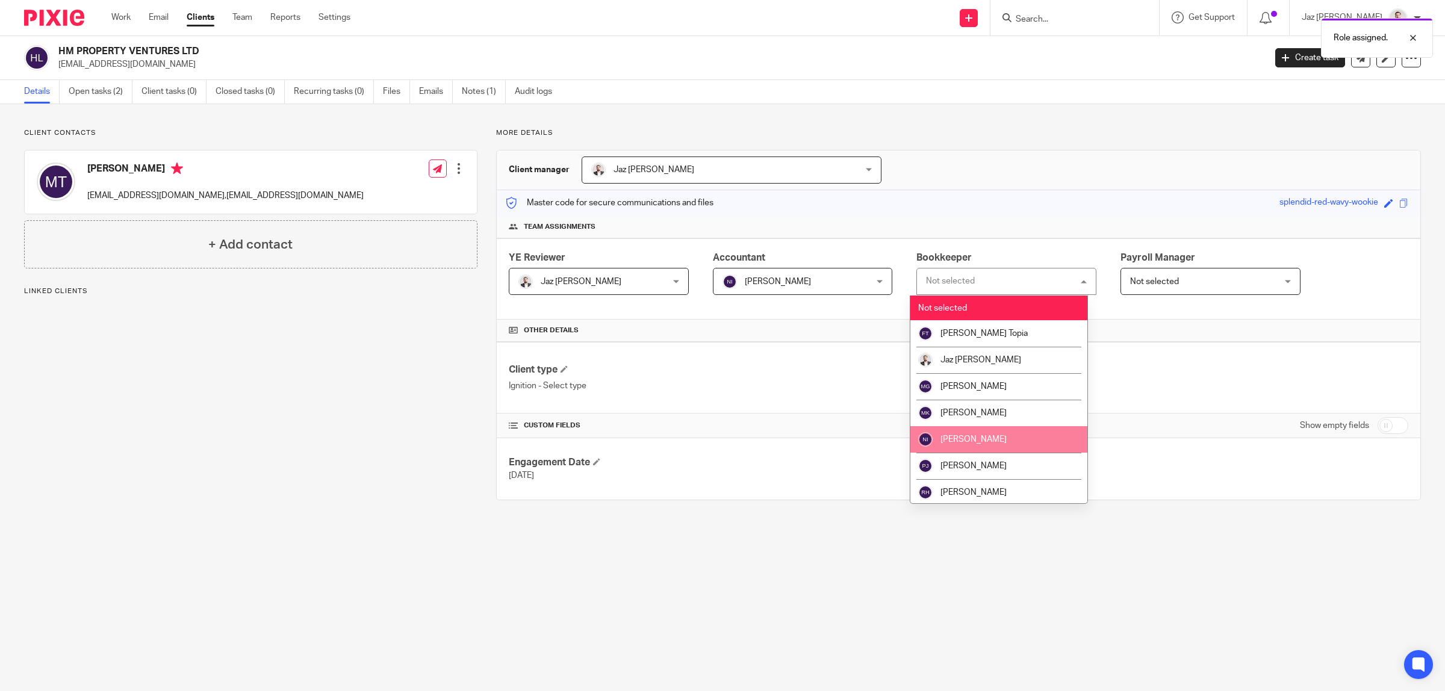
click at [992, 437] on span "[PERSON_NAME]" at bounding box center [973, 439] width 66 height 8
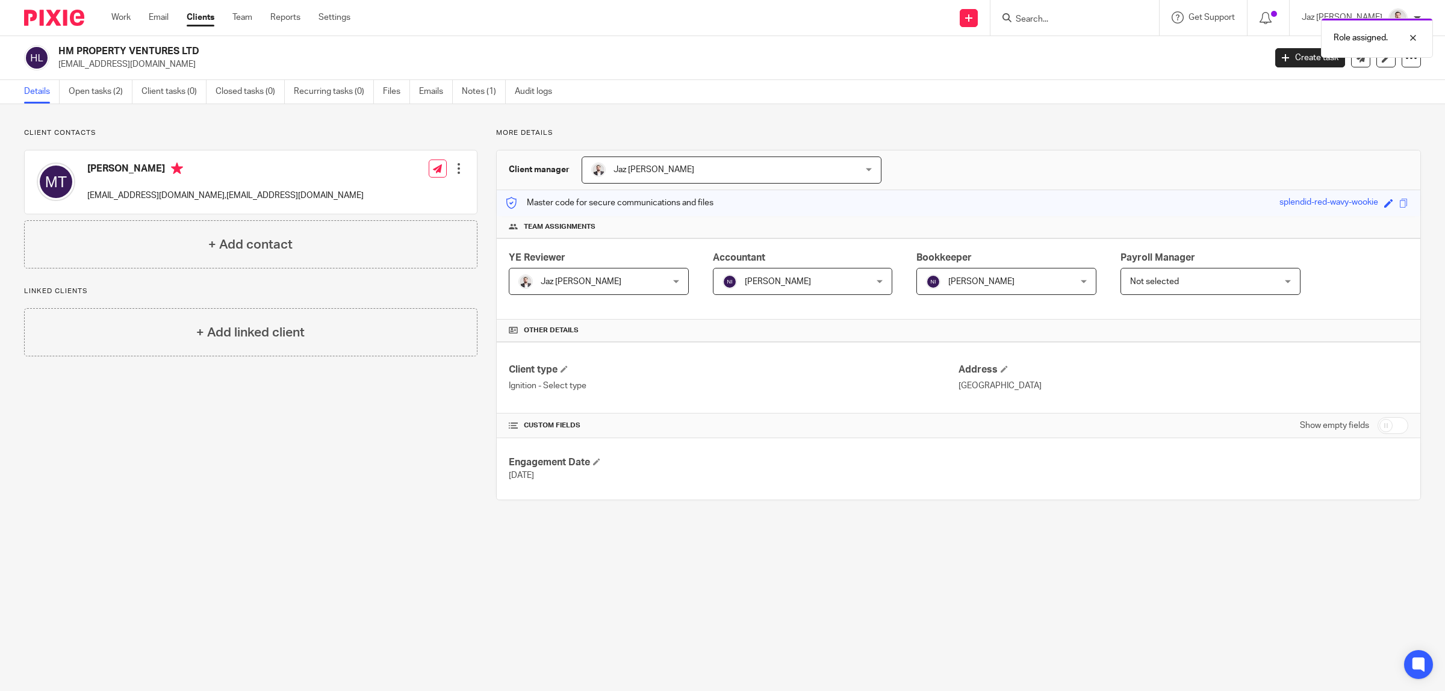
click at [1160, 282] on span "Not selected" at bounding box center [1154, 282] width 49 height 8
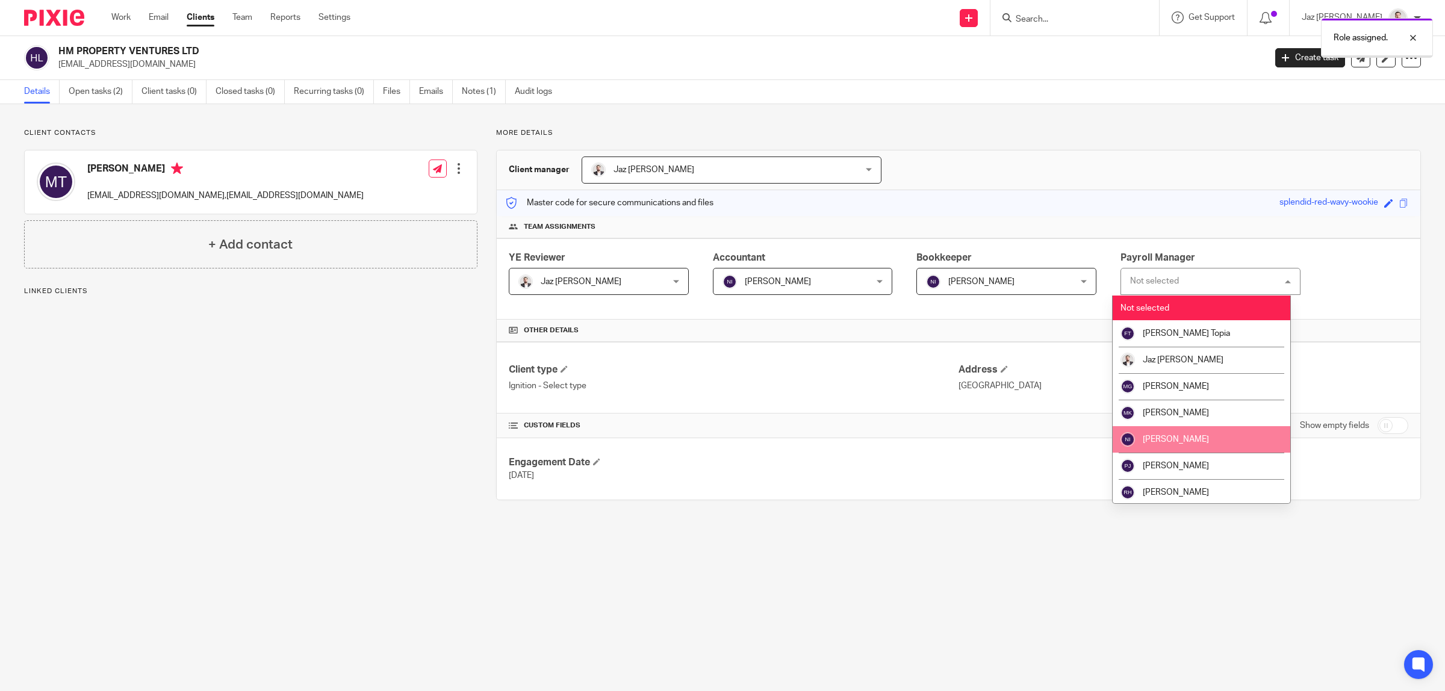
click at [1187, 446] on li "[PERSON_NAME]" at bounding box center [1201, 439] width 177 height 26
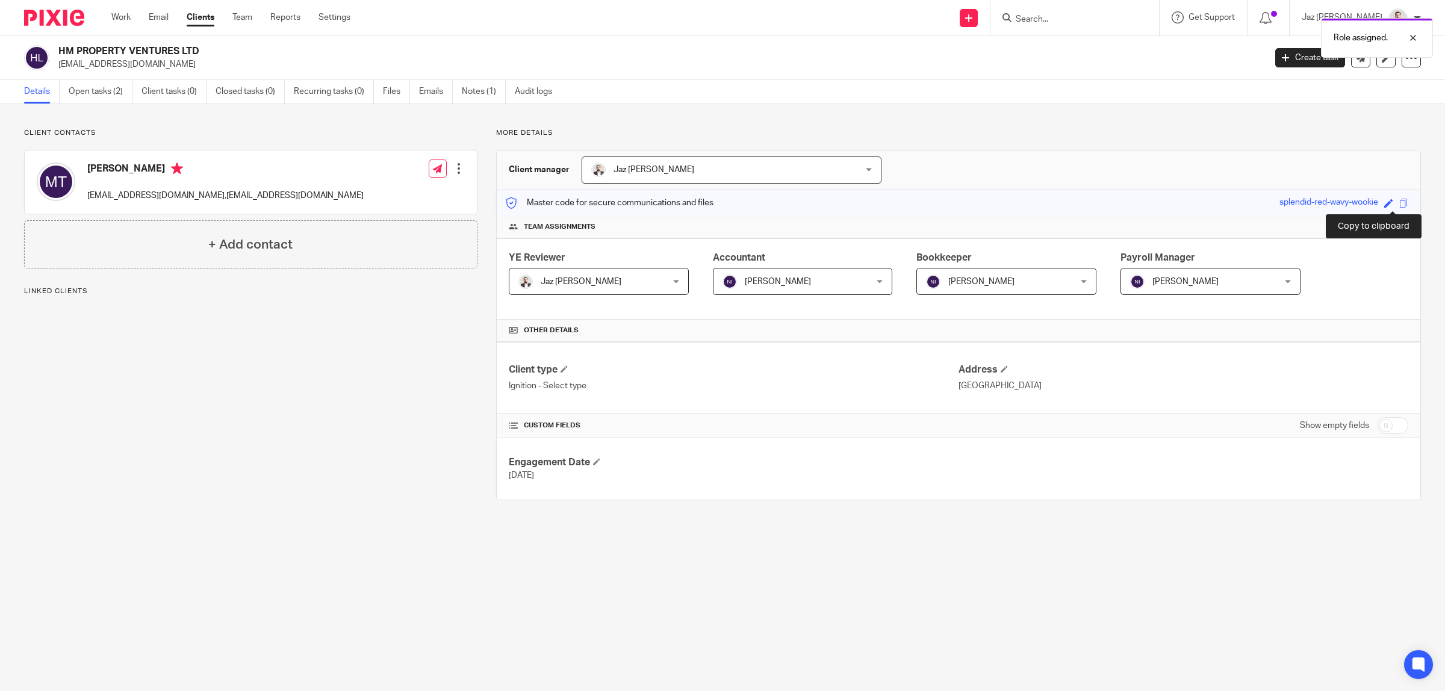
drag, startPoint x: 1394, startPoint y: 205, endPoint x: 1396, endPoint y: 158, distance: 47.0
click at [1399, 205] on span at bounding box center [1403, 203] width 9 height 9
click at [1411, 40] on div at bounding box center [1404, 38] width 33 height 14
click at [1413, 39] on div at bounding box center [1404, 38] width 33 height 14
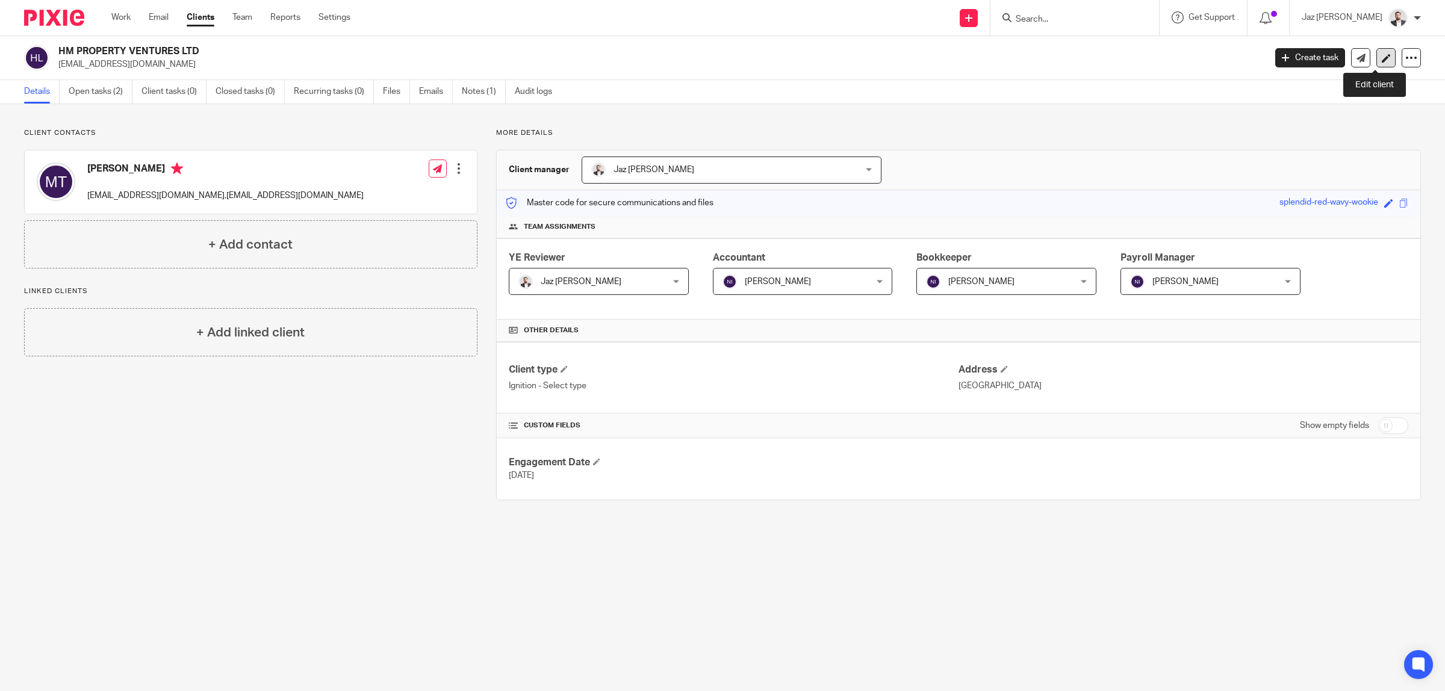
click at [1382, 58] on icon at bounding box center [1386, 58] width 9 height 9
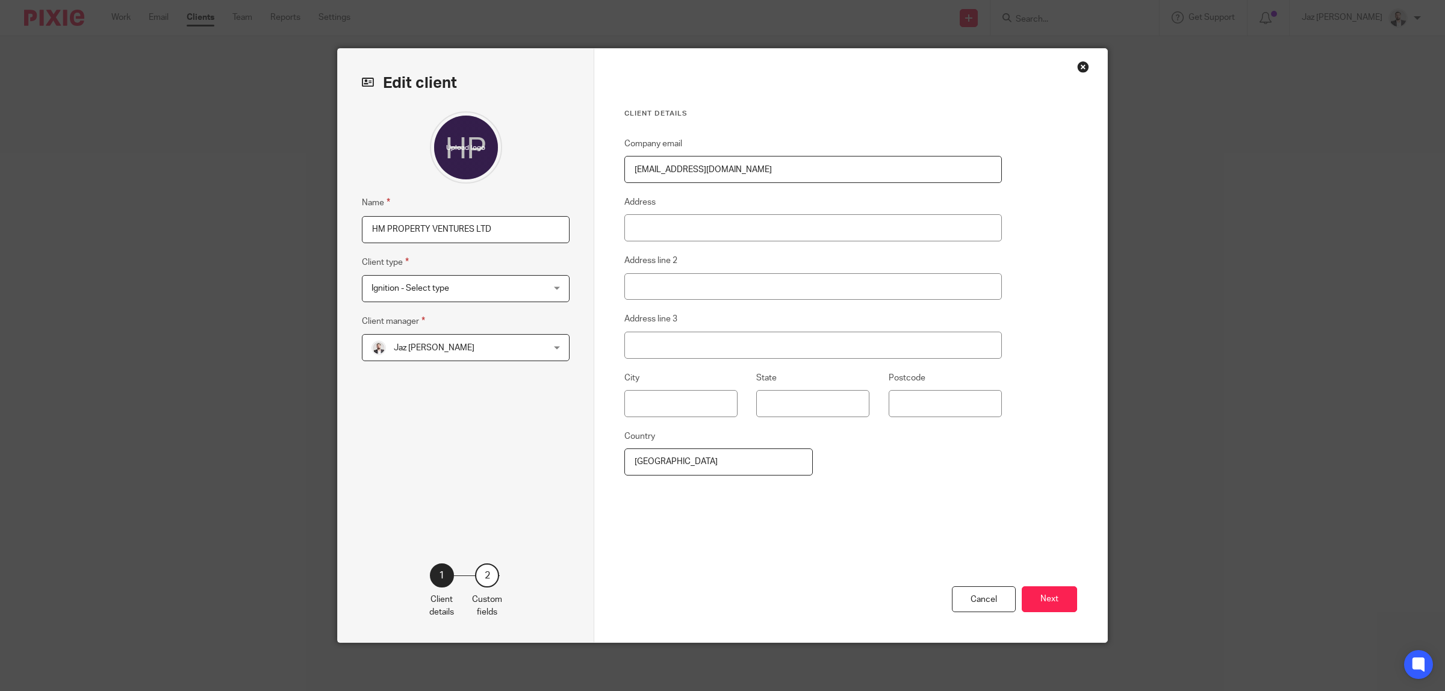
click at [446, 290] on span "Ignition - Select type" at bounding box center [450, 288] width 158 height 25
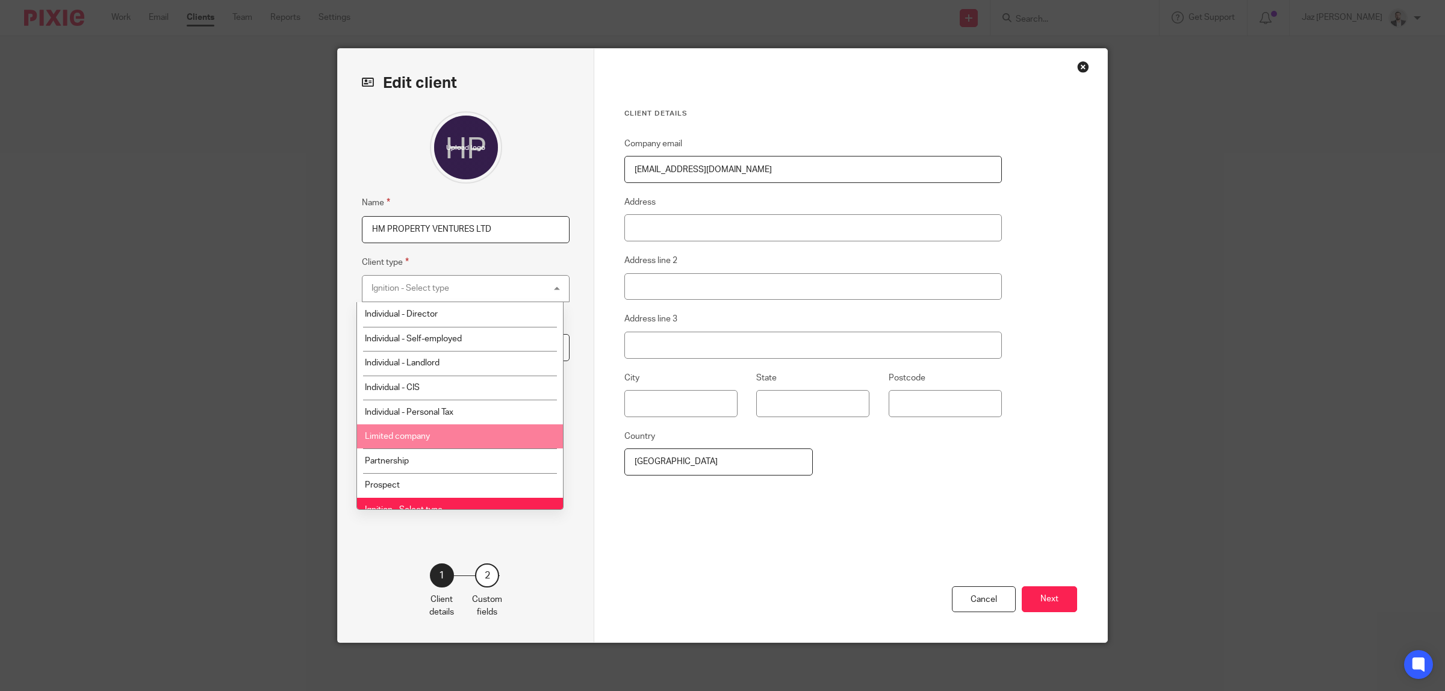
click at [470, 441] on li "Limited company" at bounding box center [460, 436] width 207 height 25
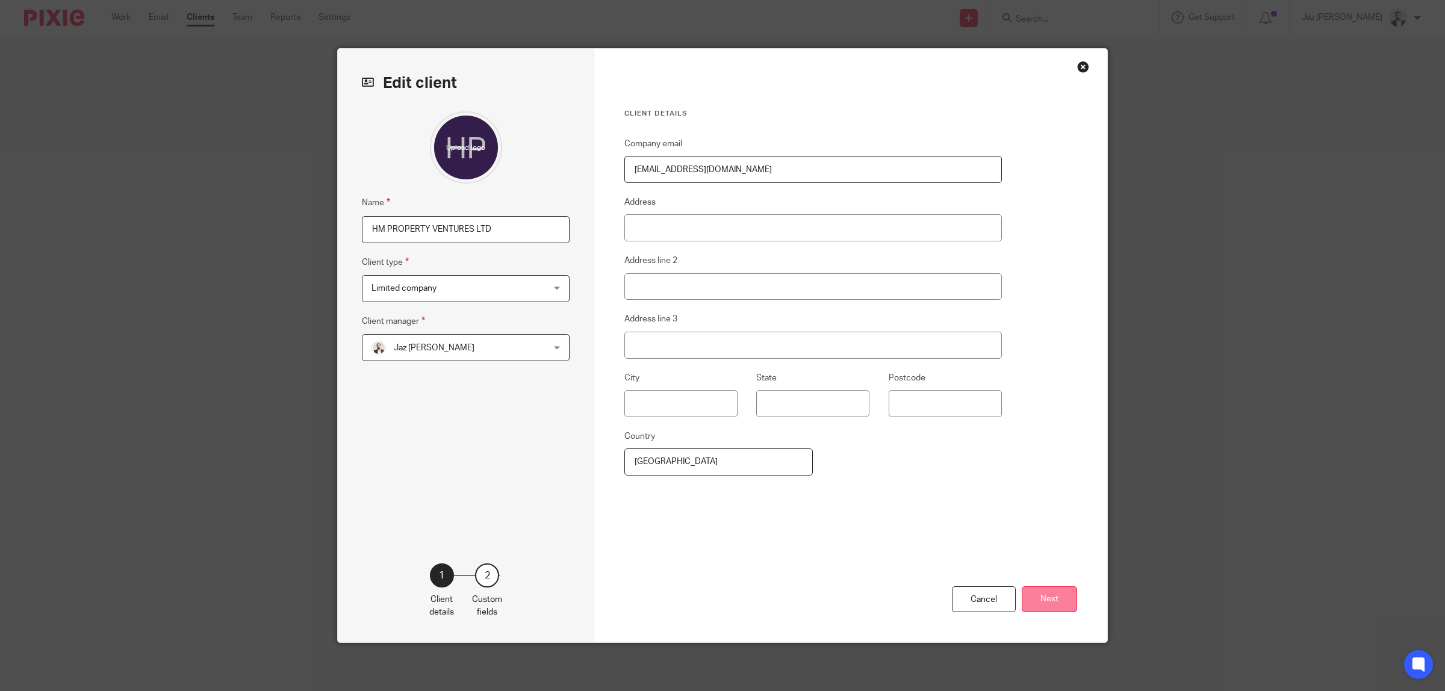
click at [1036, 591] on button "Next" at bounding box center [1049, 599] width 55 height 26
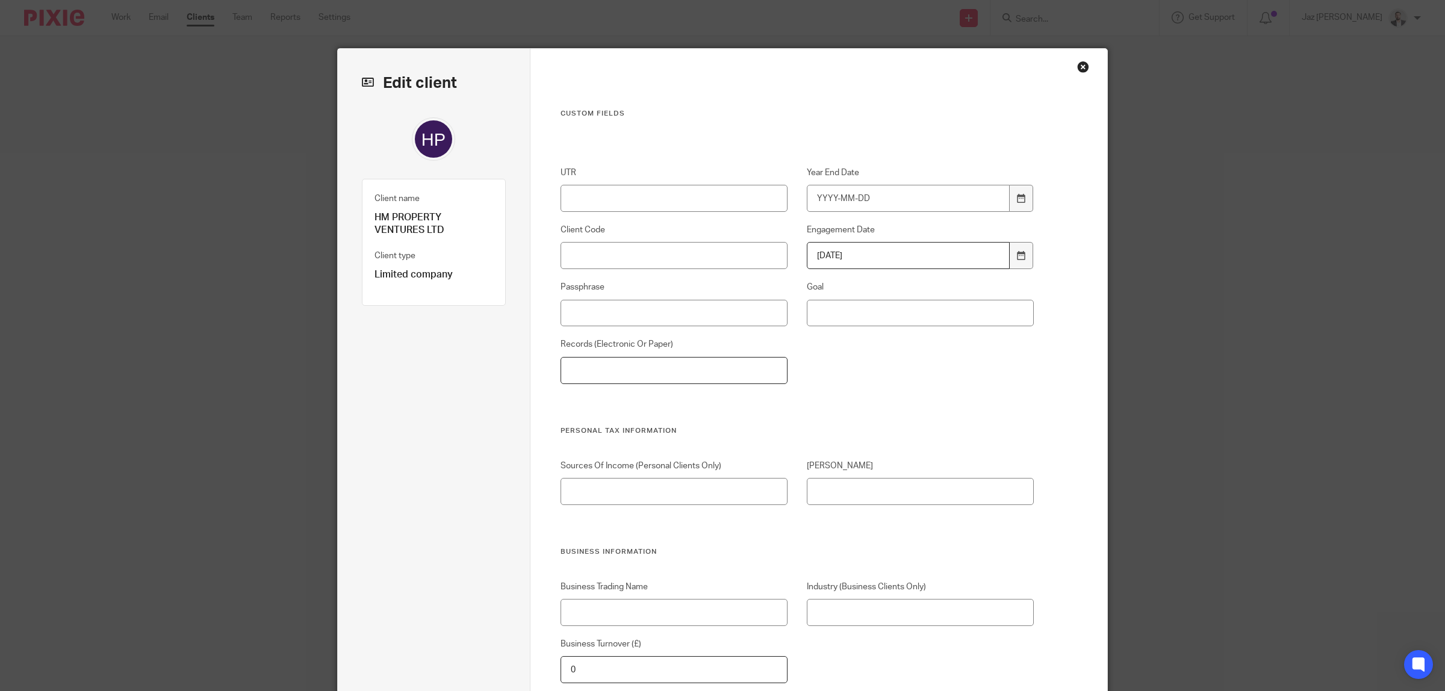
click at [611, 364] on input "Records (Electronic Or Paper)" at bounding box center [675, 370] width 228 height 27
click at [612, 307] on input "Passphrase" at bounding box center [675, 313] width 228 height 27
paste input "splendid-red-wavy-wookie"
type input "splendid-red-wavy-wookie"
click at [613, 361] on input "Records (Electronic Or Paper)" at bounding box center [675, 370] width 228 height 27
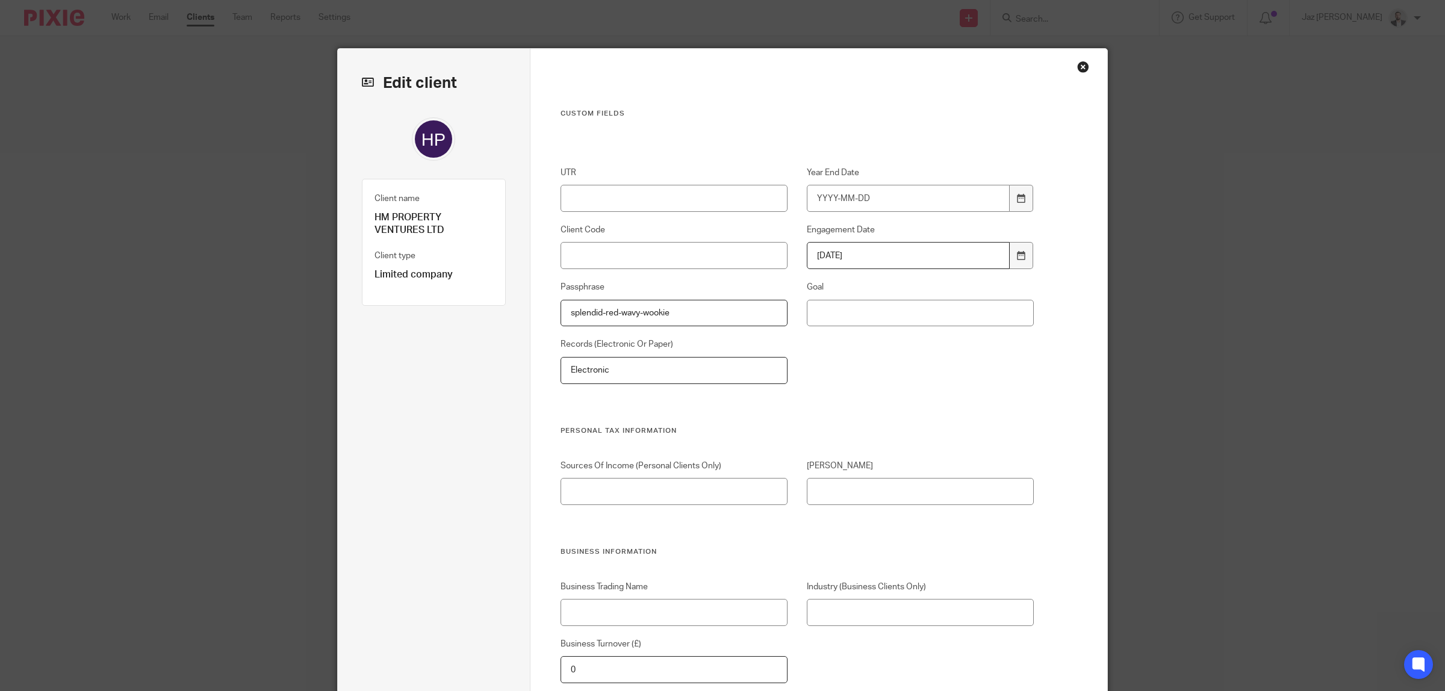
type input "Electronic"
click at [860, 377] on div "UTR Year End Date Client Code Engagement Date 2025-08-15 Passphrase splendid-re…" at bounding box center [787, 296] width 493 height 259
click at [883, 614] on input "Industry (Business Clients Only)" at bounding box center [921, 612] width 228 height 27
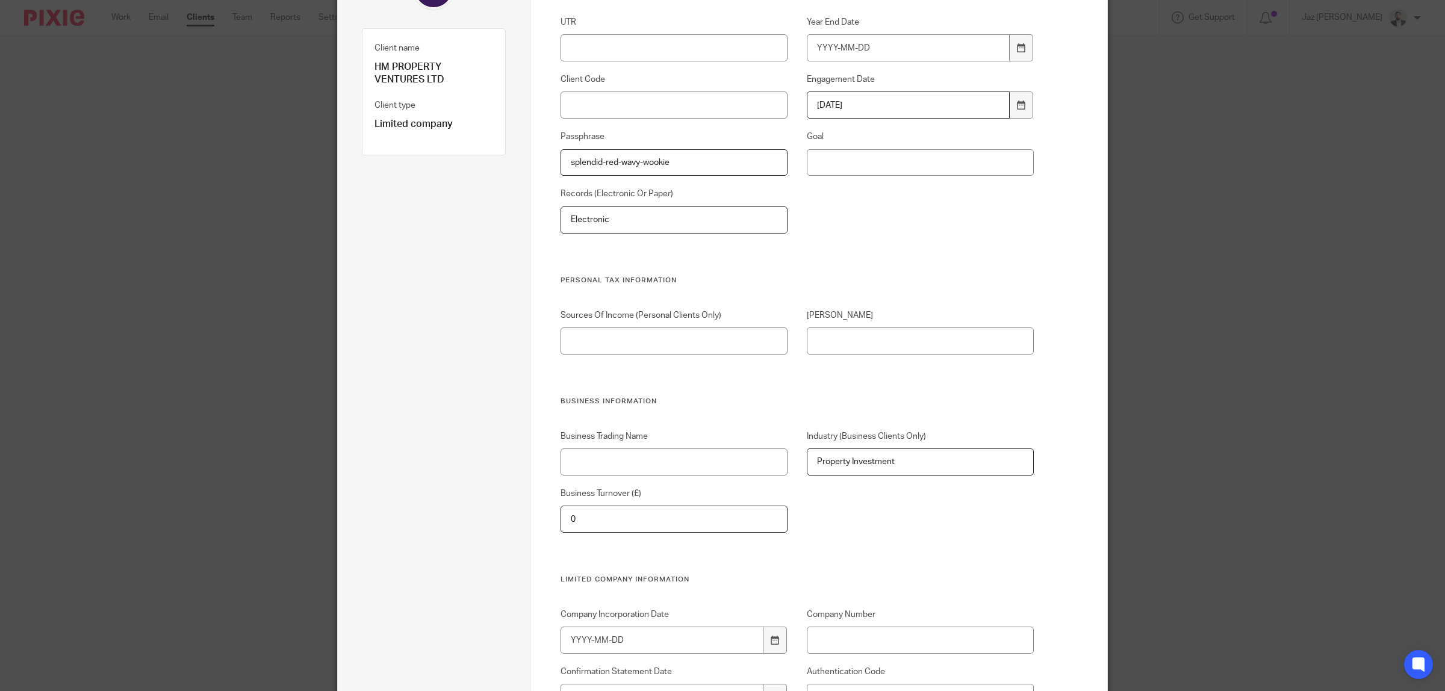
type input "Property Investment"
drag, startPoint x: 594, startPoint y: 515, endPoint x: 495, endPoint y: 510, distance: 99.5
type input "25000"
click at [977, 512] on div "Business Trading Name Industry (Business Clients Only) Property Investment Busi…" at bounding box center [787, 502] width 493 height 145
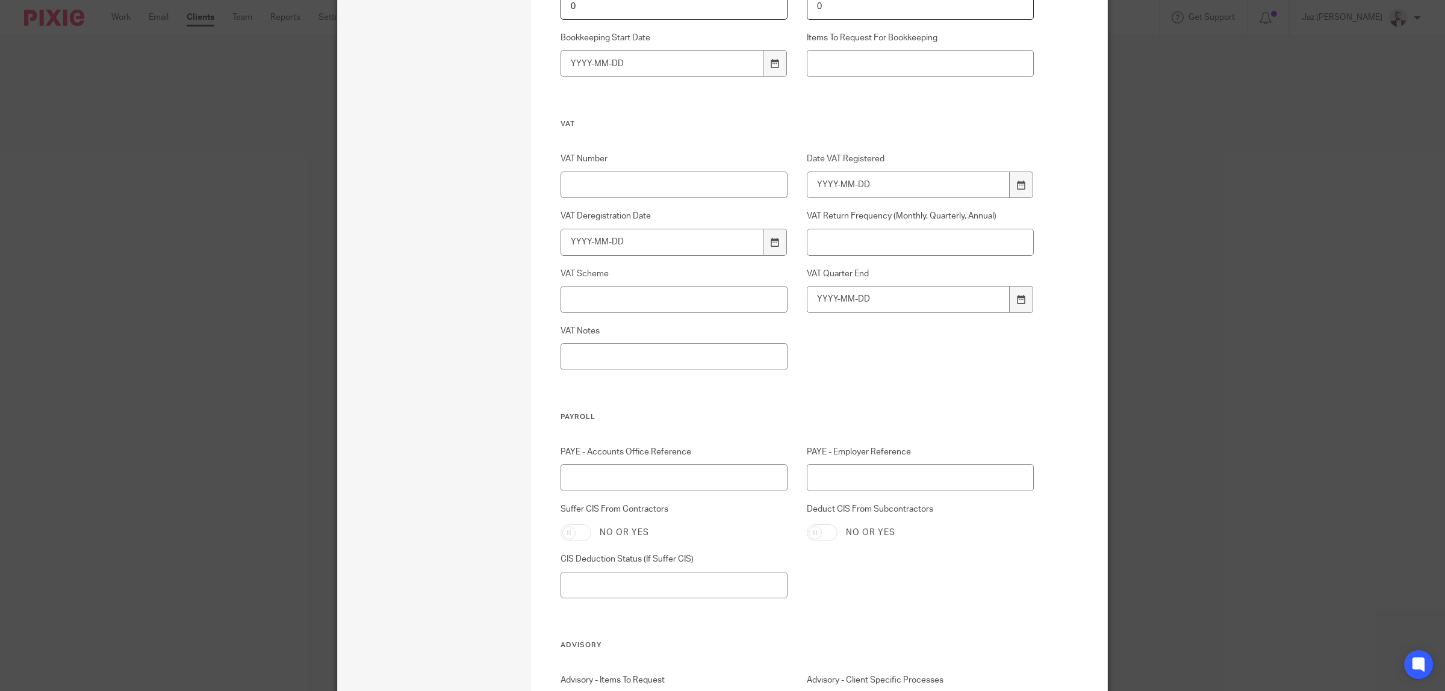
scroll to position [1615, 0]
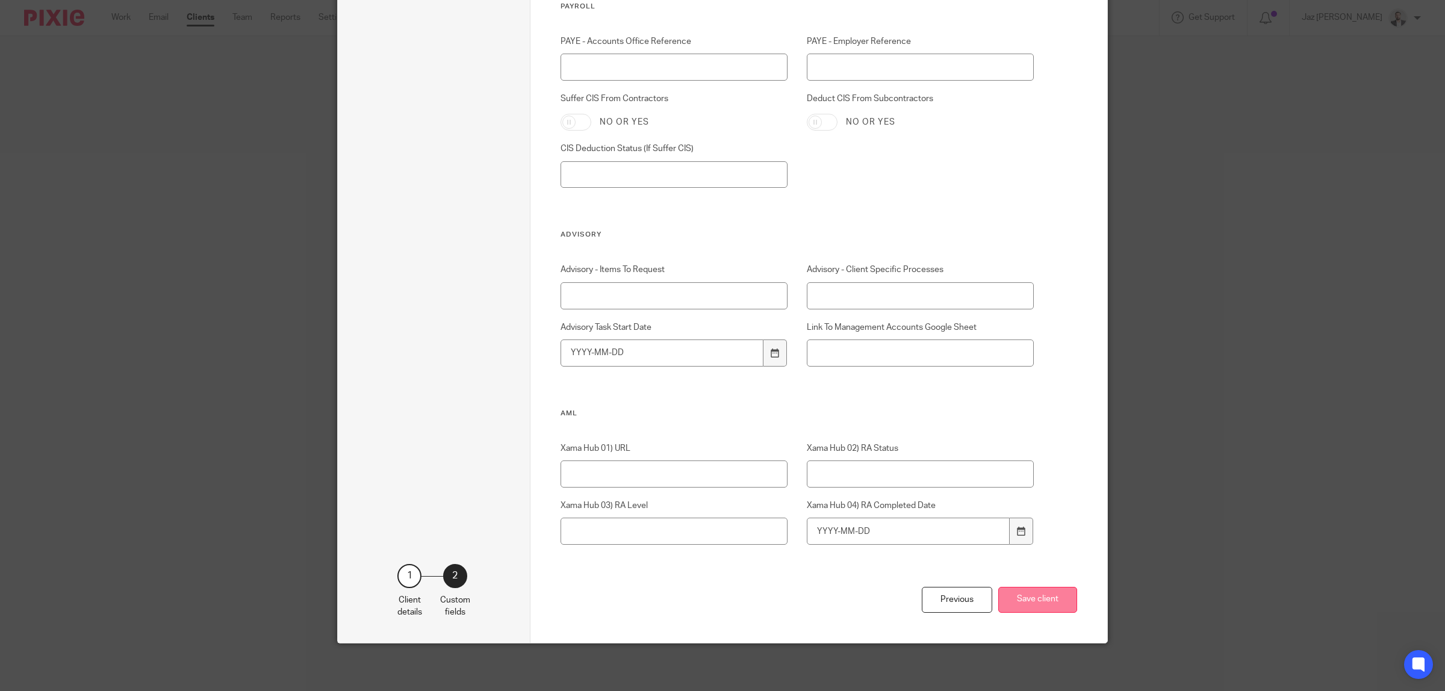
click at [1030, 598] on button "Save client" at bounding box center [1037, 600] width 79 height 26
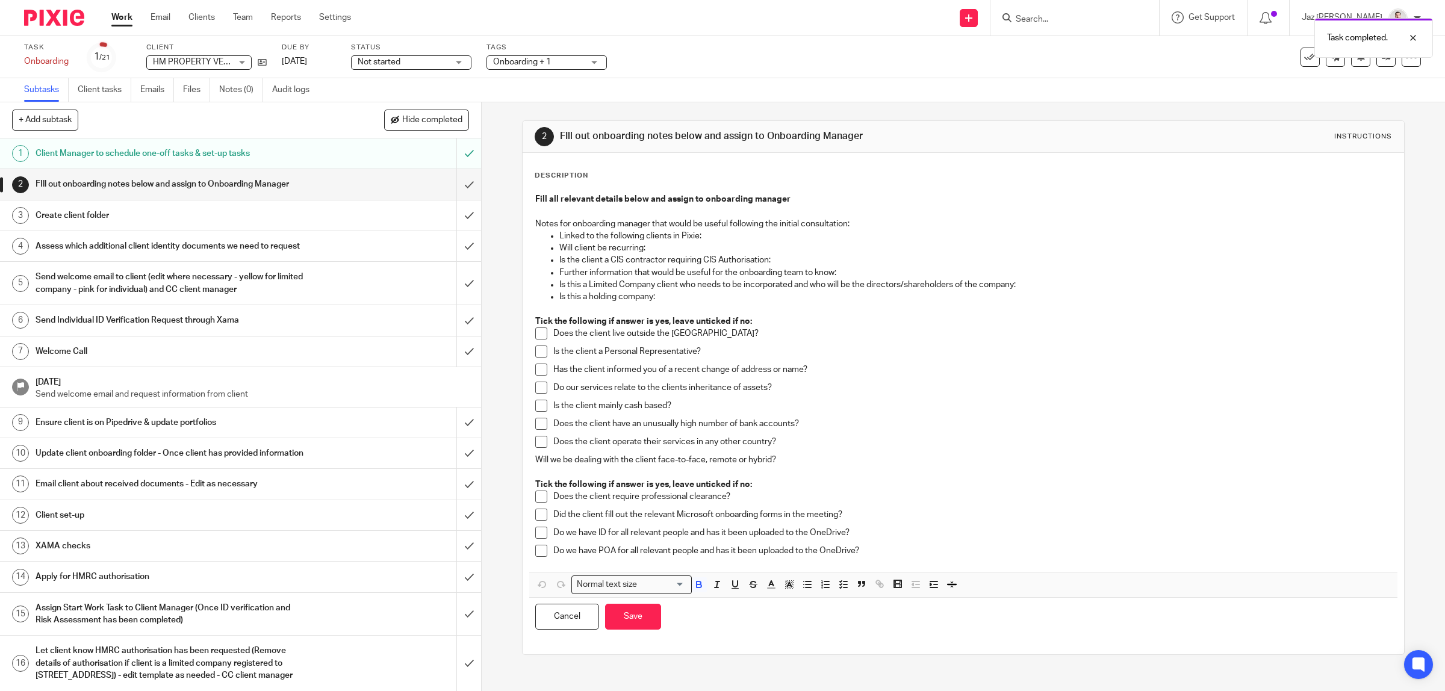
click at [705, 233] on p "Linked to the following clients in Pixie:" at bounding box center [975, 236] width 833 height 12
click at [663, 248] on p "Will client be recurring:" at bounding box center [975, 248] width 833 height 12
click at [796, 259] on p "Is the client a CIS contractor requiring CIS Authorisation:" at bounding box center [975, 260] width 833 height 12
click at [843, 269] on p "Further information that would be useful for the onboarding team to know:" at bounding box center [975, 273] width 833 height 12
click at [1049, 285] on p "Is this a Limited Company client who needs to be incorporated and who will be t…" at bounding box center [975, 285] width 833 height 12
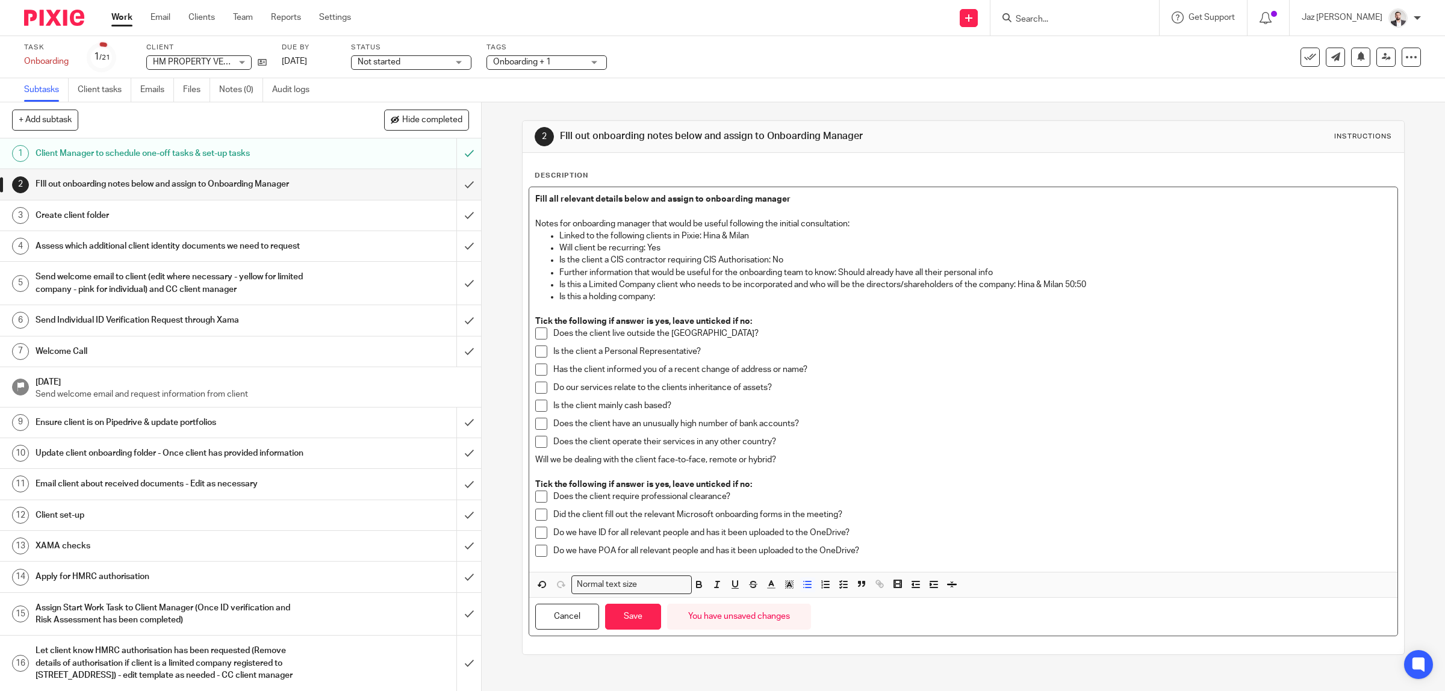
click at [655, 296] on p "Is this a holding company:" at bounding box center [975, 297] width 833 height 12
click at [789, 461] on p "Will we be dealing with the client face-to-face, remote or hybrid?" at bounding box center [963, 460] width 857 height 12
click at [536, 515] on span at bounding box center [541, 515] width 12 height 12
click at [535, 533] on span at bounding box center [541, 533] width 12 height 12
click at [535, 550] on span at bounding box center [541, 551] width 12 height 12
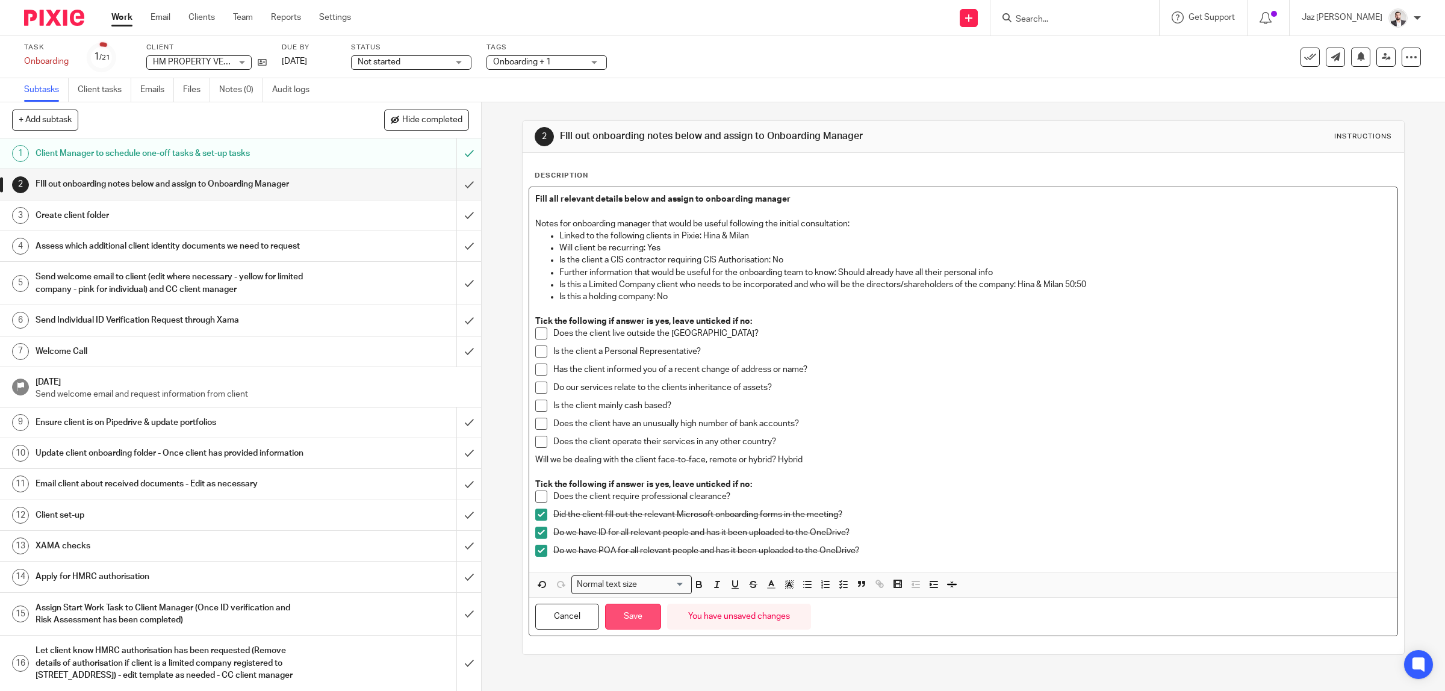
click at [627, 616] on button "Save" at bounding box center [633, 617] width 56 height 26
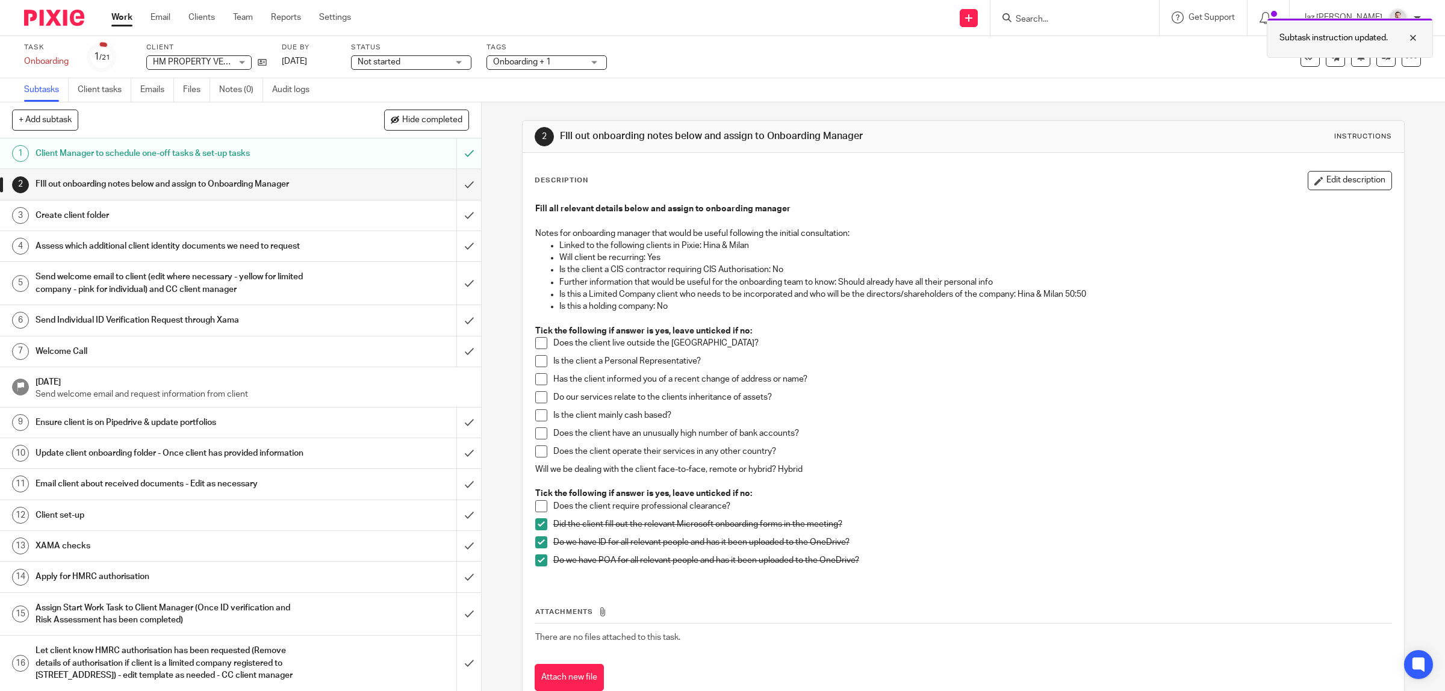
drag, startPoint x: 1412, startPoint y: 37, endPoint x: 1409, endPoint y: 53, distance: 16.5
click at [1412, 37] on div at bounding box center [1404, 38] width 33 height 14
click at [1382, 60] on icon at bounding box center [1386, 56] width 9 height 9
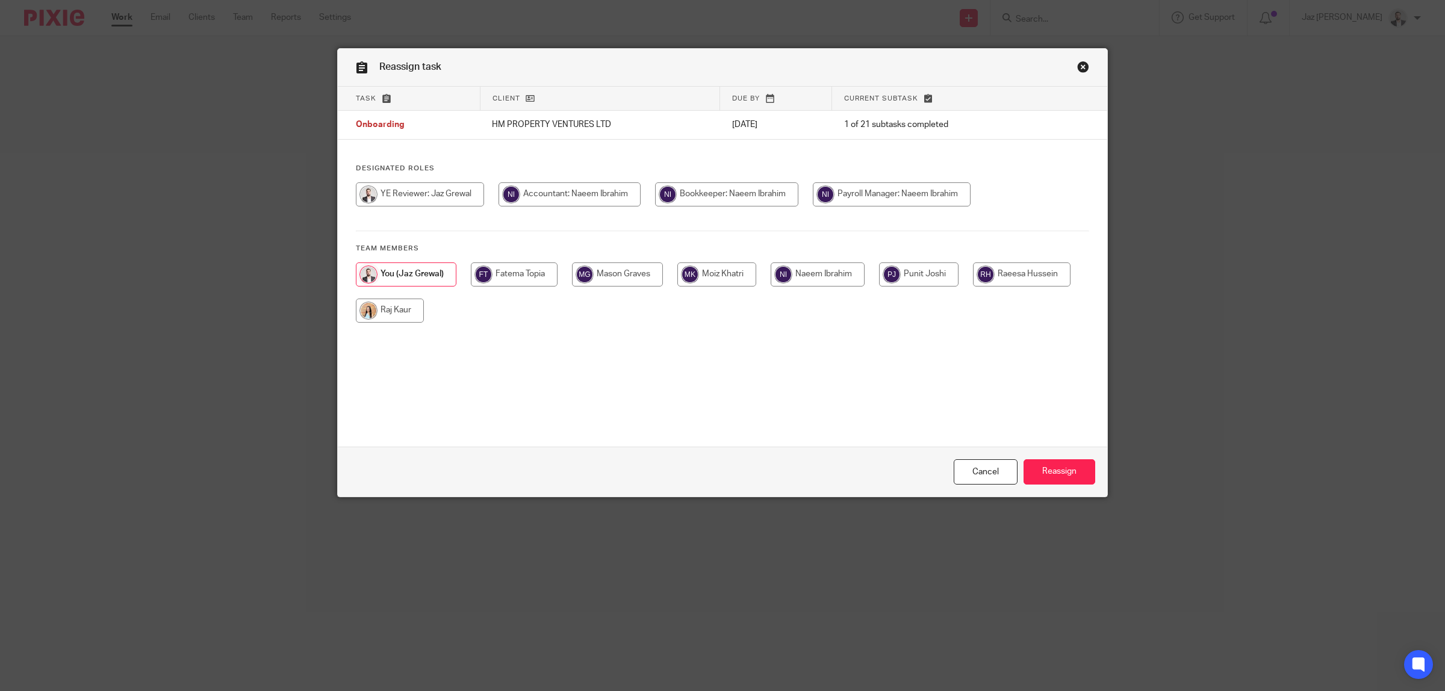
click at [393, 312] on input "radio" at bounding box center [390, 311] width 68 height 24
radio input "true"
click at [1083, 476] on input "Reassign" at bounding box center [1060, 472] width 72 height 26
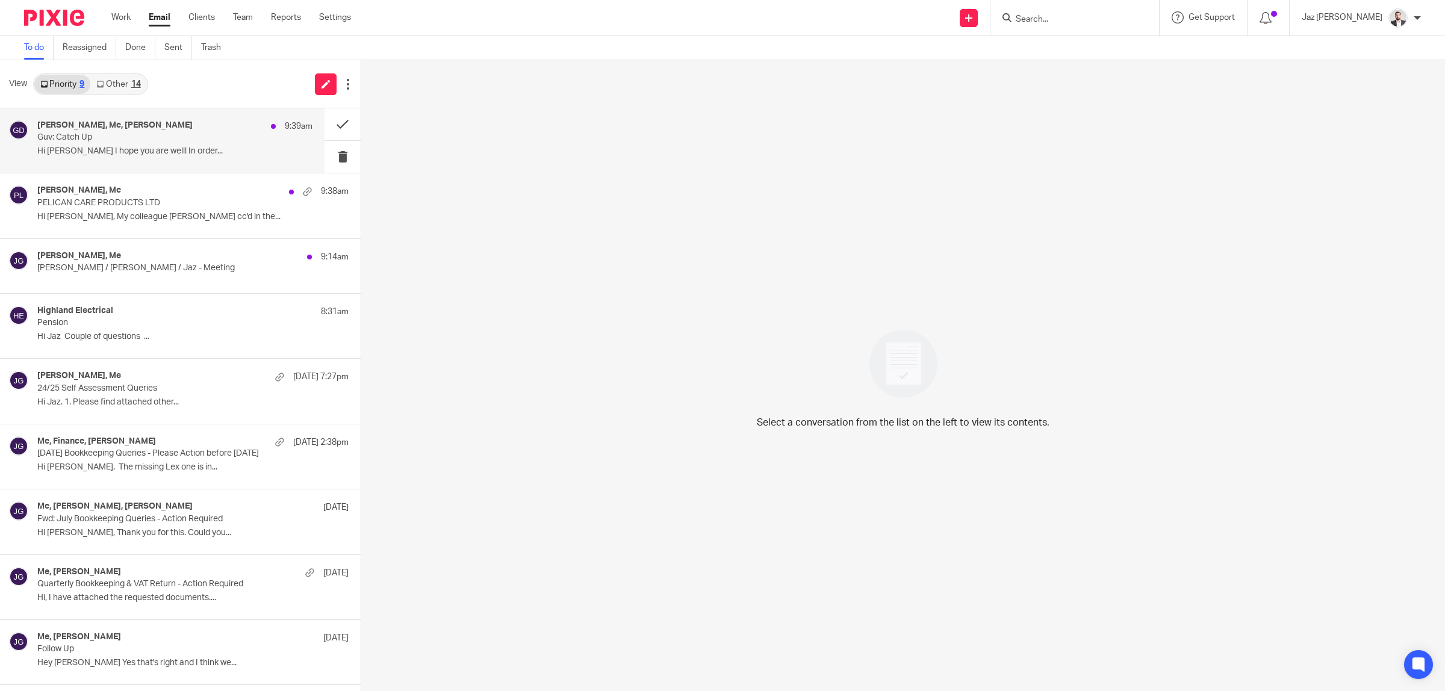
click at [92, 121] on h4 "[PERSON_NAME], Me, [PERSON_NAME]" at bounding box center [114, 125] width 155 height 10
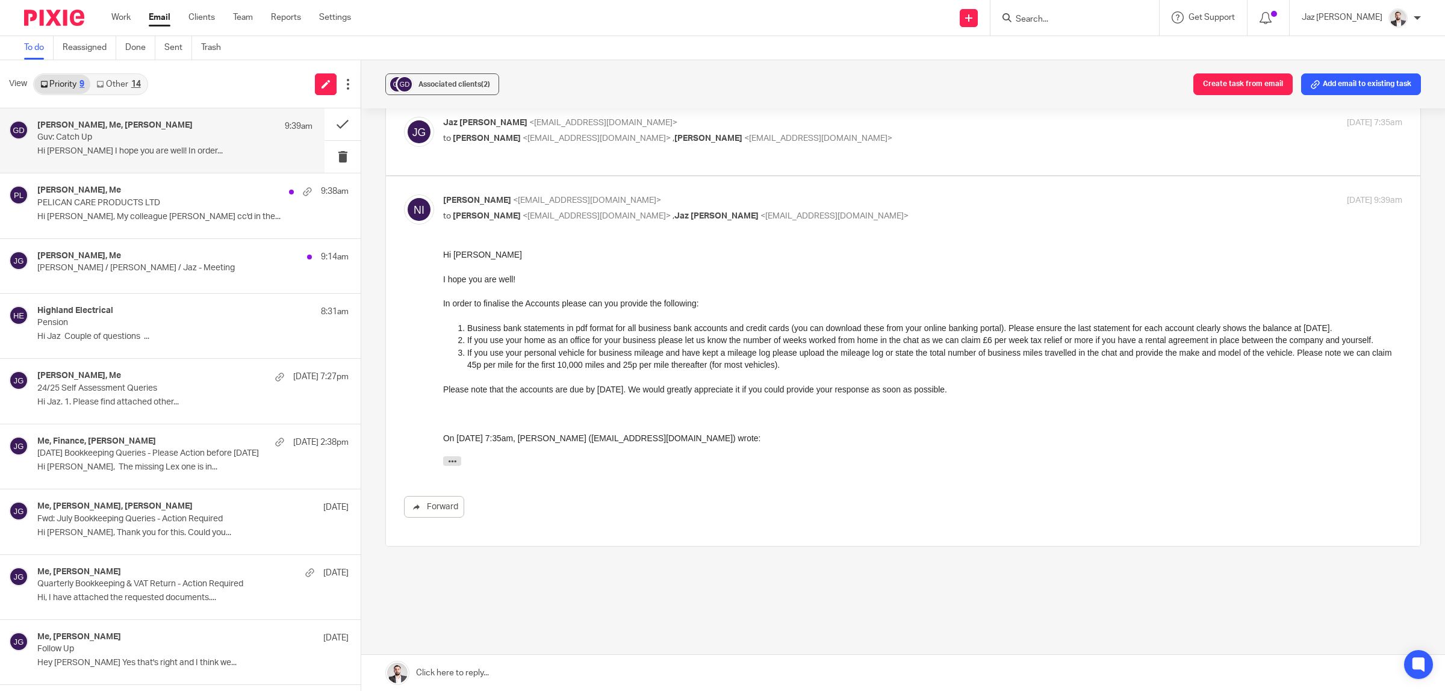
scroll to position [70, 0]
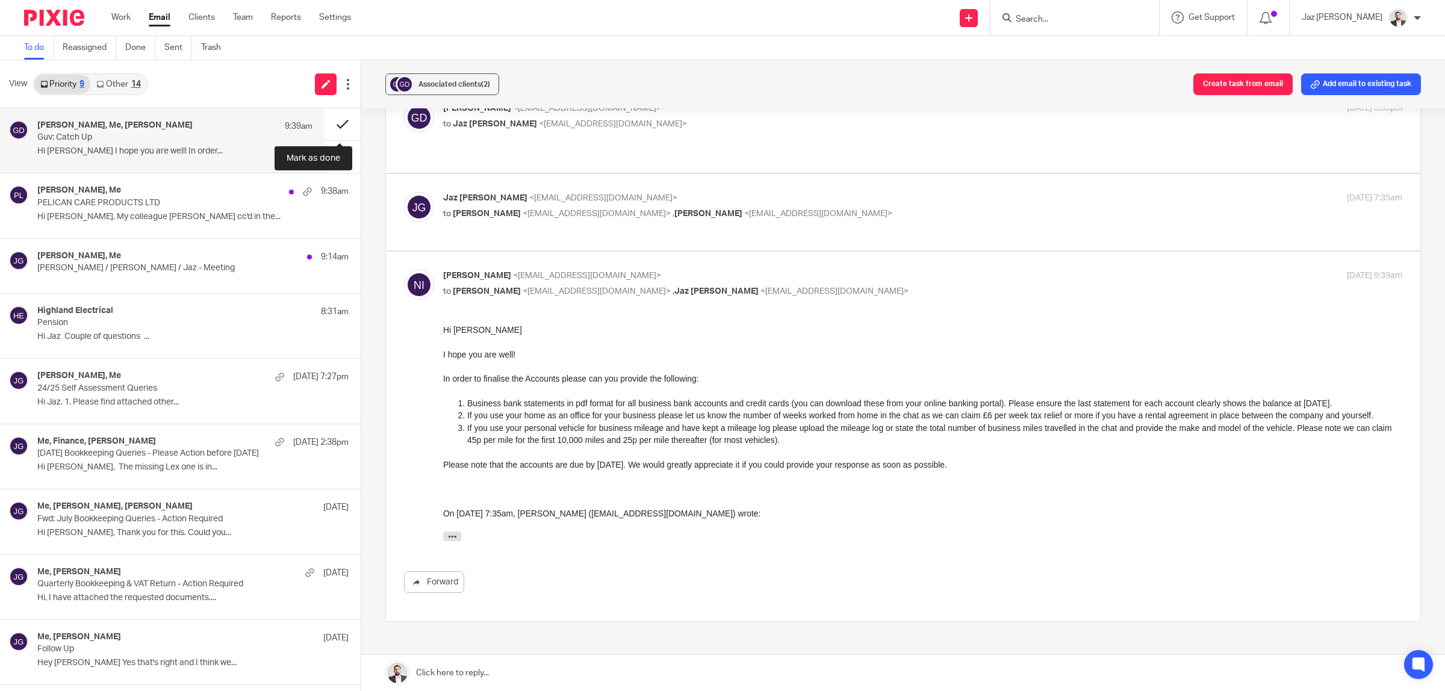
click at [343, 120] on button at bounding box center [343, 124] width 36 height 32
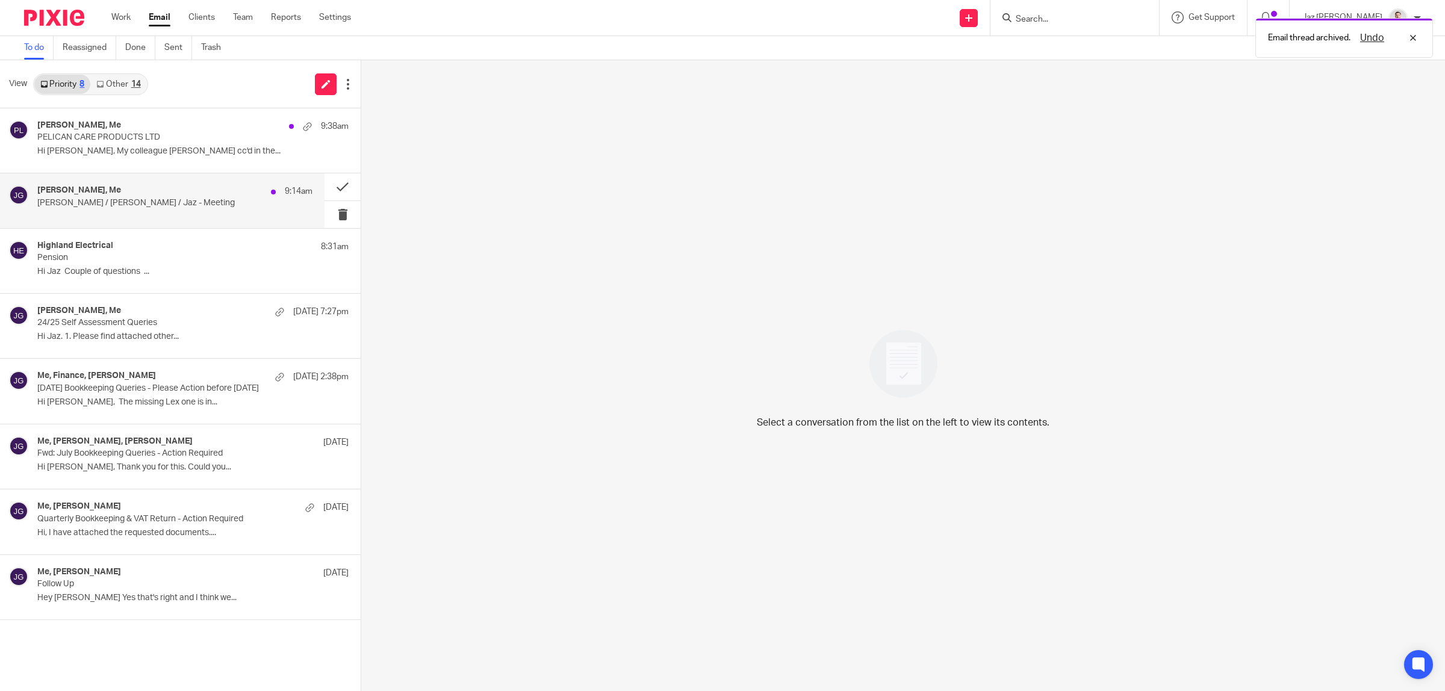
click at [169, 211] on div "[PERSON_NAME], Me 9:14am [PERSON_NAME] / [PERSON_NAME] / Jaz - Meeting" at bounding box center [174, 200] width 275 height 30
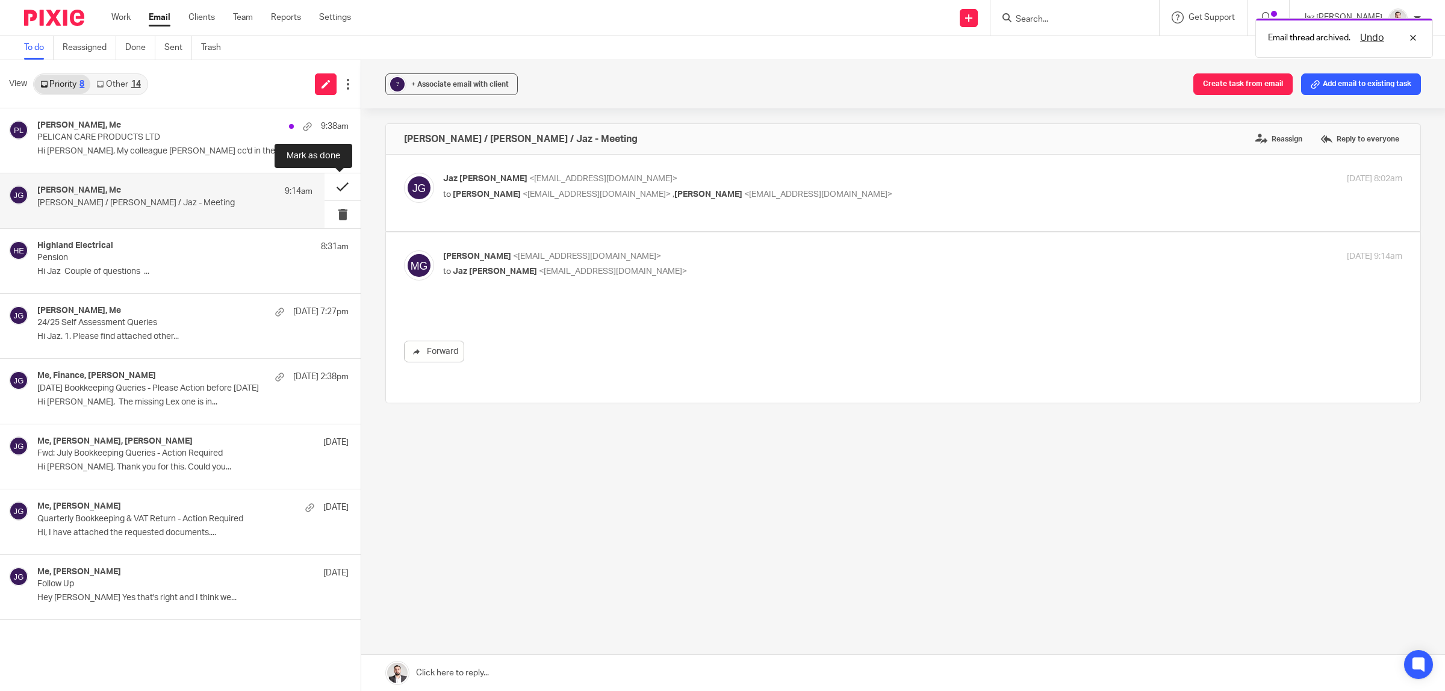
scroll to position [0, 0]
click at [343, 187] on button at bounding box center [343, 186] width 36 height 27
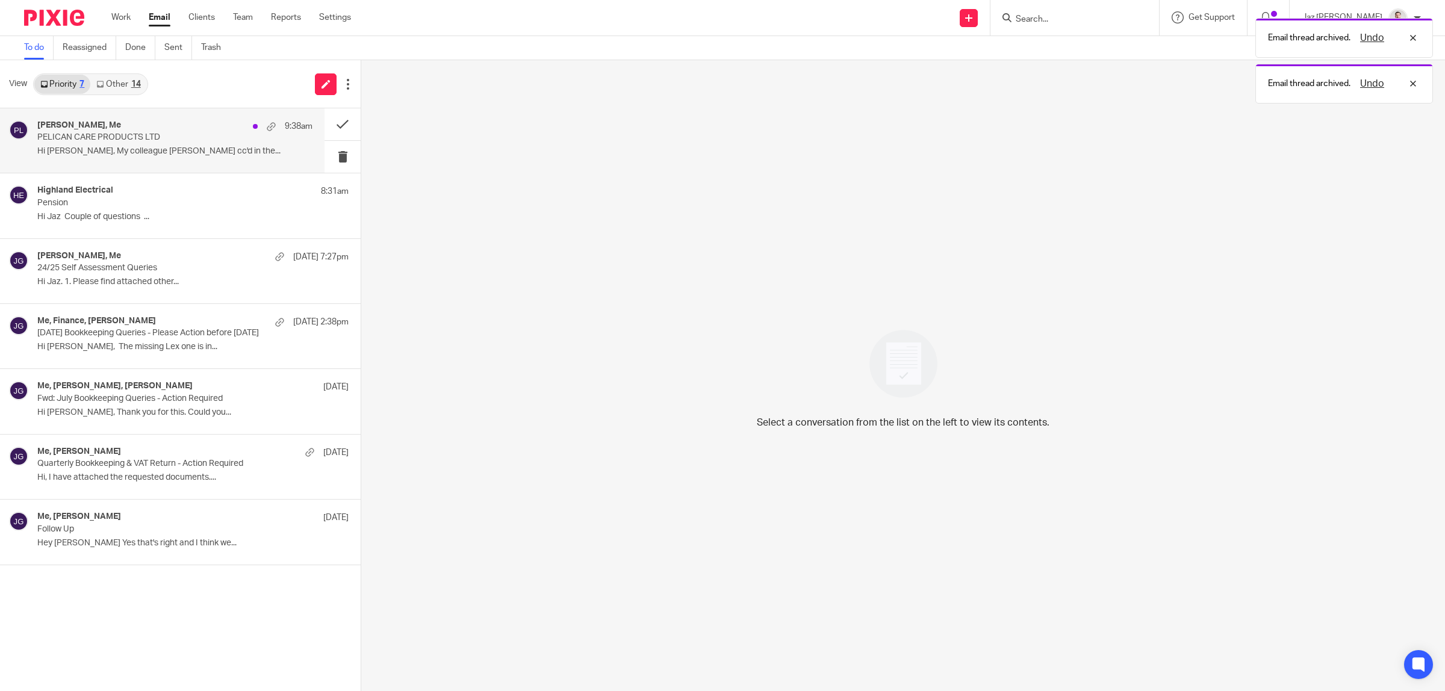
click at [145, 148] on p "Hi Jaz, My colleague Holly cc'd in the..." at bounding box center [174, 151] width 275 height 10
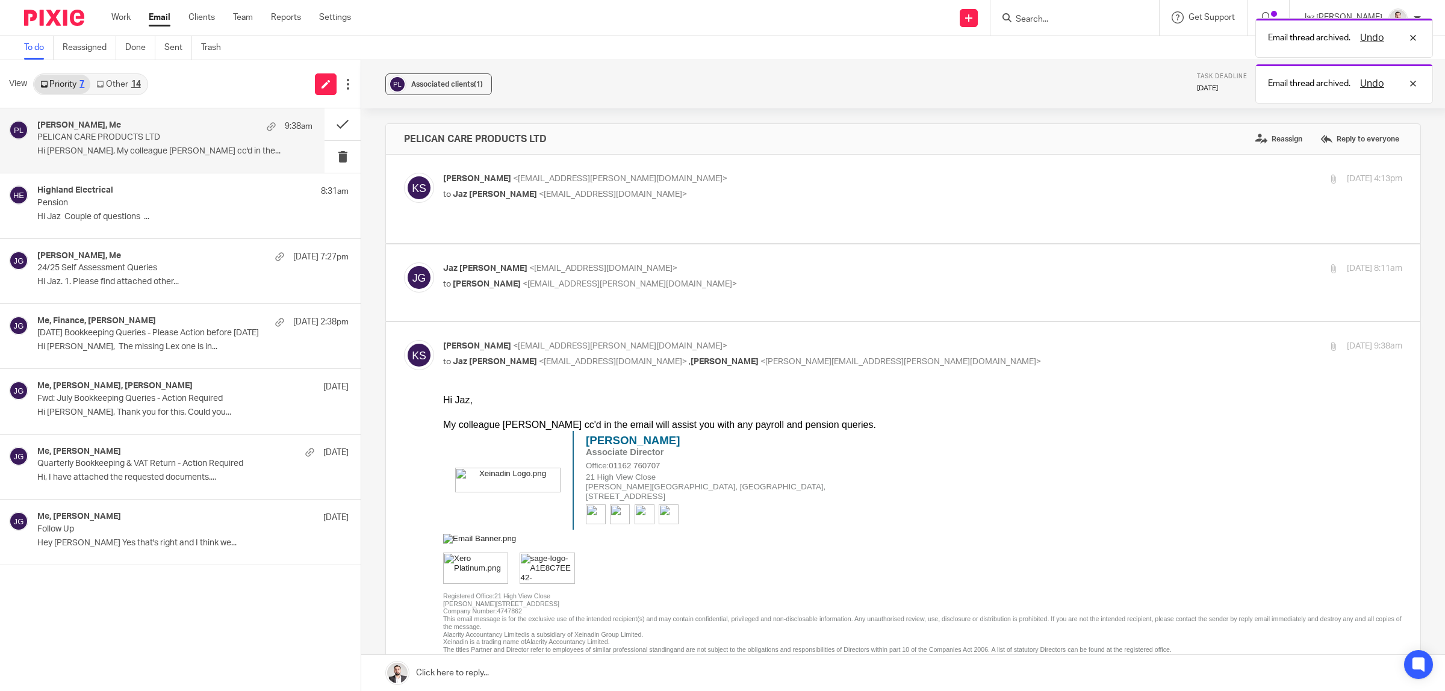
scroll to position [75, 0]
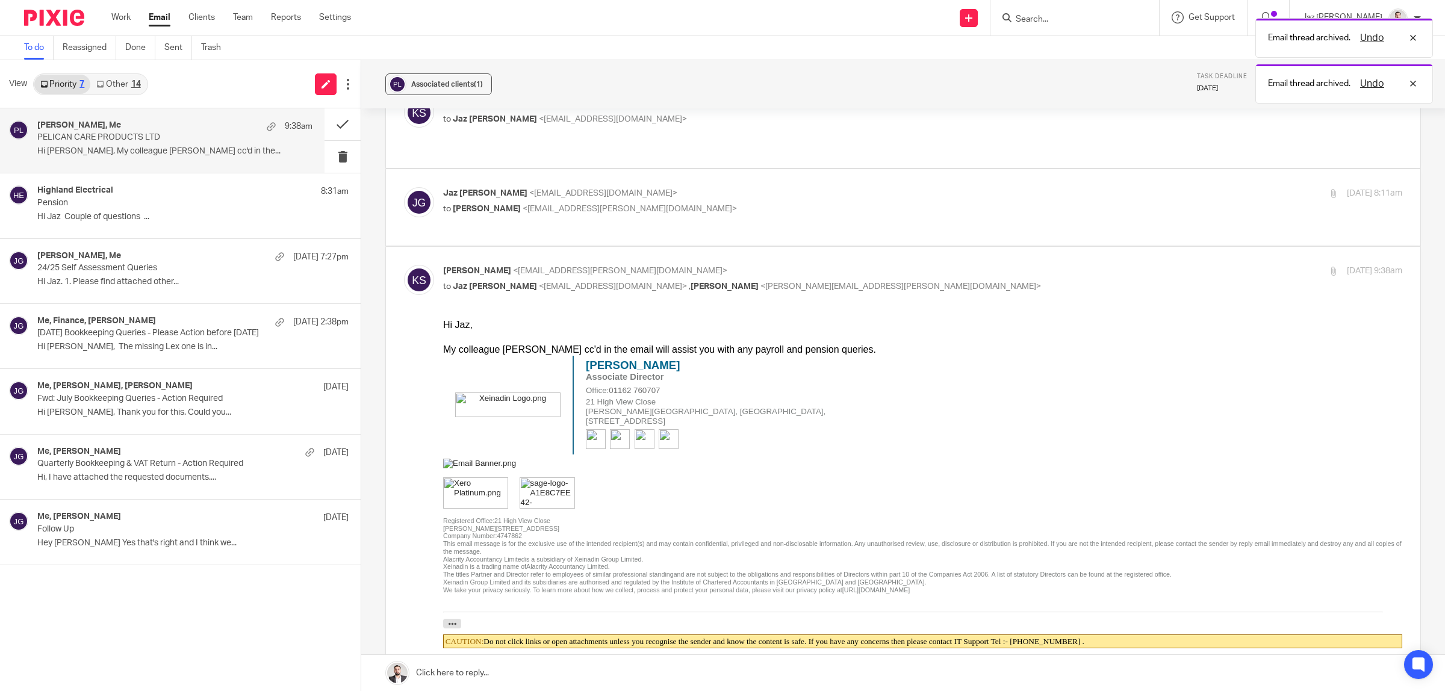
click at [587, 674] on link at bounding box center [903, 673] width 1084 height 36
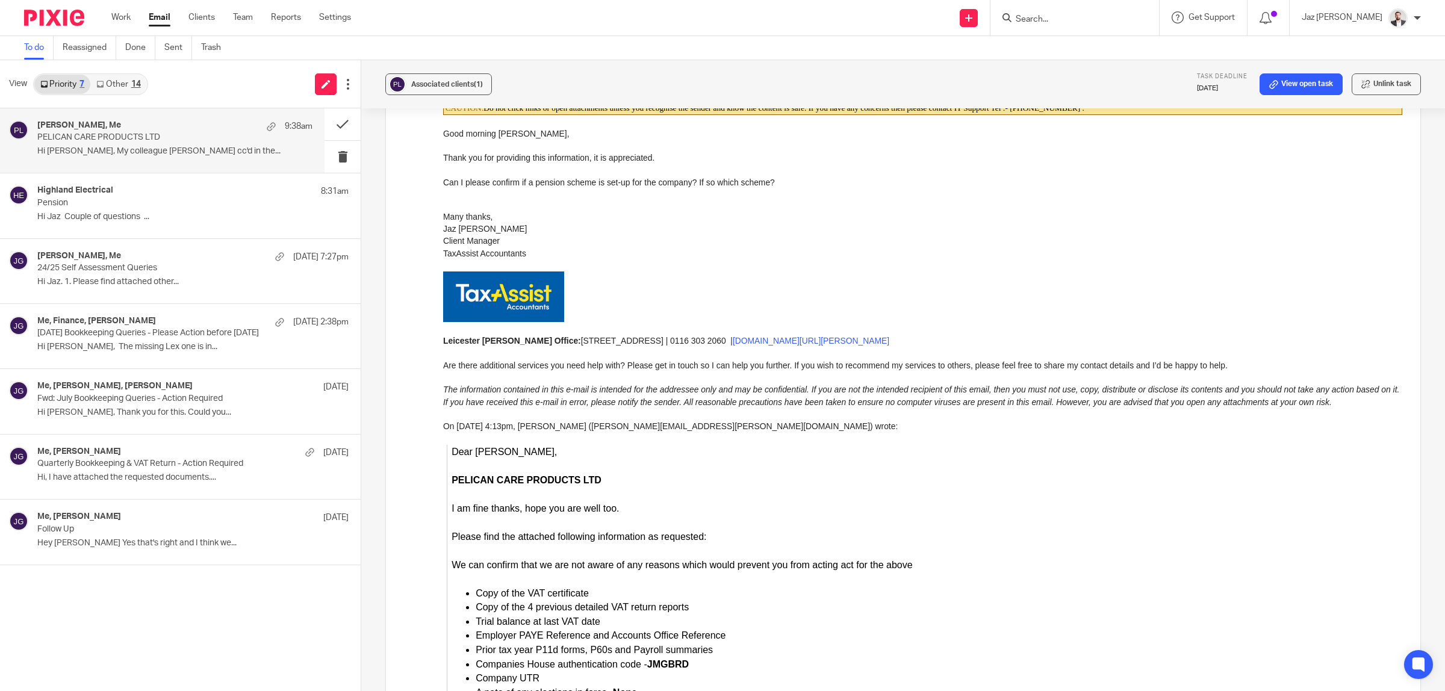
scroll to position [308, 0]
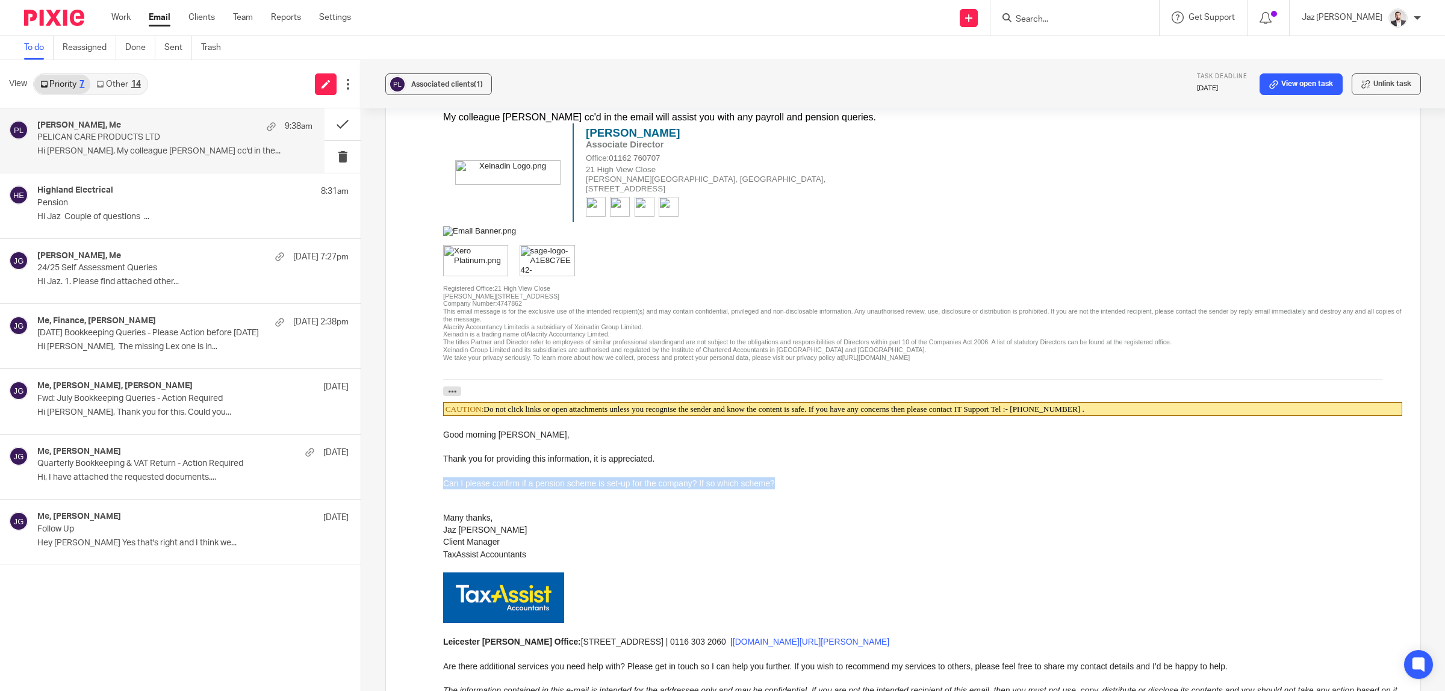
drag, startPoint x: 780, startPoint y: 485, endPoint x: 441, endPoint y: 485, distance: 339.0
click html "Hi Jaz, My colleague Holly cc'd in the email will assist you with any payroll a…"
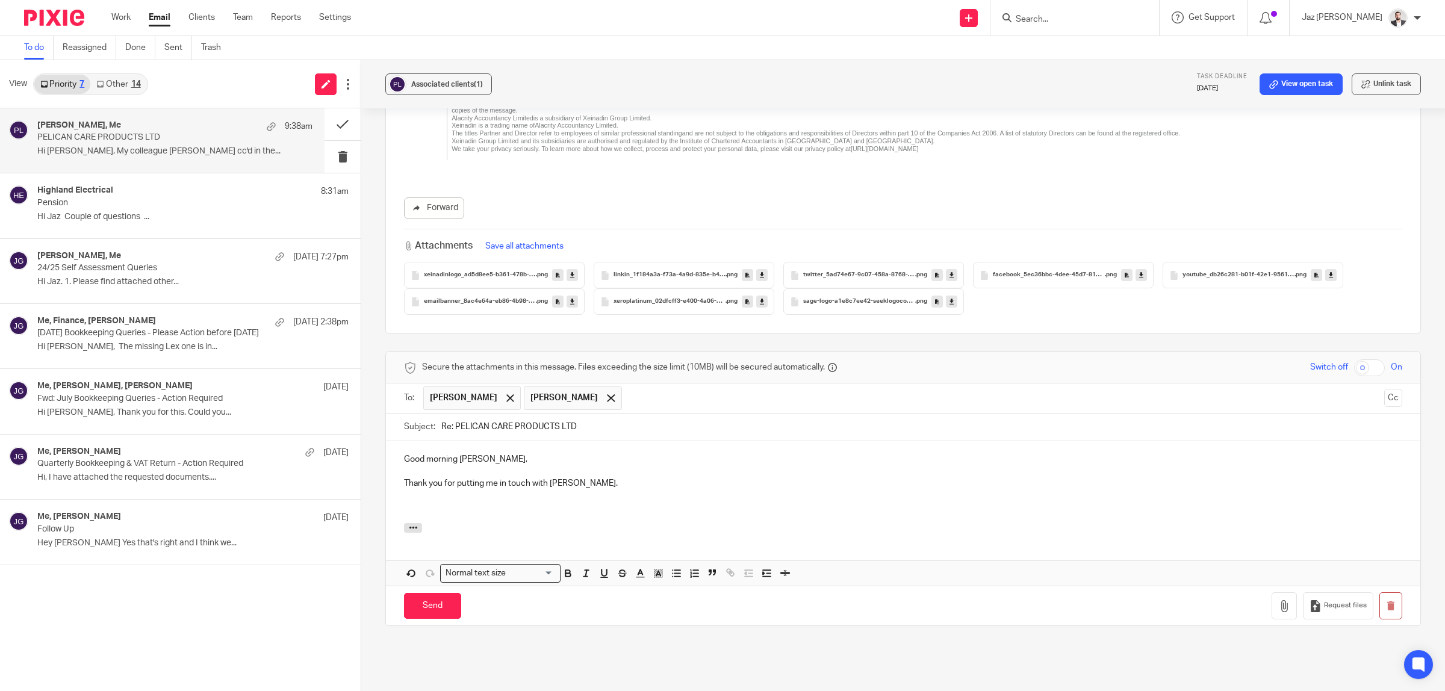
scroll to position [1594, 0]
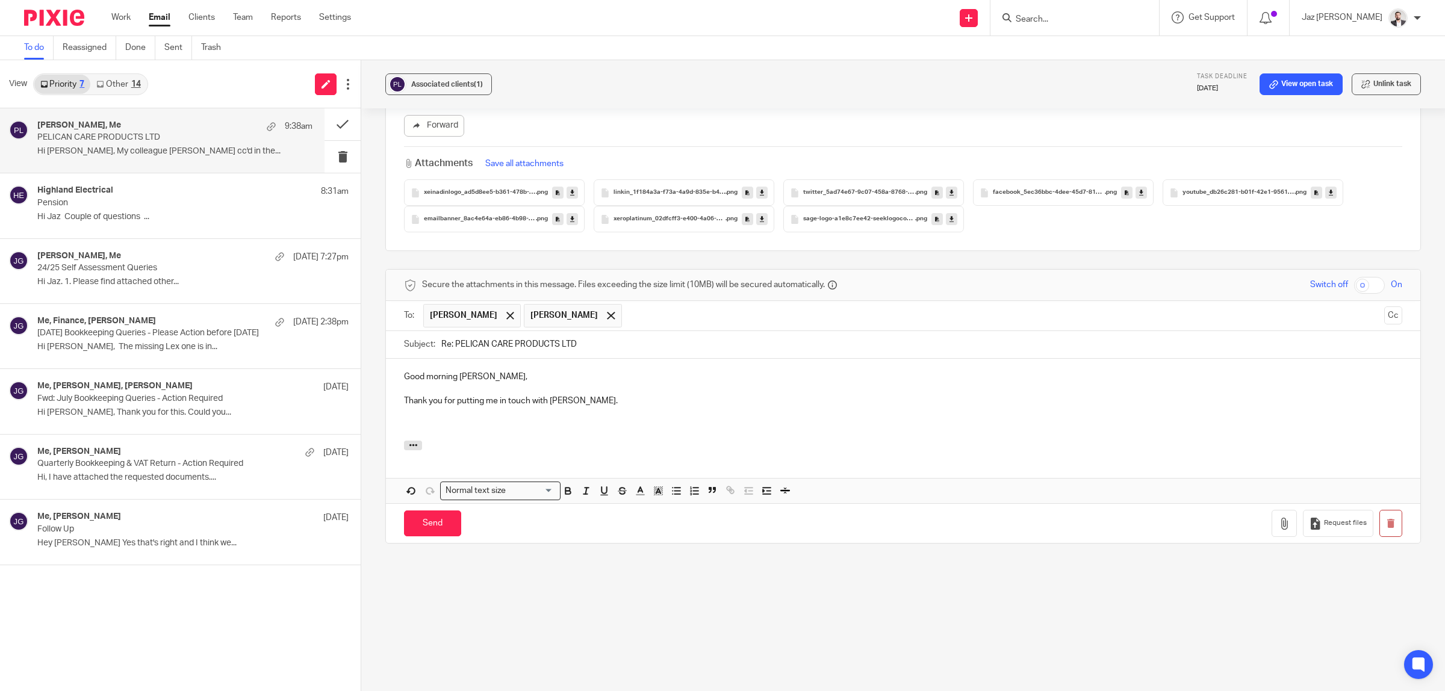
click at [450, 420] on p at bounding box center [903, 426] width 998 height 12
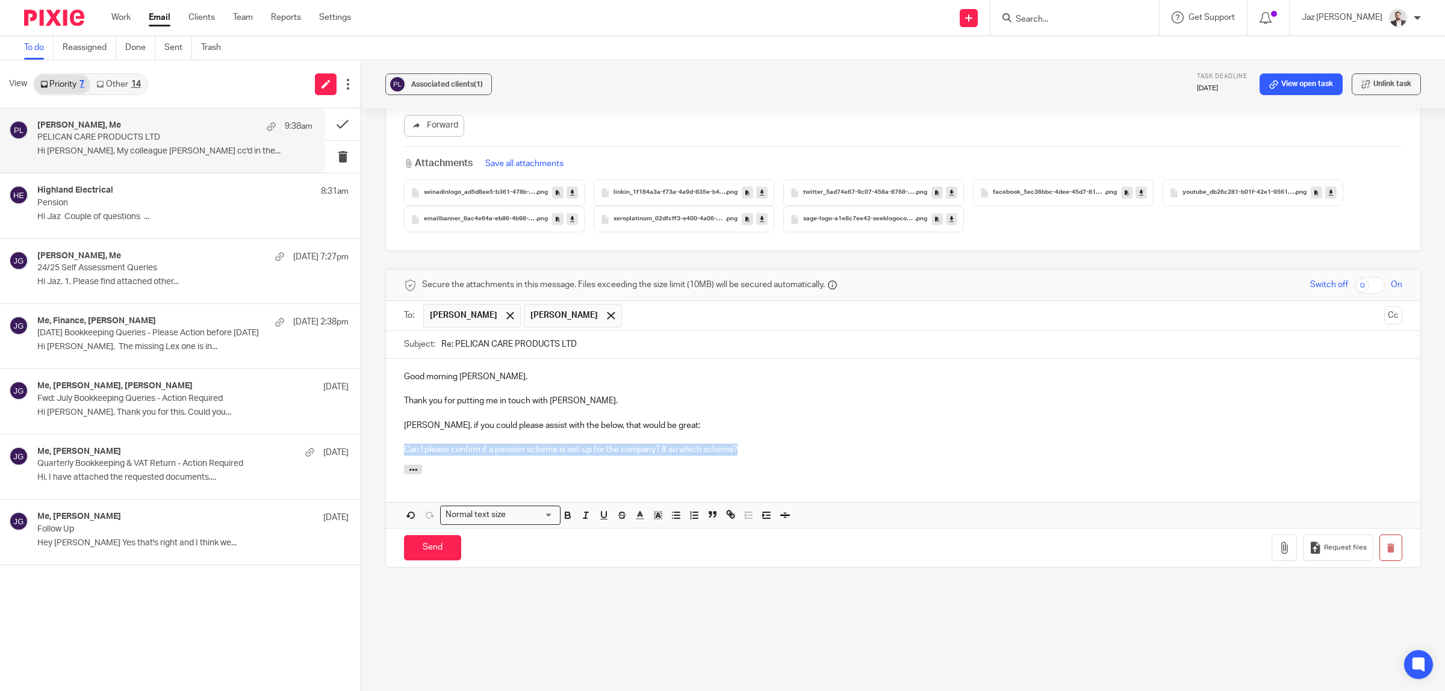
drag, startPoint x: 513, startPoint y: 431, endPoint x: 375, endPoint y: 435, distance: 137.9
click at [375, 435] on div "Associated clients (1) Task deadline 28 Jul 2025 View open task Unlink task PEL…" at bounding box center [903, 375] width 1084 height 631
click at [822, 444] on p "Can I please confirm if a pension scheme is set-up for the company? If so which…" at bounding box center [903, 450] width 998 height 12
click at [738, 444] on p "Can I please confirm if a pension scheme is set-up for the company? If so which…" at bounding box center [903, 450] width 998 height 12
click at [418, 540] on input "Send" at bounding box center [432, 548] width 57 height 26
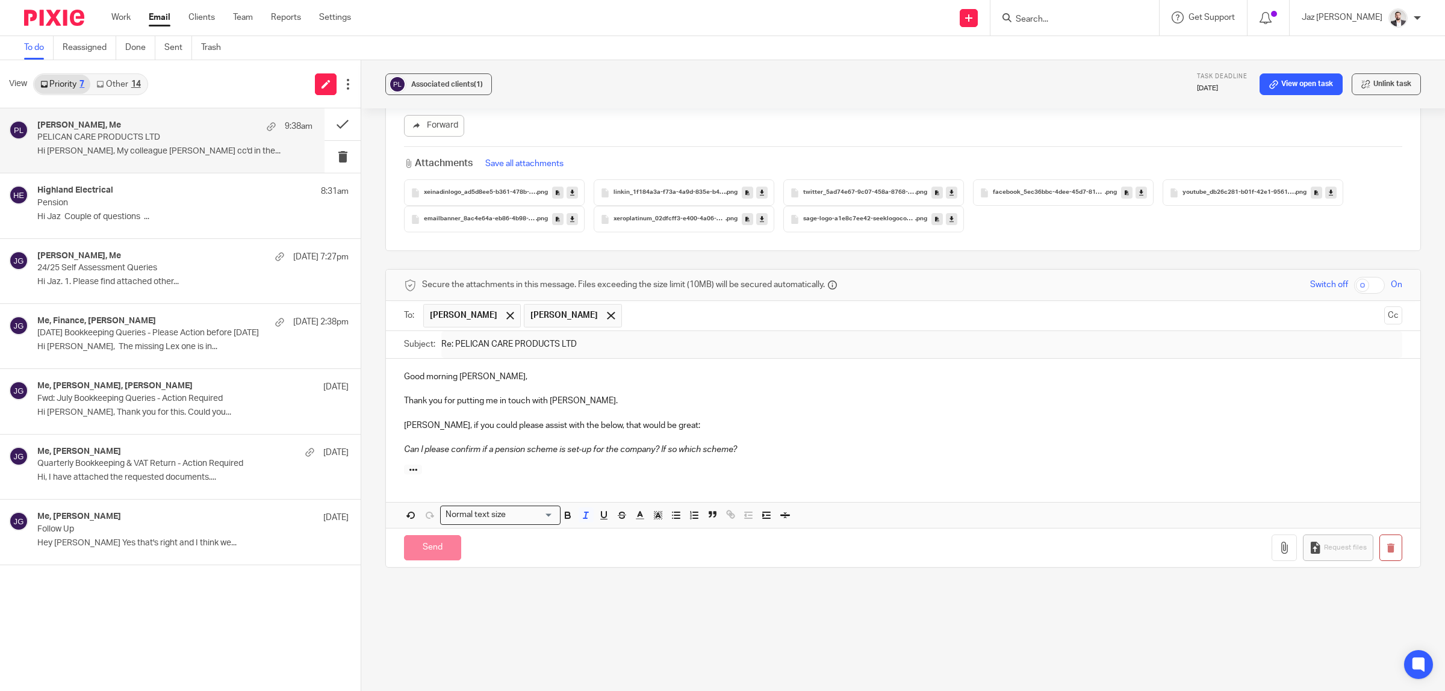
scroll to position [1299, 0]
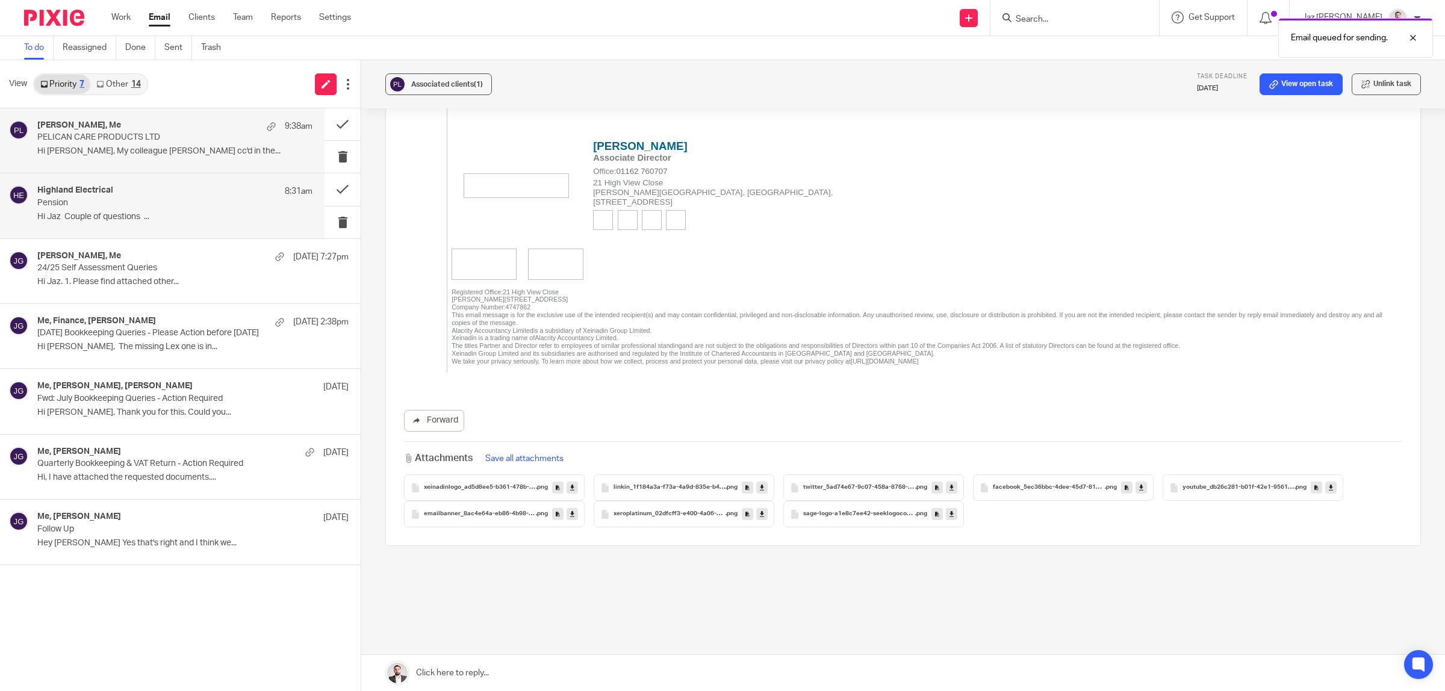
click at [184, 196] on div "Highland Electrical 8:31am" at bounding box center [174, 191] width 275 height 12
click at [160, 149] on p "Hi Jaz, My colleague Holly cc'd in the..." at bounding box center [174, 151] width 275 height 10
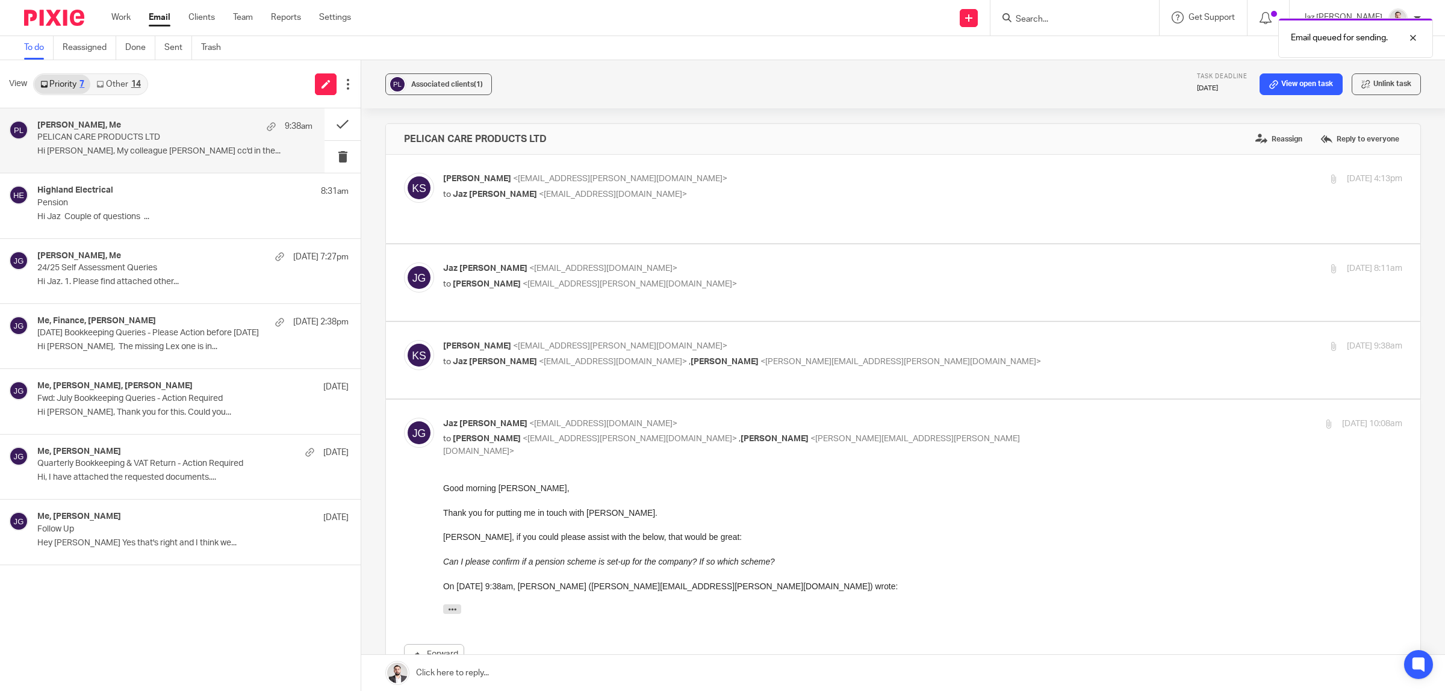
scroll to position [151, 0]
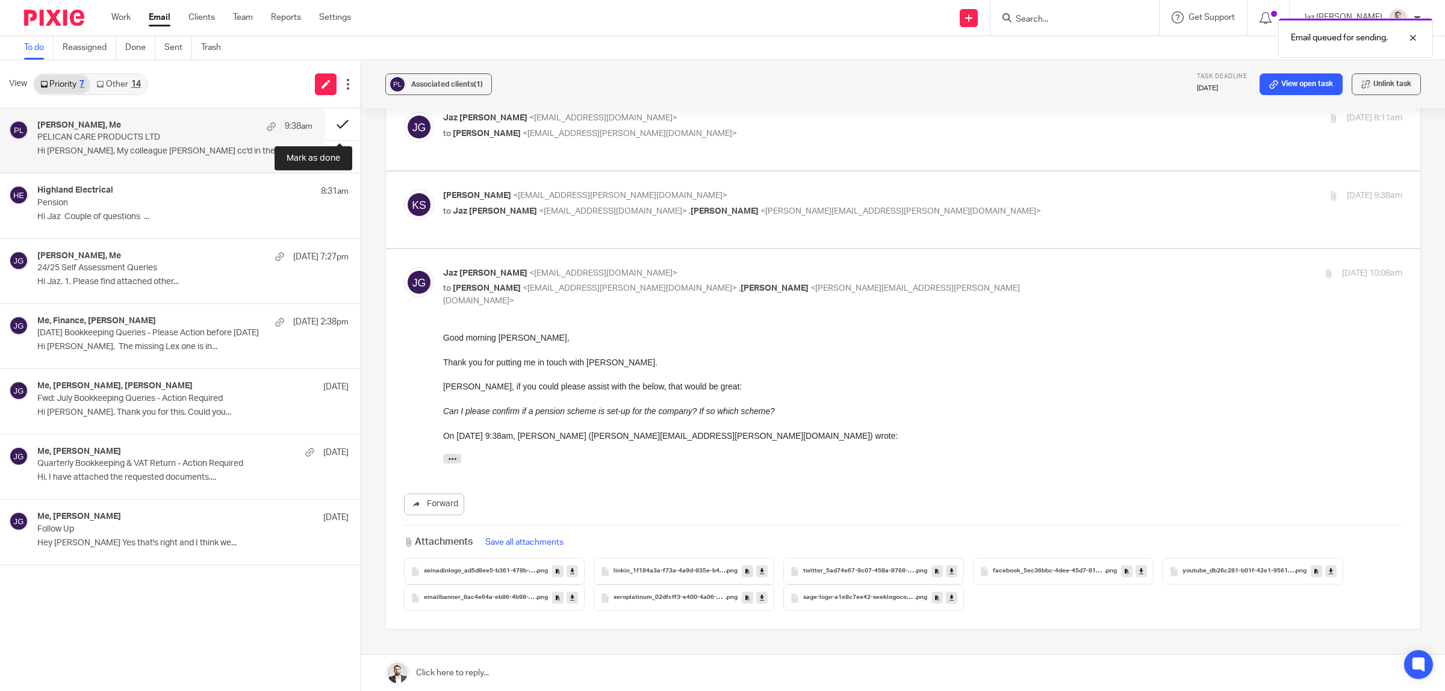
click at [342, 122] on button at bounding box center [343, 124] width 36 height 32
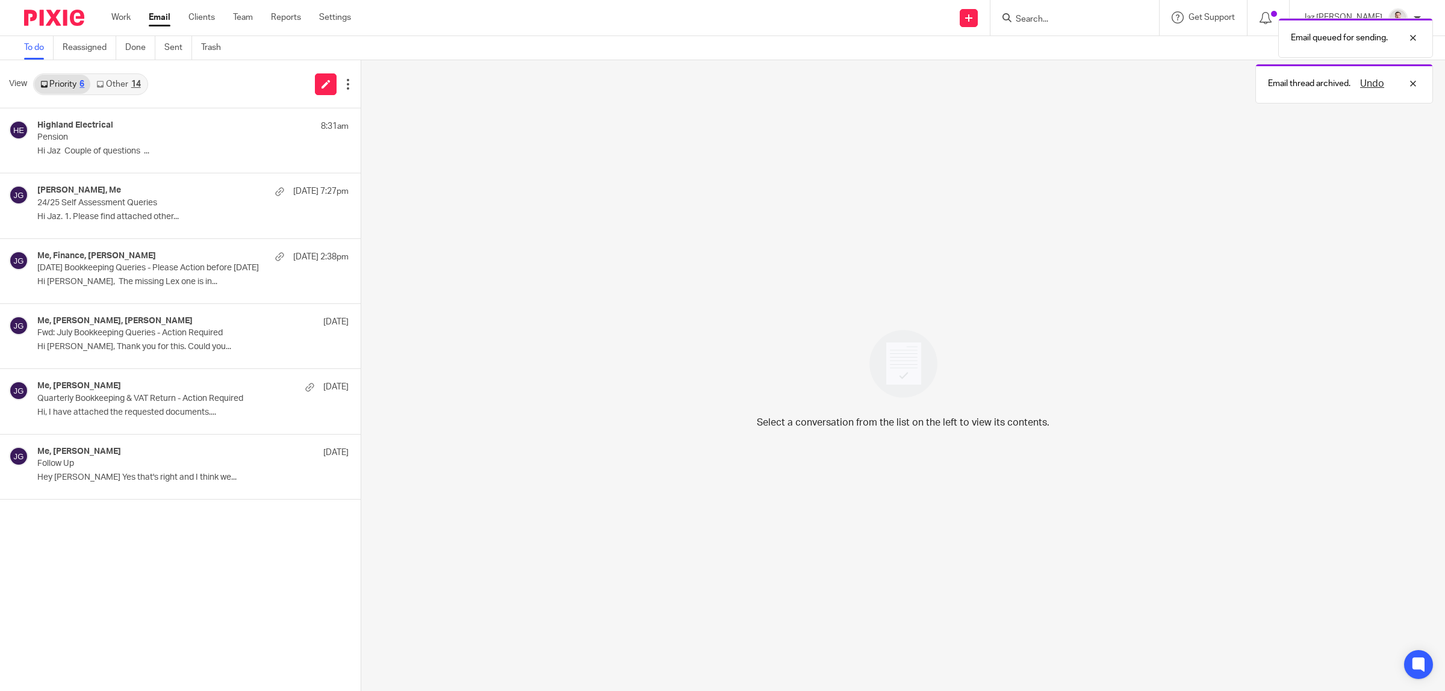
click at [127, 85] on link "Other 14" at bounding box center [118, 84] width 56 height 19
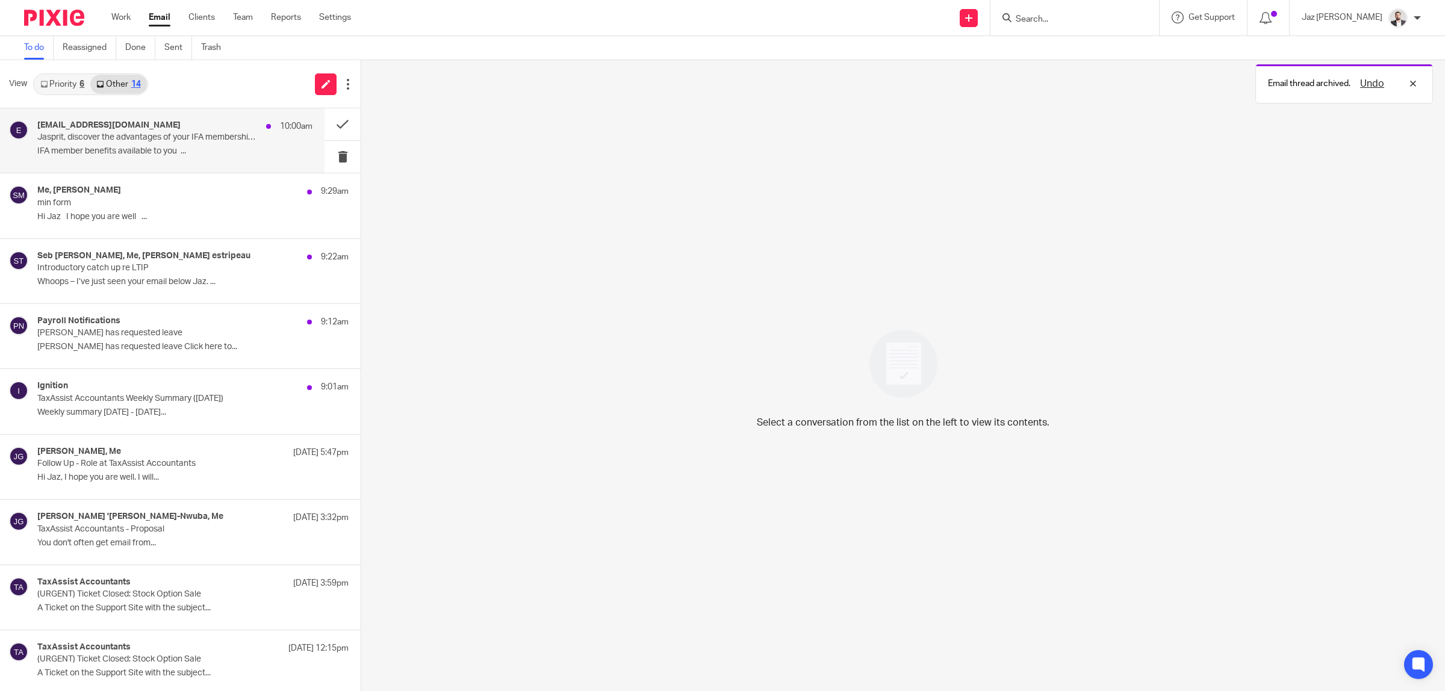
click at [131, 149] on p "IFA member benefits available to you ..." at bounding box center [174, 151] width 275 height 10
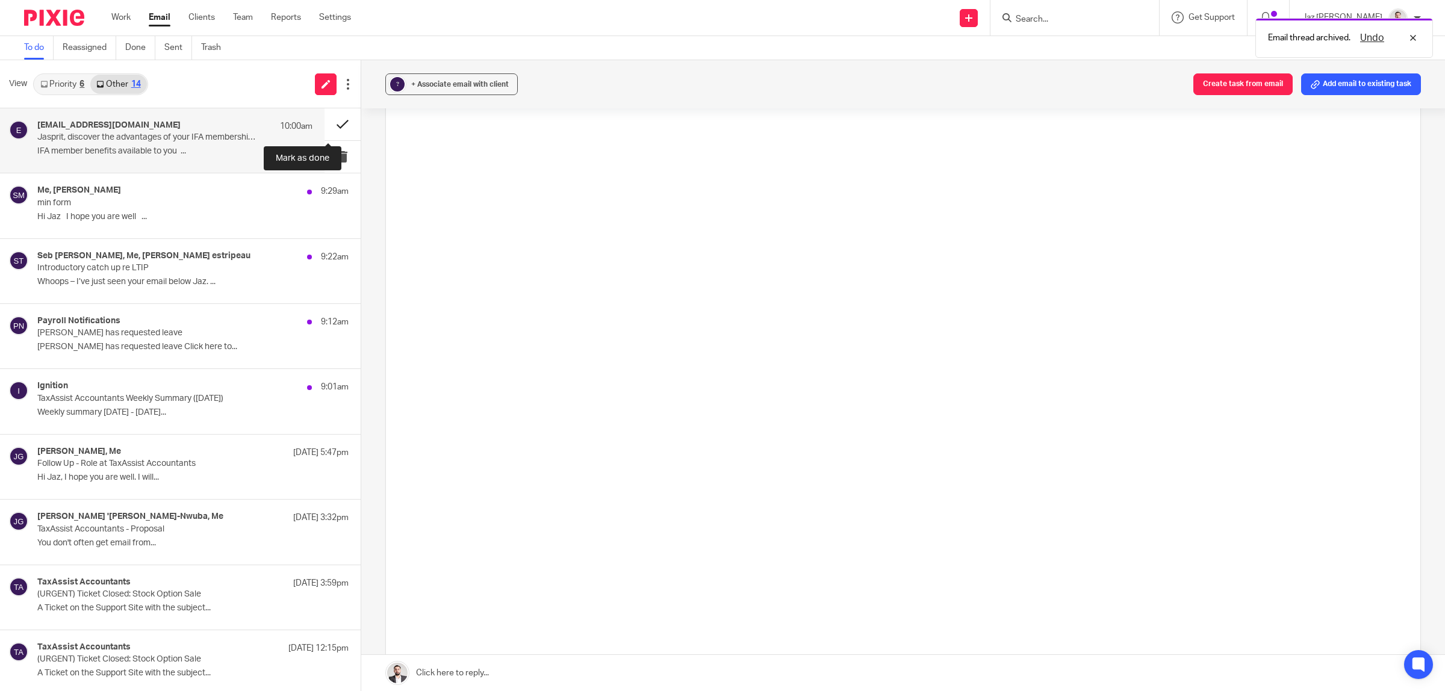
scroll to position [0, 0]
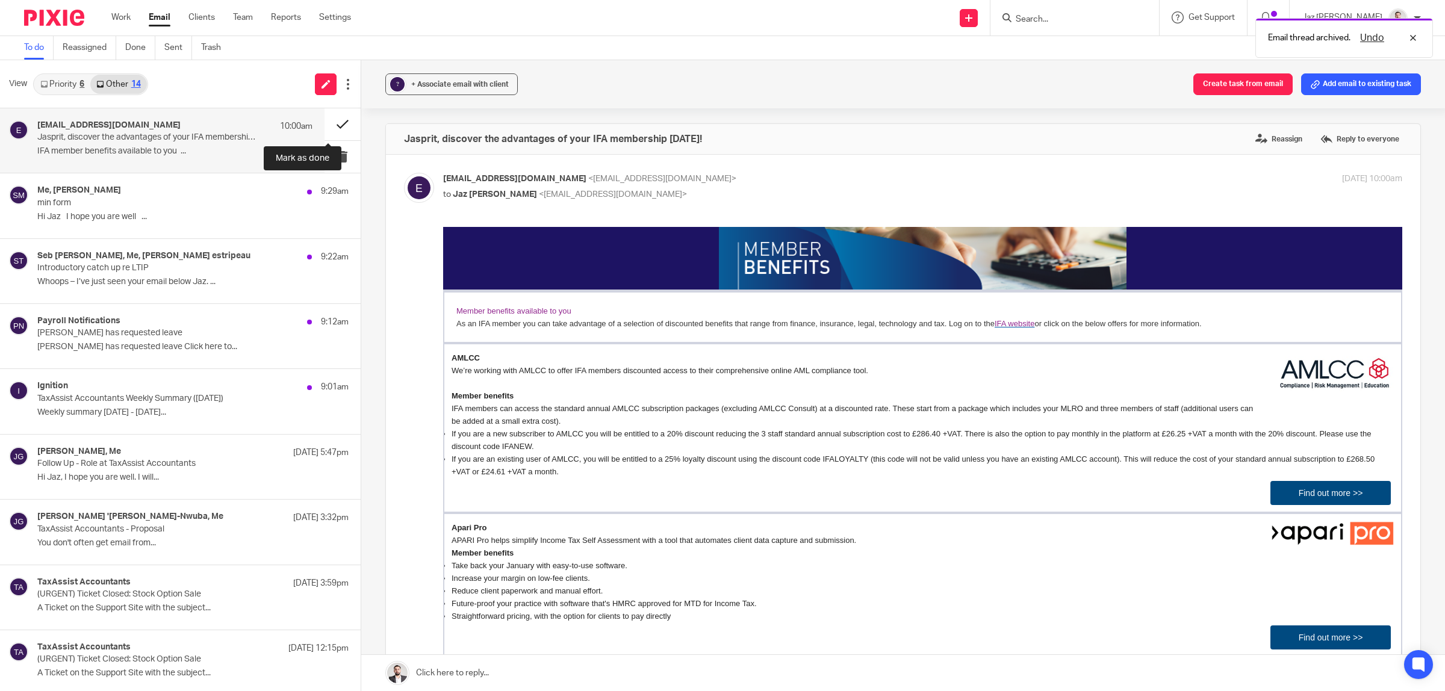
click at [332, 121] on button at bounding box center [343, 124] width 36 height 32
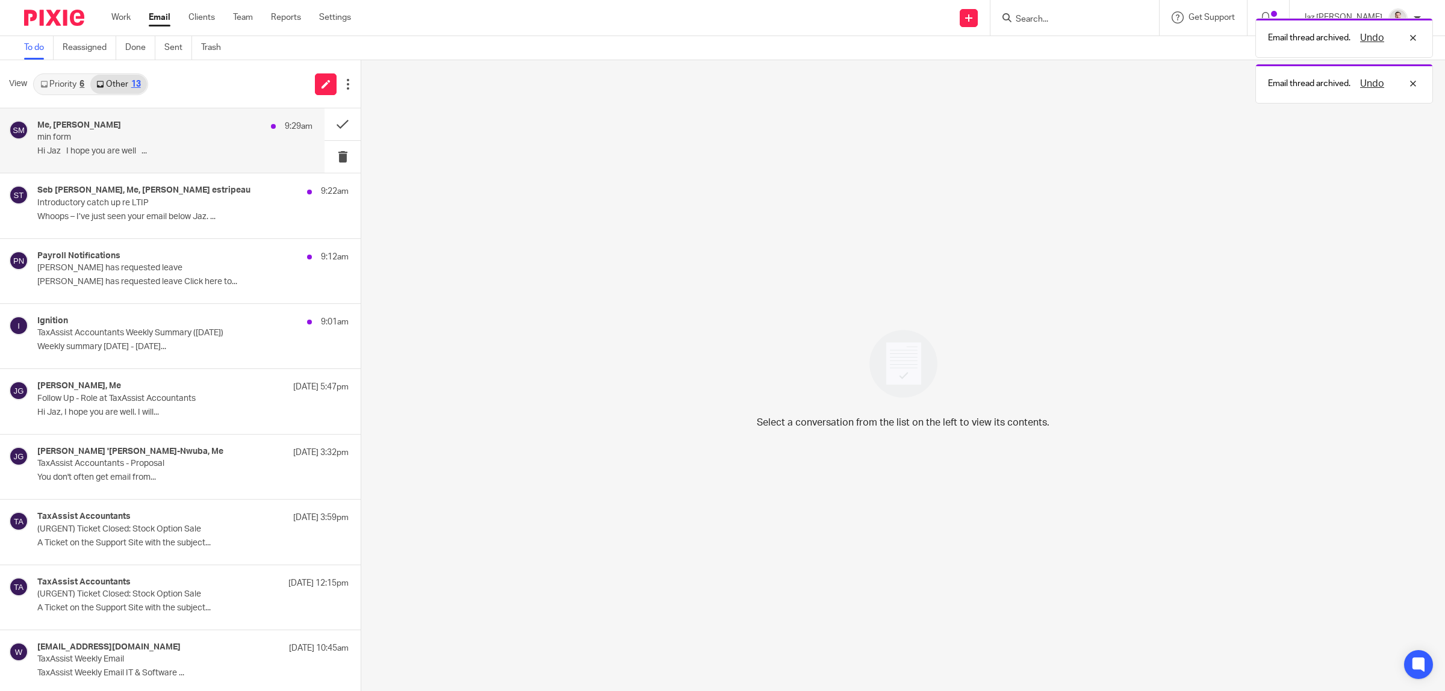
click at [181, 148] on p "Hi Jaz I hope you are well ..." at bounding box center [174, 151] width 275 height 10
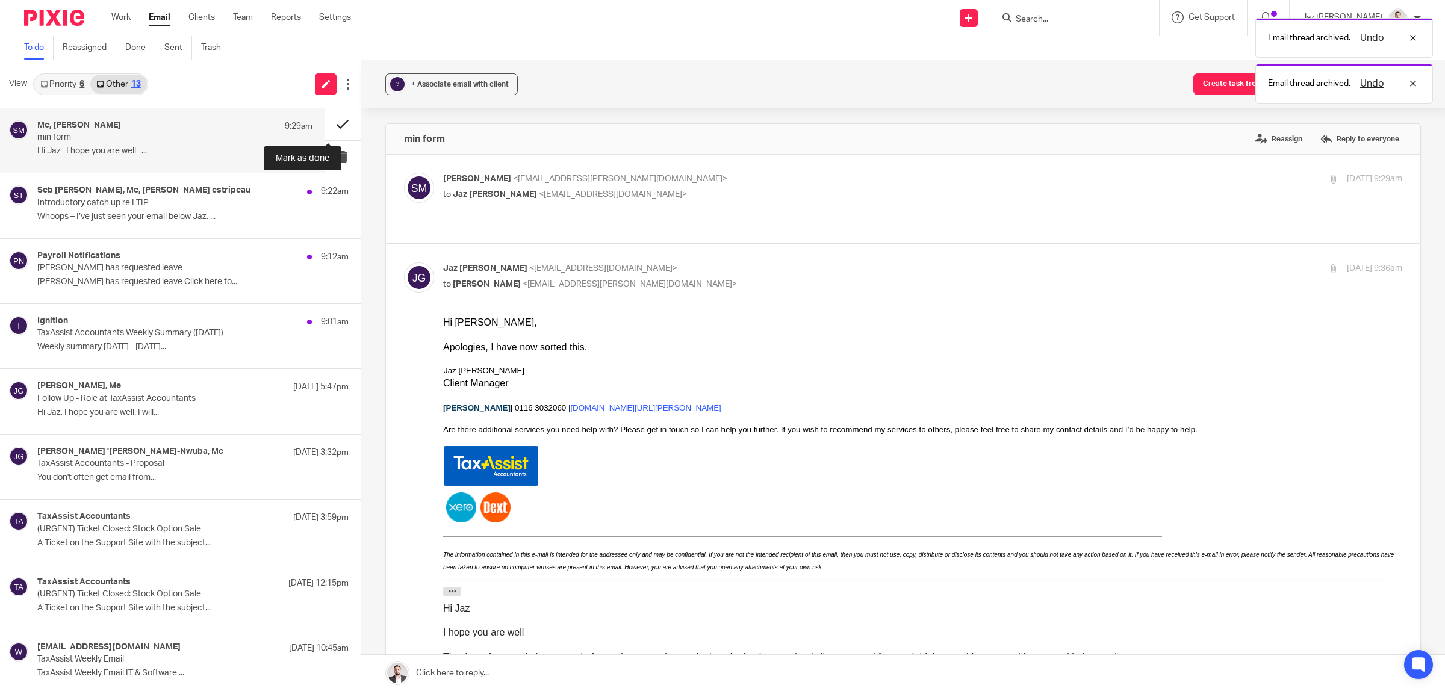
click at [328, 121] on button at bounding box center [343, 124] width 36 height 32
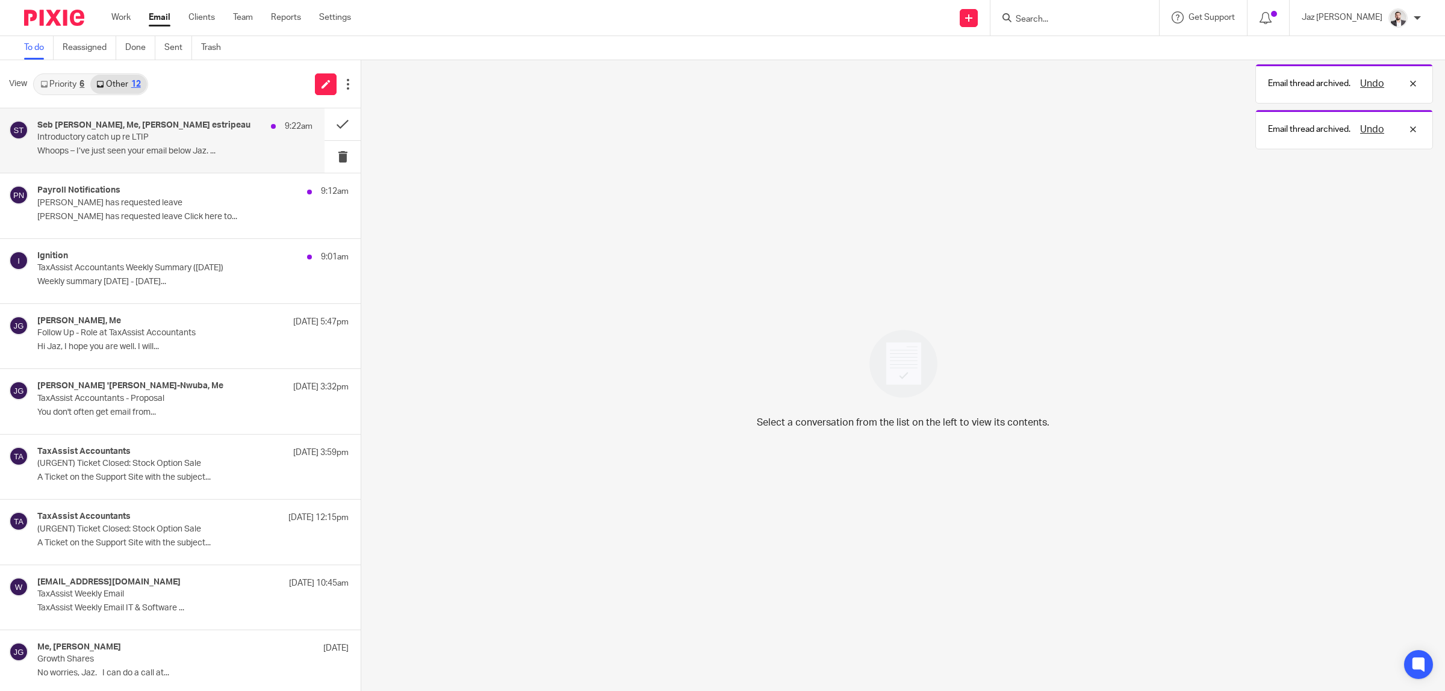
click at [181, 148] on p "Whoops – I’ve just seen your email below Jaz. ..." at bounding box center [174, 151] width 275 height 10
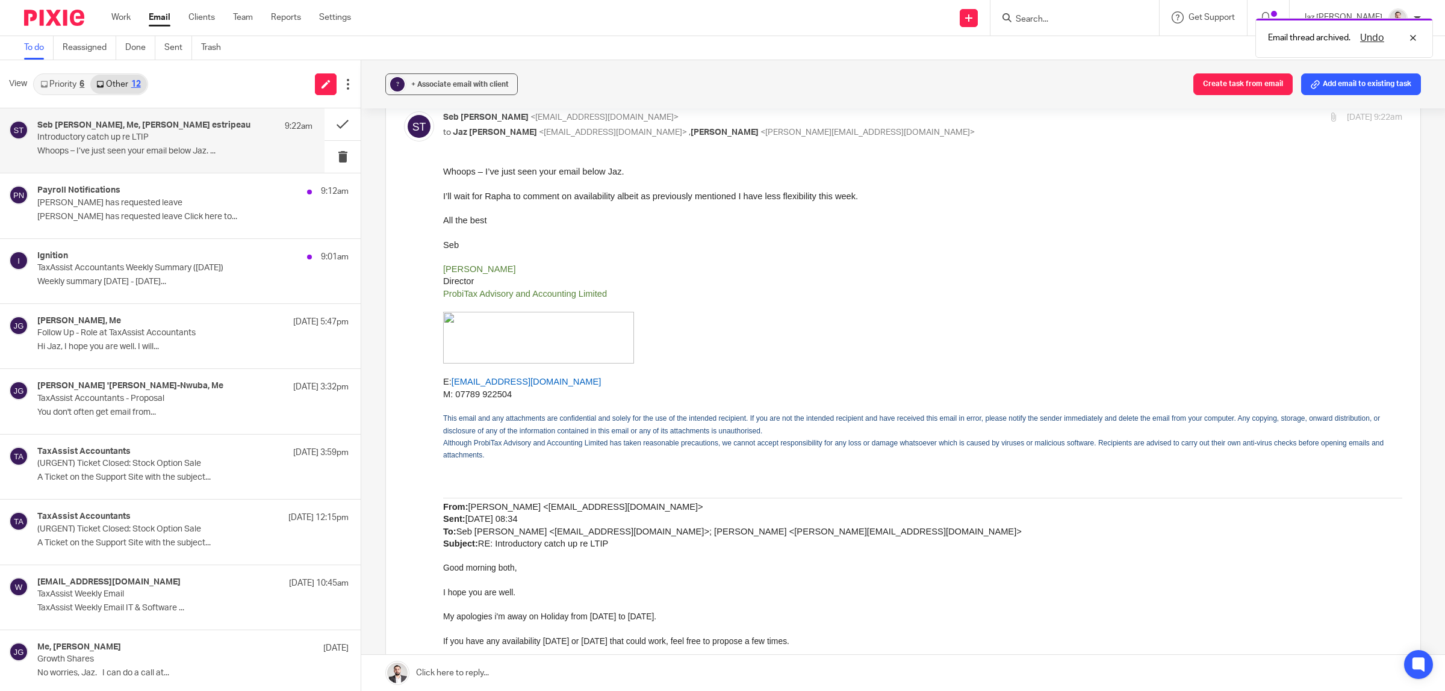
scroll to position [1580, 0]
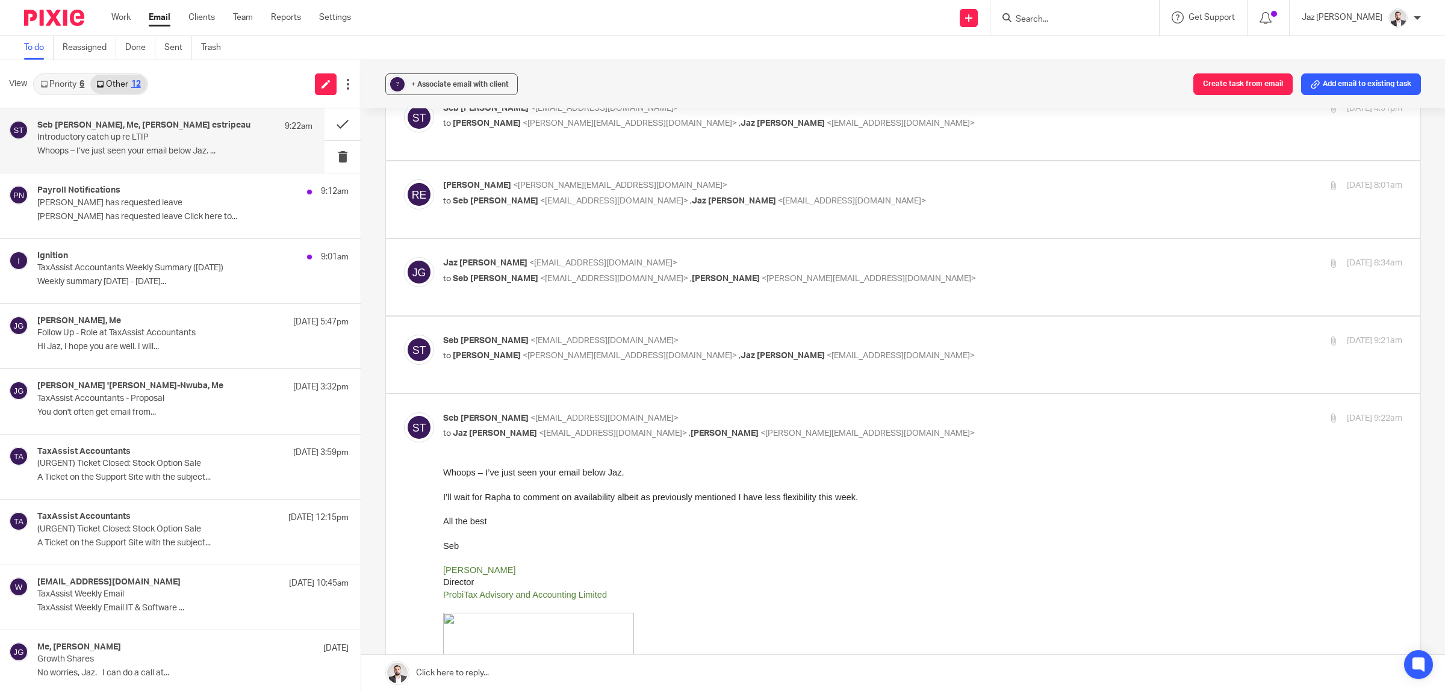
click at [877, 350] on p "to Raphael estripeau <raphael@real-consulting.co.uk> , Jaz Grewal <jazgrewal@ta…" at bounding box center [762, 356] width 639 height 13
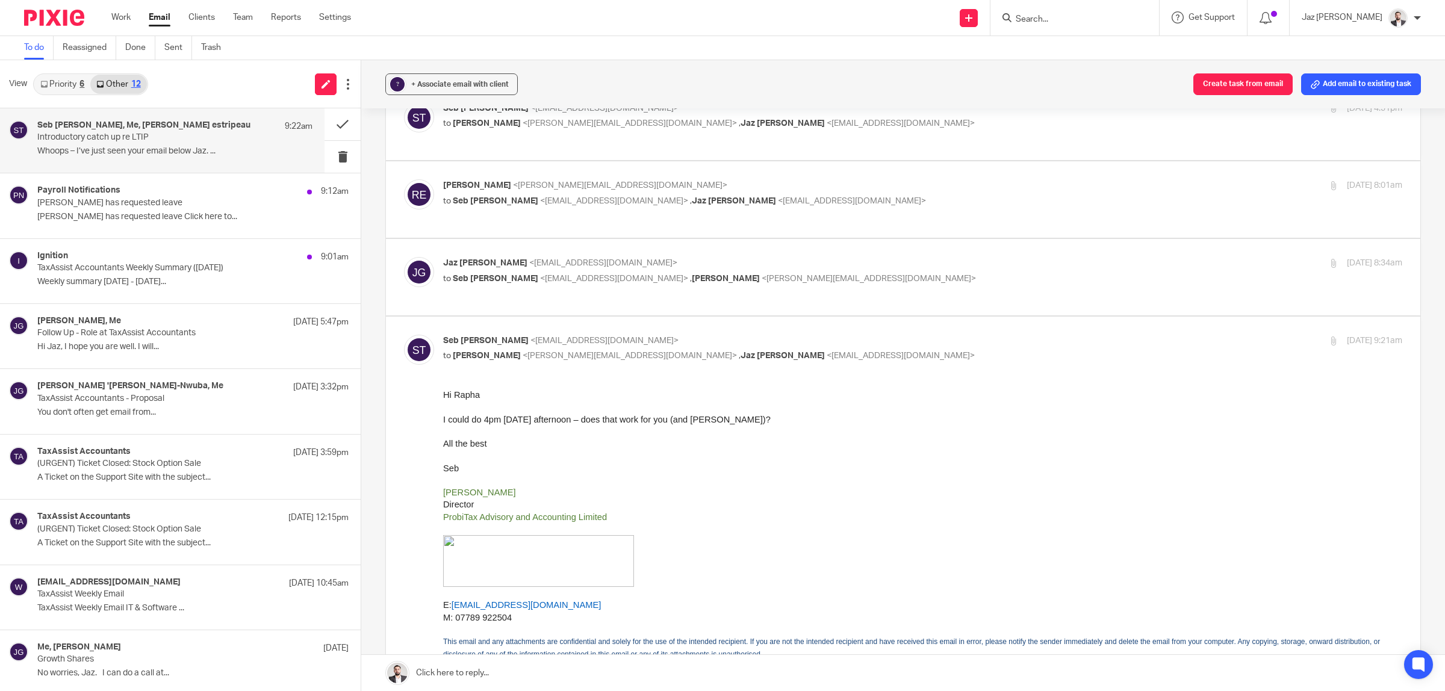
scroll to position [0, 0]
click at [877, 350] on p "to Raphael estripeau <raphael@real-consulting.co.uk> , Jaz Grewal <jazgrewal@ta…" at bounding box center [762, 356] width 639 height 13
checkbox input "false"
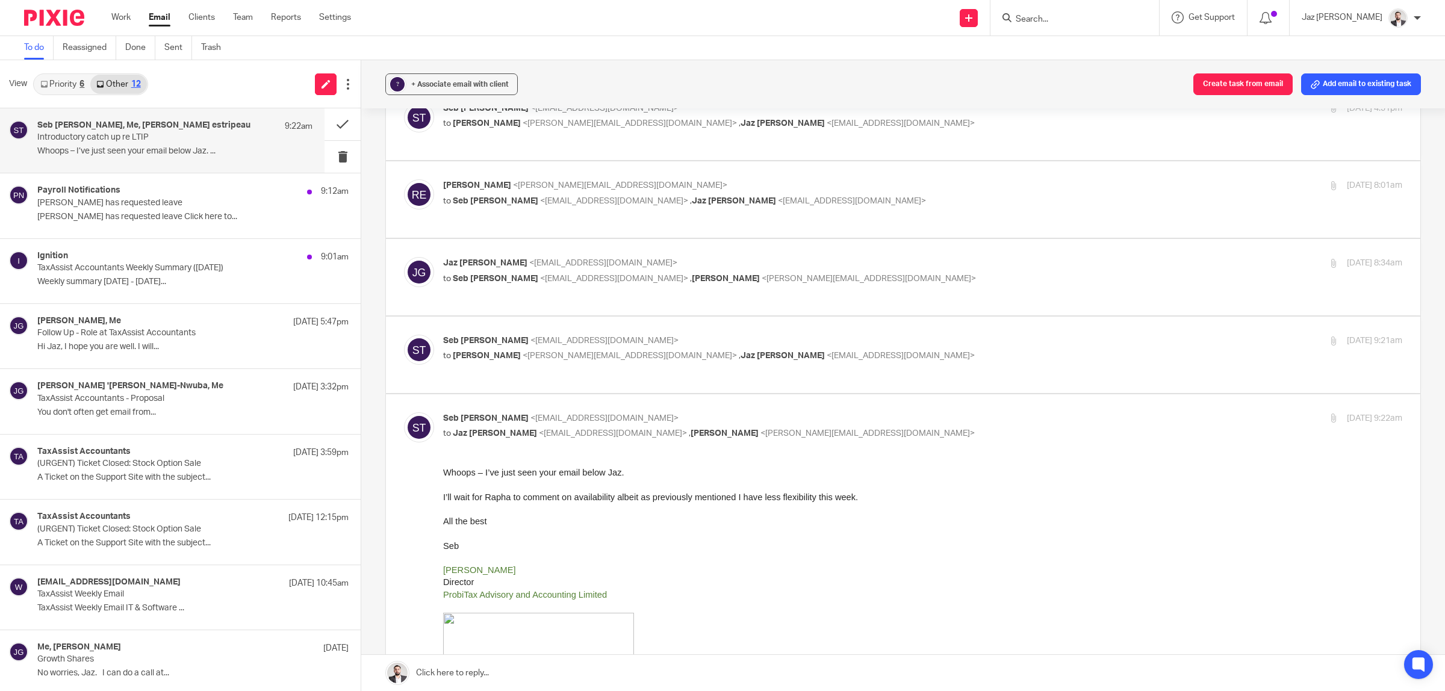
click at [889, 273] on p "to Seb Tubb <seb@probitaxaccounting.co.uk> , Raphael estripeau <raphael@real-co…" at bounding box center [762, 279] width 639 height 13
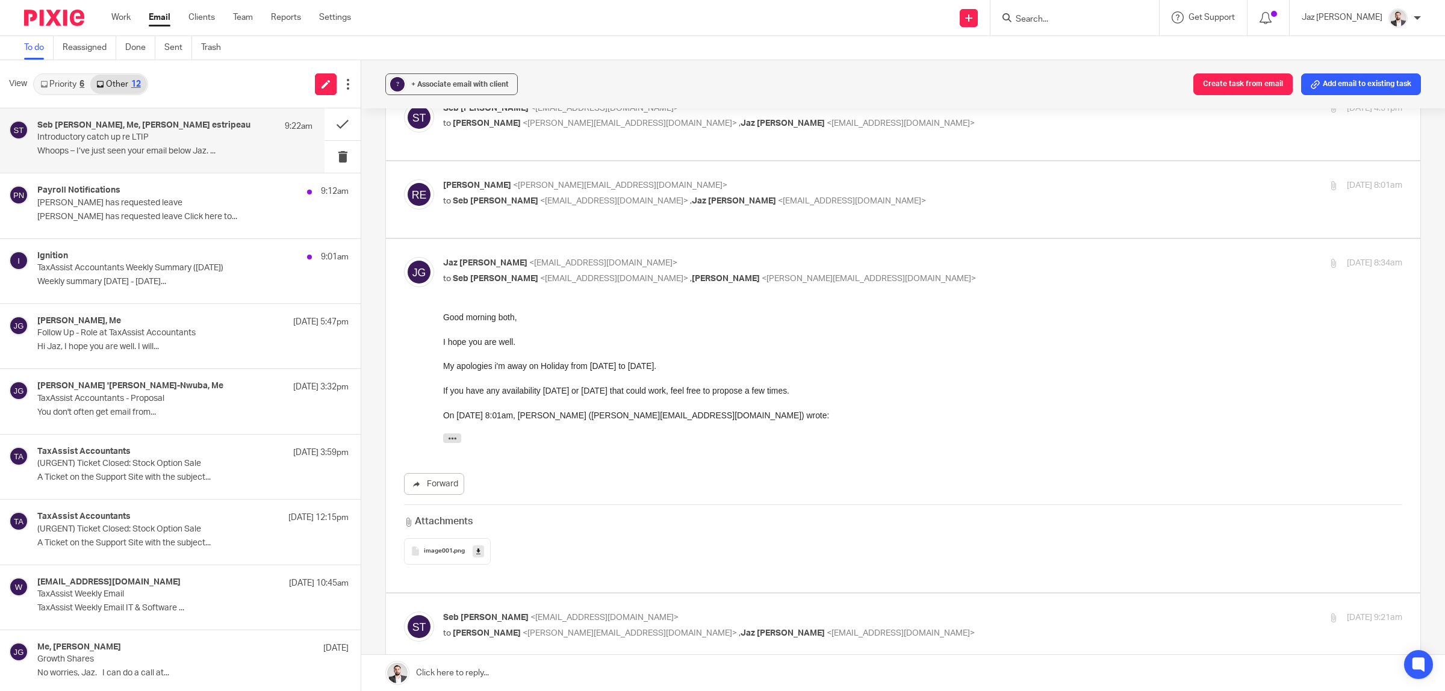
click at [905, 273] on p "to Seb Tubb <seb@probitaxaccounting.co.uk> , Raphael estripeau <raphael@real-co…" at bounding box center [762, 279] width 639 height 13
checkbox input "false"
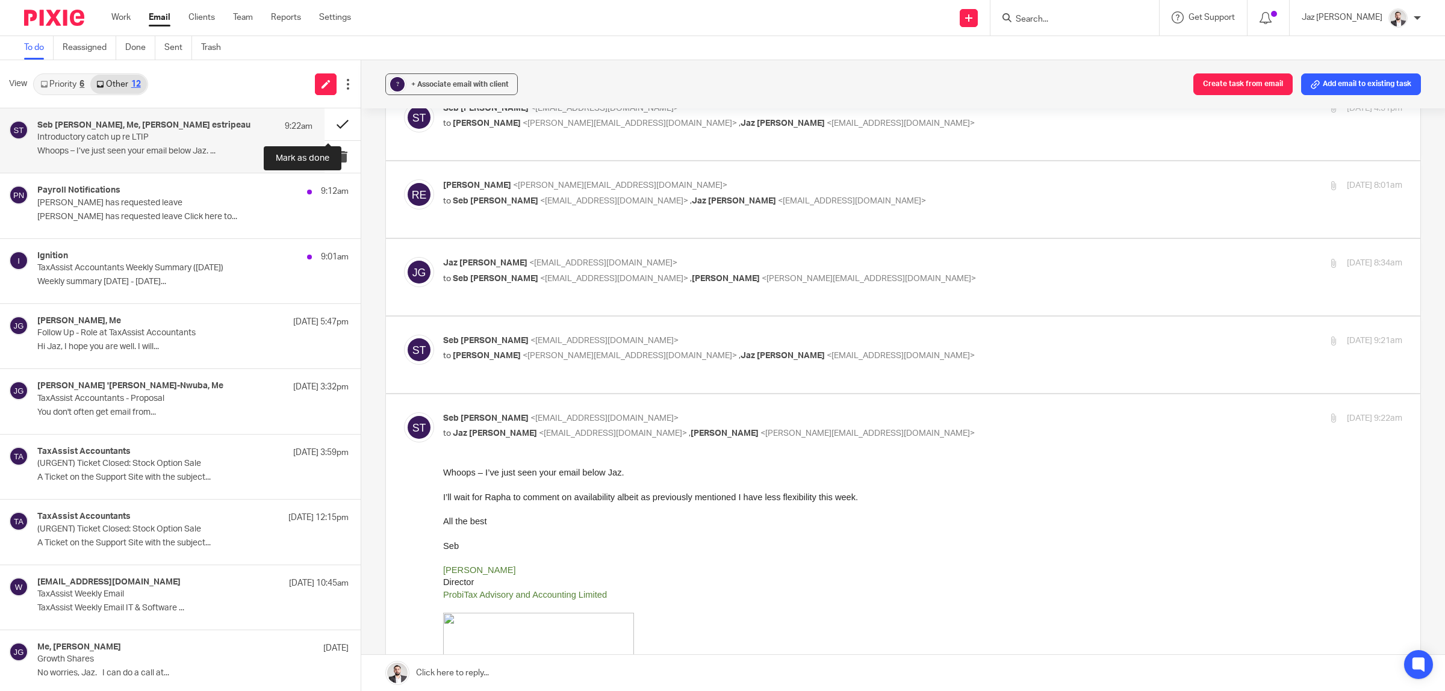
click at [328, 120] on button at bounding box center [343, 124] width 36 height 32
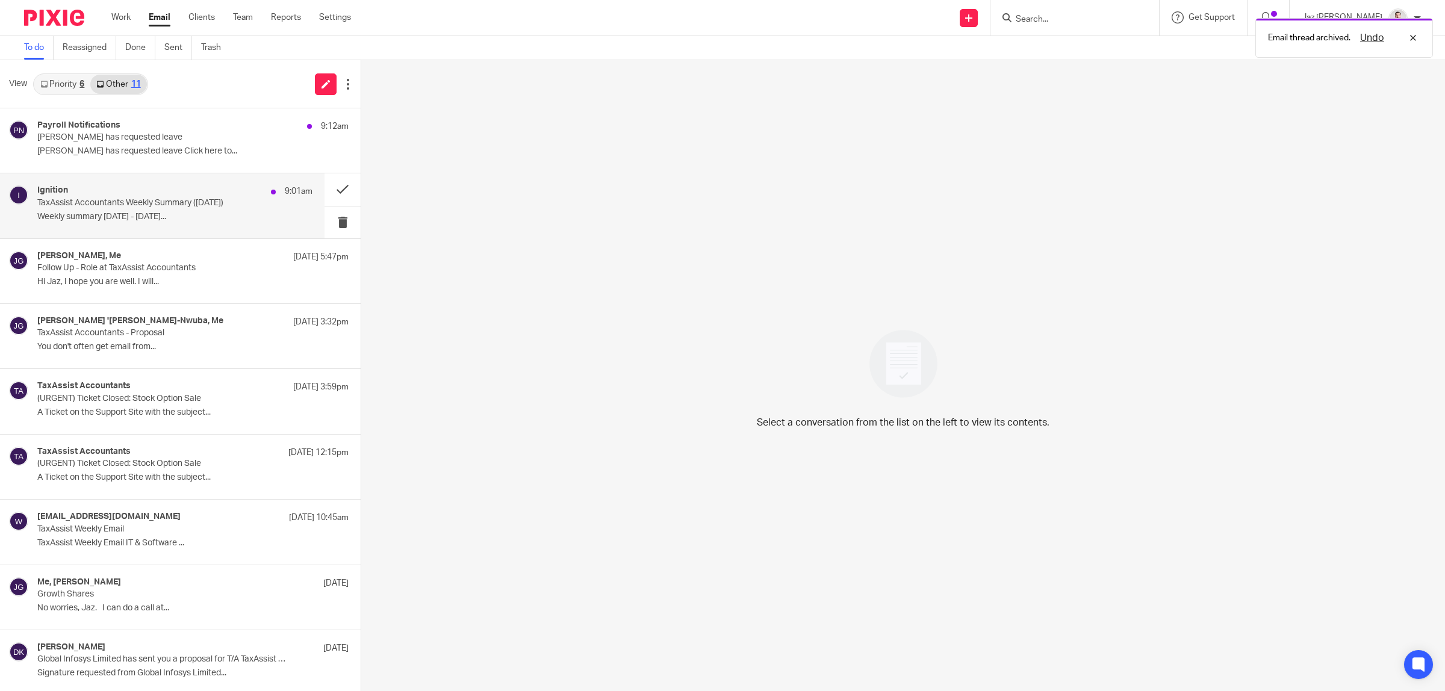
click at [161, 208] on div "Ignition 9:01am TaxAssist Accountants Weekly Summary (18 August 2025) Weekly su…" at bounding box center [174, 205] width 275 height 40
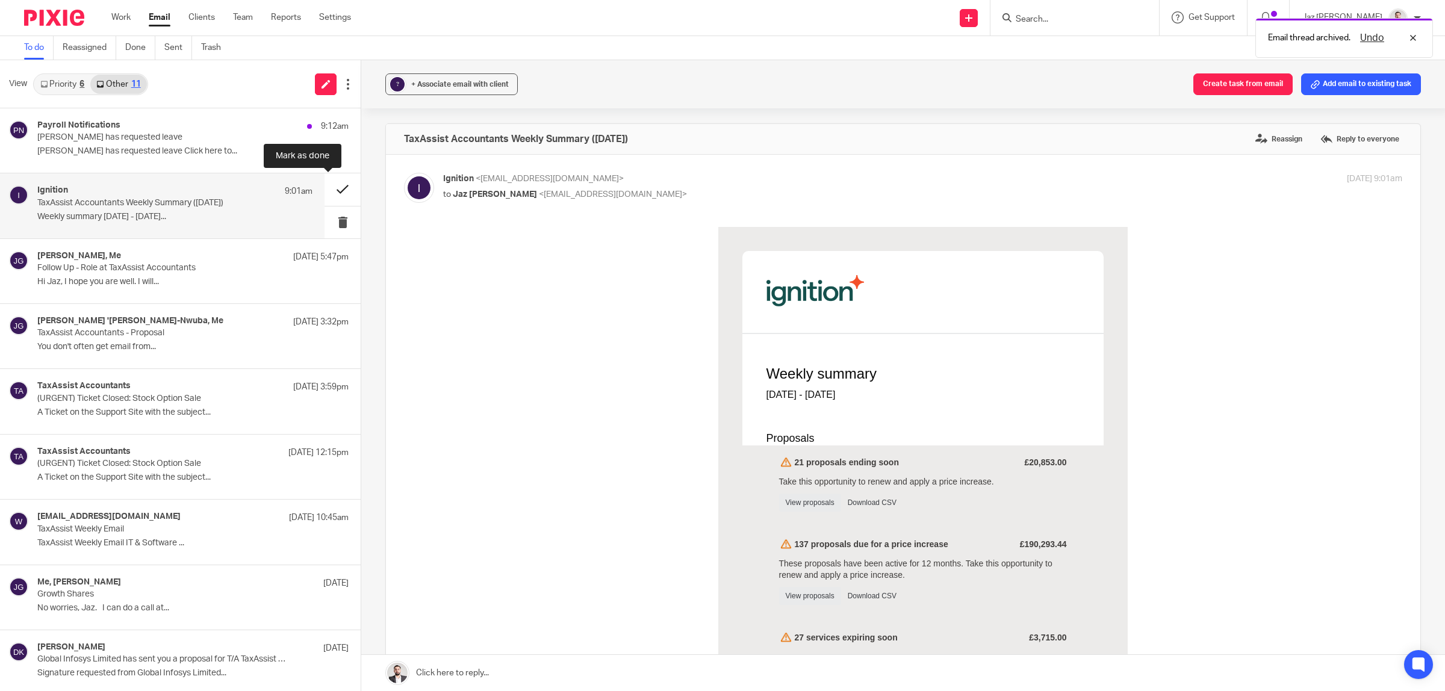
click at [325, 185] on button at bounding box center [343, 189] width 36 height 32
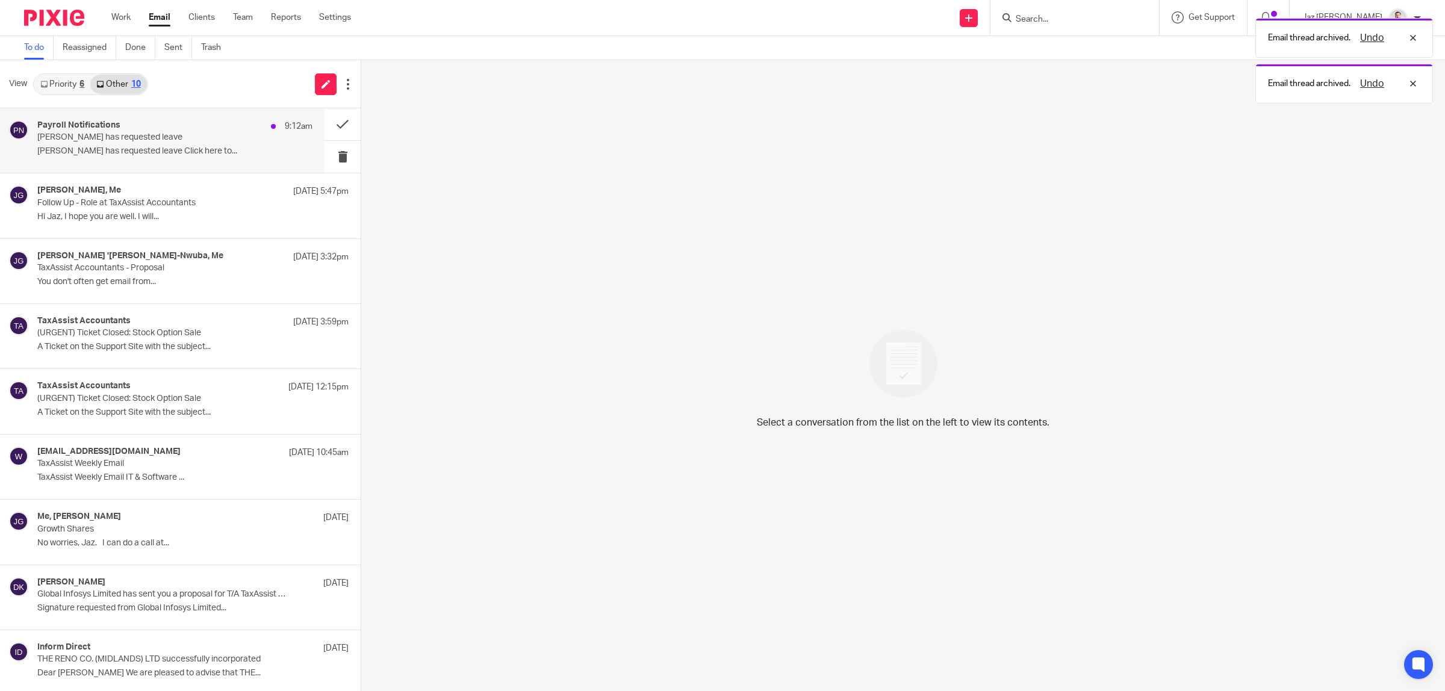
click at [167, 140] on p "Fatema Topia has requested leave" at bounding box center [147, 137] width 220 height 10
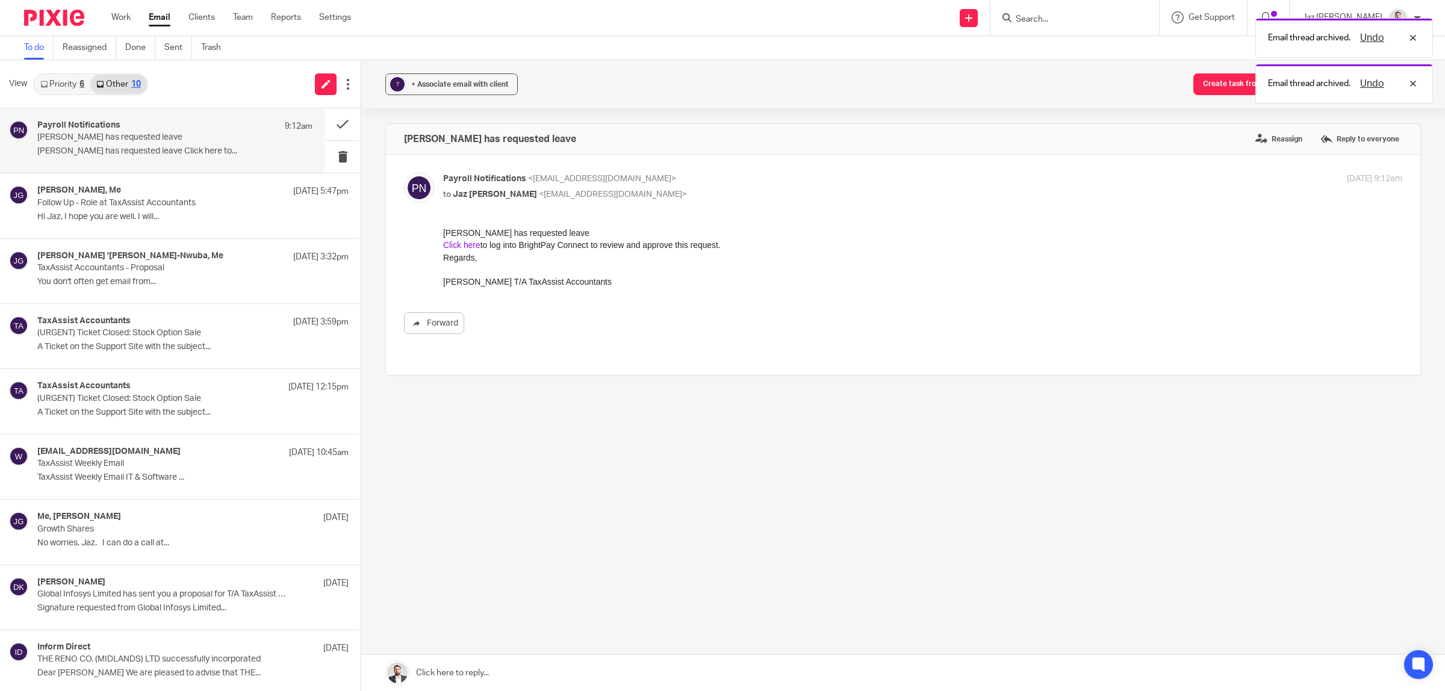
click at [460, 243] on link "Click here" at bounding box center [461, 245] width 37 height 10
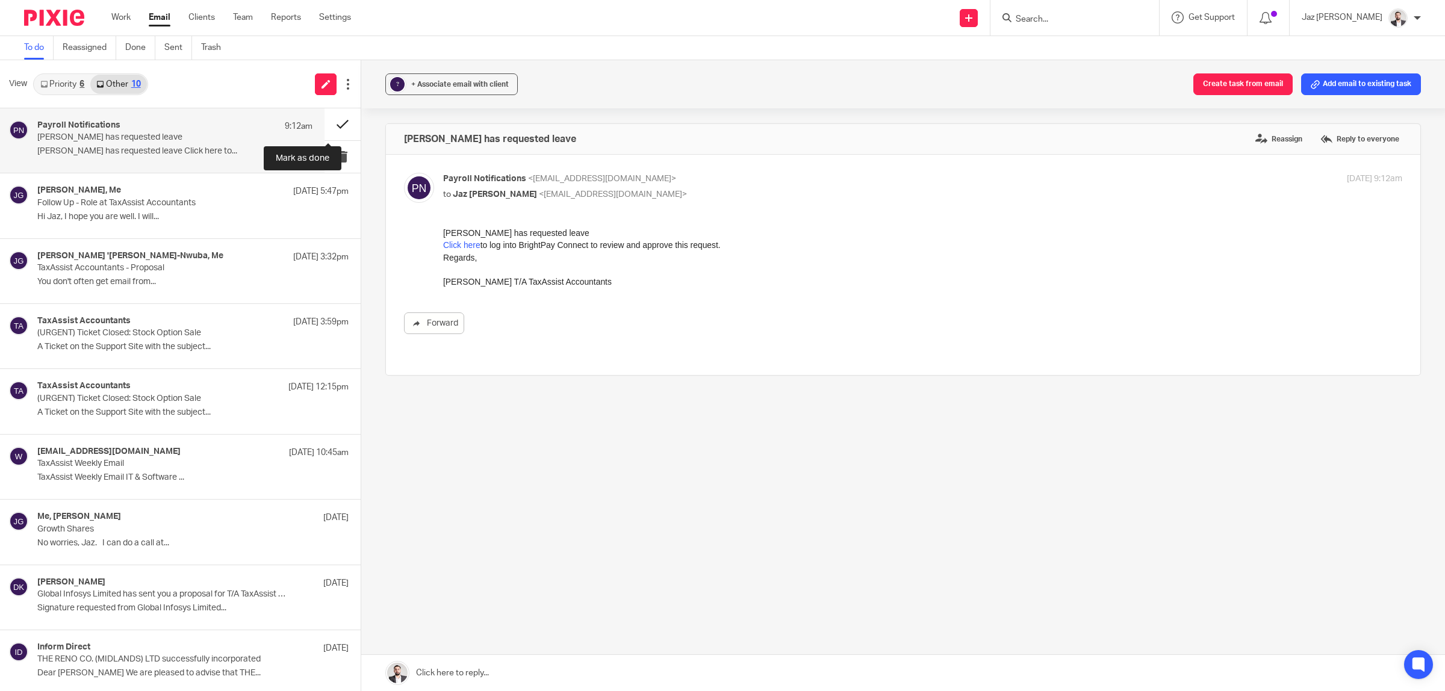
click at [325, 120] on button at bounding box center [343, 124] width 36 height 32
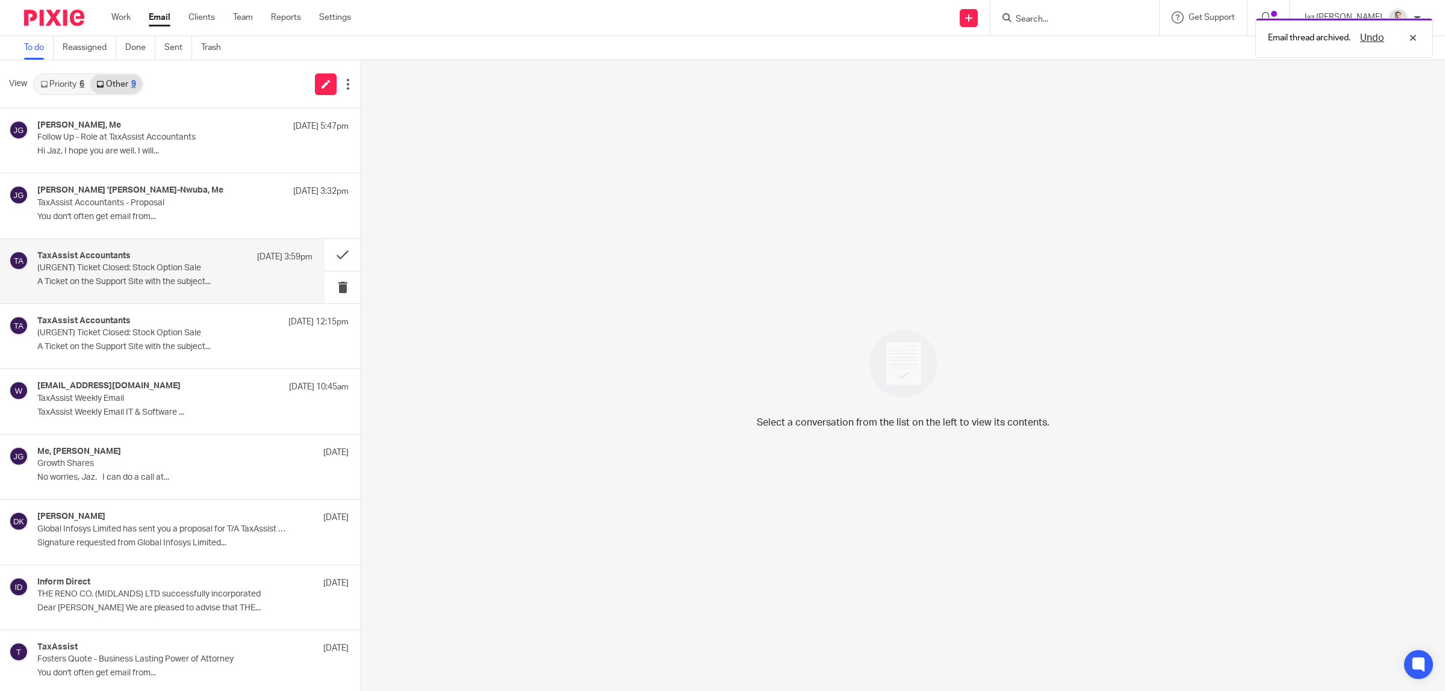
click at [143, 270] on p "(URGENT) Ticket Closed: Stock Option Sale" at bounding box center [147, 268] width 220 height 10
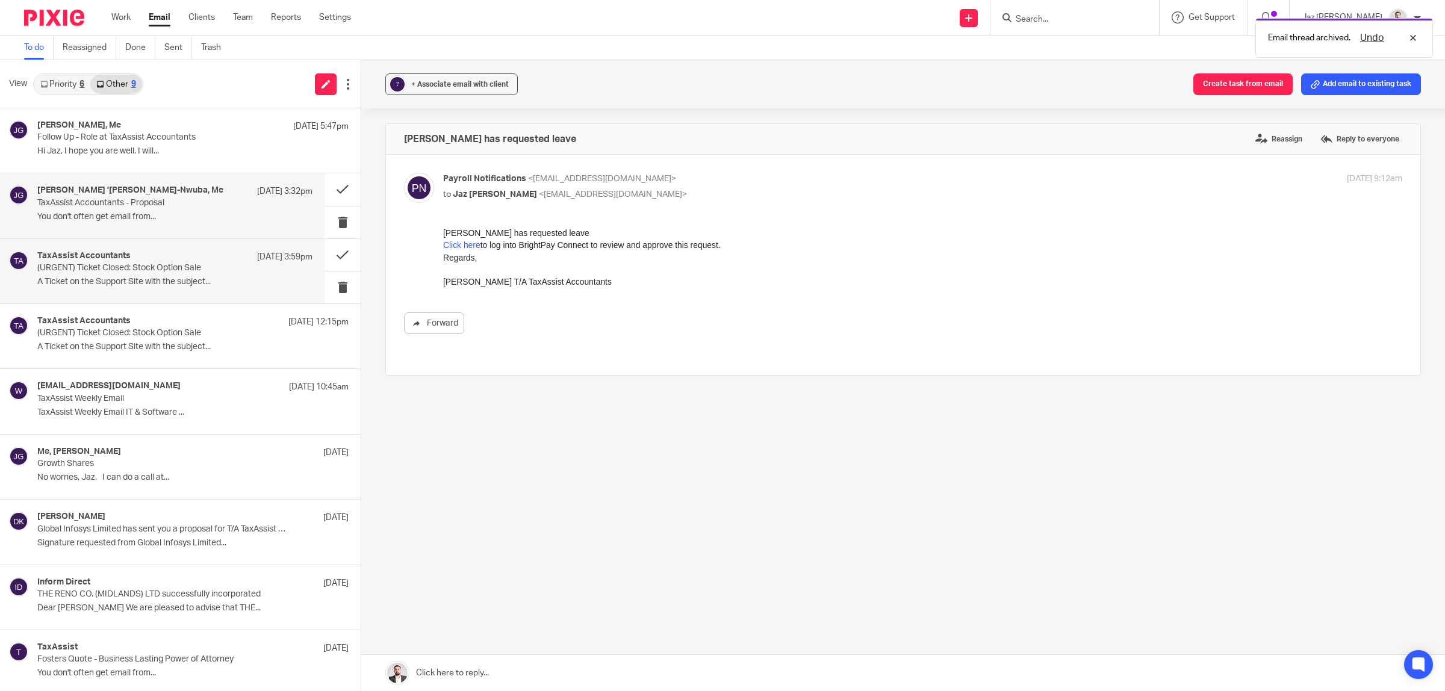
click at [135, 208] on div "Eunice 'Kemi Chukwuma-Nwuba, Me 16 Aug 3:32pm TaxAssist Accountants - Proposal …" at bounding box center [174, 205] width 275 height 40
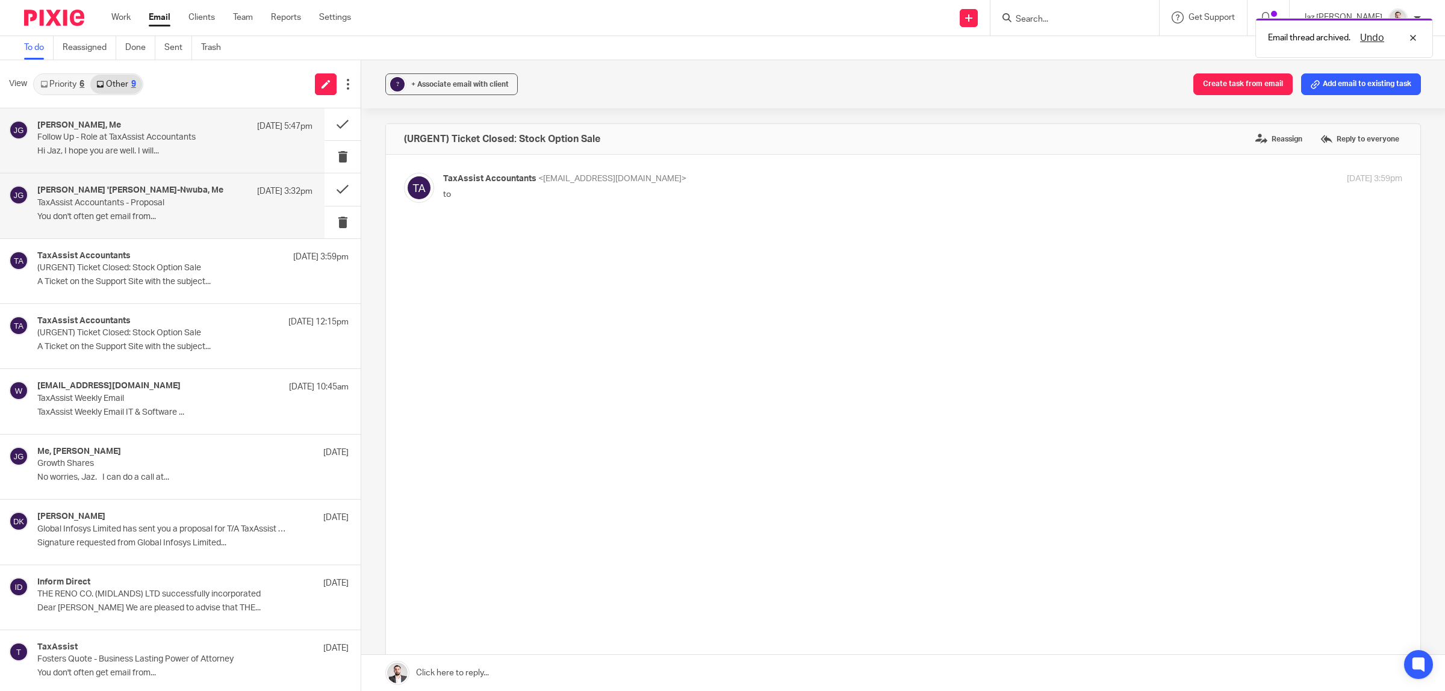
click at [136, 151] on p "Hi Jaz, I hope you are well. I will..." at bounding box center [174, 151] width 275 height 10
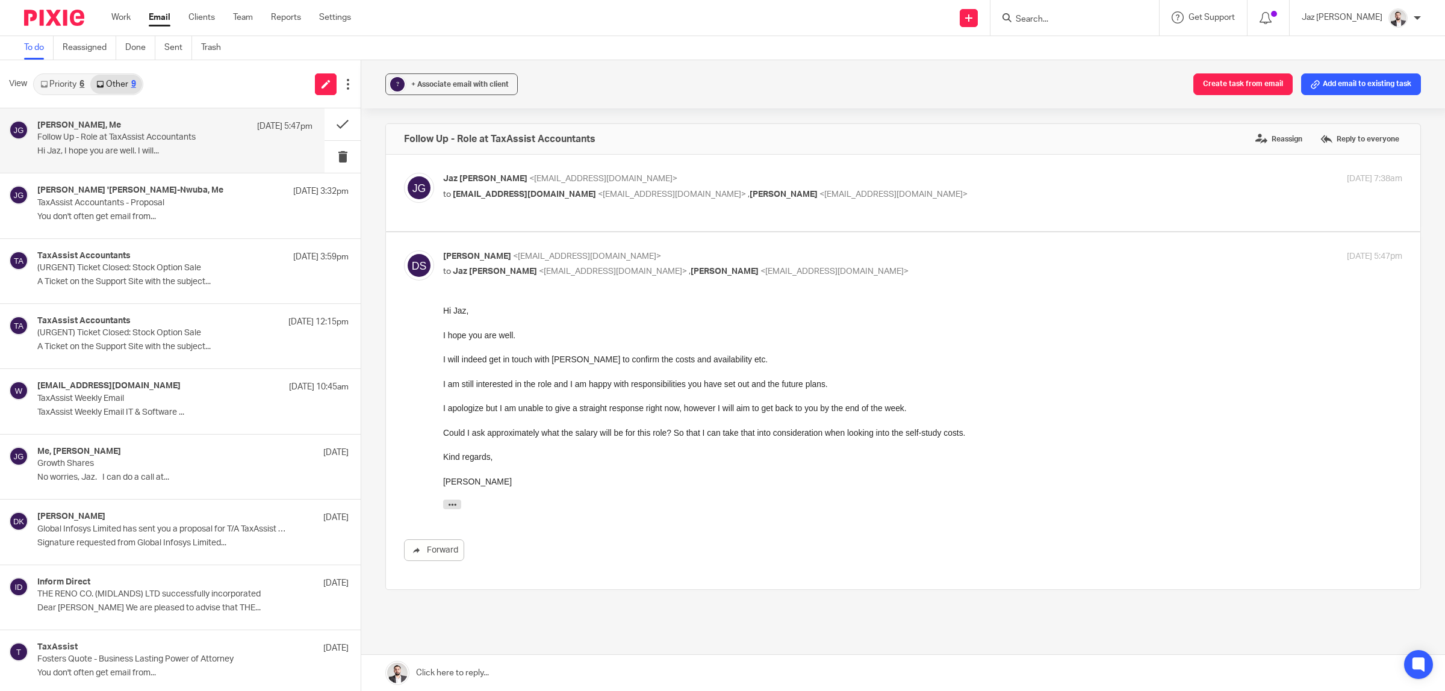
click at [55, 80] on link "Priority 6" at bounding box center [62, 84] width 56 height 19
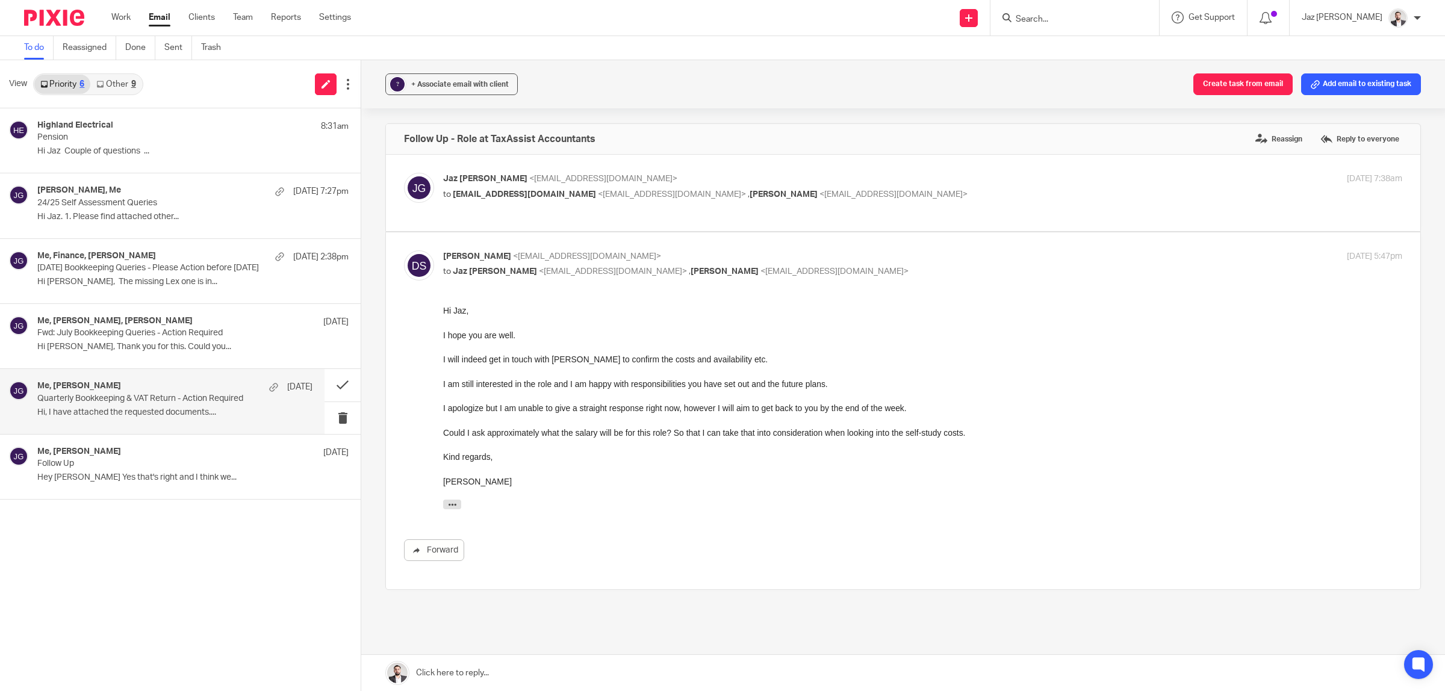
click at [113, 414] on p "Hi, I have attached the requested documents...." at bounding box center [174, 413] width 275 height 10
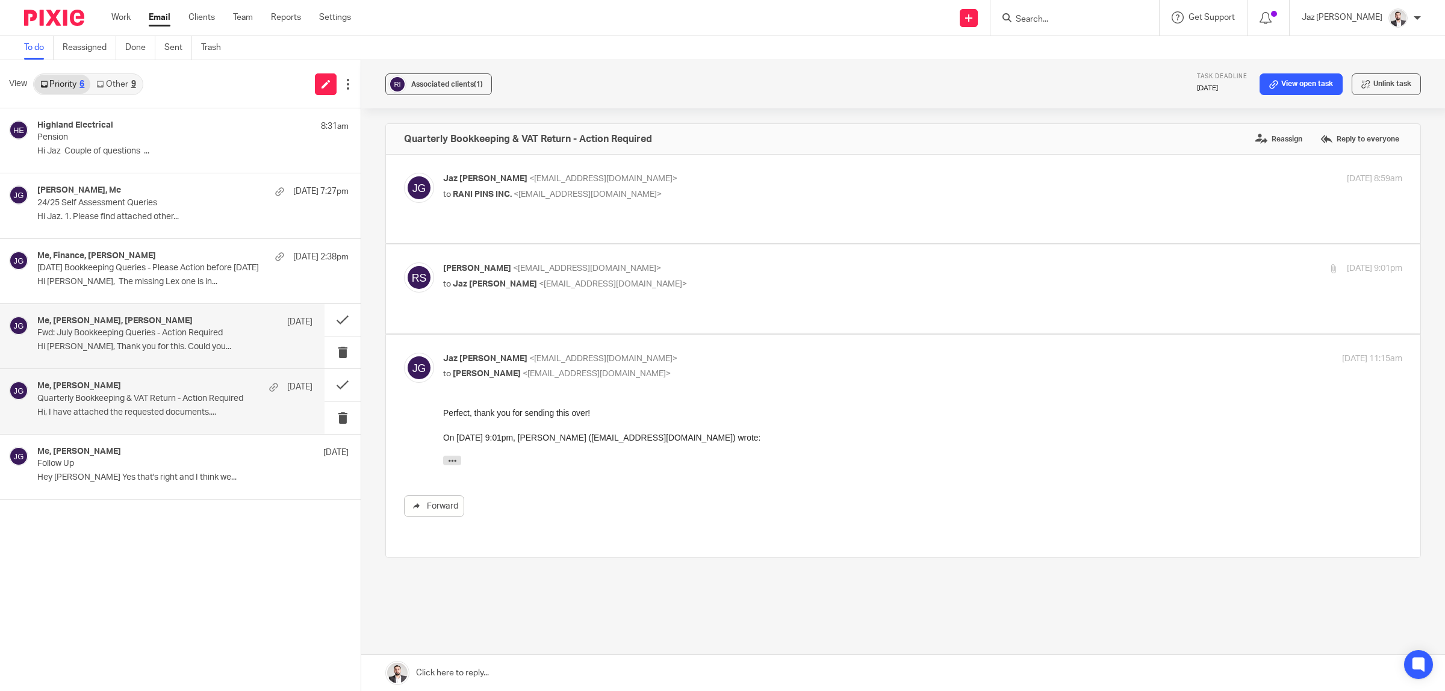
click at [146, 355] on div "Me, Robert Martin, Emma Sharpe 14 Aug Fwd: July Bookkeeping Queries - Action Re…" at bounding box center [174, 336] width 275 height 40
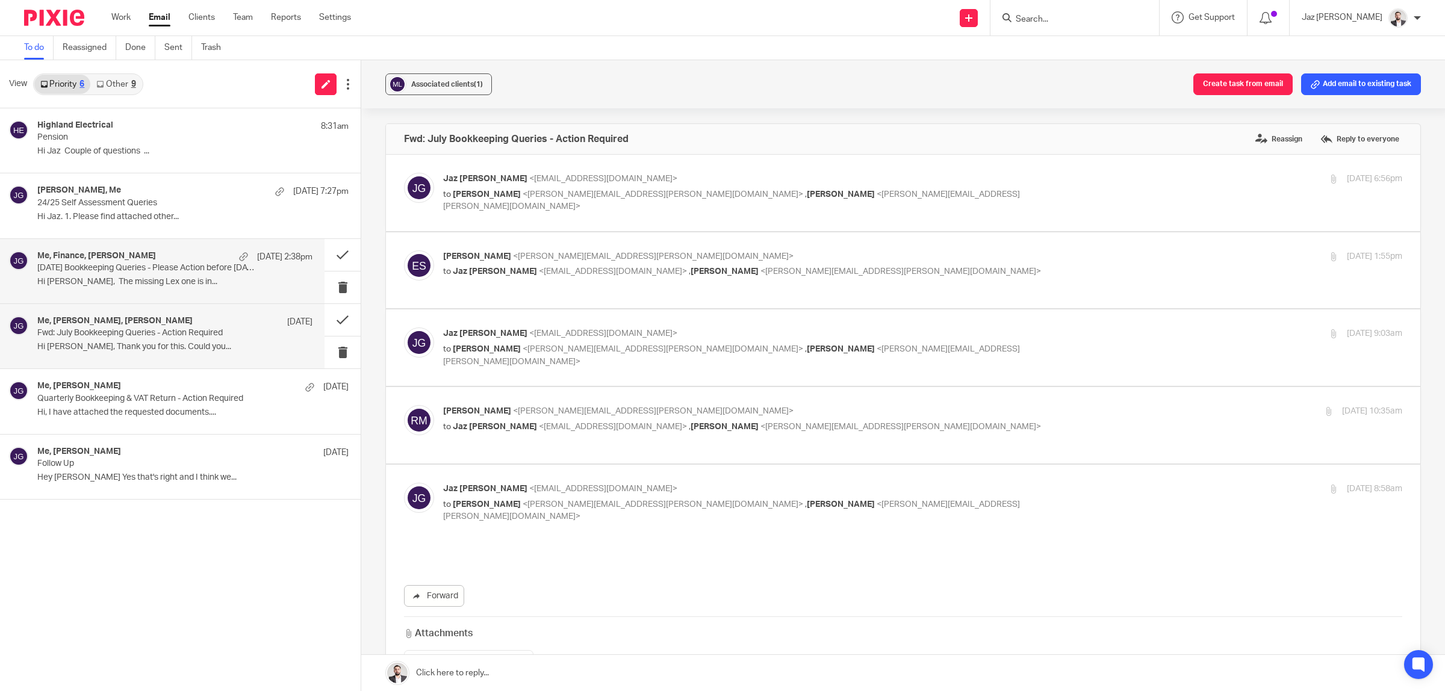
click at [122, 269] on p "July 2025 Bookkeeping Queries - Please Action before 19th Aug" at bounding box center [147, 268] width 220 height 10
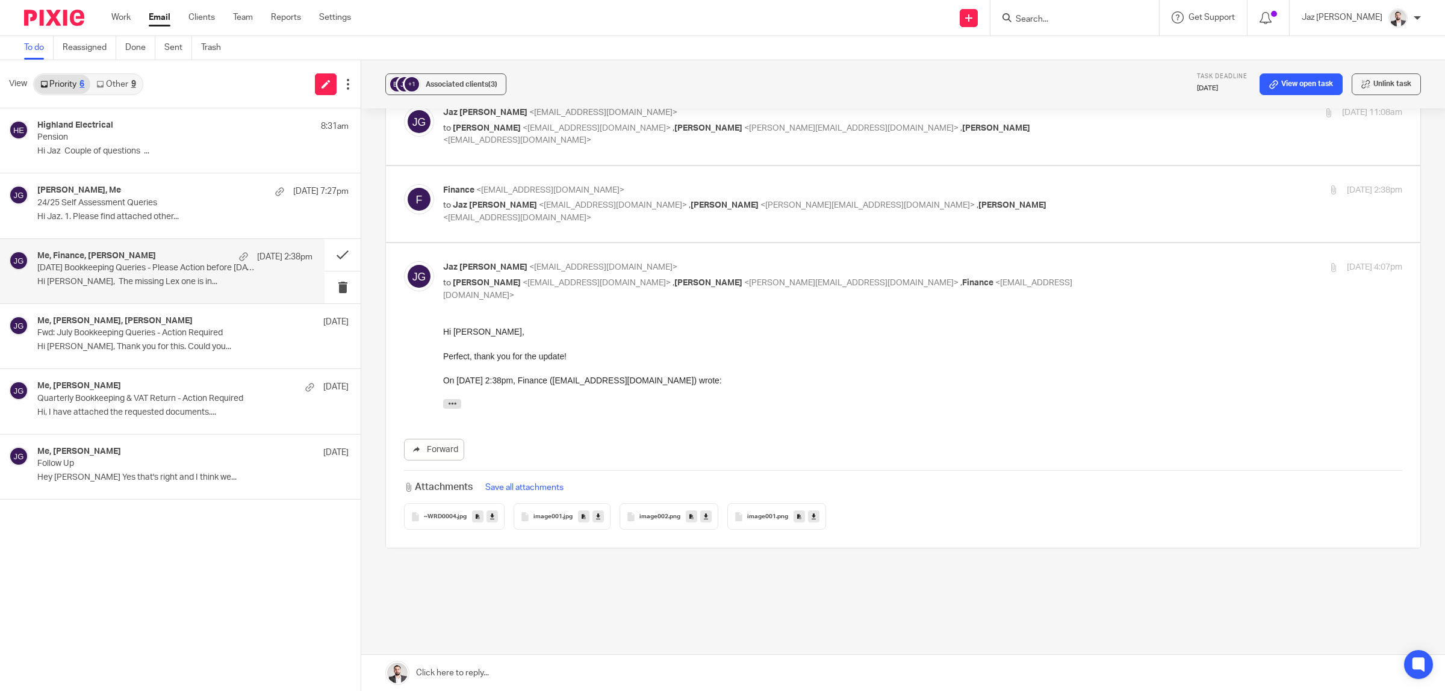
scroll to position [301, 0]
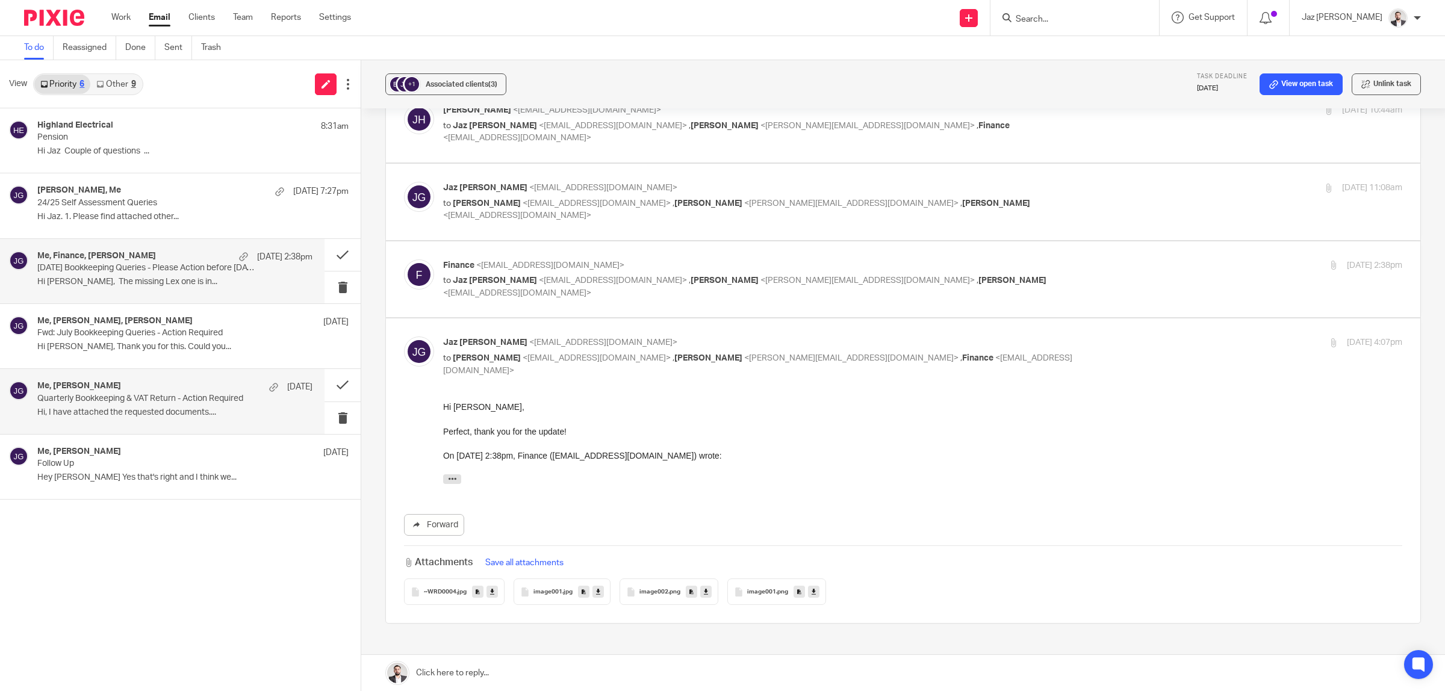
click at [119, 387] on div "Me, Rajvir Sihota 12 Aug" at bounding box center [174, 387] width 275 height 12
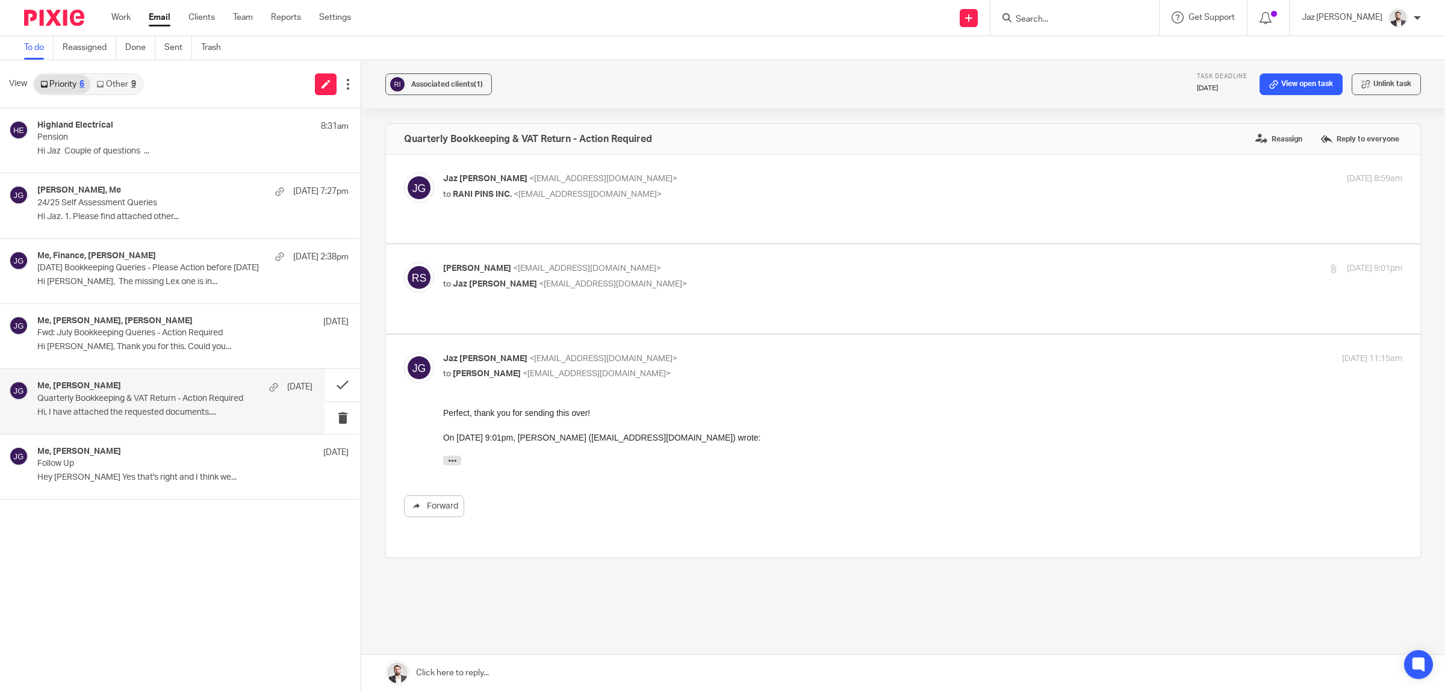
scroll to position [0, 0]
click at [151, 347] on p "Hi Jaz, Thank you for this. Could you..." at bounding box center [174, 347] width 275 height 10
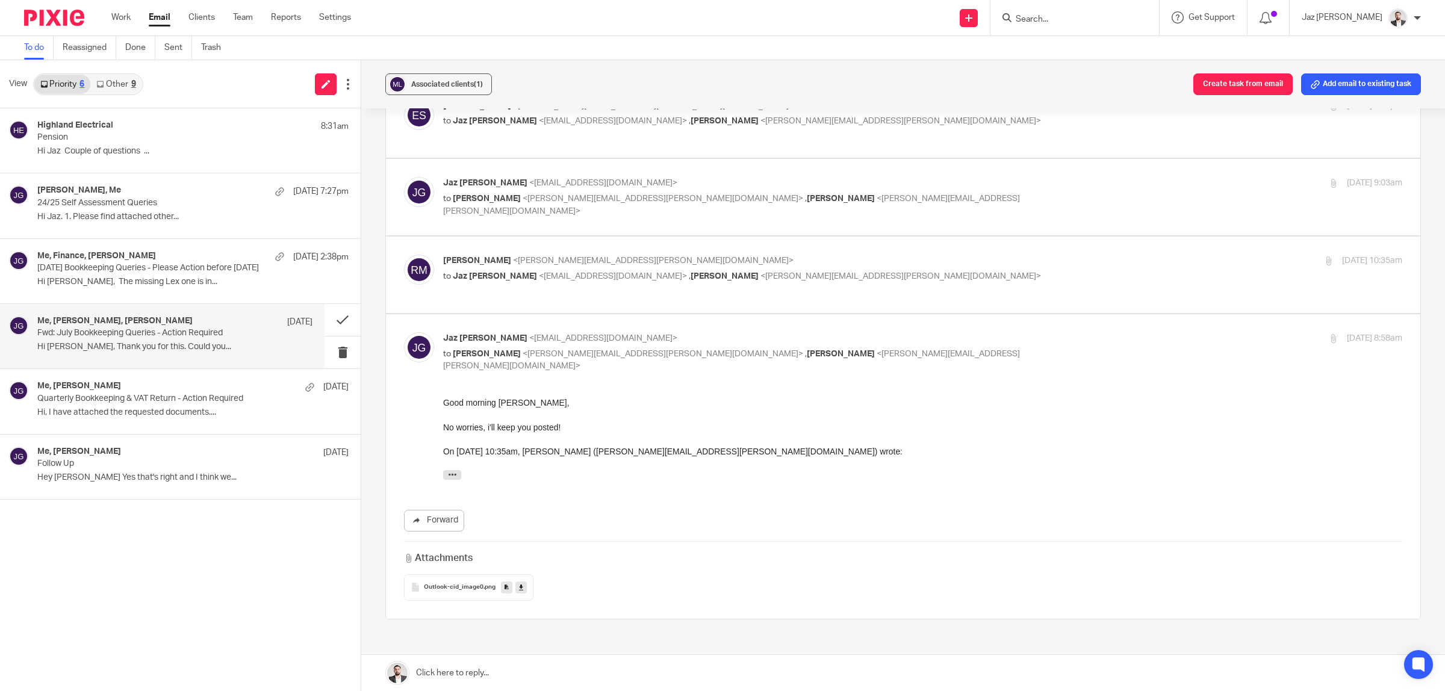
scroll to position [75, 0]
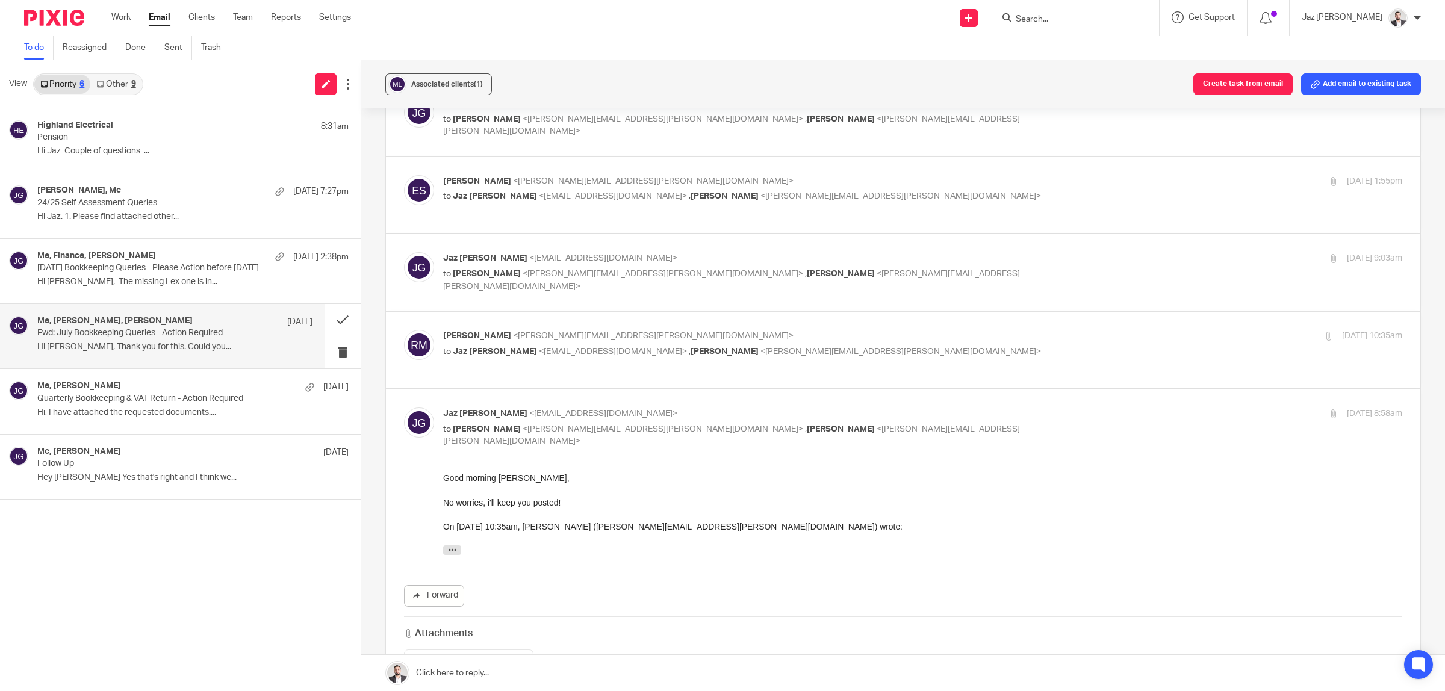
click at [865, 341] on p "Robert Martin <robert.martin@menphys.org.uk>" at bounding box center [762, 336] width 639 height 13
checkbox input "true"
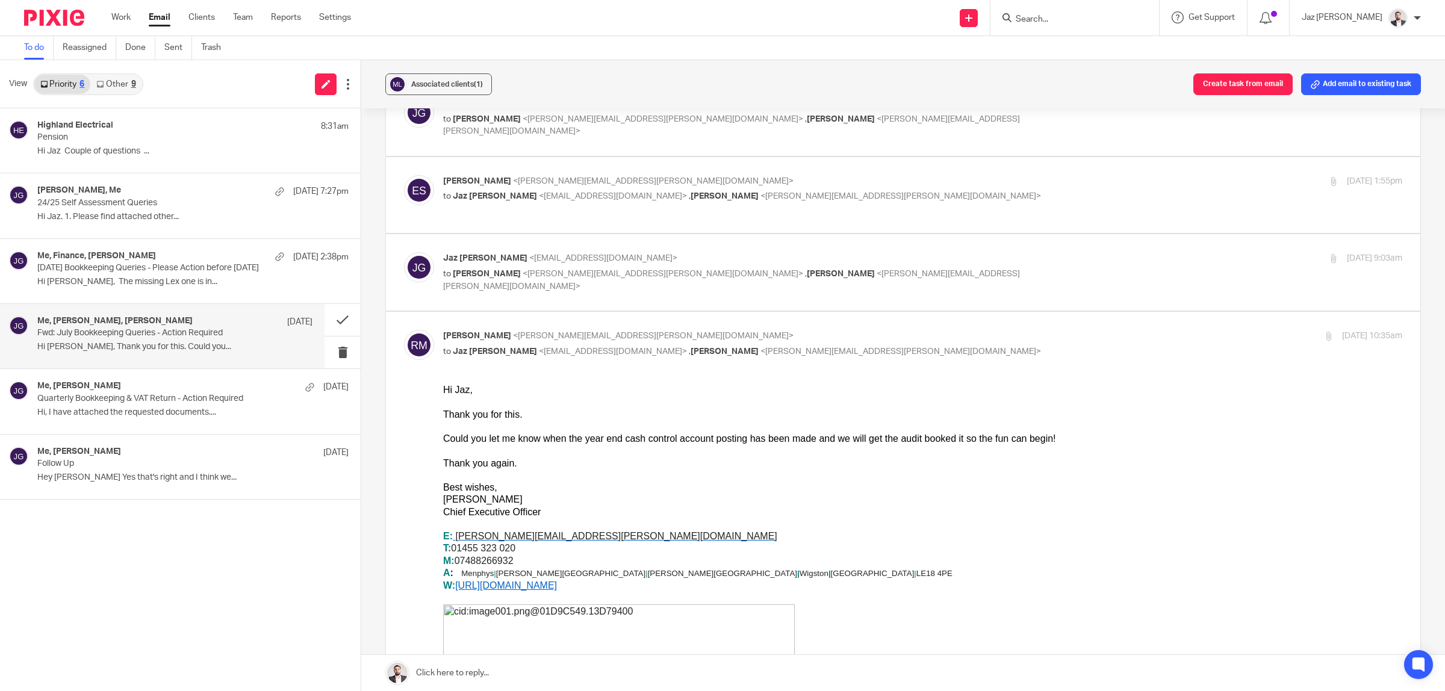
scroll to position [0, 0]
click at [869, 275] on p "to Emma Sharpe <emma.sharpe@menphys.org.uk> , Robert Martin <robert.martin@menp…" at bounding box center [762, 280] width 639 height 25
checkbox input "true"
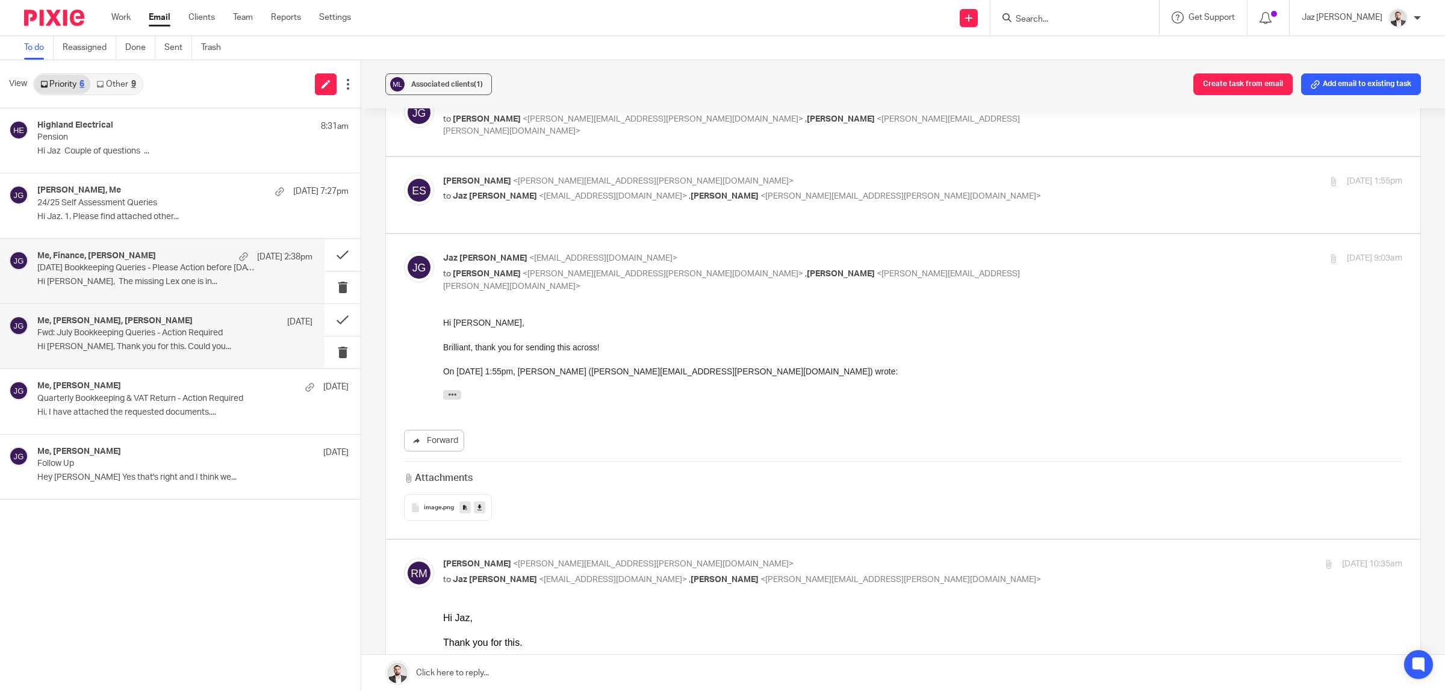
click at [107, 269] on p "July 2025 Bookkeeping Queries - Please Action before 19th Aug" at bounding box center [147, 268] width 220 height 10
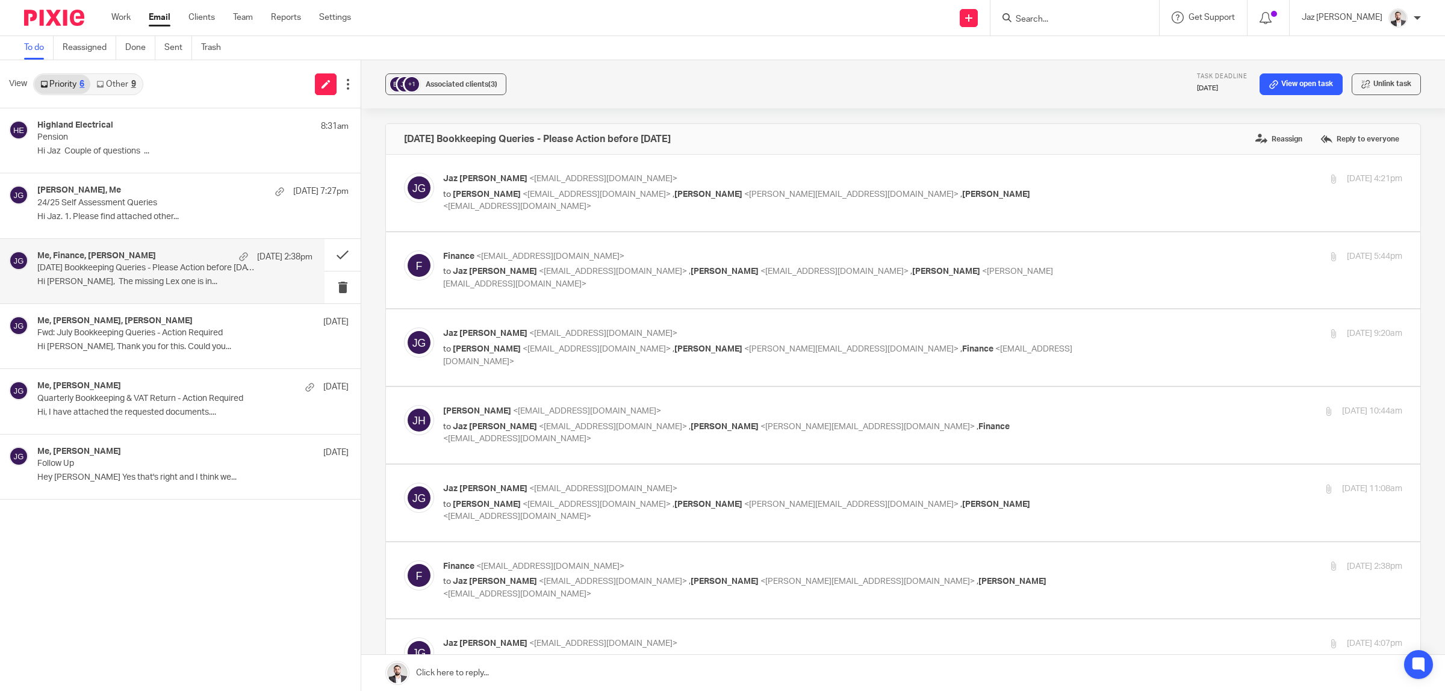
scroll to position [301, 0]
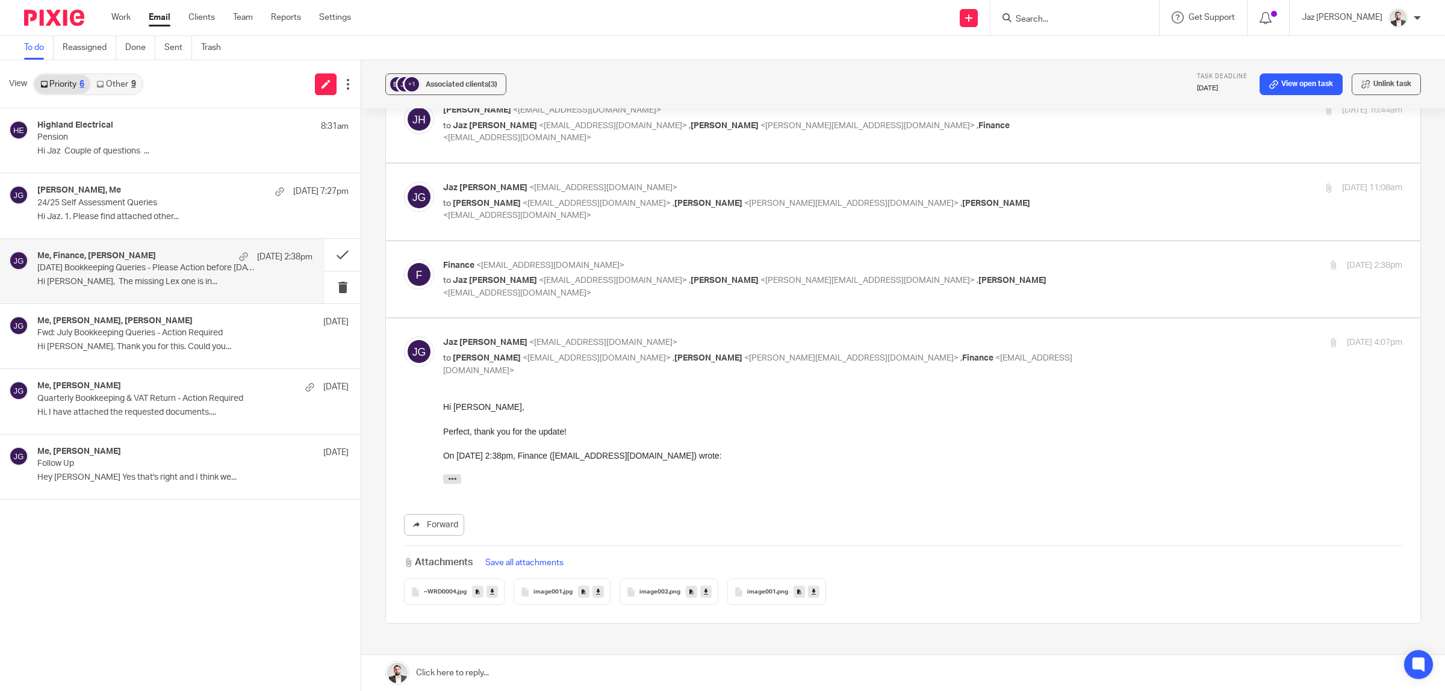
click at [884, 445] on div "Hi Chloe, Perfect, thank you for the update! Many thanks, Jaz Grewal Client Man…" at bounding box center [922, 445] width 959 height 89
click at [994, 270] on p "Finance <finance@bms-controls.com>" at bounding box center [762, 265] width 639 height 13
checkbox input "true"
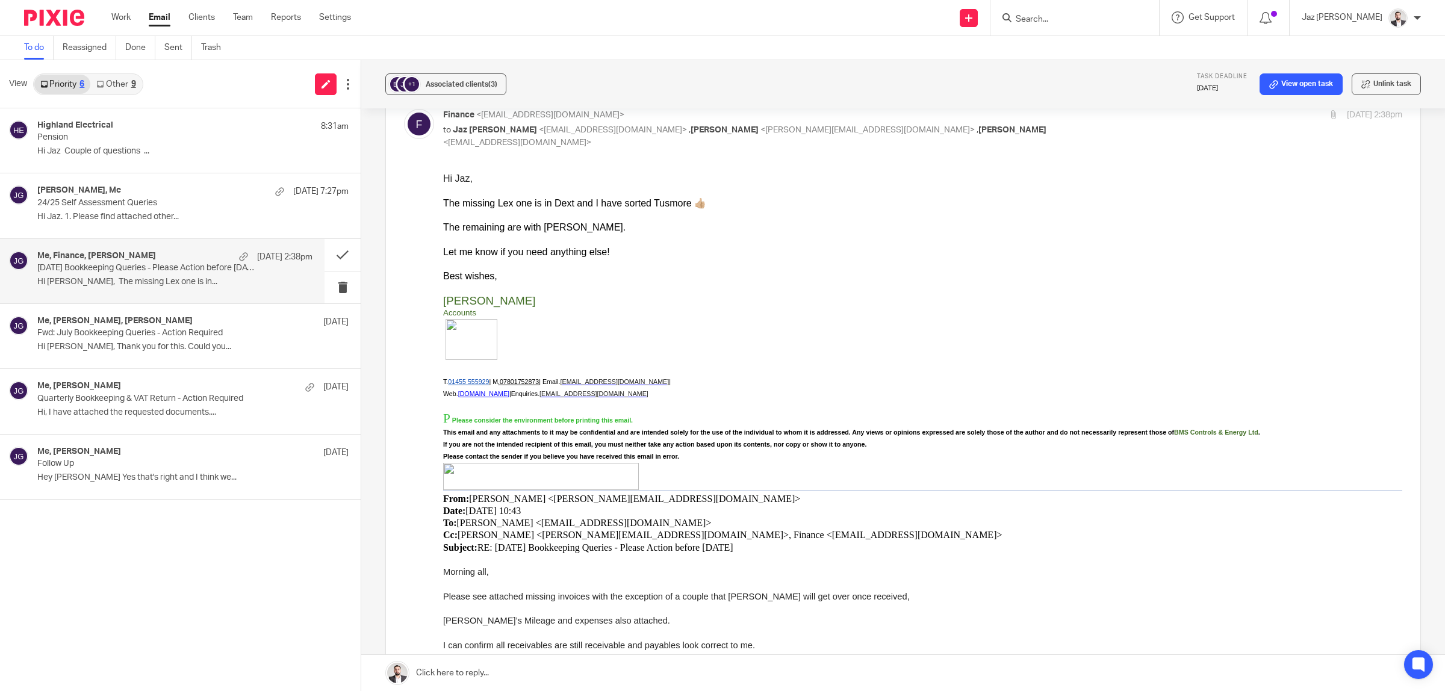
scroll to position [75, 0]
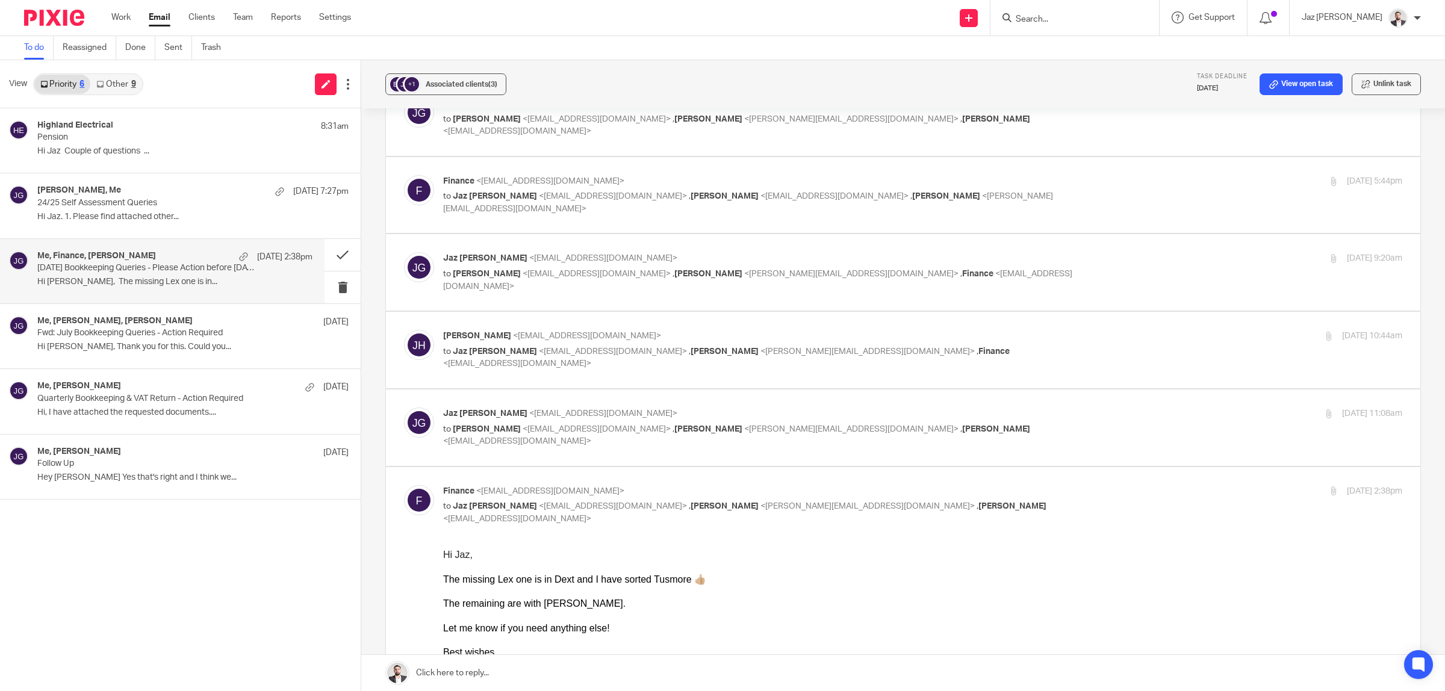
click at [1025, 434] on p "to Jake Hewitt <jakeh@bms-controls.com> , Lee Pegg <lee@bms-controls.com> , Chl…" at bounding box center [762, 435] width 639 height 25
checkbox input "true"
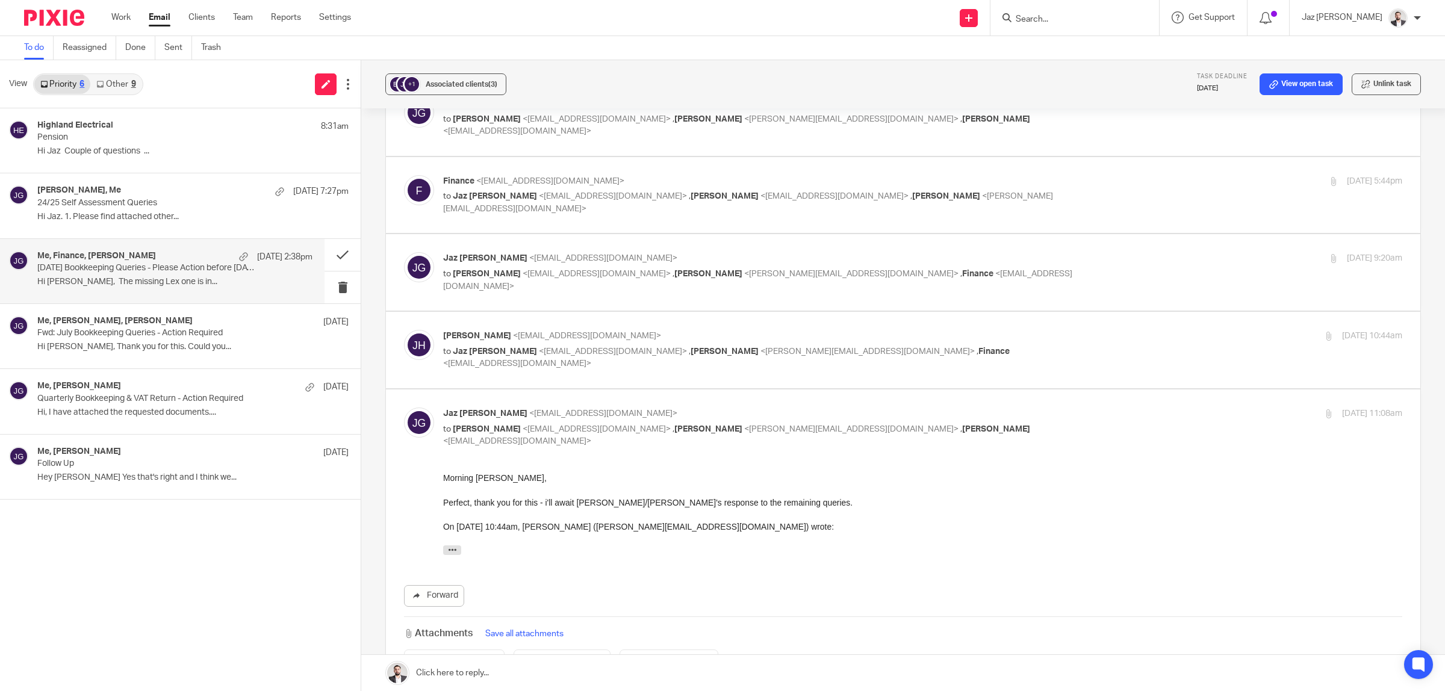
scroll to position [151, 0]
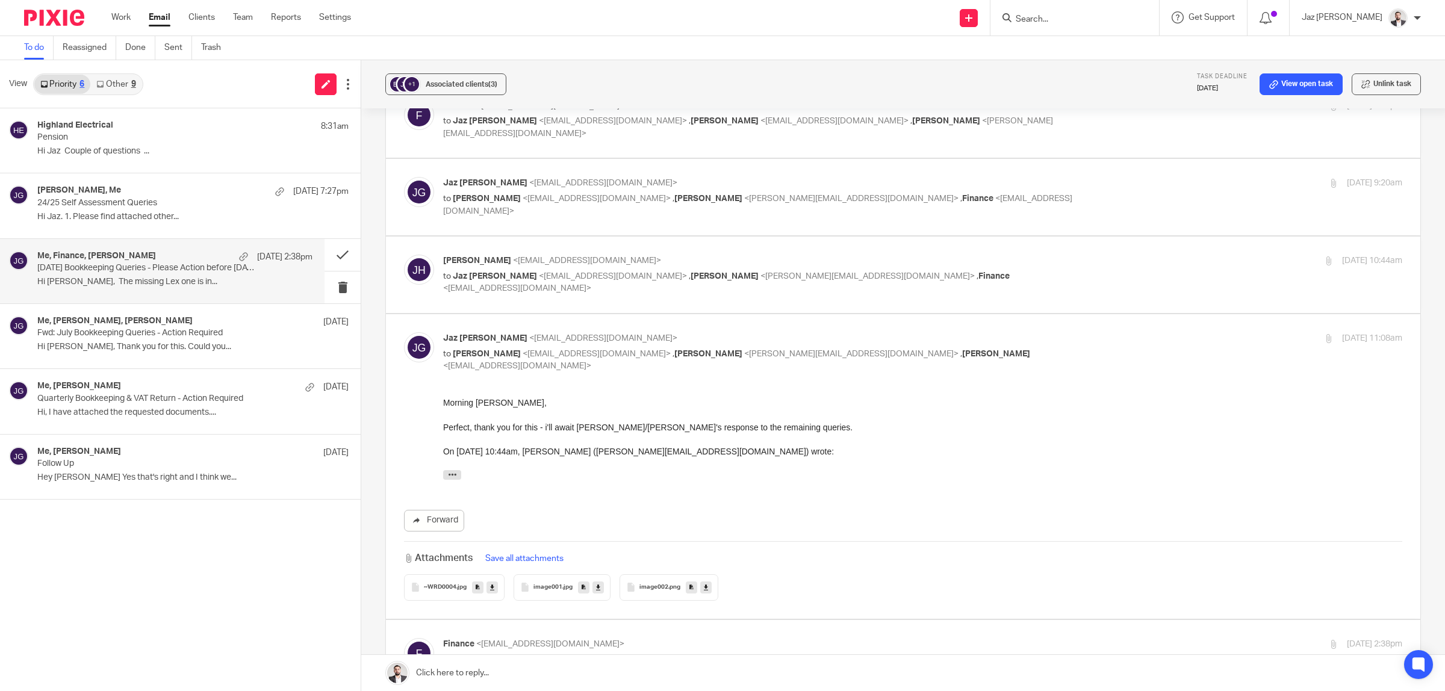
click at [1016, 267] on p "Jake Hewitt <jakeh@bms-controls.com>" at bounding box center [762, 261] width 639 height 13
checkbox input "true"
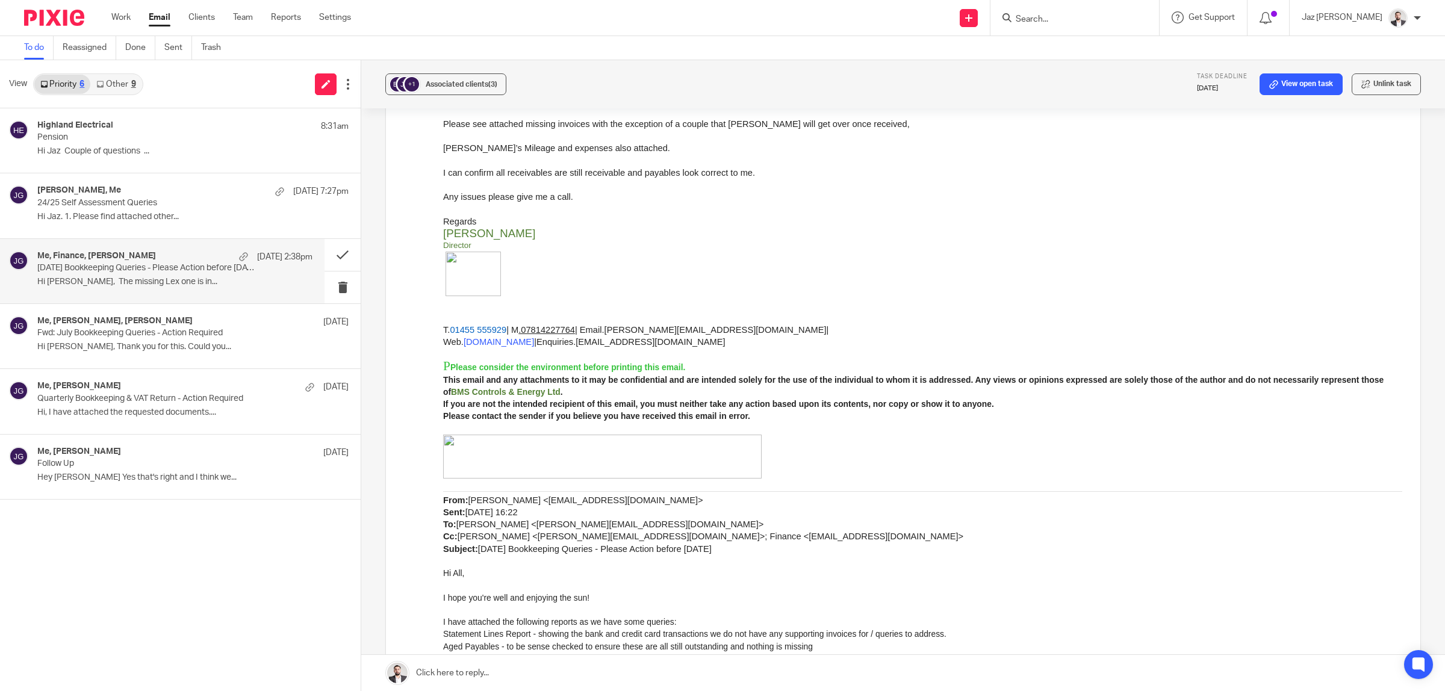
scroll to position [301, 0]
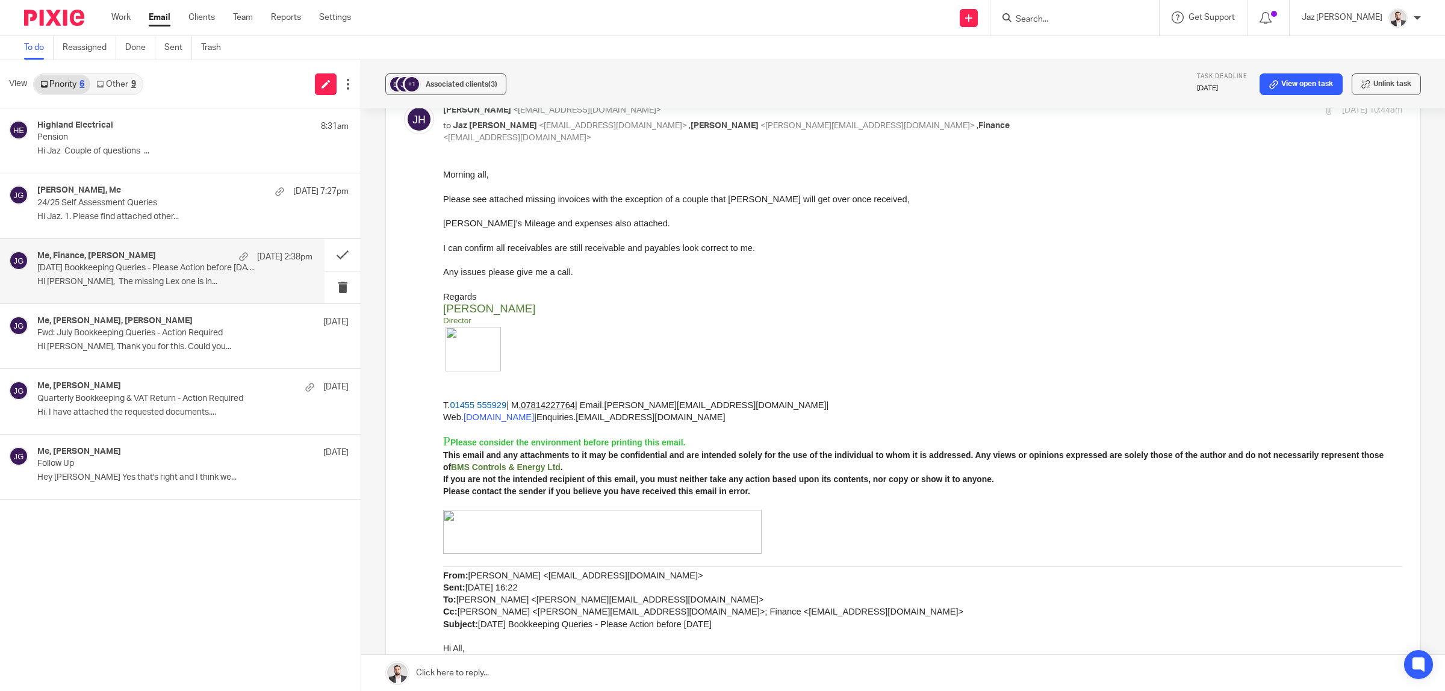
drag, startPoint x: 708, startPoint y: 311, endPoint x: 786, endPoint y: 364, distance: 94.9
click at [708, 311] on p "[PERSON_NAME]" at bounding box center [922, 308] width 959 height 12
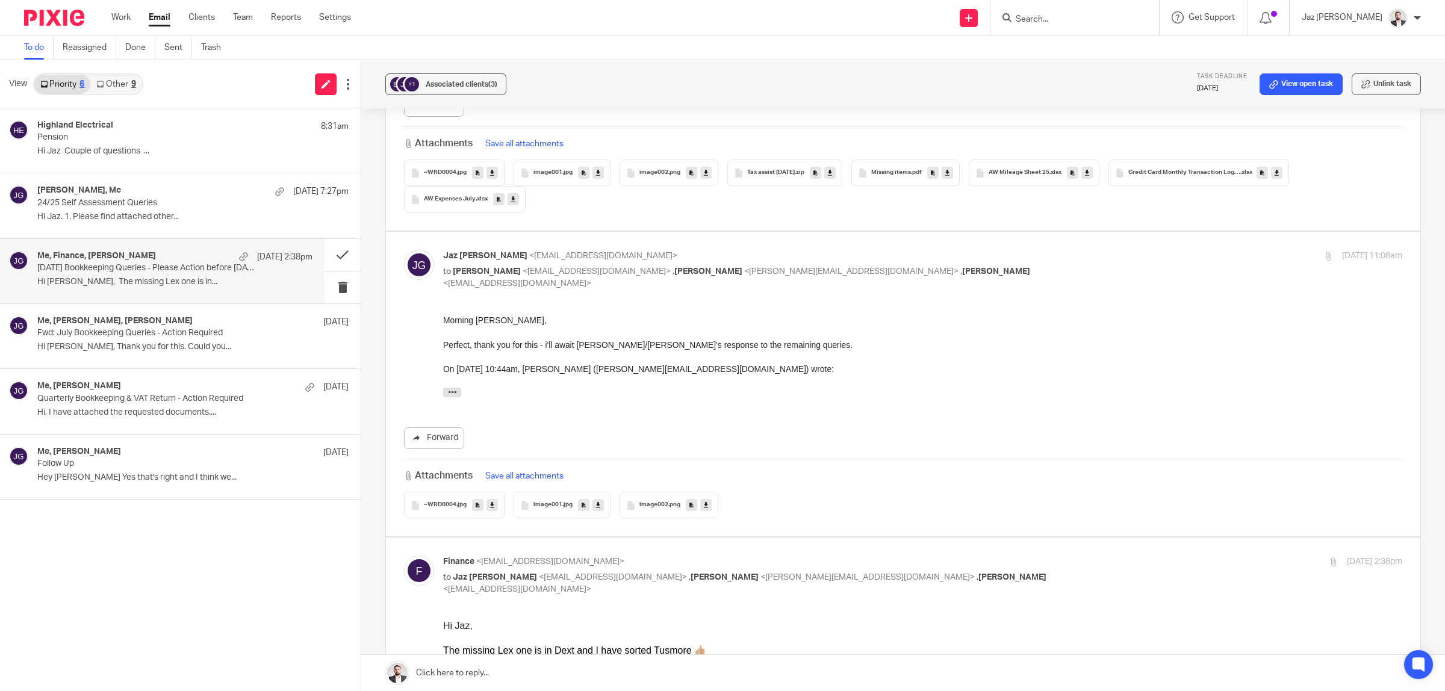
scroll to position [1054, 0]
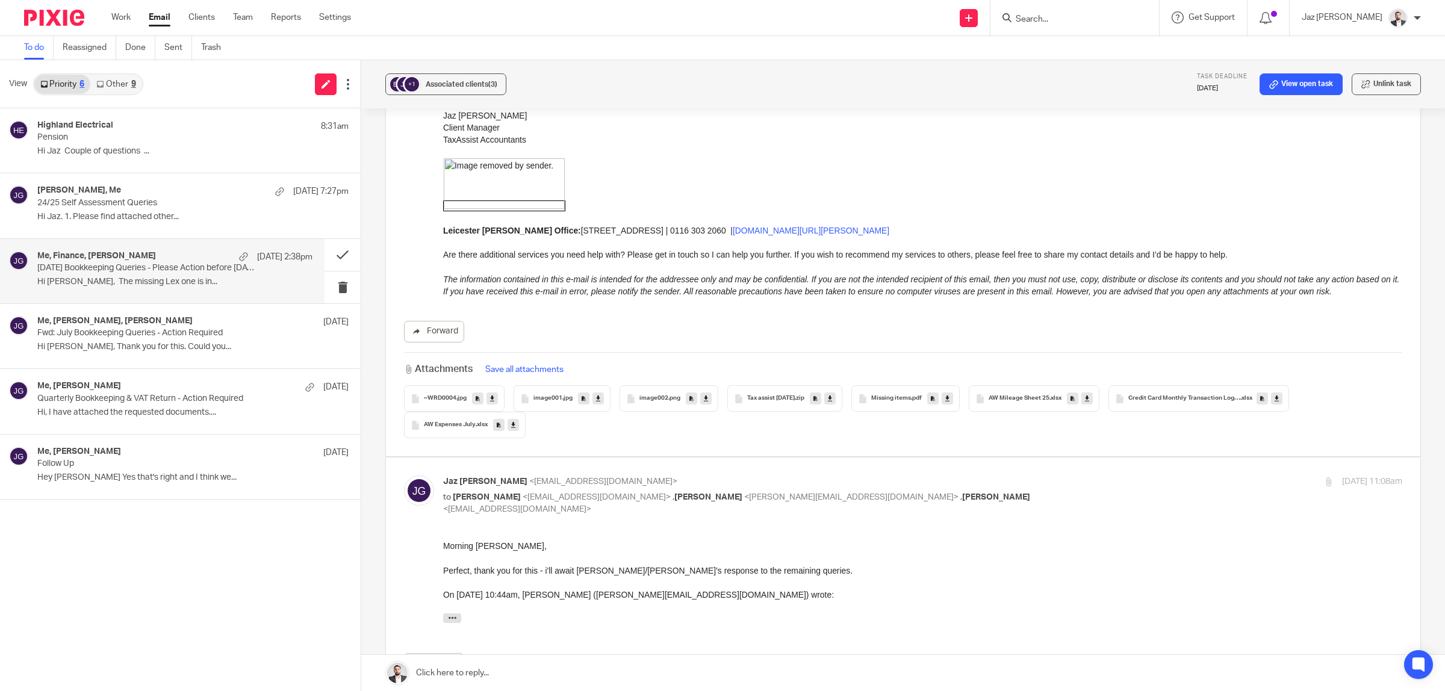
click at [829, 394] on icon at bounding box center [830, 398] width 4 height 9
click at [945, 394] on icon at bounding box center [947, 398] width 4 height 9
click at [1082, 393] on link at bounding box center [1086, 399] width 11 height 12
drag, startPoint x: 956, startPoint y: 317, endPoint x: 949, endPoint y: 317, distance: 7.3
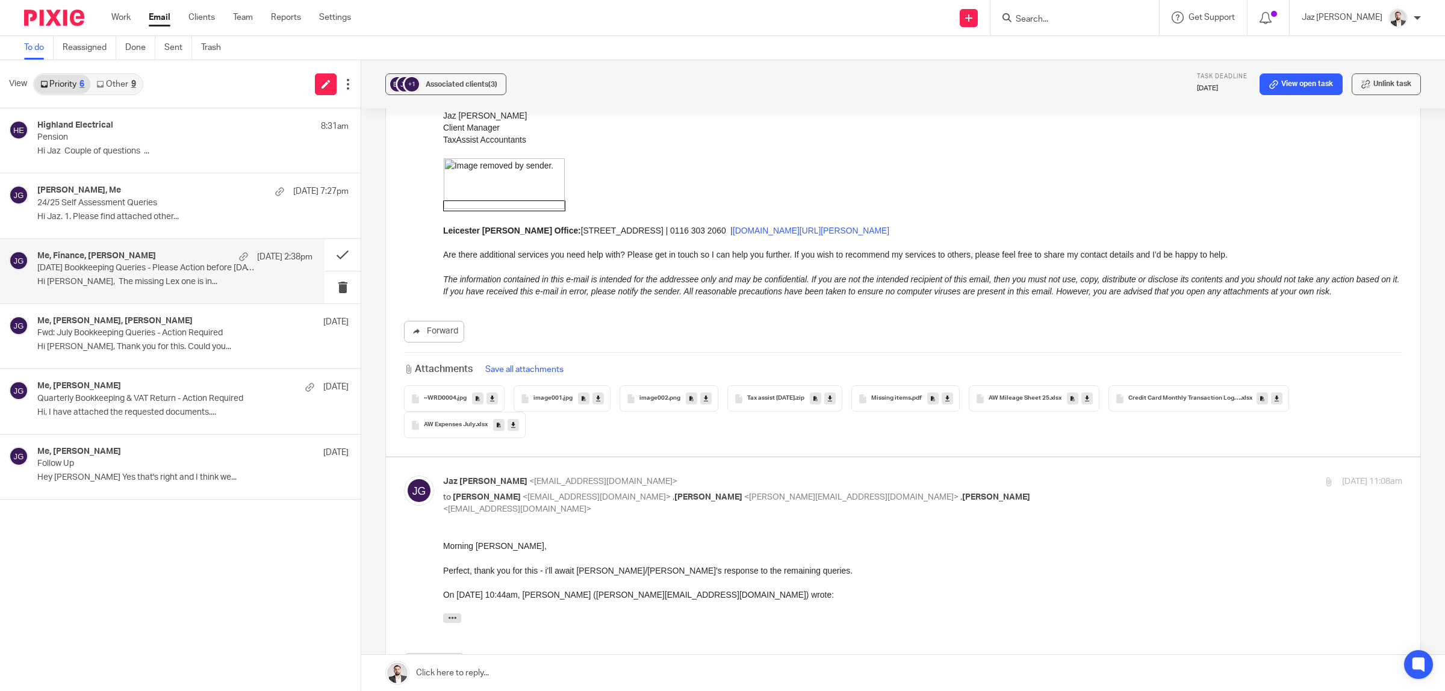
click at [956, 321] on div "Forward" at bounding box center [903, 332] width 998 height 22
click at [511, 421] on icon at bounding box center [513, 425] width 4 height 9
click at [173, 326] on div "Me, Robert Martin, Emma Sharpe 14 Aug" at bounding box center [174, 322] width 275 height 12
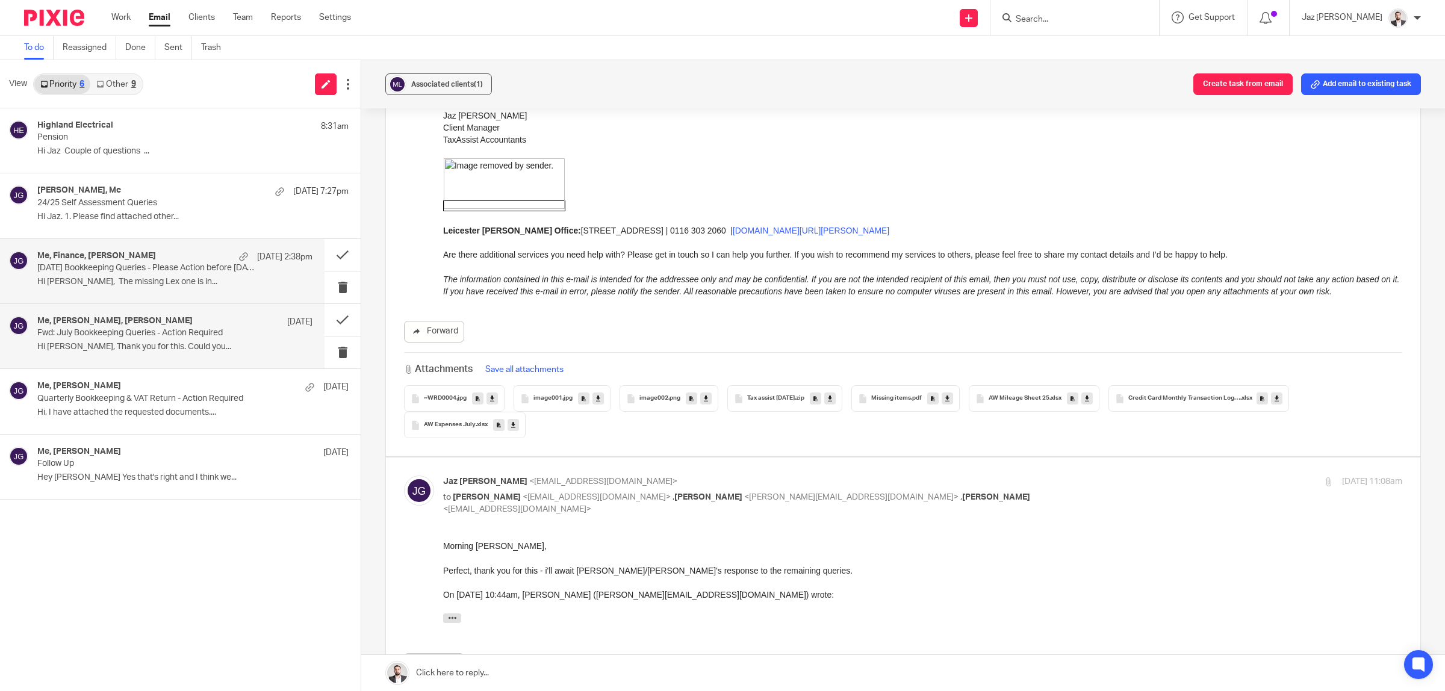
click at [161, 278] on p "Hi Jaz, The missing Lex one is in..." at bounding box center [174, 282] width 275 height 10
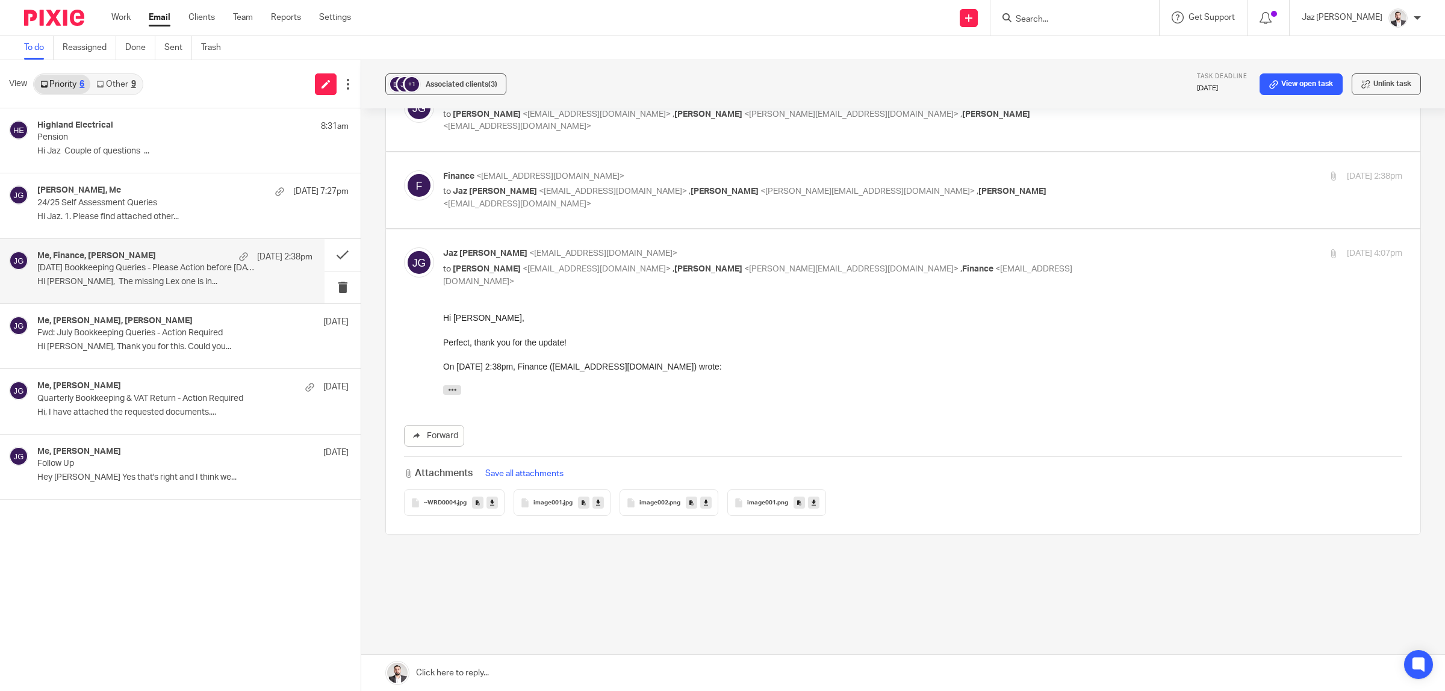
scroll to position [317, 0]
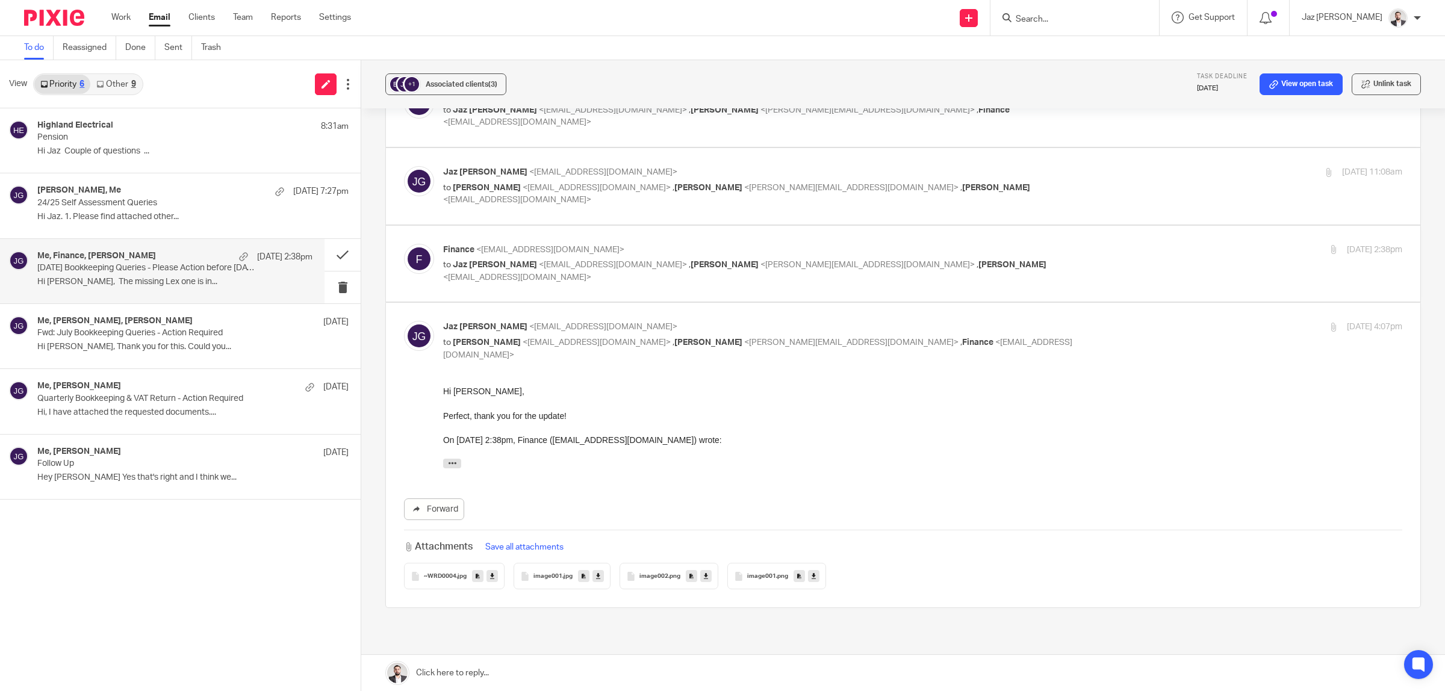
click at [999, 253] on p "Finance <finance@bms-controls.com>" at bounding box center [762, 250] width 639 height 13
checkbox input "true"
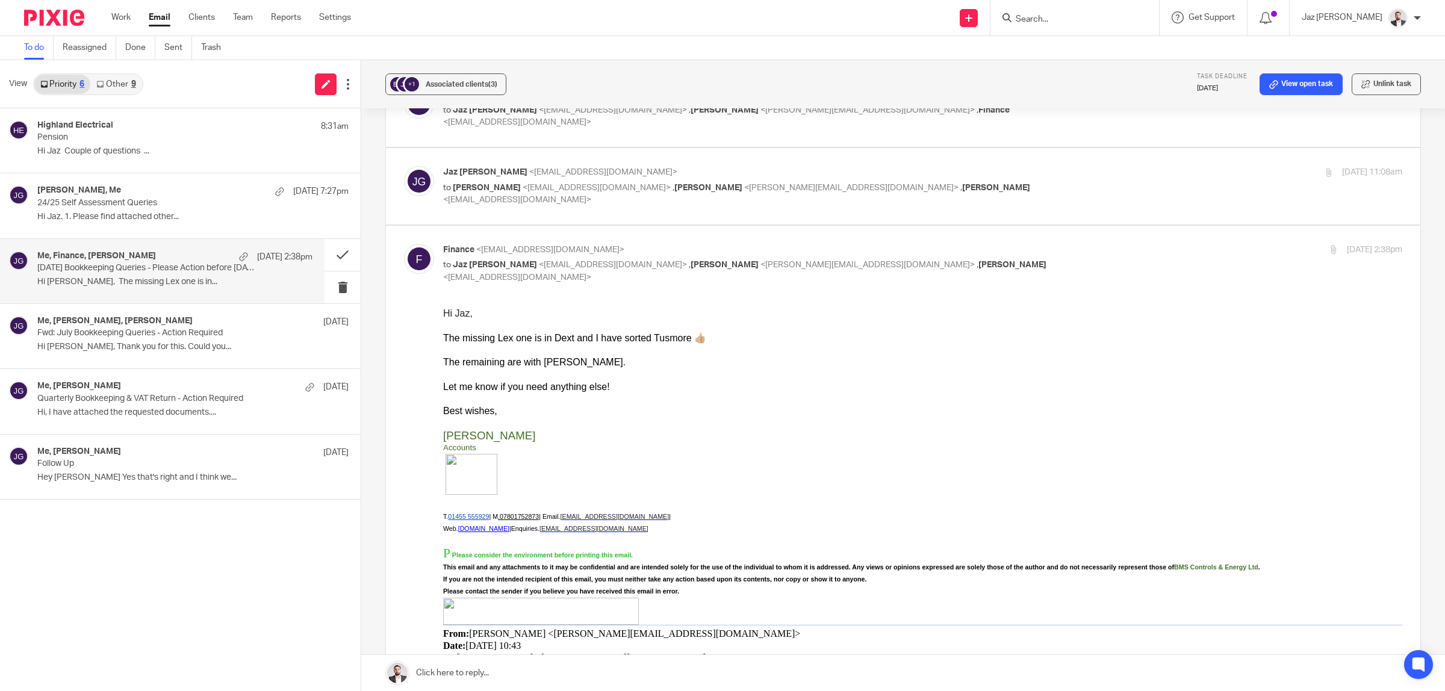
scroll to position [241, 0]
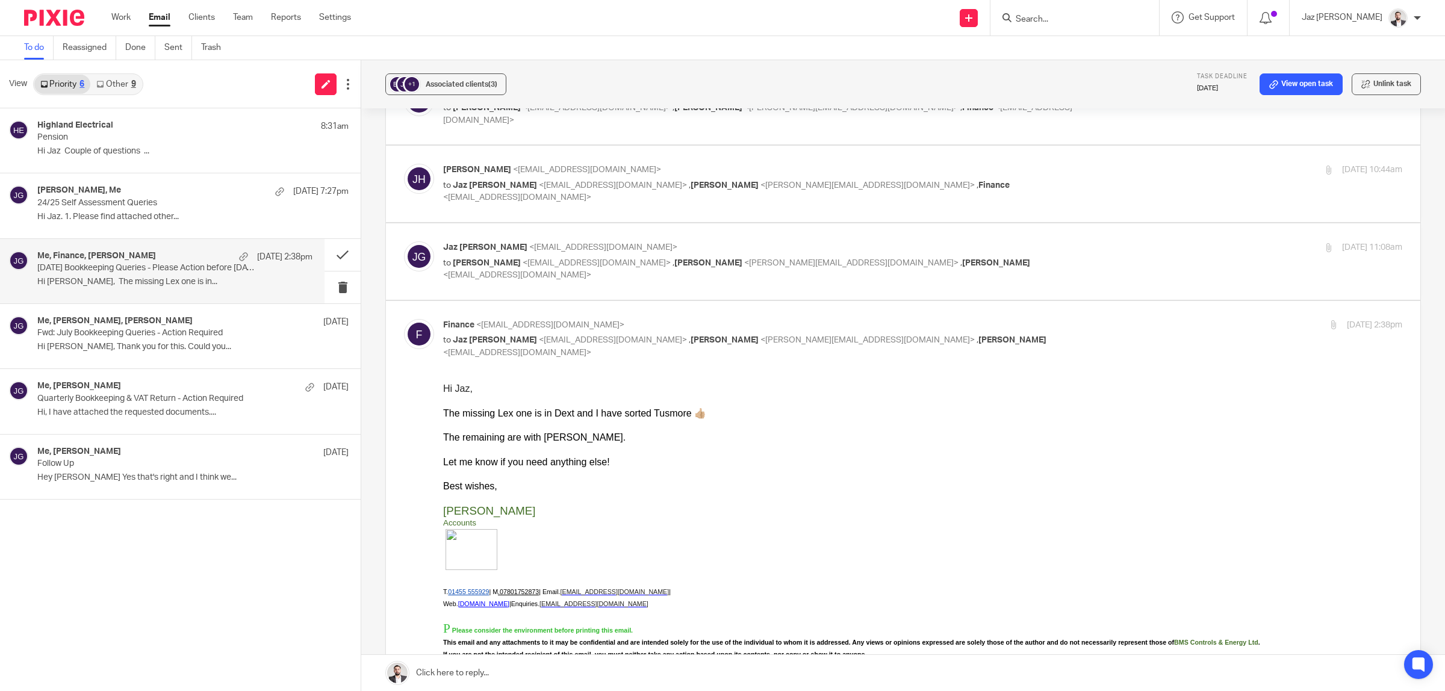
click at [1006, 261] on p "to Jake Hewitt <jakeh@bms-controls.com> , Lee Pegg <lee@bms-controls.com> , Chl…" at bounding box center [762, 269] width 639 height 25
checkbox input "true"
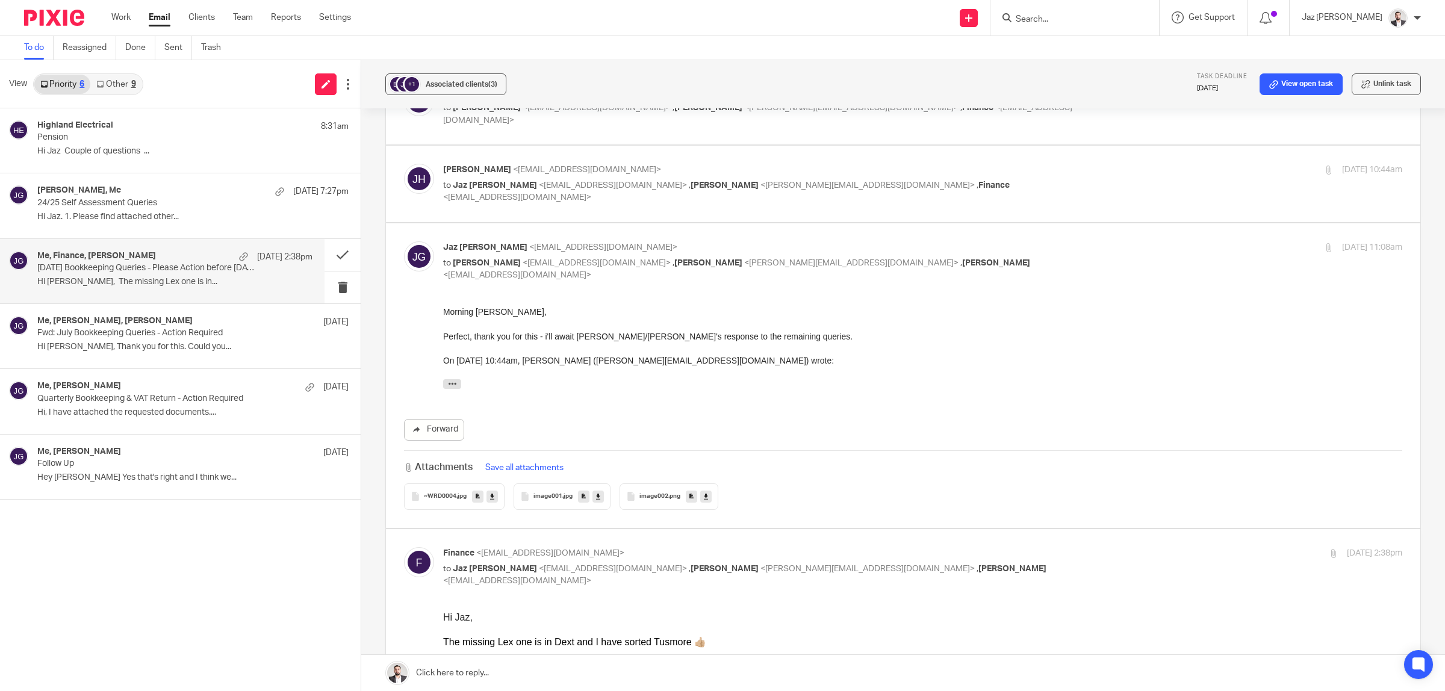
scroll to position [0, 0]
click at [997, 190] on p "to Jaz Grewal <jazgrewal@taxassist.co.uk> , Lee Pegg <lee@bms-controls.com> , F…" at bounding box center [762, 191] width 639 height 25
checkbox input "true"
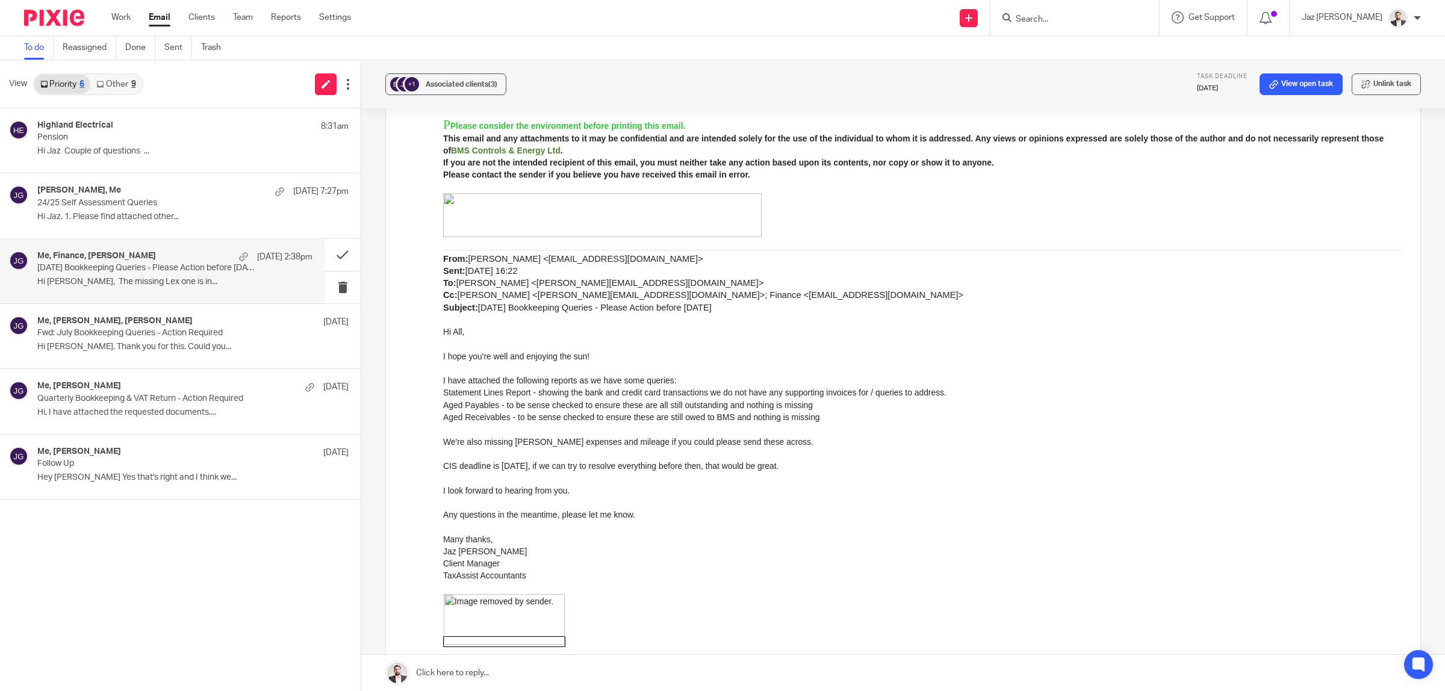
scroll to position [994, 0]
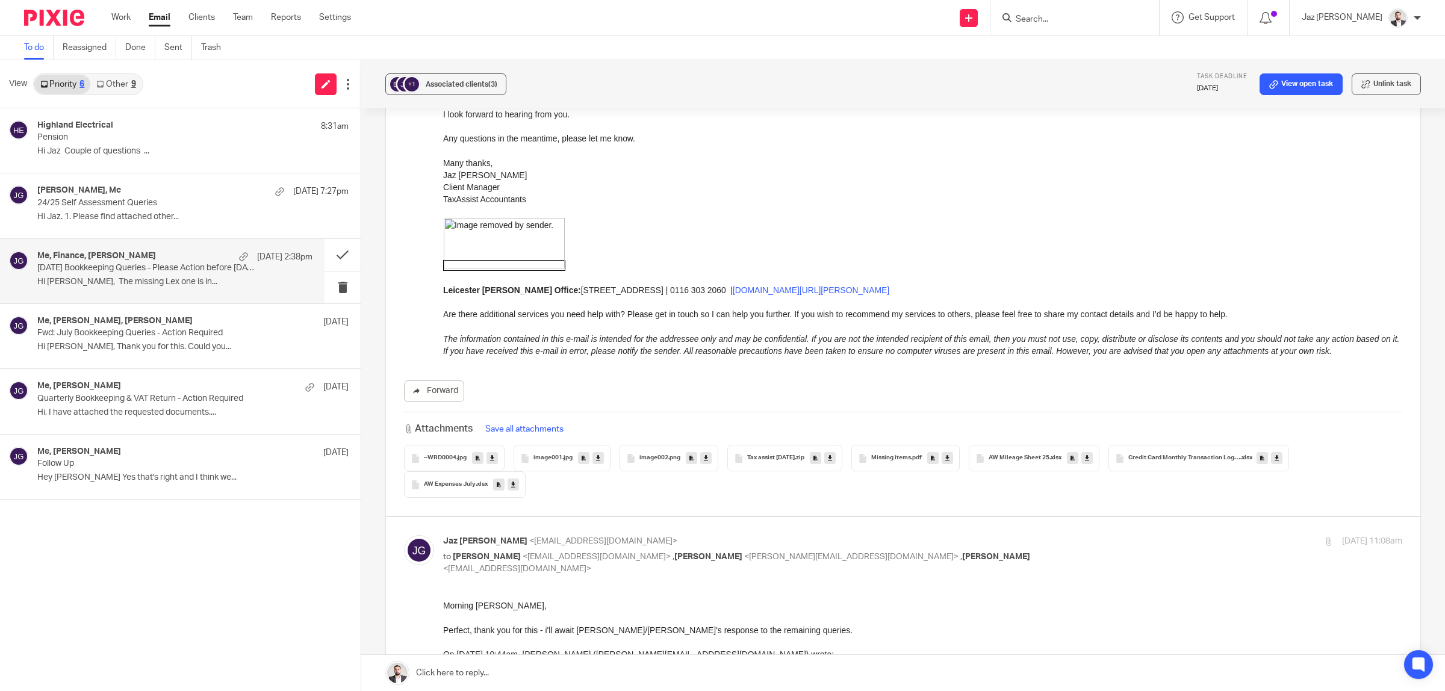
click at [1196, 445] on div "Credit Card Monthly Transaction Log July 25 .xlsx" at bounding box center [1198, 458] width 181 height 26
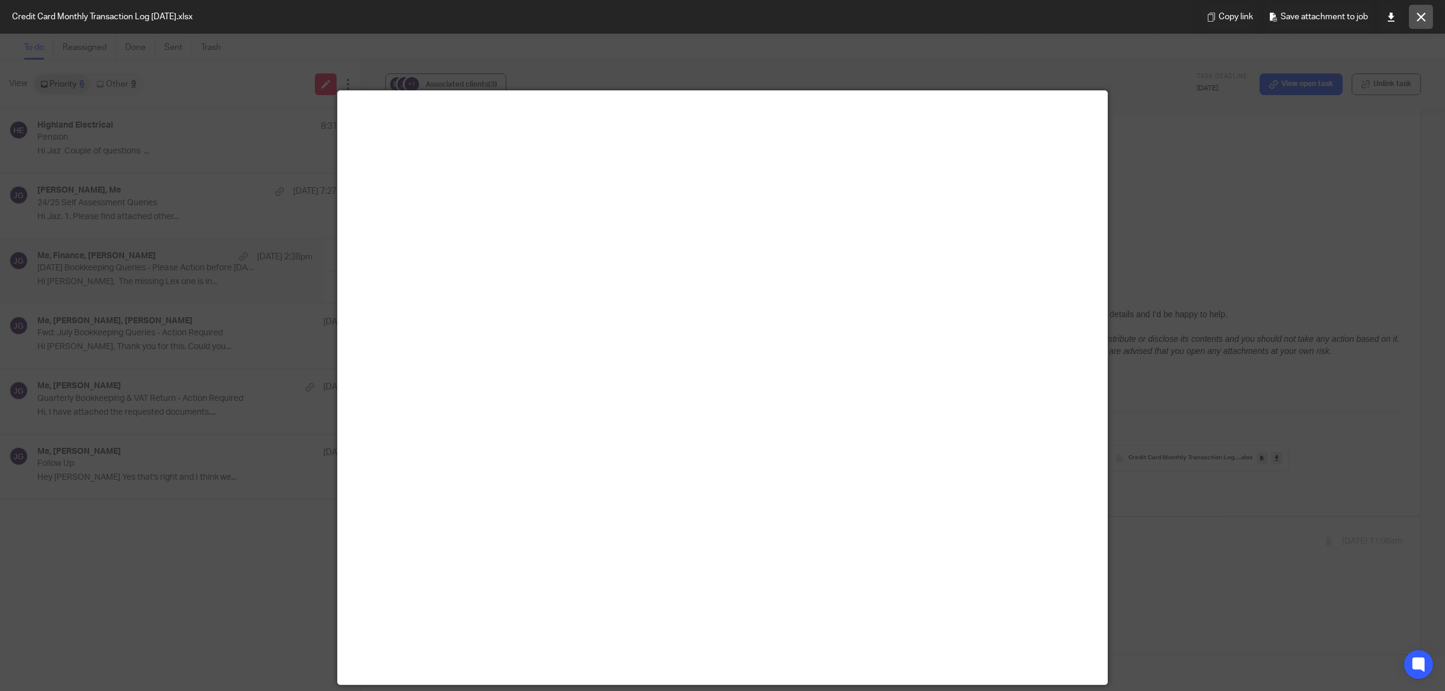
click at [1425, 19] on icon at bounding box center [1421, 17] width 9 height 9
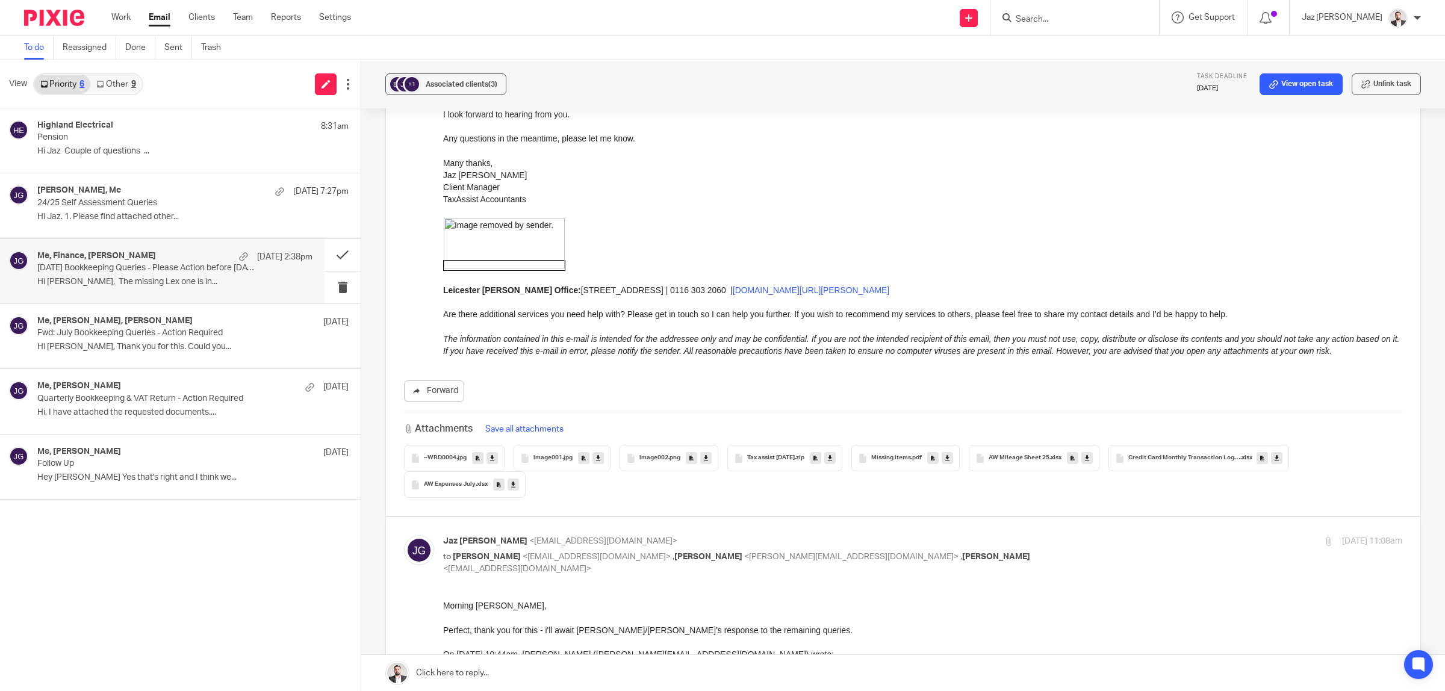
click at [1275, 454] on icon at bounding box center [1277, 458] width 4 height 9
click at [824, 345] on span "The information contained in this e-mail is intended for the addressee only and…" at bounding box center [921, 345] width 956 height 22
click at [118, 330] on p "Fwd: July Bookkeeping Queries - Action Required" at bounding box center [147, 333] width 220 height 10
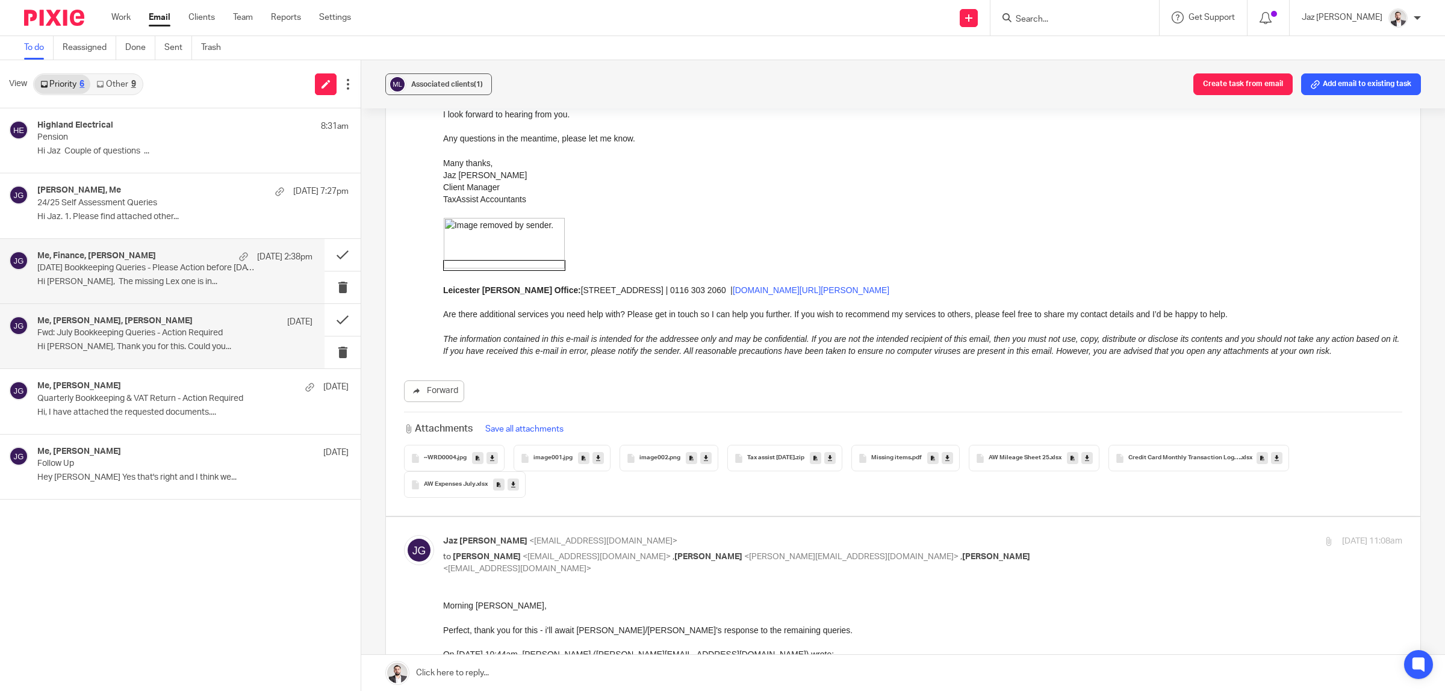
click at [109, 269] on p "July 2025 Bookkeeping Queries - Please Action before 19th Aug" at bounding box center [147, 268] width 220 height 10
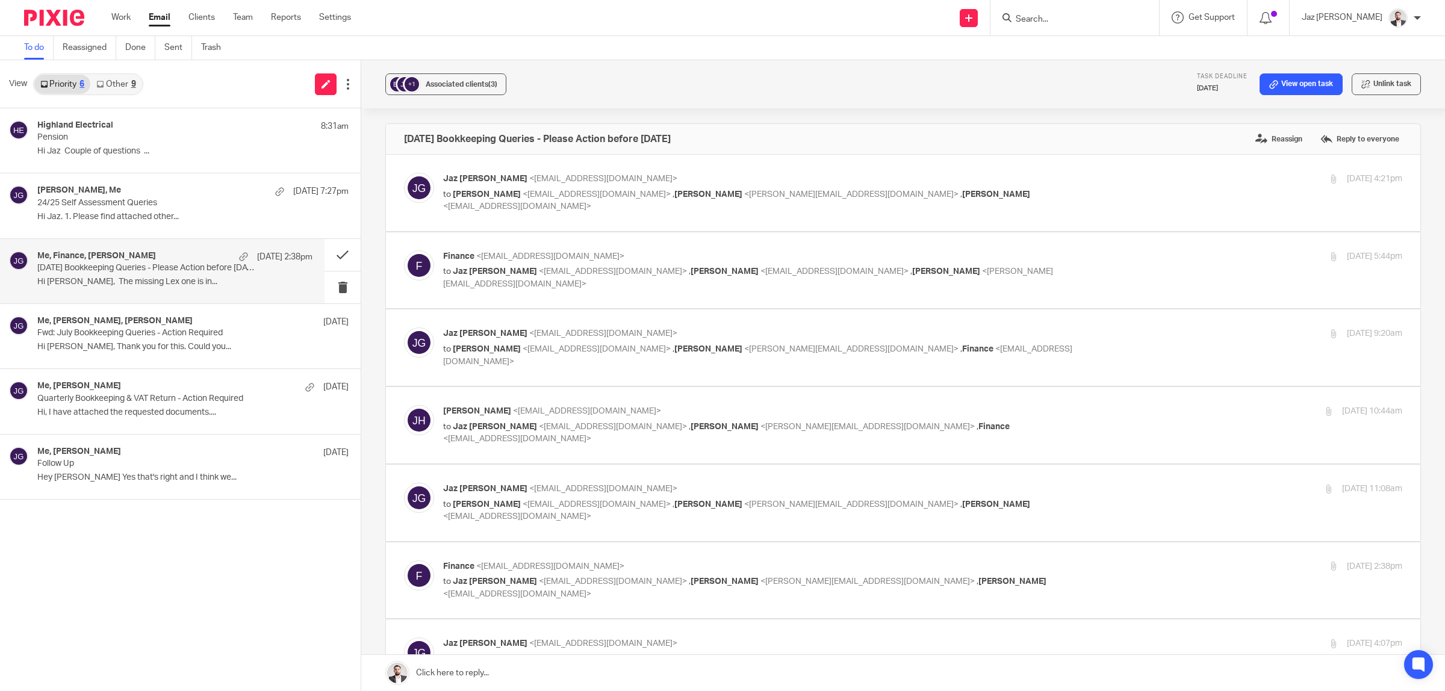
scroll to position [392, 0]
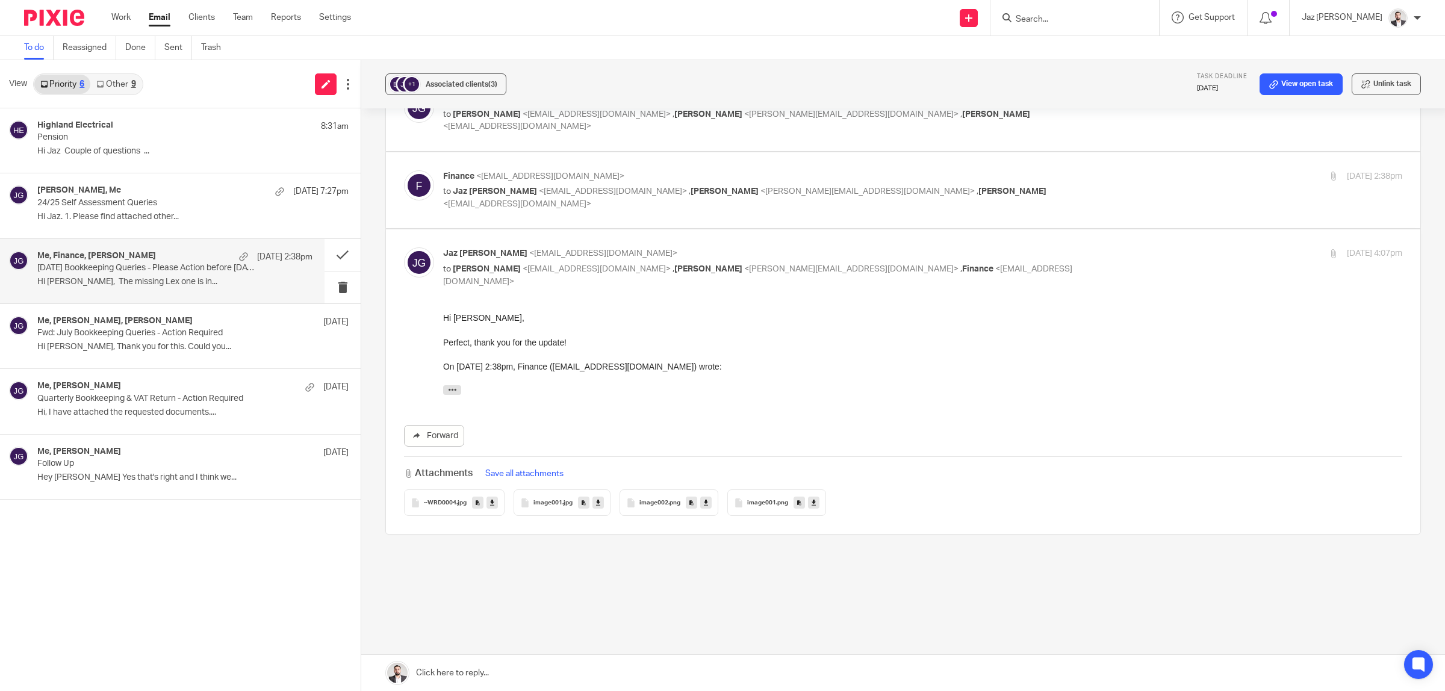
click at [1108, 19] on input "Search" at bounding box center [1069, 19] width 108 height 11
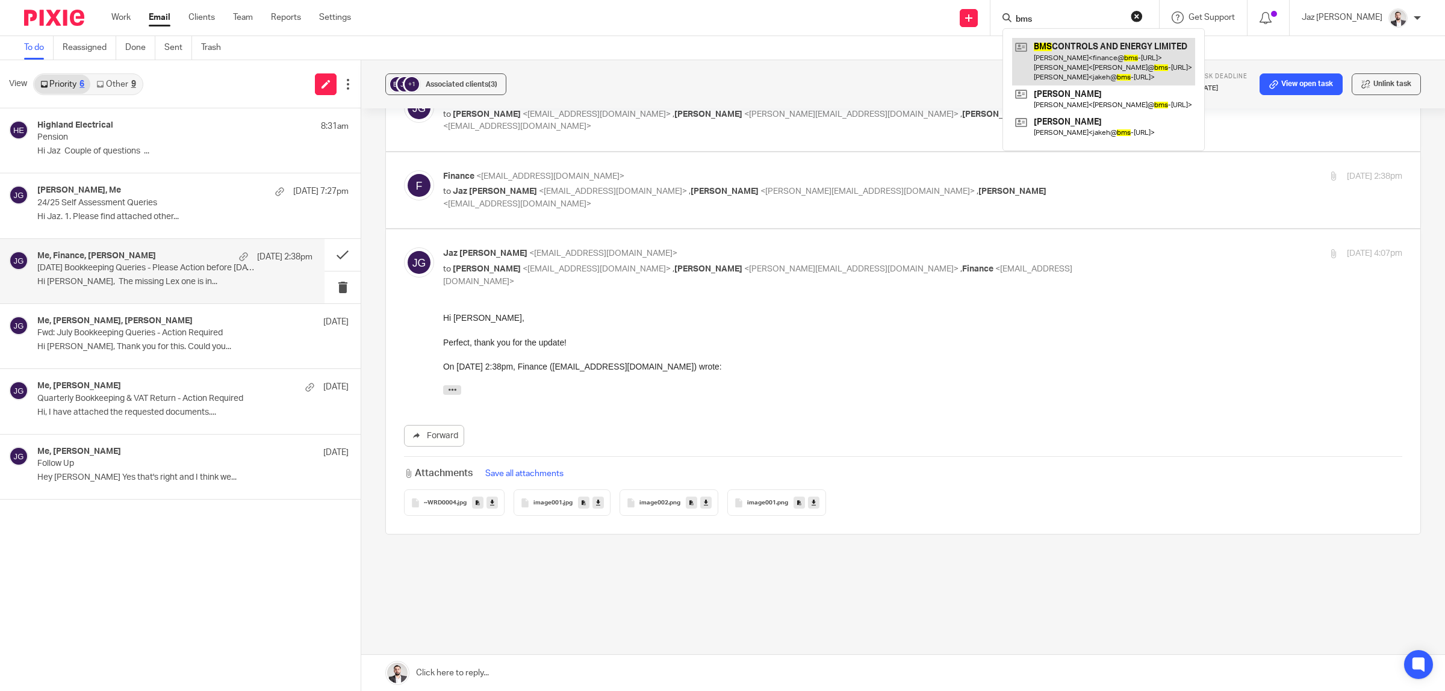
type input "bms"
click at [1106, 53] on link at bounding box center [1103, 62] width 183 height 48
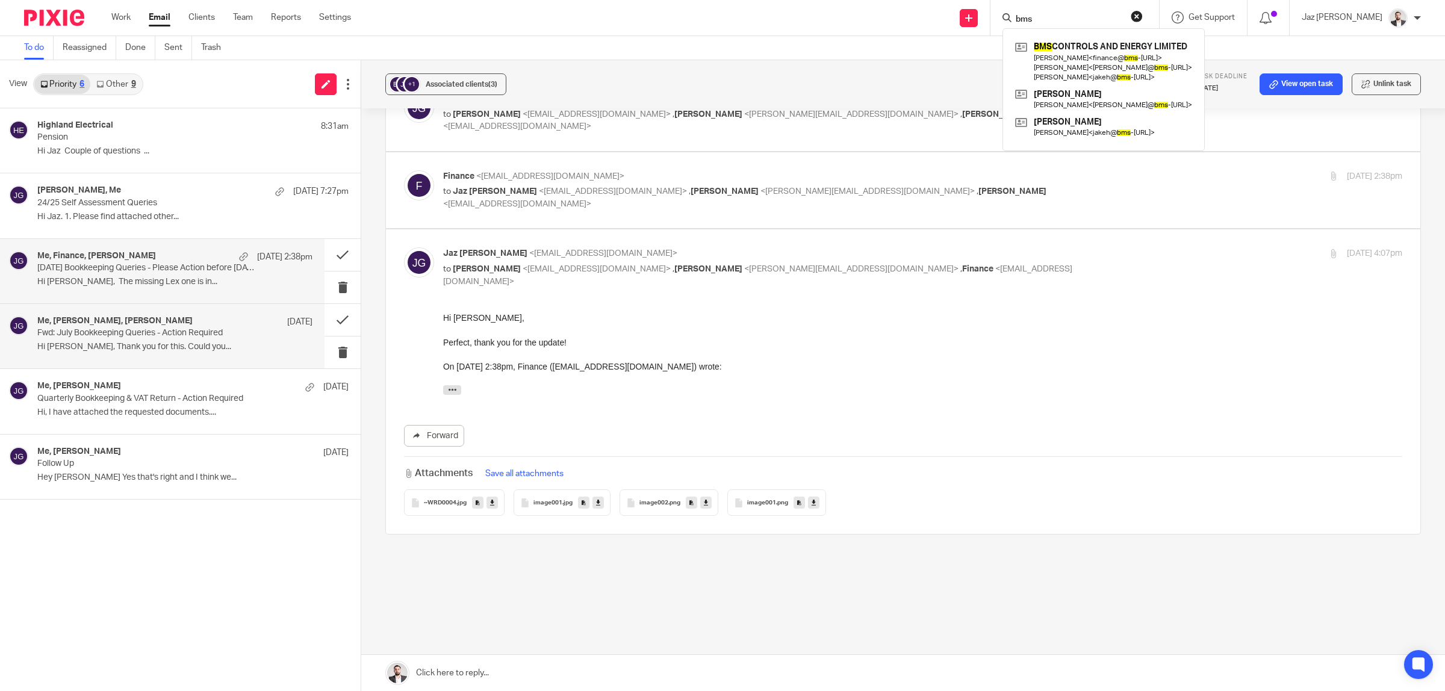
click at [151, 337] on p "Fwd: July Bookkeeping Queries - Action Required" at bounding box center [147, 333] width 220 height 10
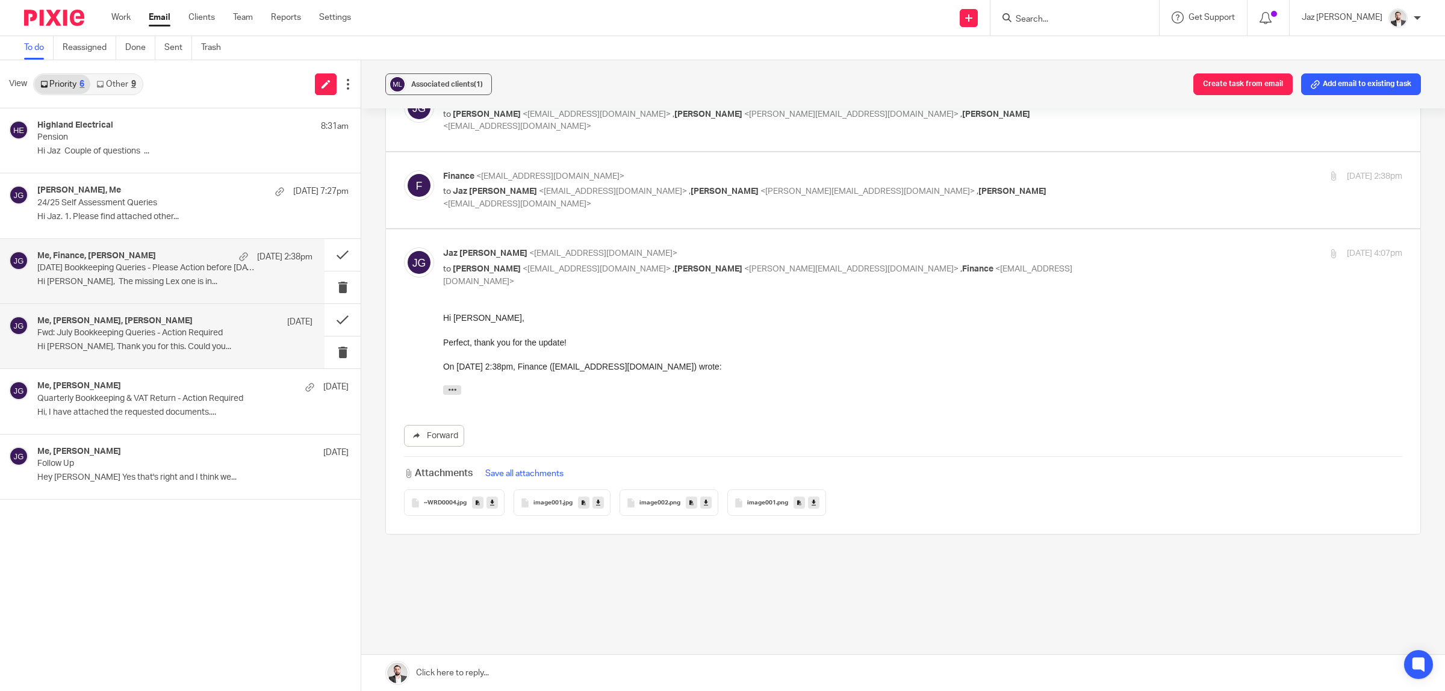
click at [133, 275] on div "Me, Finance, Jake Hewitt 15 Aug 2:38pm July 2025 Bookkeeping Queries - Please A…" at bounding box center [174, 271] width 275 height 40
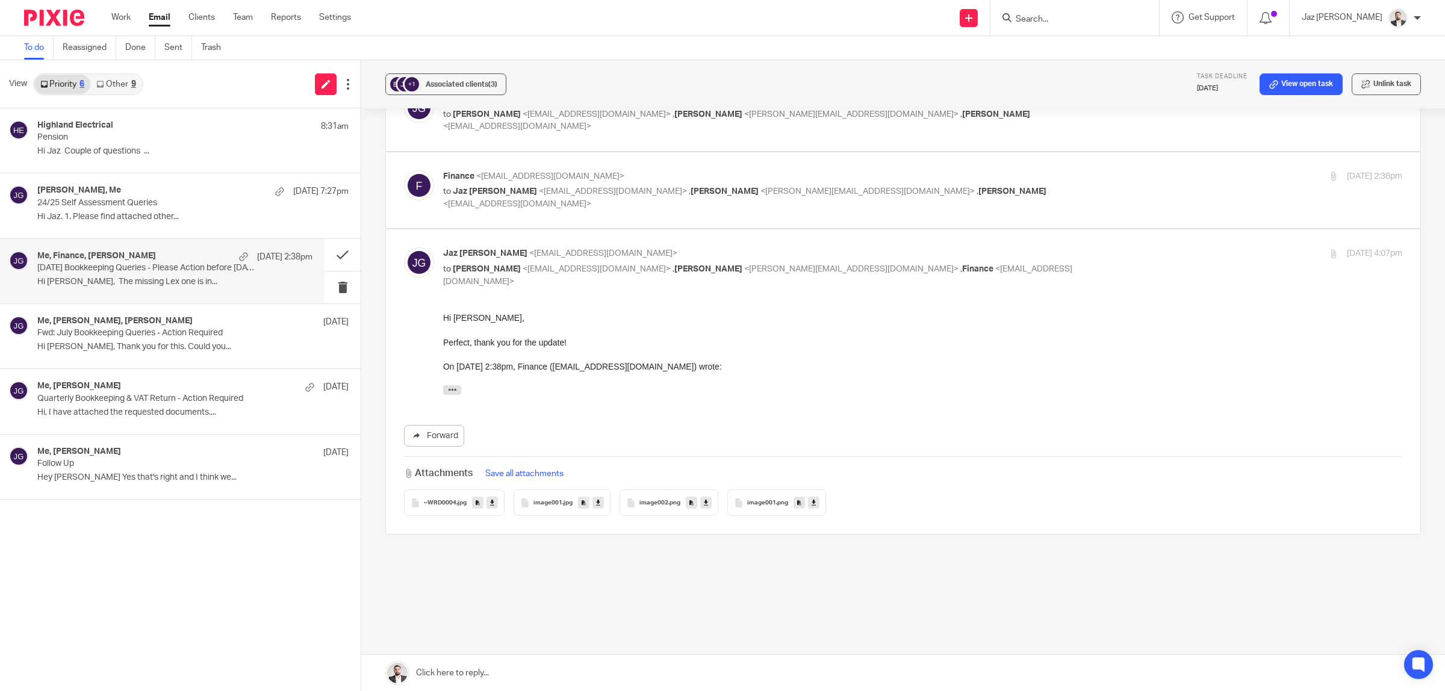
drag, startPoint x: 600, startPoint y: 352, endPoint x: 1114, endPoint y: 709, distance: 626.5
click at [600, 352] on div "Hi Chloe, Perfect, thank you for the update! Many thanks, Jaz Grewal Client Man…" at bounding box center [922, 356] width 959 height 89
click at [518, 671] on link at bounding box center [903, 673] width 1084 height 36
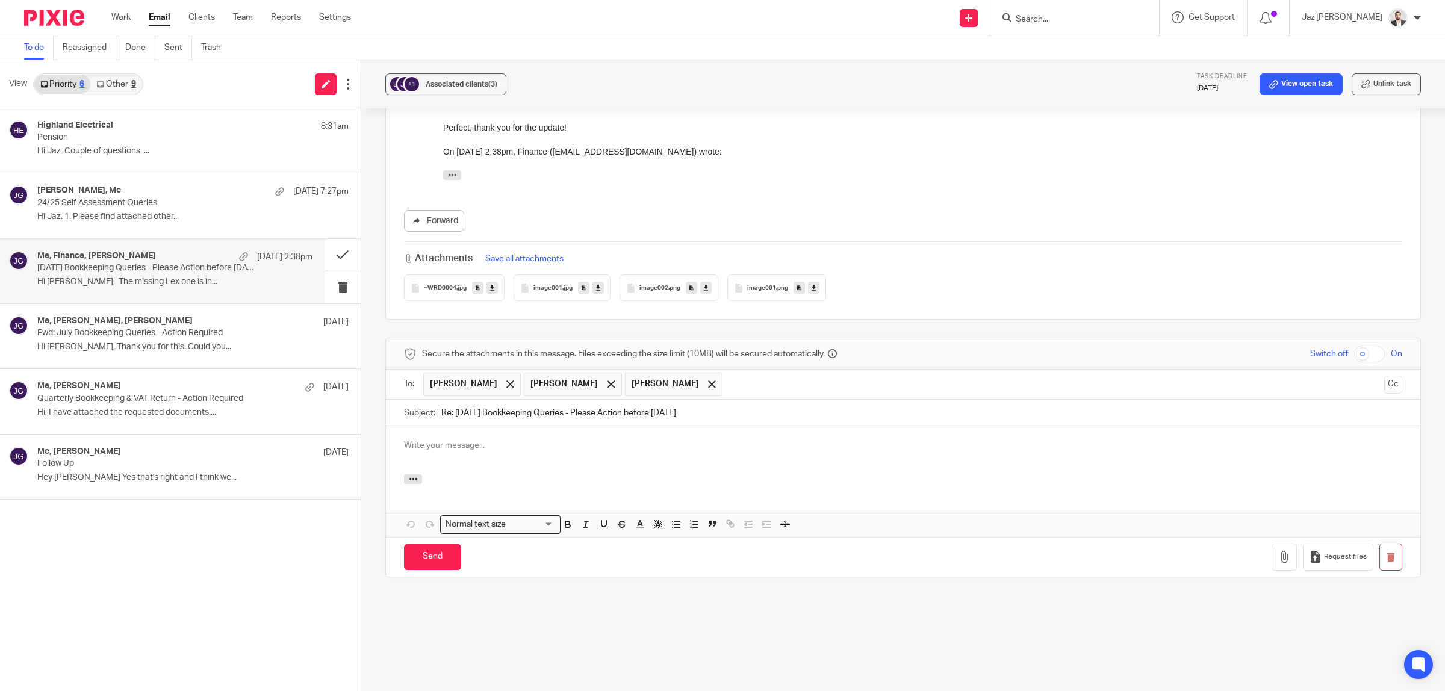
scroll to position [0, 0]
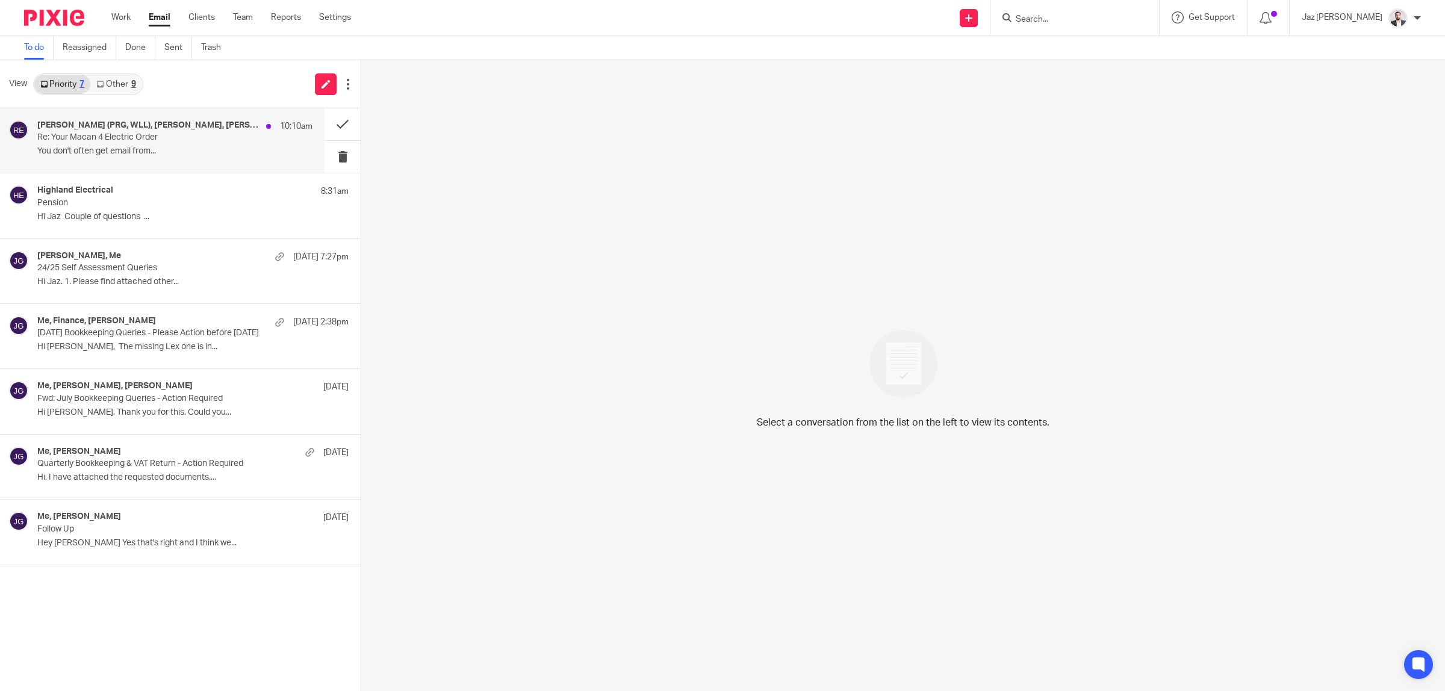
click at [209, 124] on h4 "[PERSON_NAME] (PRG, WLL), [PERSON_NAME], [PERSON_NAME] (PRG, WLL), Me" at bounding box center [148, 125] width 223 height 10
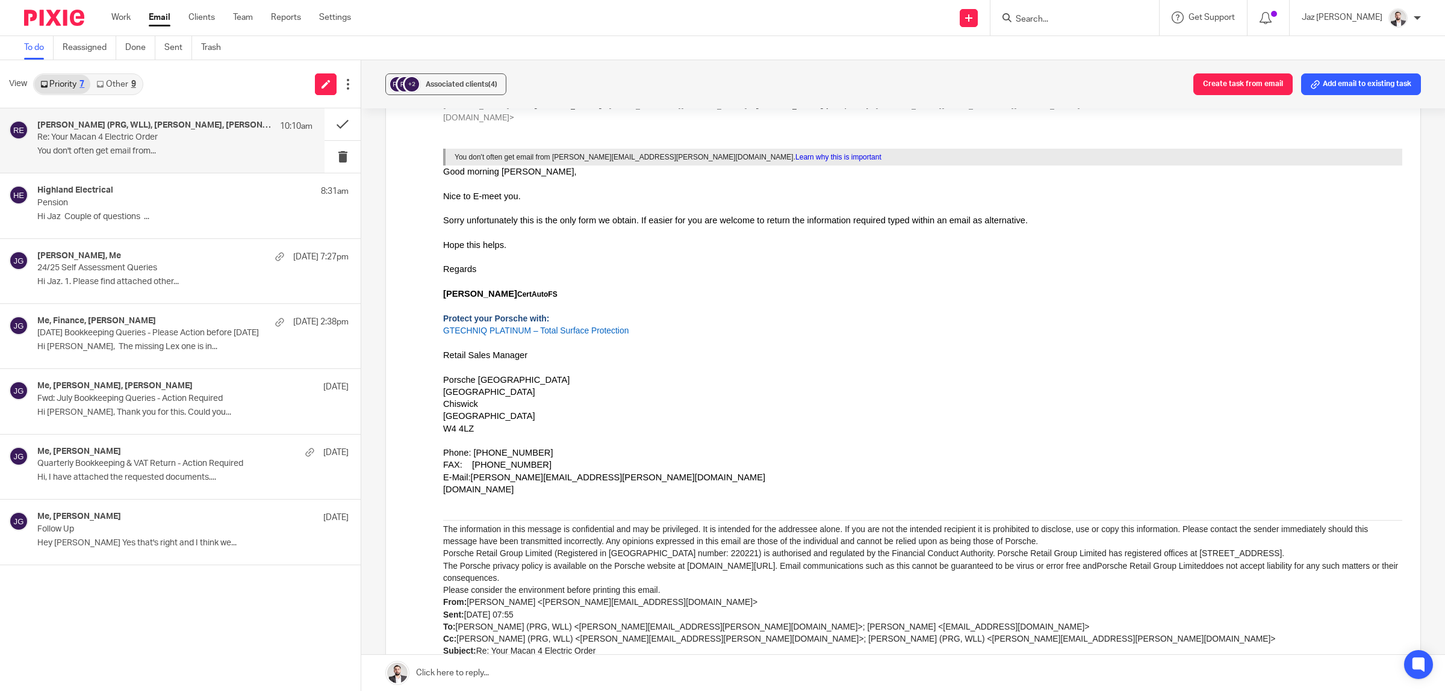
scroll to position [828, 0]
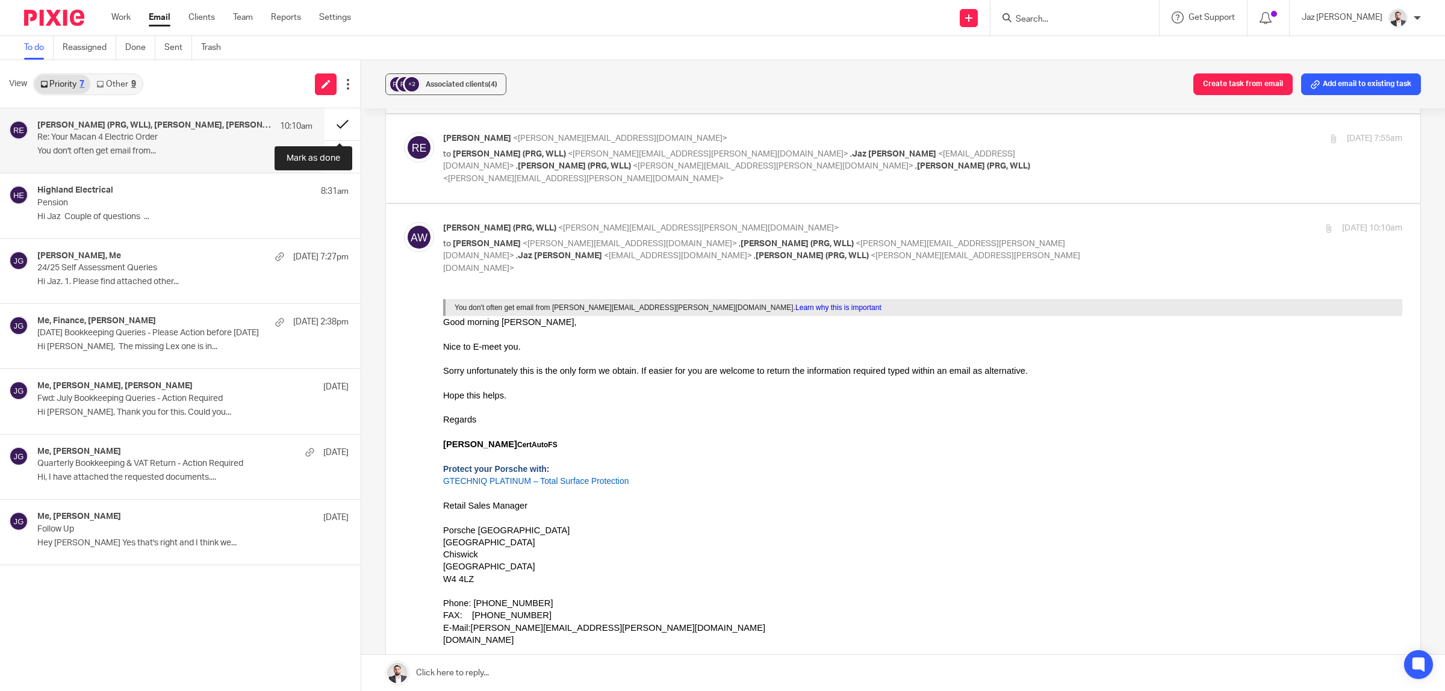
click at [347, 118] on button at bounding box center [343, 124] width 36 height 32
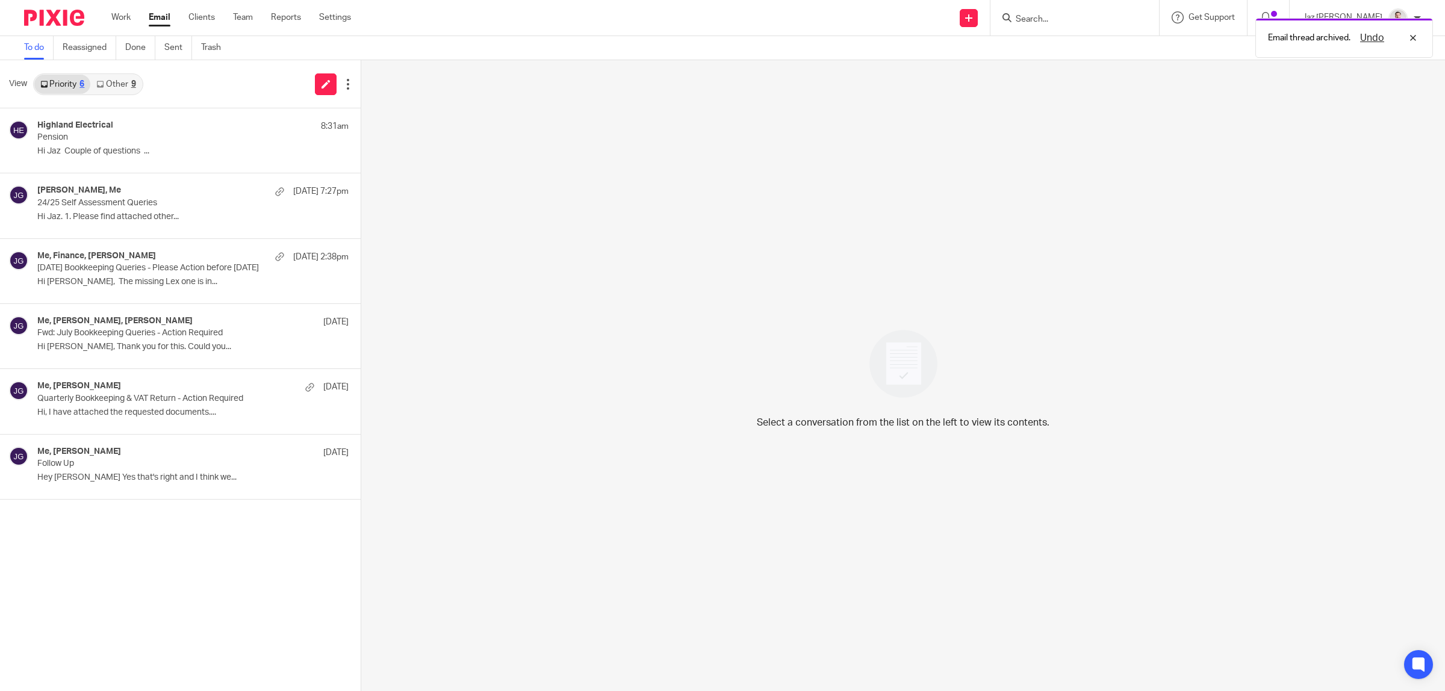
click at [122, 82] on link "Other 9" at bounding box center [115, 84] width 51 height 19
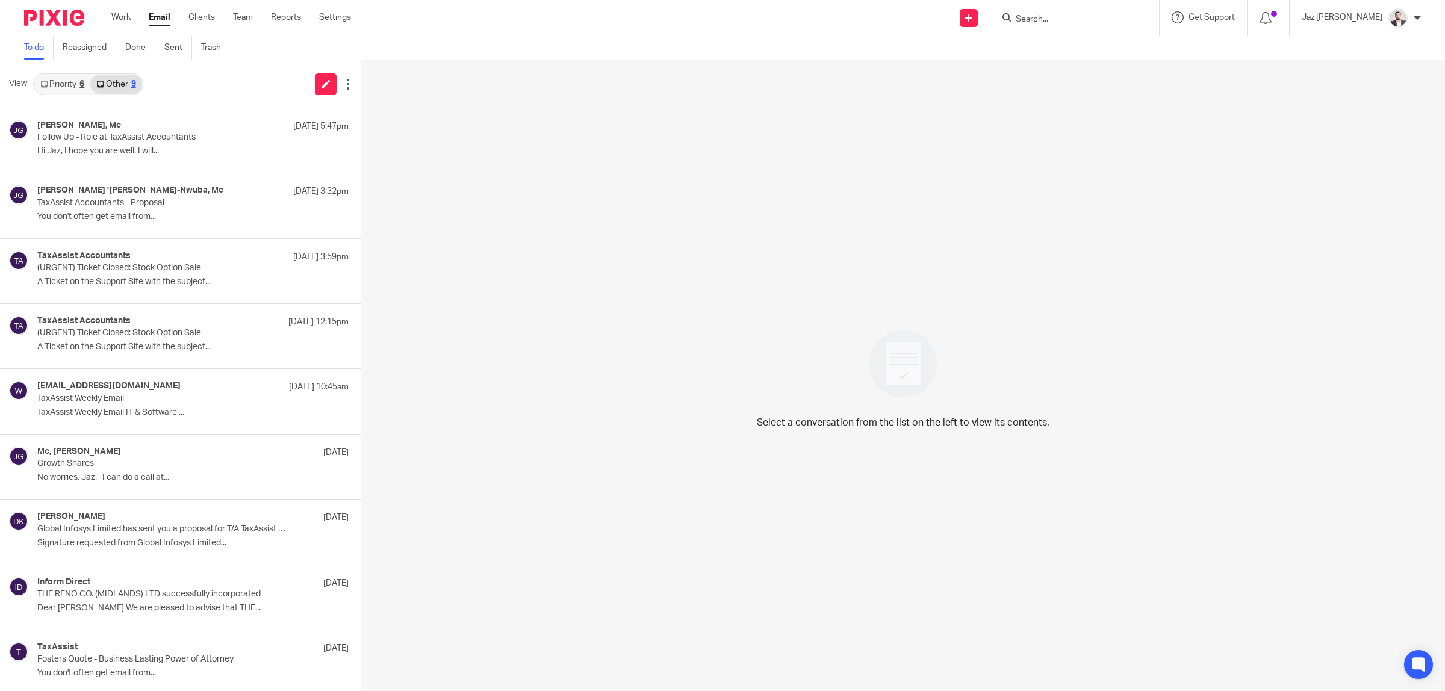
drag, startPoint x: 52, startPoint y: 81, endPoint x: 65, endPoint y: 86, distance: 14.1
click at [52, 81] on link "Priority 6" at bounding box center [62, 84] width 56 height 19
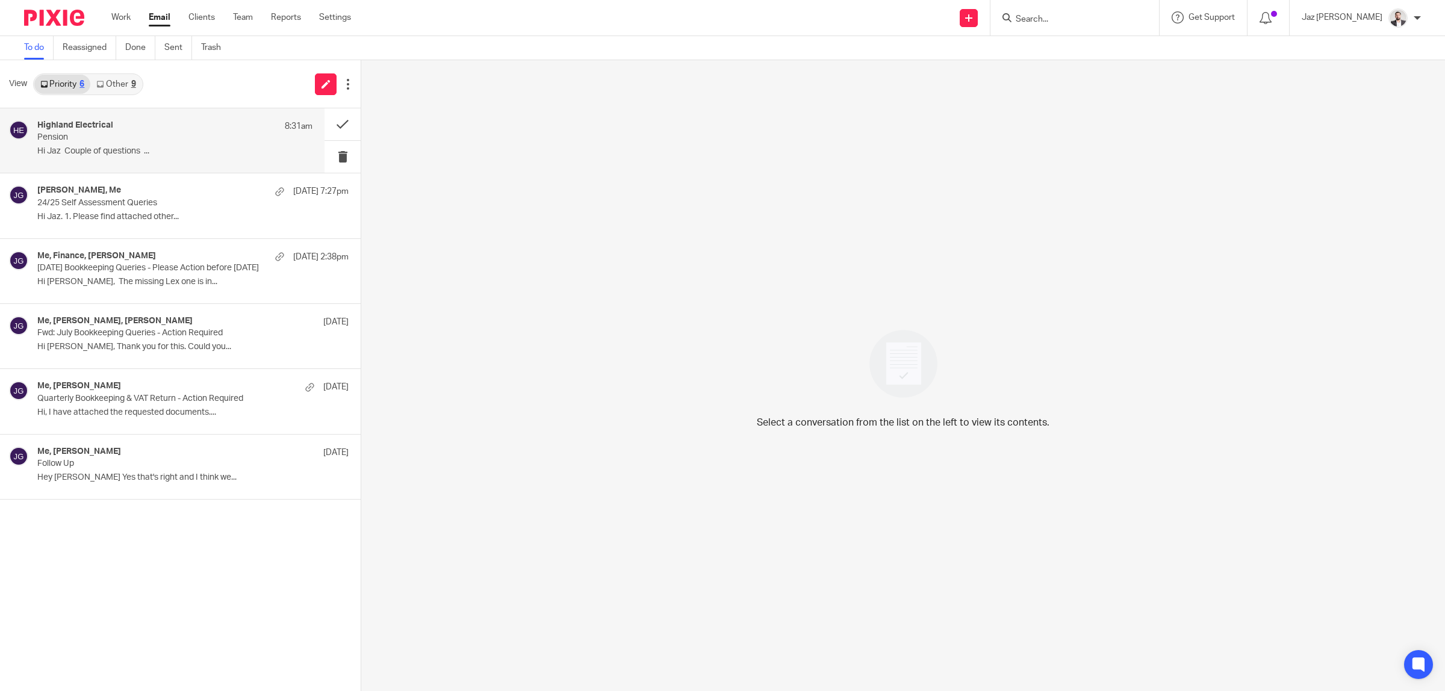
click at [98, 157] on p "Hi Jaz Couple of questions ..." at bounding box center [174, 151] width 275 height 10
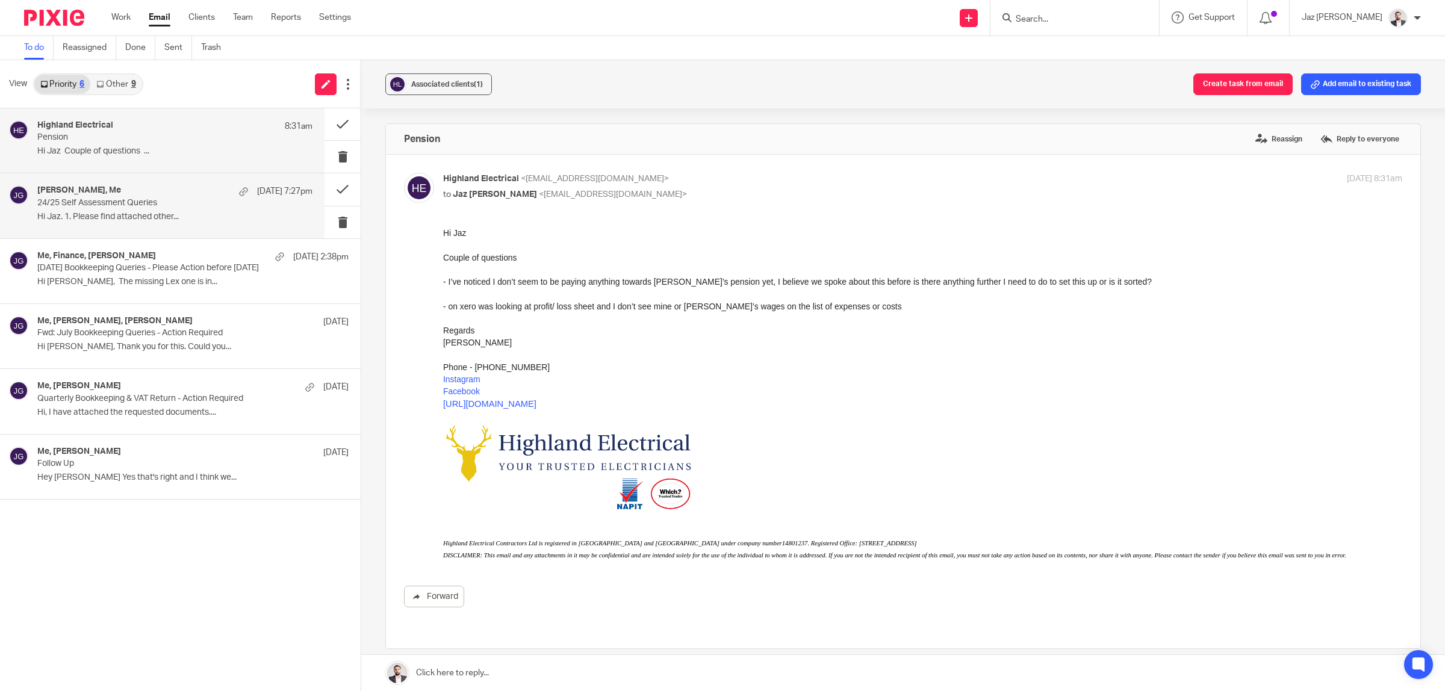
scroll to position [0, 0]
click at [577, 284] on div "- I’ve noticed I don’t seem to be paying anything towards [PERSON_NAME]’s pensi…" at bounding box center [922, 282] width 959 height 12
click at [122, 86] on link "Other 9" at bounding box center [115, 84] width 51 height 19
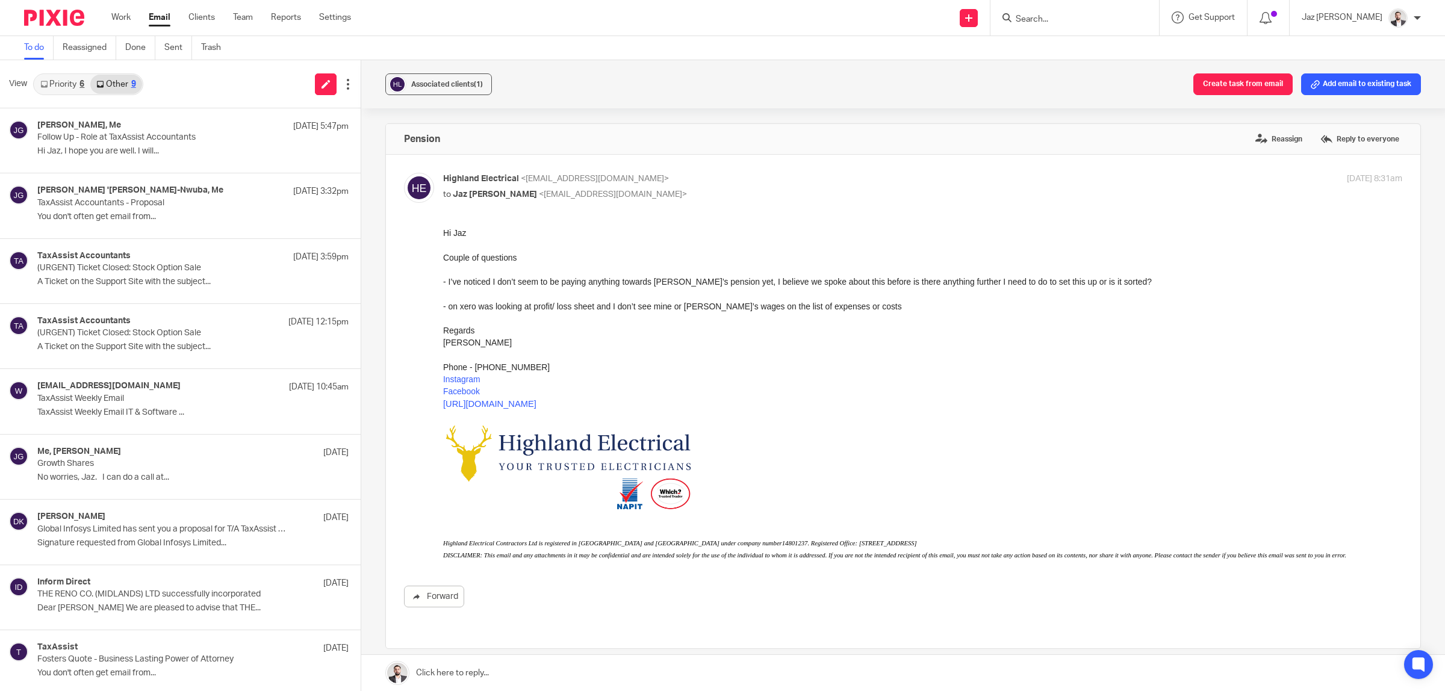
click at [66, 88] on link "Priority 6" at bounding box center [62, 84] width 56 height 19
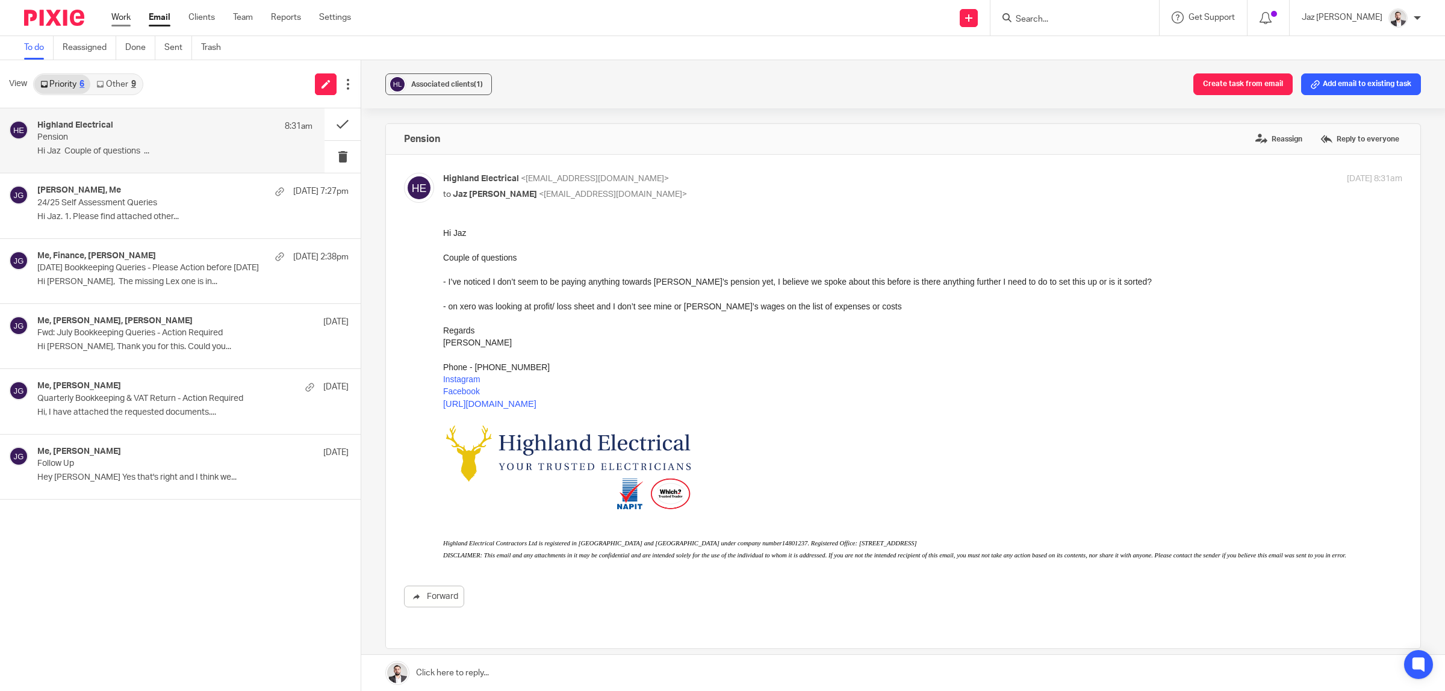
click at [116, 16] on link "Work" at bounding box center [120, 17] width 19 height 12
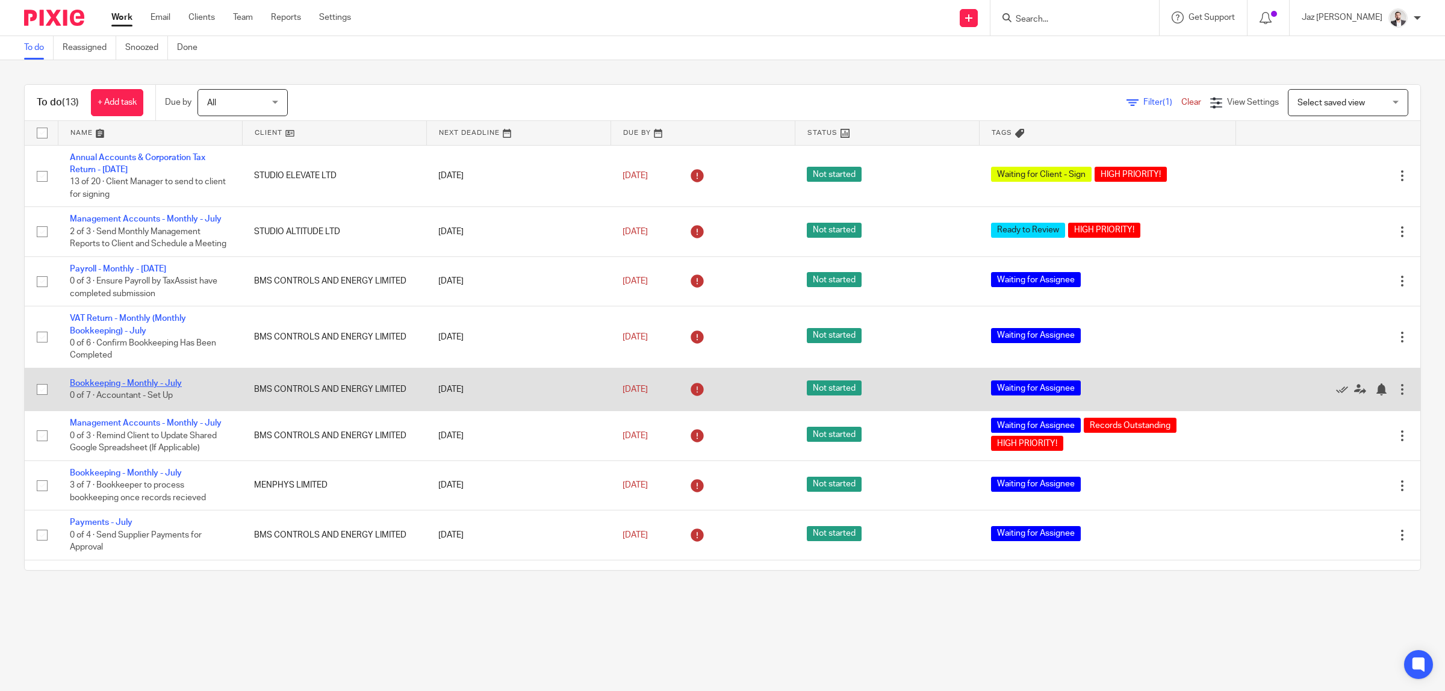
click at [118, 380] on link "Bookkeeping - Monthly - July" at bounding box center [126, 383] width 112 height 8
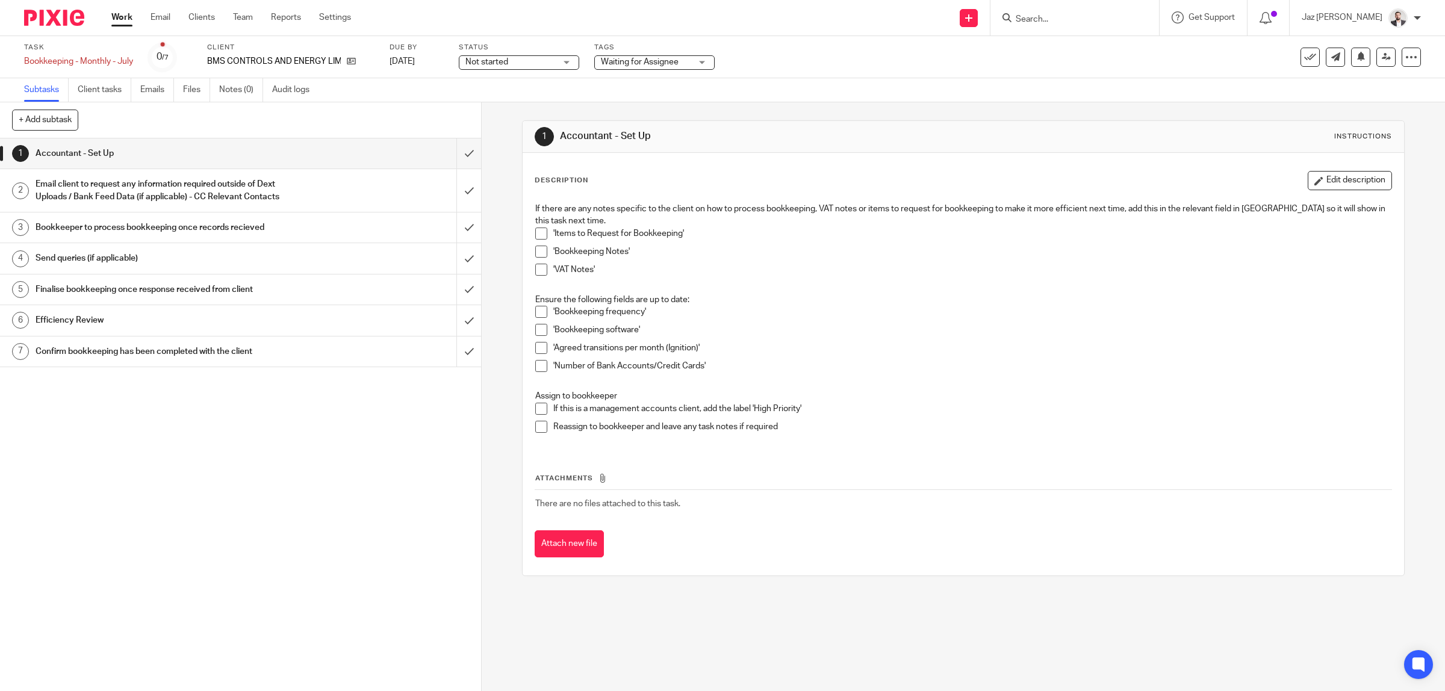
click at [226, 178] on h1 "Email client to request any information required outside of Dext Uploads / Bank…" at bounding box center [172, 190] width 273 height 31
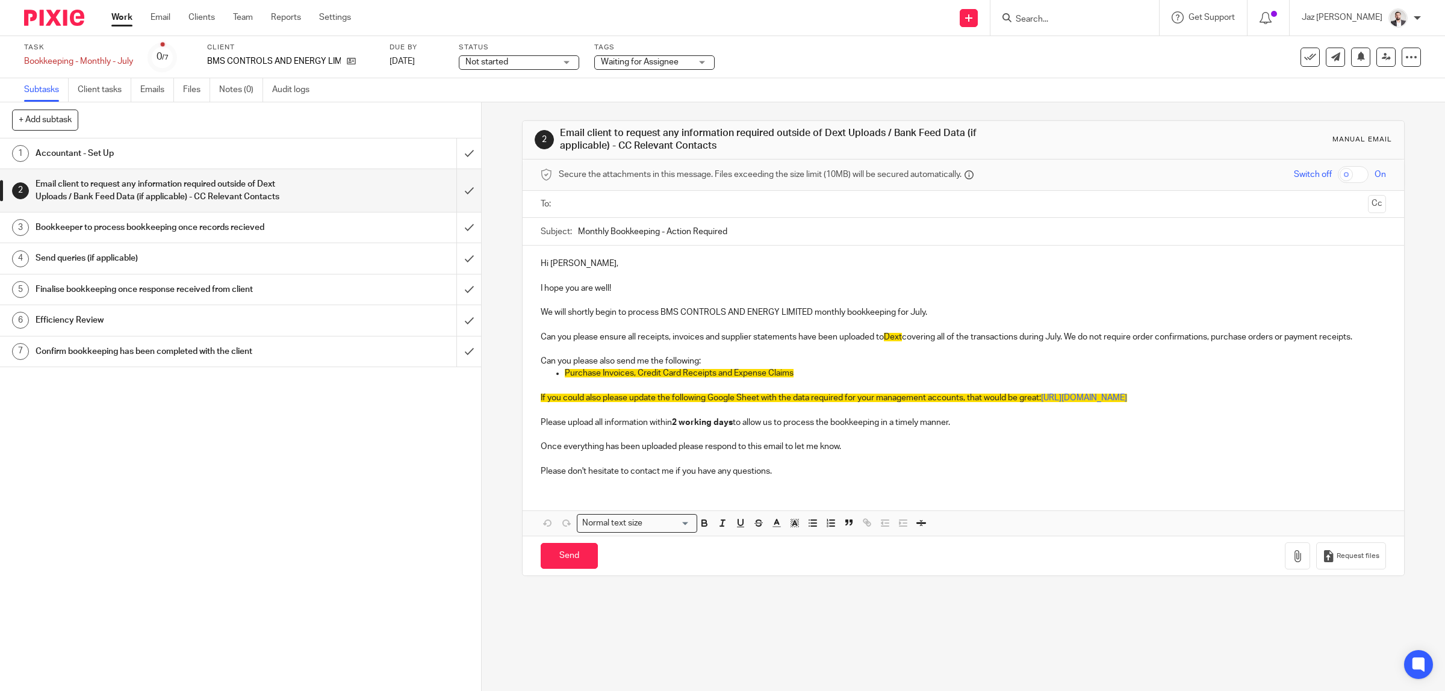
drag, startPoint x: 0, startPoint y: 0, endPoint x: 261, endPoint y: 232, distance: 348.9
click at [261, 232] on h1 "Bookkeeper to process bookkeeping once records recieved" at bounding box center [172, 228] width 273 height 18
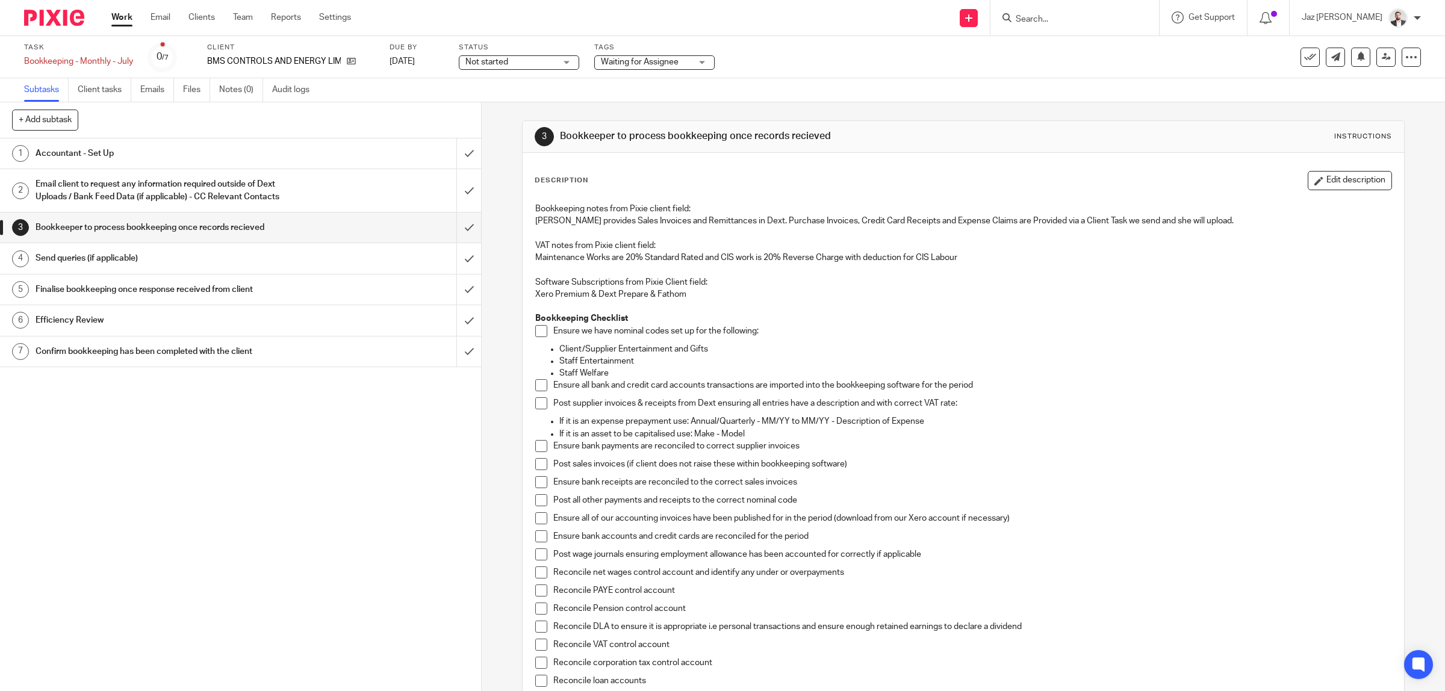
scroll to position [75, 0]
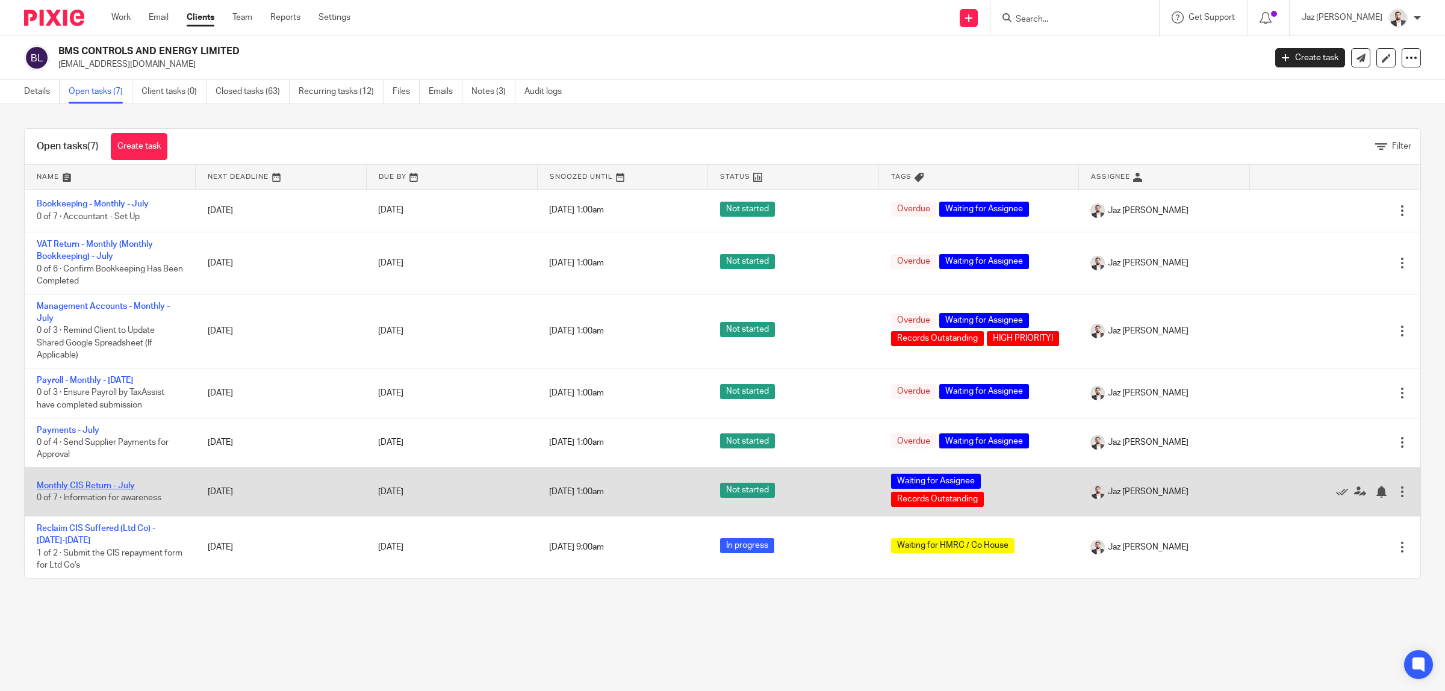
click at [85, 483] on link "Monthly CIS Return - July" at bounding box center [86, 486] width 98 height 8
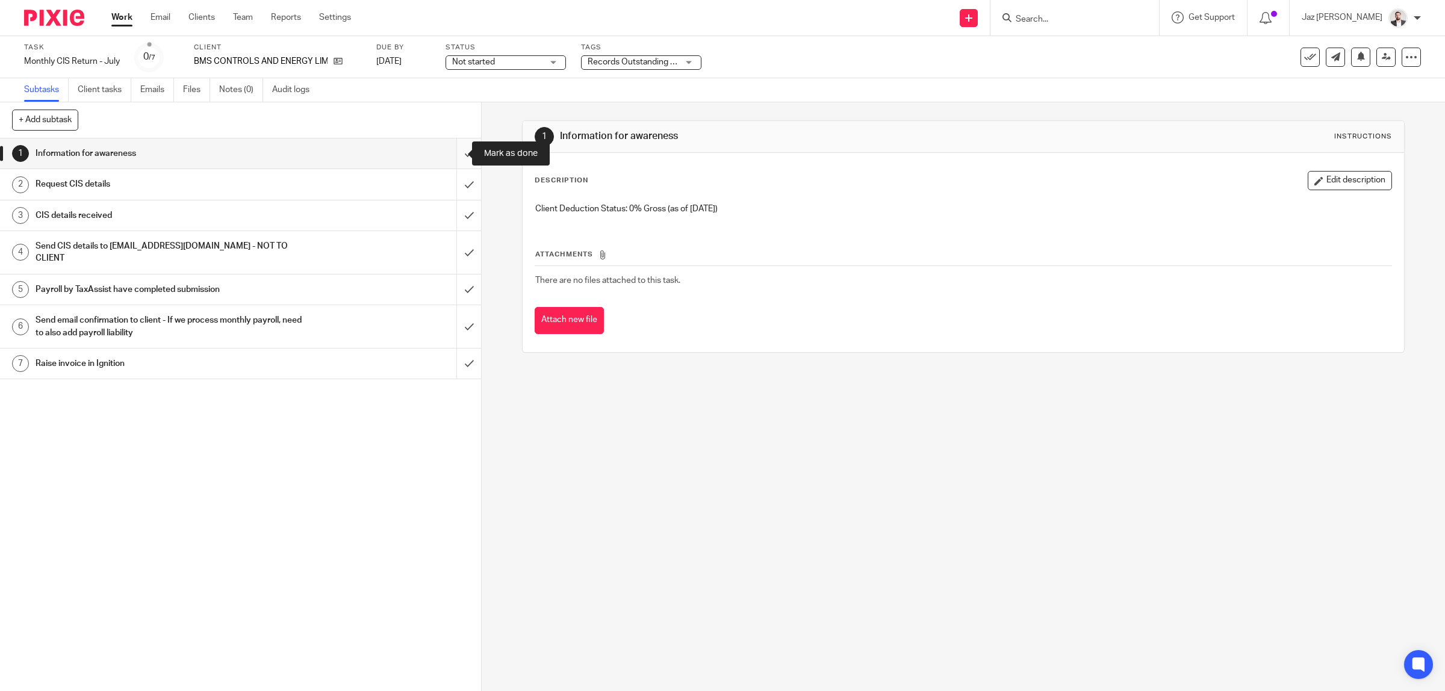
click at [456, 151] on input "submit" at bounding box center [240, 153] width 481 height 30
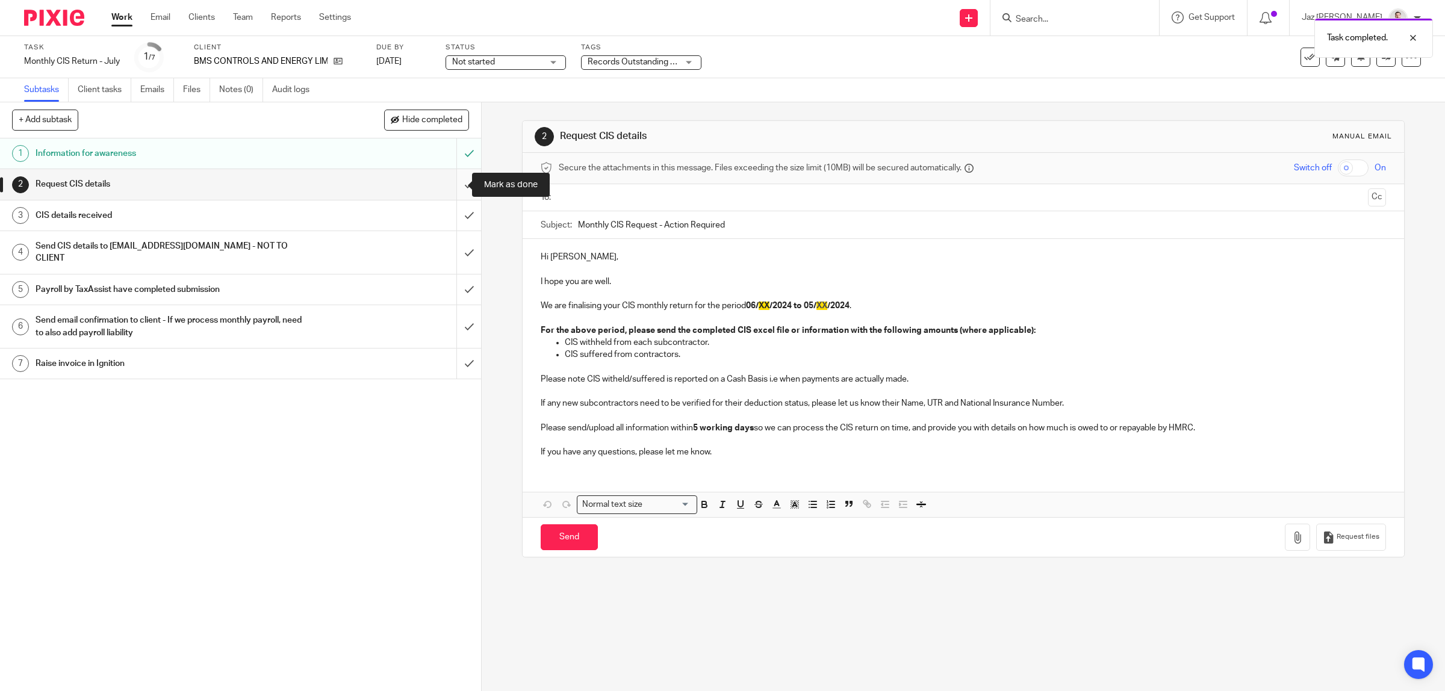
click at [458, 182] on input "submit" at bounding box center [240, 184] width 481 height 30
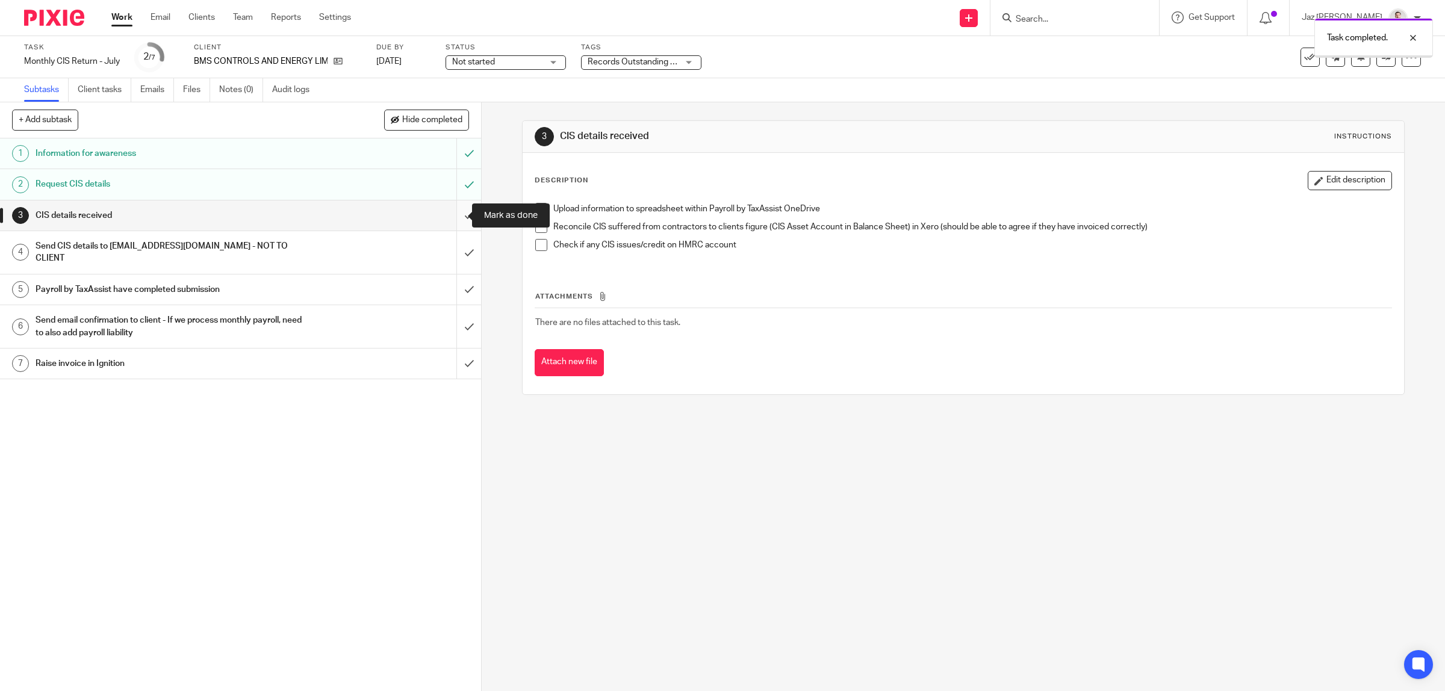
click at [462, 212] on input "submit" at bounding box center [240, 215] width 481 height 30
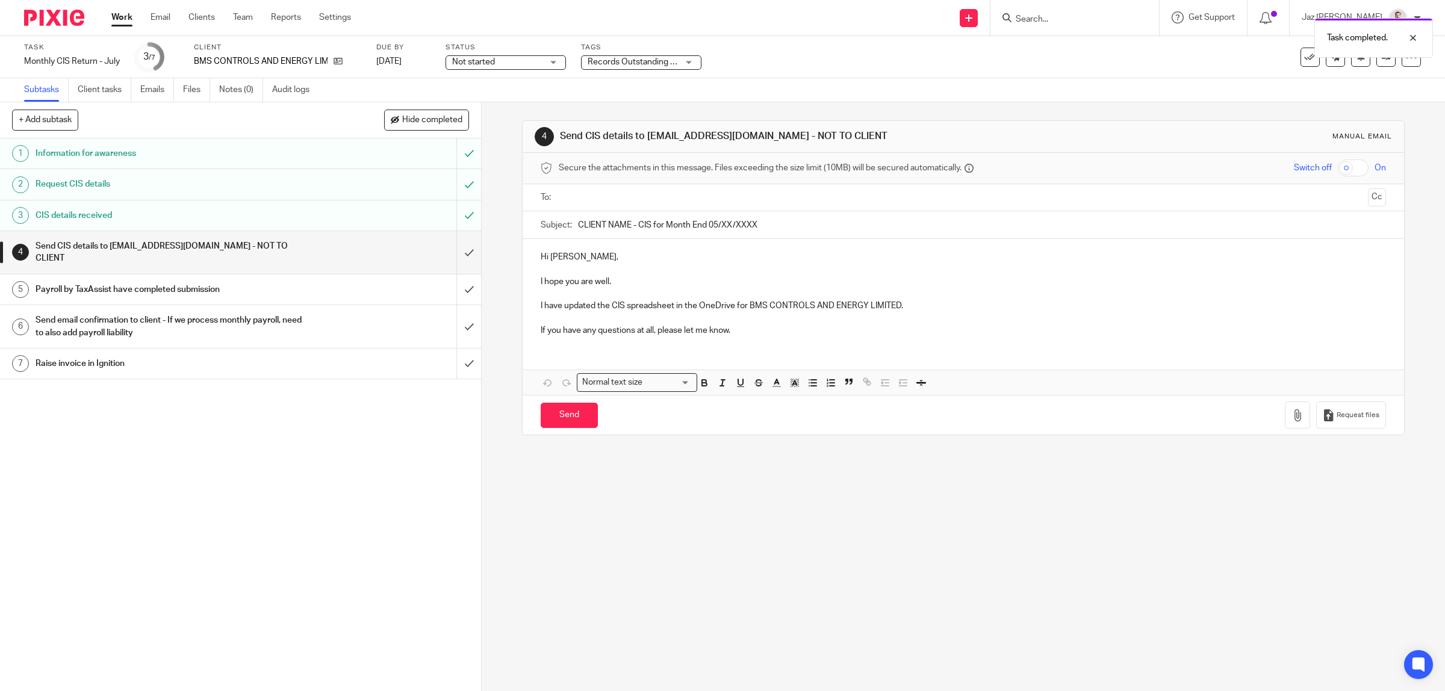
click at [607, 197] on input "text" at bounding box center [963, 198] width 800 height 14
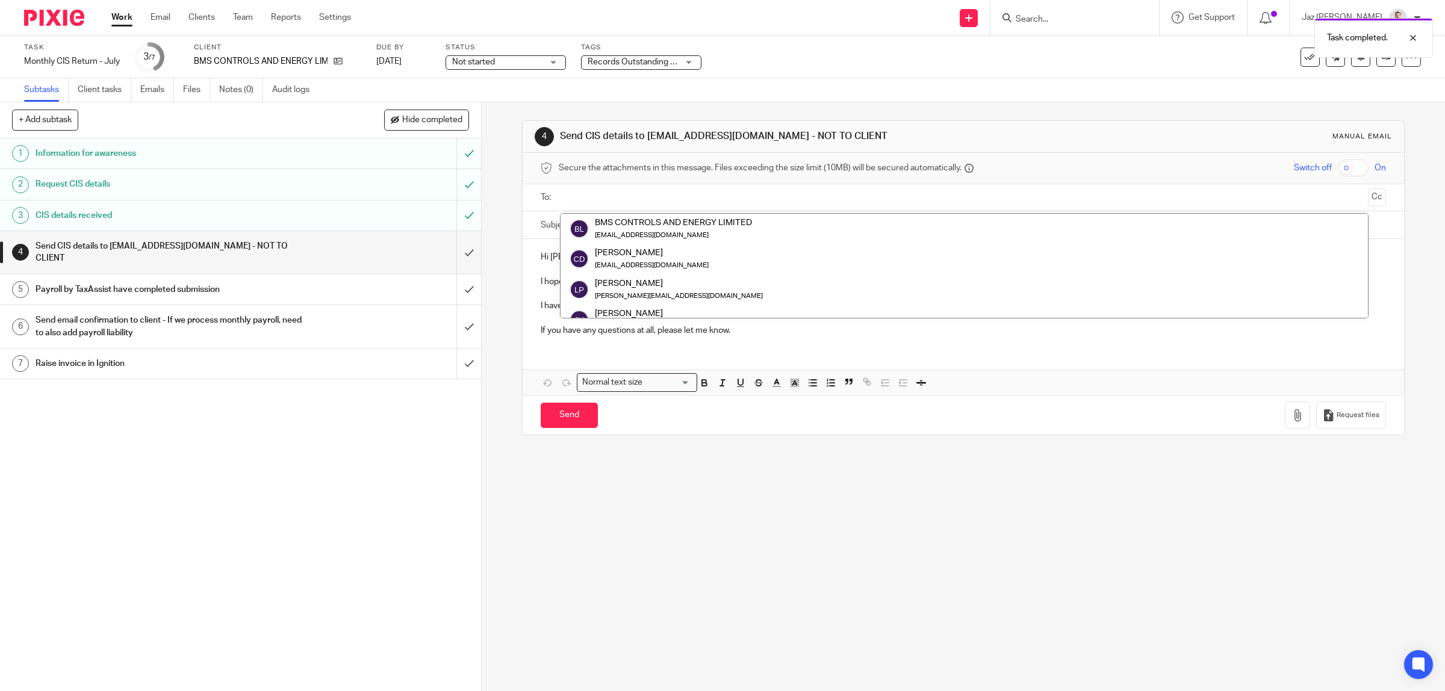
click at [709, 141] on h1 "Send CIS details to [EMAIL_ADDRESS][DOMAIN_NAME] - NOT TO CLIENT" at bounding box center [774, 136] width 429 height 13
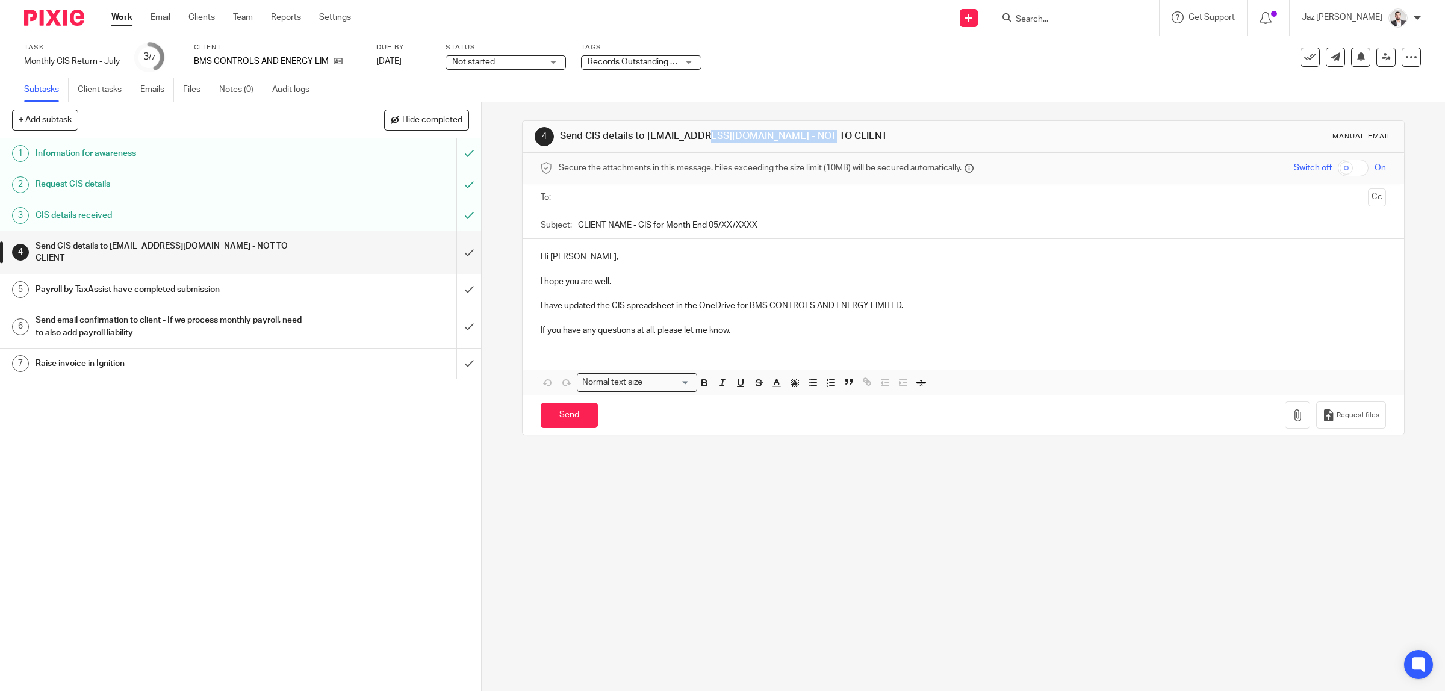
drag, startPoint x: 747, startPoint y: 137, endPoint x: 645, endPoint y: 137, distance: 102.4
click at [645, 137] on h1 "Send CIS details to [EMAIL_ADDRESS][DOMAIN_NAME] - NOT TO CLIENT" at bounding box center [774, 136] width 429 height 13
copy h1 "[EMAIL_ADDRESS][DOMAIN_NAME]"
click at [627, 191] on input "text" at bounding box center [963, 198] width 800 height 14
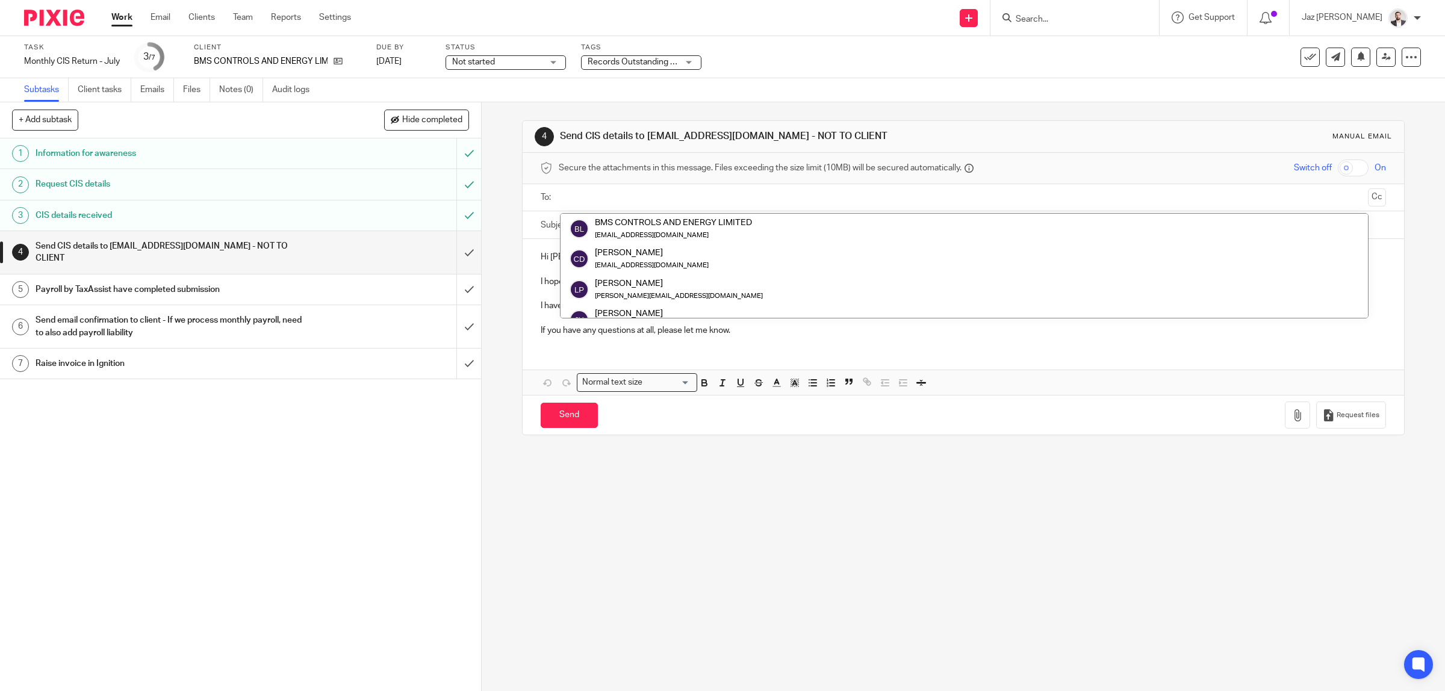
paste input "[EMAIL_ADDRESS][DOMAIN_NAME]"
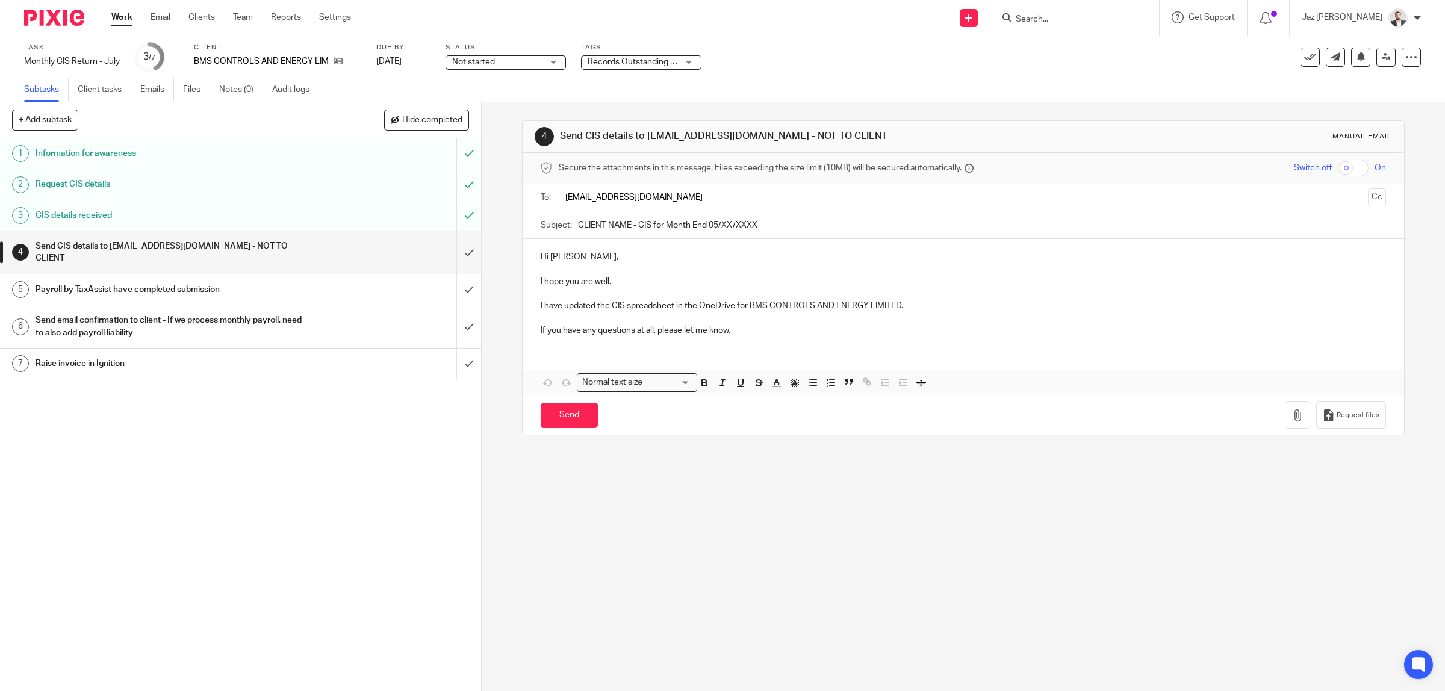
type input "[EMAIL_ADDRESS][DOMAIN_NAME]"
click at [768, 217] on input "CLIENT NAME - CIS for Month End 05/XX/XXXX" at bounding box center [982, 224] width 809 height 27
drag, startPoint x: 895, startPoint y: 311, endPoint x: 748, endPoint y: 310, distance: 146.9
click at [748, 310] on p "I have updated the CIS spreadsheet in the OneDrive for BMS CONTROLS AND ENERGY …" at bounding box center [964, 308] width 846 height 12
copy p "BMS CONTROLS AND ENERGY LIMITED"
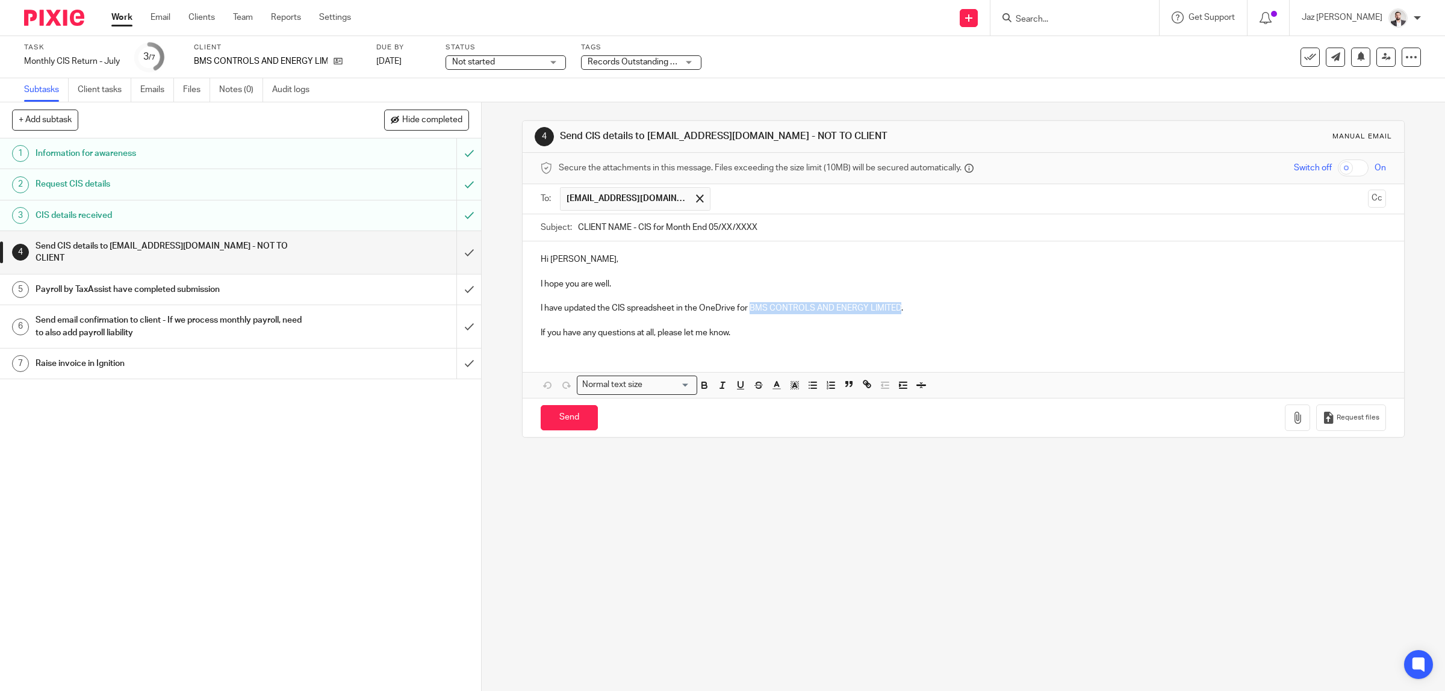
click at [594, 228] on input "CLIENT NAME - CIS for Month End 05/XX/XXXX" at bounding box center [982, 227] width 809 height 27
drag, startPoint x: 625, startPoint y: 228, endPoint x: 558, endPoint y: 226, distance: 67.5
click at [558, 226] on div "Subject: CLIENT NAME - CIS for Month End 05/XX/XXXX" at bounding box center [964, 227] width 846 height 27
paste input "BMS CONTROLS AND ENERGY LIMITED"
click at [795, 226] on input "BMS CONTROLS AND ENERGY LIMITED - CIS for Month End 05/XX/XXXX" at bounding box center [982, 227] width 809 height 27
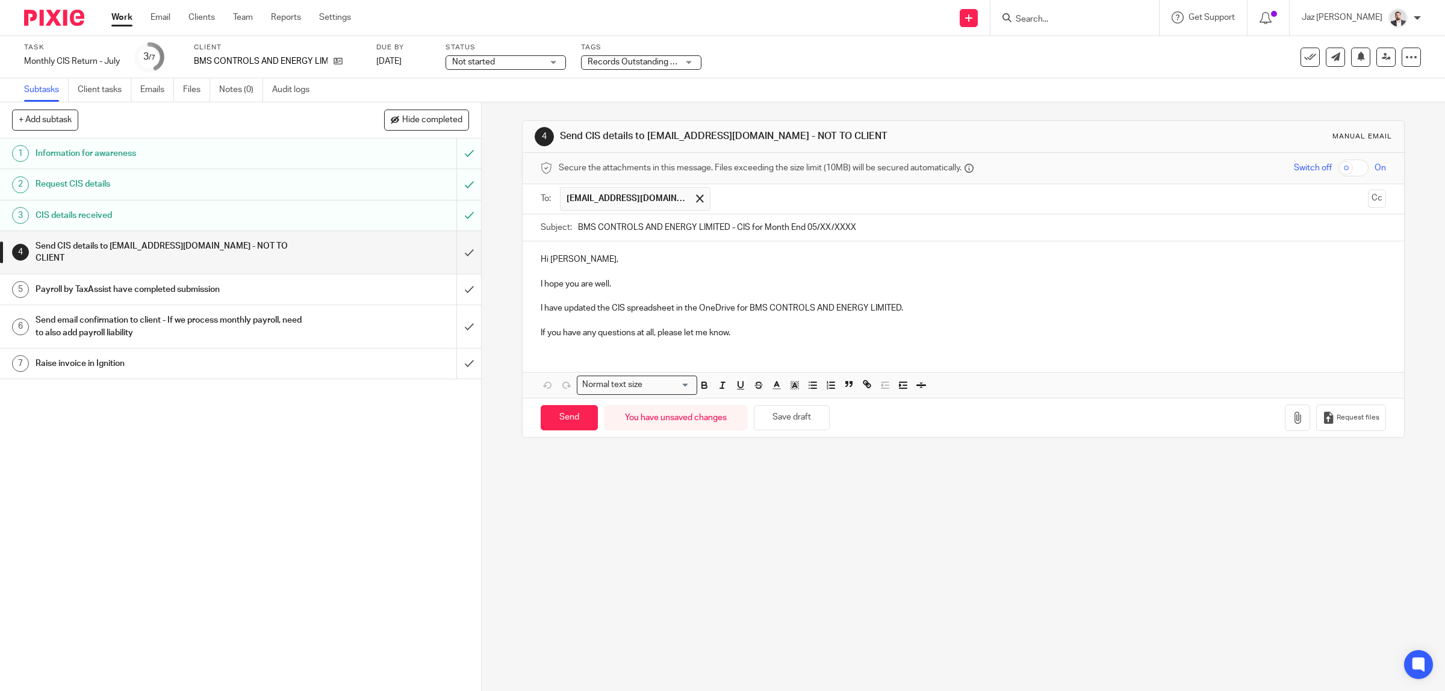
click at [825, 229] on input "BMS CONTROLS AND ENERGY LIMITED - CIS for Month End 05/XX/XXXX" at bounding box center [982, 227] width 809 height 27
type input "BMS CONTROLS AND ENERGY LIMITED - CIS for Month End [DATE]"
click at [681, 286] on p "I hope you are well." at bounding box center [964, 284] width 846 height 12
click at [911, 305] on p "I have updated the CIS spreadsheet in the OneDrive for BMS CONTROLS AND ENERGY …" at bounding box center [964, 308] width 846 height 12
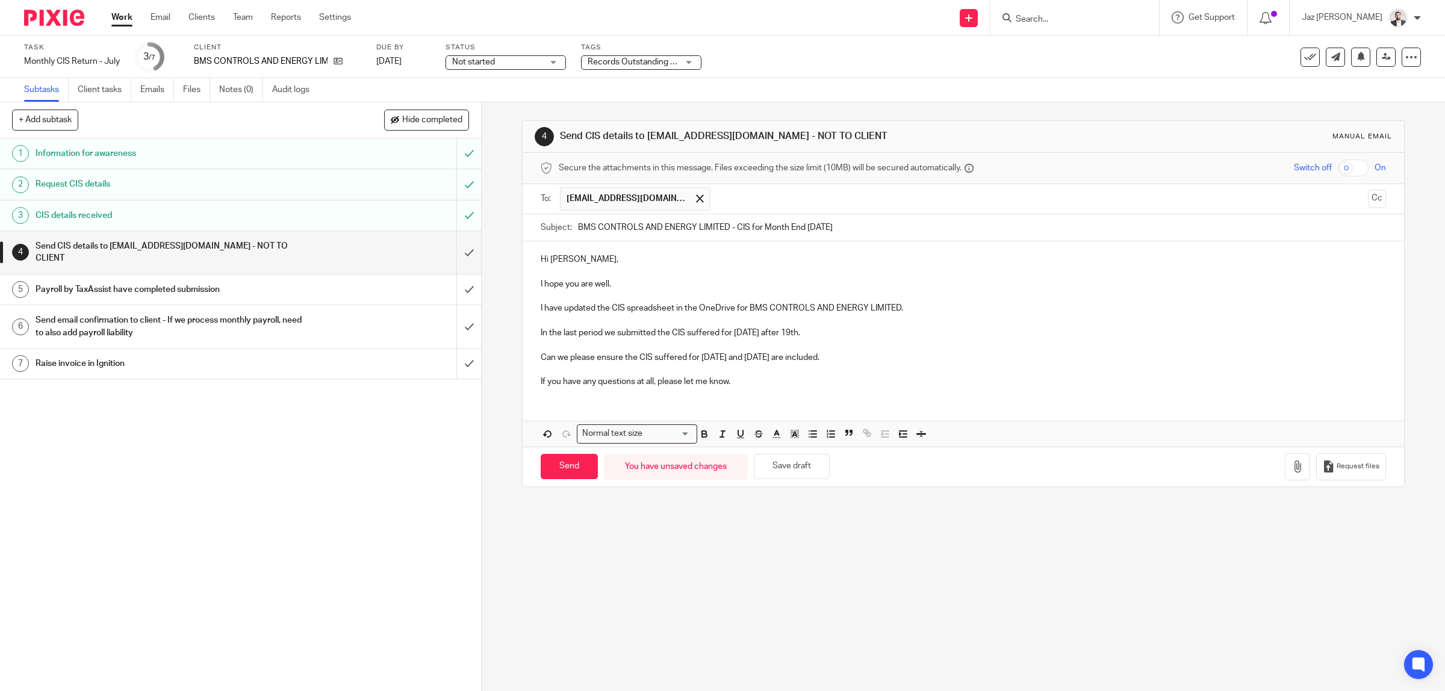
click at [868, 353] on p "Can we please ensure the CIS suffered for [DATE] and [DATE] are included." at bounding box center [964, 358] width 846 height 12
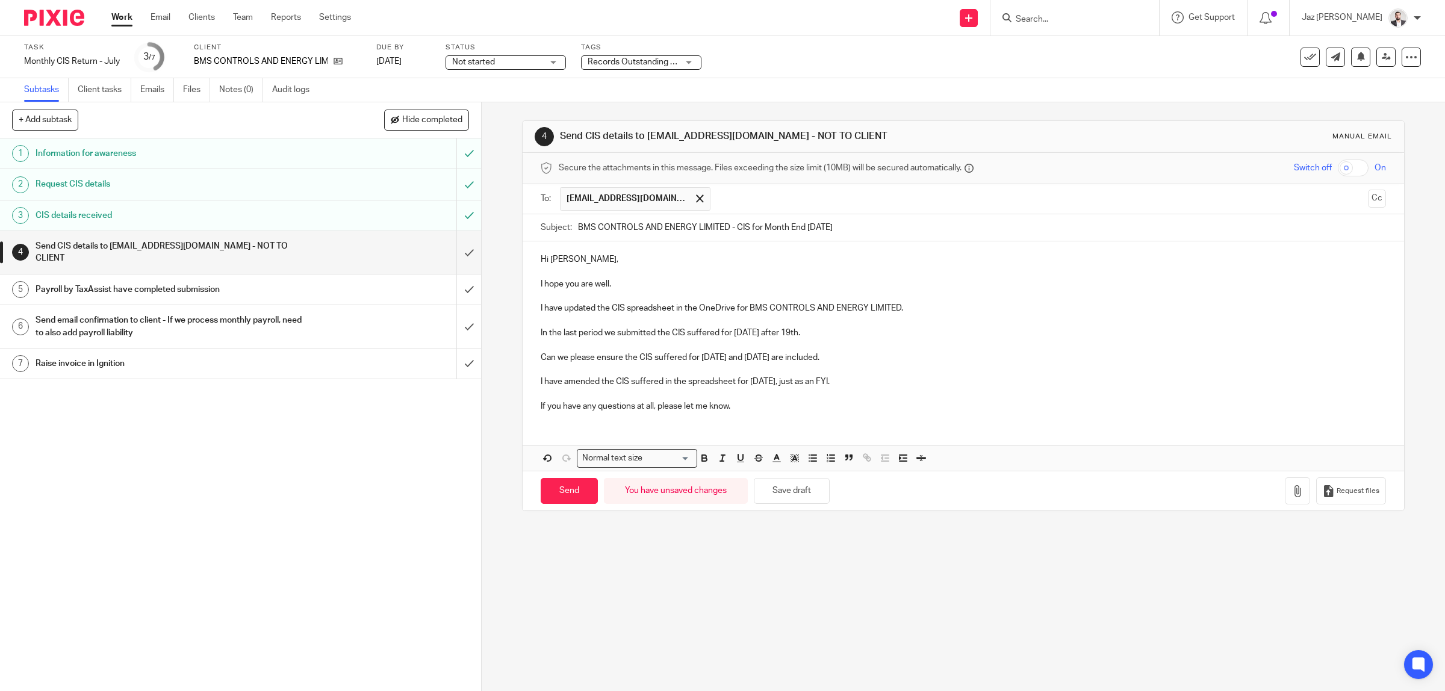
click at [871, 384] on p "I have amended the CIS suffered in the spreadsheet for [DATE], just as an FYI." at bounding box center [964, 382] width 846 height 12
click at [800, 402] on p "If you have any questions at all, please let me know." at bounding box center [964, 406] width 846 height 12
click at [791, 412] on p "If you have any questions at all, please let me know." at bounding box center [964, 406] width 846 height 12
click at [756, 408] on p "If you have any questions at all, please let me know." at bounding box center [964, 406] width 846 height 12
click at [564, 497] on input "Send" at bounding box center [569, 491] width 57 height 26
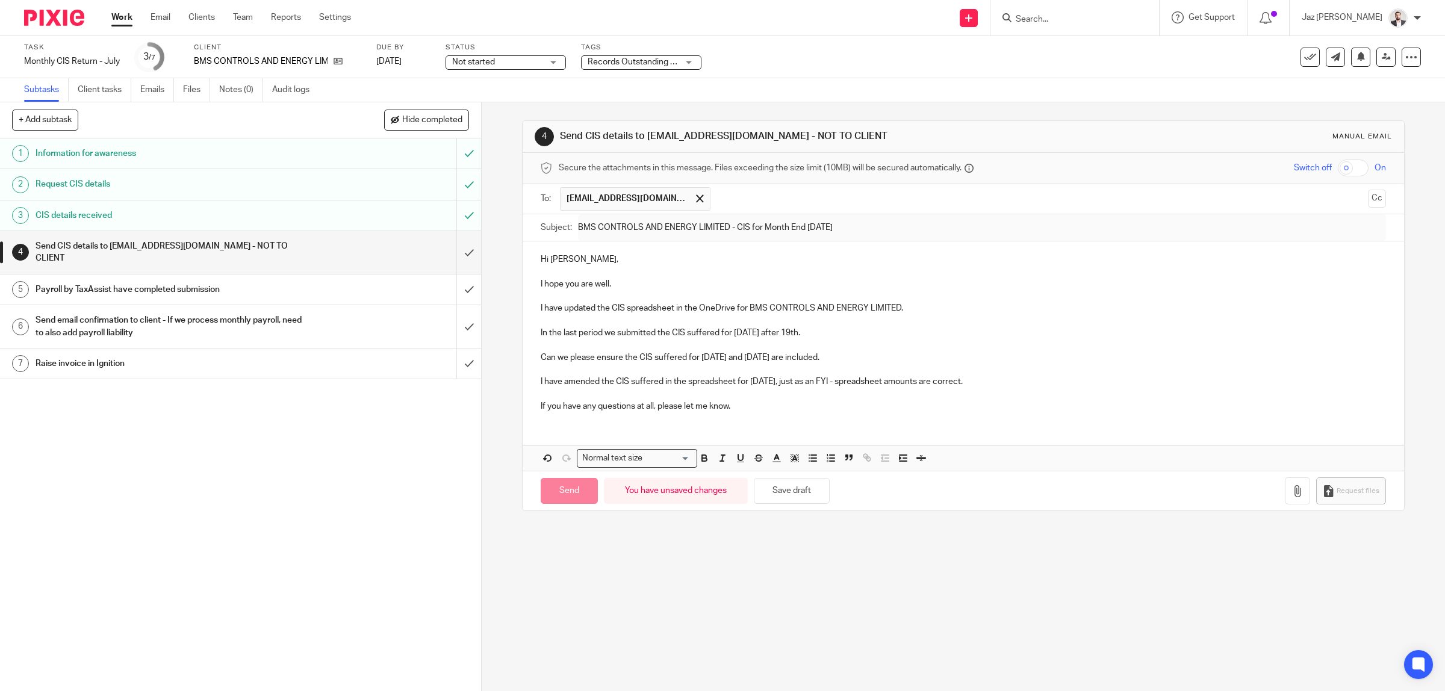
click at [654, 64] on span "Records Outstanding + 1" at bounding box center [635, 62] width 94 height 8
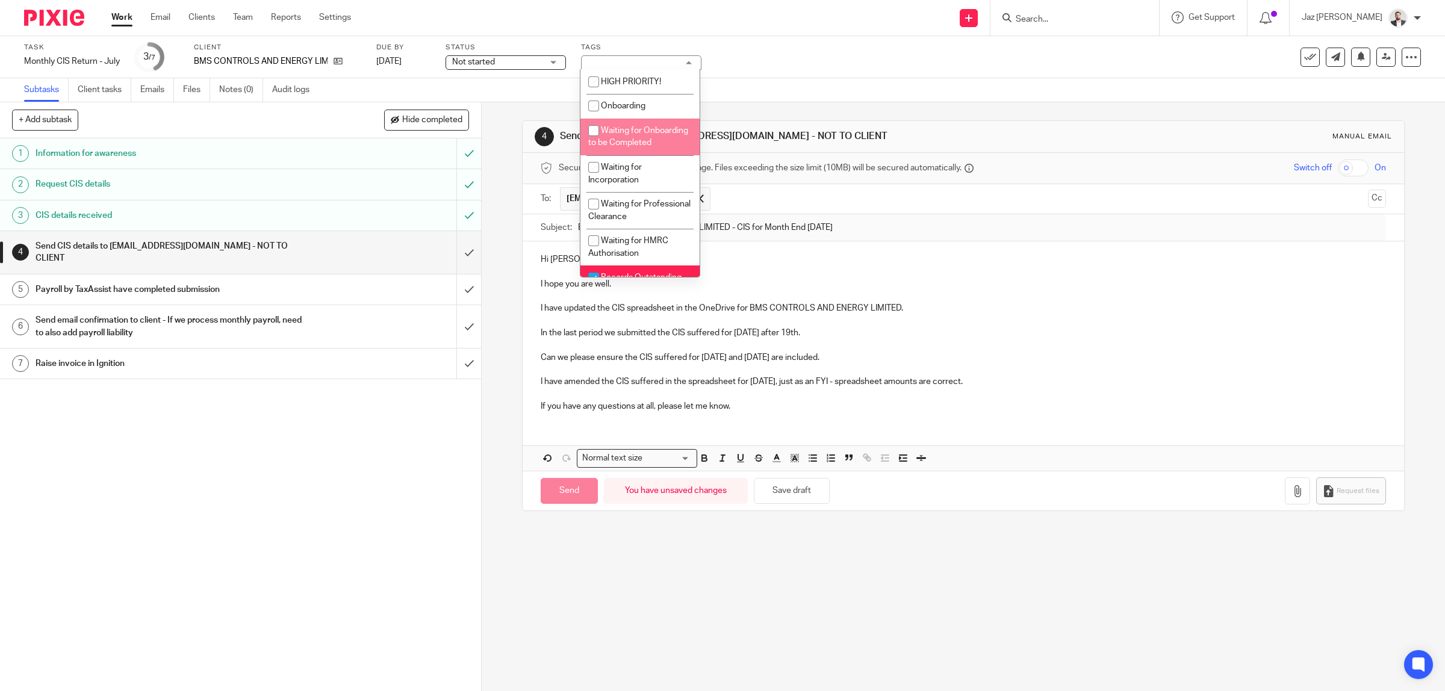
type input "Sent"
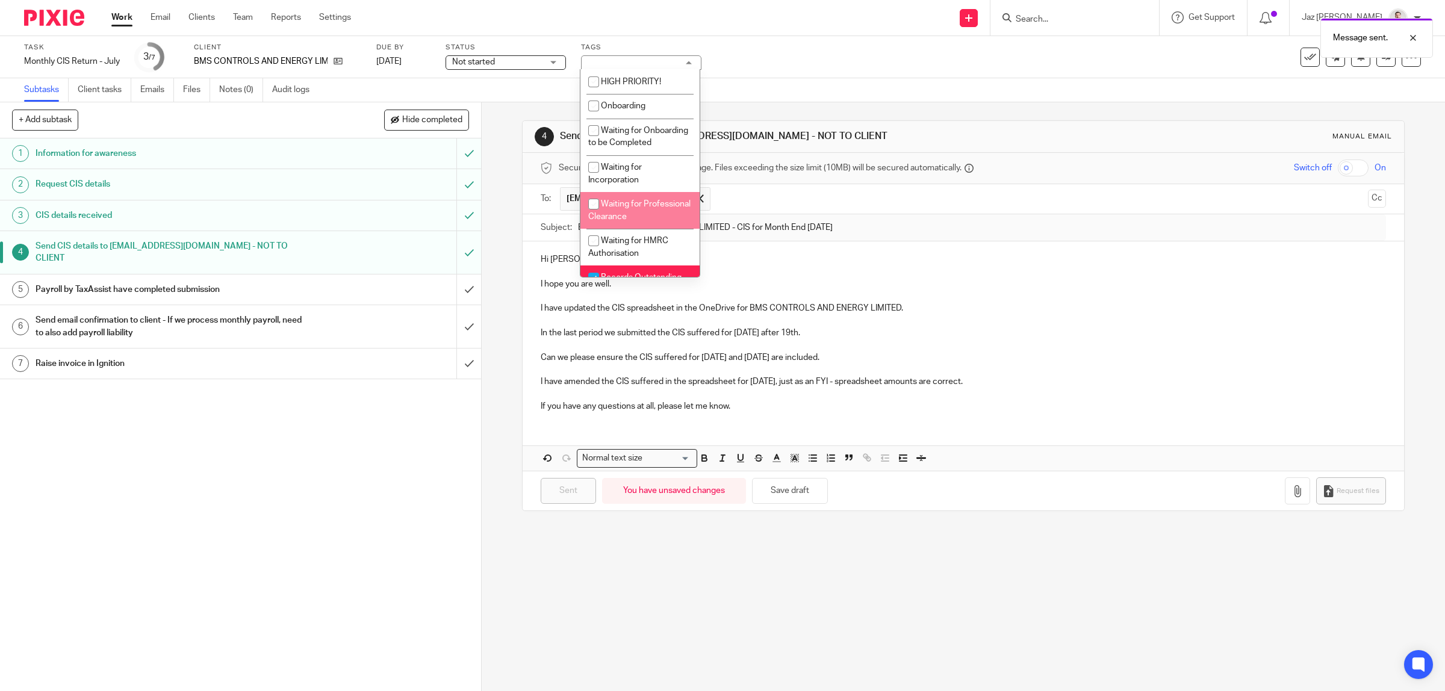
scroll to position [75, 0]
click at [643, 211] on li "Records Outstanding" at bounding box center [639, 202] width 119 height 25
checkbox input "false"
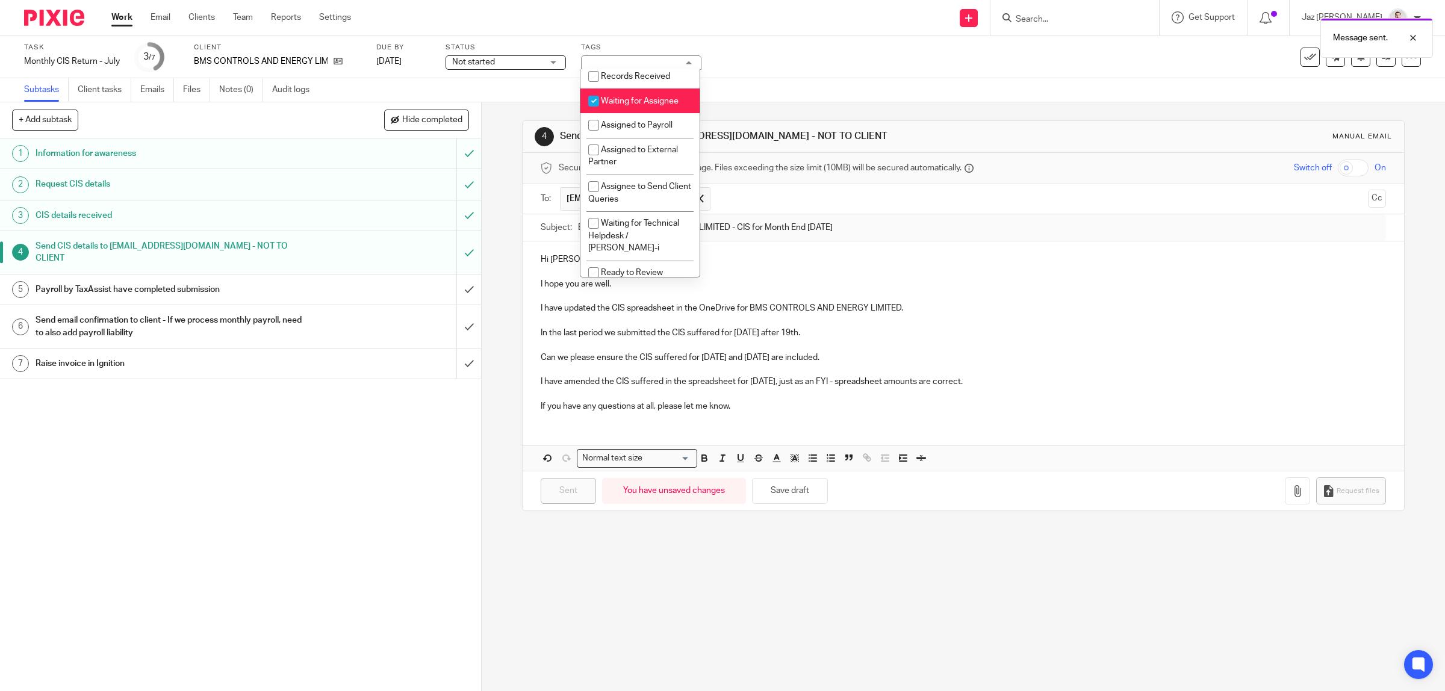
click at [645, 105] on span "Waiting for Assignee" at bounding box center [640, 101] width 78 height 8
checkbox input "false"
click at [638, 129] on span "Assigned to Payroll" at bounding box center [637, 125] width 72 height 8
checkbox input "true"
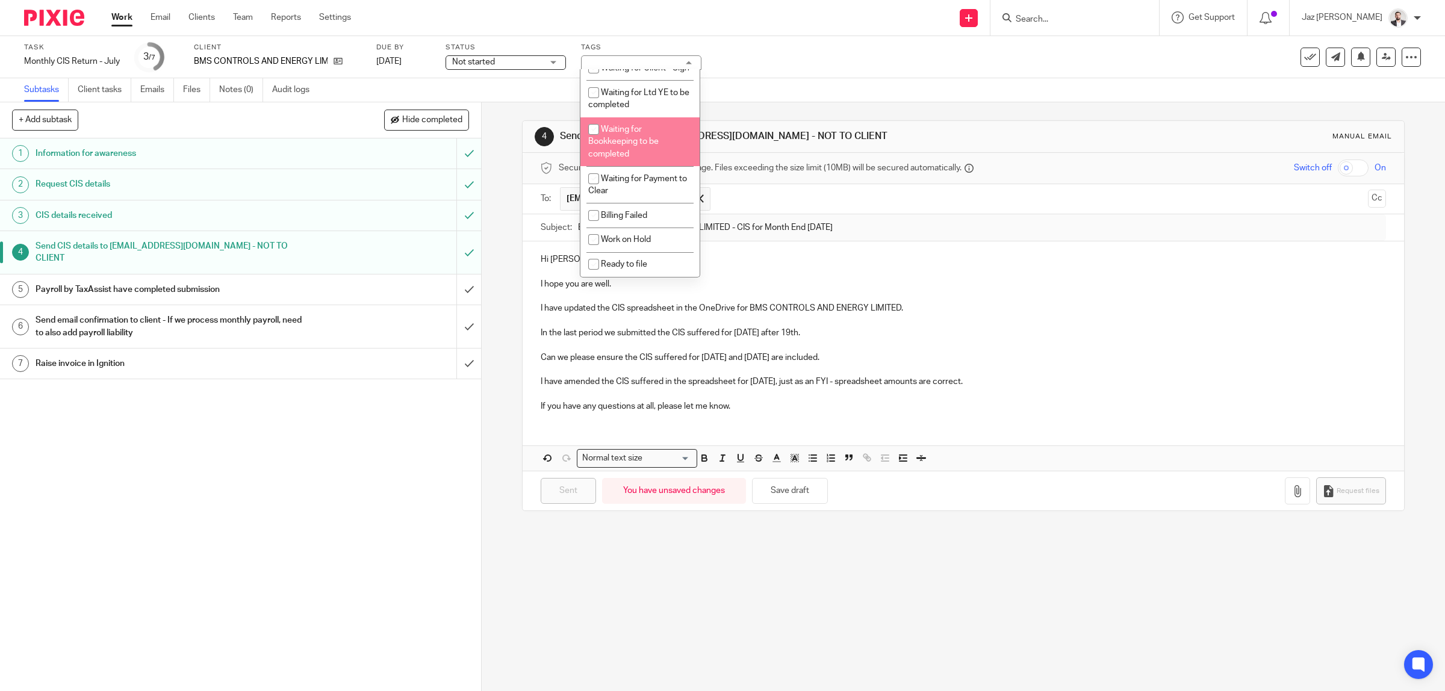
click at [753, 40] on div "Message sent." at bounding box center [1078, 35] width 710 height 46
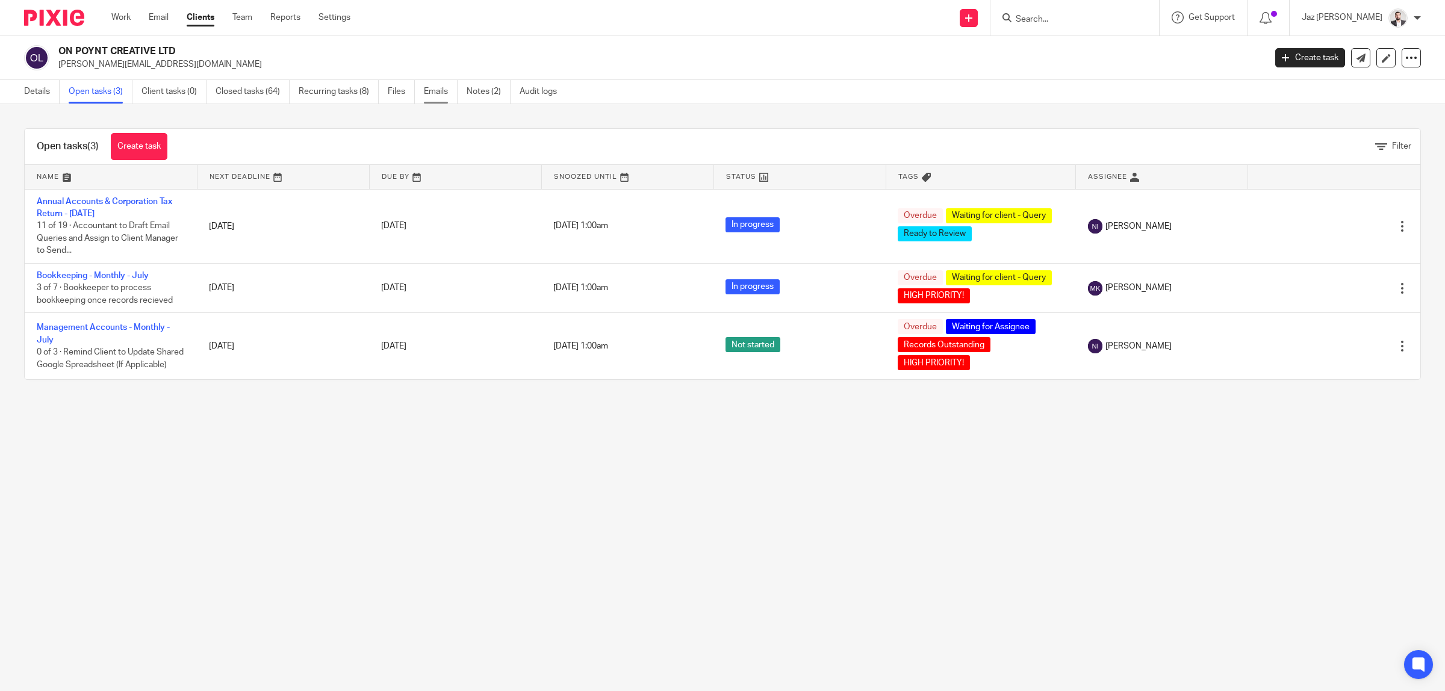
click at [441, 95] on link "Emails" at bounding box center [441, 91] width 34 height 23
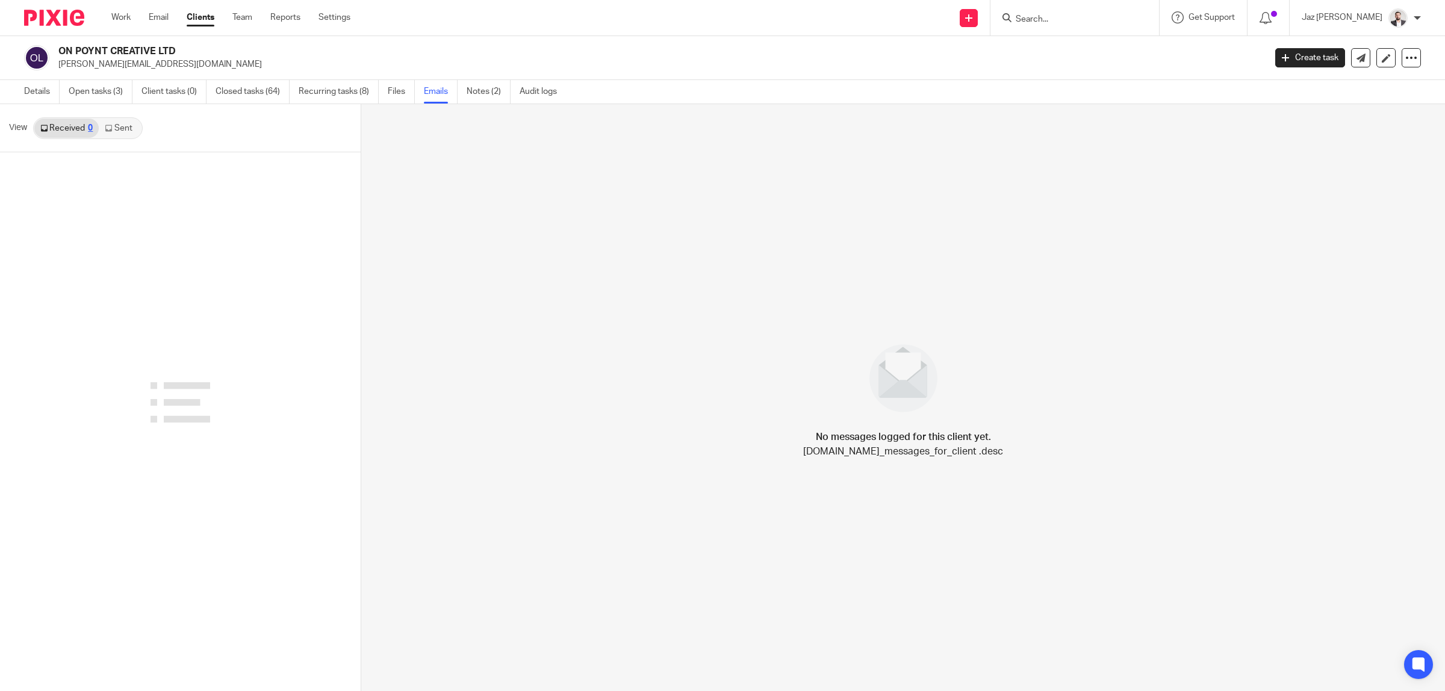
click at [124, 130] on link "Sent" at bounding box center [120, 128] width 42 height 19
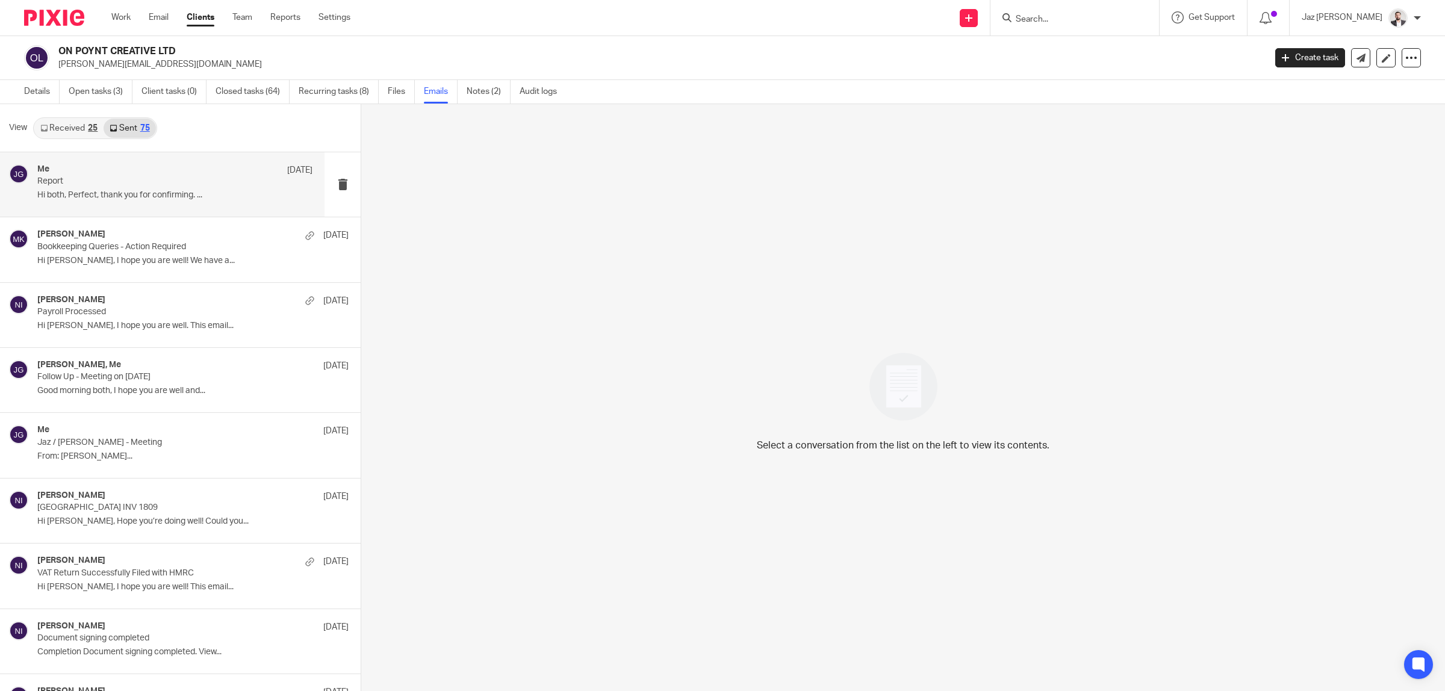
click at [164, 178] on p "Report" at bounding box center [147, 181] width 220 height 10
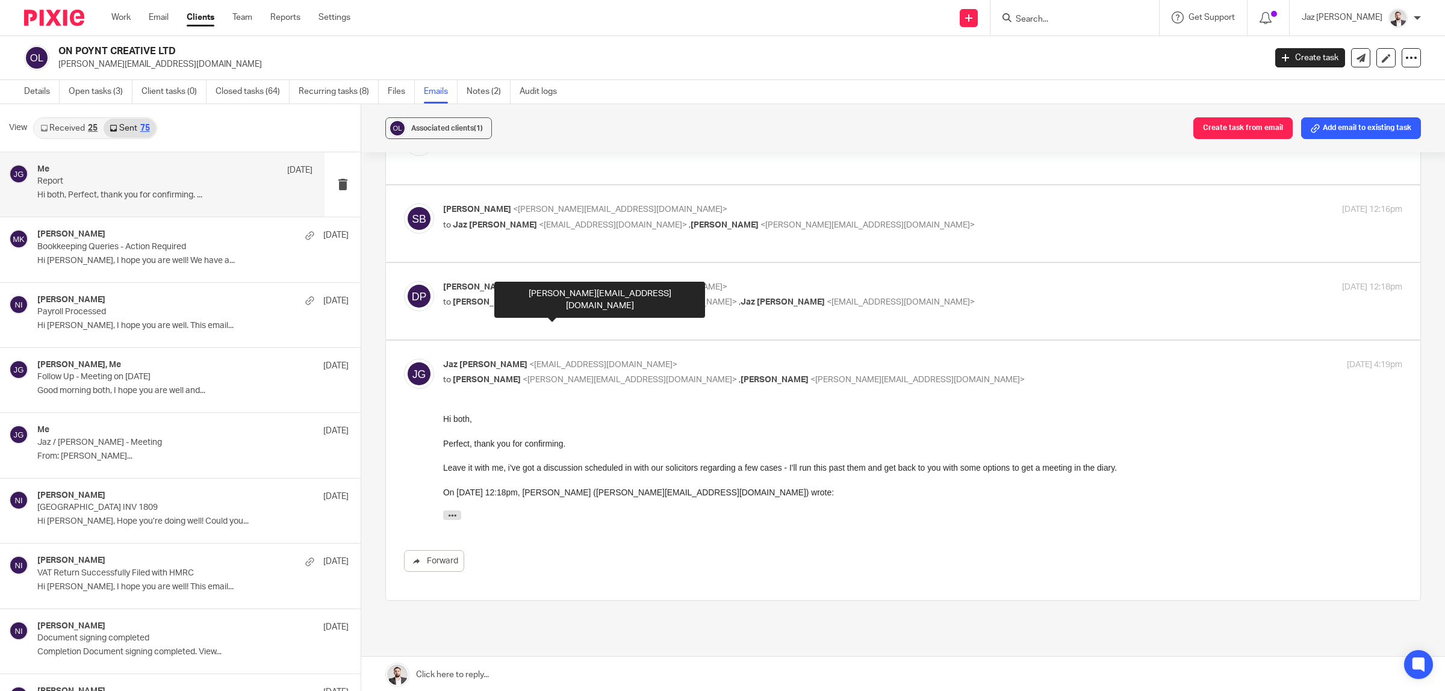
scroll to position [346, 0]
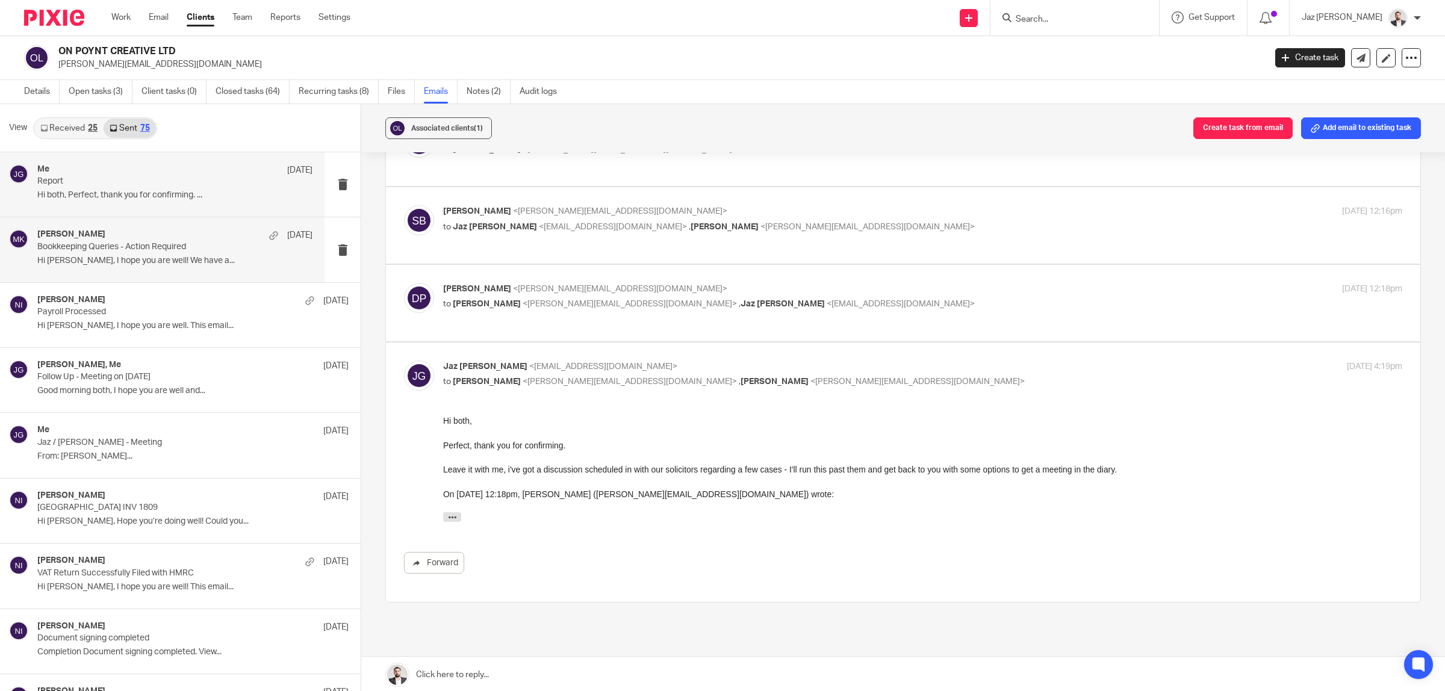
click at [152, 262] on p "Hi Sam, I hope you are well! We have a..." at bounding box center [174, 261] width 275 height 10
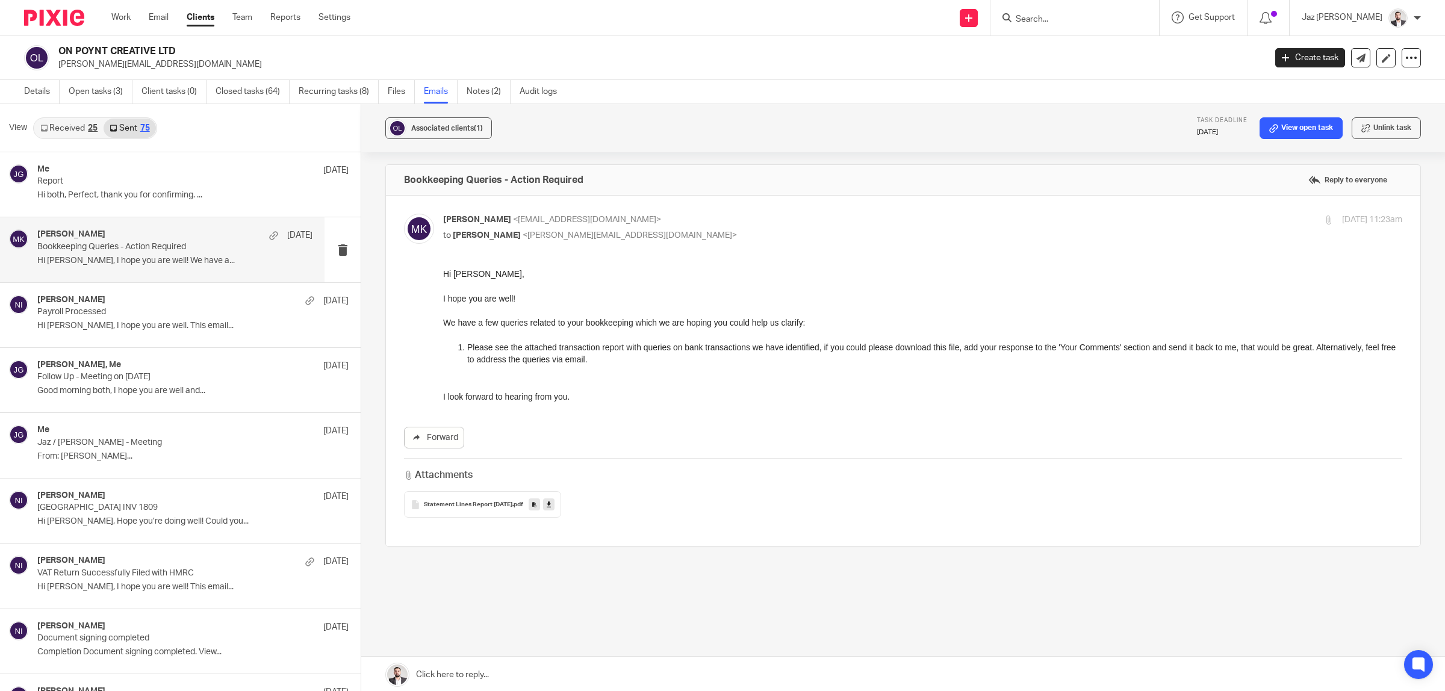
scroll to position [0, 0]
click at [179, 199] on p "Hi both, Perfect, thank you for confirming. ..." at bounding box center [174, 195] width 275 height 10
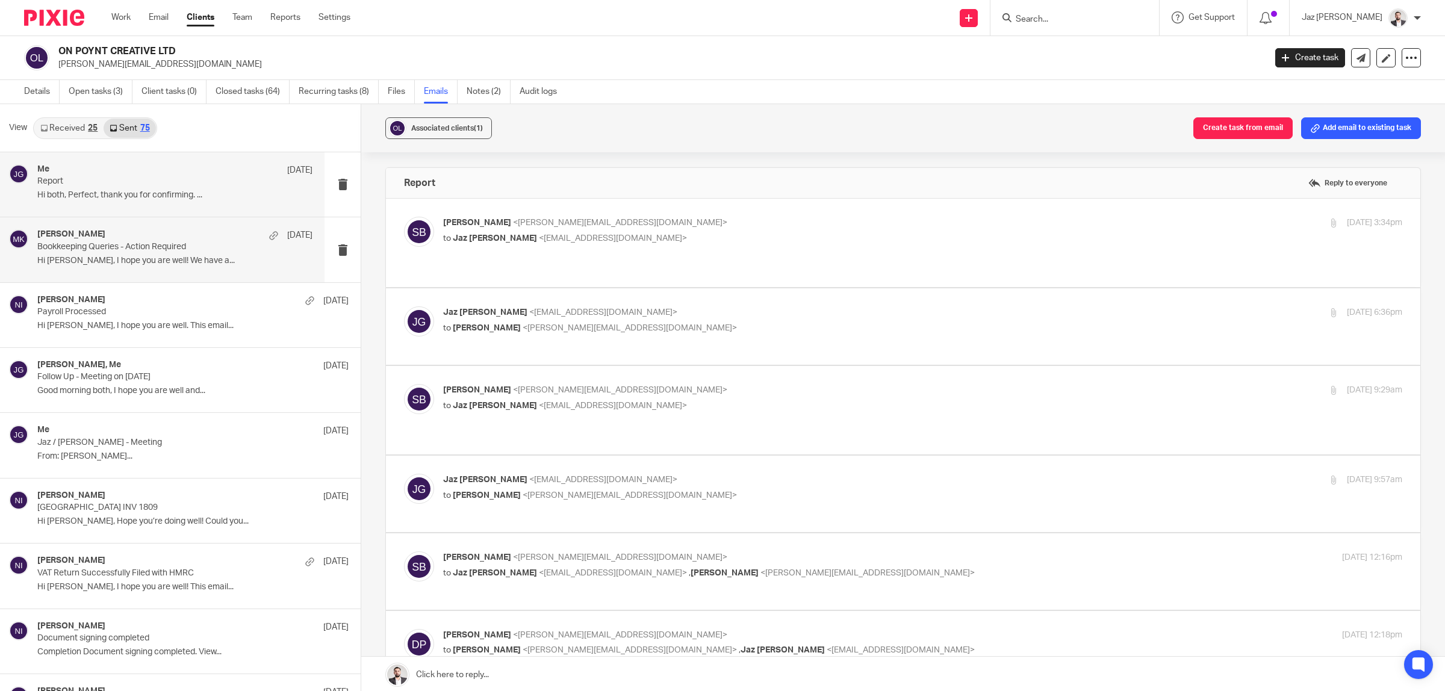
click at [191, 255] on div "Moiz Khatri 13 Aug Bookkeeping Queries - Action Required Hi Sam, I hope you are…" at bounding box center [174, 249] width 275 height 40
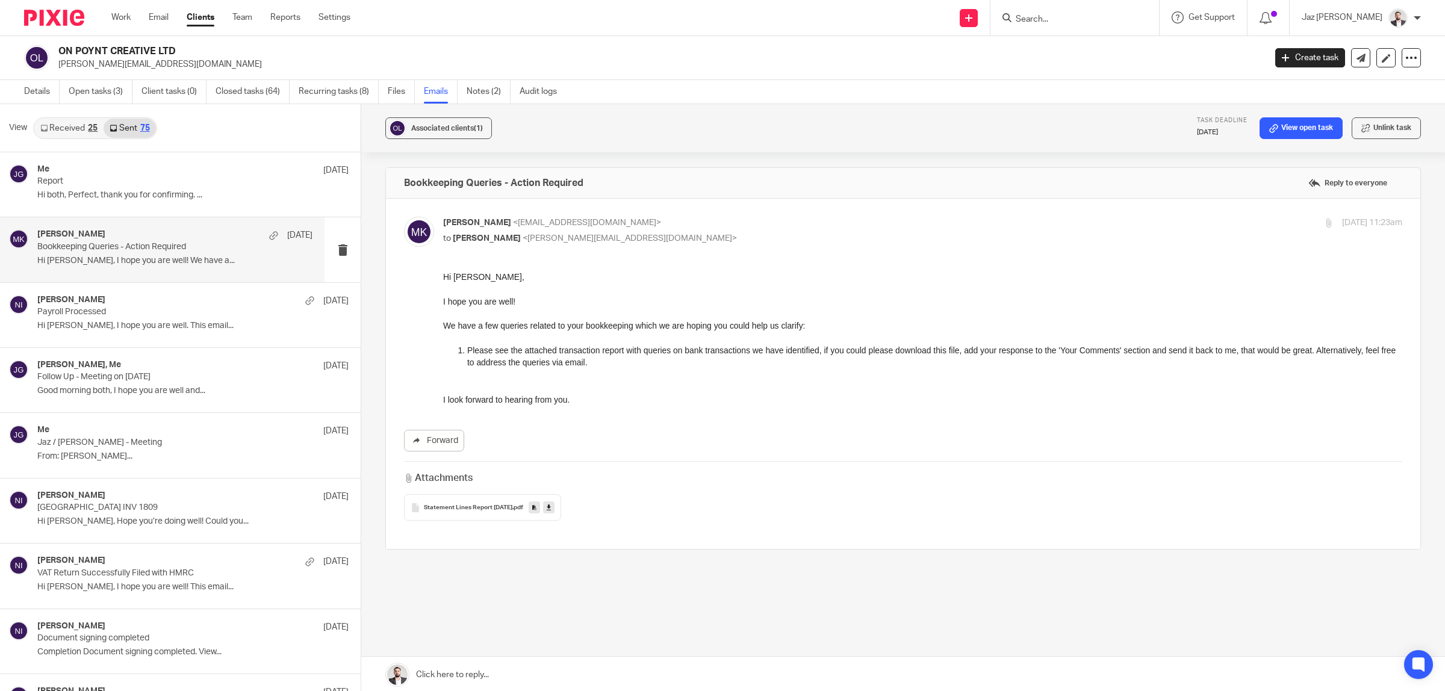
scroll to position [3, 0]
click at [482, 506] on span "Statement Lines Report 2025-08-13" at bounding box center [468, 505] width 89 height 7
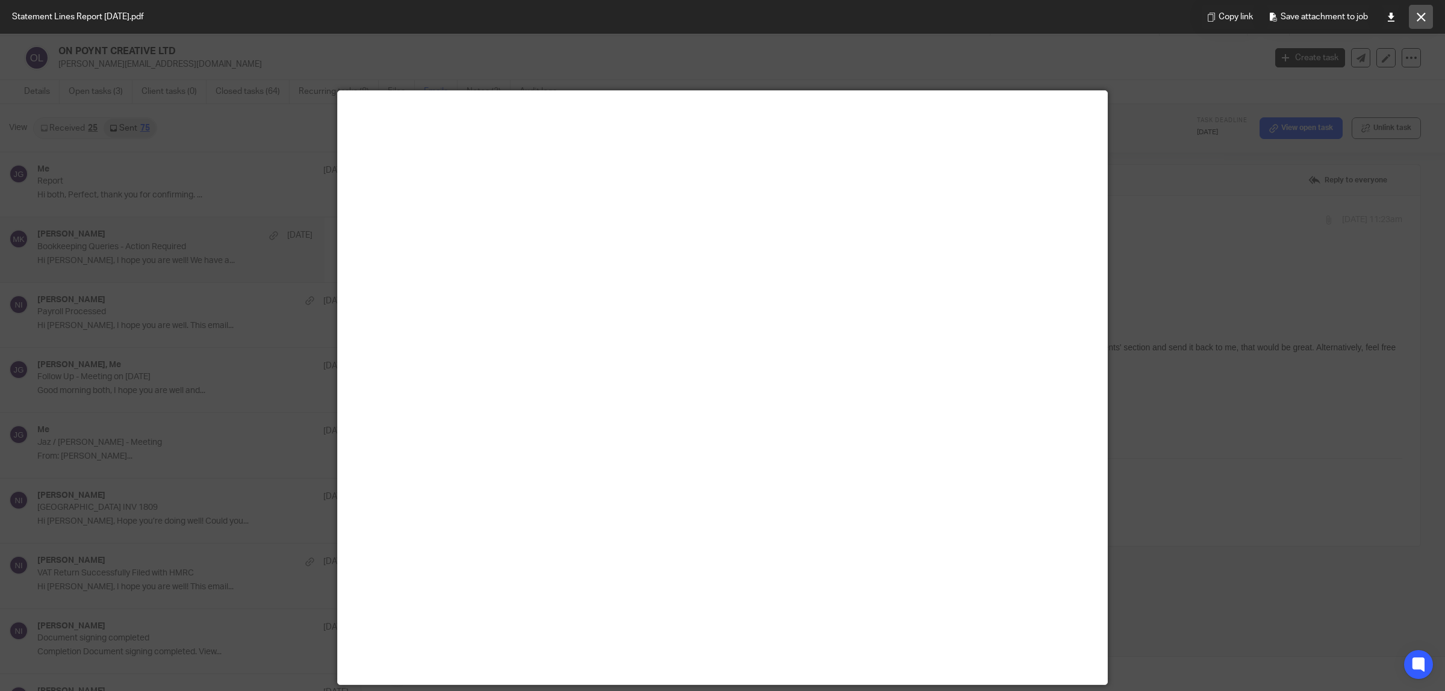
click at [1423, 19] on icon at bounding box center [1421, 17] width 9 height 9
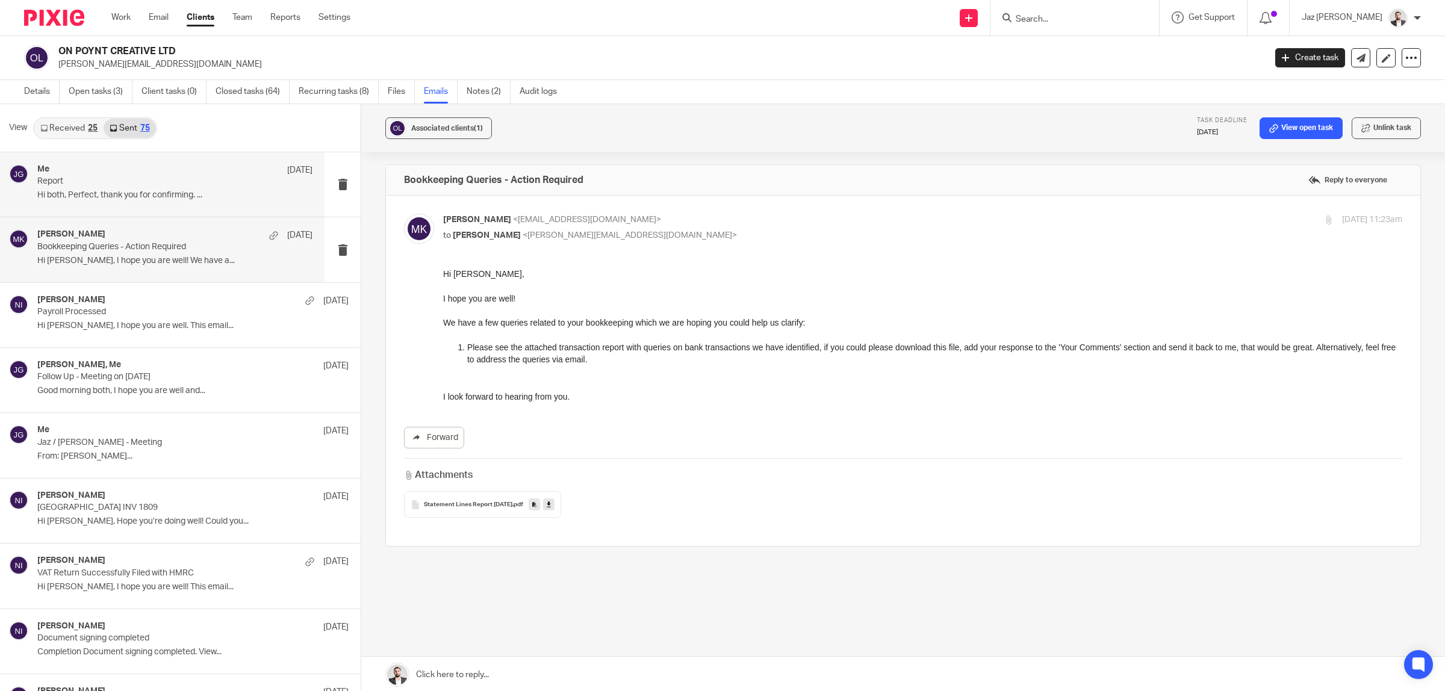
click at [167, 193] on p "Hi both, Perfect, thank you for confirming. ..." at bounding box center [174, 195] width 275 height 10
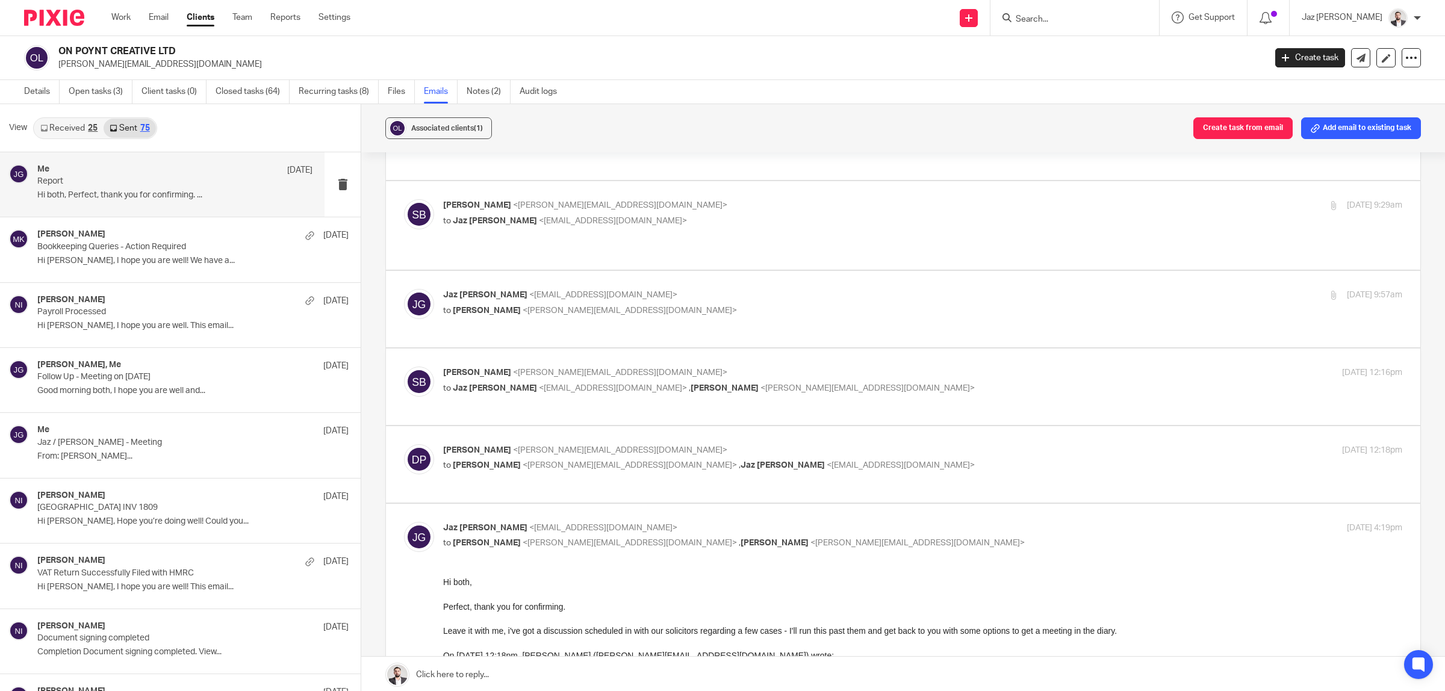
scroll to position [151, 0]
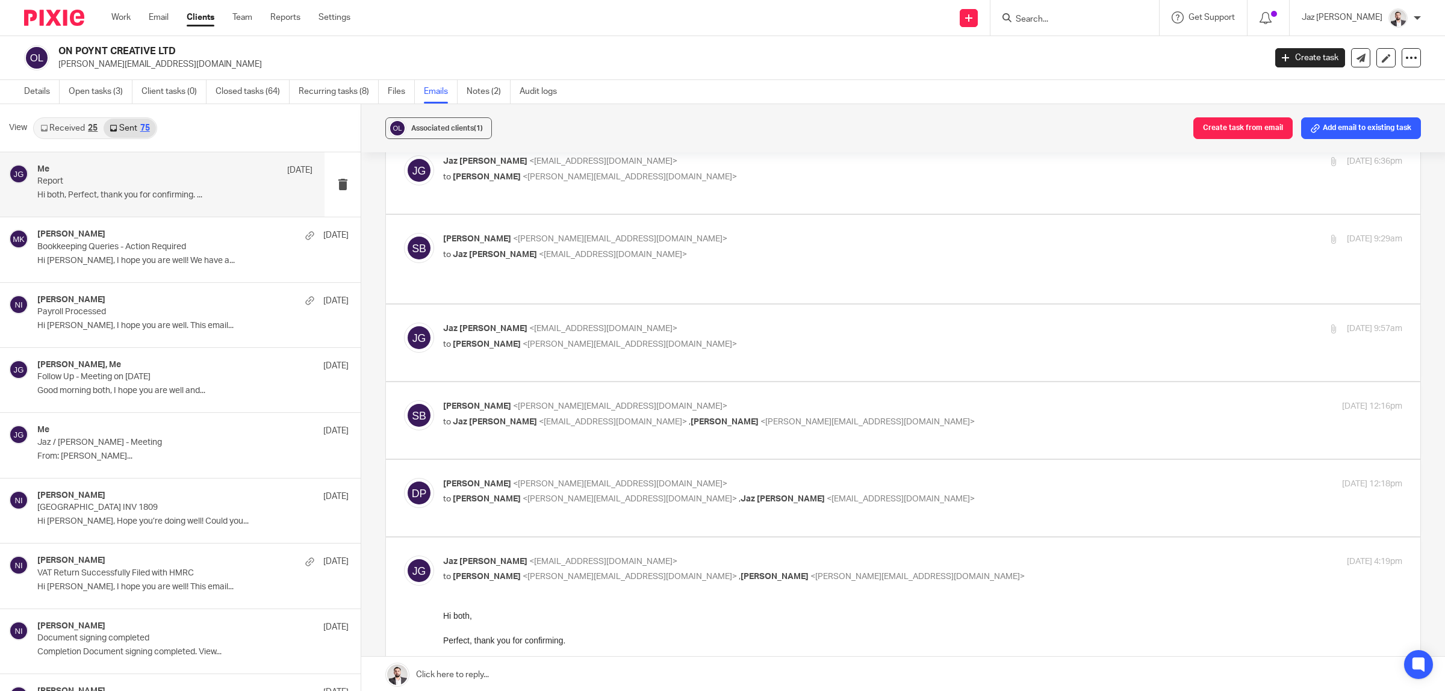
click at [811, 493] on p "to Sam Butlin <sam@onpoyntcreative.com> , Jaz Grewal <jazgrewal@taxassist.co.uk>" at bounding box center [762, 499] width 639 height 13
checkbox input "true"
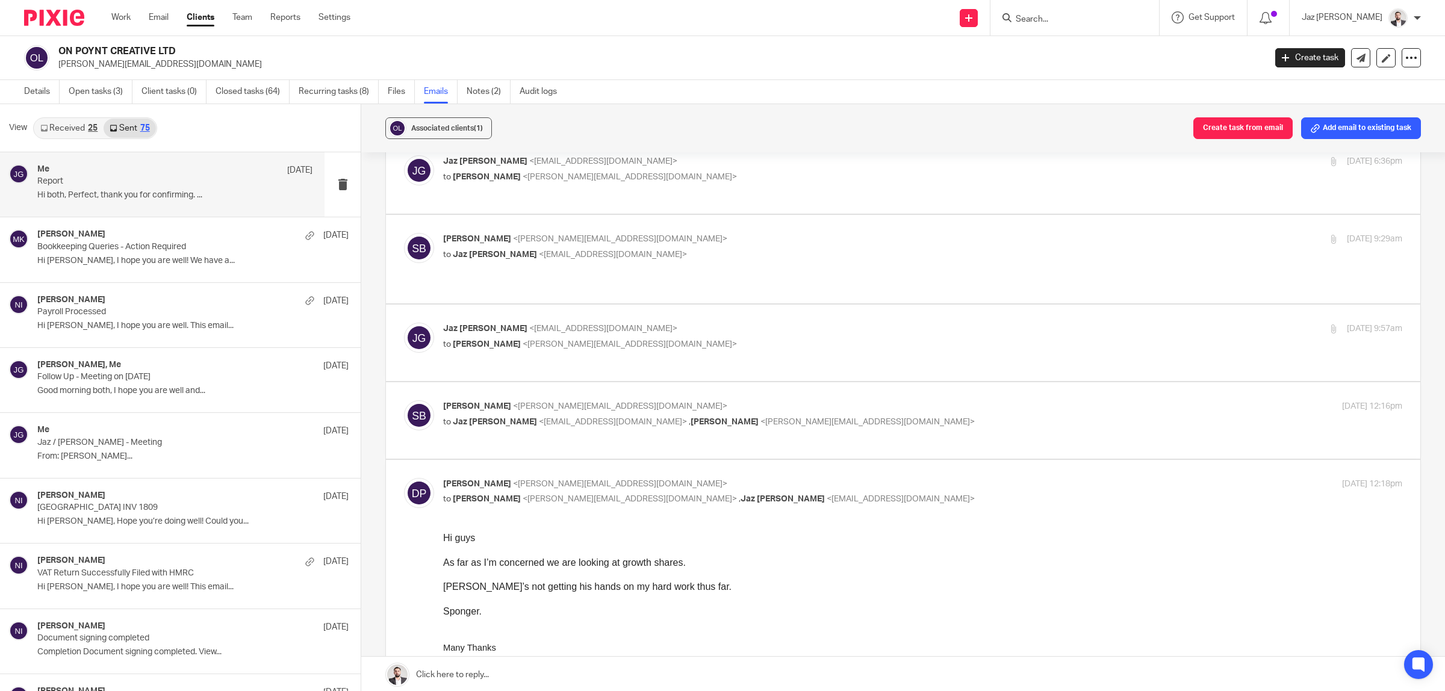
click at [828, 416] on p "to Jaz Grewal <jazgrewal@taxassist.co.uk> , Dan Poynton <dan@onpoyntcreative.co…" at bounding box center [762, 422] width 639 height 13
checkbox input "true"
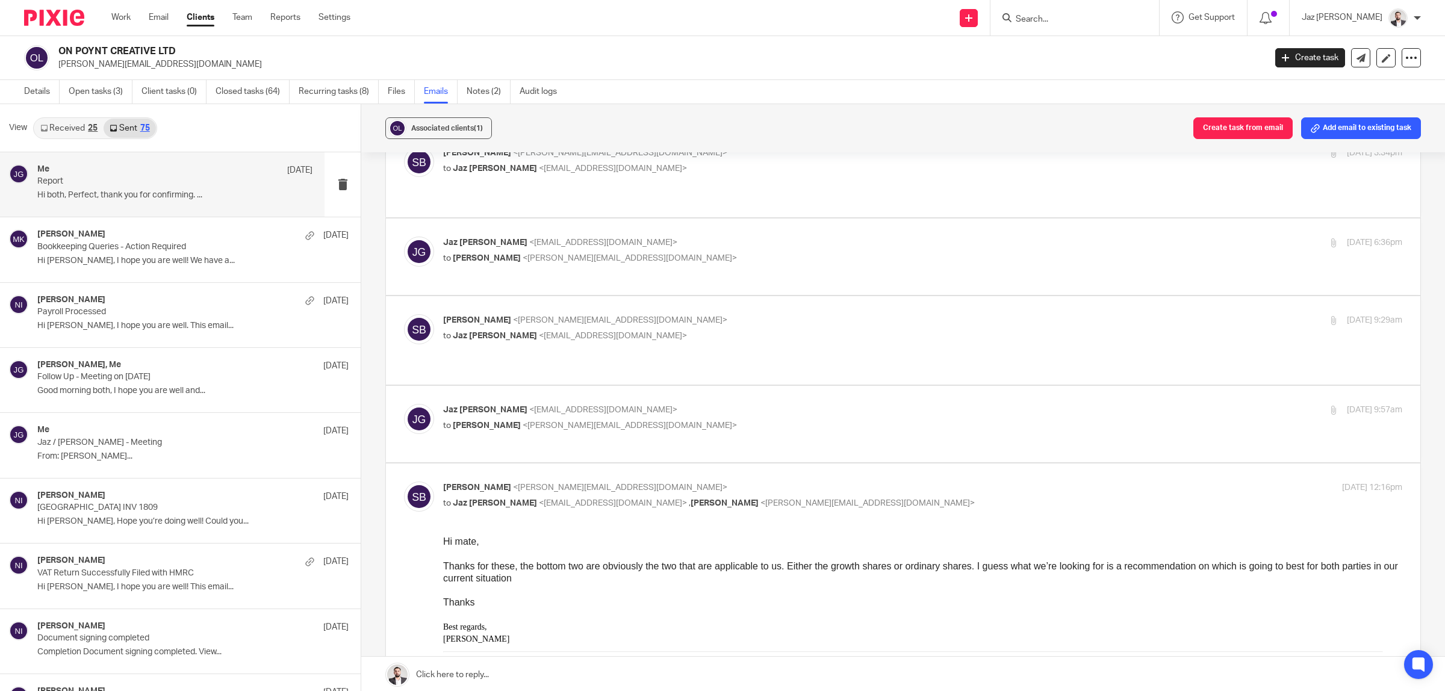
scroll to position [68, 0]
click at [793, 421] on p "to Sam Butlin <sam@onpoyntcreative.com>" at bounding box center [762, 427] width 639 height 13
checkbox input "true"
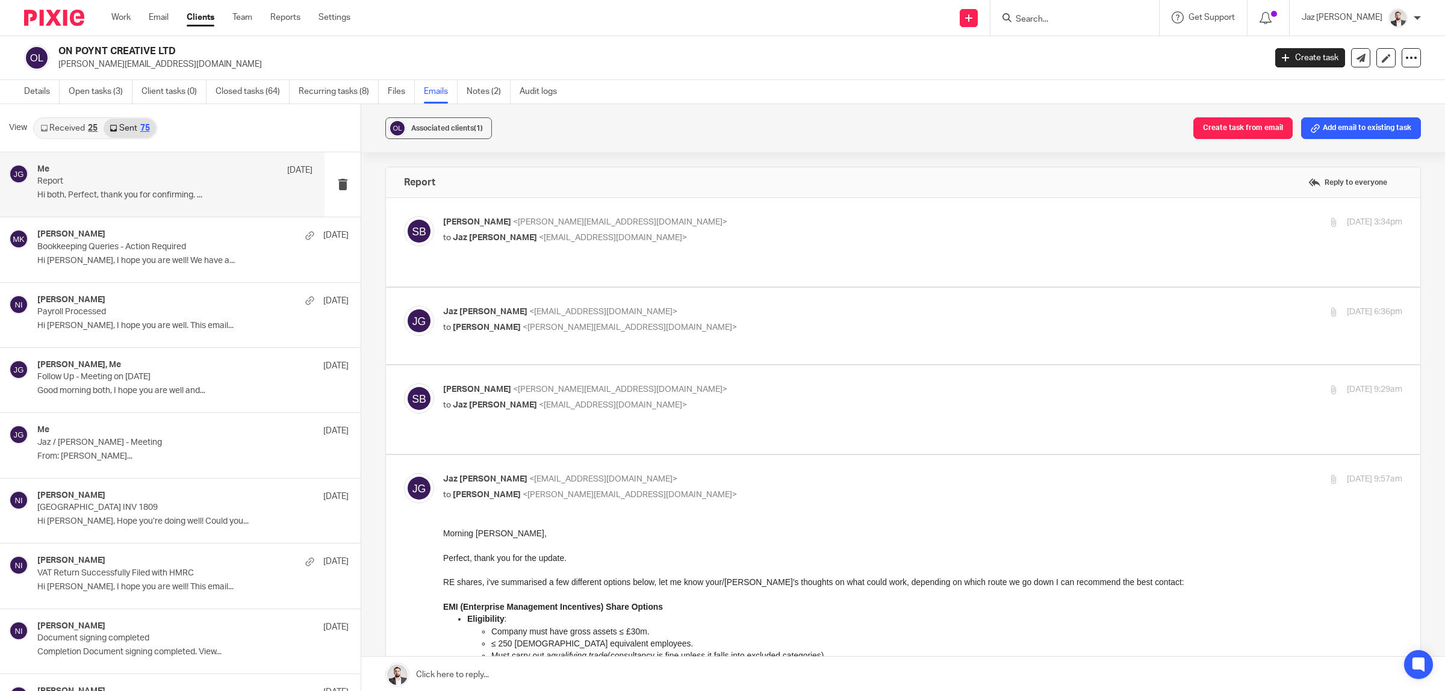
scroll to position [0, 0]
click at [789, 384] on p "Sam Butlin <sam@onpoyntcreative.com>" at bounding box center [762, 390] width 639 height 13
checkbox input "true"
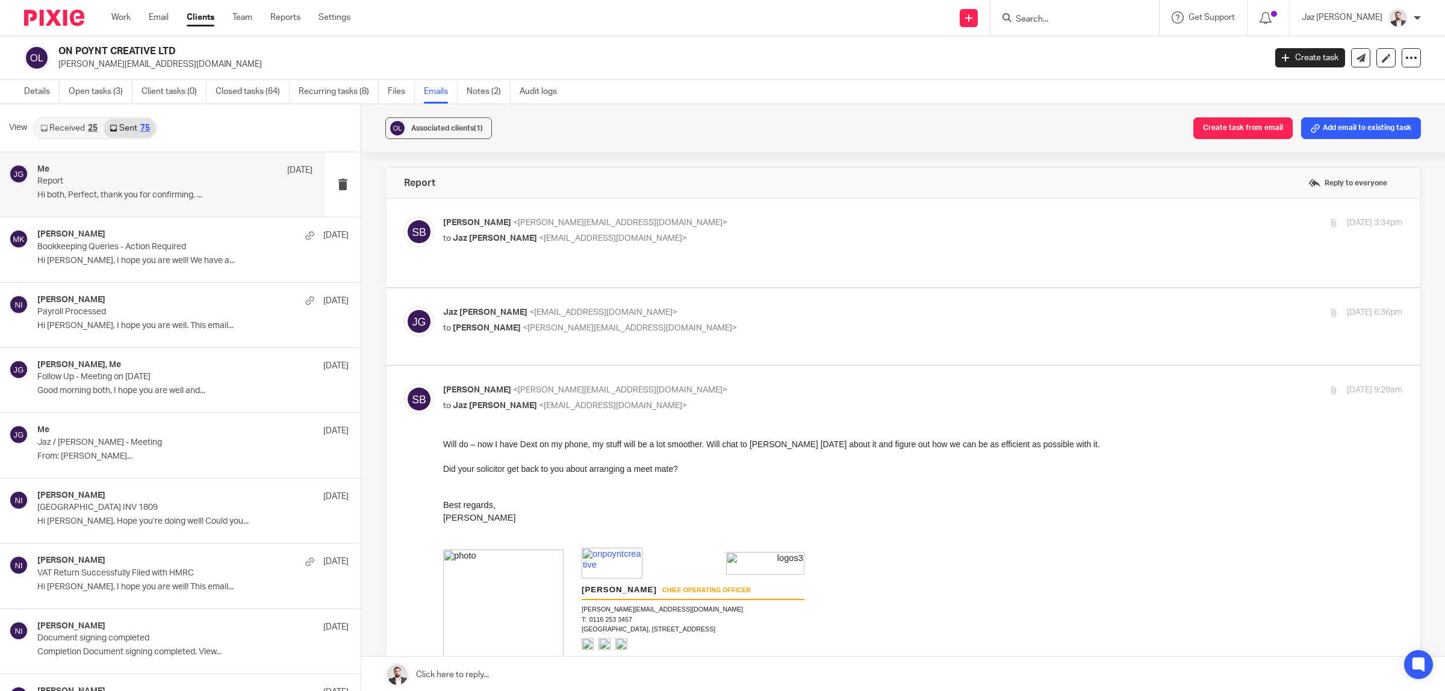
click at [771, 306] on p "Jaz Grewal <jazgrewal@taxassist.co.uk>" at bounding box center [762, 312] width 639 height 13
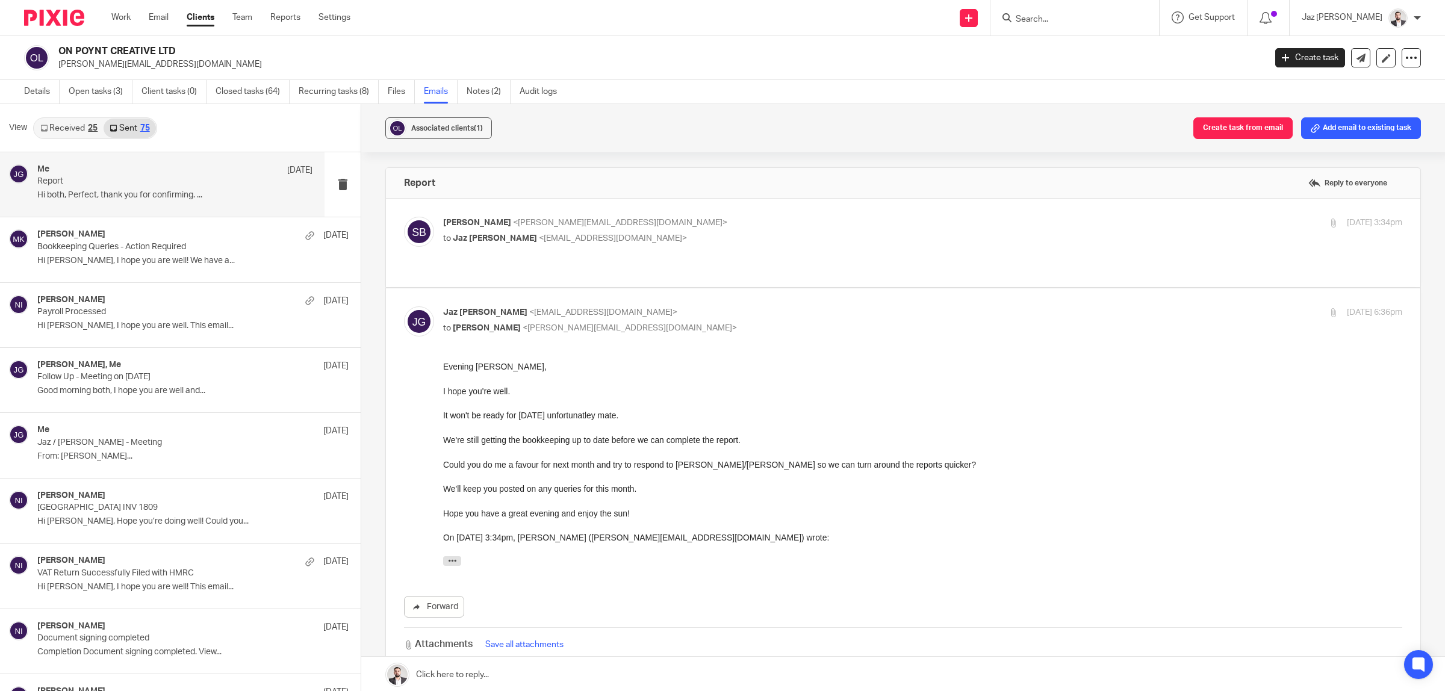
click at [659, 306] on p "Jaz Grewal <jazgrewal@taxassist.co.uk>" at bounding box center [762, 312] width 639 height 13
checkbox input "false"
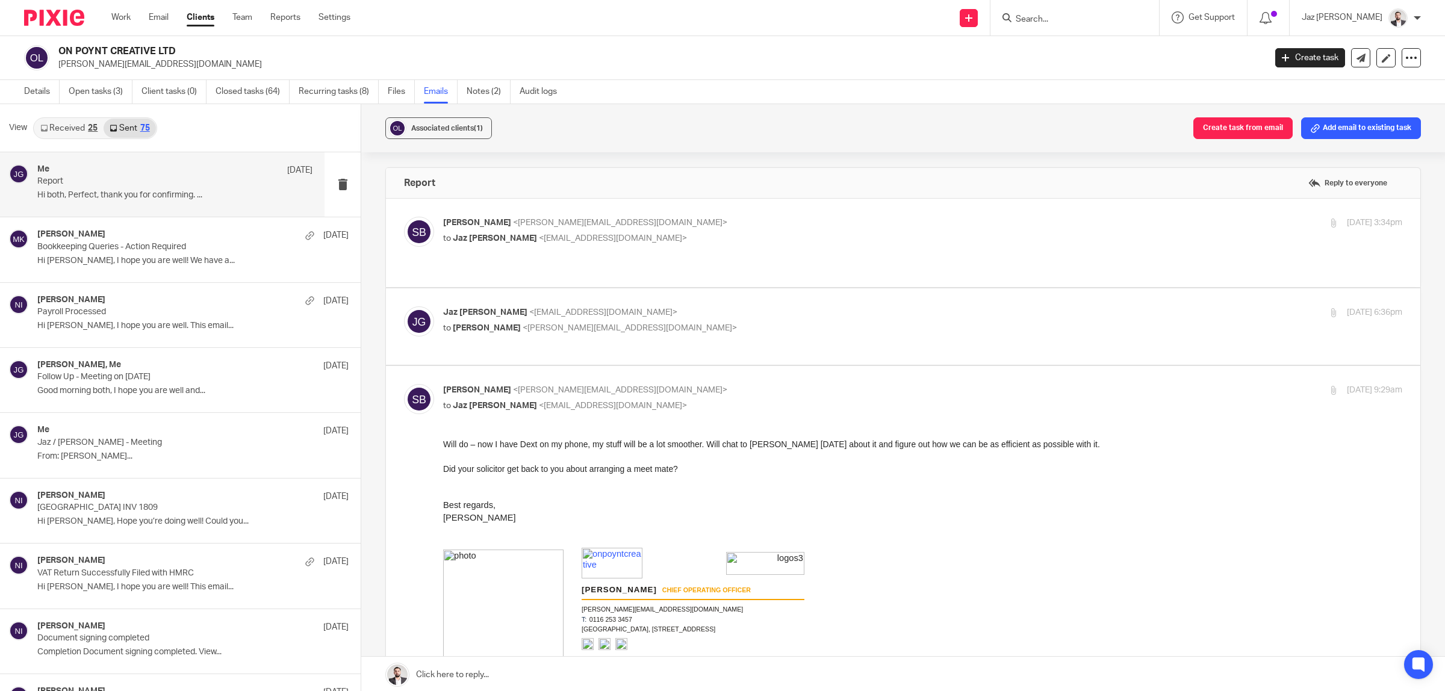
click at [404, 384] on input "checkbox" at bounding box center [403, 384] width 1 height 1
checkbox input "false"
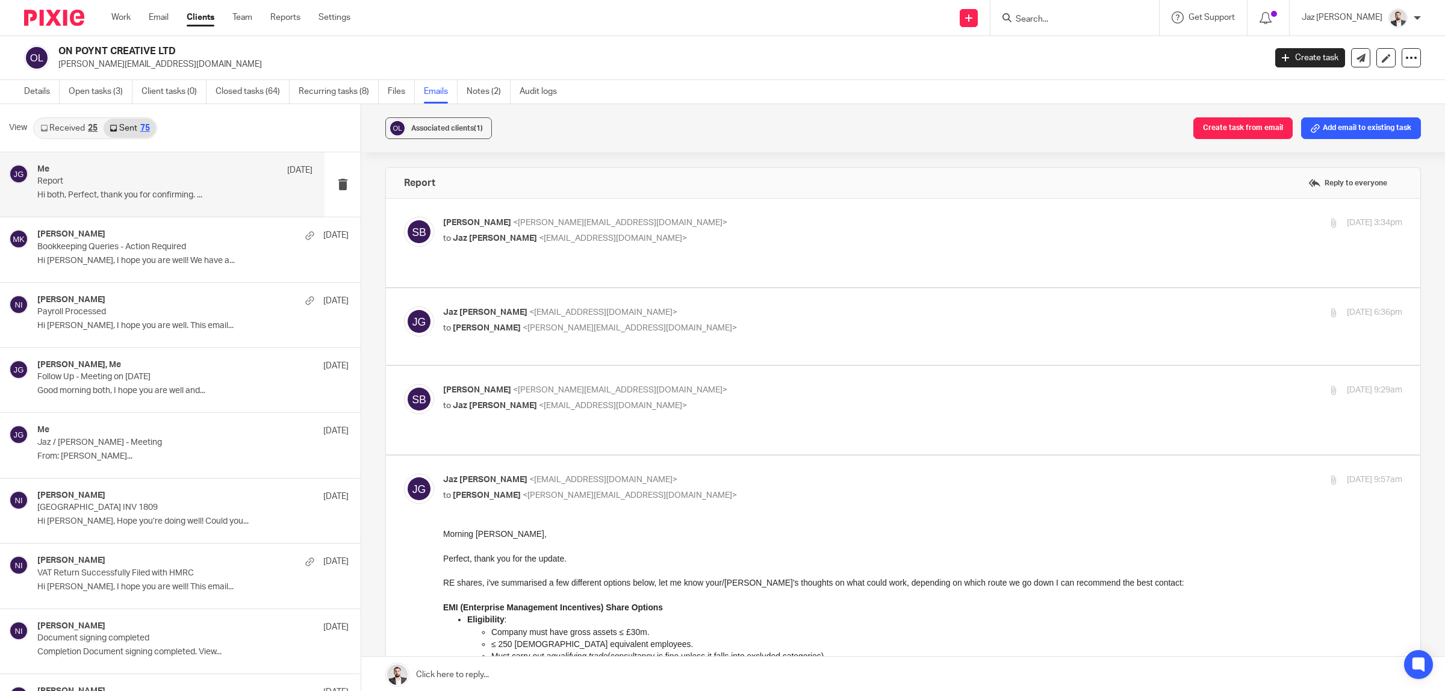
click at [750, 489] on p "to Sam Butlin <sam@onpoyntcreative.com>" at bounding box center [762, 495] width 639 height 13
checkbox input "false"
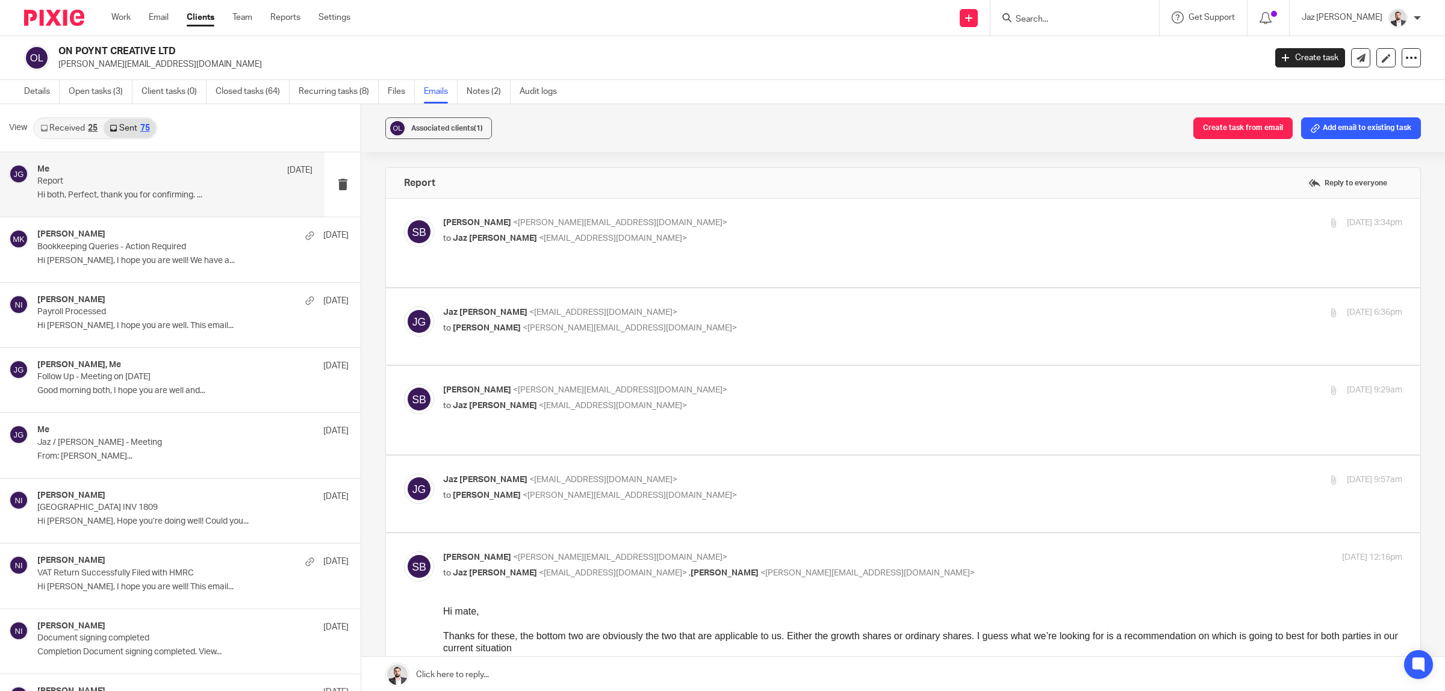
scroll to position [100, 0]
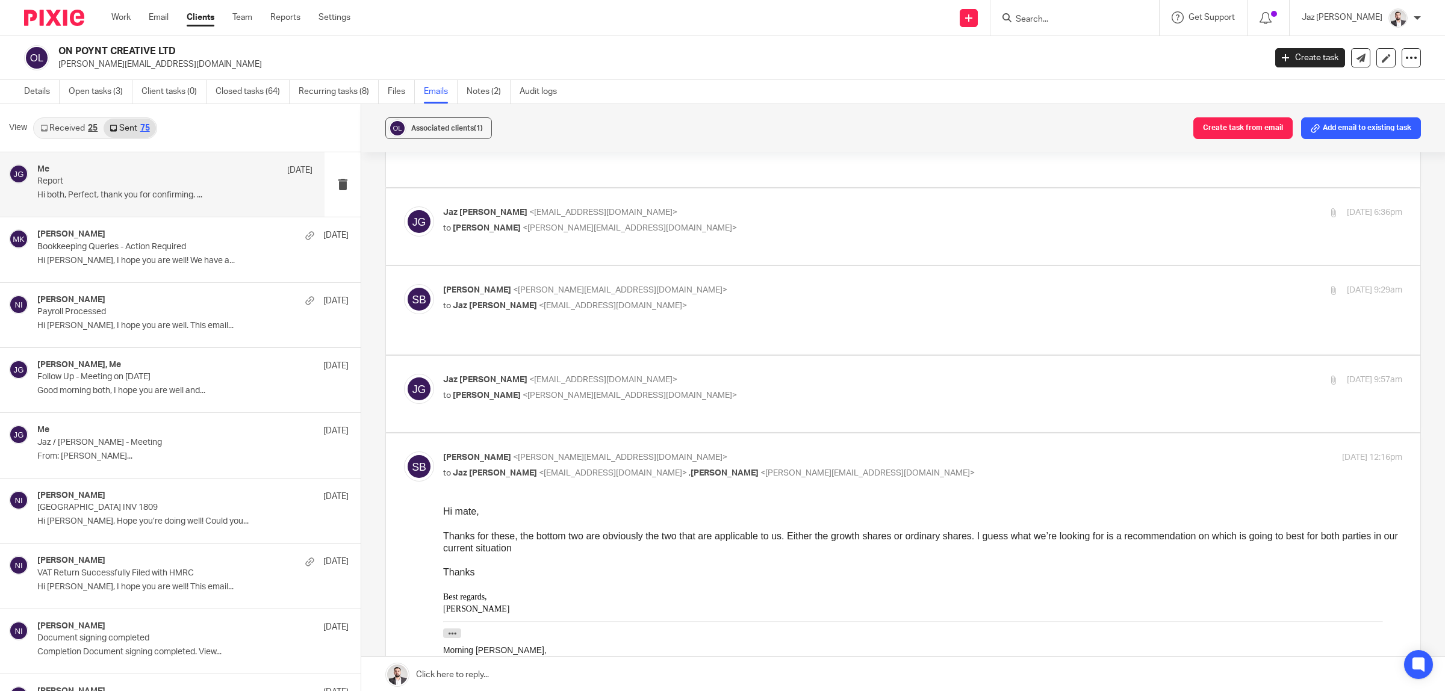
click at [894, 452] on div "Sam Butlin <sam@onpoyntcreative.com> to Jaz Grewal <jazgrewal@taxassist.co.uk> …" at bounding box center [762, 466] width 639 height 28
checkbox input "false"
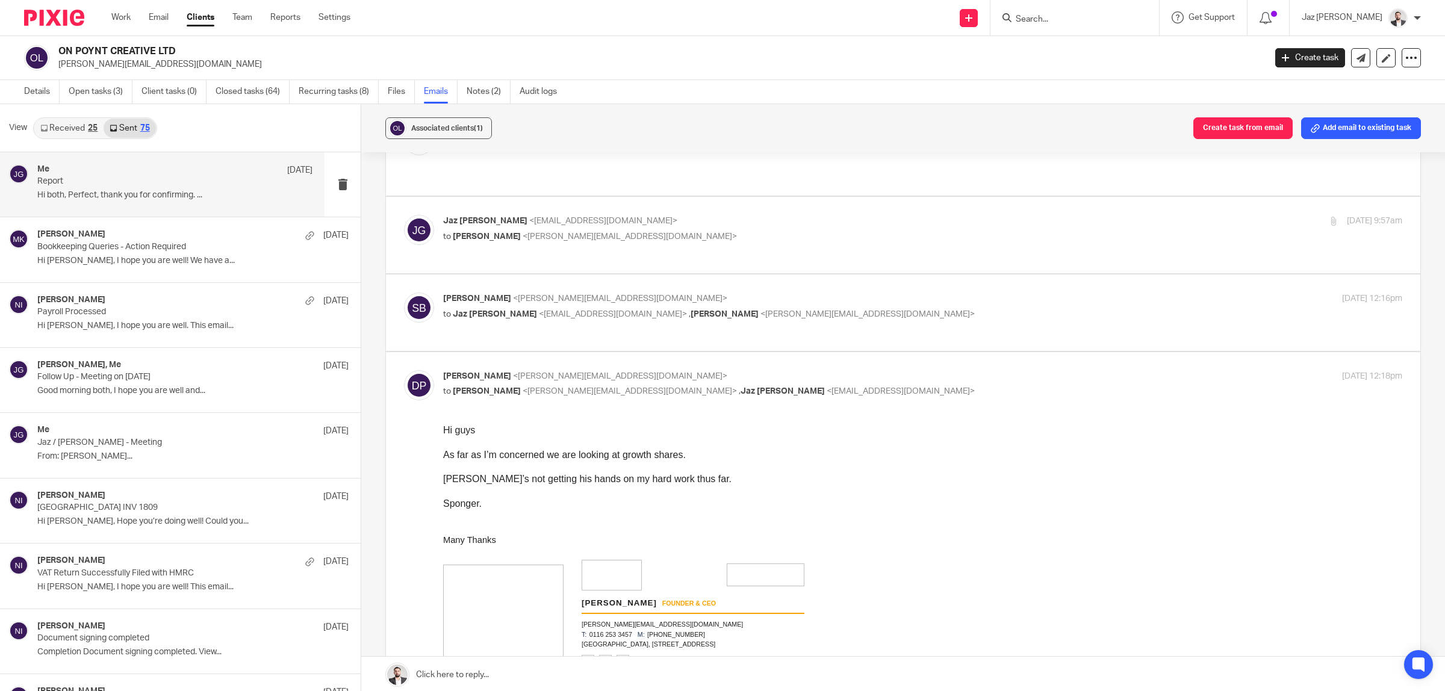
scroll to position [263, 0]
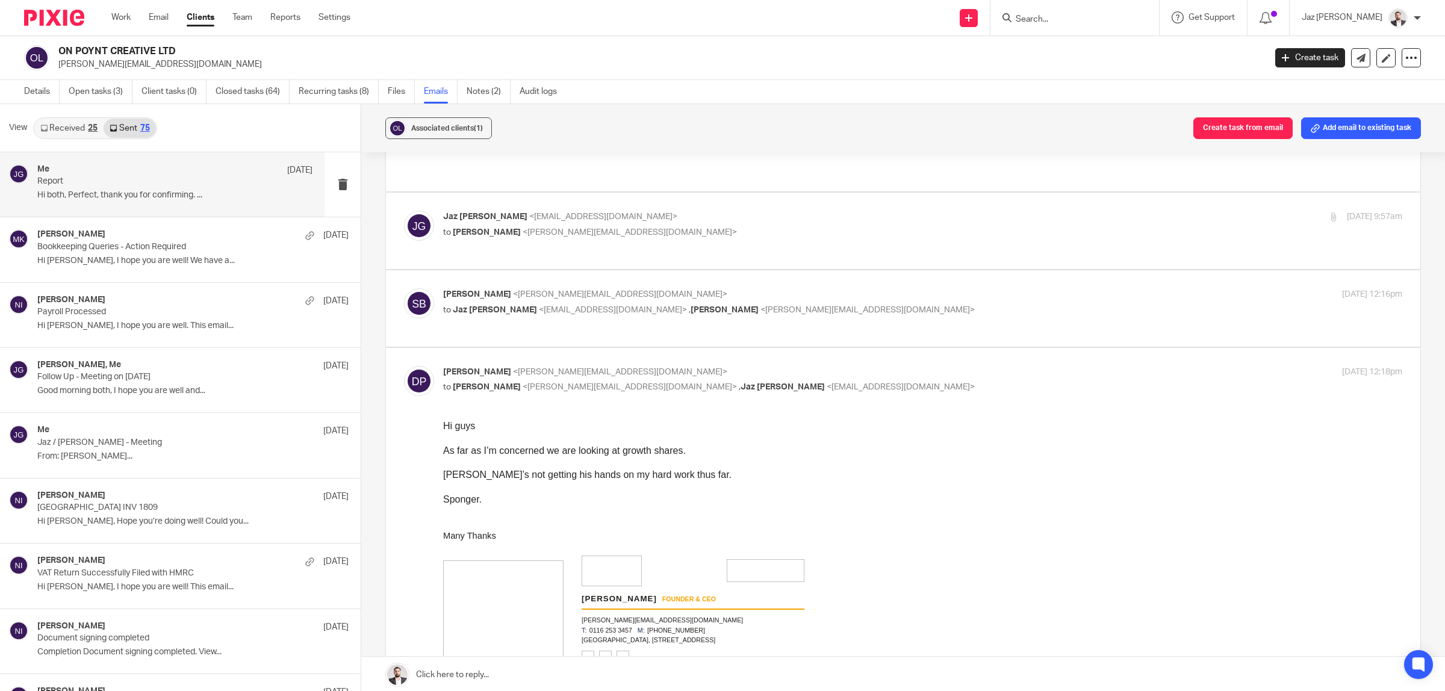
click at [873, 366] on p "Dan Poynton <dan@onpoyntcreative.com>" at bounding box center [762, 372] width 639 height 13
checkbox input "false"
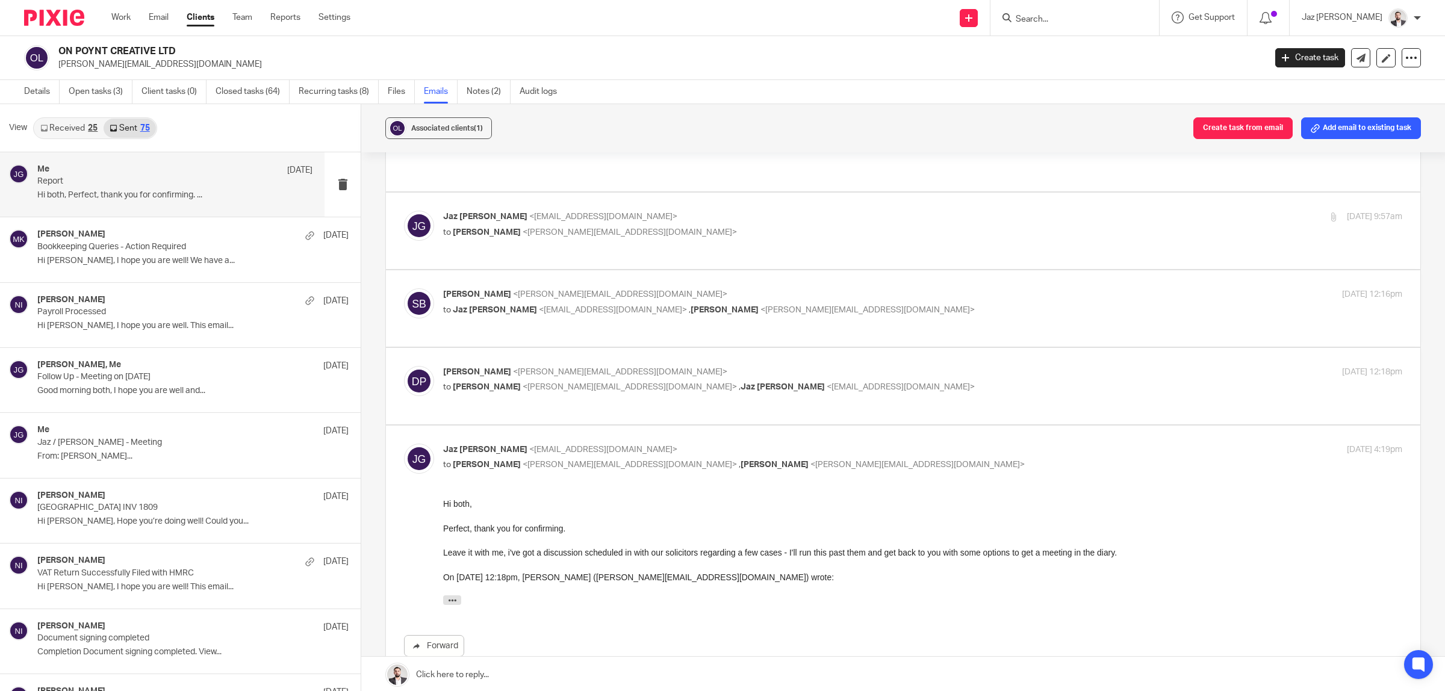
click at [892, 444] on div "Jaz Grewal <jazgrewal@taxassist.co.uk> to Sam Butlin <sam@onpoyntcreative.com> …" at bounding box center [762, 458] width 639 height 28
checkbox input "false"
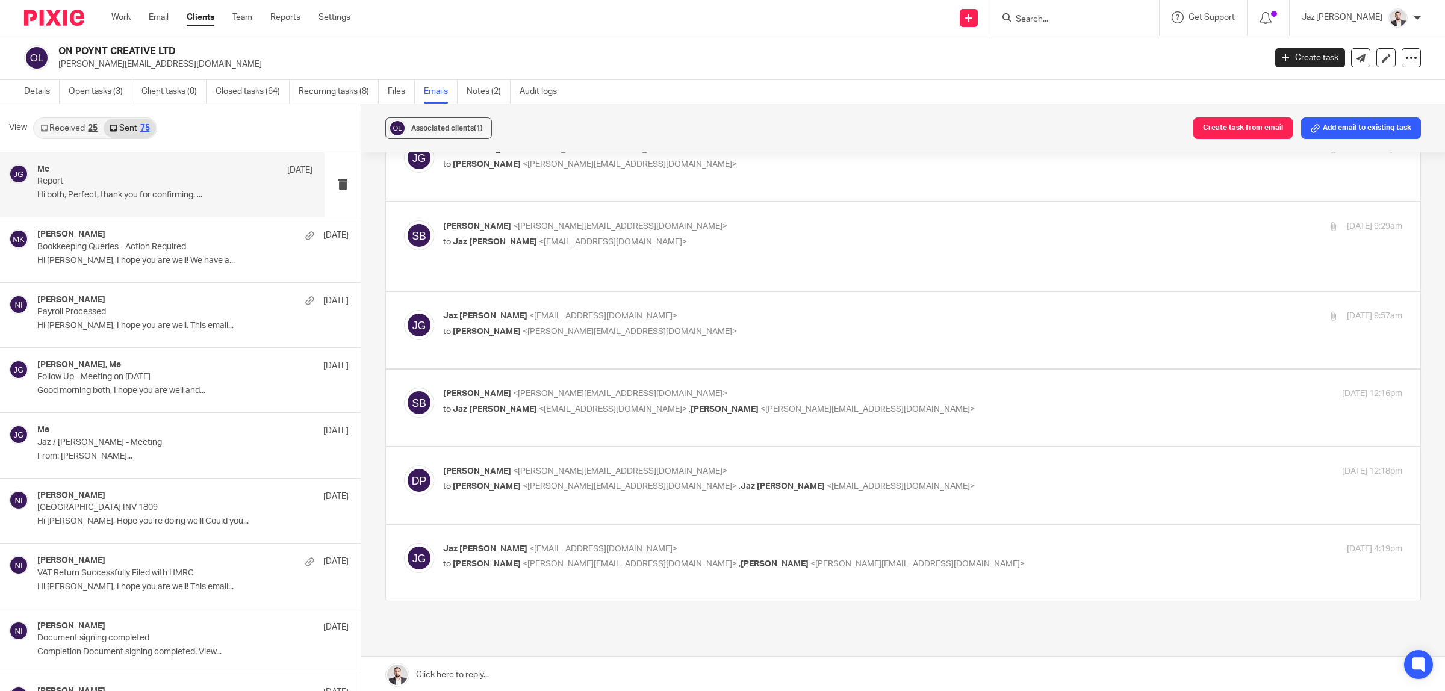
scroll to position [0, 0]
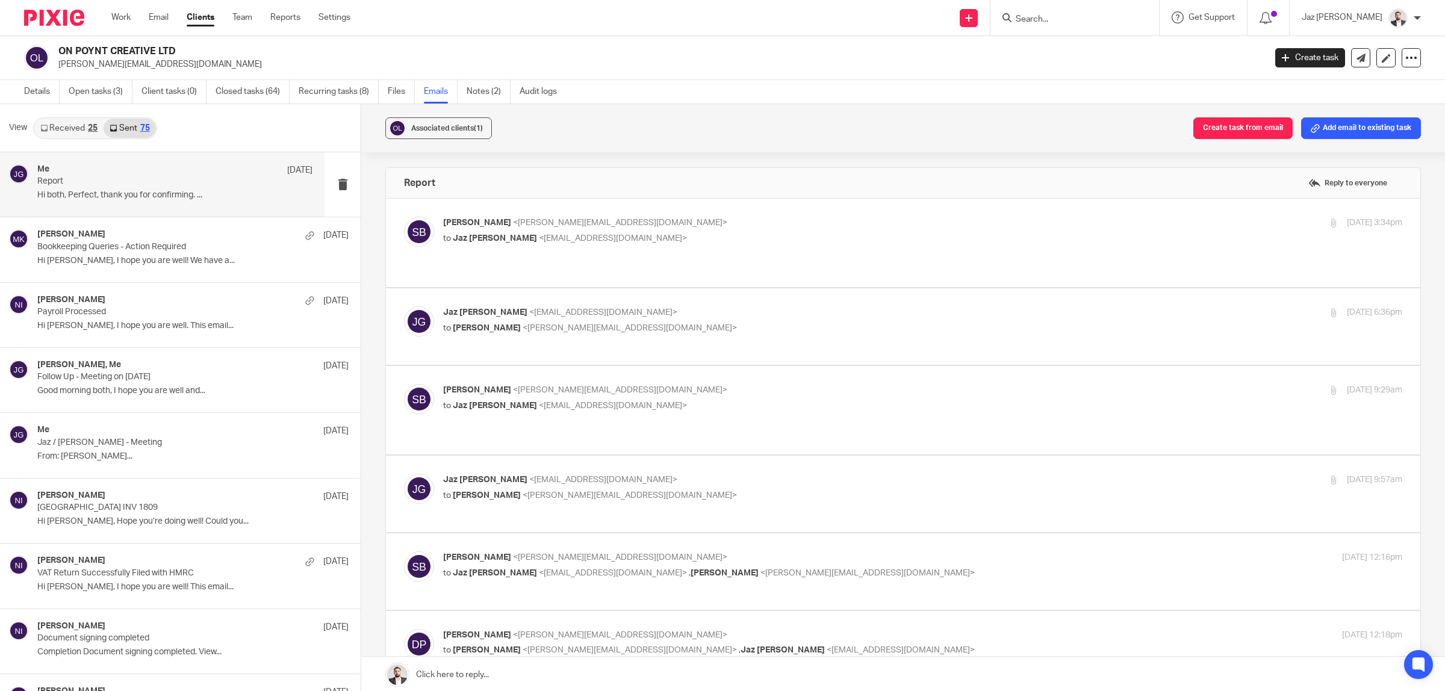
click at [1118, 25] on form at bounding box center [1079, 17] width 128 height 15
click at [1114, 21] on input "Search" at bounding box center [1069, 19] width 108 height 11
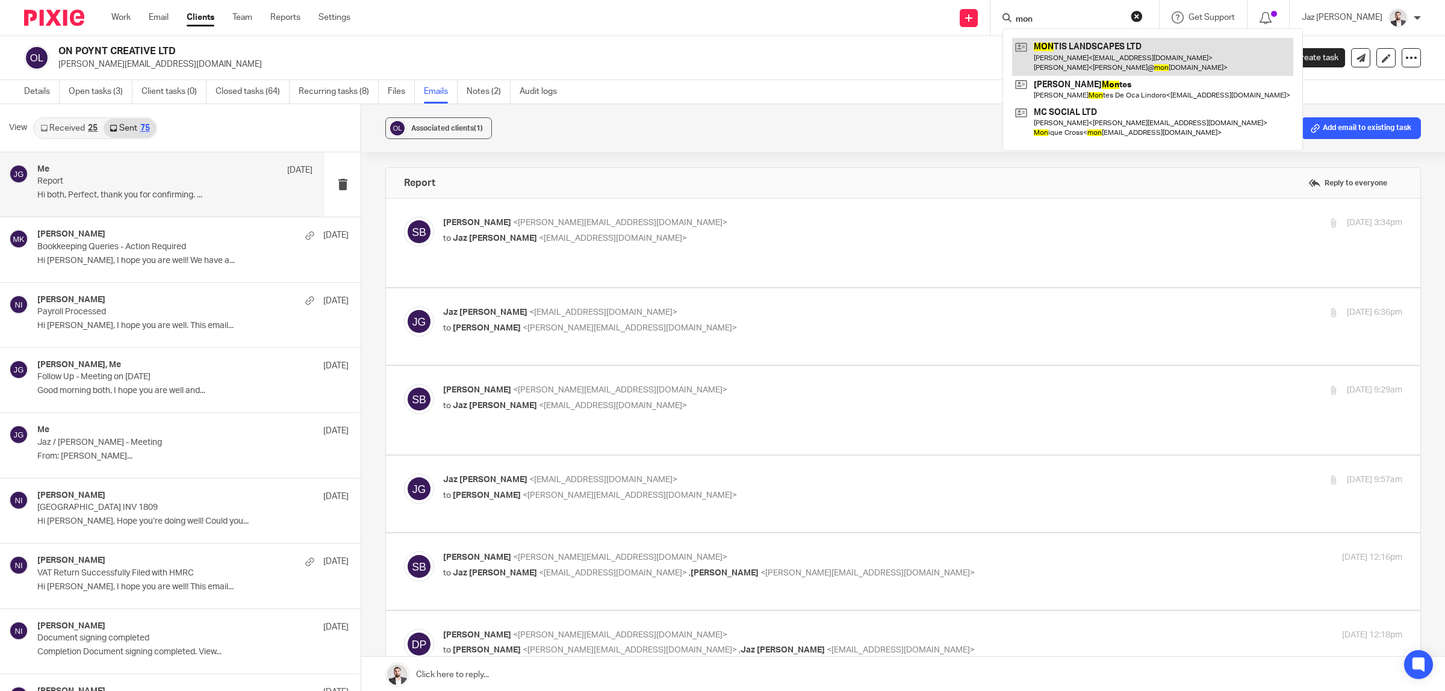
type input "mon"
click at [1135, 64] on link at bounding box center [1152, 56] width 281 height 37
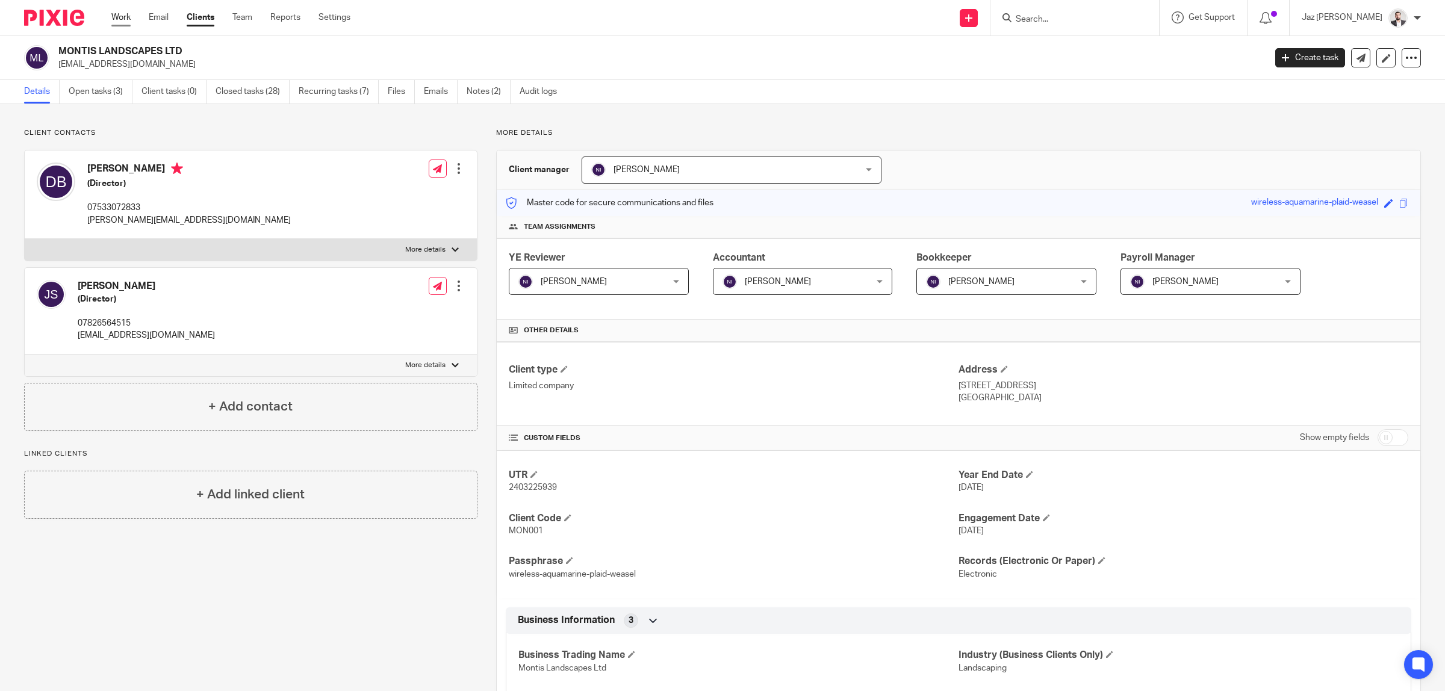
click at [121, 15] on link "Work" at bounding box center [120, 17] width 19 height 12
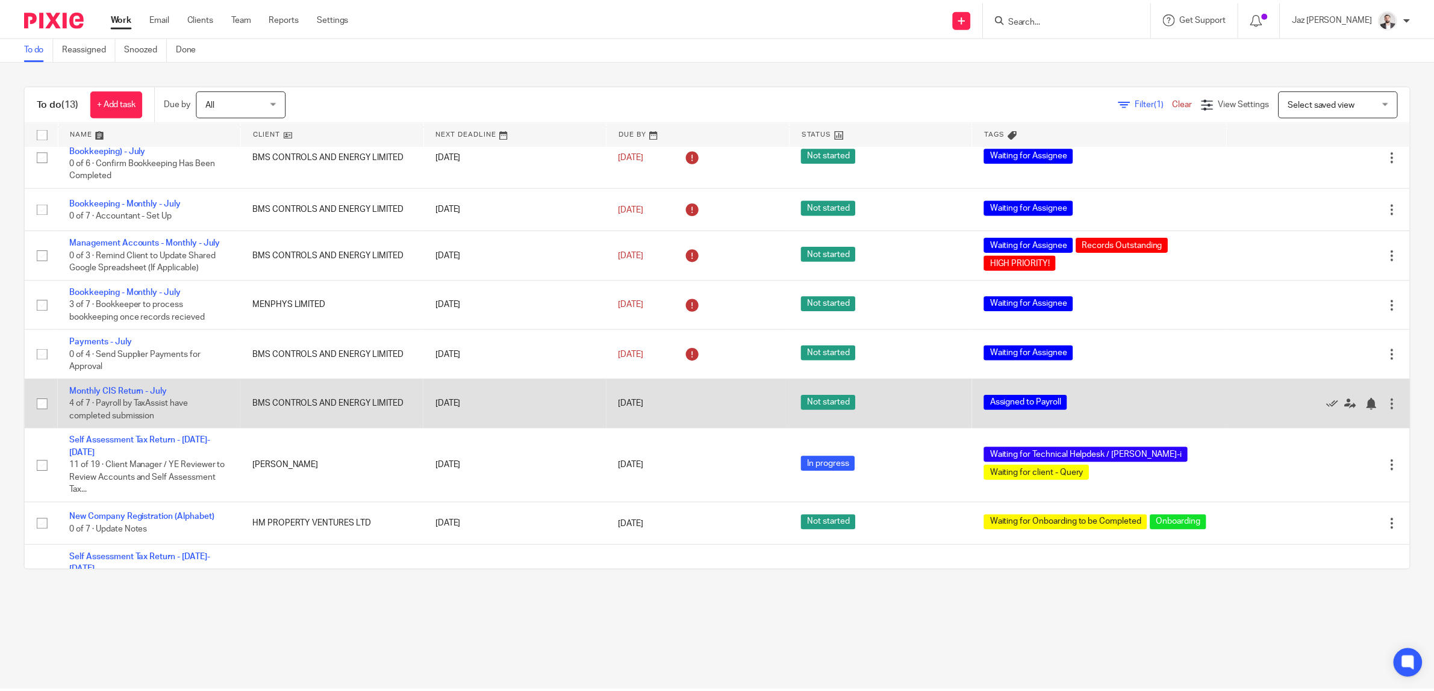
scroll to position [272, 0]
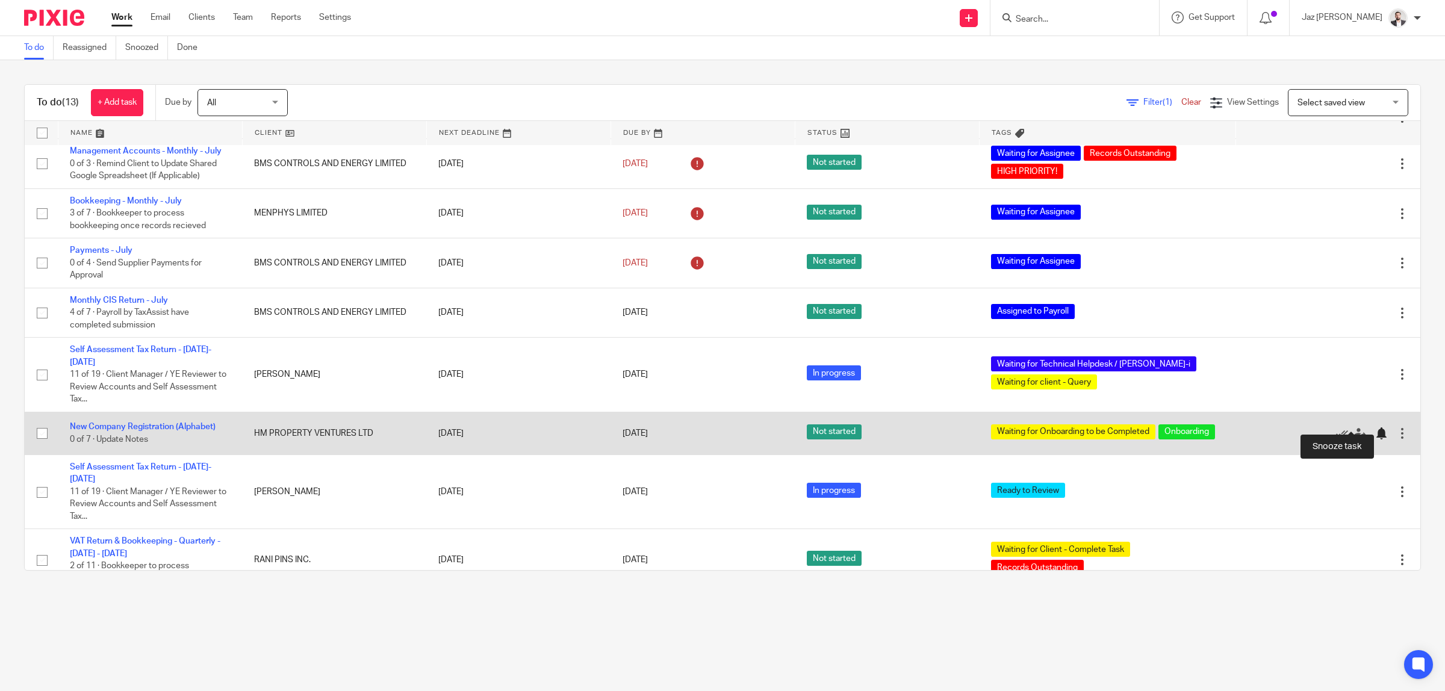
click at [1375, 427] on div at bounding box center [1381, 433] width 12 height 12
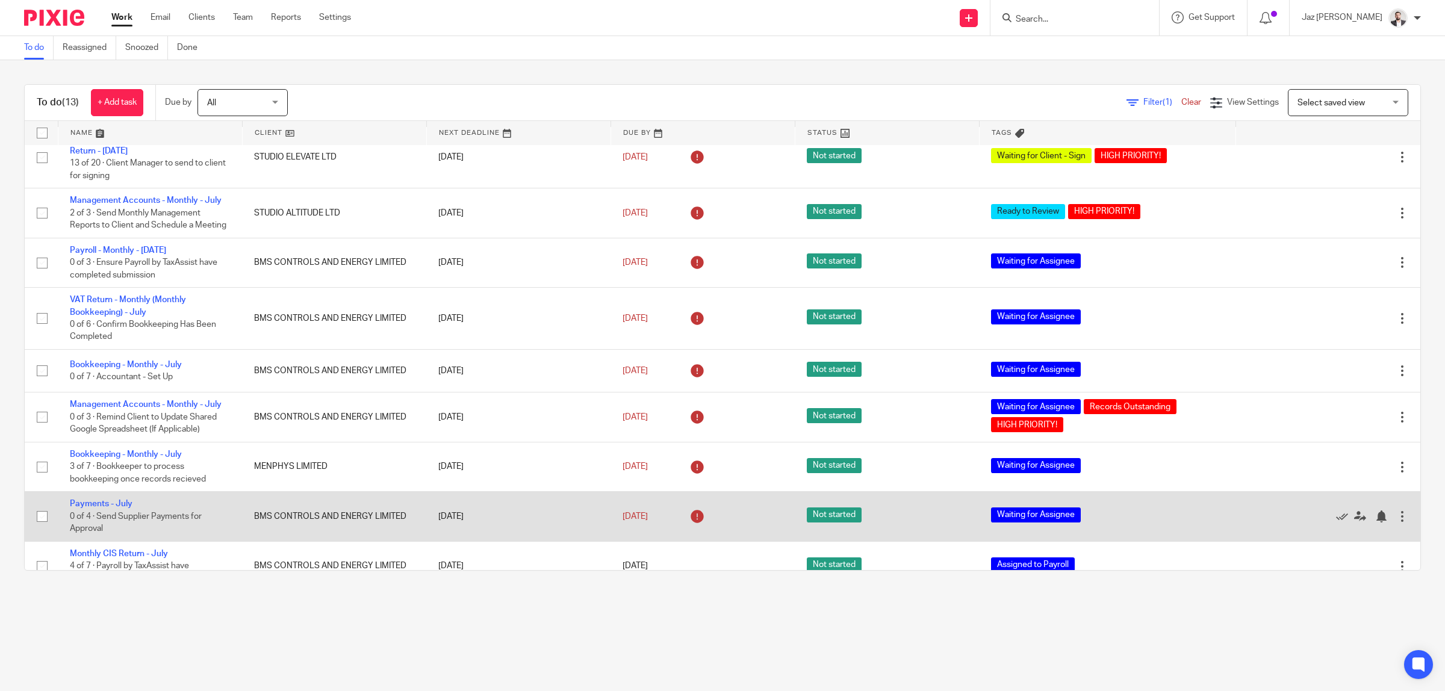
scroll to position [0, 0]
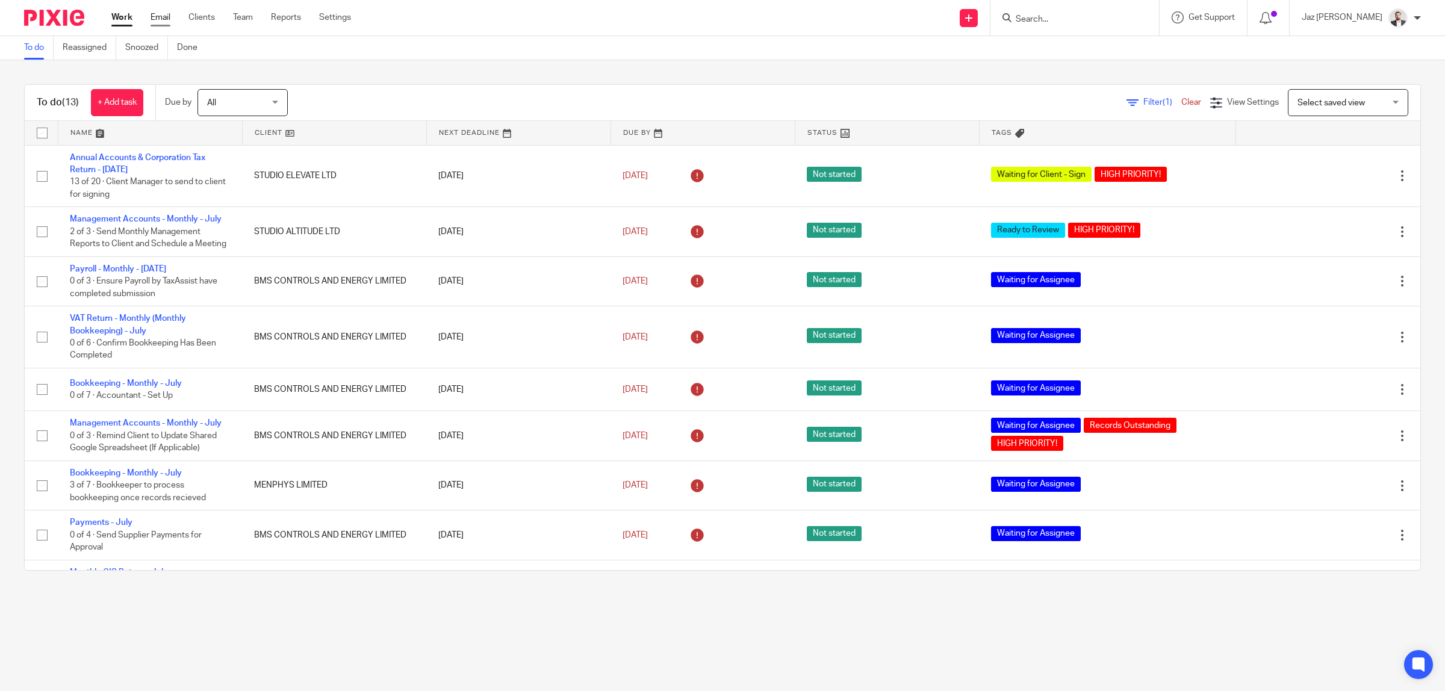
click at [167, 14] on link "Email" at bounding box center [161, 17] width 20 height 12
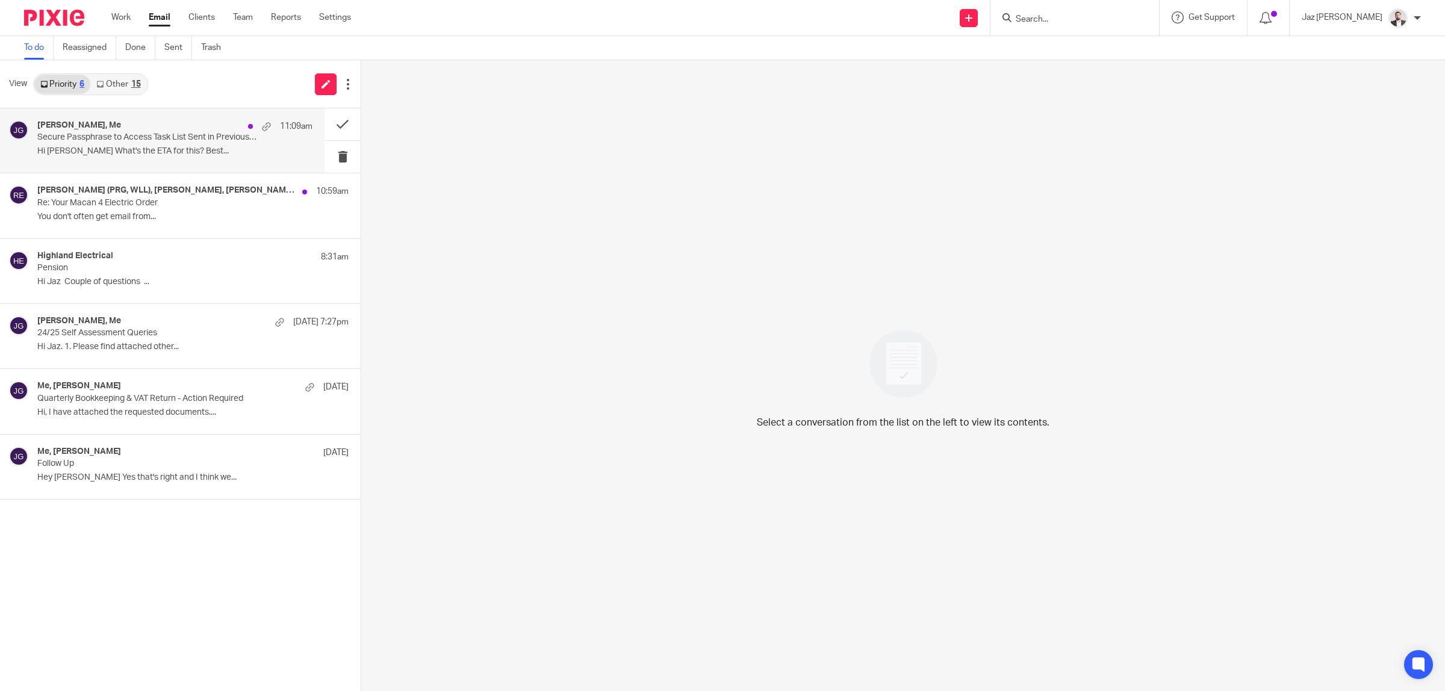
click at [121, 152] on p "Hi [PERSON_NAME] What's the ETA for this? Best..." at bounding box center [174, 151] width 275 height 10
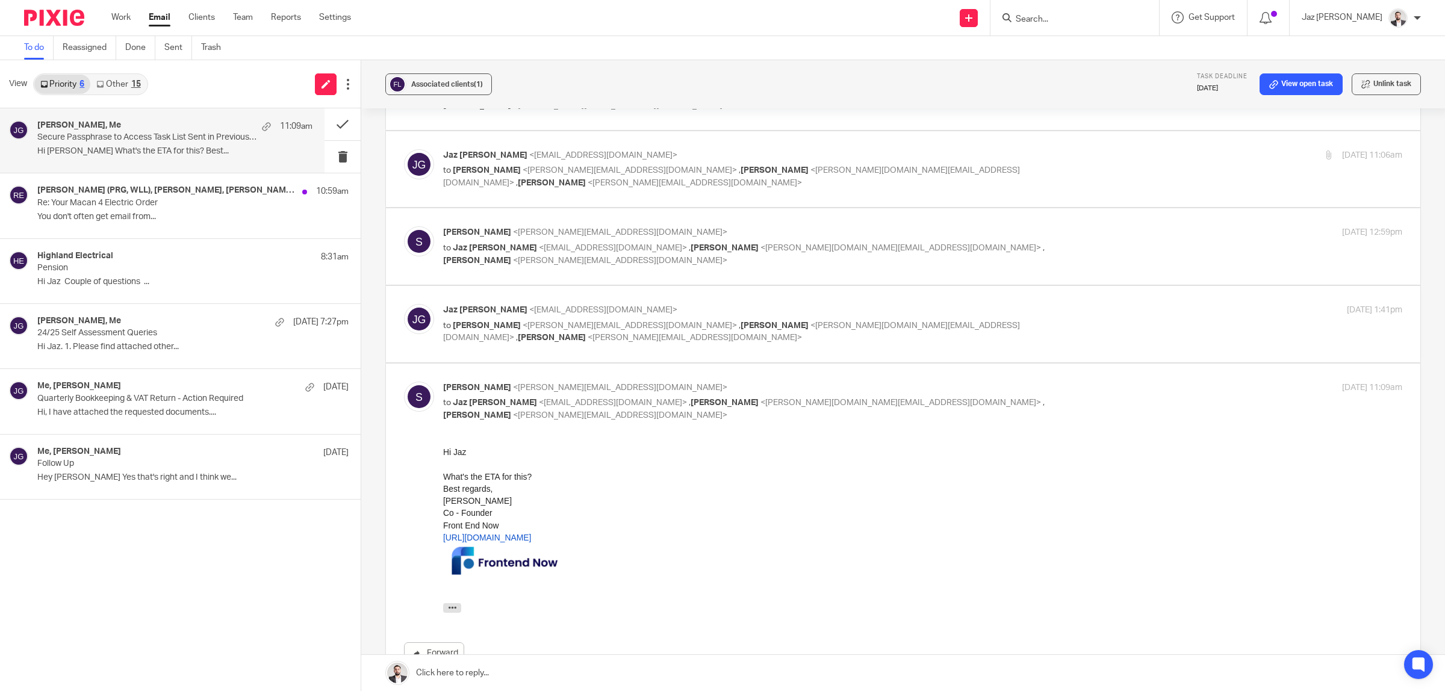
scroll to position [720, 0]
click at [151, 215] on p "You don't often get email from..." at bounding box center [174, 217] width 275 height 10
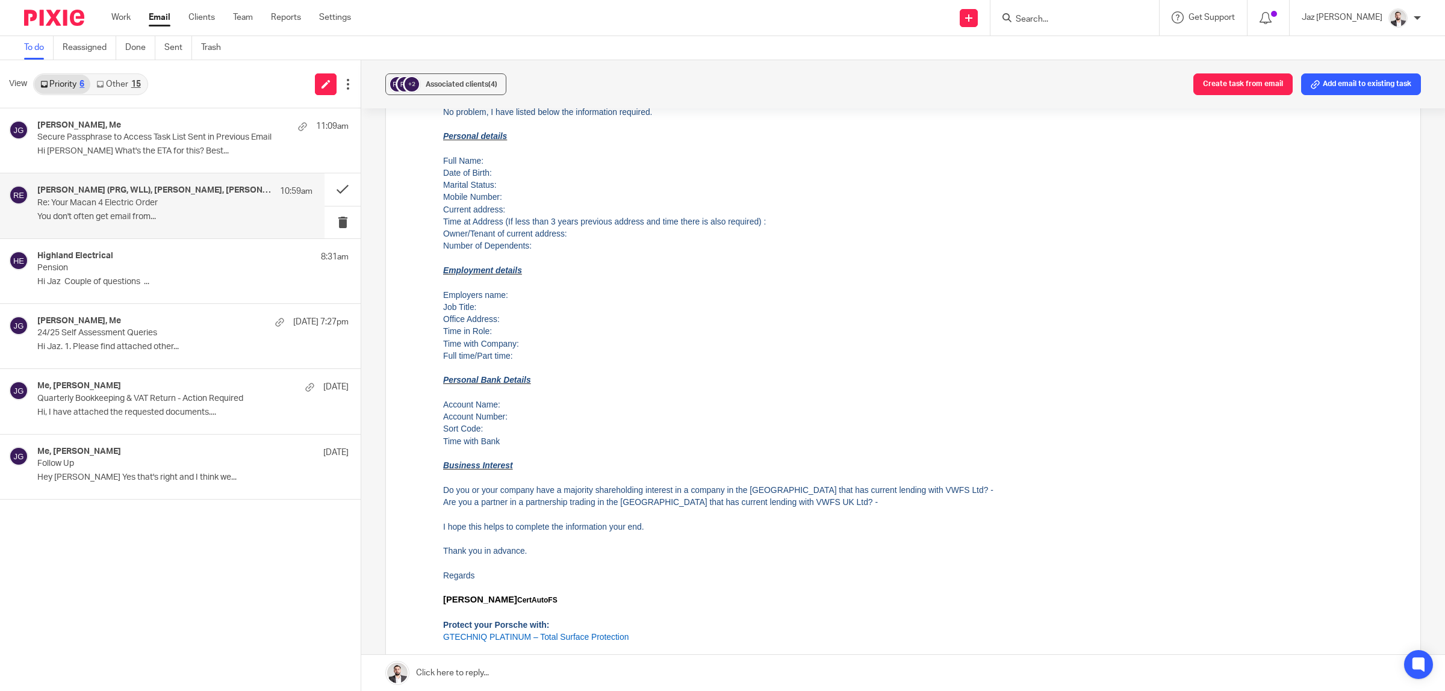
scroll to position [1244, 0]
click at [341, 191] on button at bounding box center [343, 189] width 36 height 32
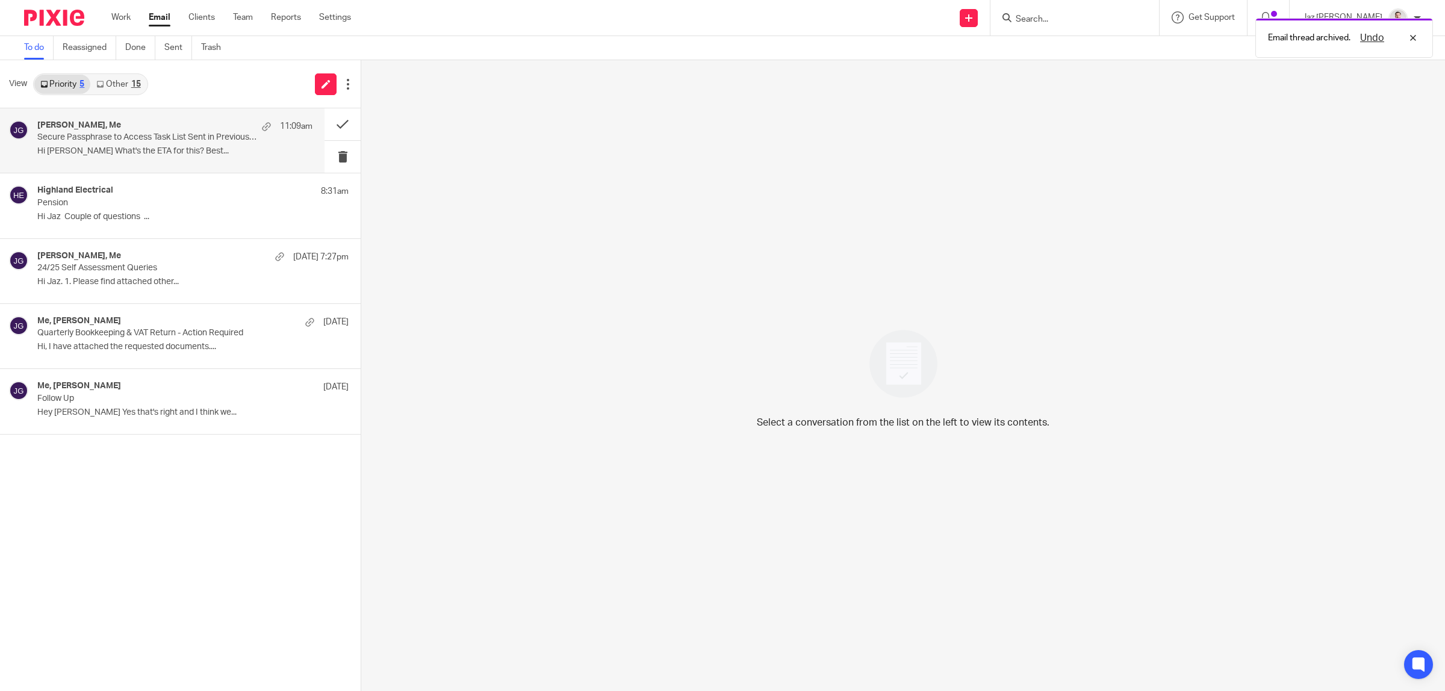
click at [155, 145] on div "Sam, Me 11:09am Secure Passphrase to Access Task List Sent in Previous Email Hi…" at bounding box center [174, 140] width 275 height 40
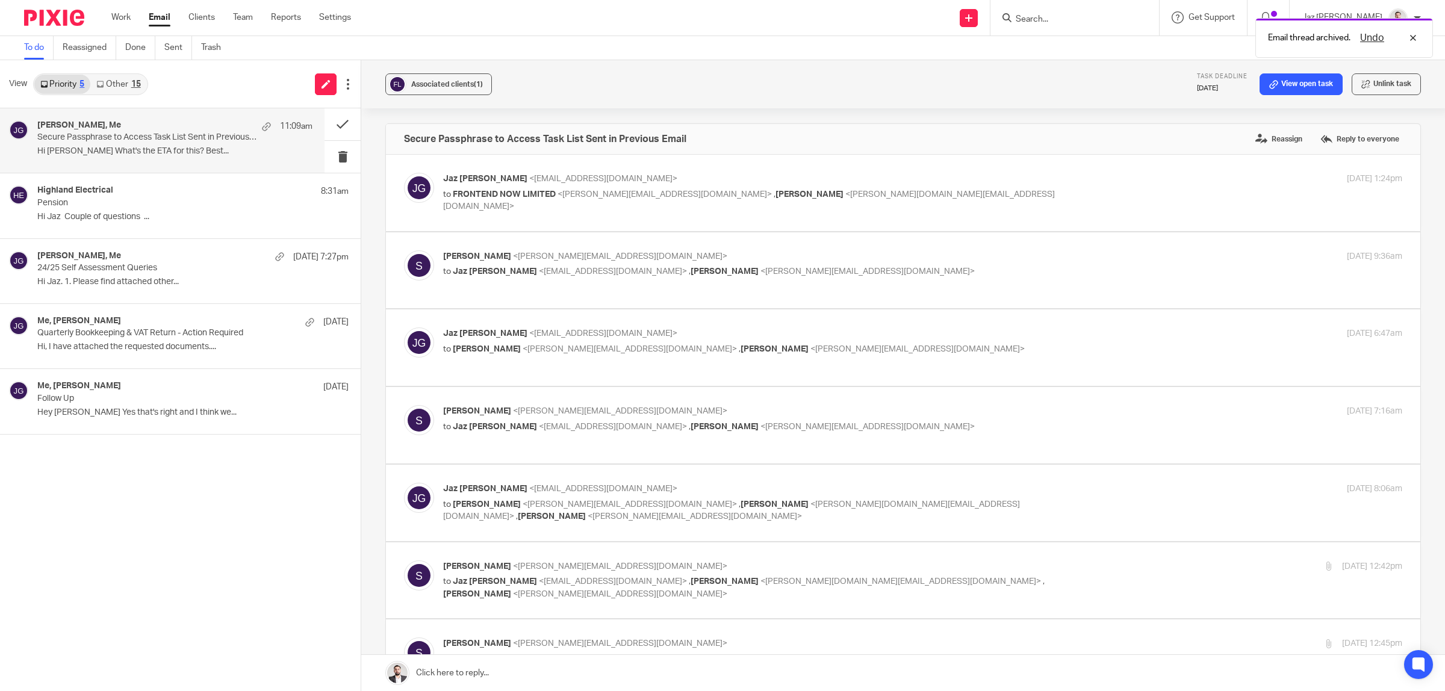
scroll to position [63, 0]
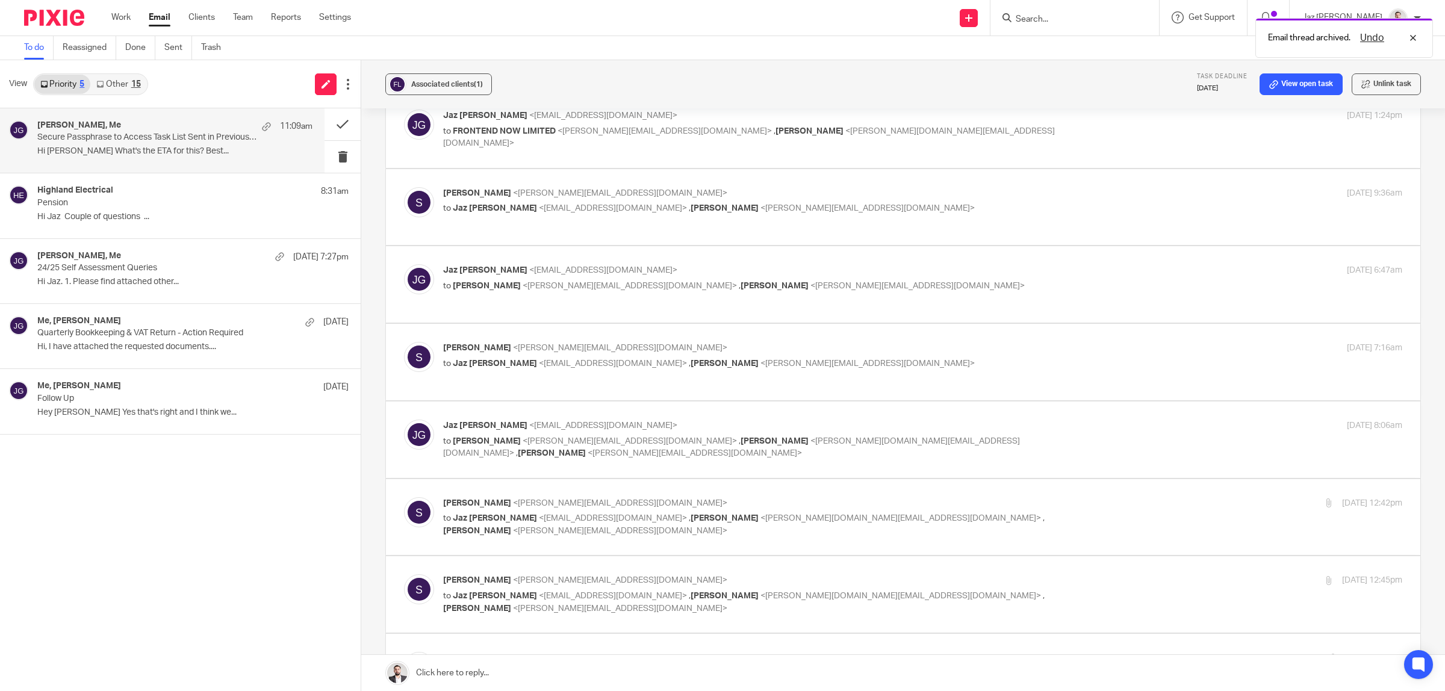
click at [1072, 22] on div "Email thread archived. Undo" at bounding box center [1078, 35] width 710 height 46
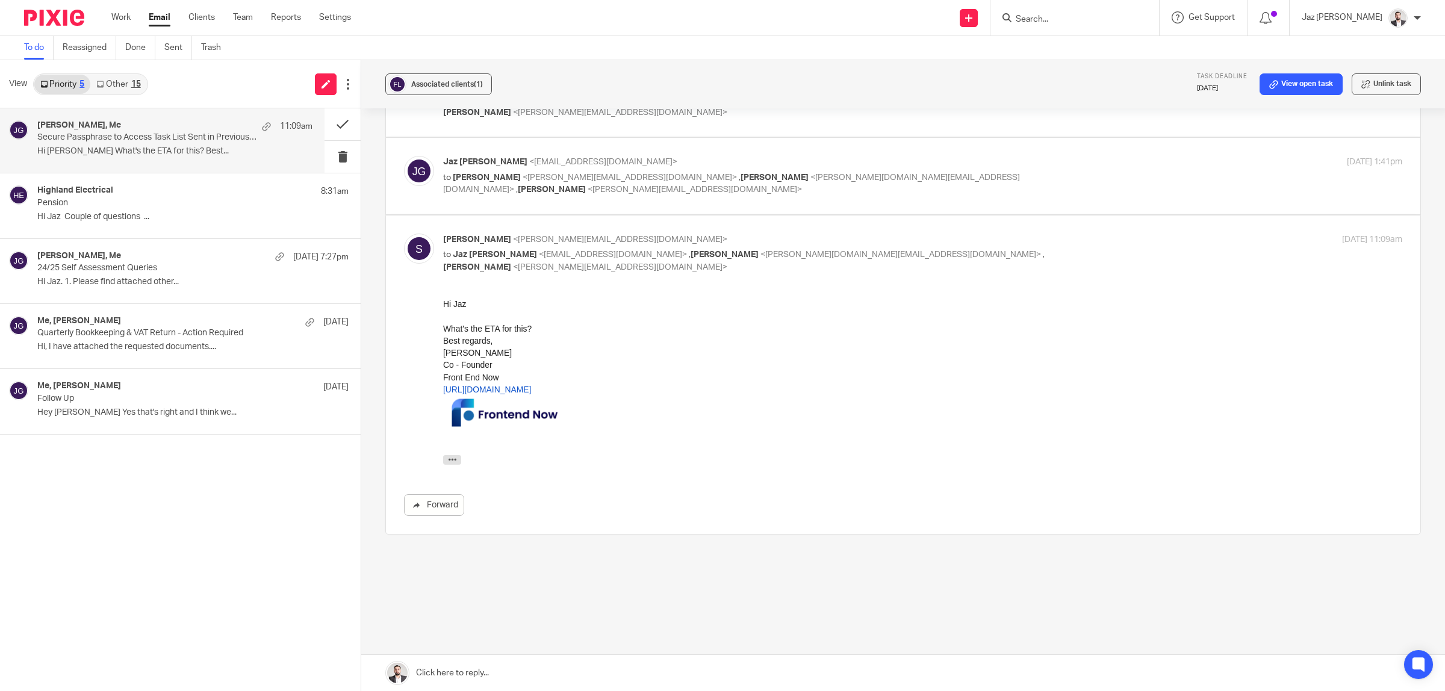
click at [581, 672] on link at bounding box center [903, 673] width 1084 height 36
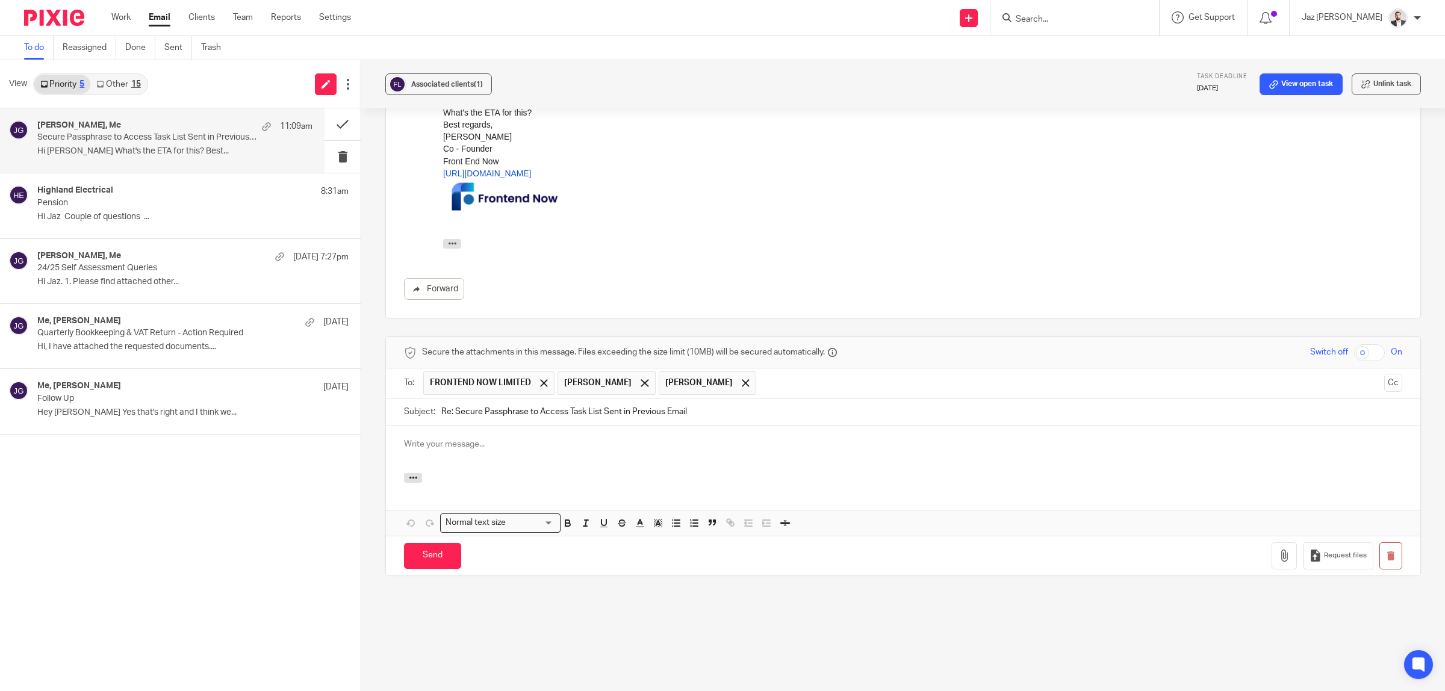
scroll to position [0, 0]
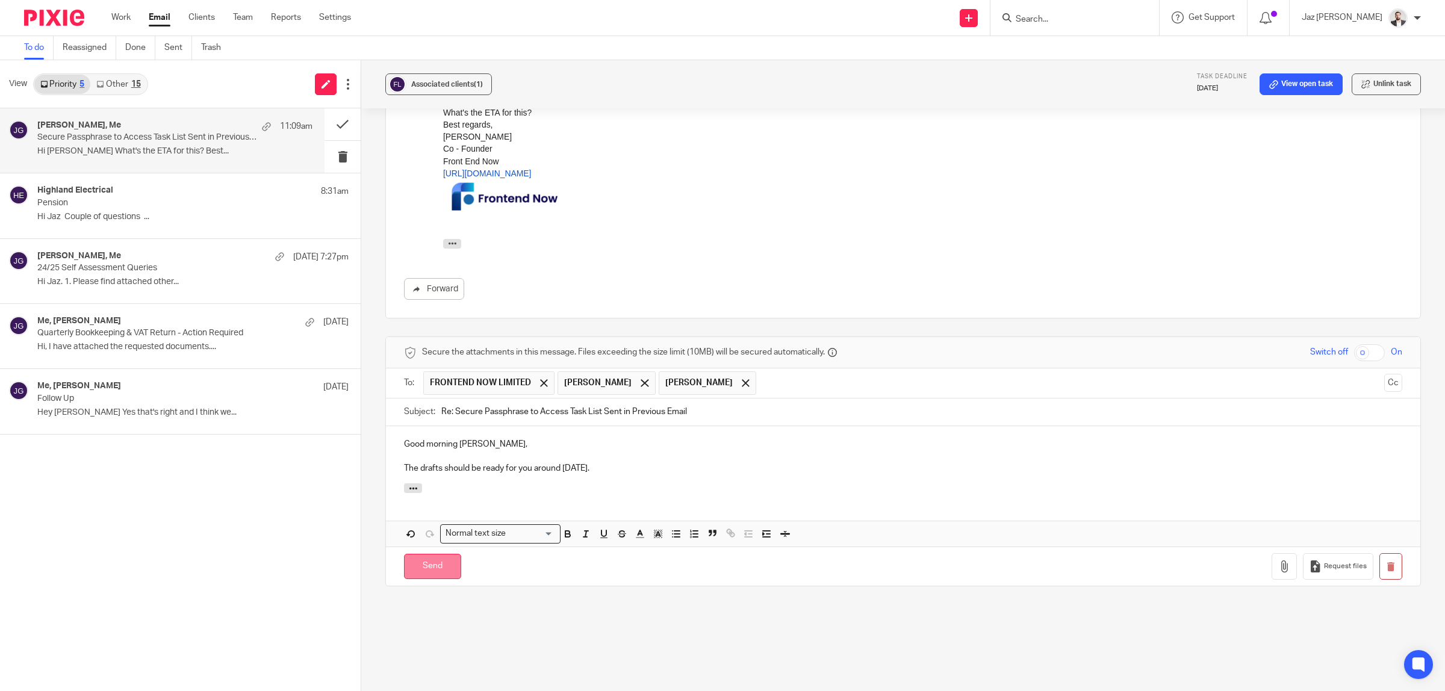
click at [429, 579] on input "Send" at bounding box center [432, 567] width 57 height 26
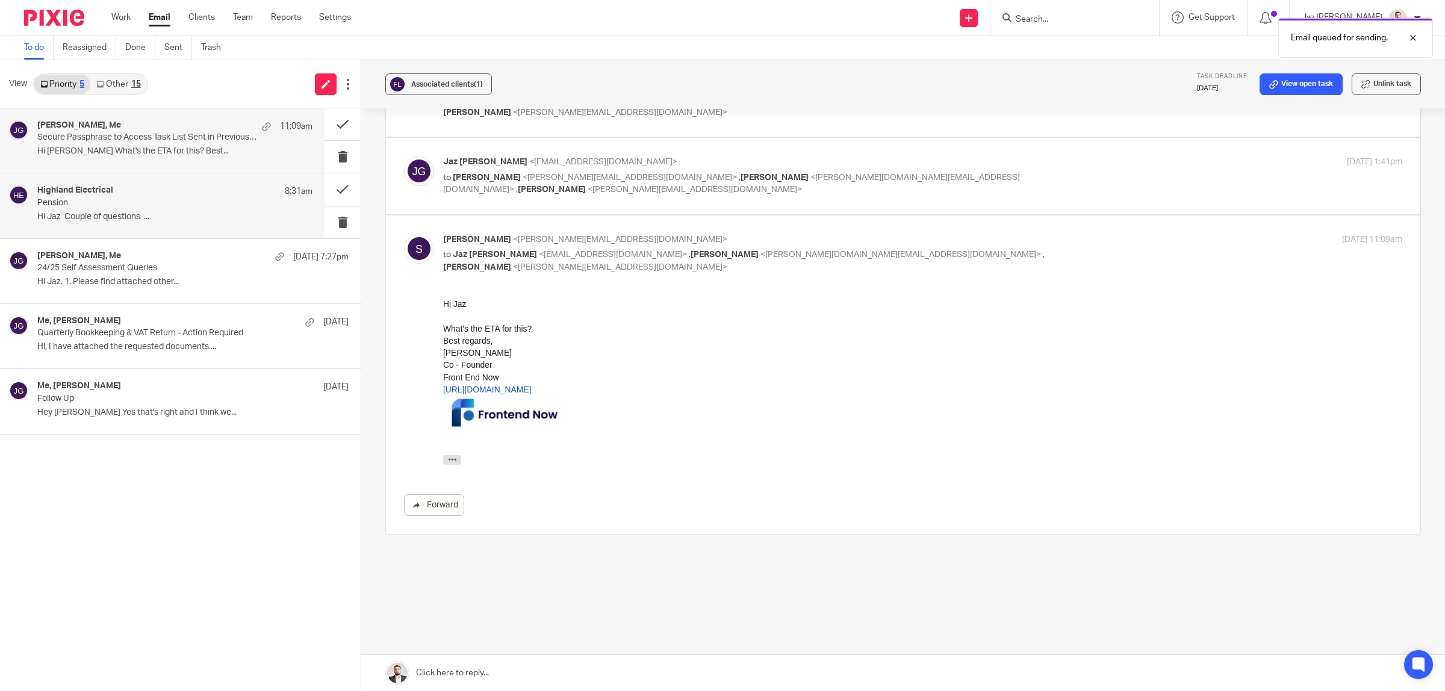
click at [121, 210] on div "Highland Electrical 8:31am Pension Hi Jaz Couple of questions ..." at bounding box center [174, 205] width 275 height 40
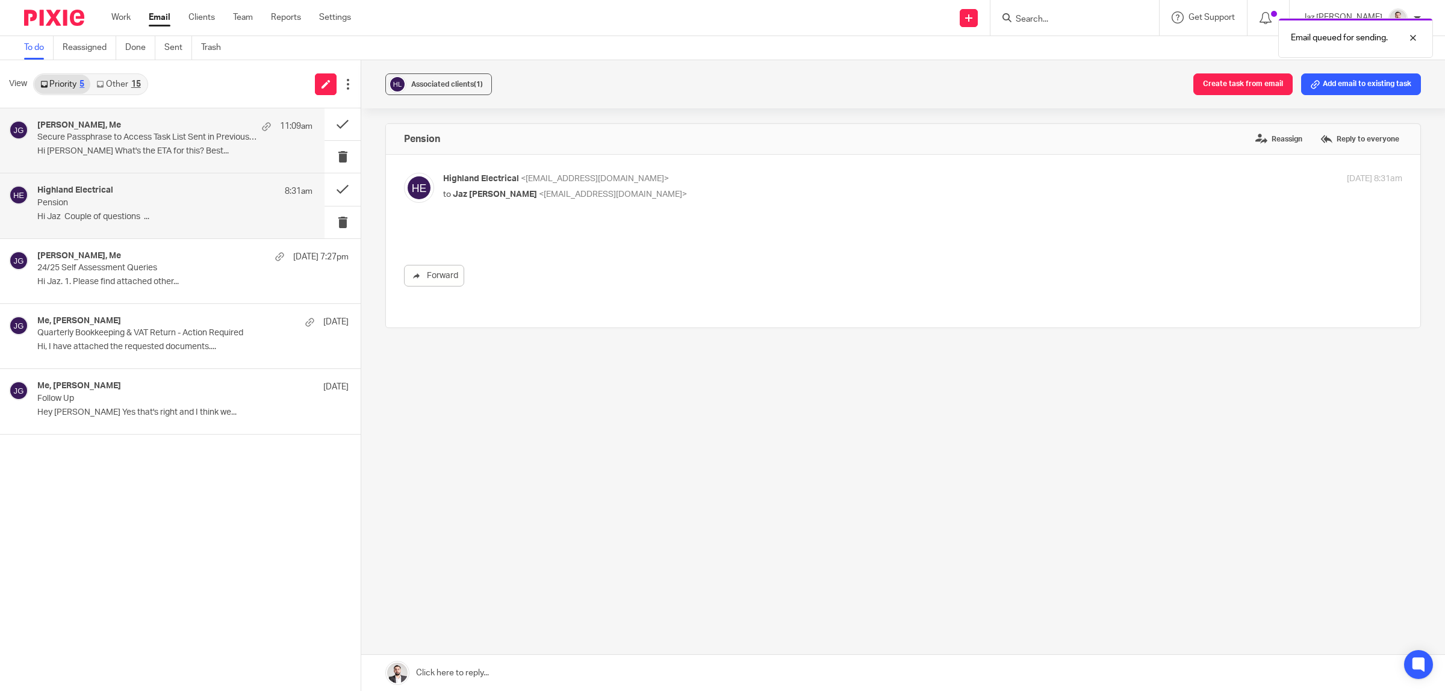
scroll to position [0, 0]
click at [169, 157] on div "Sam, Me 11:09am Secure Passphrase to Access Task List Sent in Previous Email Hi…" at bounding box center [174, 140] width 275 height 40
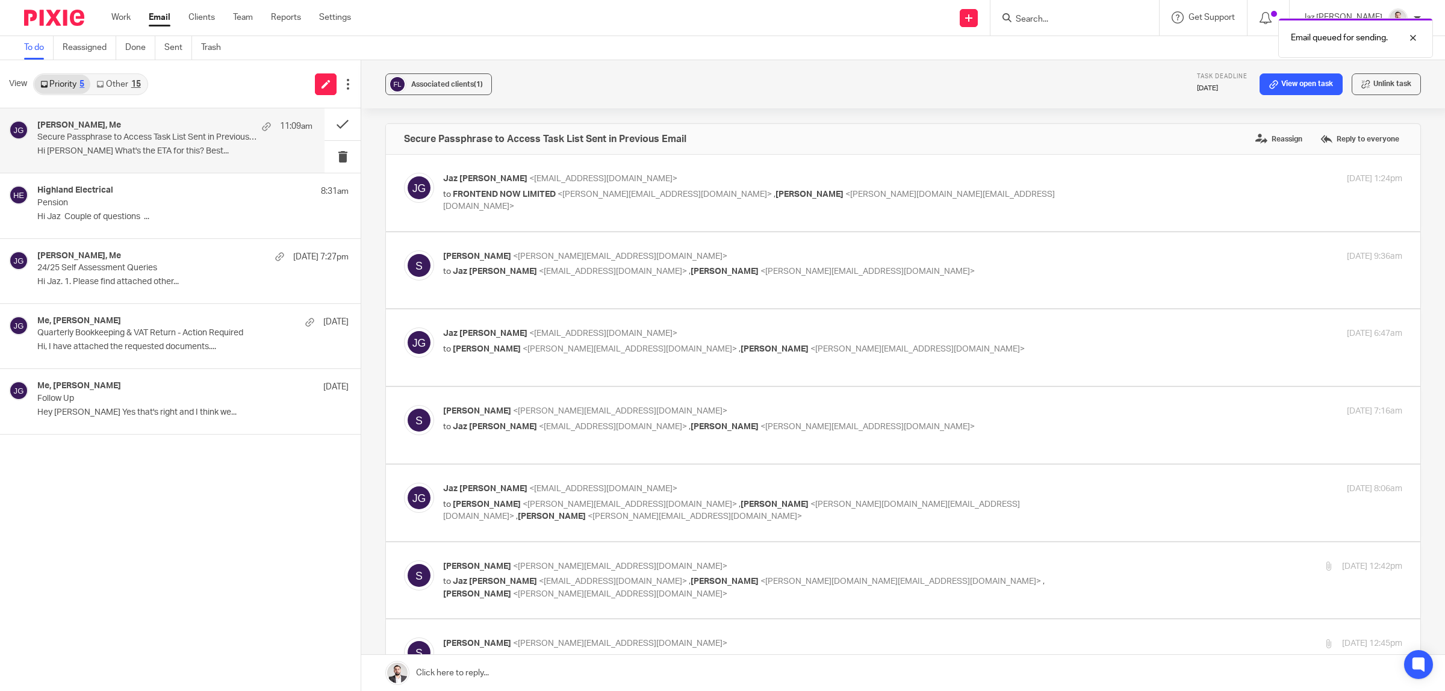
scroll to position [867, 0]
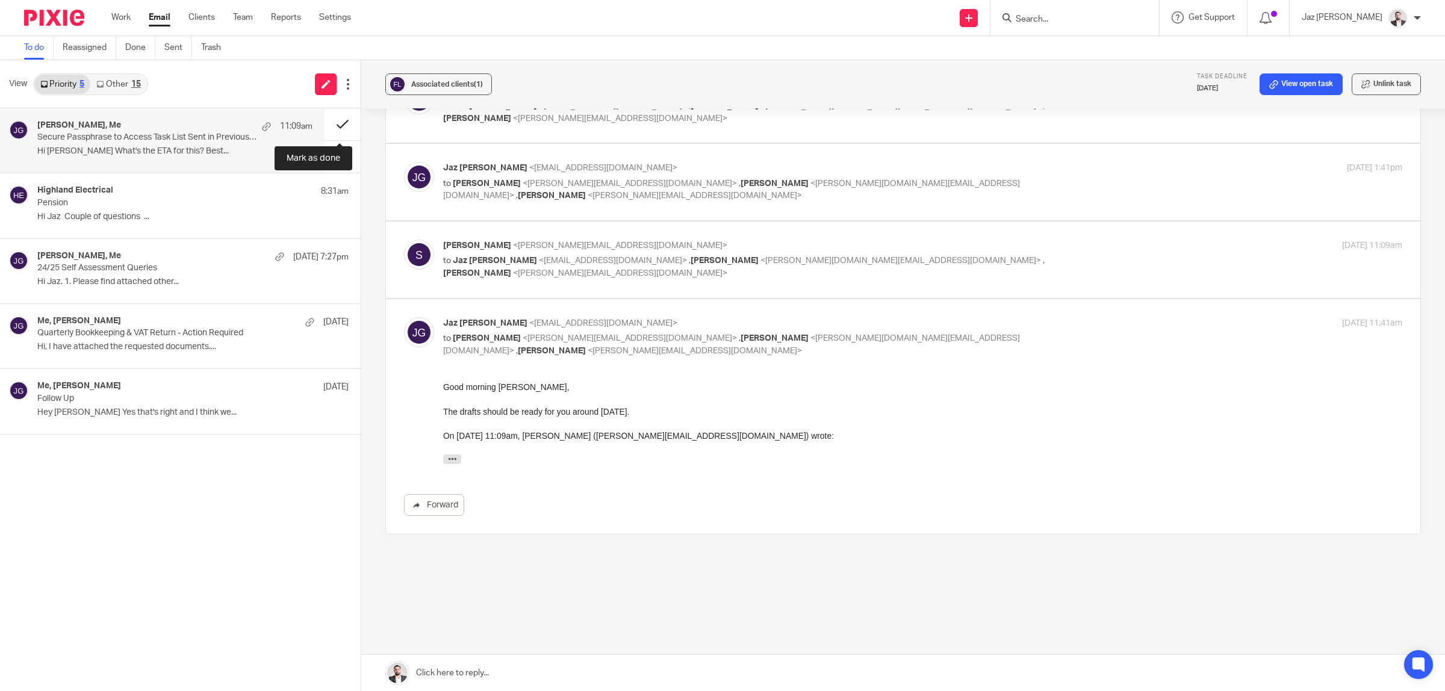
click at [347, 120] on button at bounding box center [343, 124] width 36 height 32
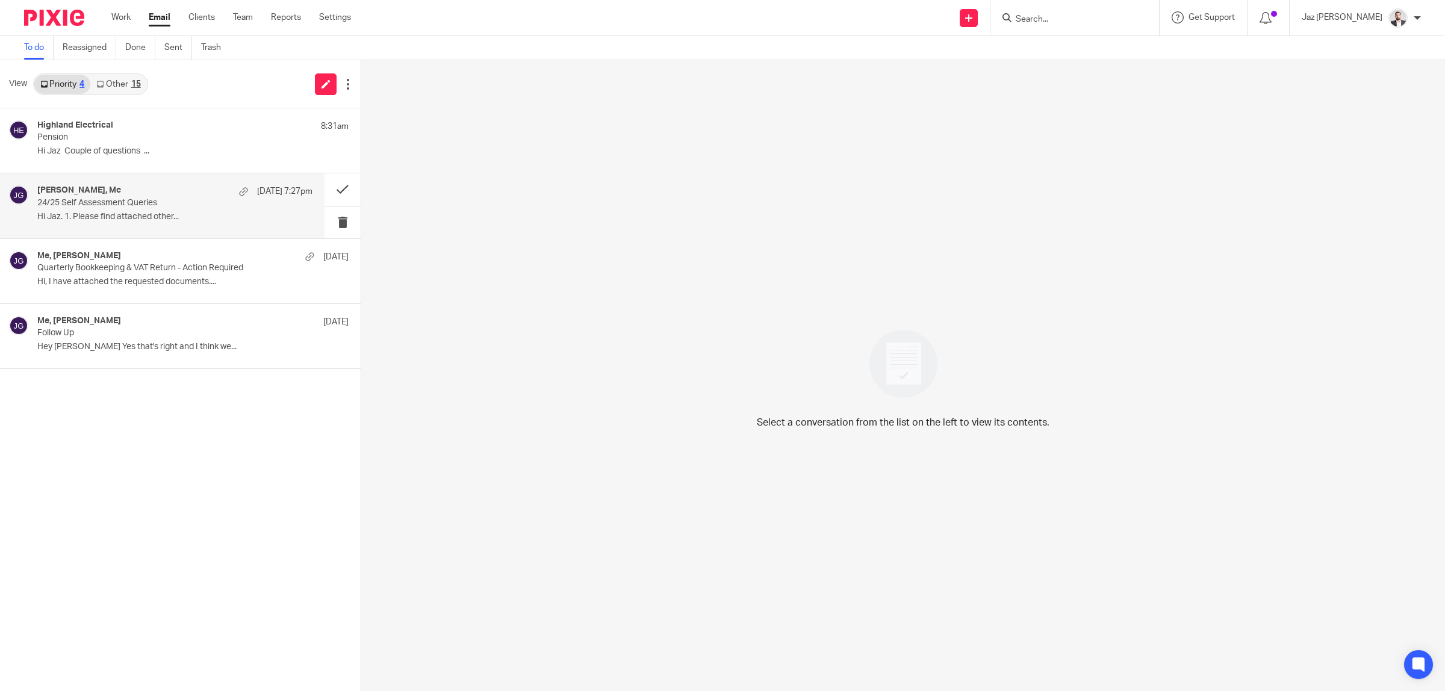
click at [119, 205] on p "24/25 Self Assessment Queries" at bounding box center [147, 203] width 220 height 10
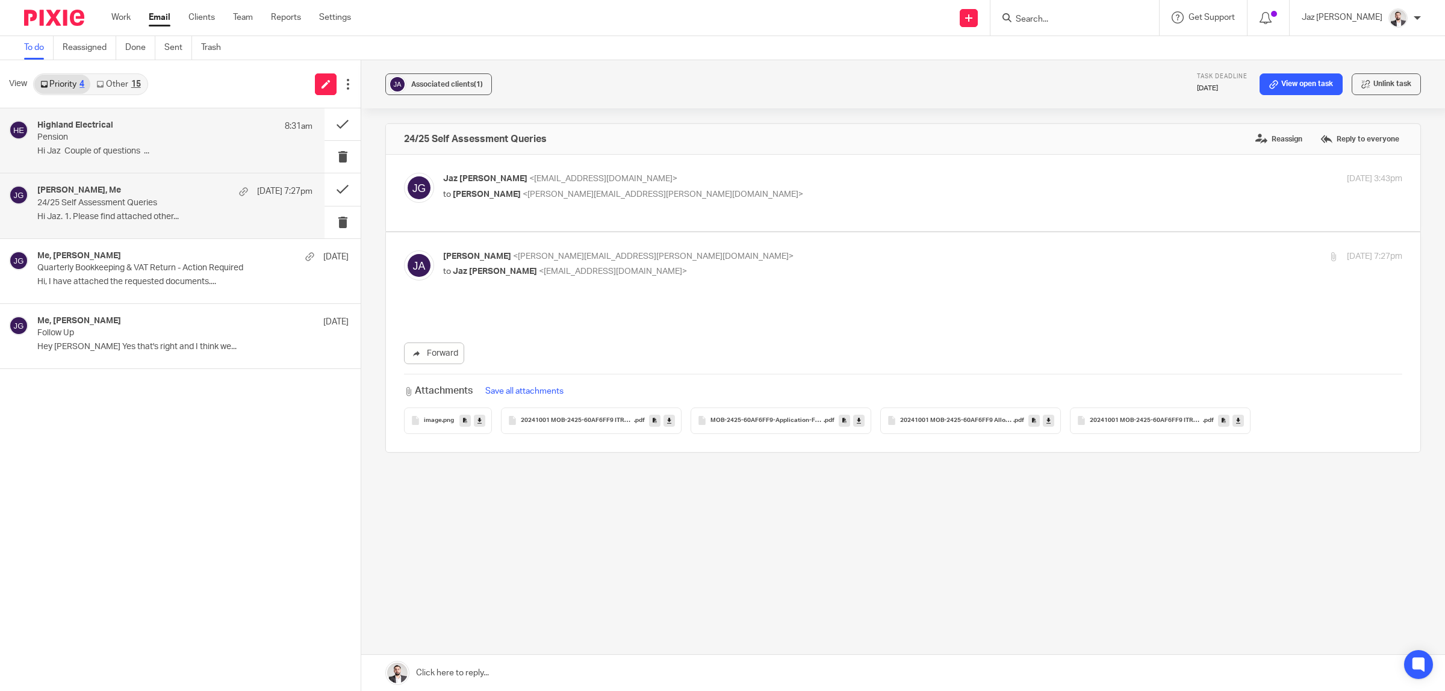
scroll to position [0, 0]
click at [129, 148] on p "Hi Jaz Couple of questions ..." at bounding box center [174, 151] width 275 height 10
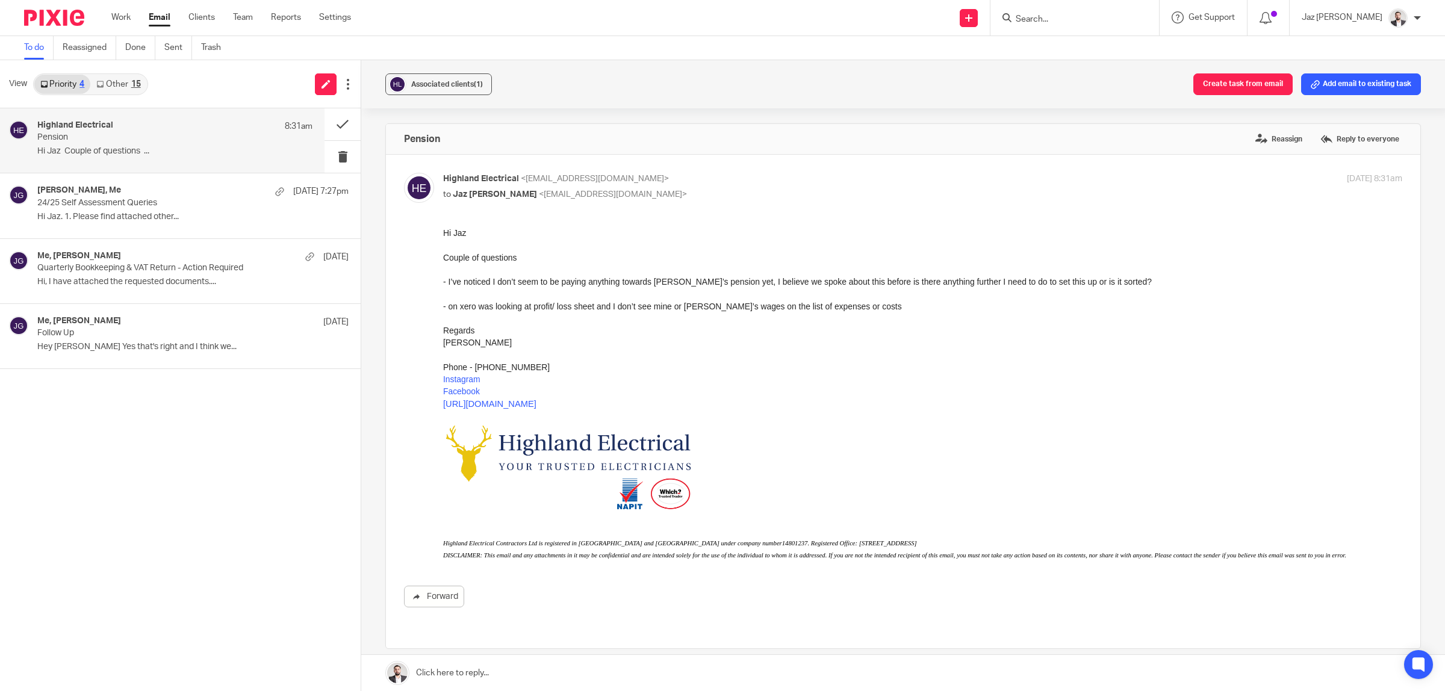
click at [124, 88] on link "Other 15" at bounding box center [118, 84] width 56 height 19
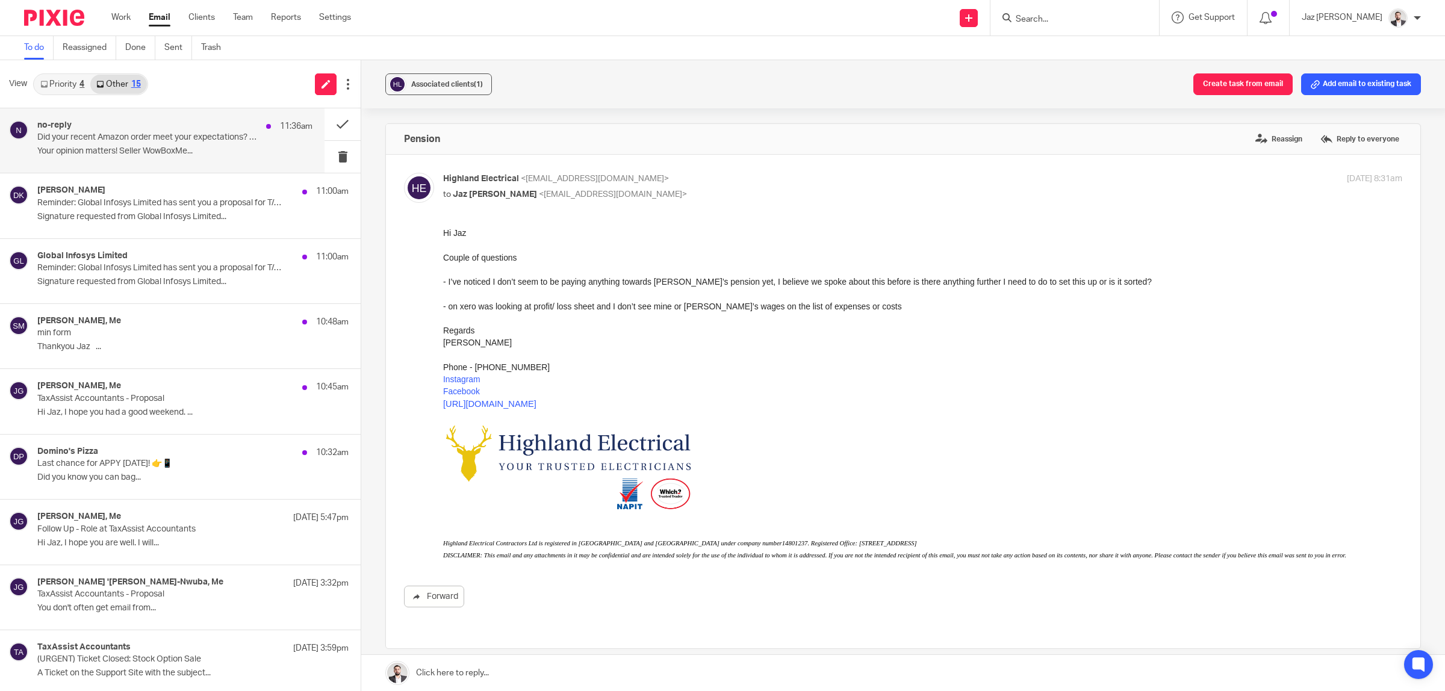
click at [149, 170] on div "no-reply 11:36am Did your recent Amazon order meet your expectations? Review it…" at bounding box center [162, 140] width 325 height 64
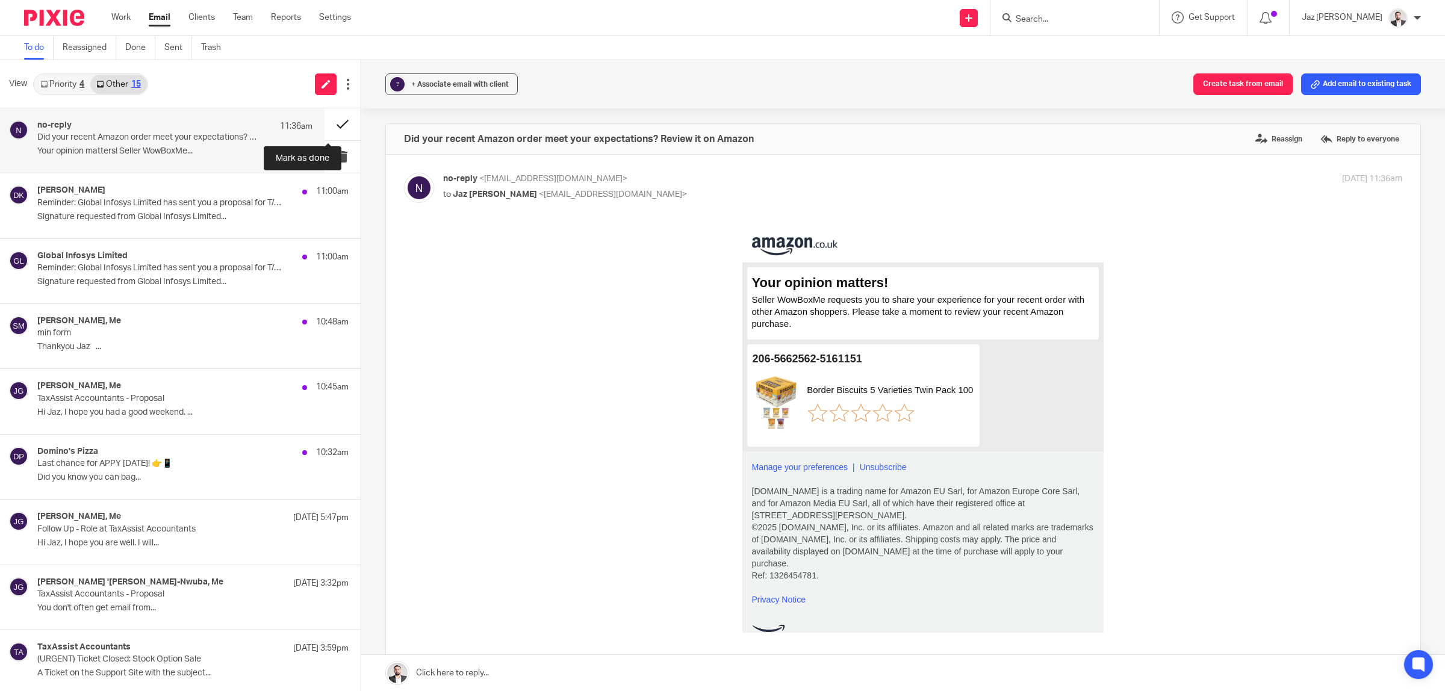
click at [325, 124] on button at bounding box center [343, 124] width 36 height 32
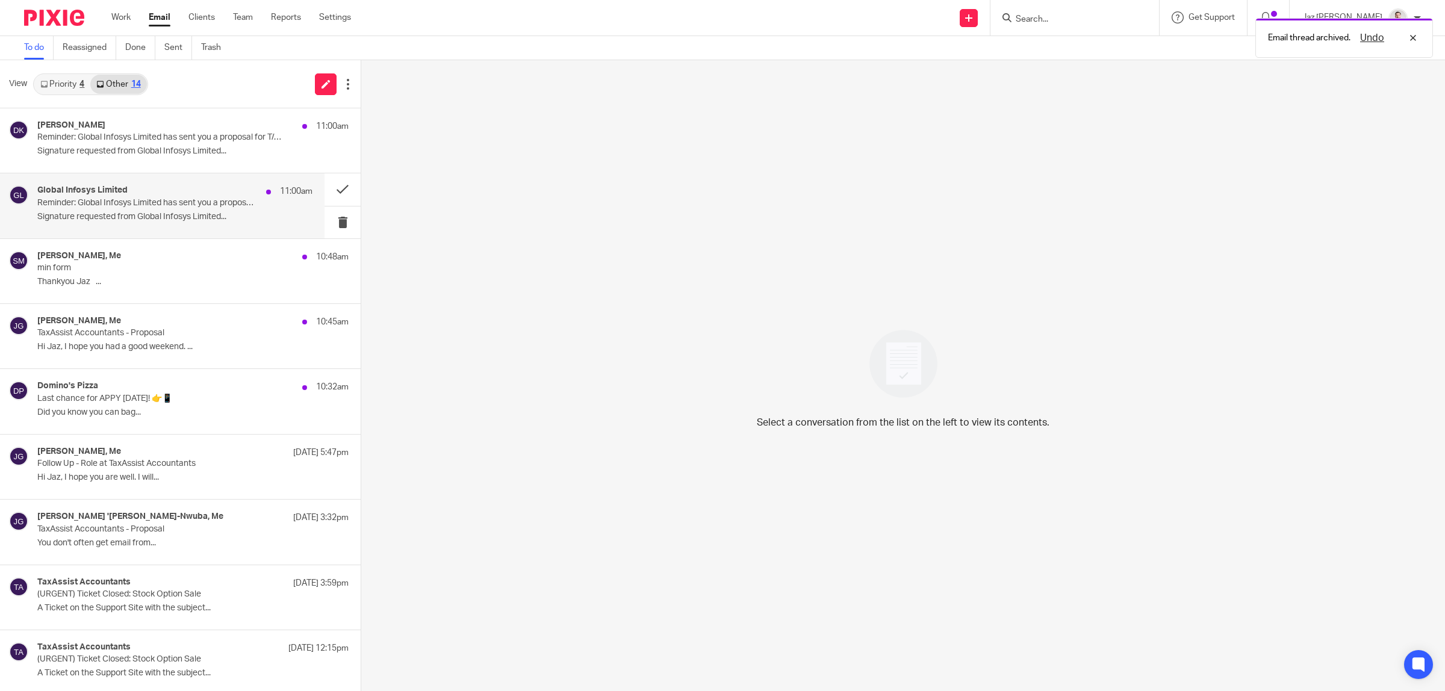
click at [176, 211] on div "Global Infosys Limited 11:00am Reminder: Global Infosys Limited has sent you a …" at bounding box center [174, 205] width 275 height 40
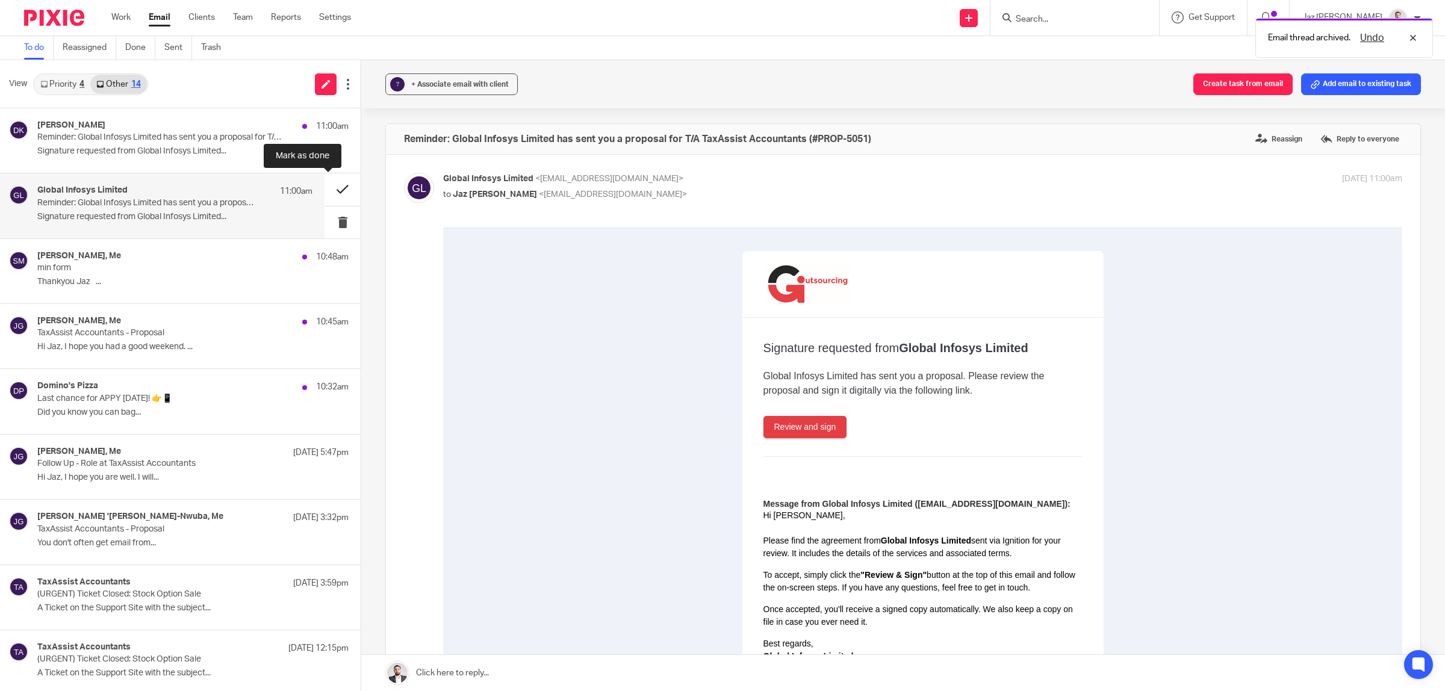
click at [326, 185] on button at bounding box center [343, 189] width 36 height 32
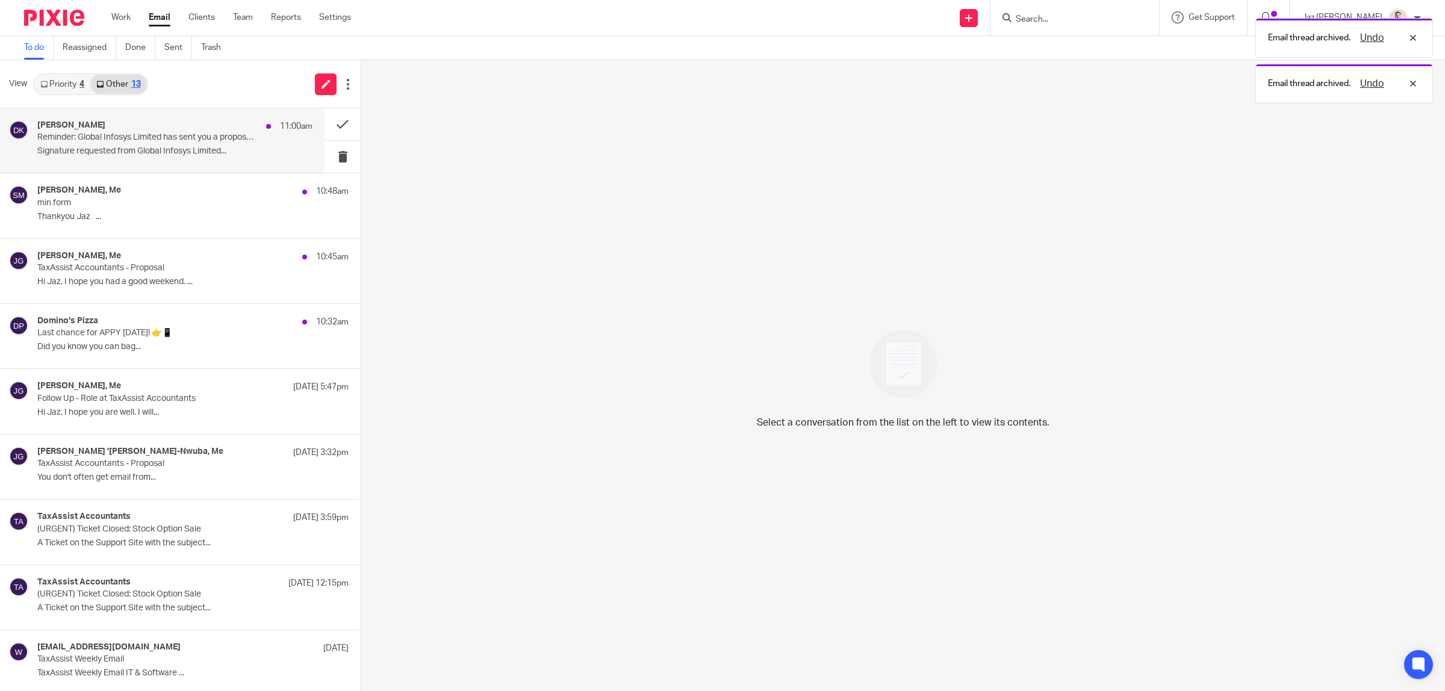
click at [226, 138] on p "Reminder: Global Infosys Limited has sent you a proposal for T/A TaxAssist Acco…" at bounding box center [147, 137] width 220 height 10
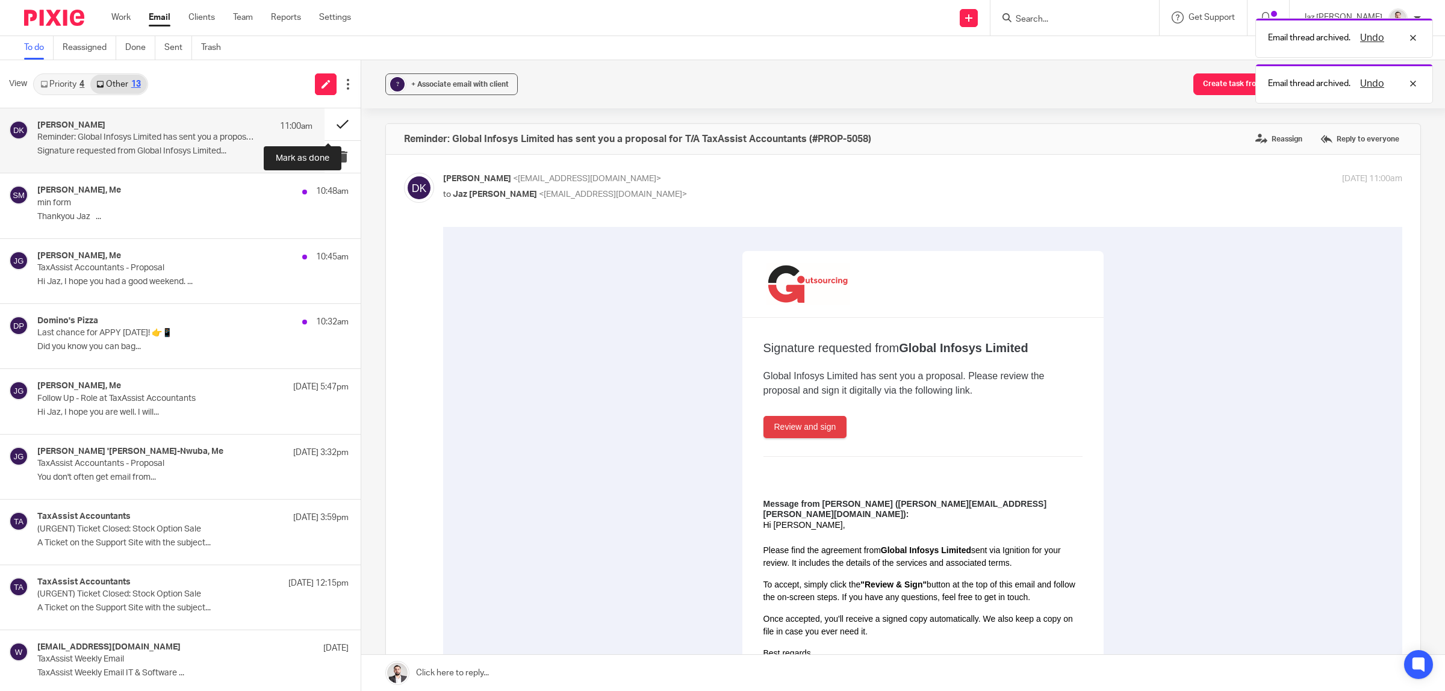
click at [326, 120] on button at bounding box center [343, 124] width 36 height 32
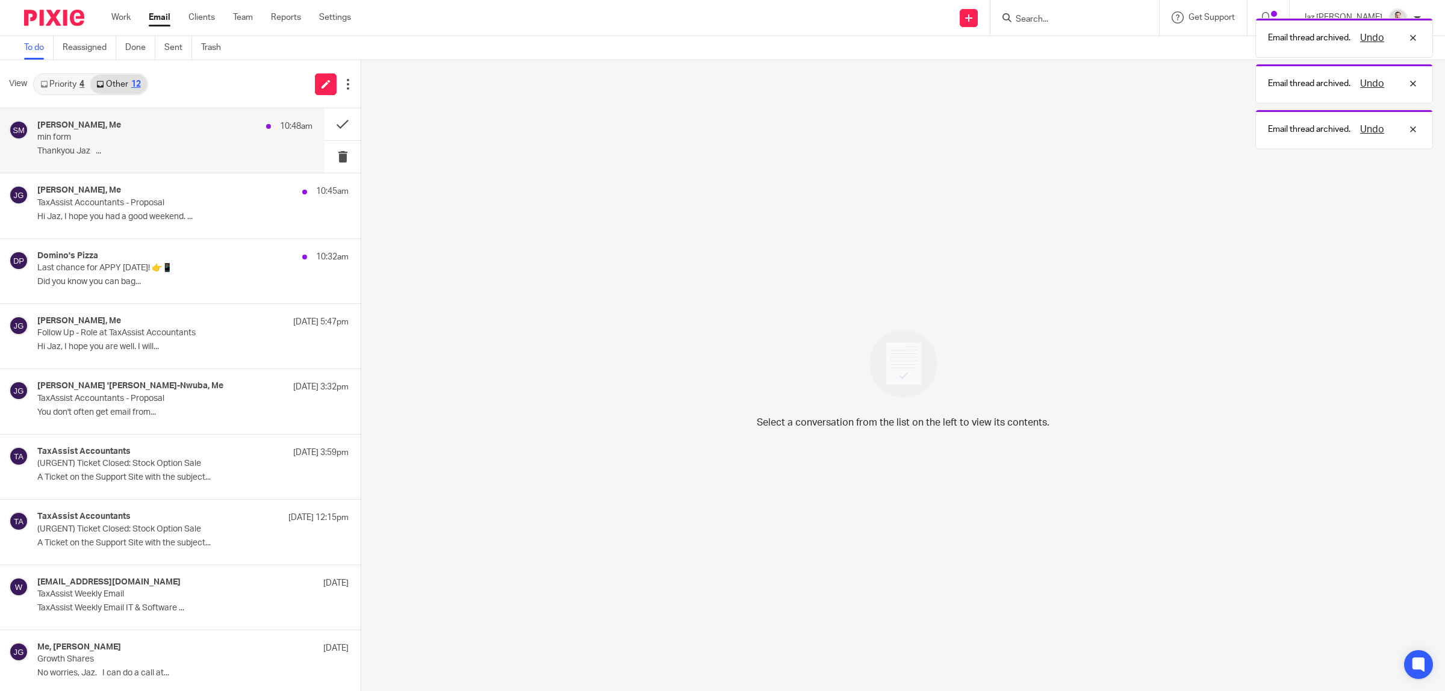
click at [191, 146] on p "Thankyou Jaz ..." at bounding box center [174, 151] width 275 height 10
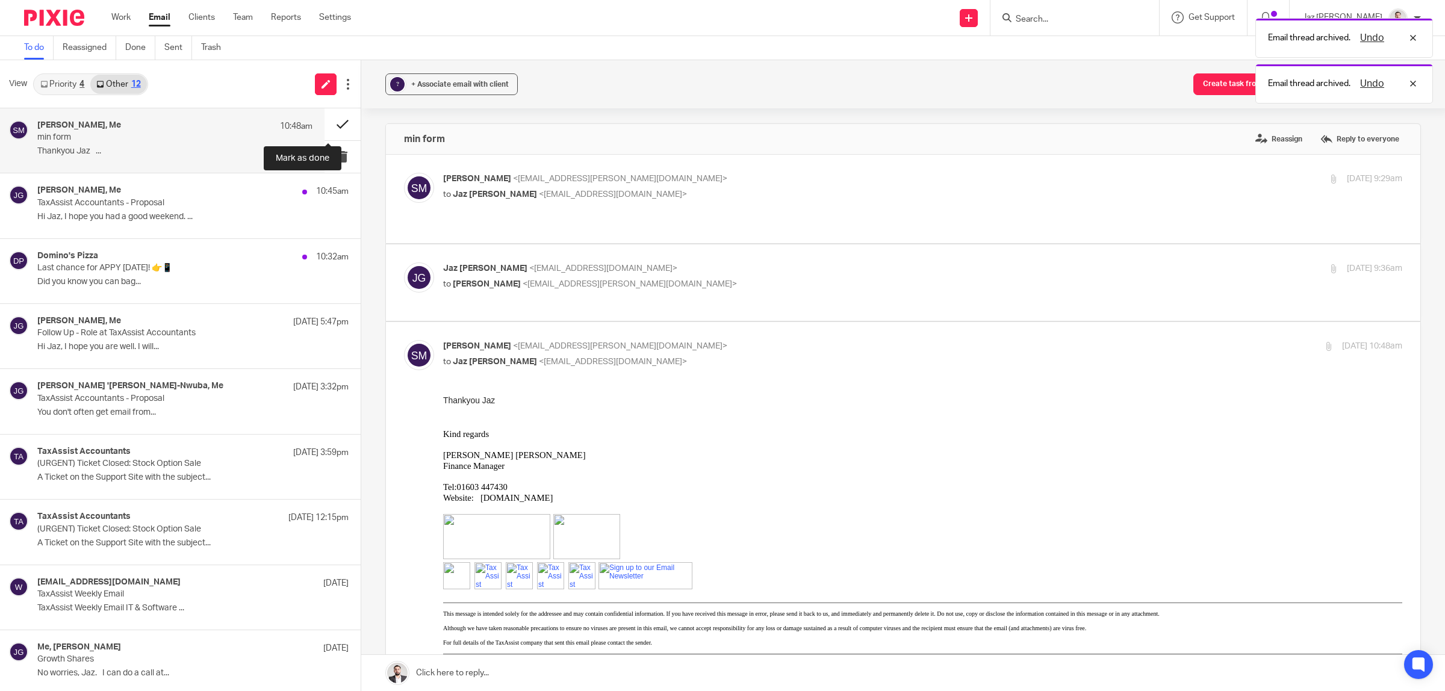
click at [338, 115] on button at bounding box center [343, 124] width 36 height 32
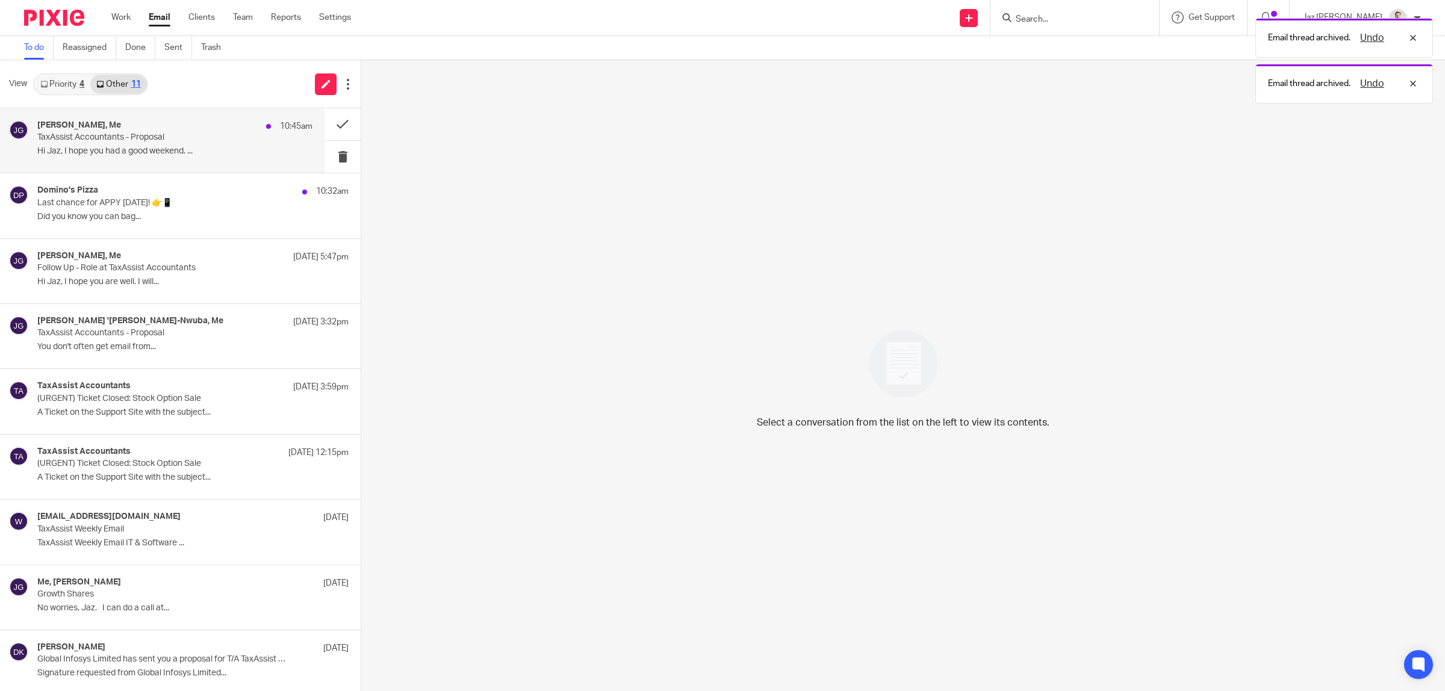
click at [182, 145] on div "Christopher Viney, Me 10:45am TaxAssist Accountants - Proposal Hi Jaz, I hope y…" at bounding box center [174, 140] width 275 height 40
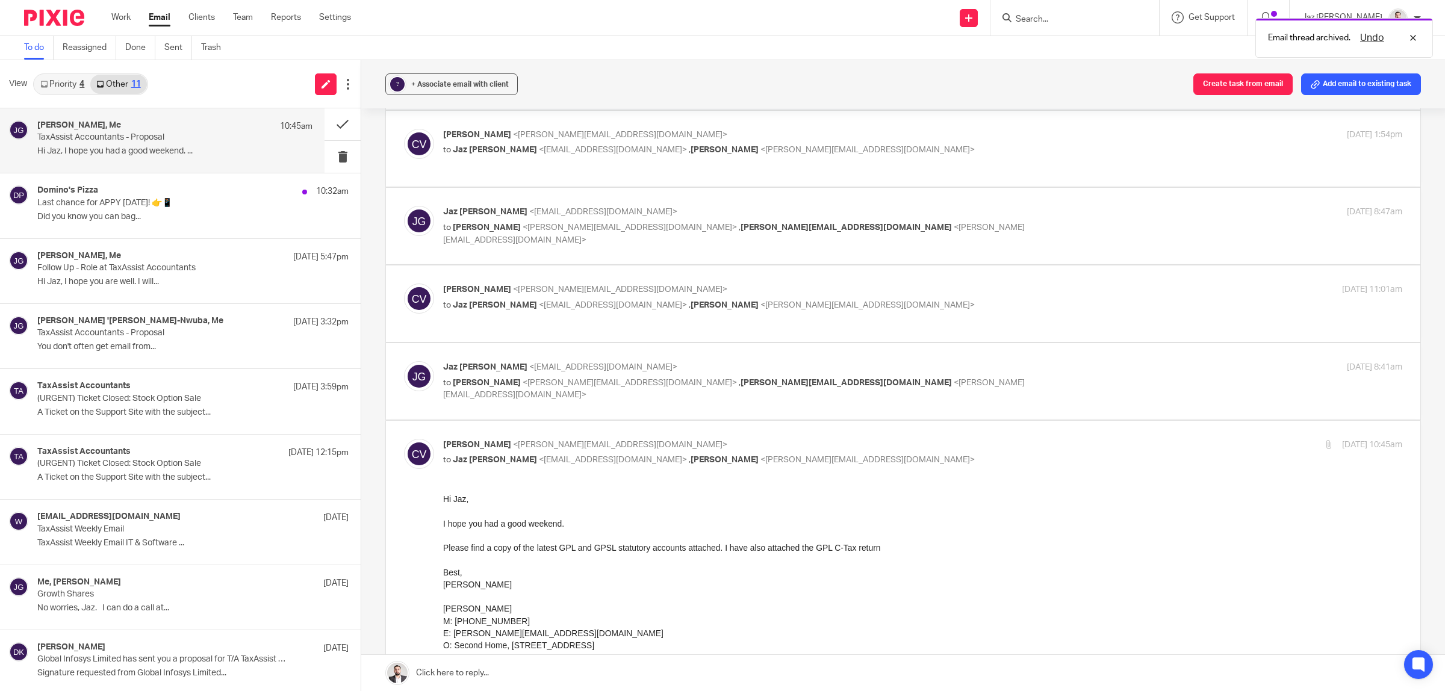
scroll to position [130, 0]
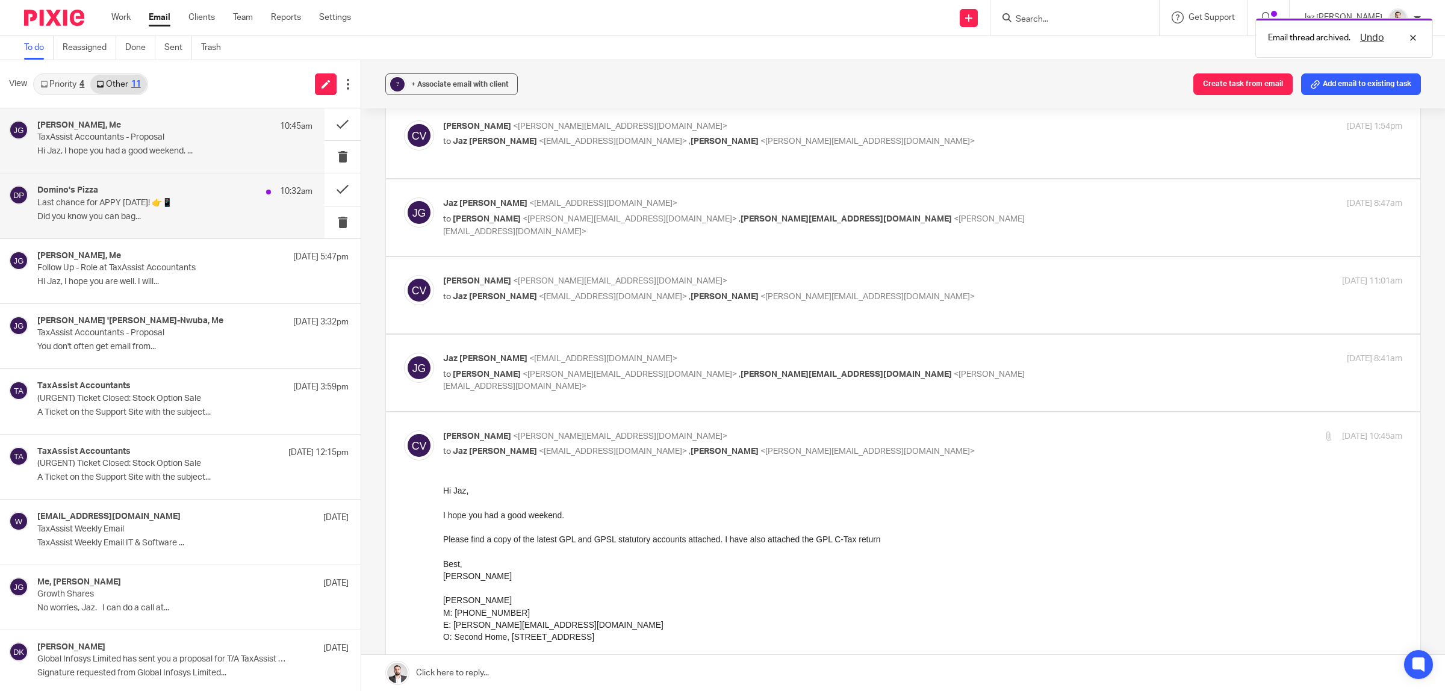
click at [176, 219] on p "Did you know you can bag..." at bounding box center [174, 217] width 275 height 10
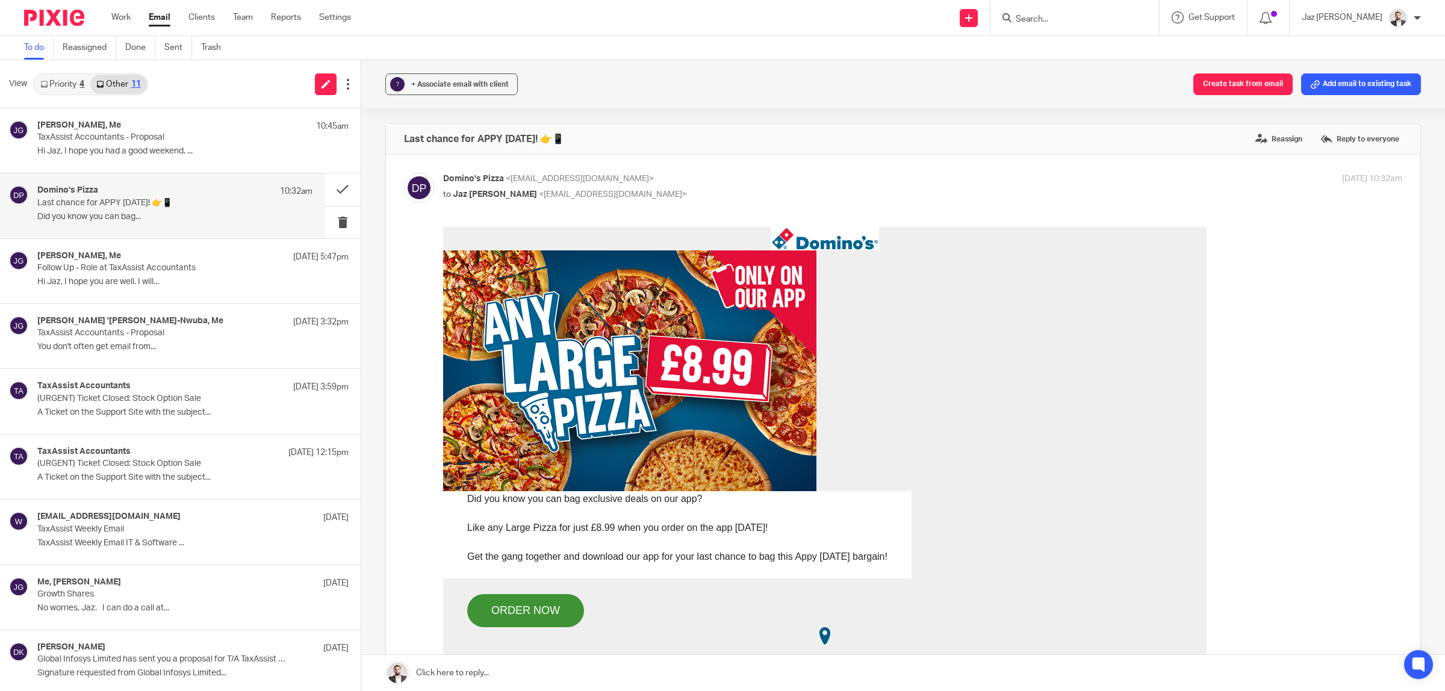
scroll to position [0, 0]
click at [332, 187] on button at bounding box center [343, 189] width 36 height 32
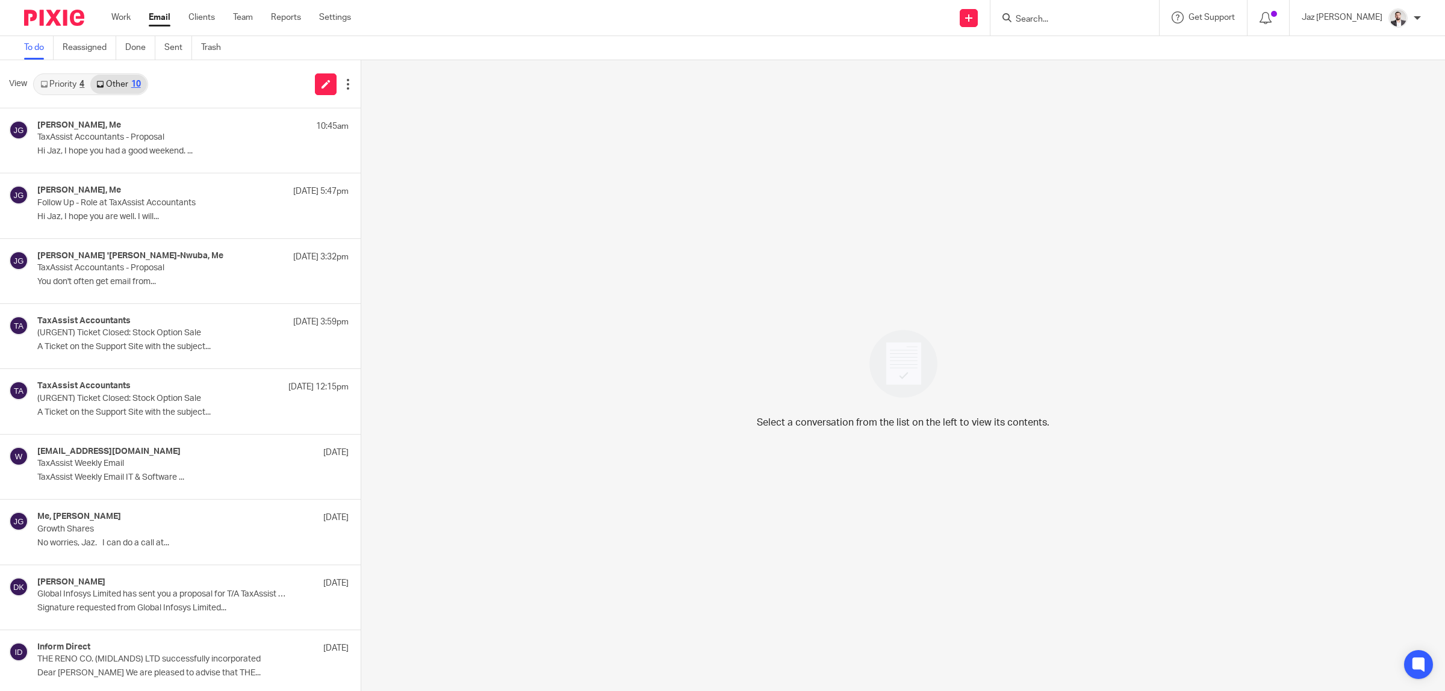
click at [62, 81] on link "Priority 4" at bounding box center [62, 84] width 56 height 19
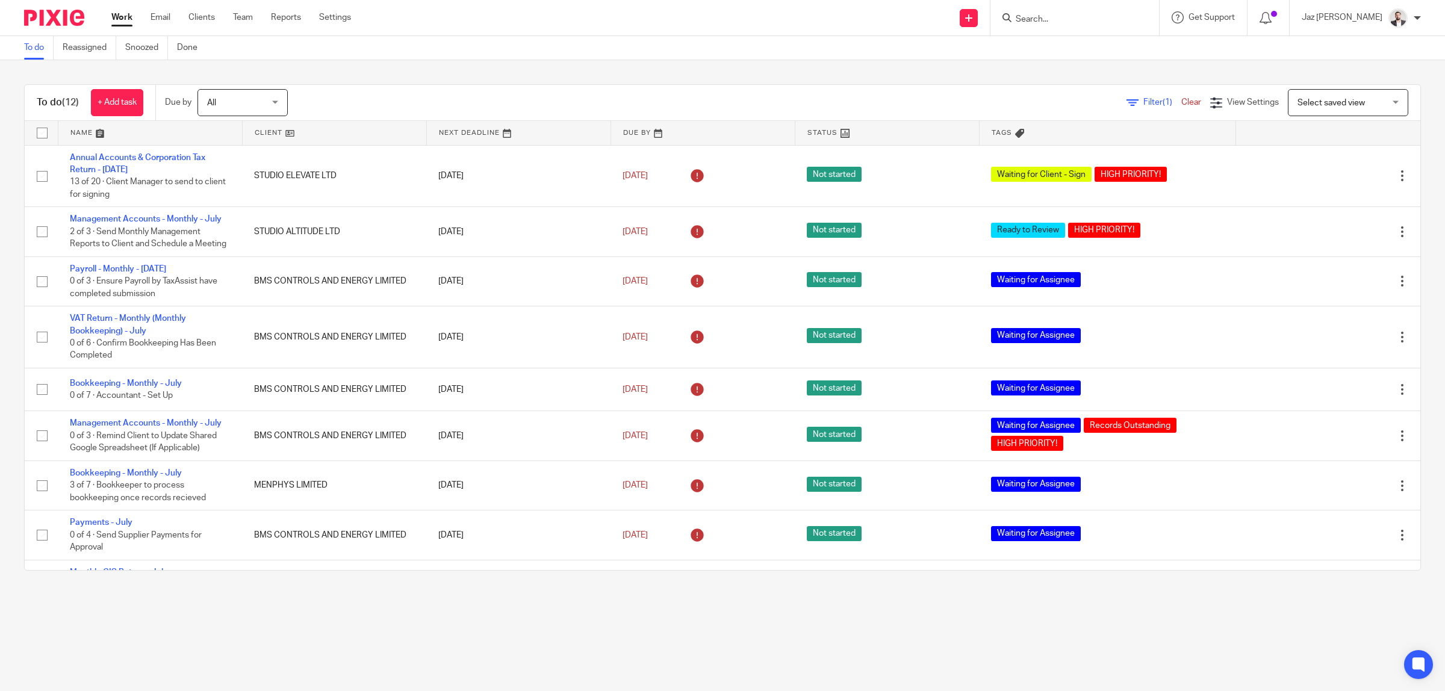
click at [1075, 21] on input "Search" at bounding box center [1069, 19] width 108 height 11
type input "front"
click at [1090, 62] on link at bounding box center [1168, 56] width 313 height 37
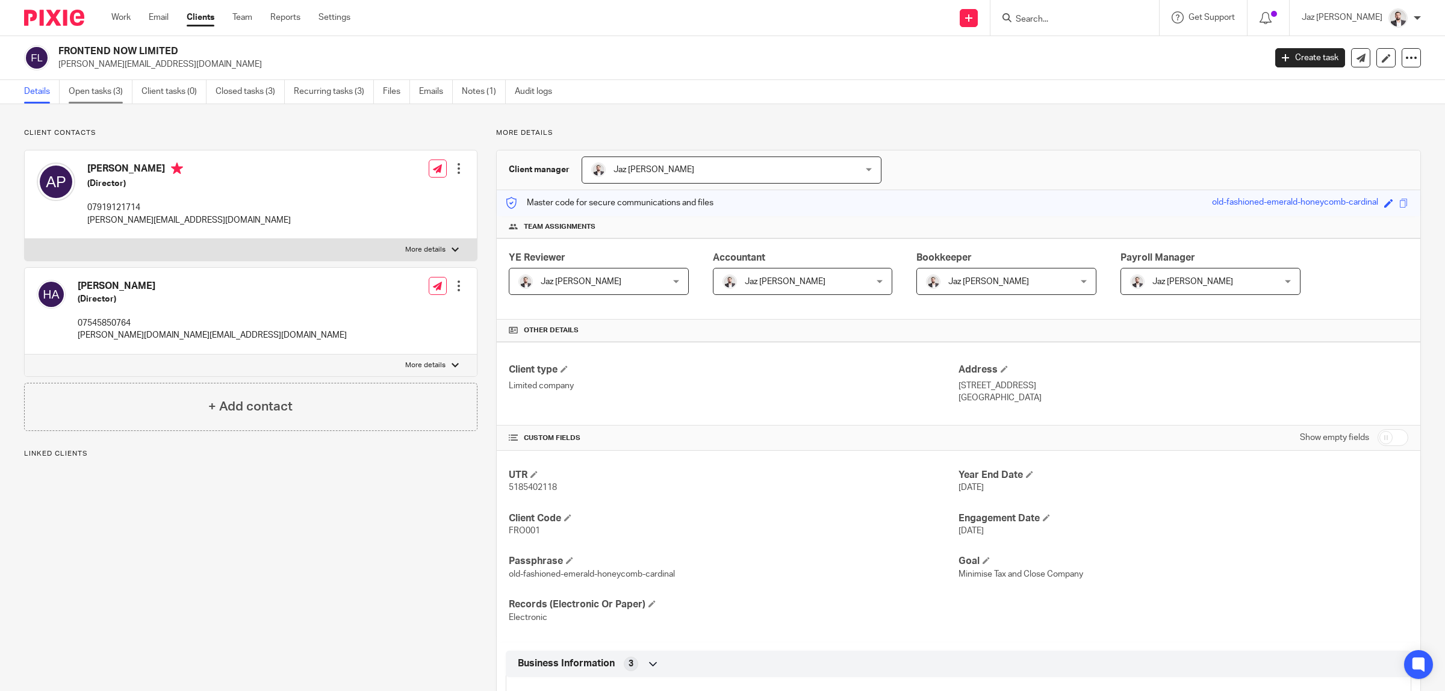
click at [113, 99] on link "Open tasks (3)" at bounding box center [101, 91] width 64 height 23
